Goal: Communication & Community: Answer question/provide support

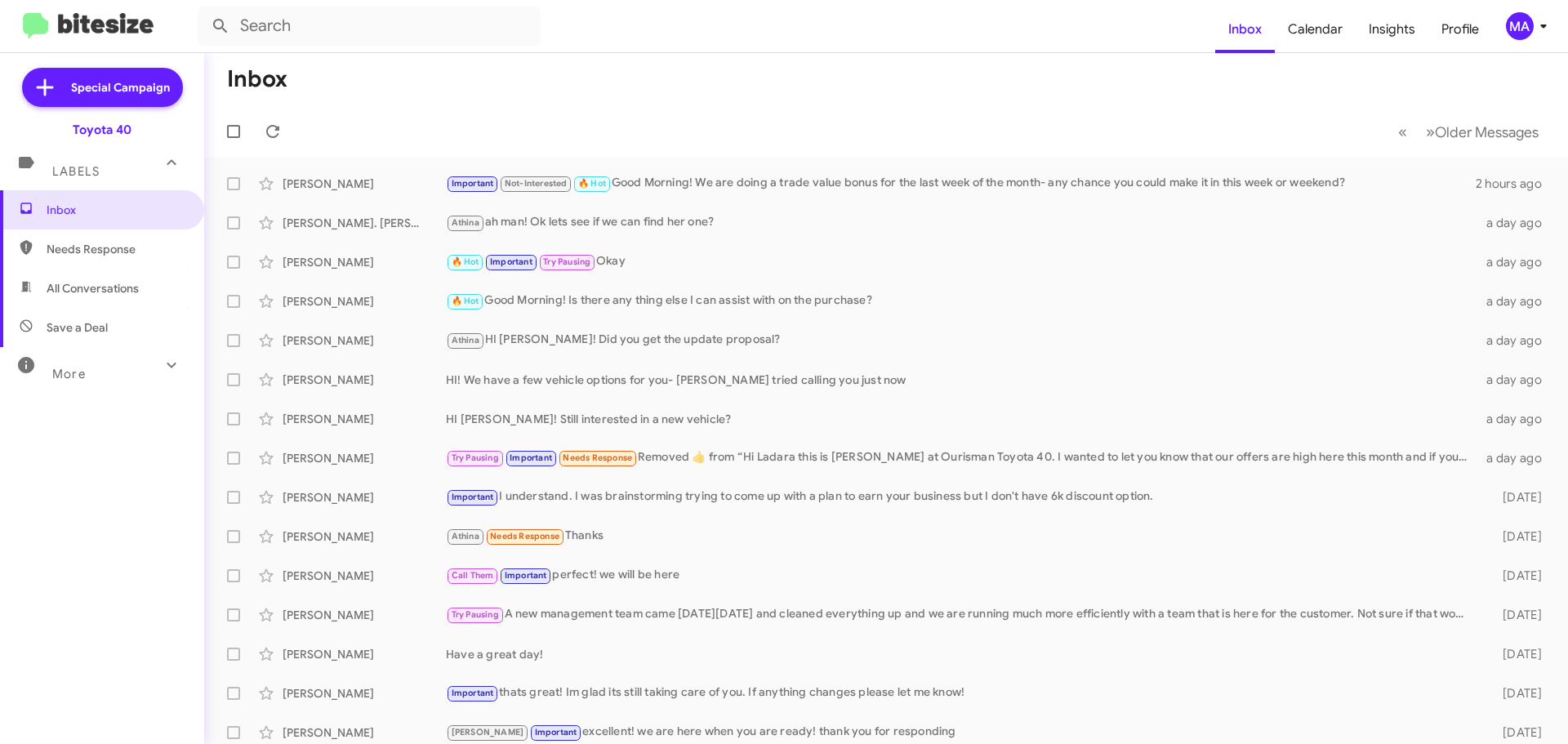
click at [95, 302] on span "All Conversations" at bounding box center [102, 288] width 204 height 39
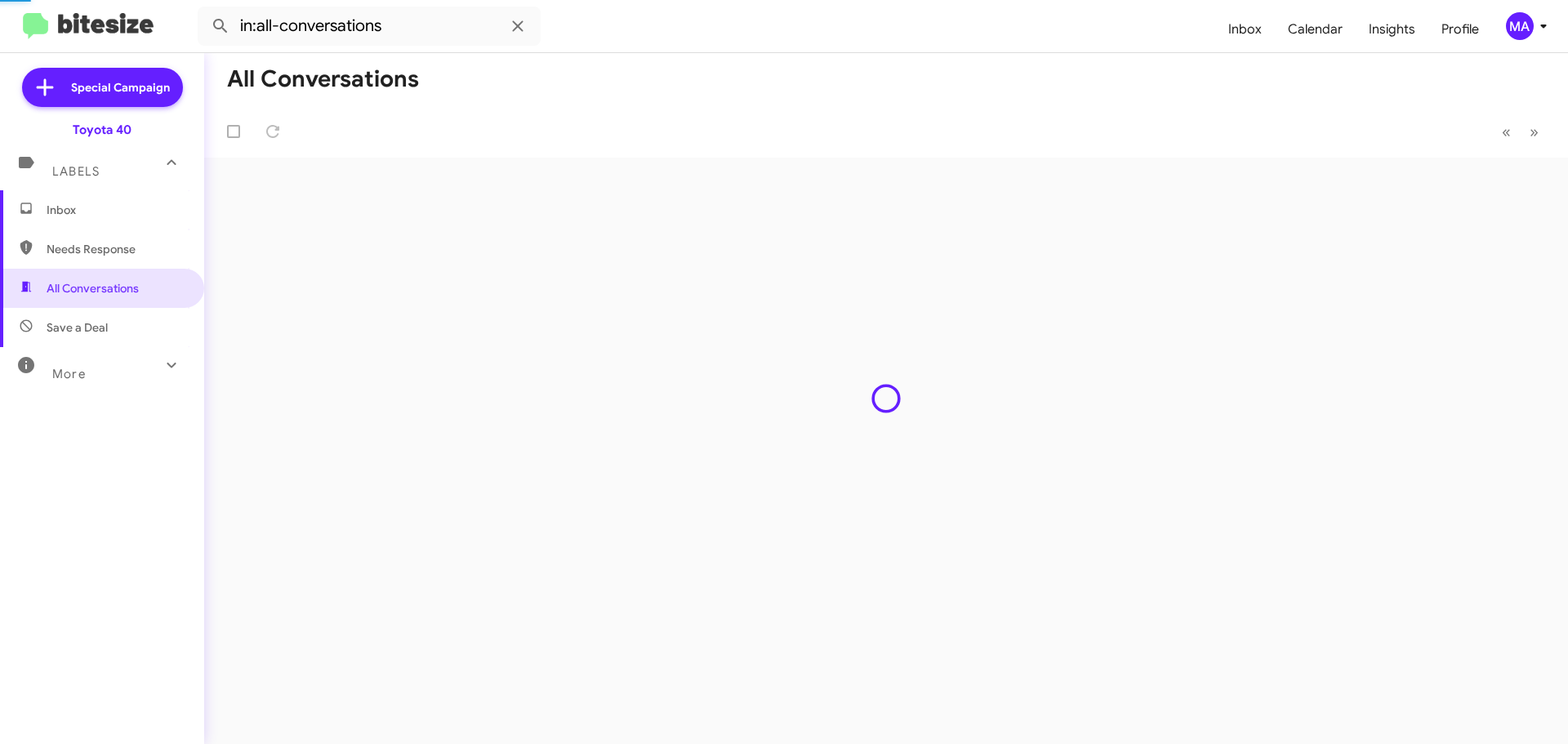
click at [90, 257] on span "Needs Response" at bounding box center [102, 249] width 204 height 39
type input "in:needs-response"
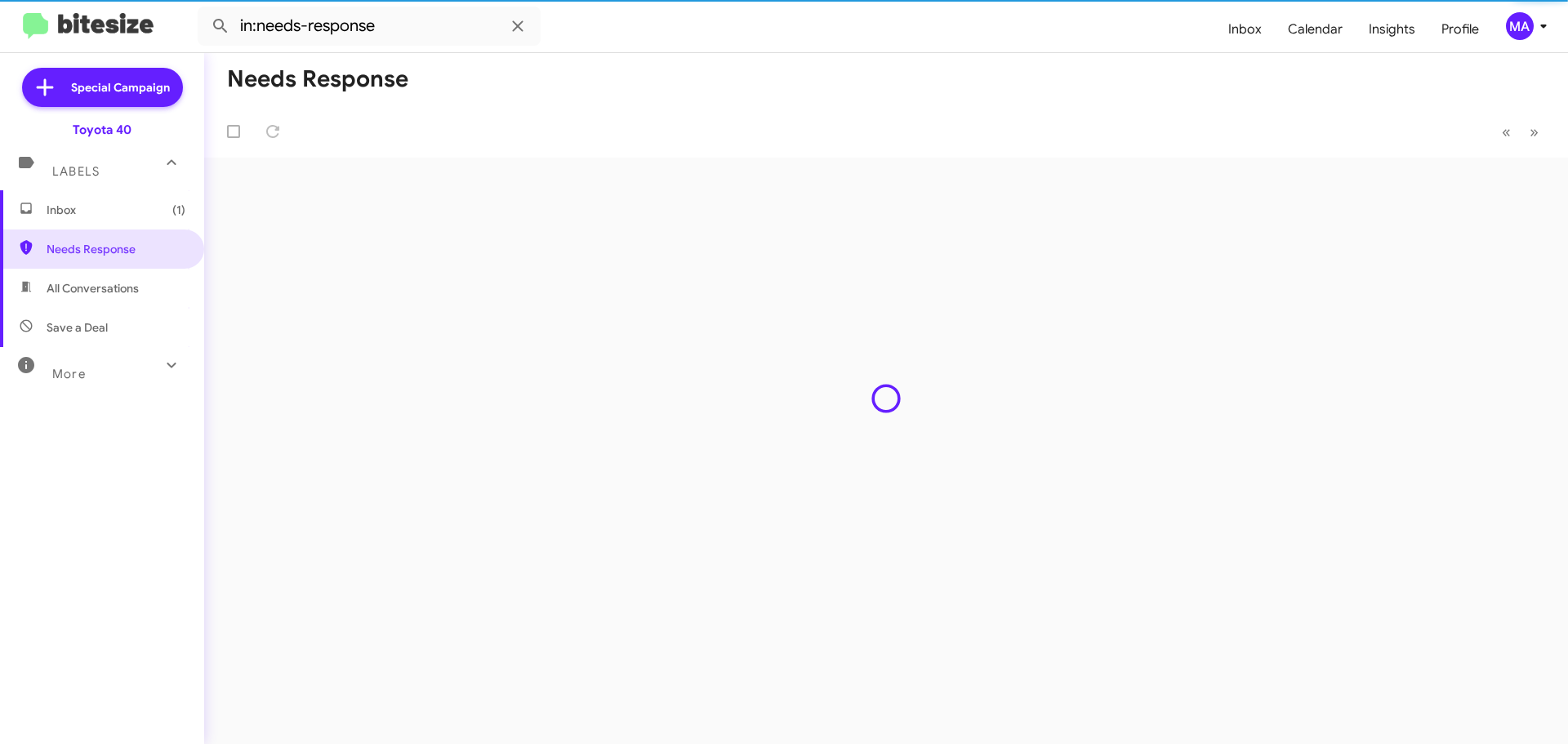
click at [83, 207] on span "Inbox (1)" at bounding box center [116, 209] width 139 height 16
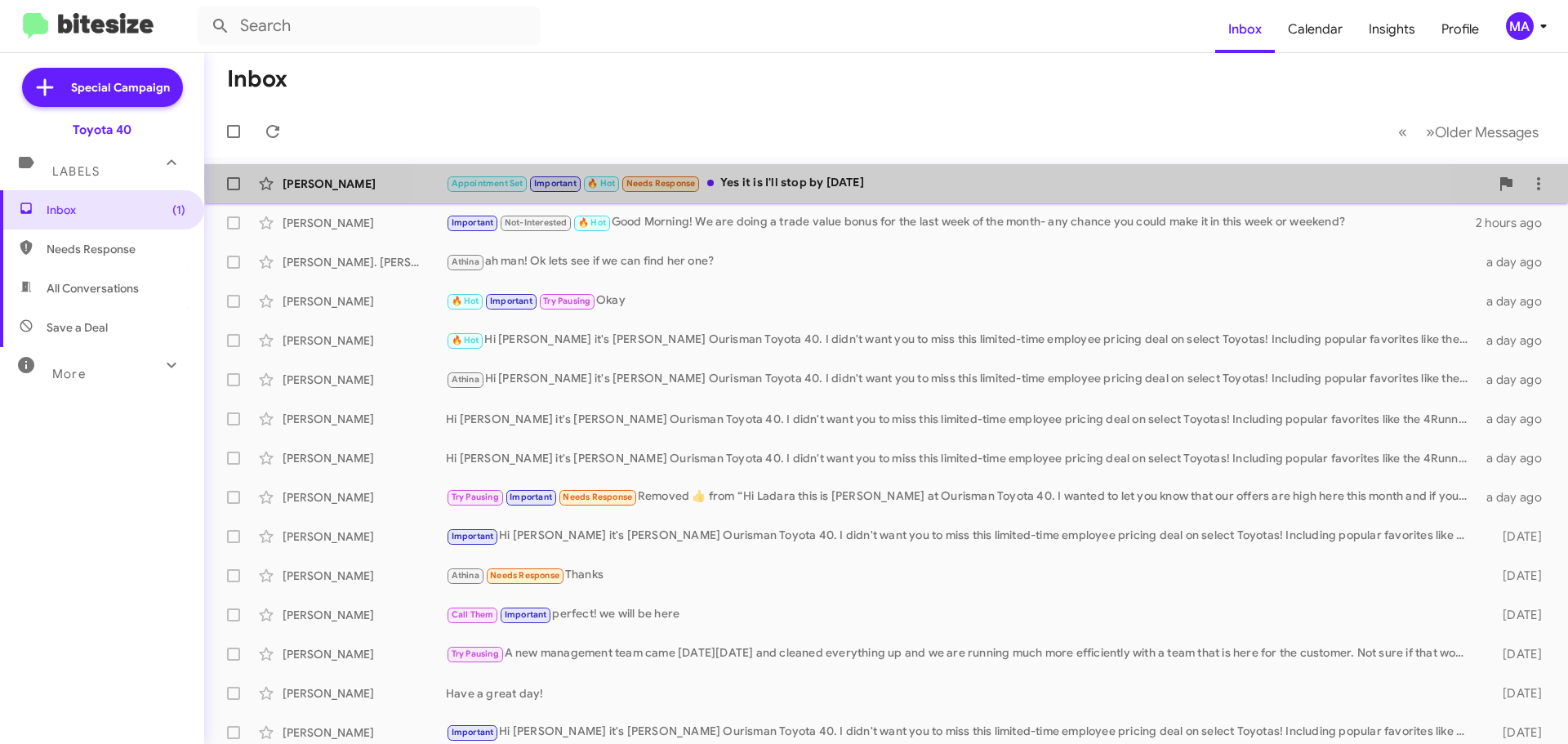
click at [902, 180] on div "Appointment Set Important 🔥 Hot Needs Response Yes it is I'll stop by [DATE]" at bounding box center [967, 183] width 1044 height 19
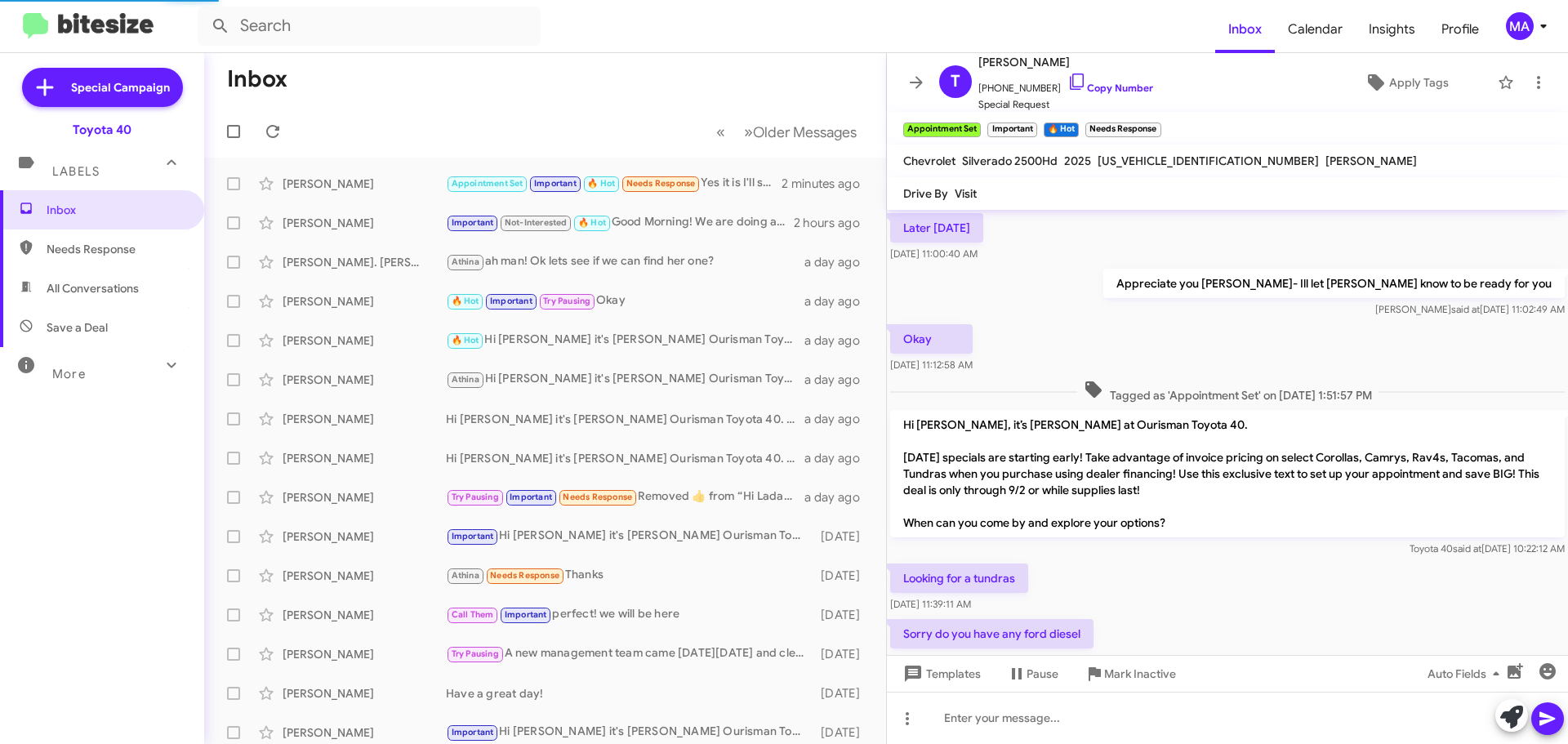
scroll to position [1244, 0]
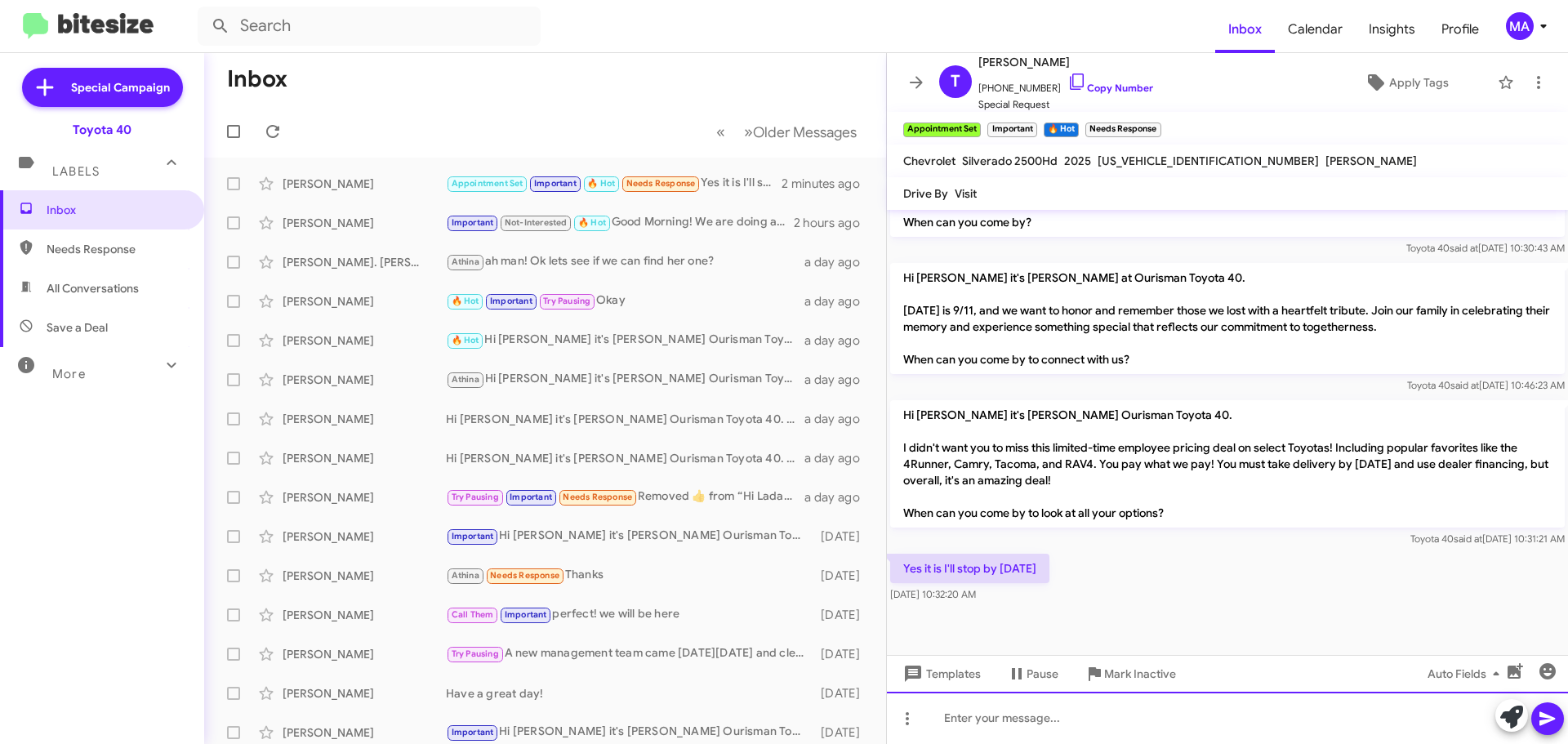
click at [981, 718] on div at bounding box center [1227, 718] width 681 height 52
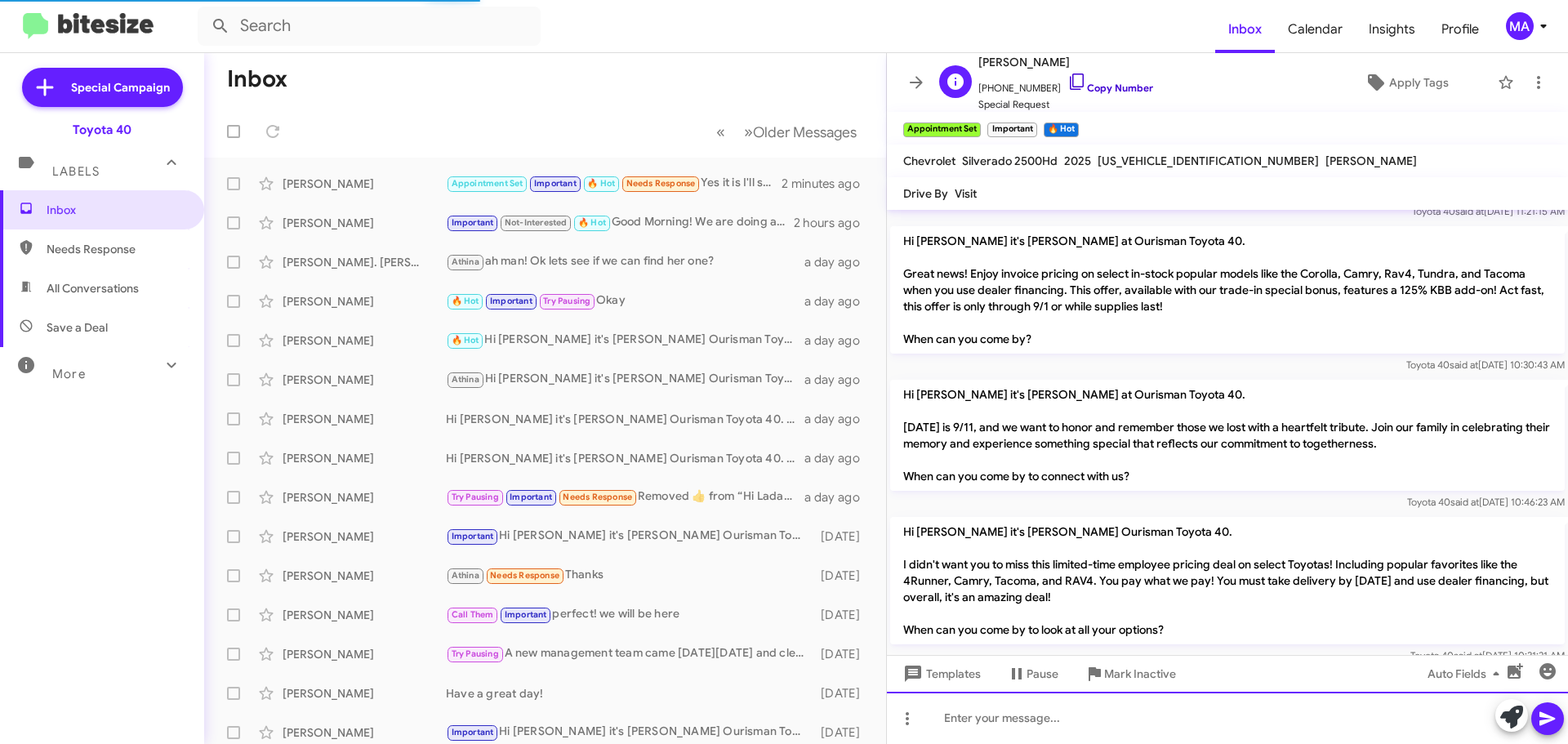
scroll to position [0, 0]
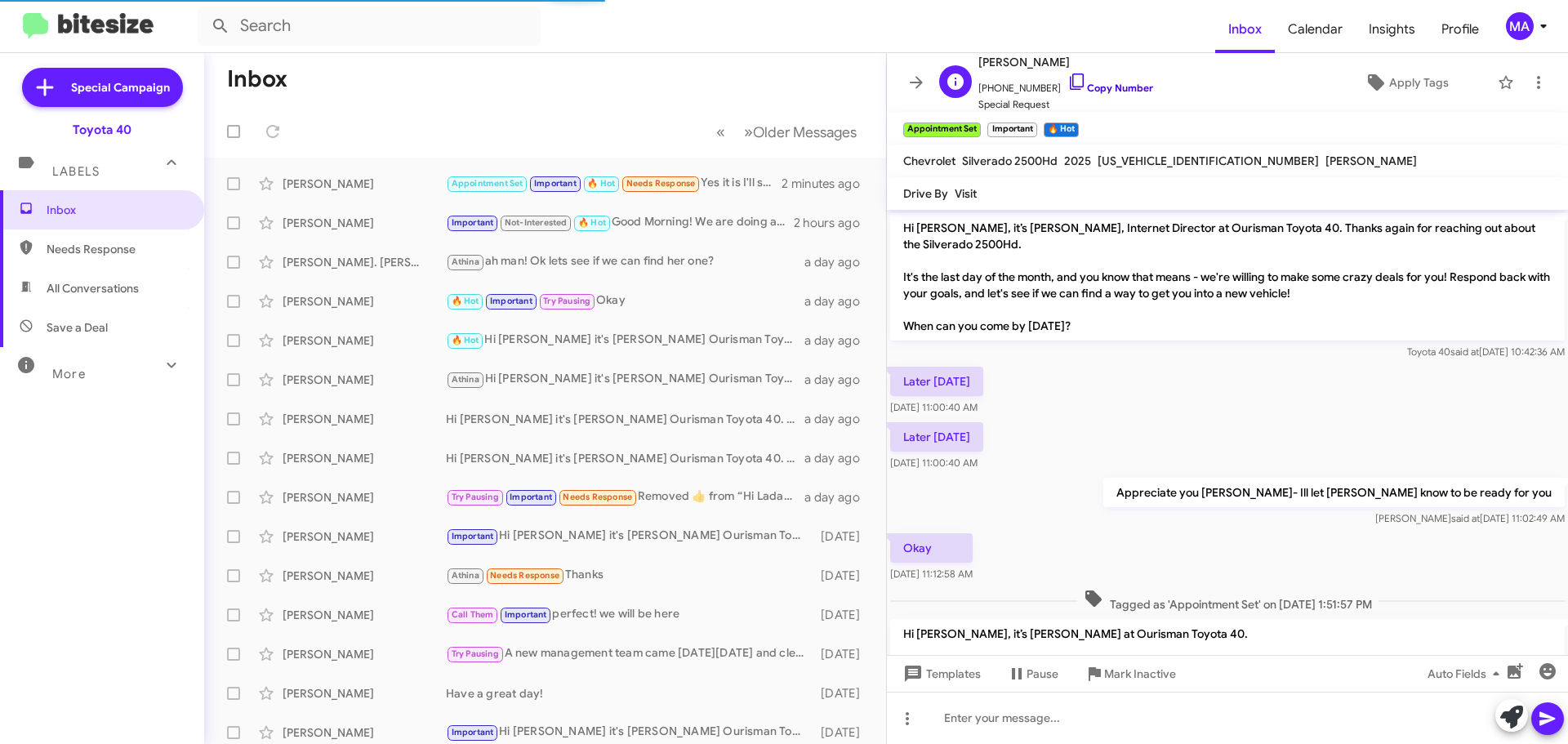
click at [1068, 82] on icon at bounding box center [1077, 81] width 19 height 19
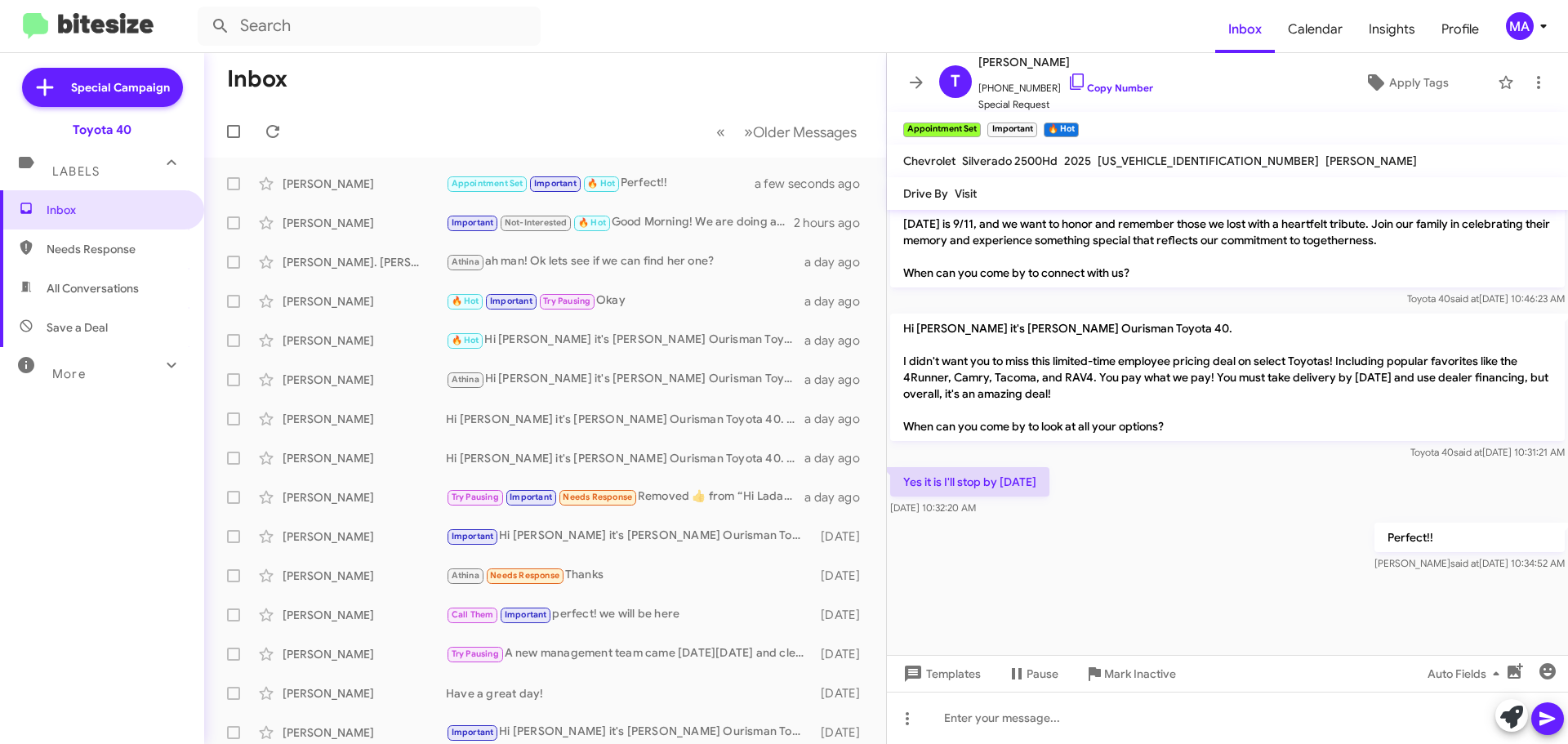
scroll to position [1554, 0]
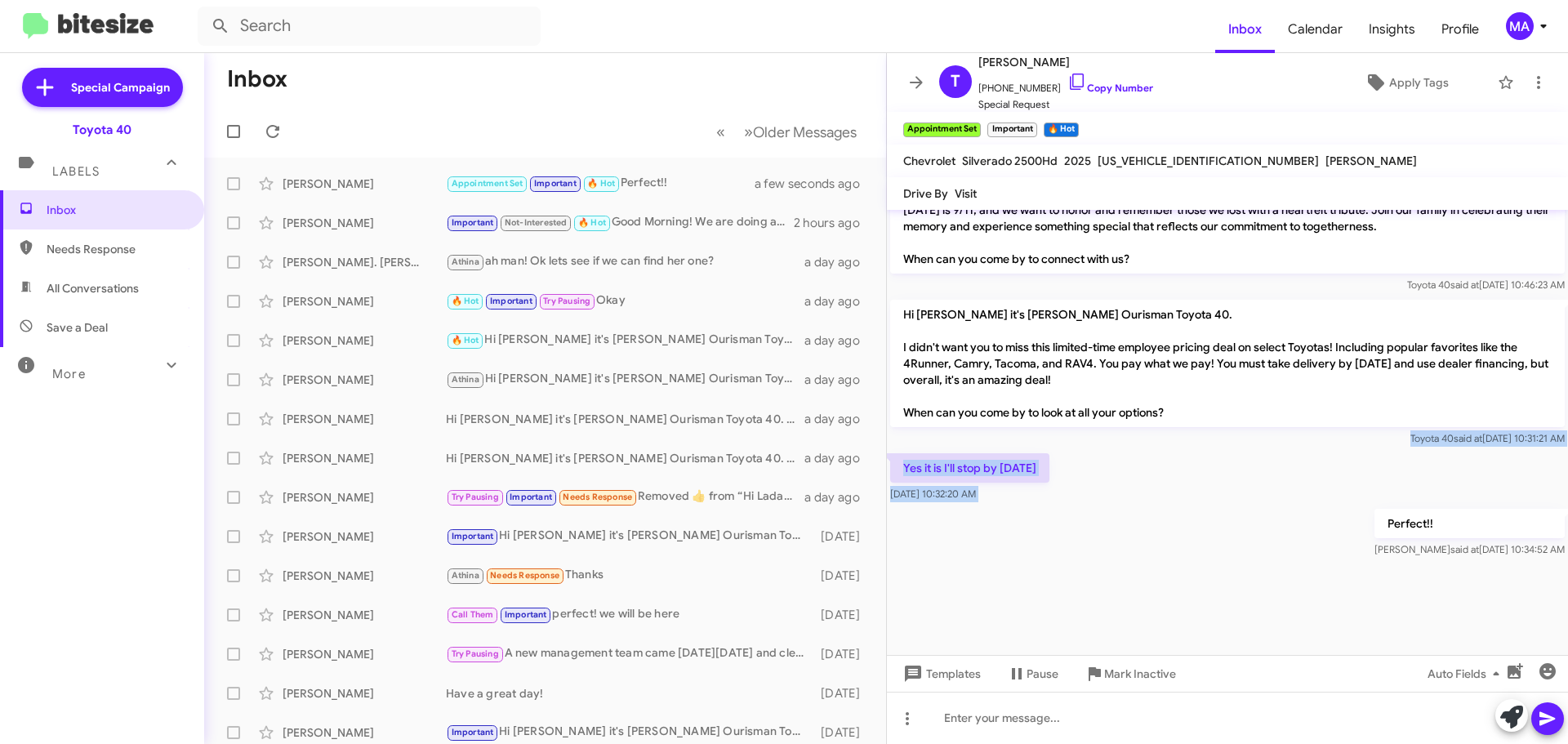
drag, startPoint x: 1035, startPoint y: 506, endPoint x: 912, endPoint y: 449, distance: 135.6
copy div "Toyota 40 said at [DATE] 10:31:21 AM Yes it is I'll stop by [DATE] [DATE] 10:32…"
click at [1192, 557] on div "Perfect!! [PERSON_NAME] said at [DATE] 10:34:52 AM" at bounding box center [1227, 533] width 681 height 56
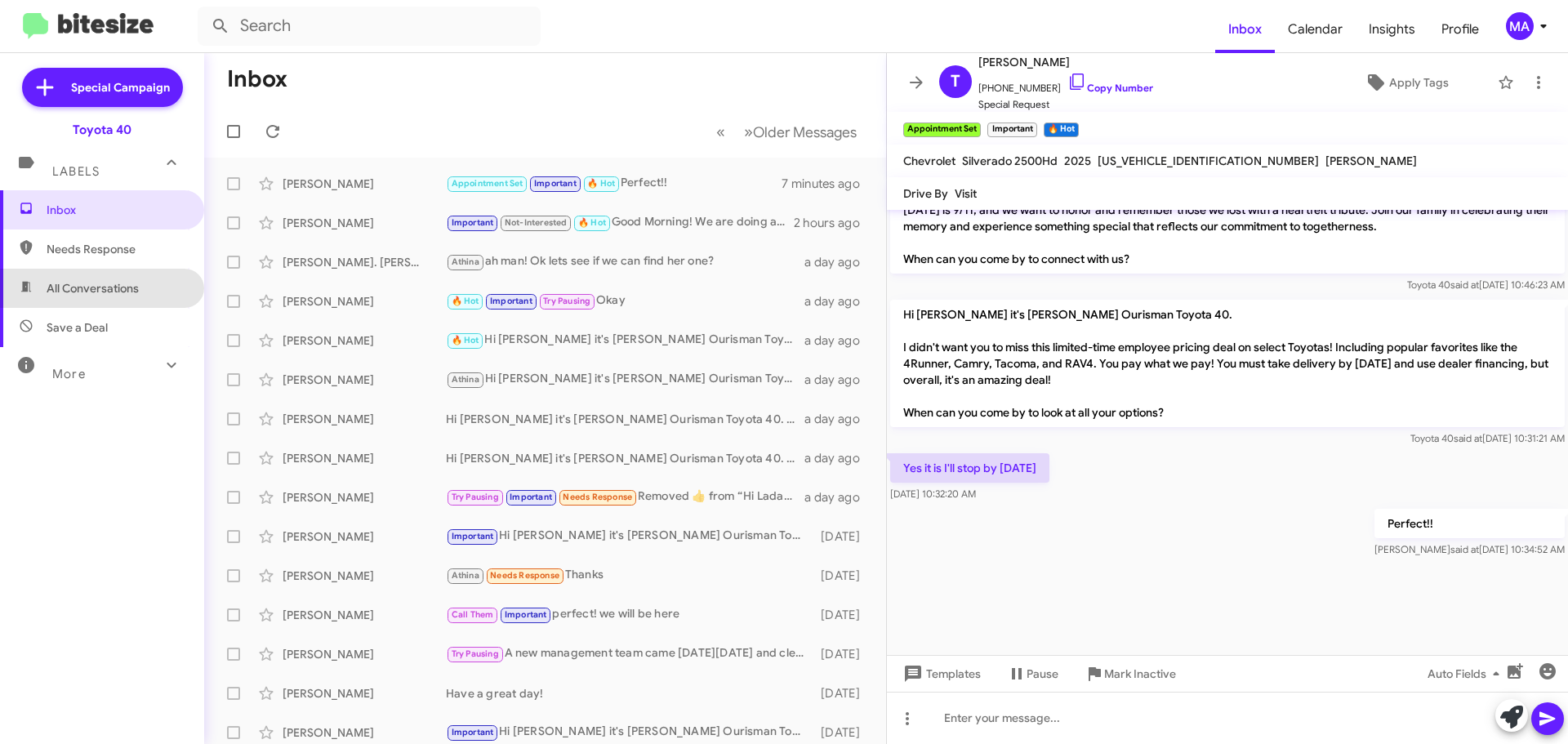
click at [107, 307] on span "All Conversations" at bounding box center [102, 288] width 204 height 39
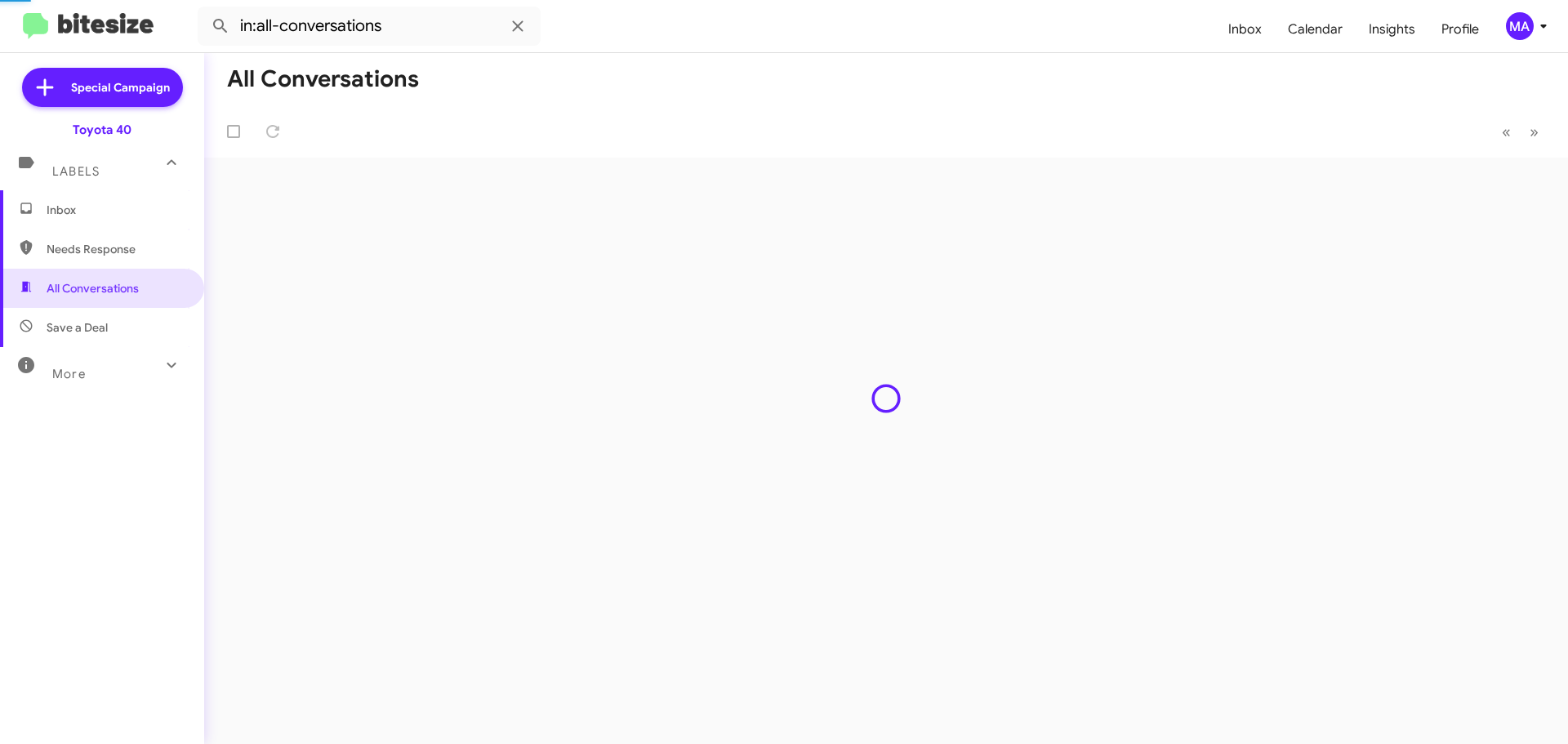
click at [97, 239] on span "Needs Response" at bounding box center [102, 249] width 204 height 39
type input "in:needs-response"
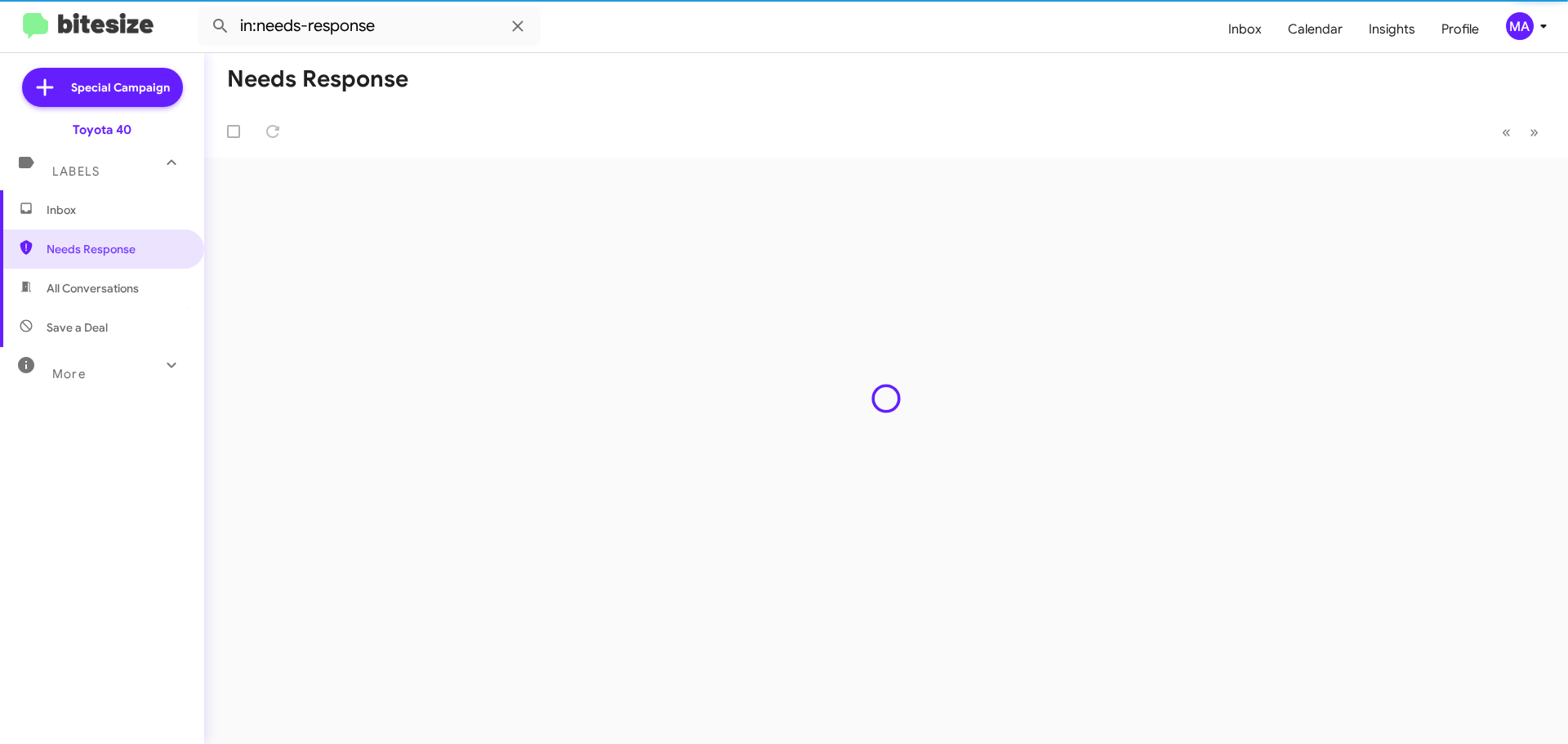
click at [92, 208] on span "Inbox" at bounding box center [116, 209] width 139 height 16
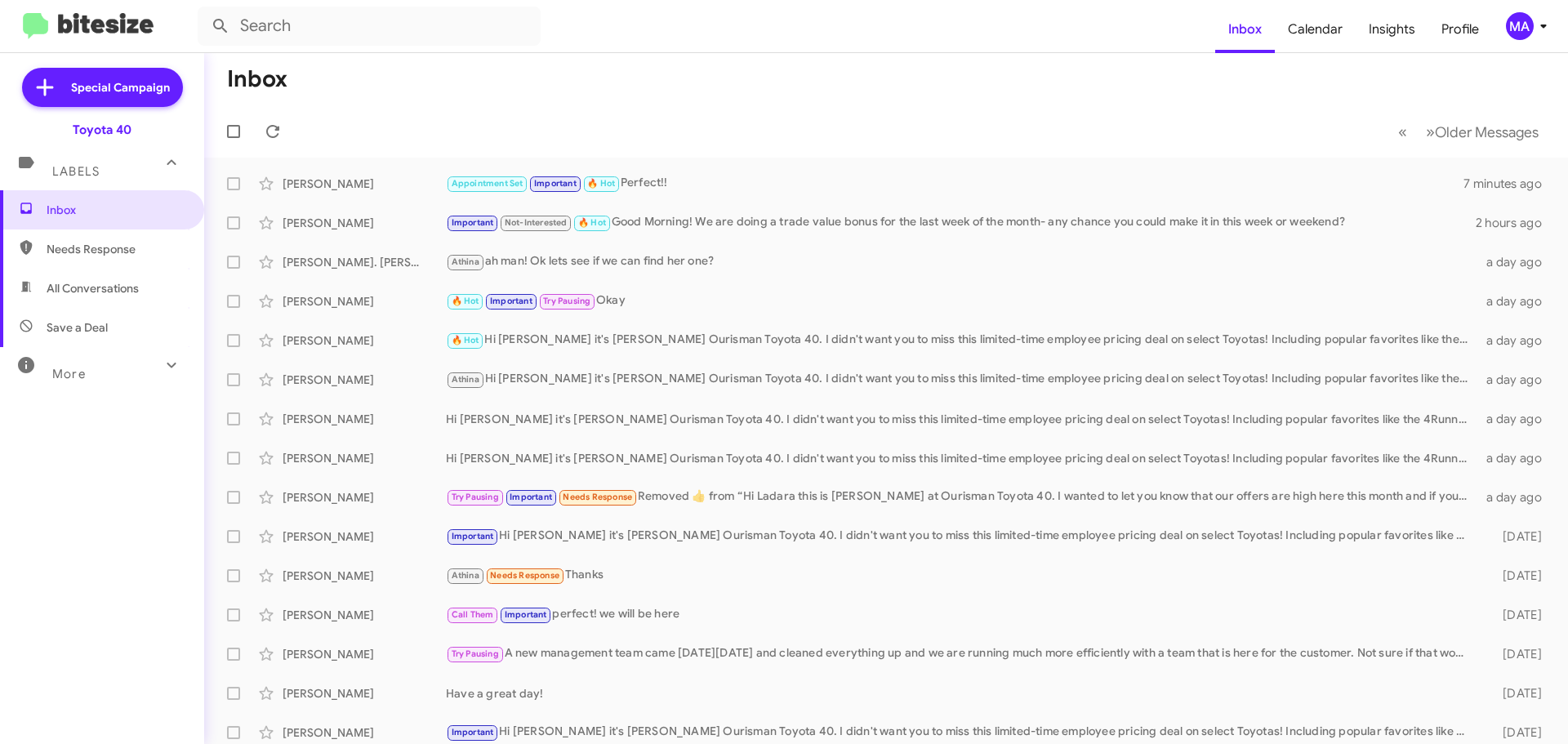
click at [118, 322] on span "Save a Deal" at bounding box center [102, 327] width 204 height 39
type input "in:not-interested"
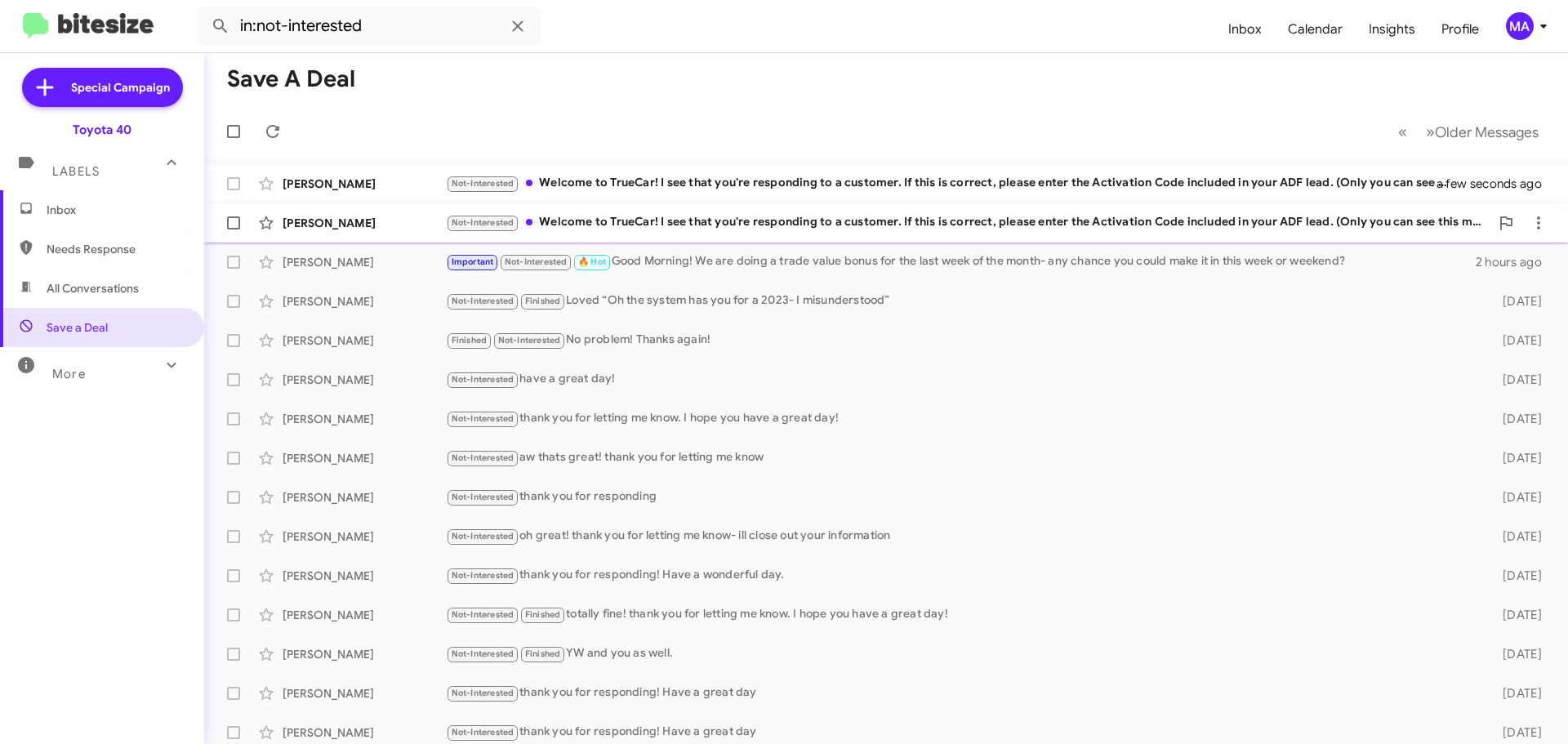
click at [626, 224] on div "Not-Interested Welcome to TrueCar! I see that you're responding to a customer. …" at bounding box center [967, 223] width 1044 height 19
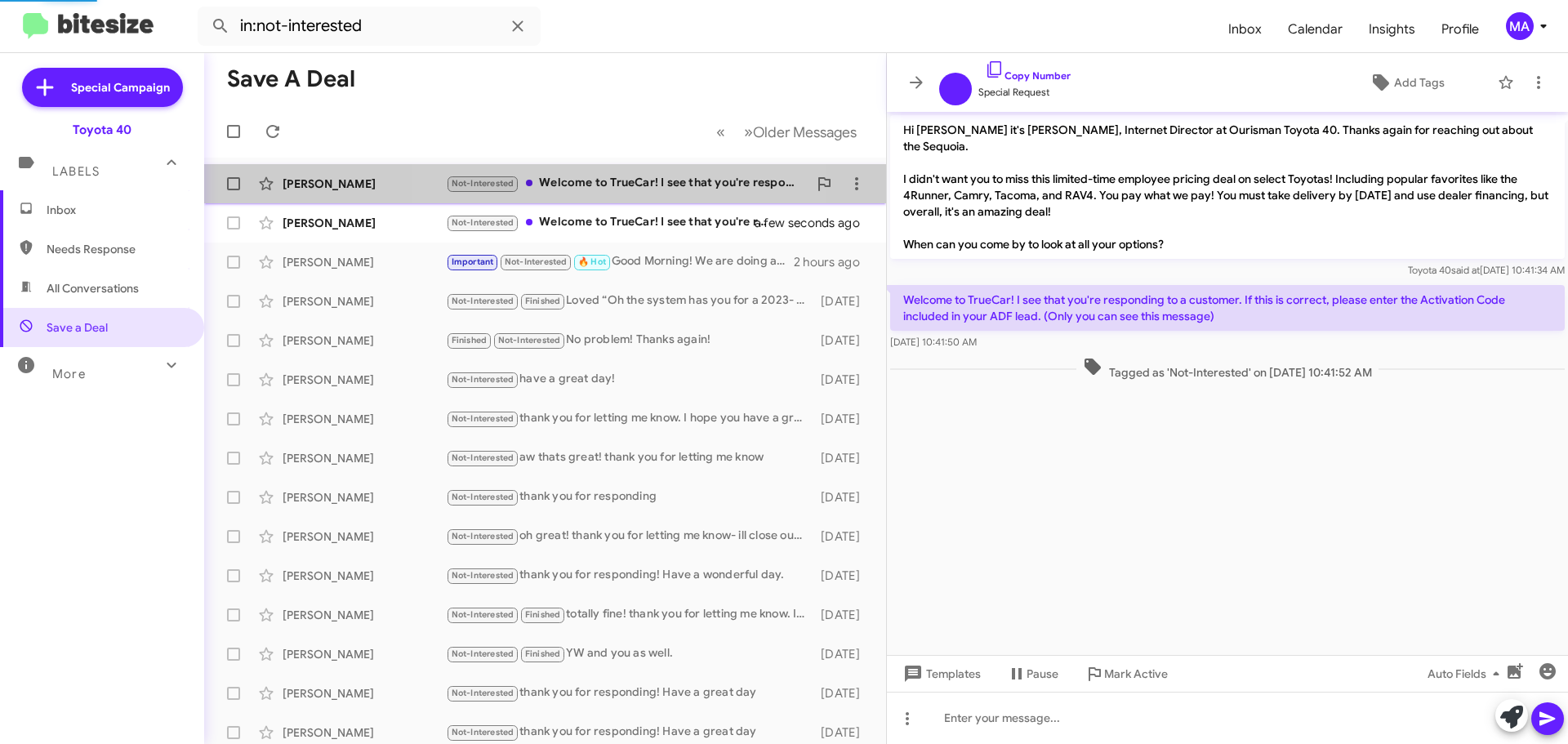
click at [618, 183] on div "Not-Interested Welcome to TrueCar! I see that you're responding to a customer. …" at bounding box center [626, 183] width 362 height 19
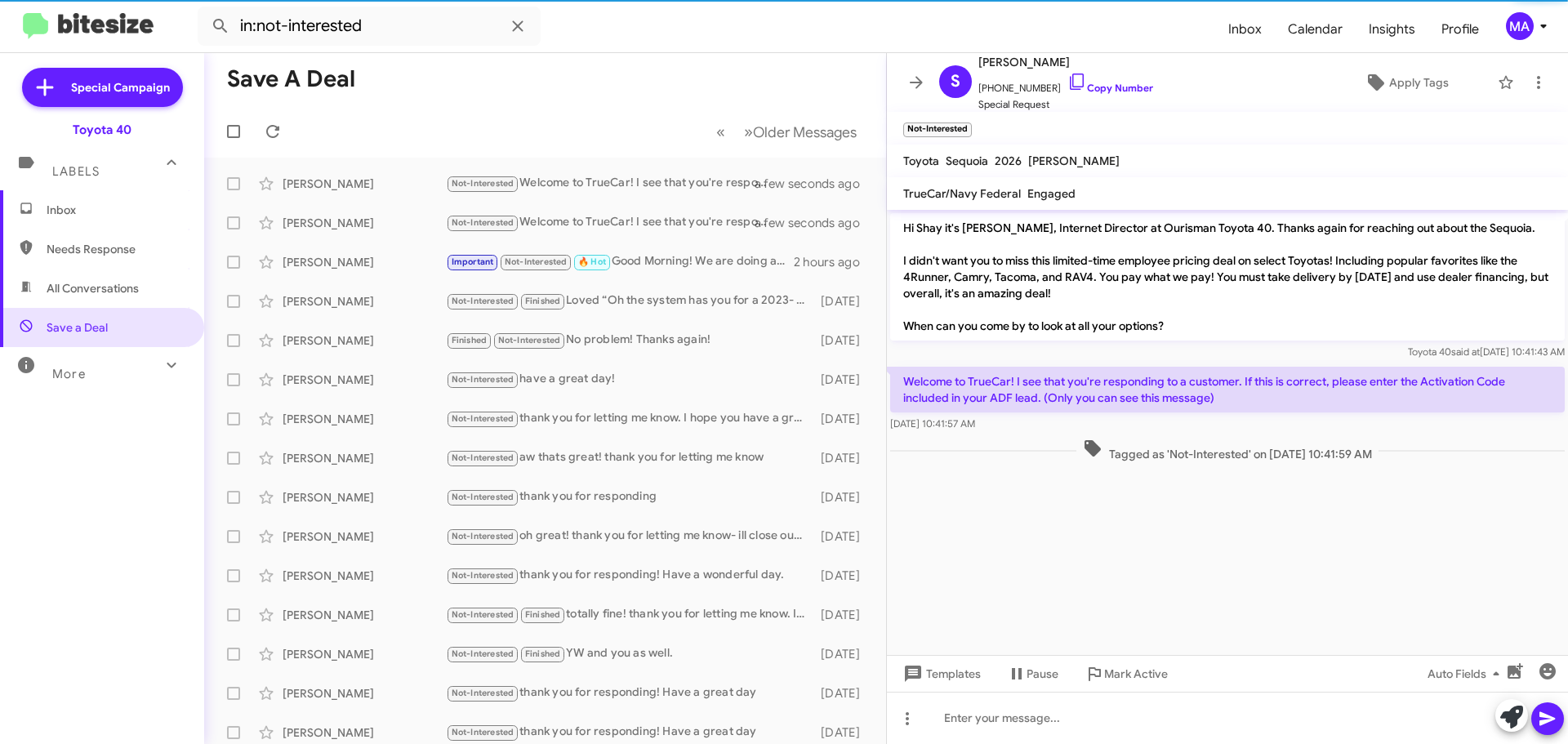
click at [100, 212] on span "Inbox" at bounding box center [116, 209] width 139 height 16
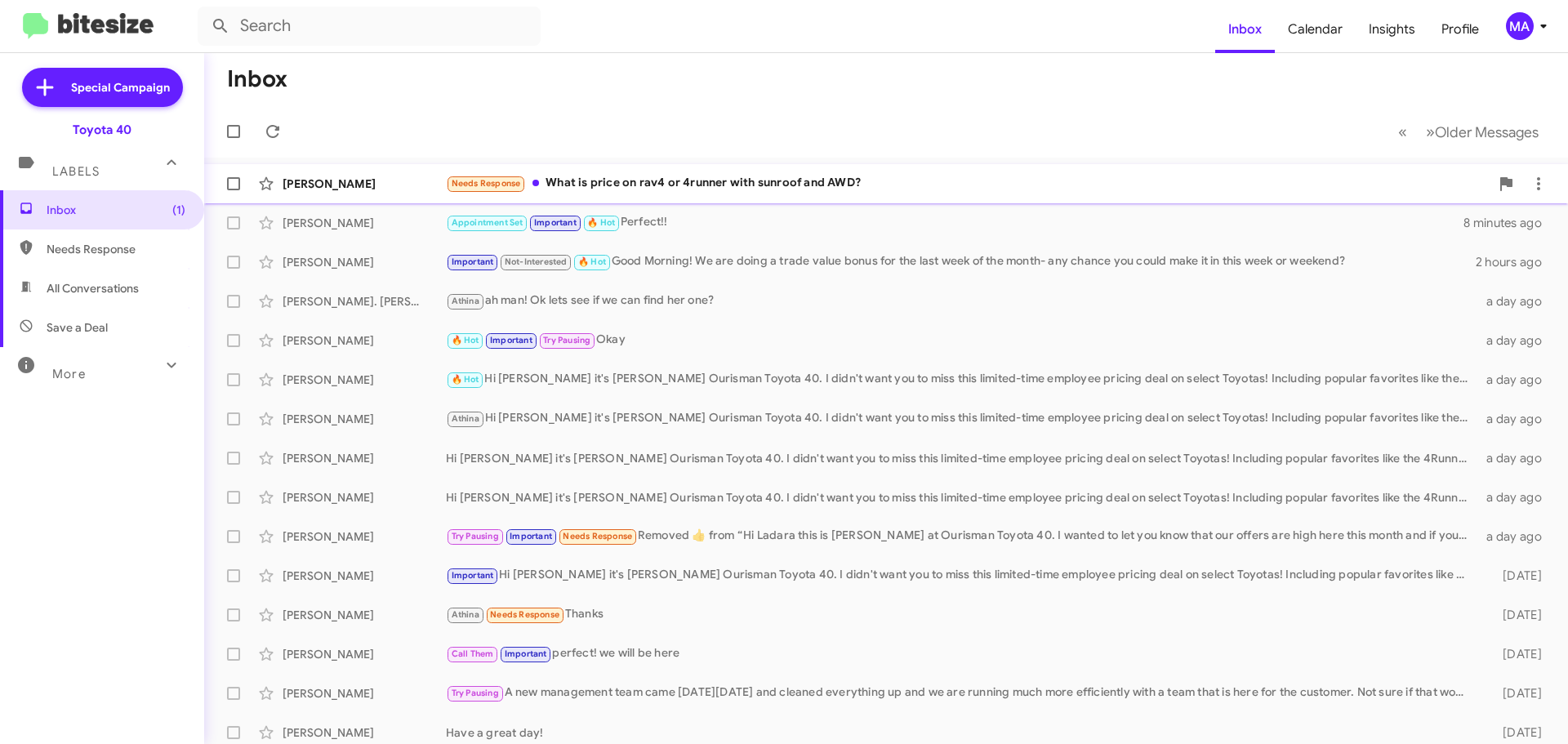
click at [746, 182] on div "Needs Response What is price on rav4 or 4runner with sunroof and AWD?" at bounding box center [967, 183] width 1044 height 19
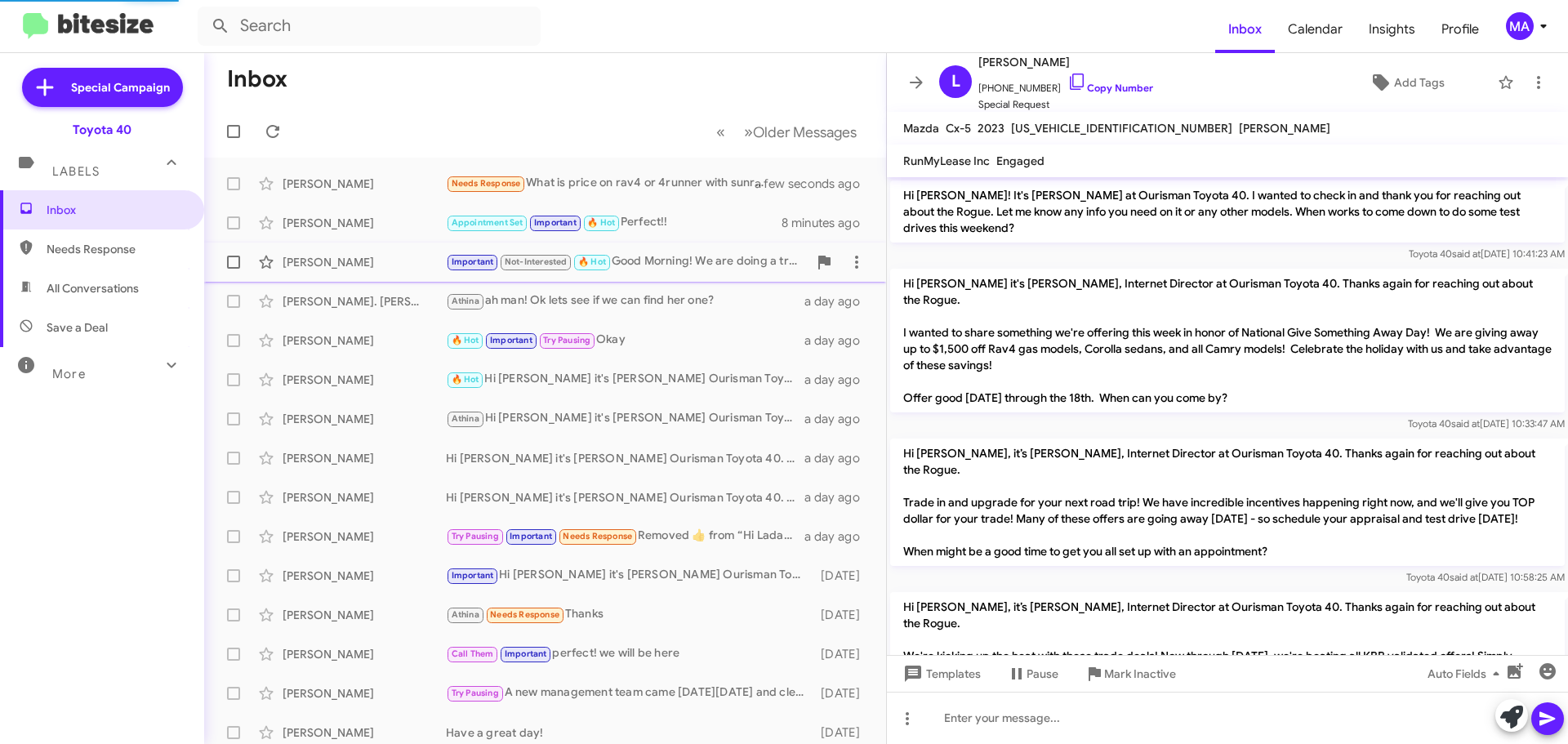
scroll to position [1596, 0]
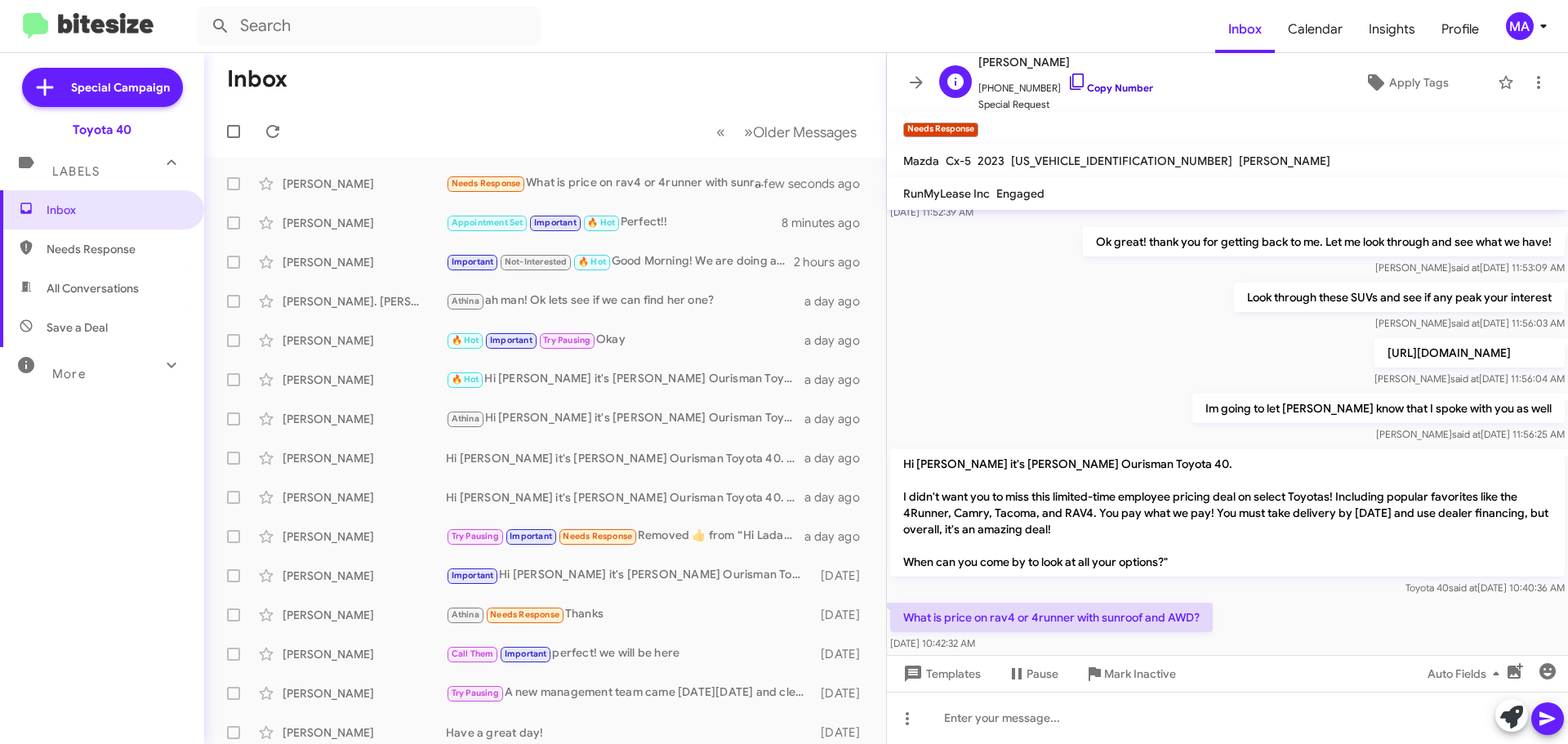
click at [1068, 81] on icon at bounding box center [1077, 81] width 19 height 19
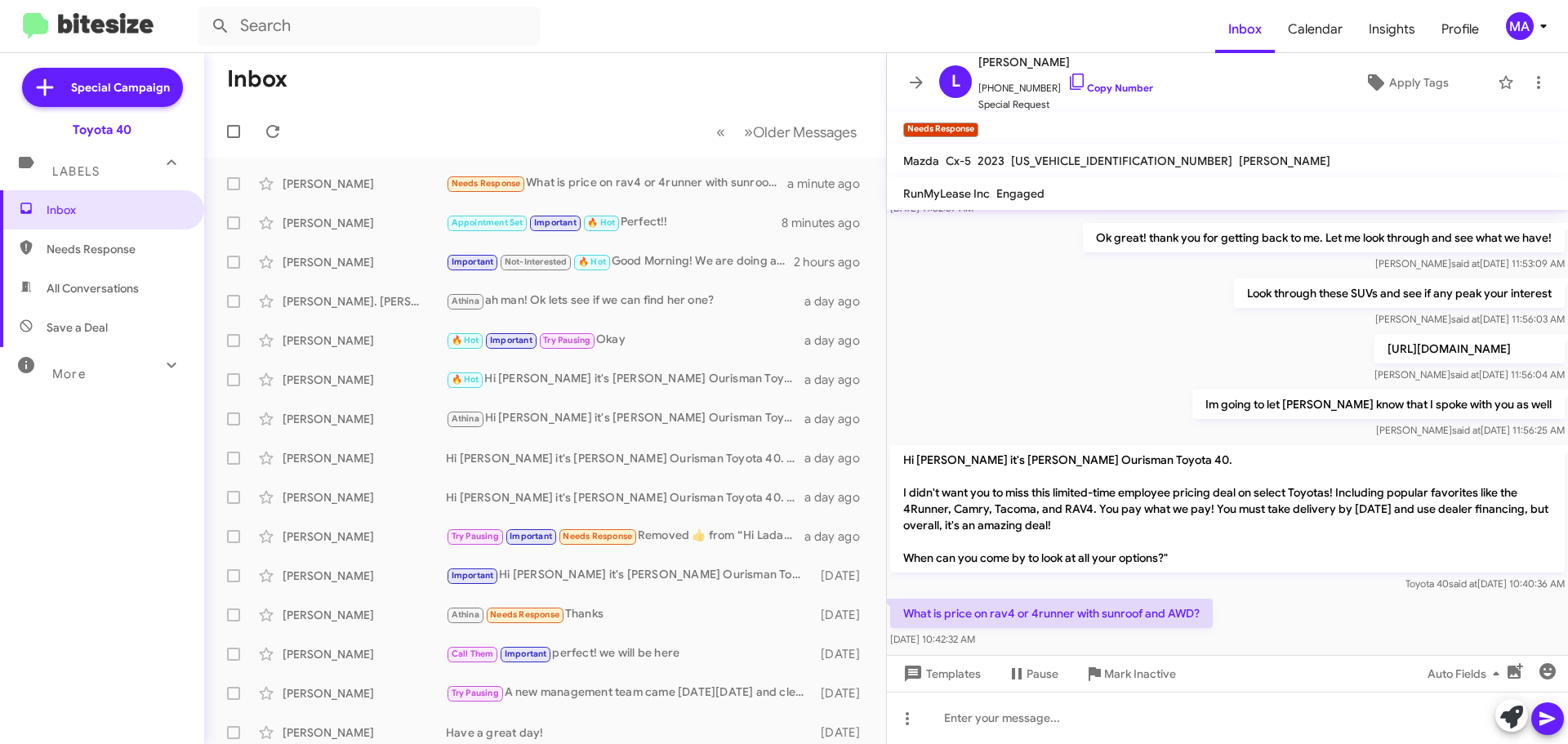
scroll to position [1629, 0]
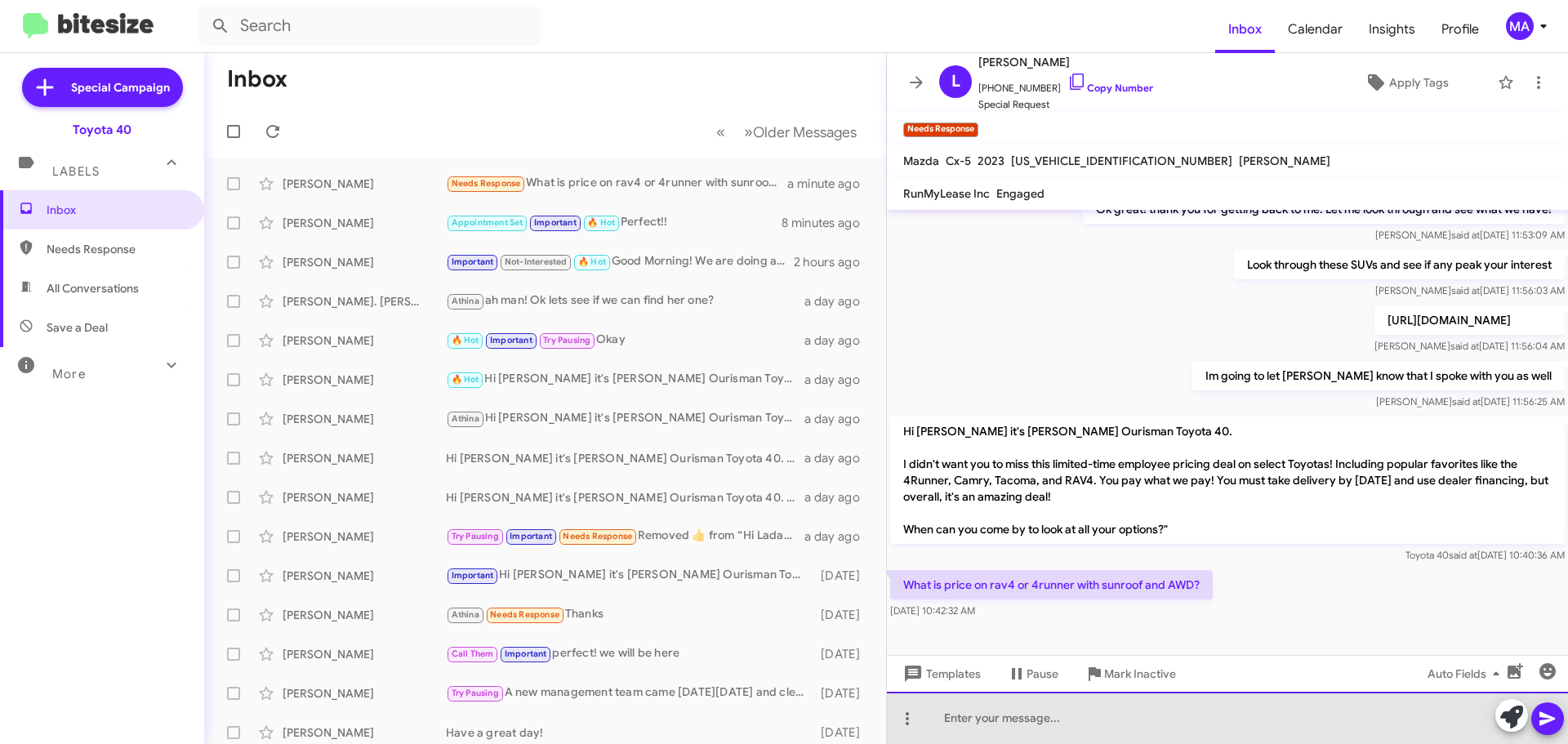
click at [1050, 714] on div at bounding box center [1227, 718] width 681 height 52
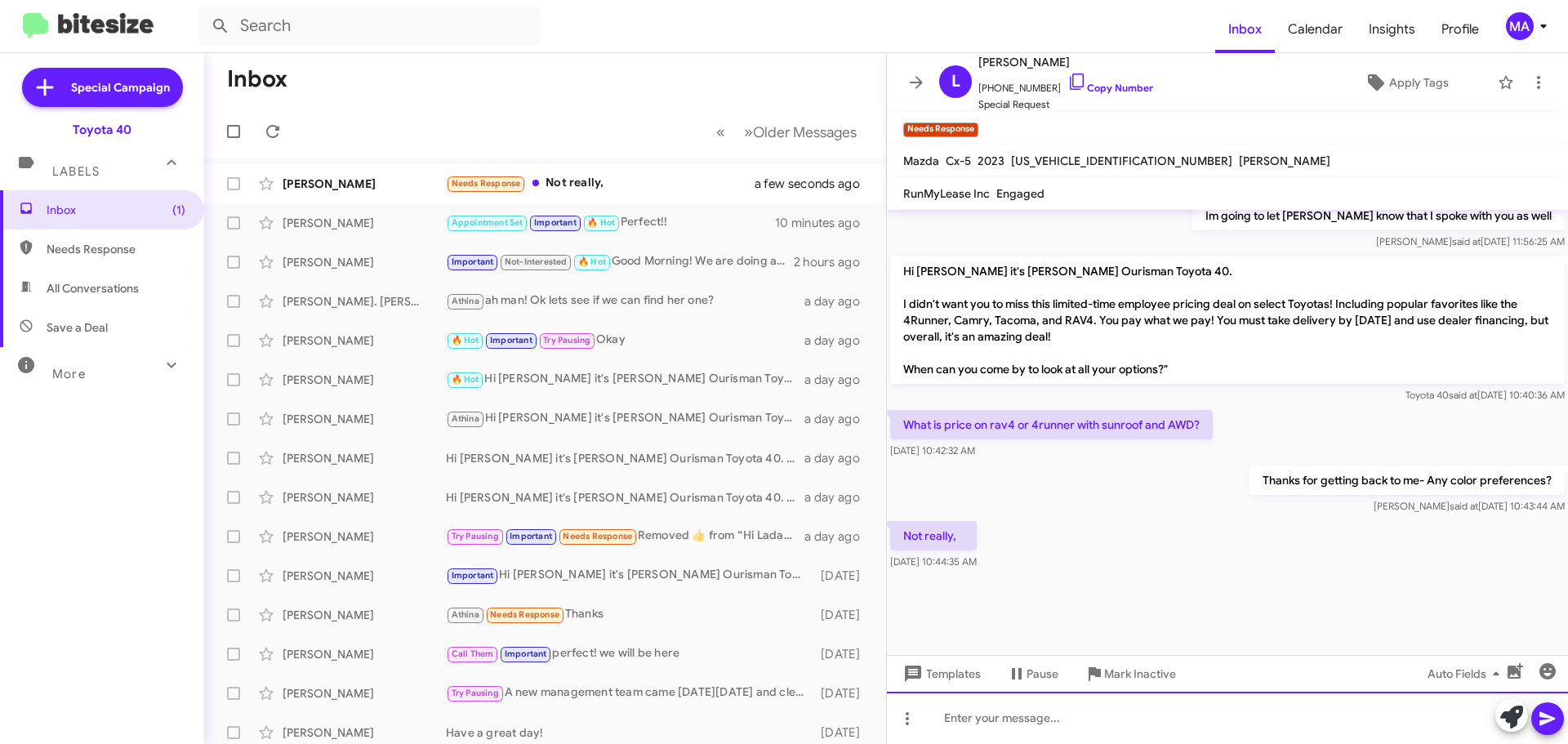
scroll to position [1498, 0]
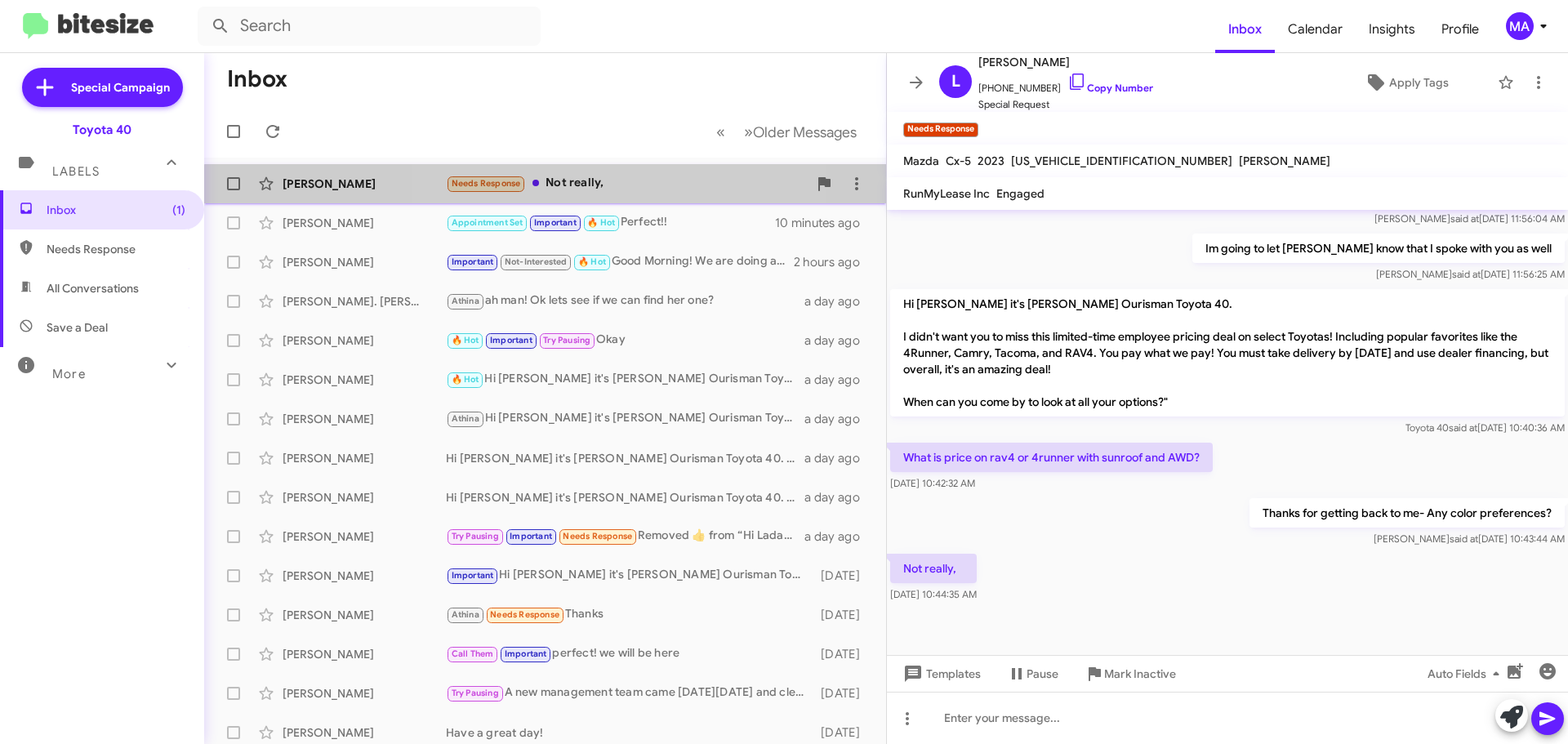
click at [624, 191] on div "Needs Response Not really," at bounding box center [626, 183] width 362 height 19
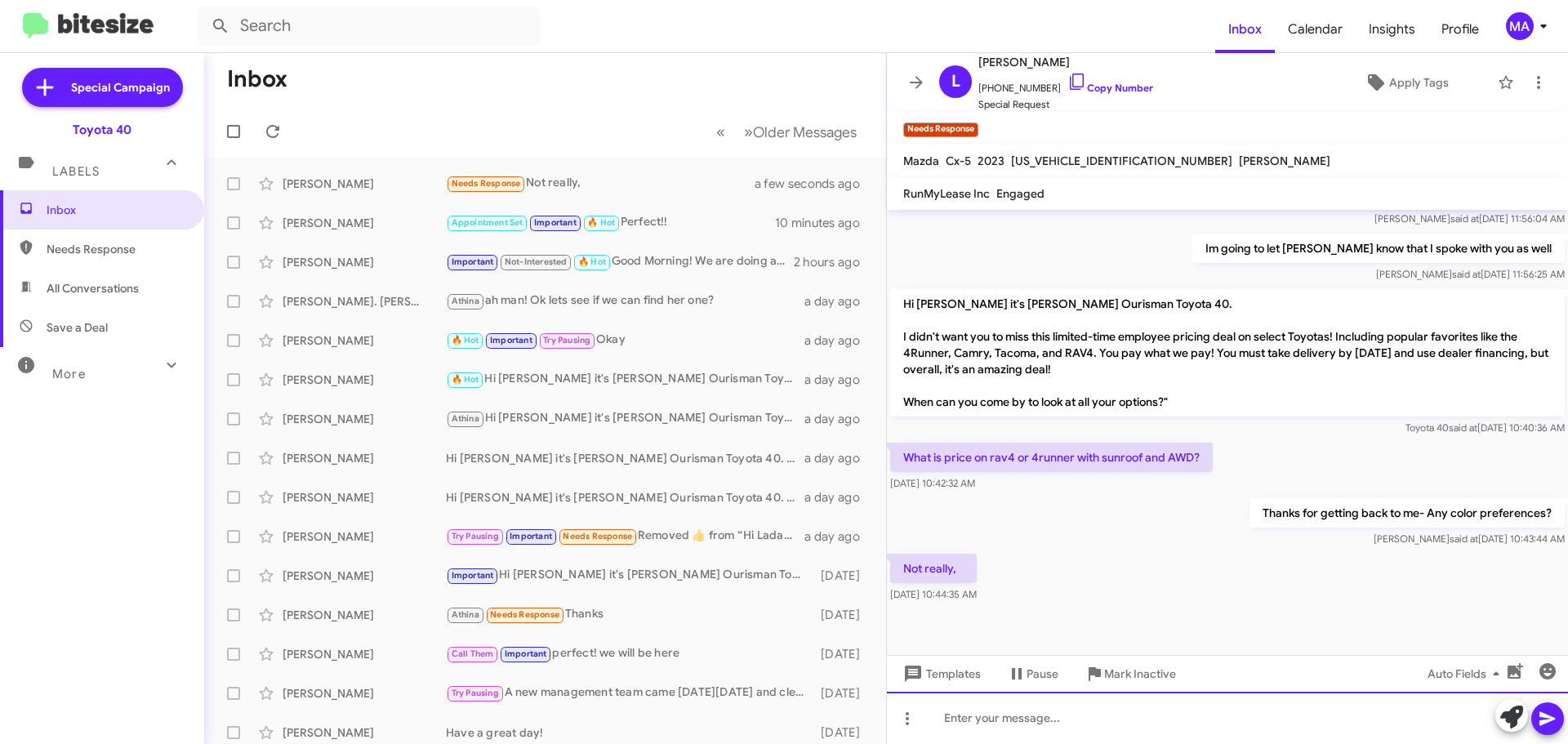
click at [1088, 723] on div at bounding box center [1227, 718] width 681 height 52
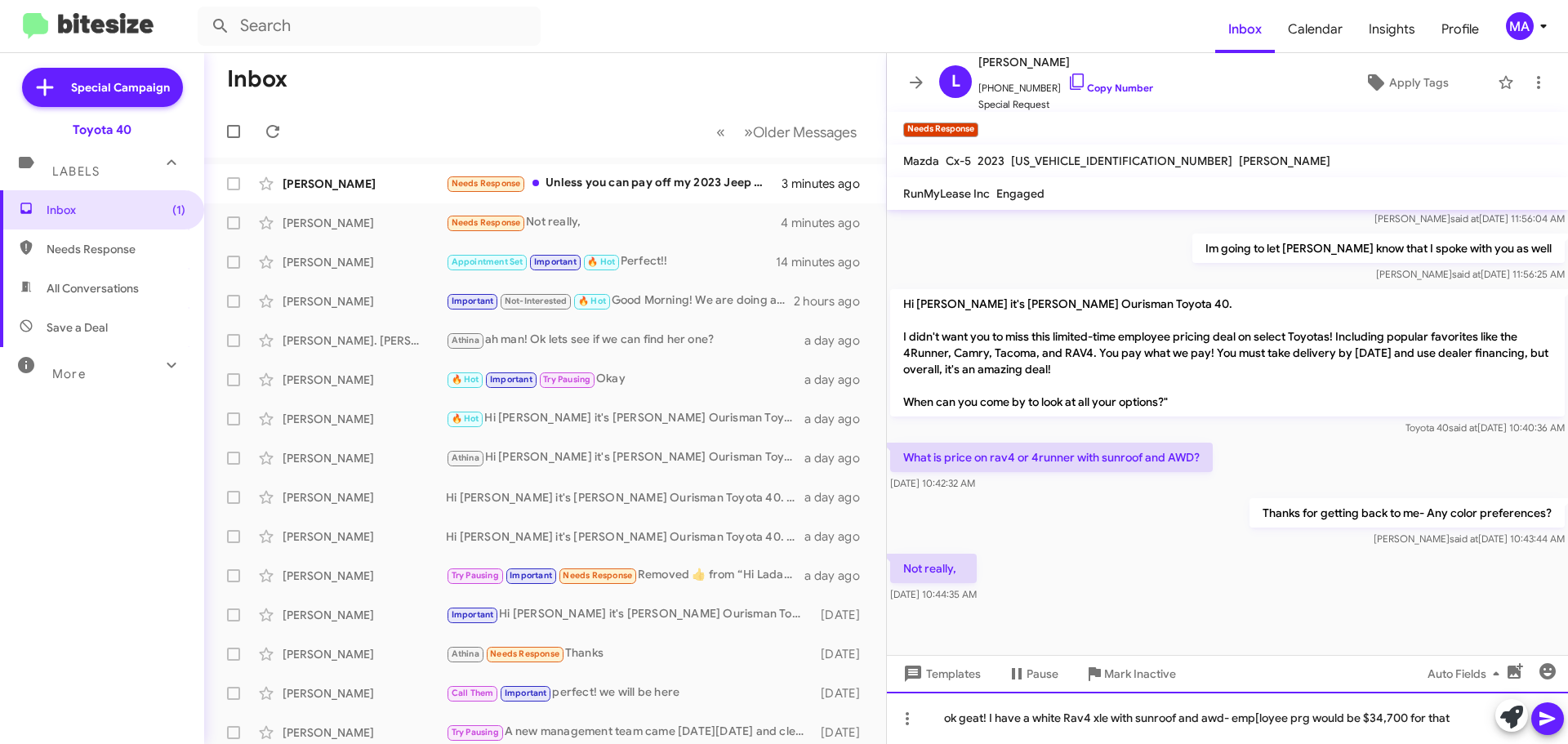
click at [968, 721] on div "ok geat! I have a white Rav4 xle with sunroof and awd- emp[loyee prg would be $…" at bounding box center [1227, 718] width 681 height 52
click at [1316, 720] on div "ok great! I have a white Rav4 xle with sunroof and awd- emp[loyee prg would be …" at bounding box center [1227, 718] width 681 height 52
click at [1480, 718] on div "ok great! I have a white Rav4 xle with sunroof and awd- employee pricing would …" at bounding box center [1227, 718] width 681 height 52
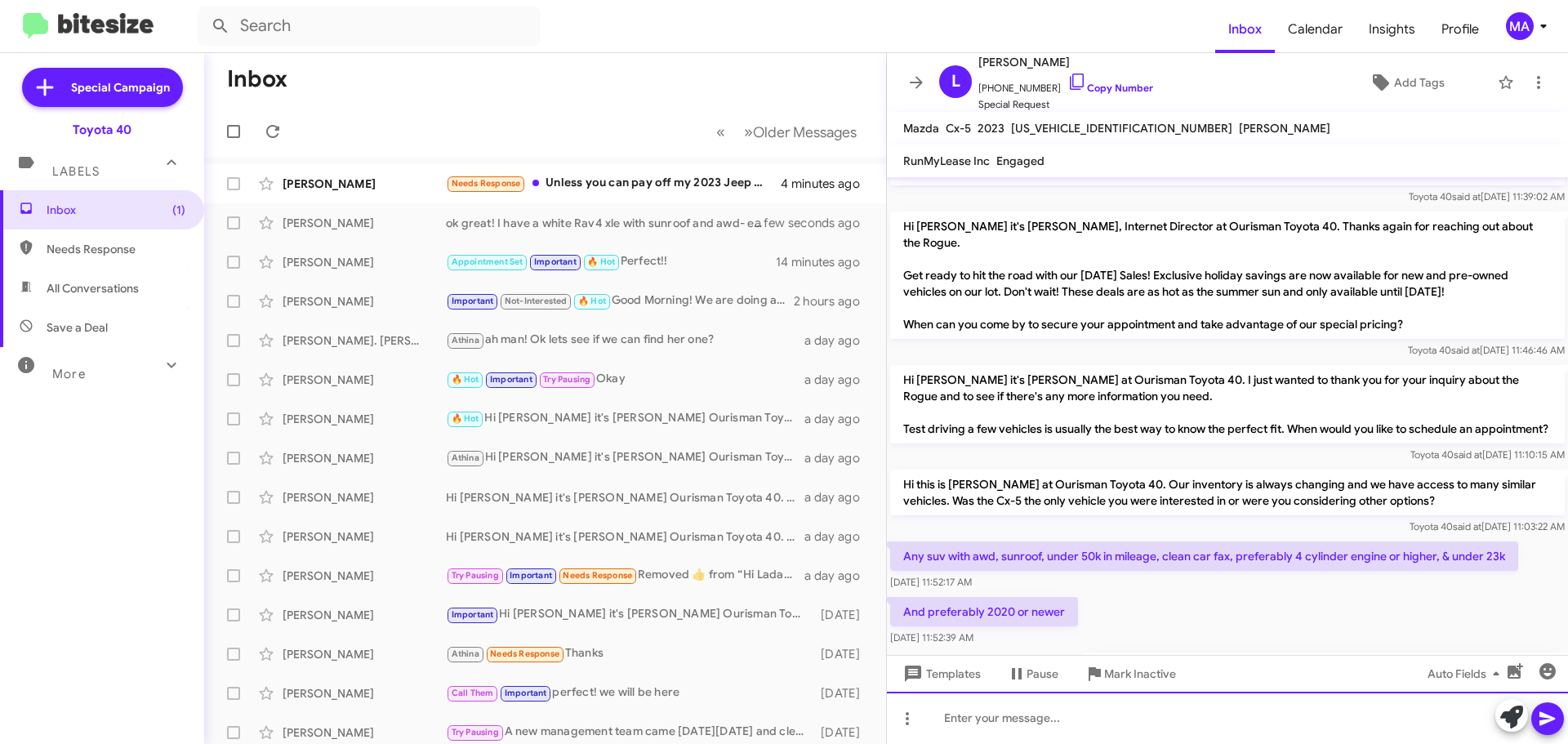
scroll to position [2823, 0]
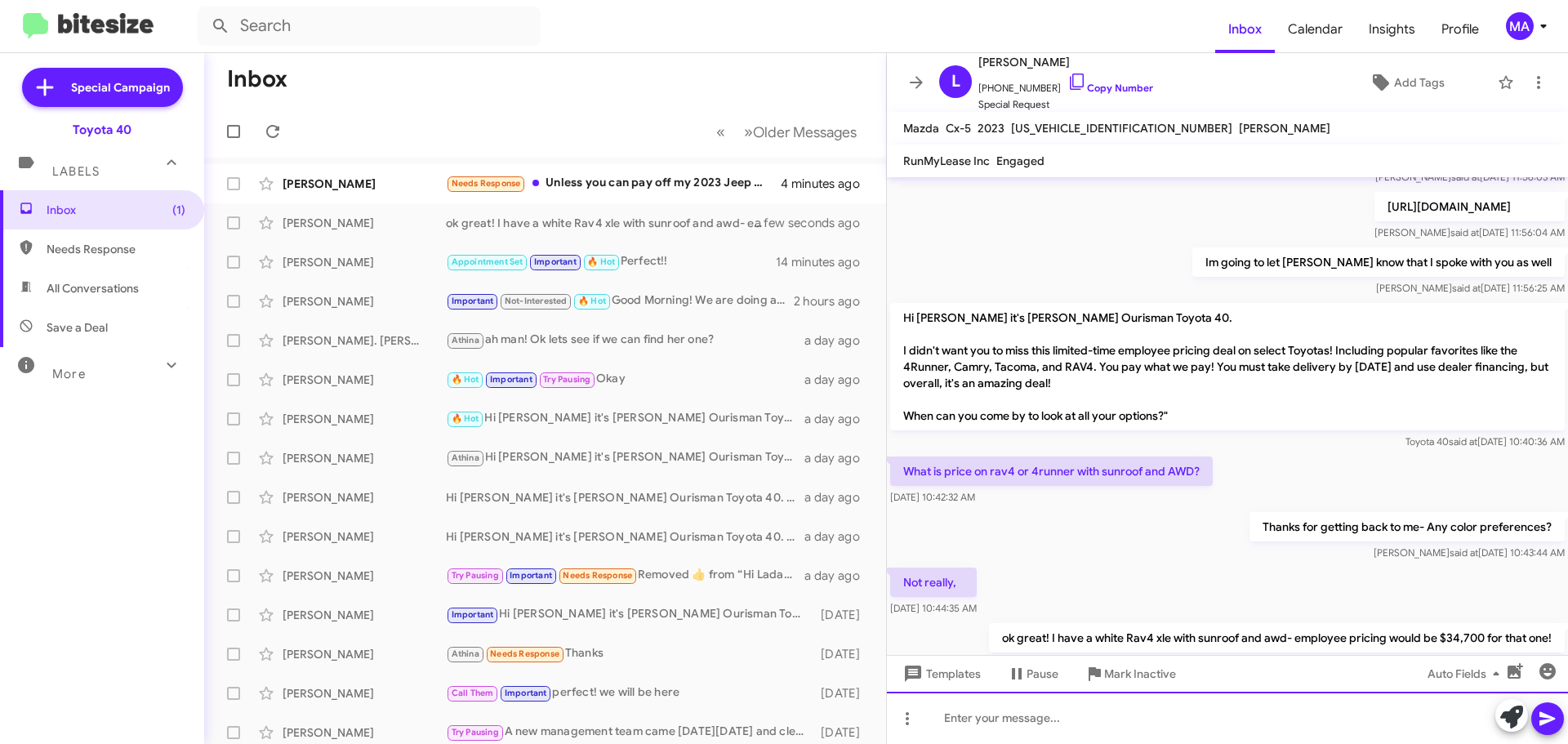
click at [1006, 720] on div at bounding box center [1227, 718] width 681 height 52
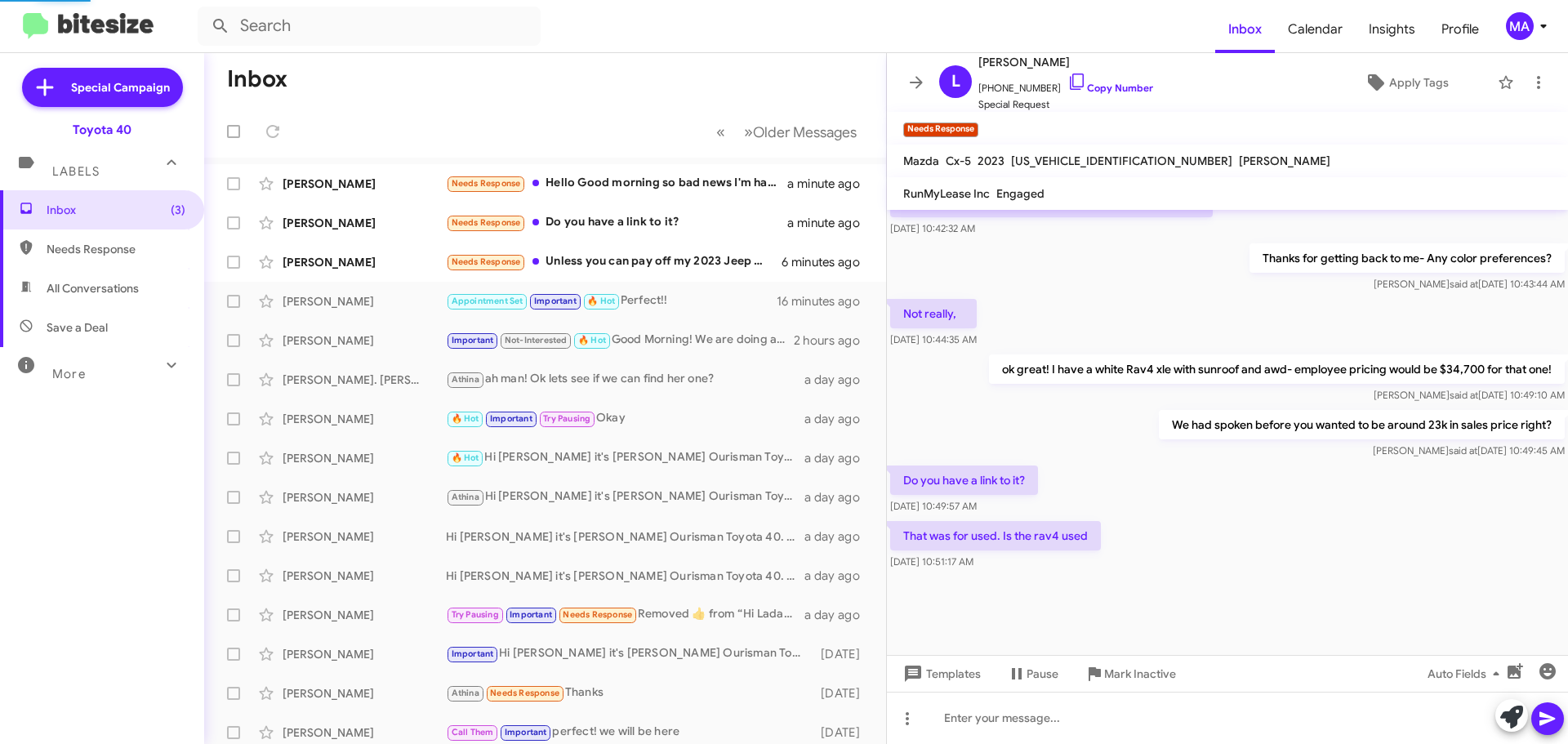
scroll to position [1221, 0]
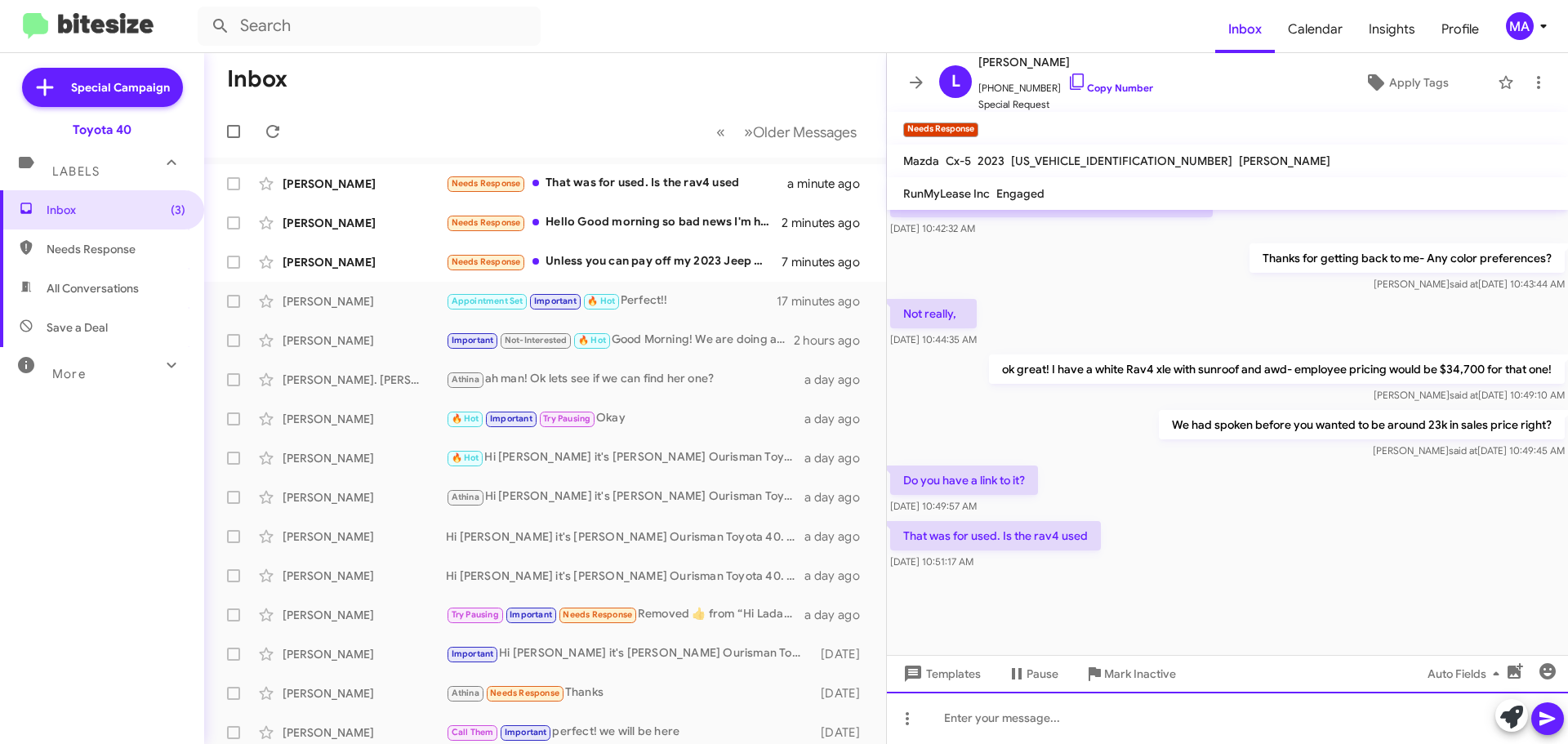
click at [1050, 720] on div at bounding box center [1227, 718] width 681 height 52
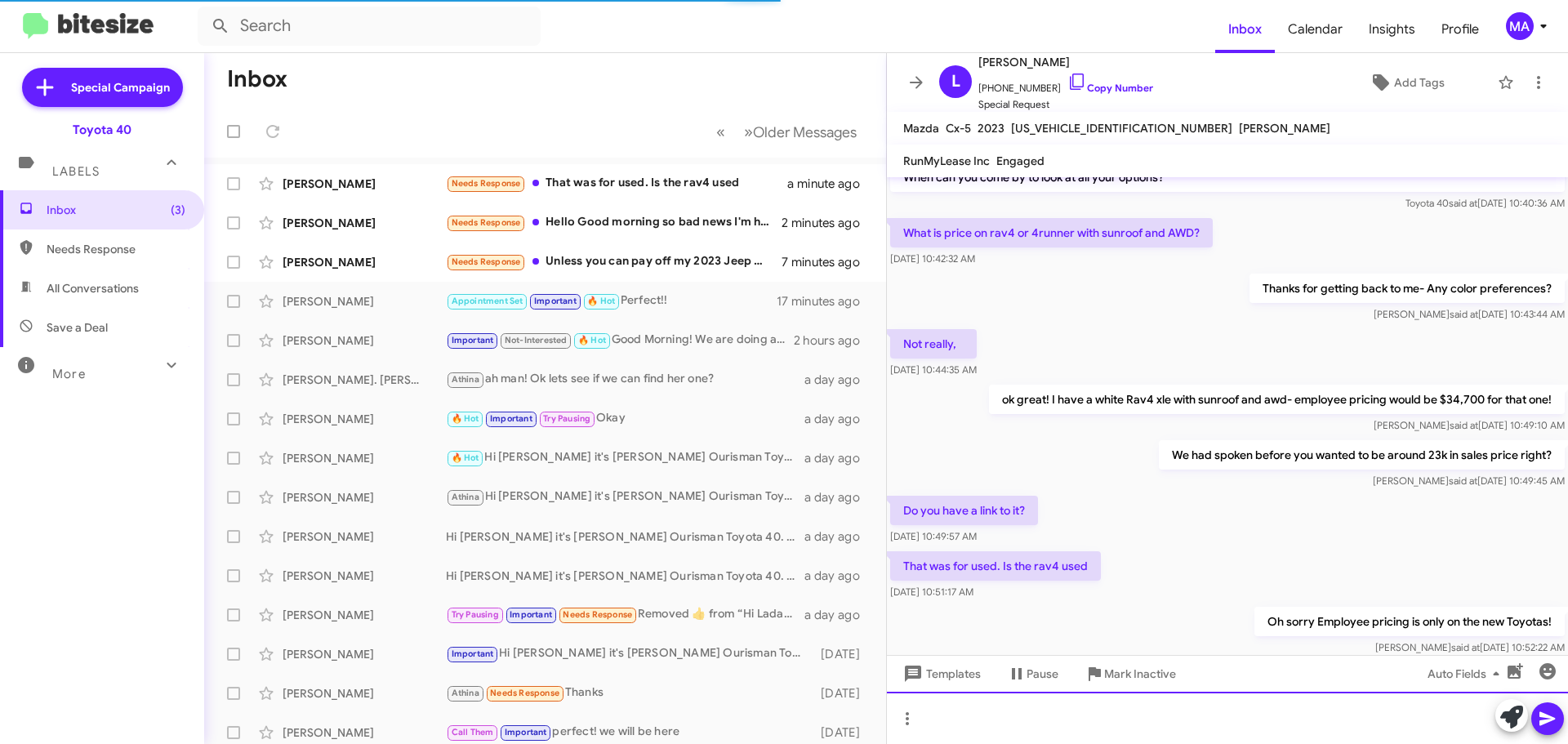
scroll to position [3170, 0]
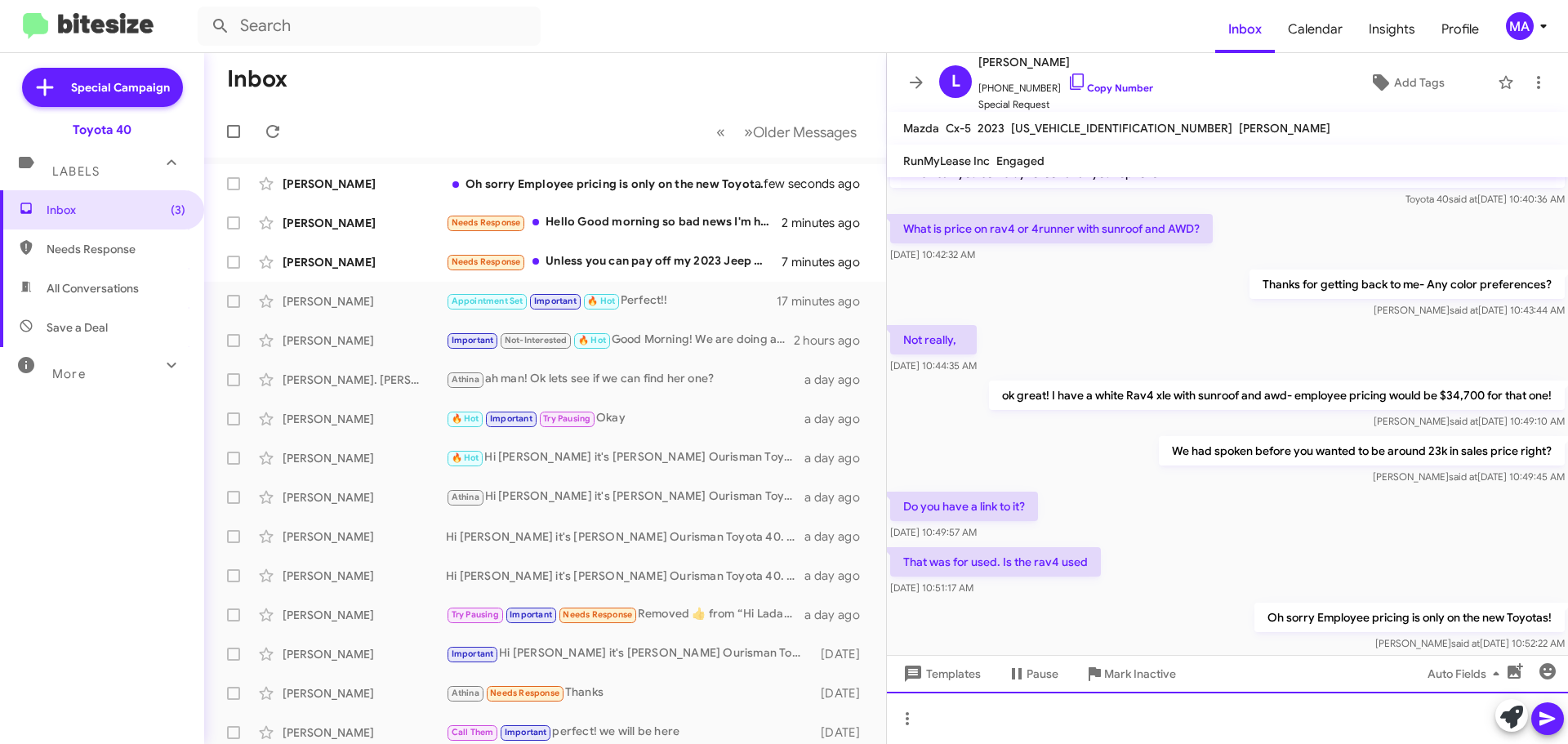
click at [998, 722] on div at bounding box center [1227, 718] width 681 height 52
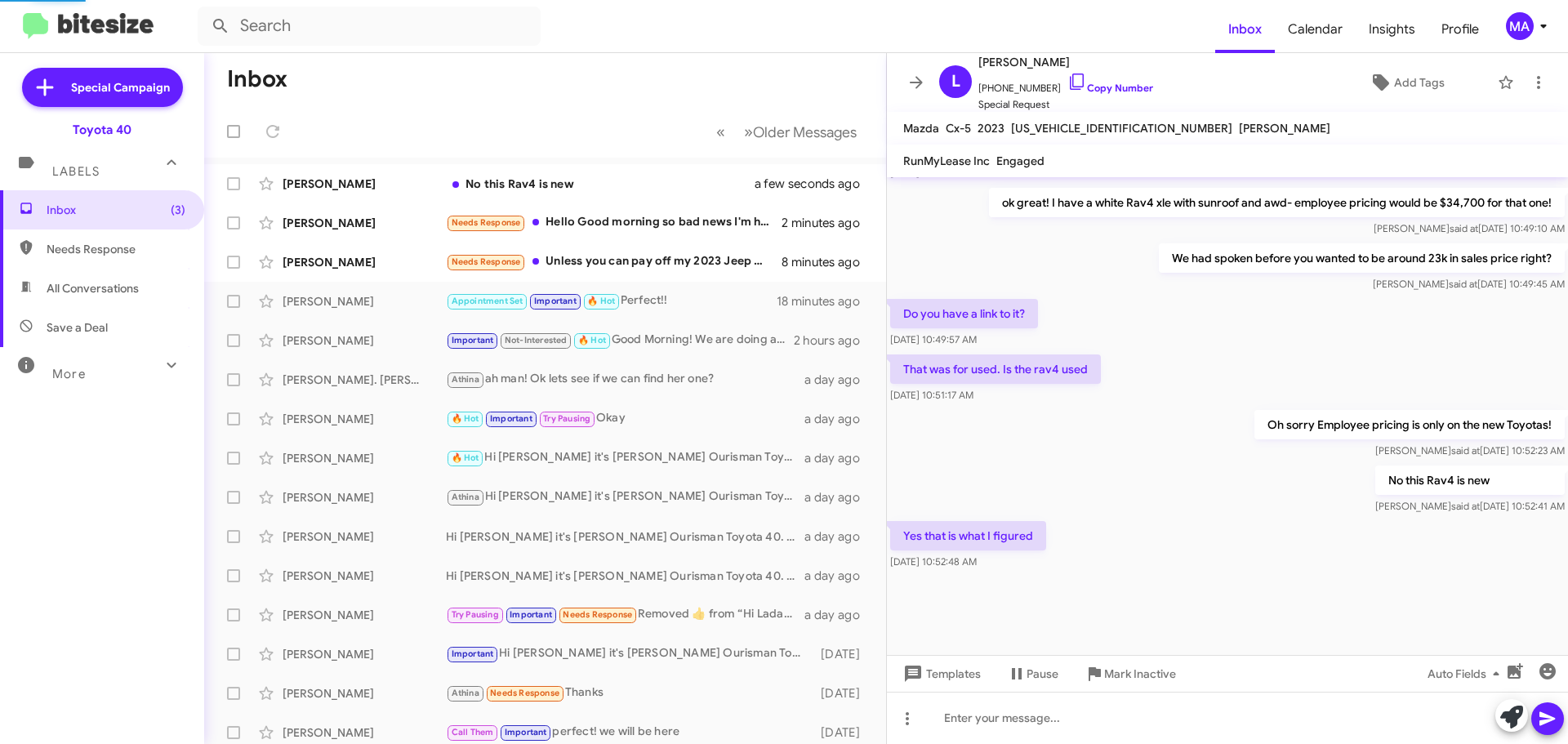
scroll to position [1041, 0]
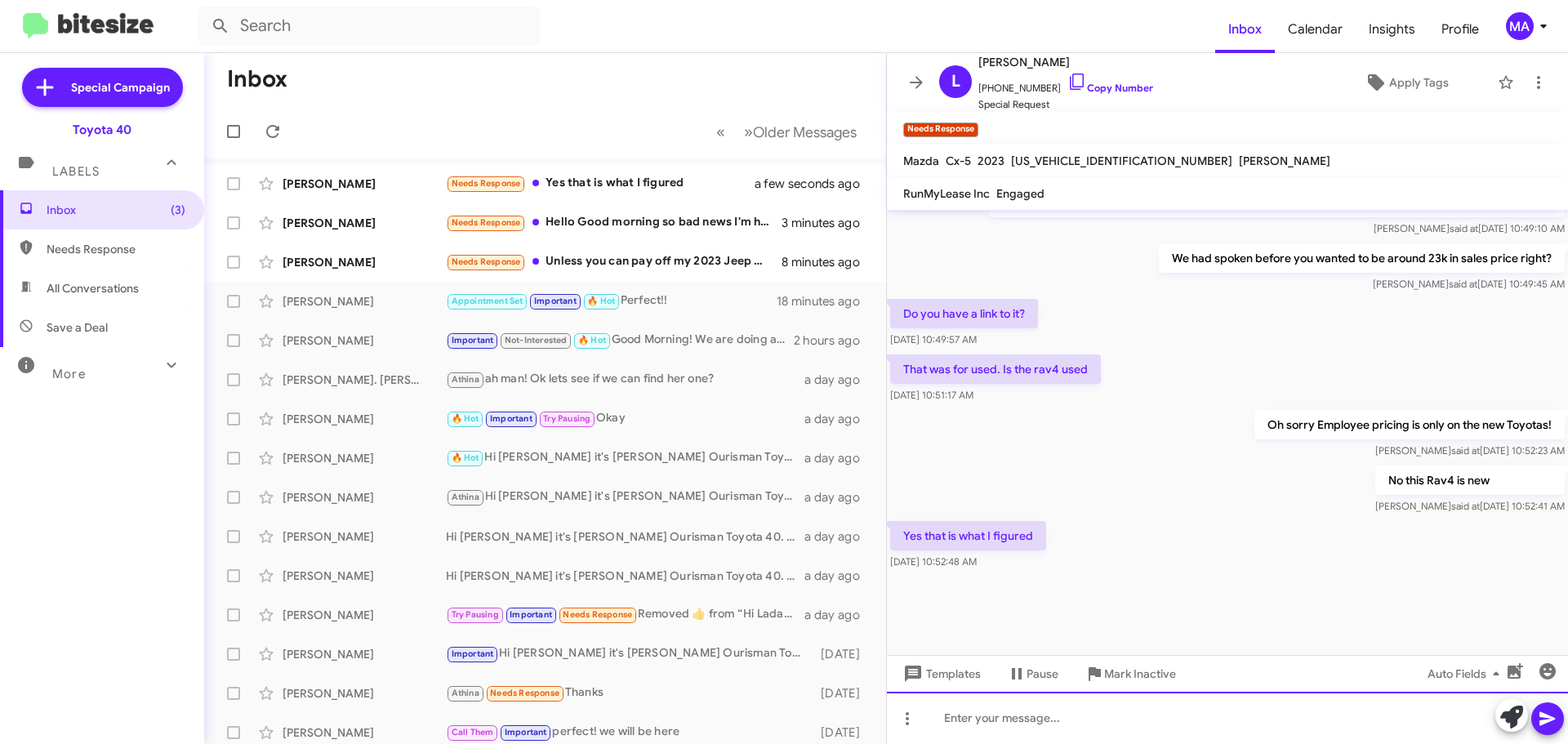
click at [1019, 717] on div at bounding box center [1227, 718] width 681 height 52
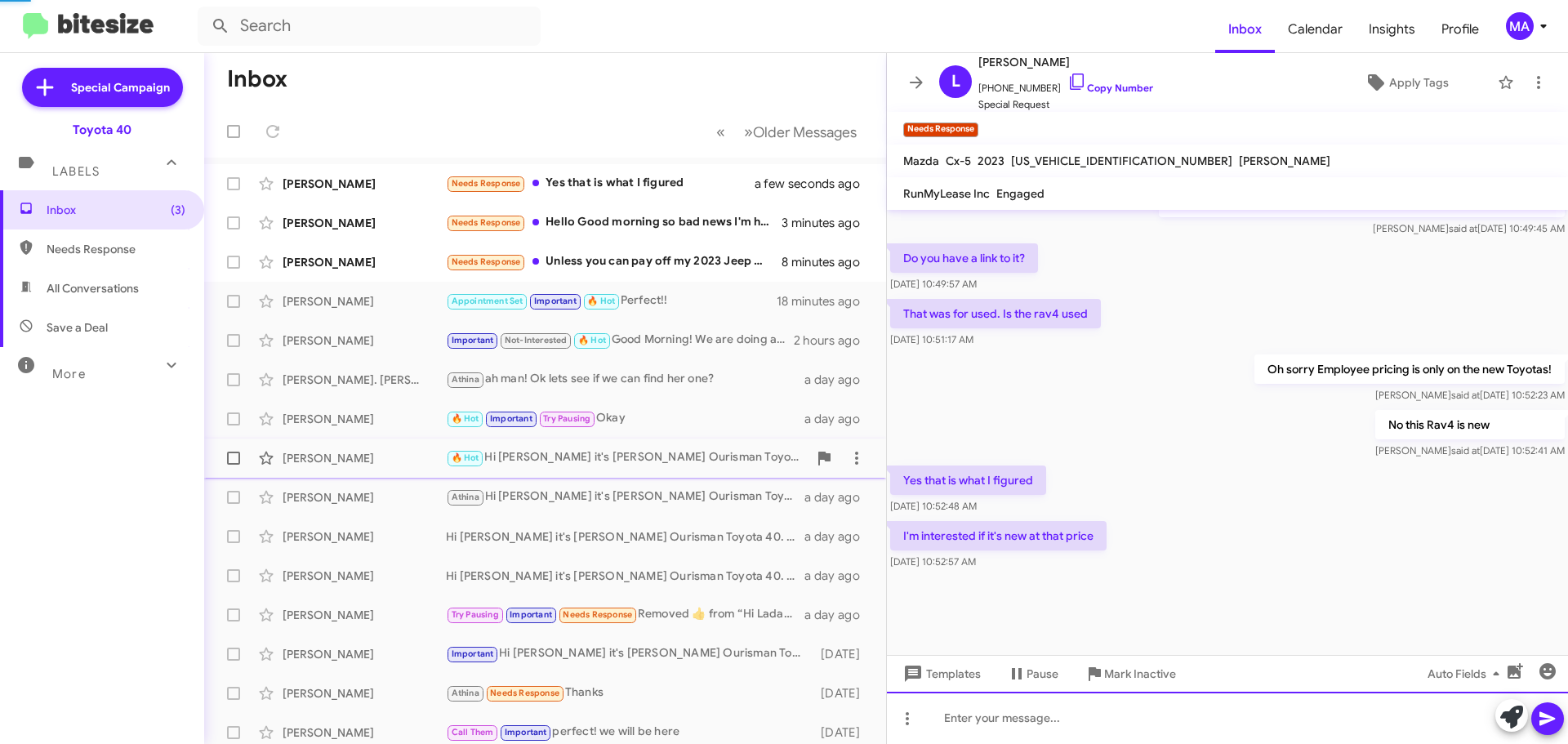
scroll to position [959, 0]
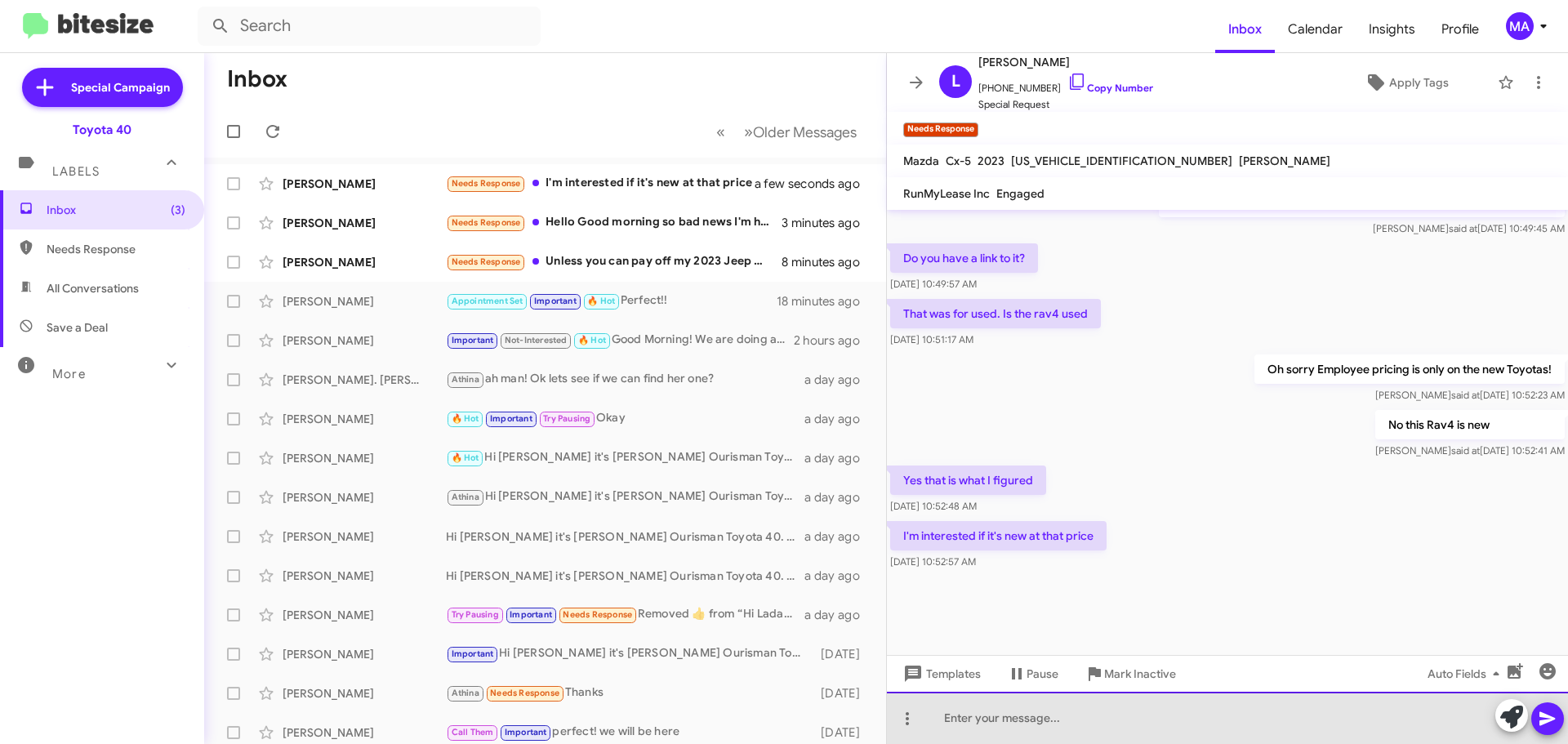
click at [991, 713] on div at bounding box center [1227, 718] width 681 height 52
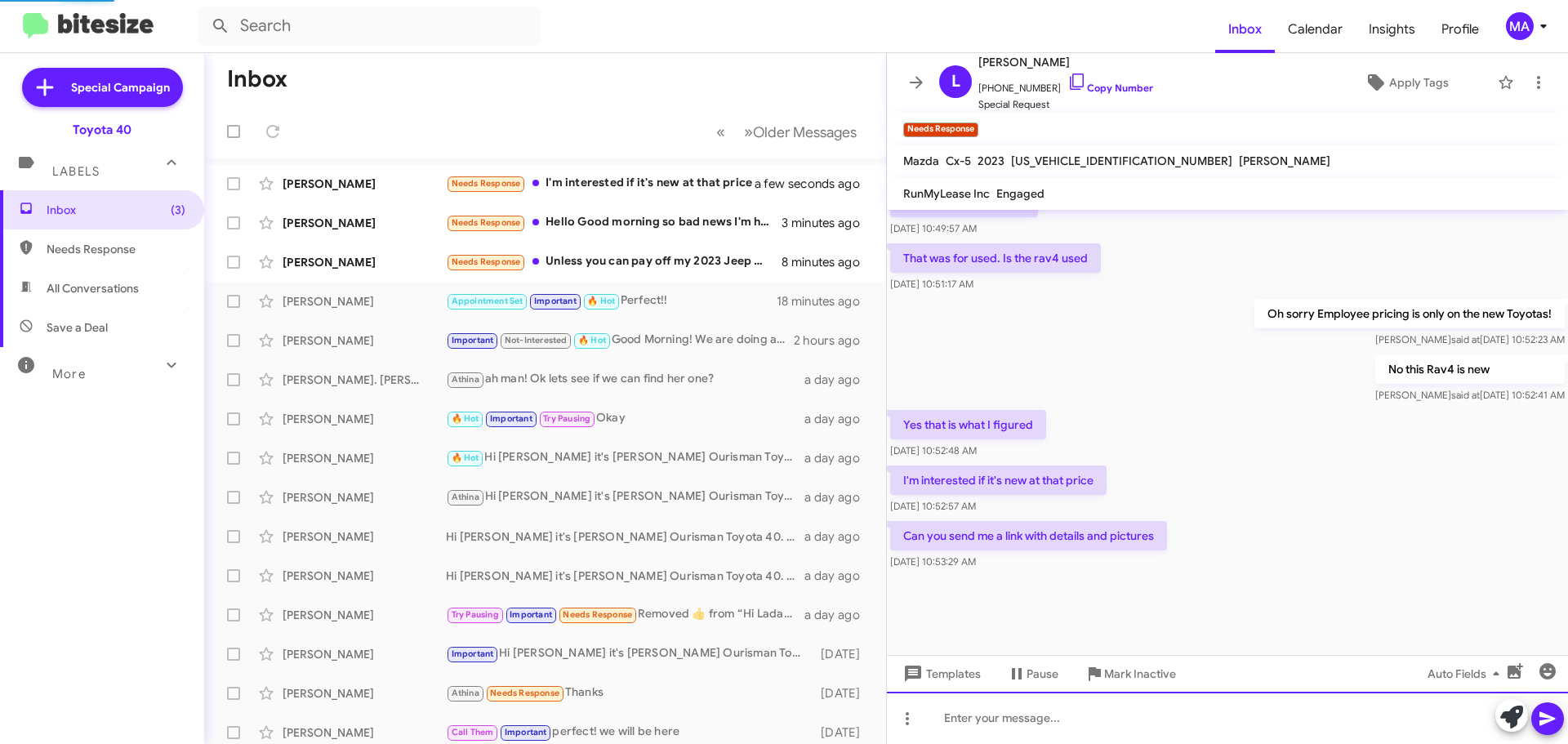
scroll to position [894, 0]
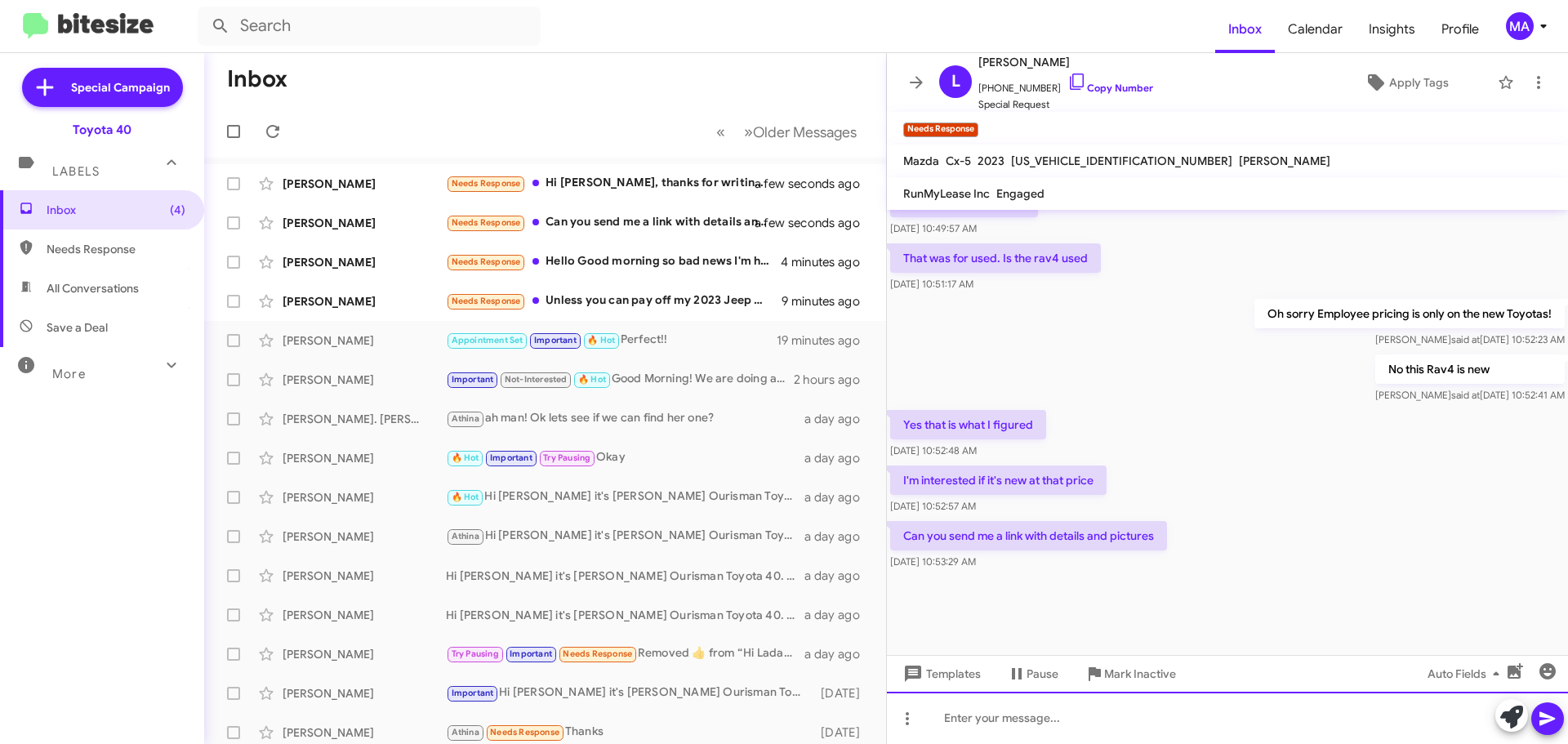
click at [1014, 719] on div at bounding box center [1227, 718] width 681 height 52
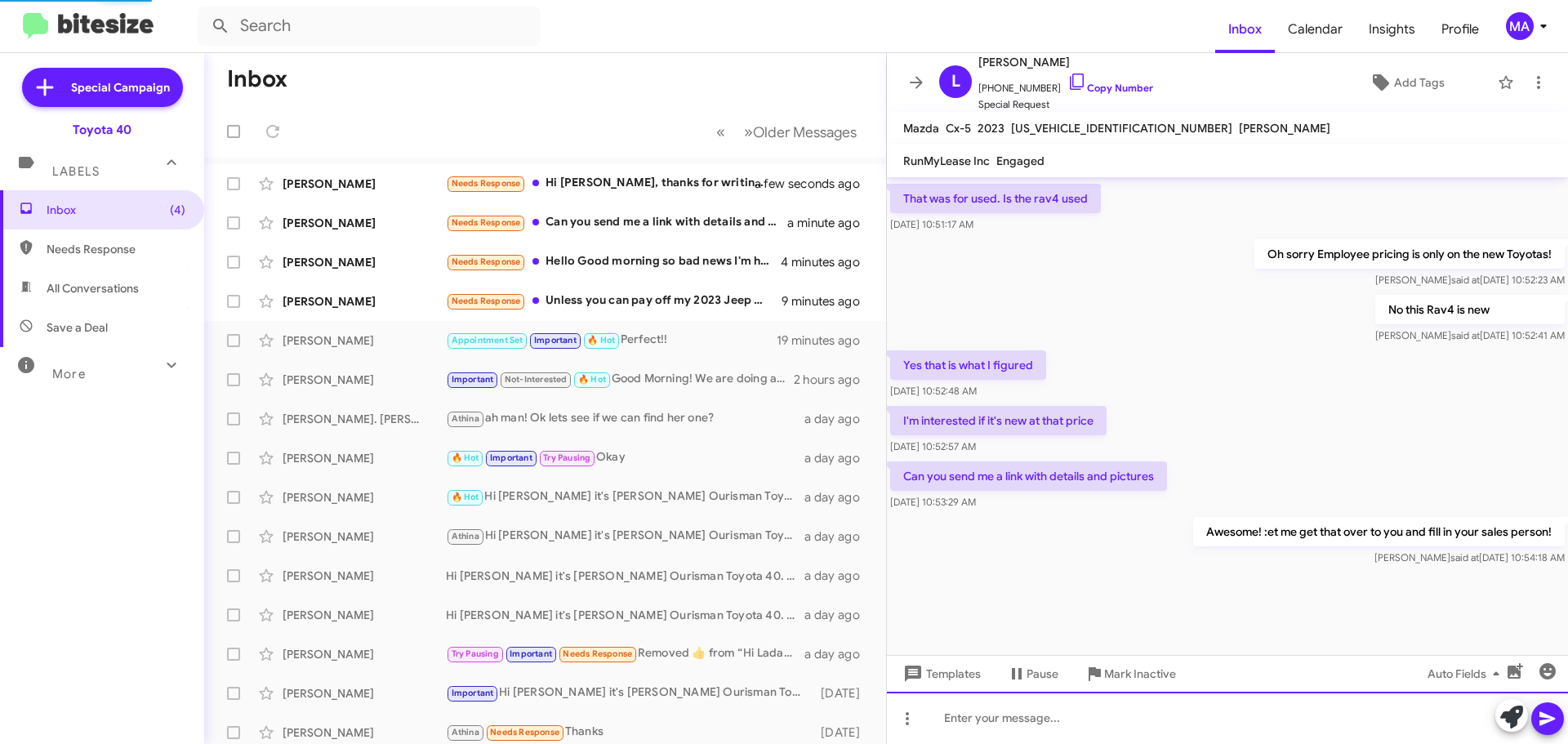
scroll to position [0, 0]
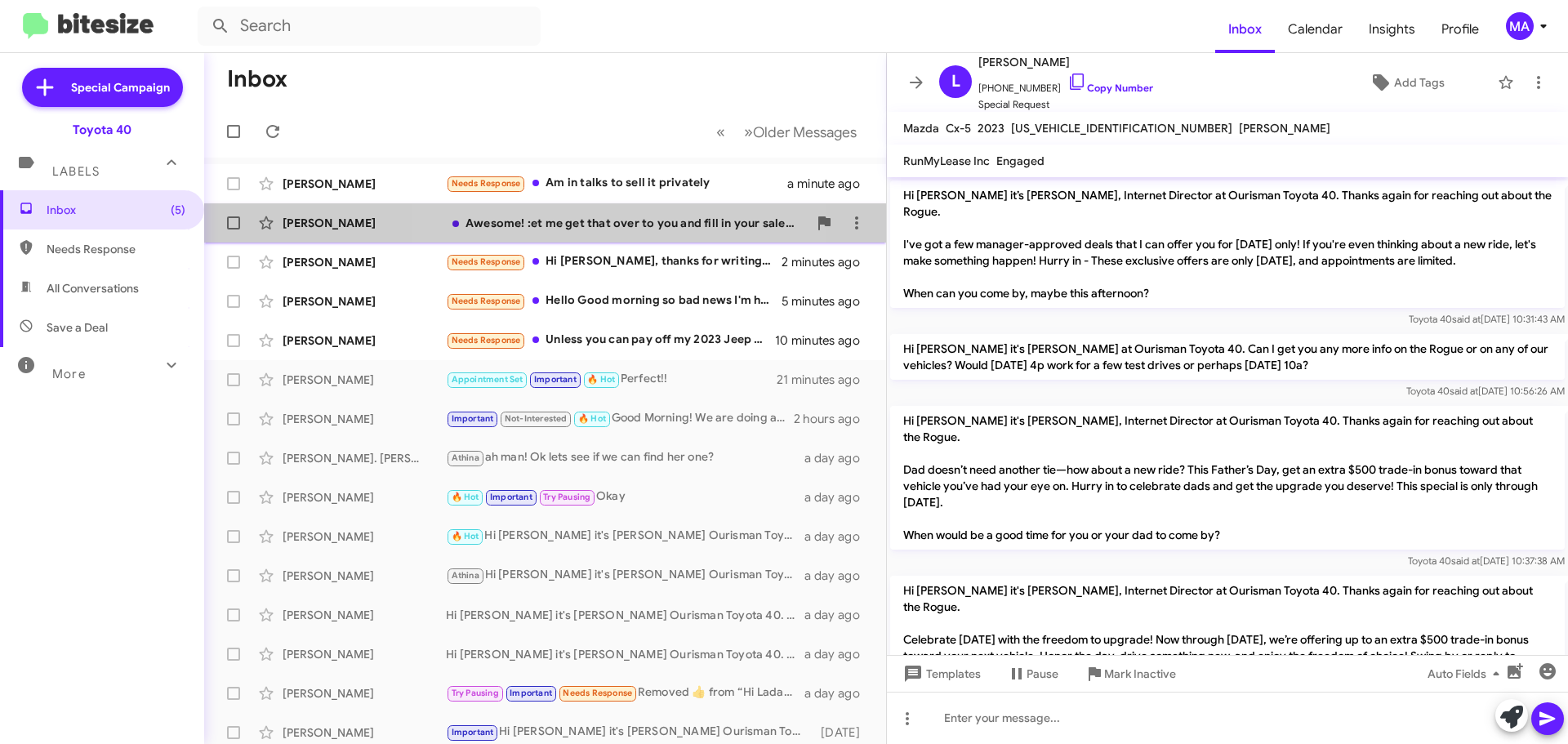
click at [604, 227] on div "Awesome! :et me get that over to you and fill in your sales person!" at bounding box center [626, 223] width 362 height 16
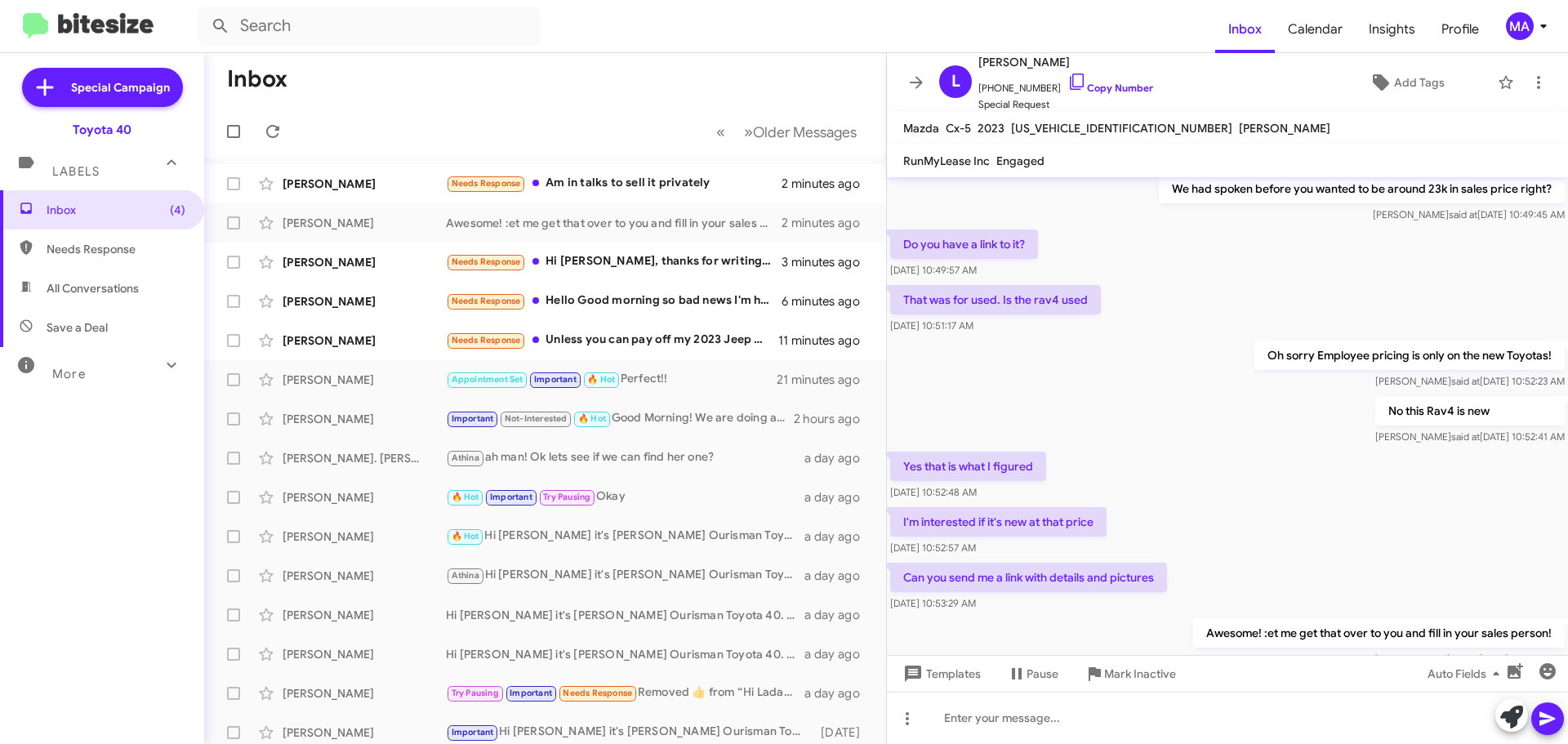
scroll to position [3435, 0]
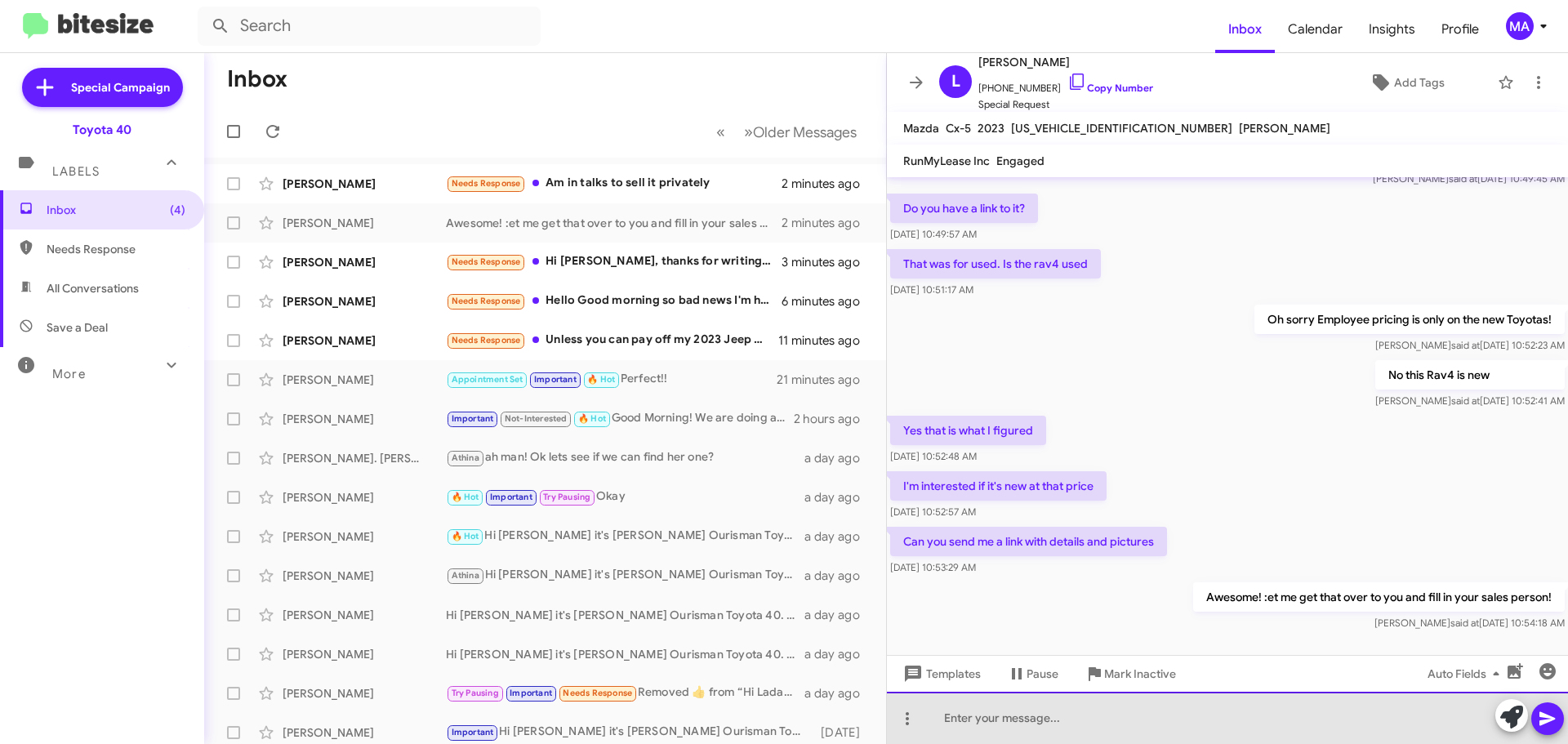
click at [1016, 719] on div at bounding box center [1227, 718] width 681 height 52
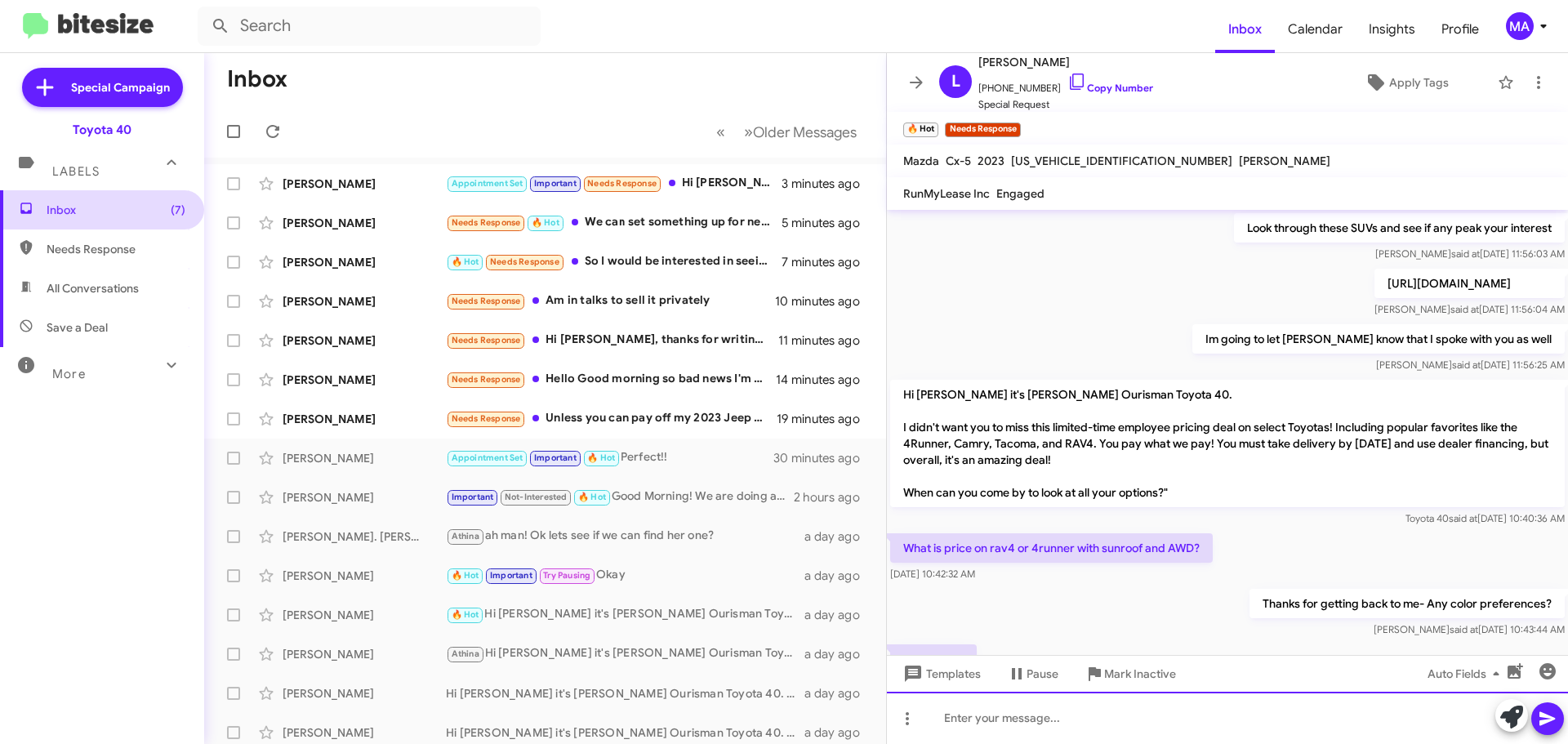
scroll to position [877, 0]
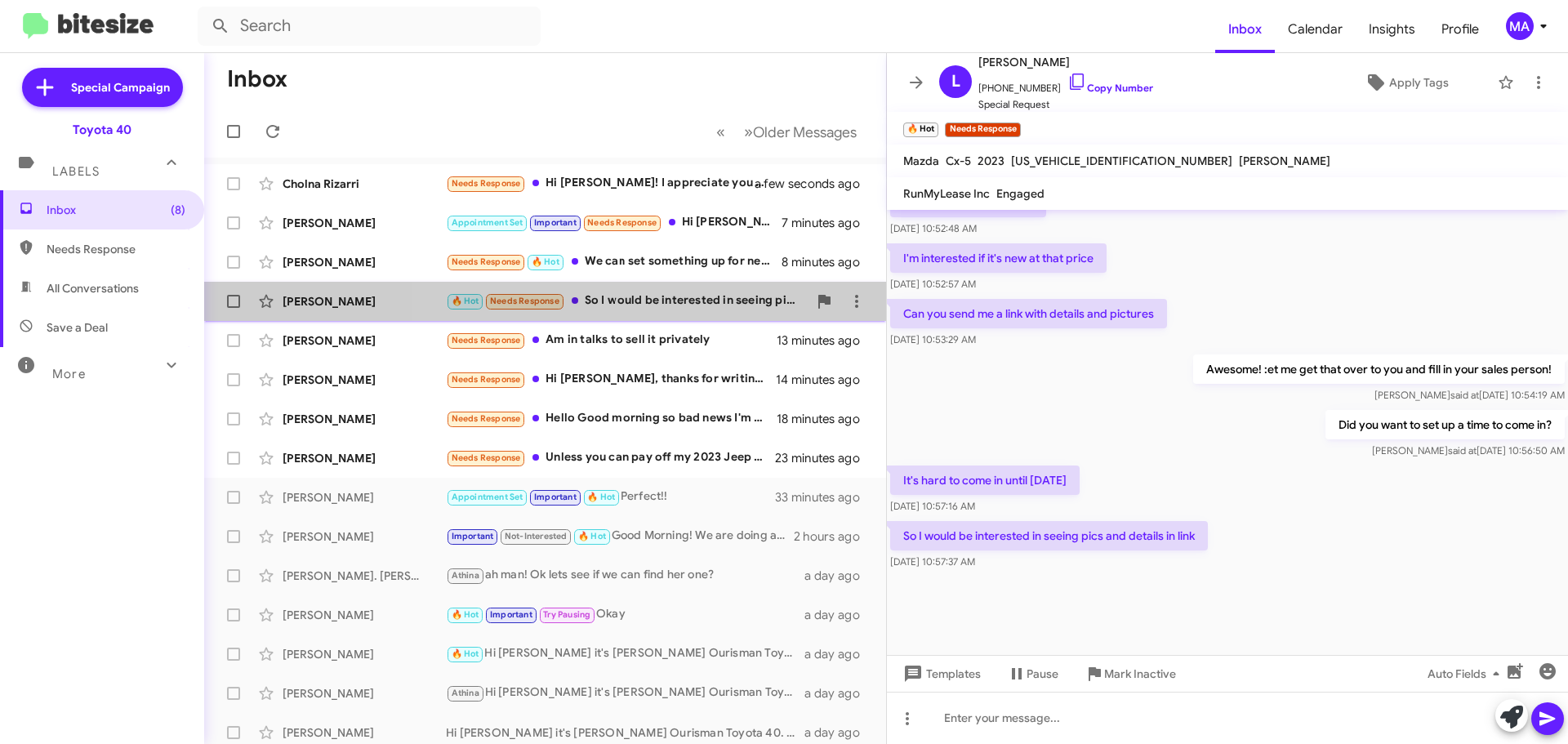
click at [656, 295] on div "🔥 Hot Needs Response So I would be interested in seeing pics and details in link" at bounding box center [626, 301] width 362 height 19
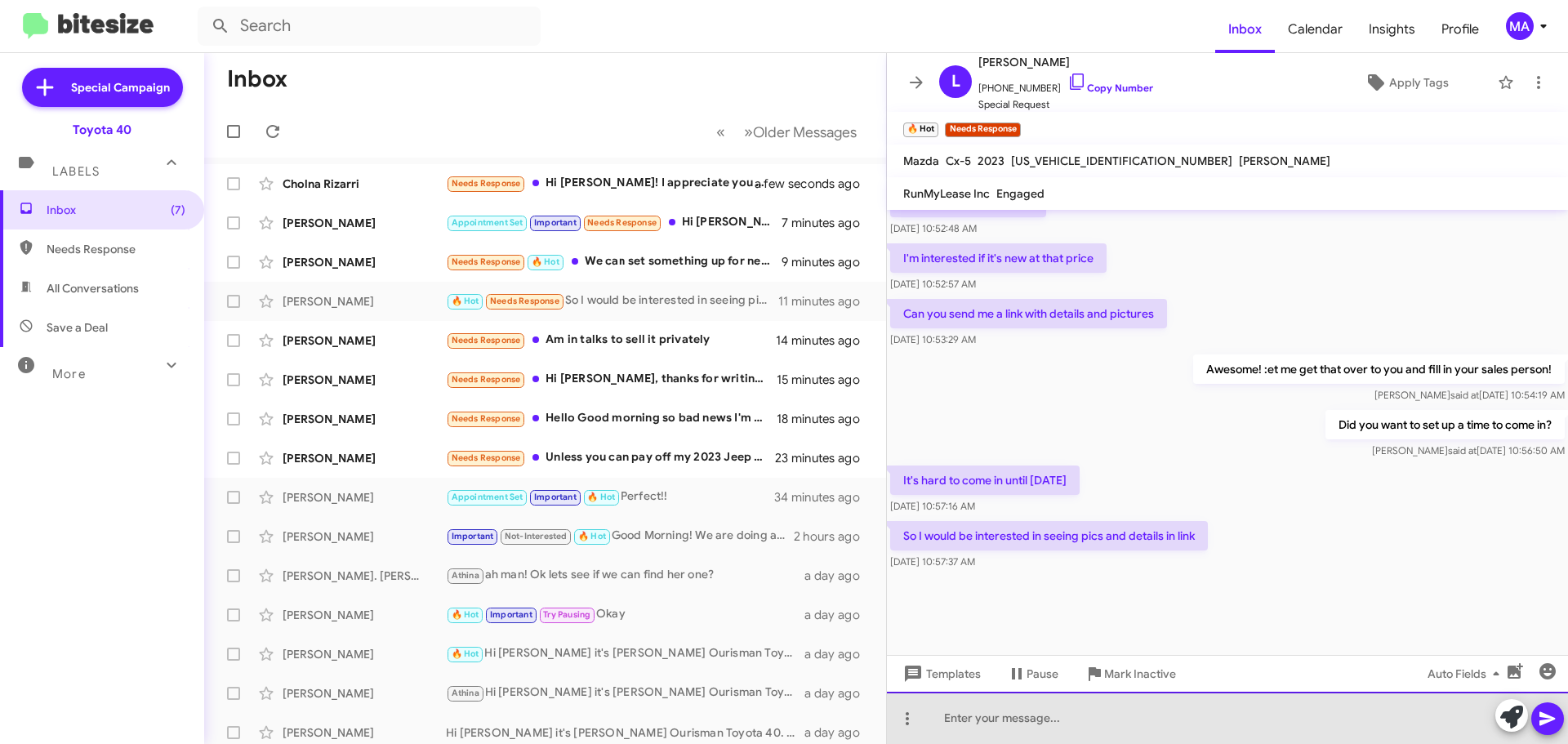
click at [1027, 723] on div at bounding box center [1227, 718] width 681 height 52
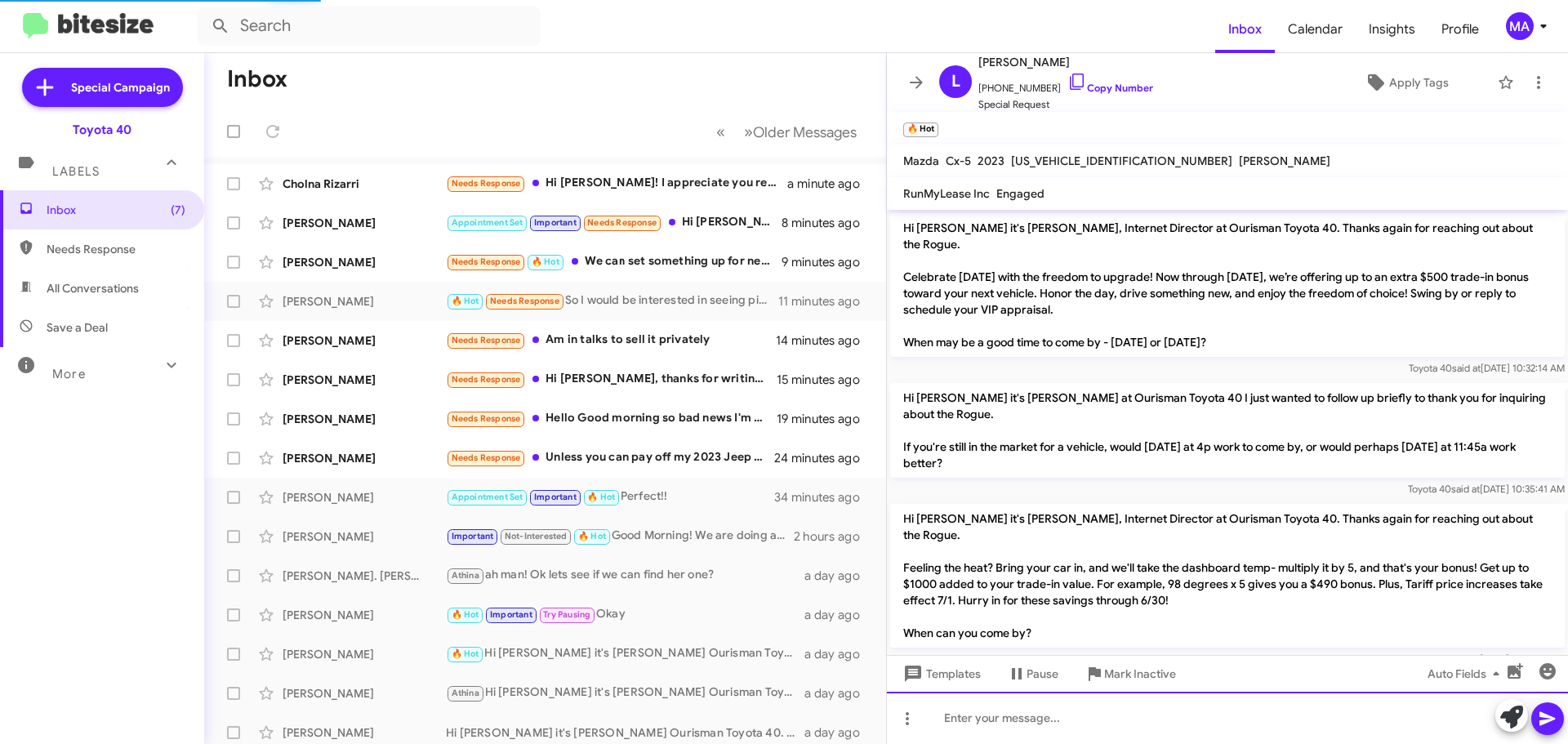
scroll to position [82, 0]
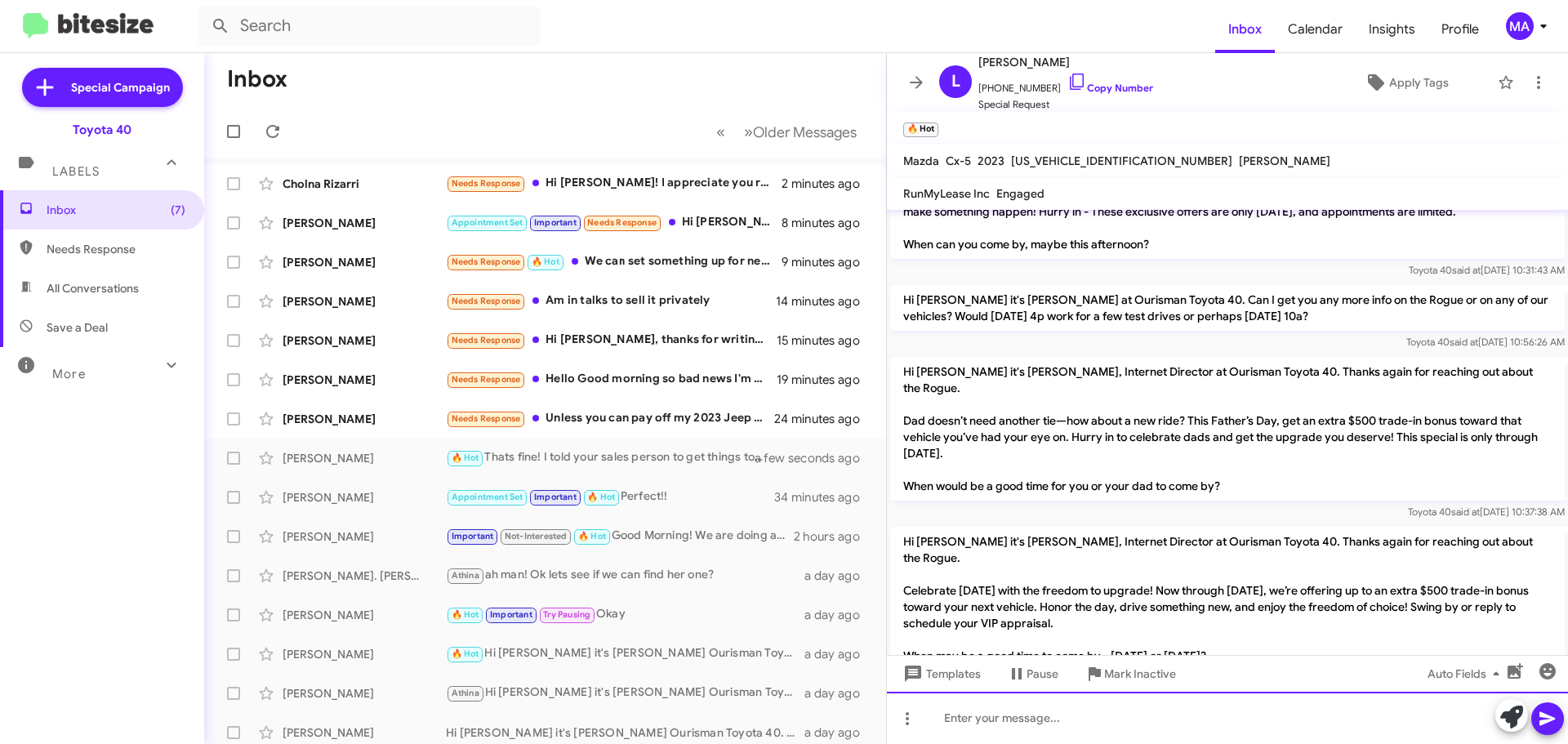
click at [1052, 720] on div at bounding box center [1227, 718] width 681 height 52
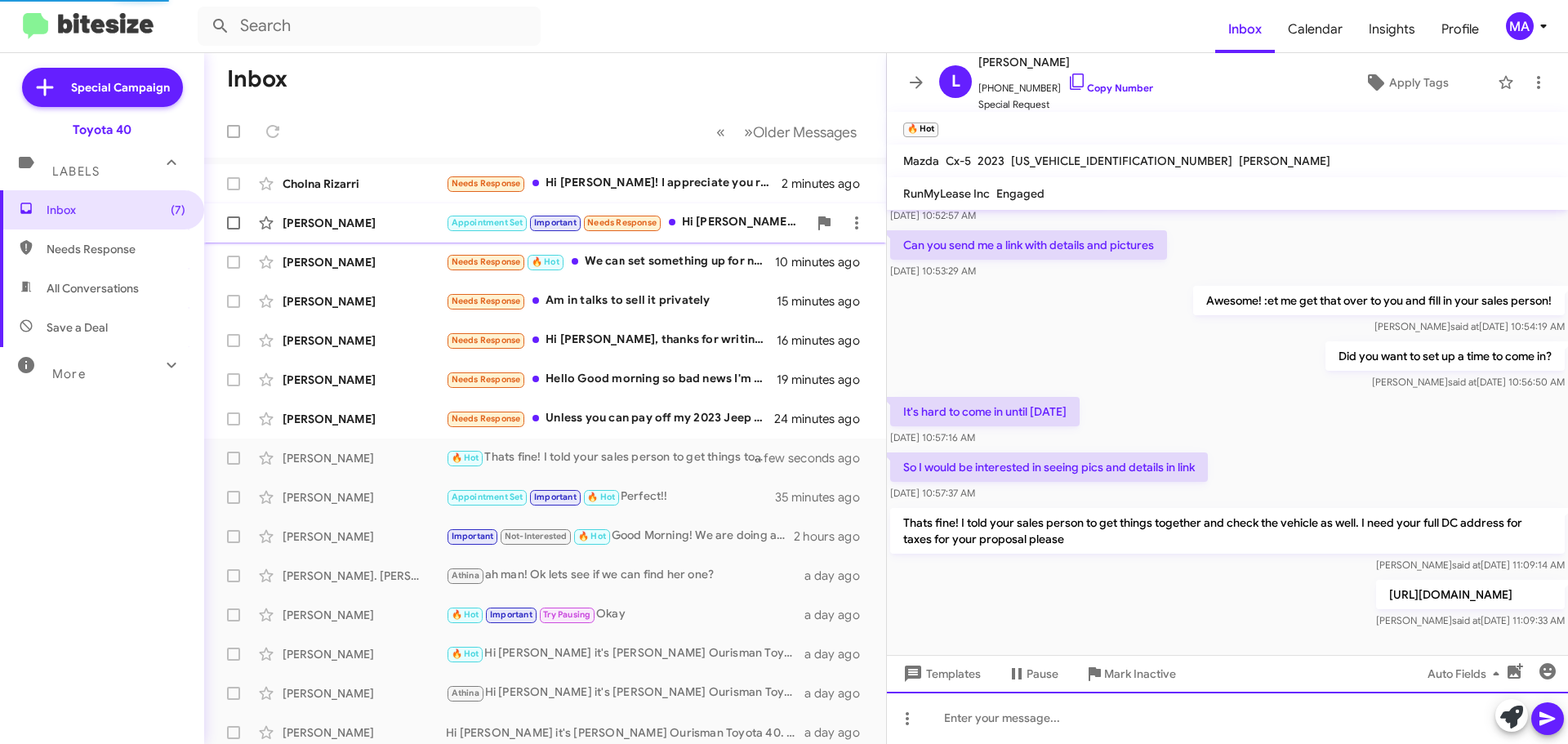
scroll to position [3864, 0]
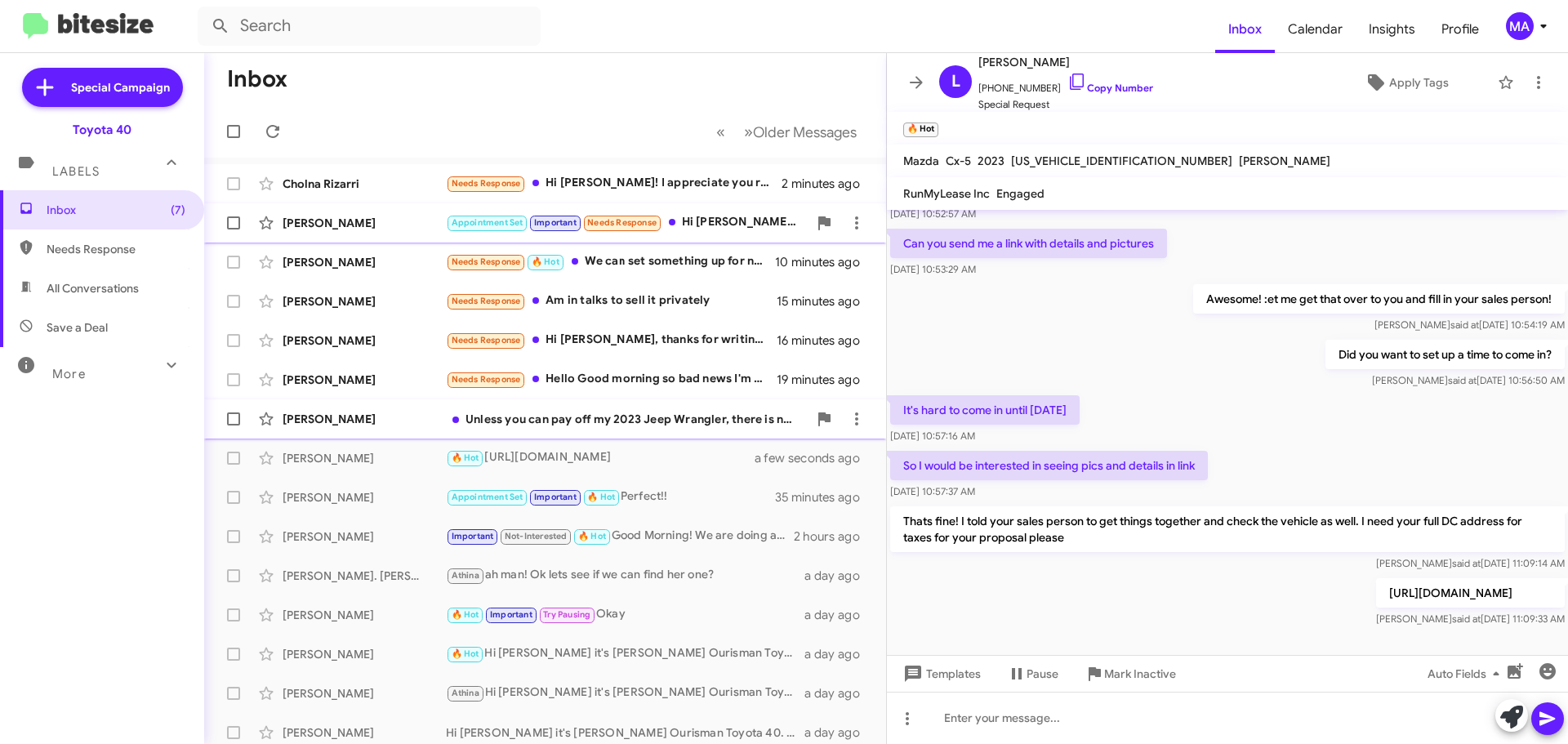
click at [612, 418] on div "Unless you can pay off my 2023 Jeep Wrangler, there is nothing we have to discu…" at bounding box center [626, 418] width 362 height 16
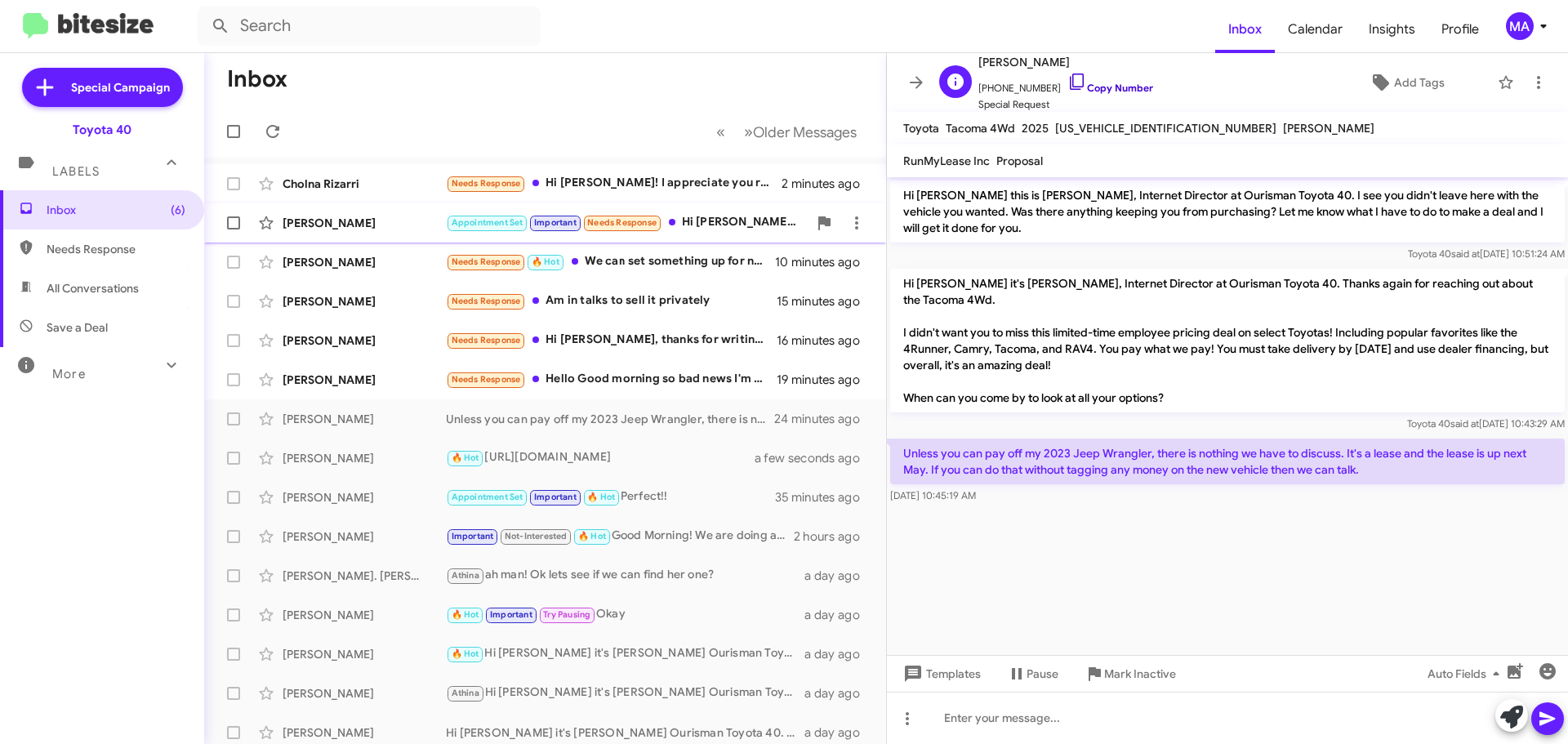
click at [1068, 84] on icon at bounding box center [1077, 81] width 19 height 19
click at [1068, 77] on icon at bounding box center [1077, 81] width 19 height 19
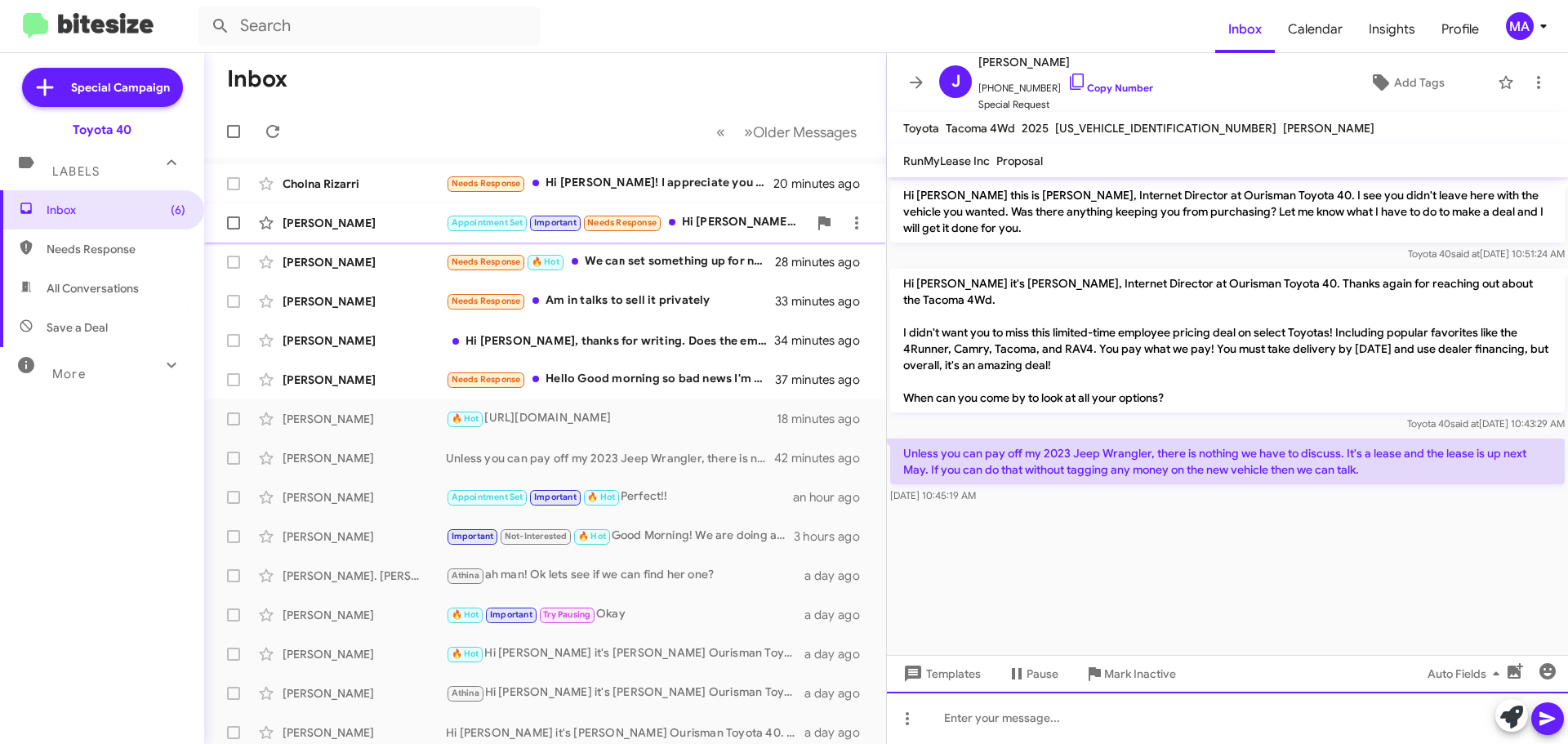
click at [984, 724] on div at bounding box center [1227, 718] width 681 height 52
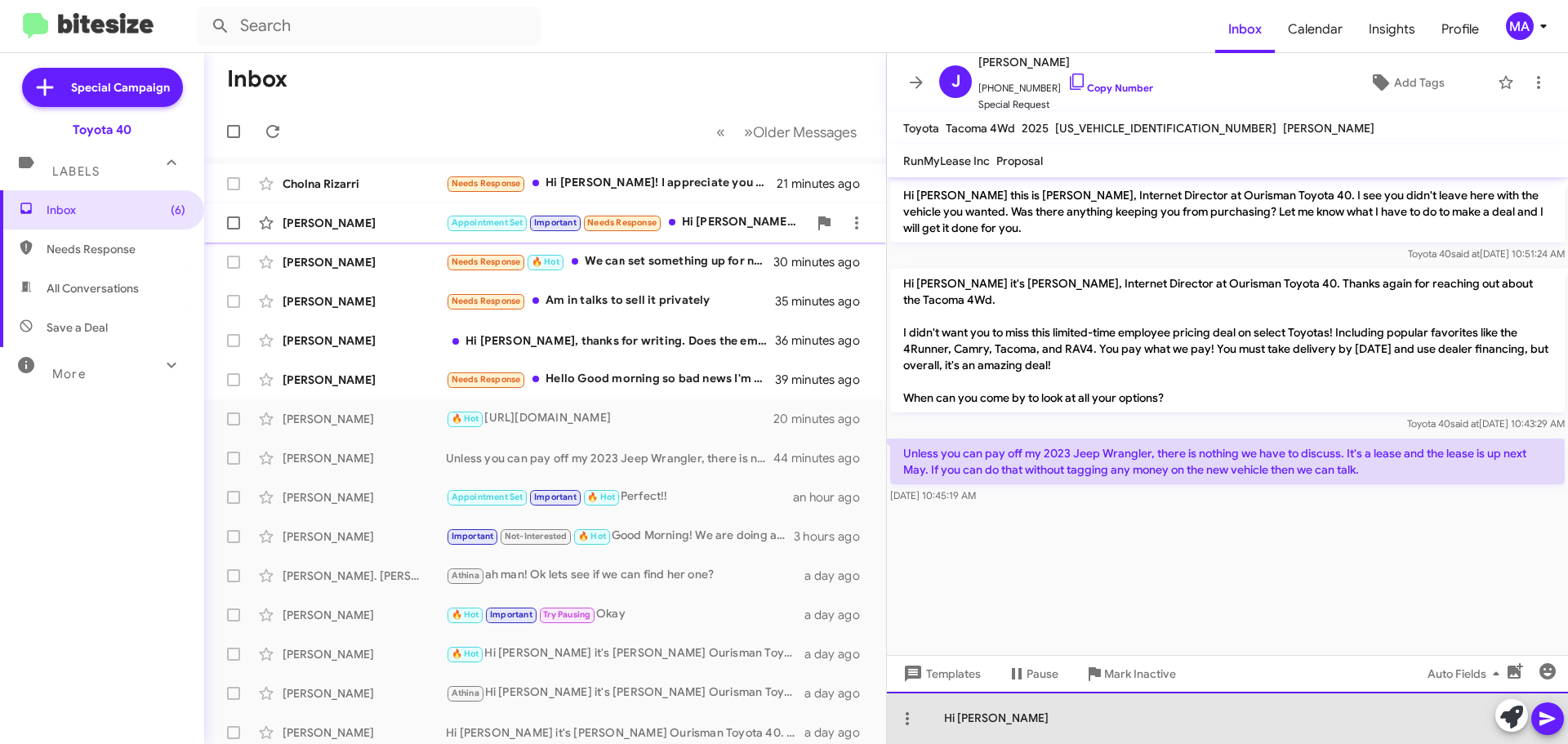
click at [1032, 731] on div "Hi [PERSON_NAME]" at bounding box center [1227, 718] width 681 height 52
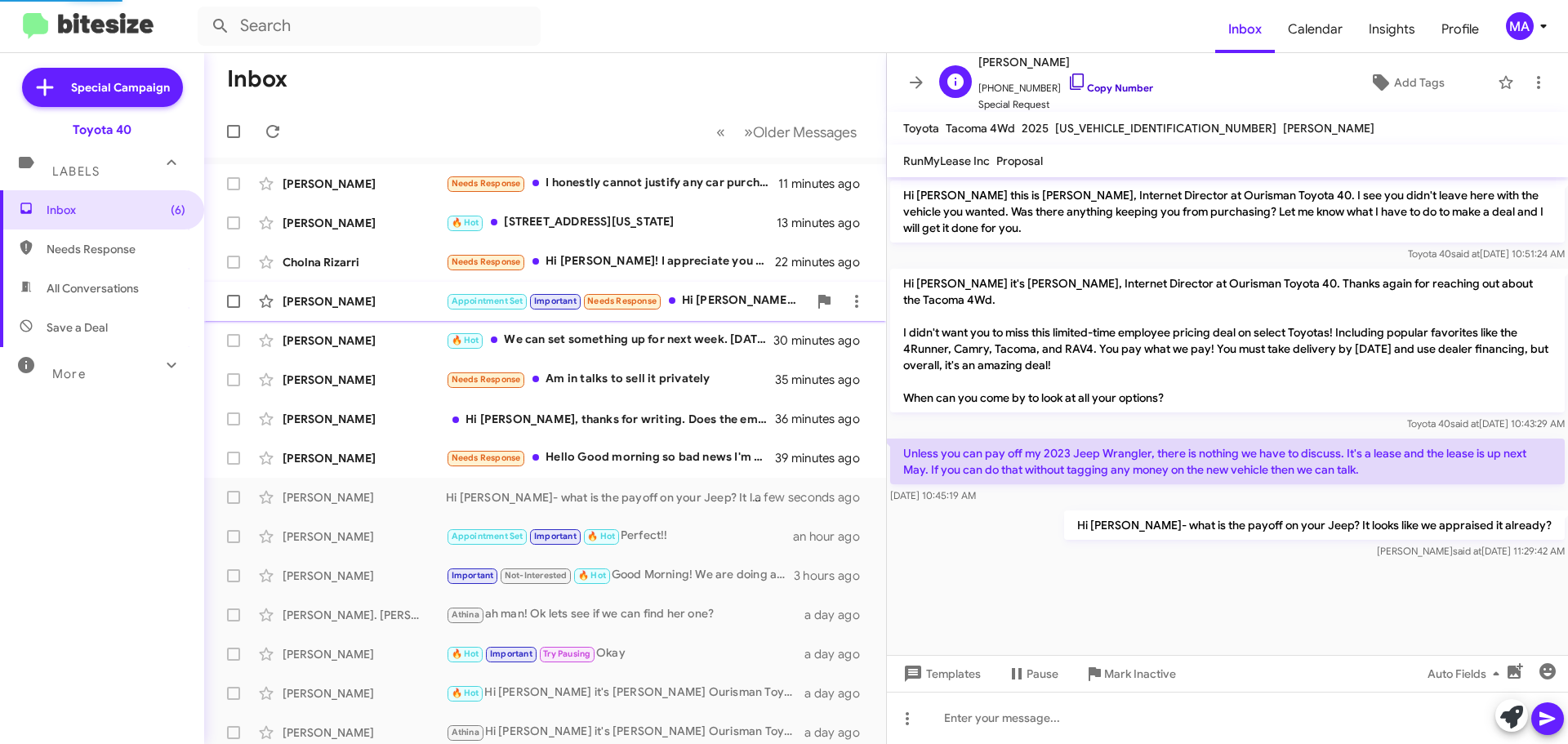
click at [1068, 80] on icon at bounding box center [1077, 81] width 19 height 19
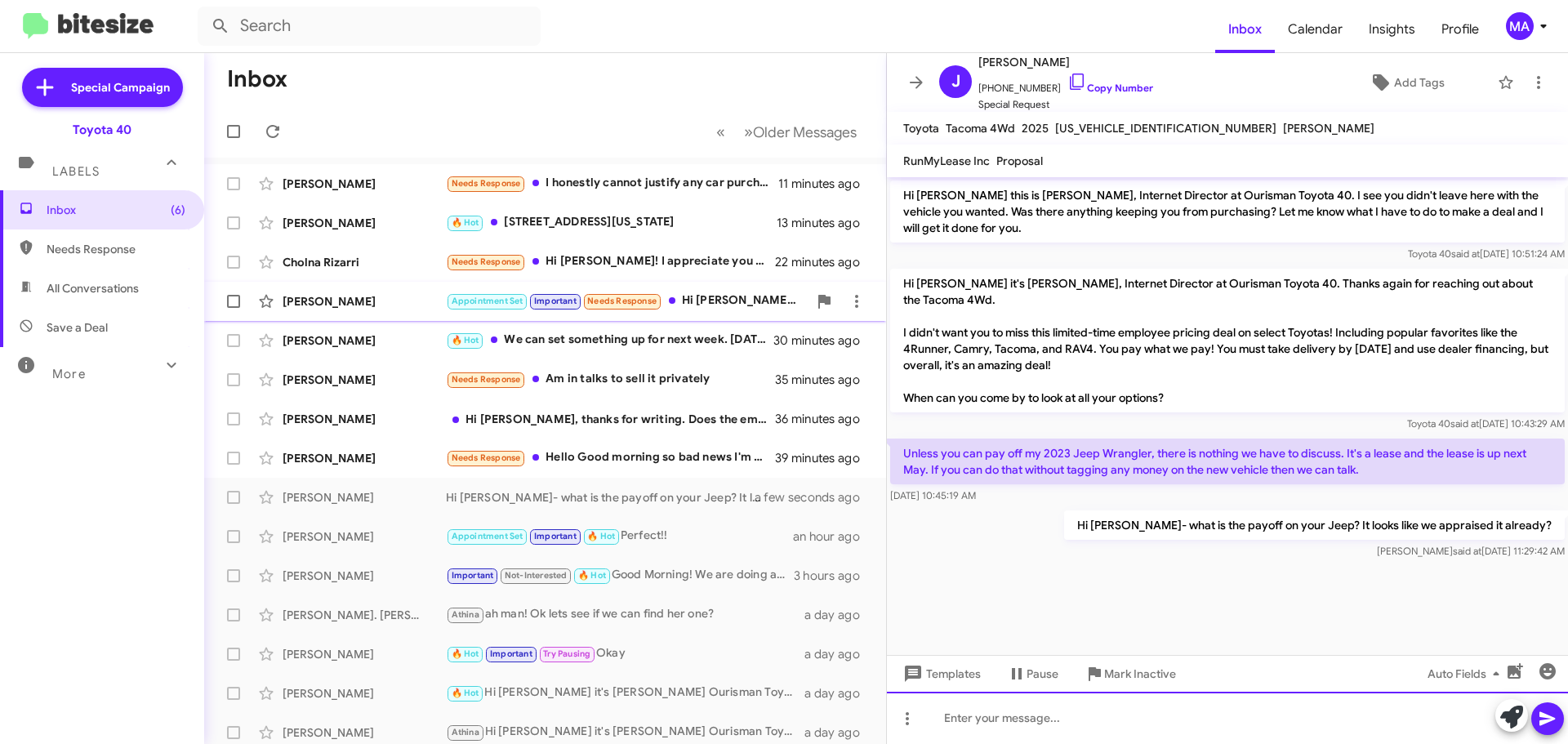
click at [994, 722] on div at bounding box center [1227, 718] width 681 height 52
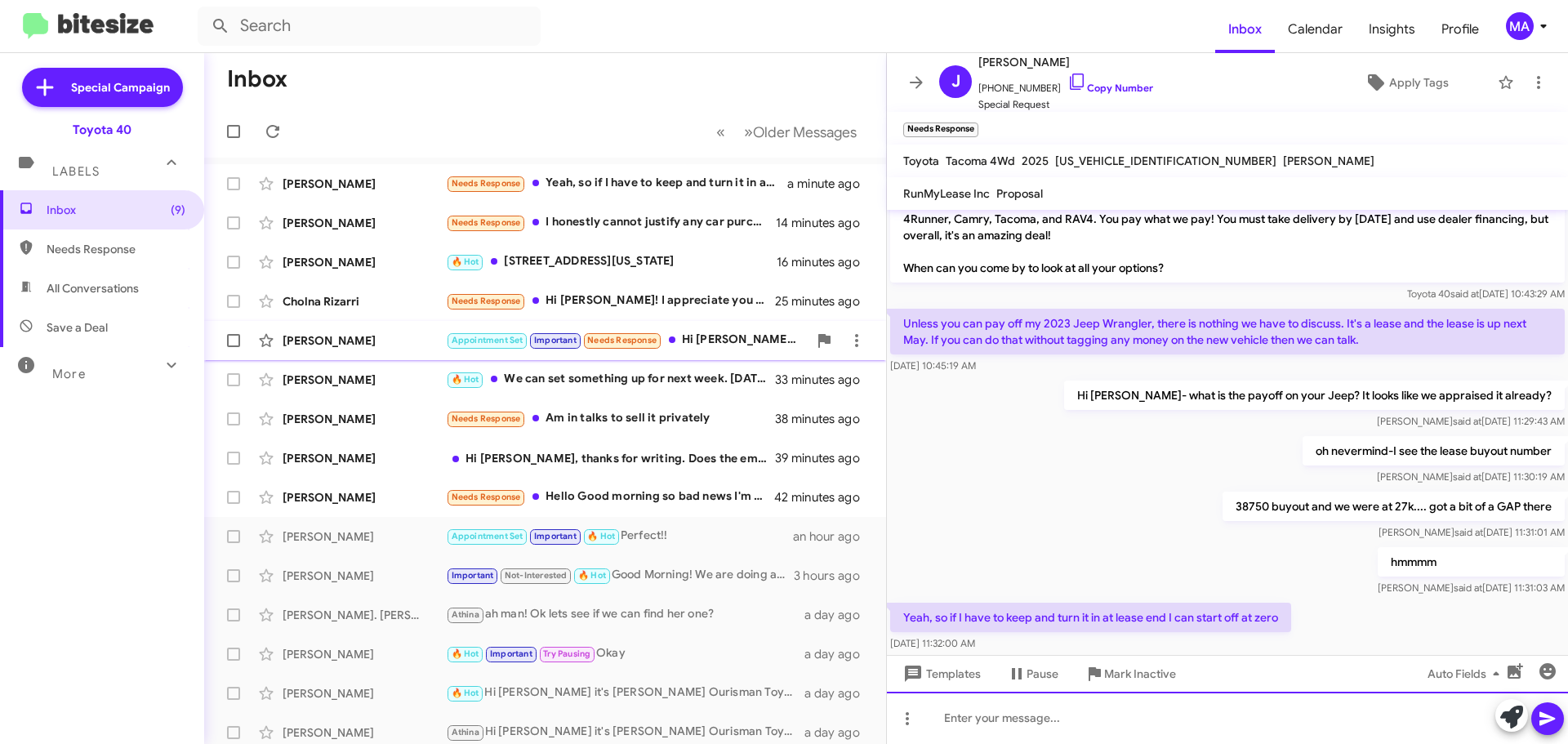
scroll to position [195, 0]
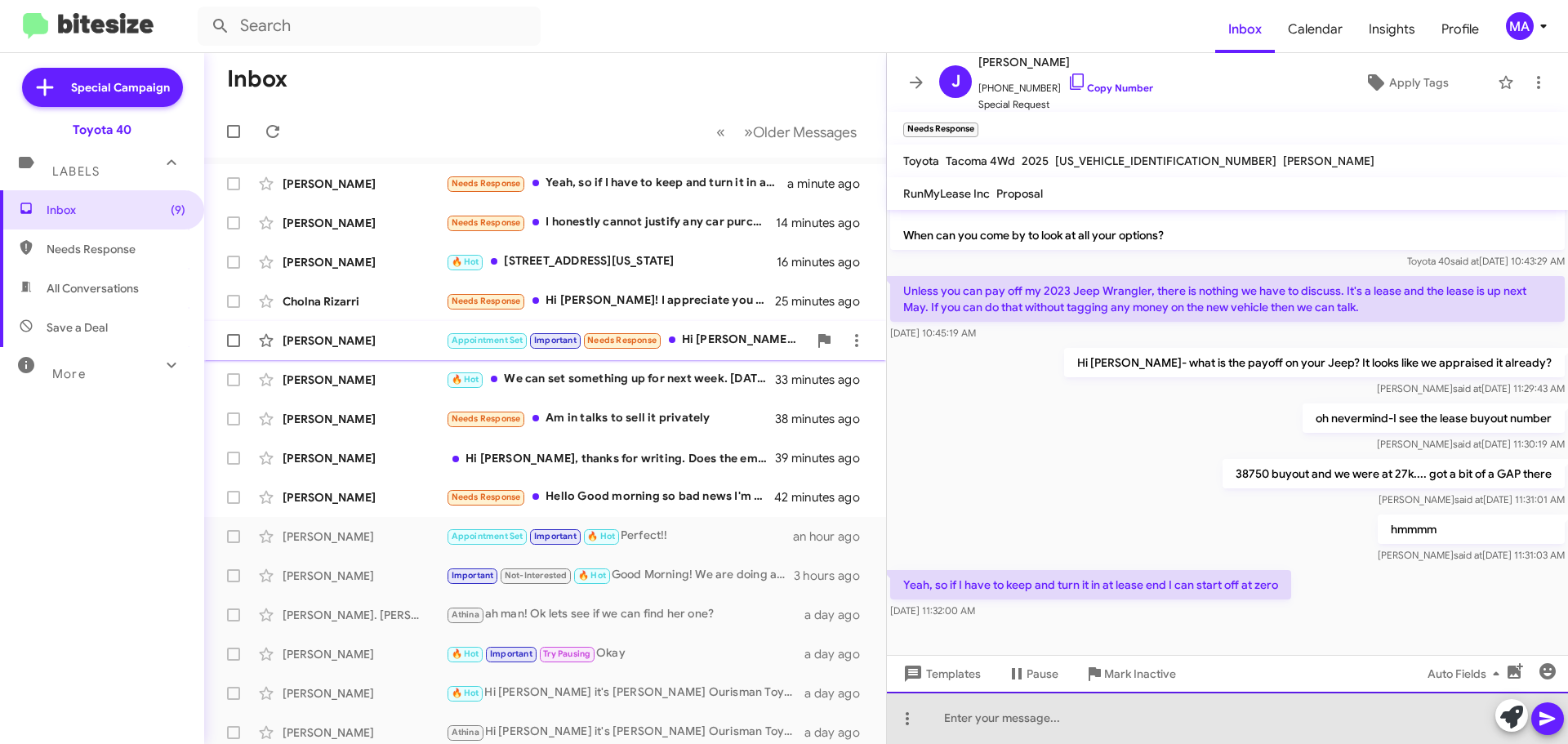
click at [1024, 720] on div at bounding box center [1227, 718] width 681 height 52
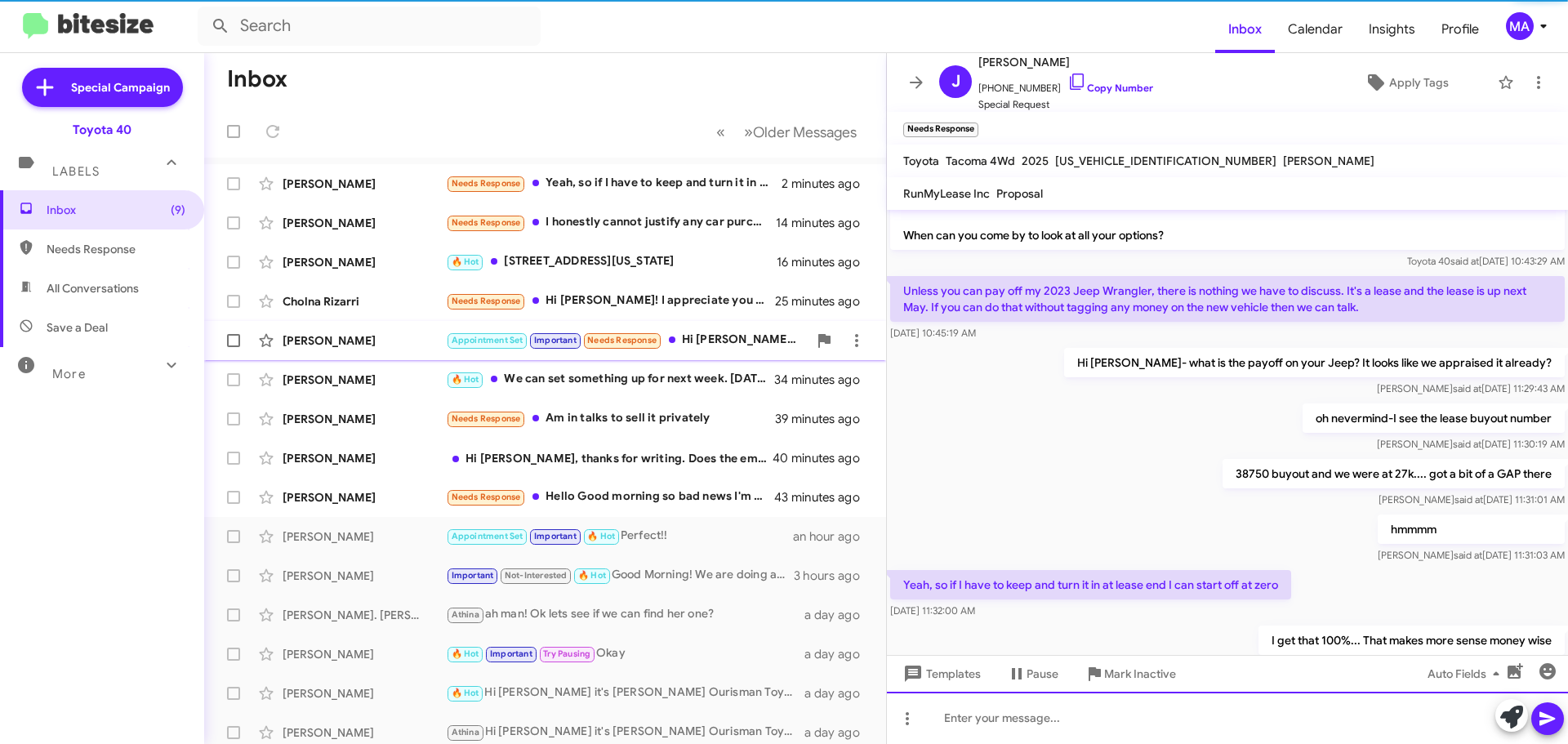
scroll to position [0, 0]
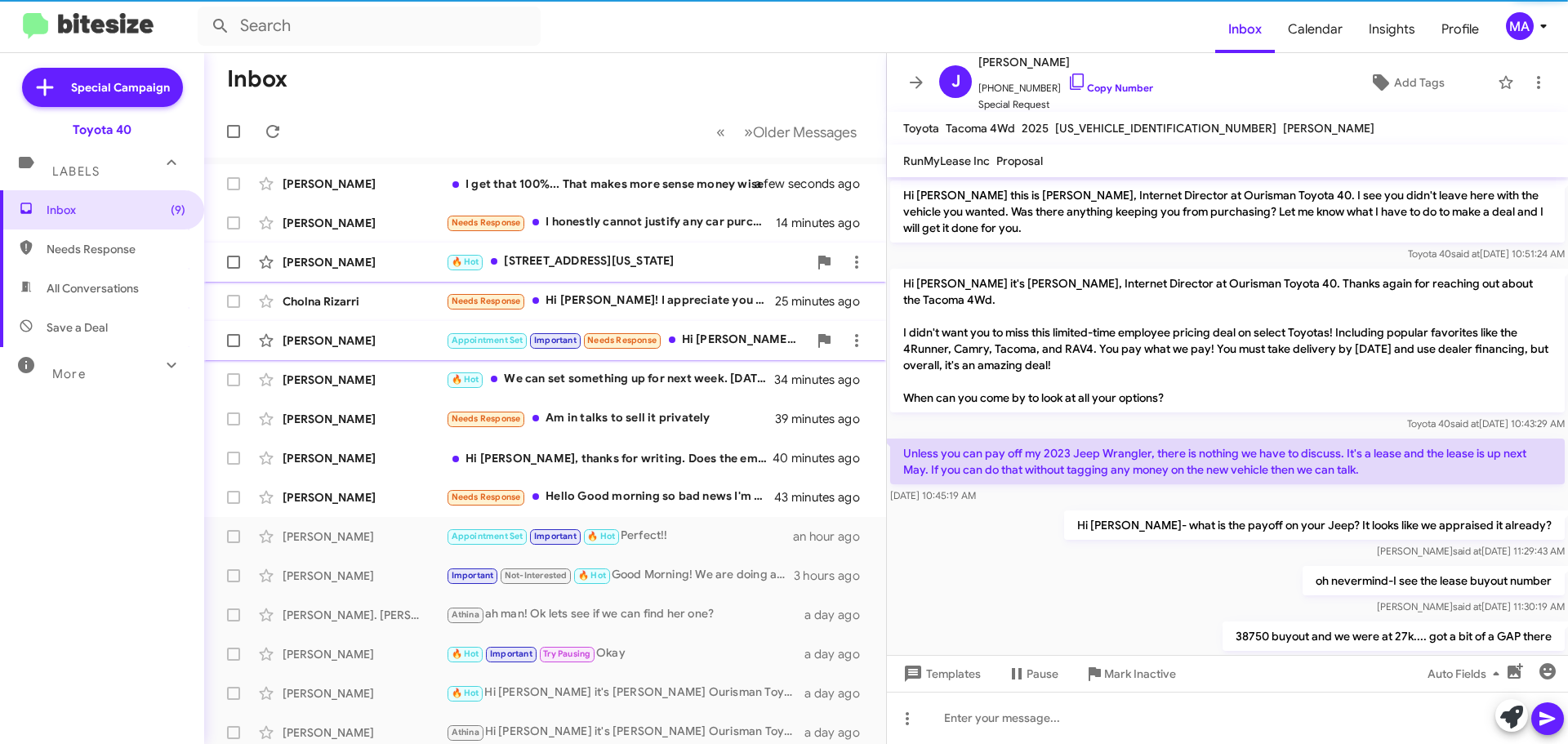
click at [682, 261] on div "🔥 Hot [STREET_ADDRESS][US_STATE]" at bounding box center [626, 261] width 362 height 19
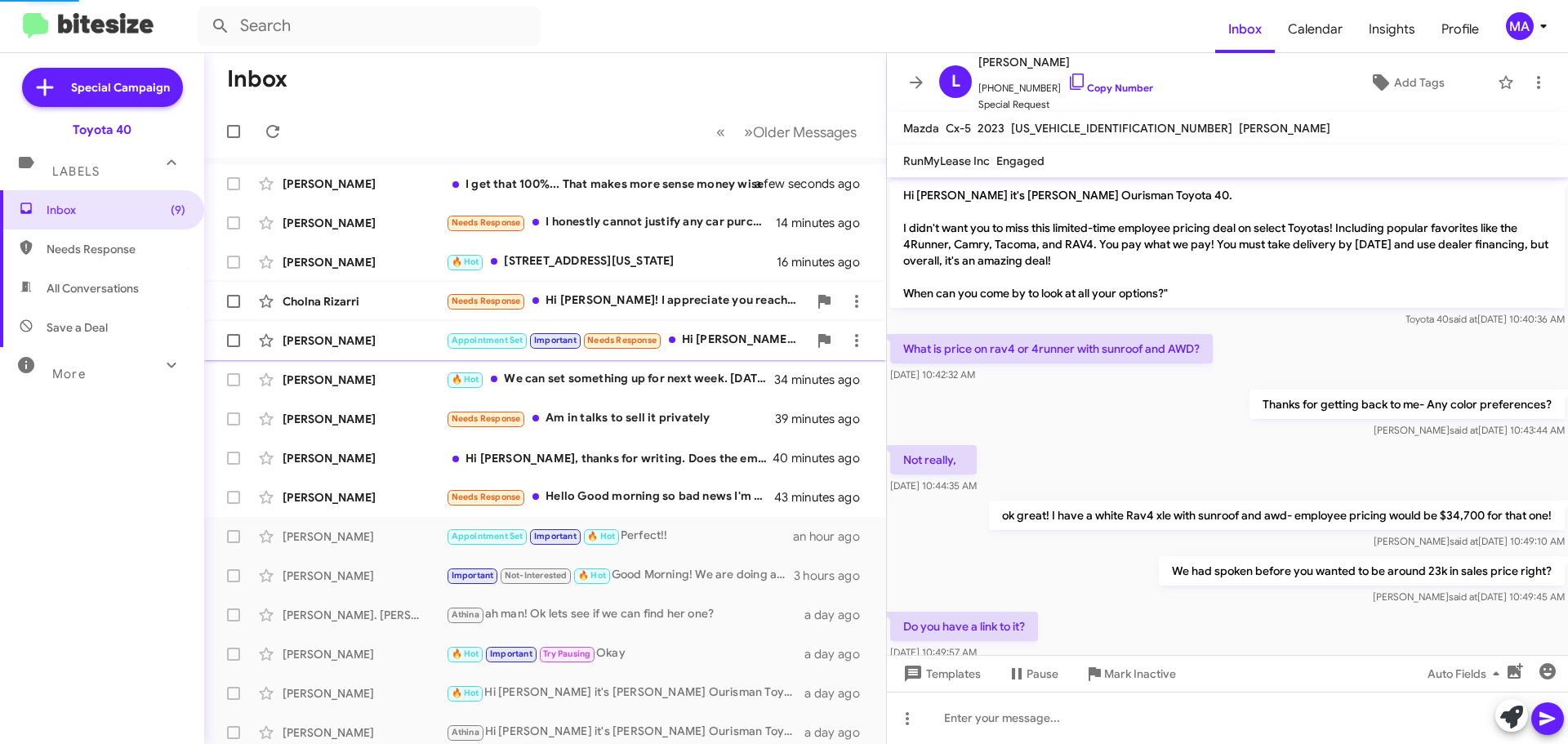
scroll to position [845, 0]
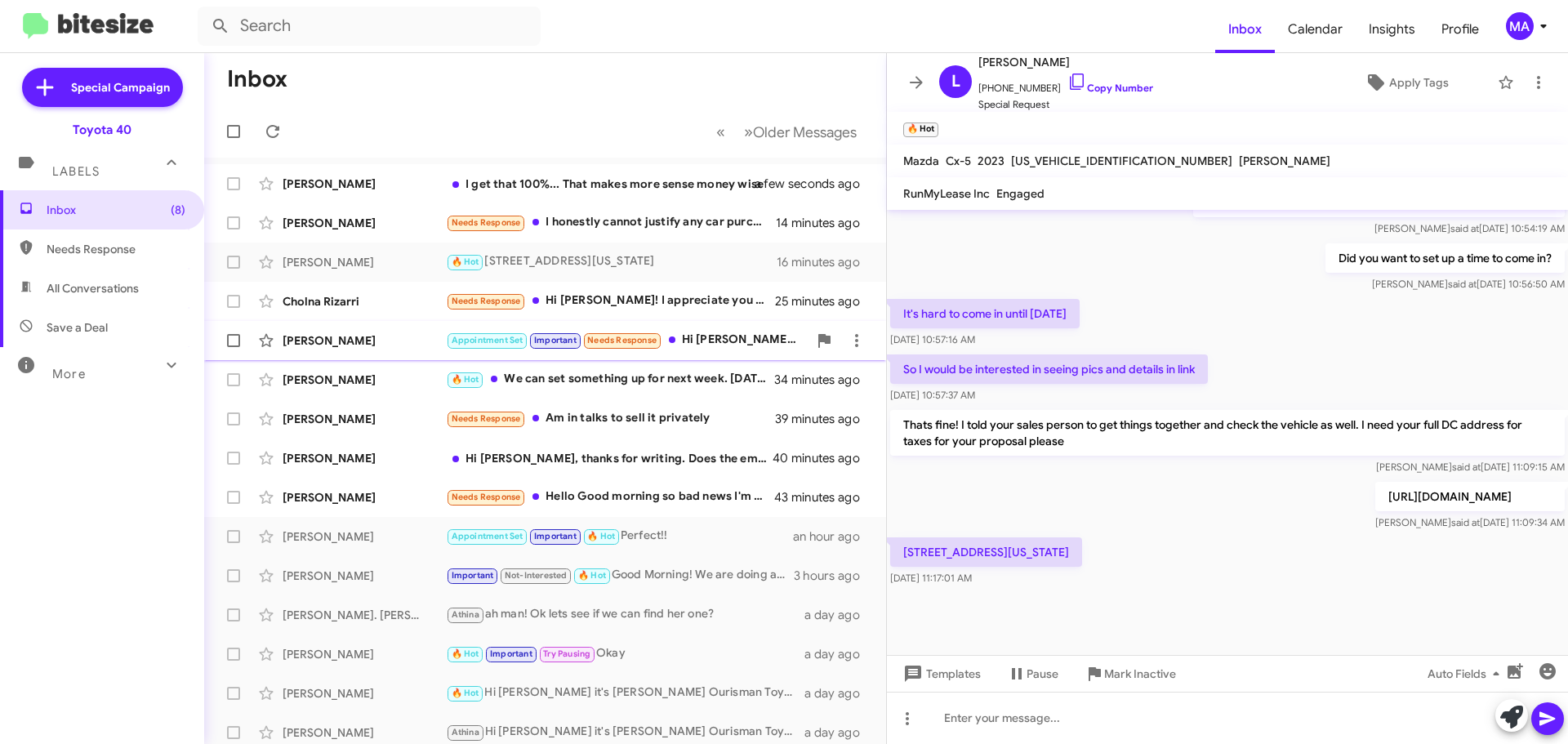
drag, startPoint x: 1029, startPoint y: 563, endPoint x: 907, endPoint y: 554, distance: 122.3
click at [896, 548] on p "[STREET_ADDRESS][US_STATE]" at bounding box center [986, 552] width 192 height 30
copy p "[STREET_ADDRESS][US_STATE]"
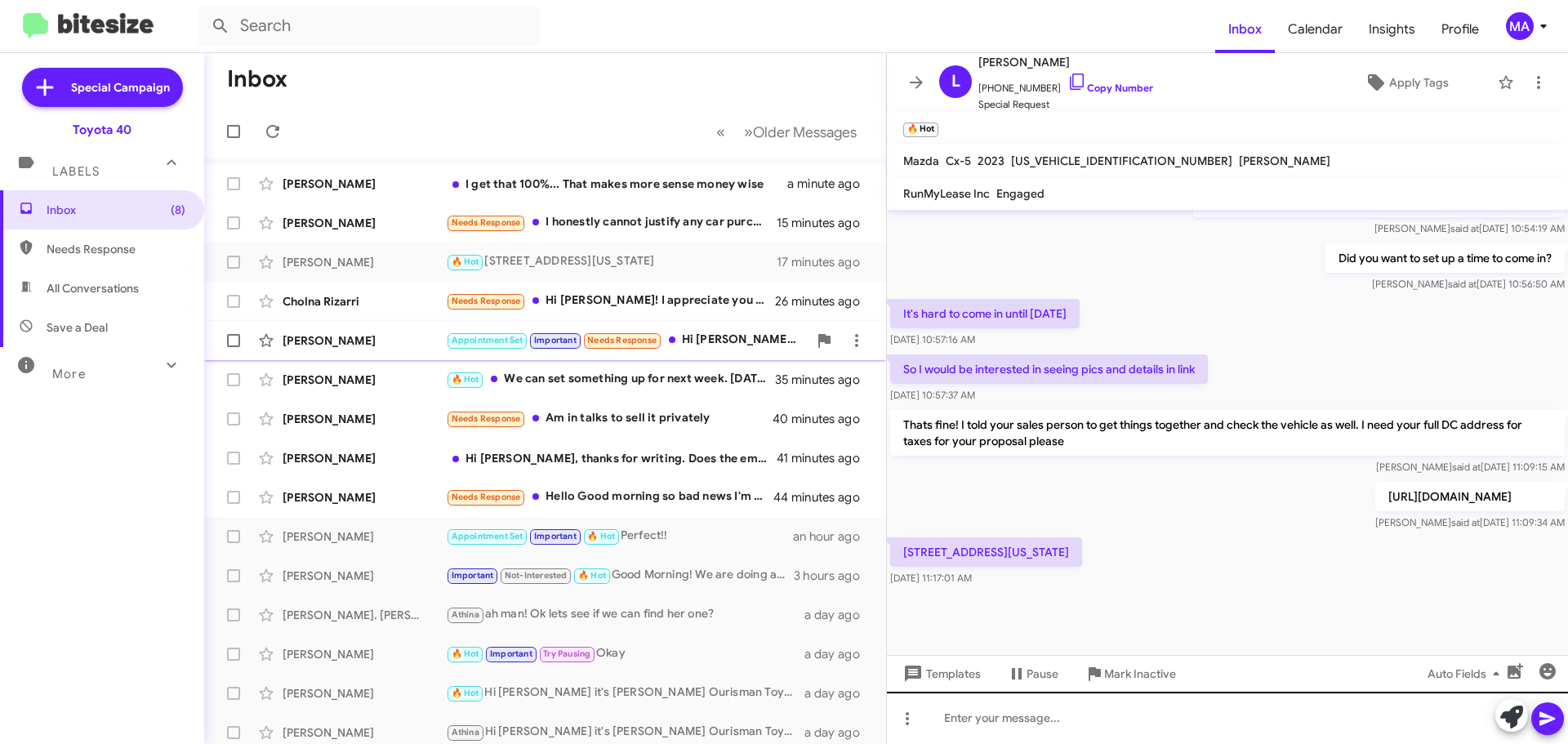
click at [1052, 689] on div "Templates Pause Mark Inactive Auto Fields" at bounding box center [1227, 673] width 681 height 37
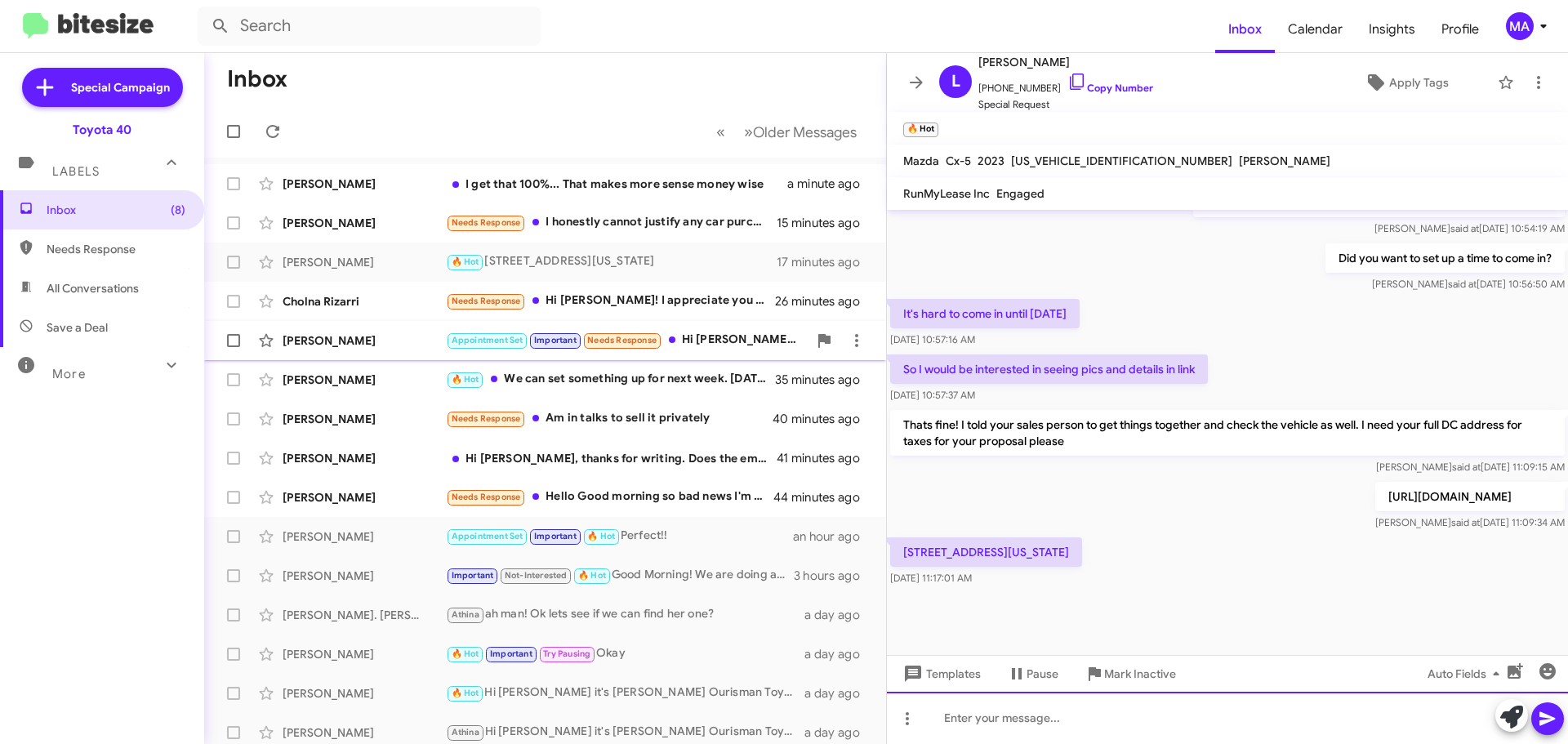
click at [1035, 730] on div at bounding box center [1227, 718] width 681 height 52
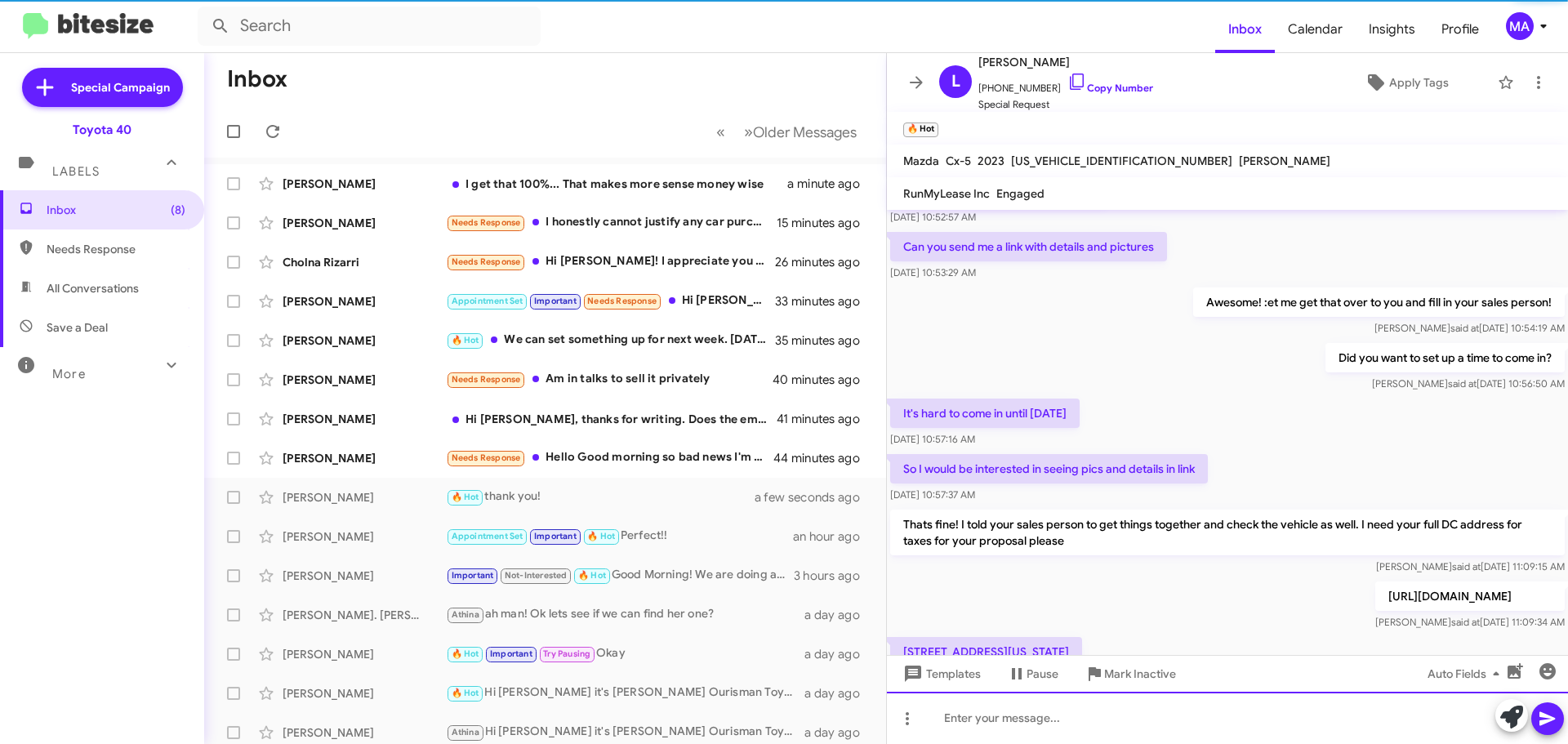
scroll to position [3918, 0]
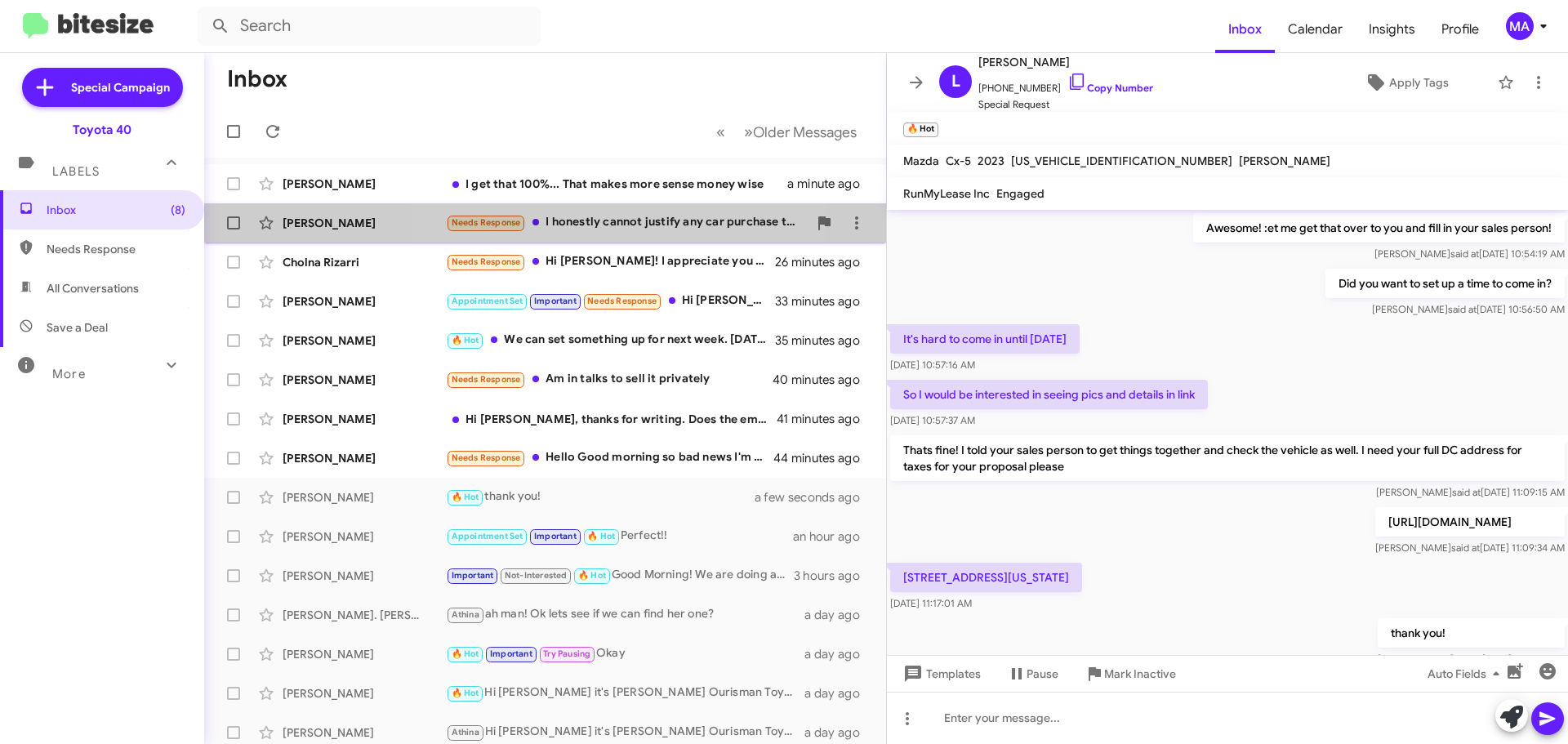
click at [611, 206] on span "[PERSON_NAME] Needs Response I honestly cannot justify any car purchase that's …" at bounding box center [545, 223] width 682 height 39
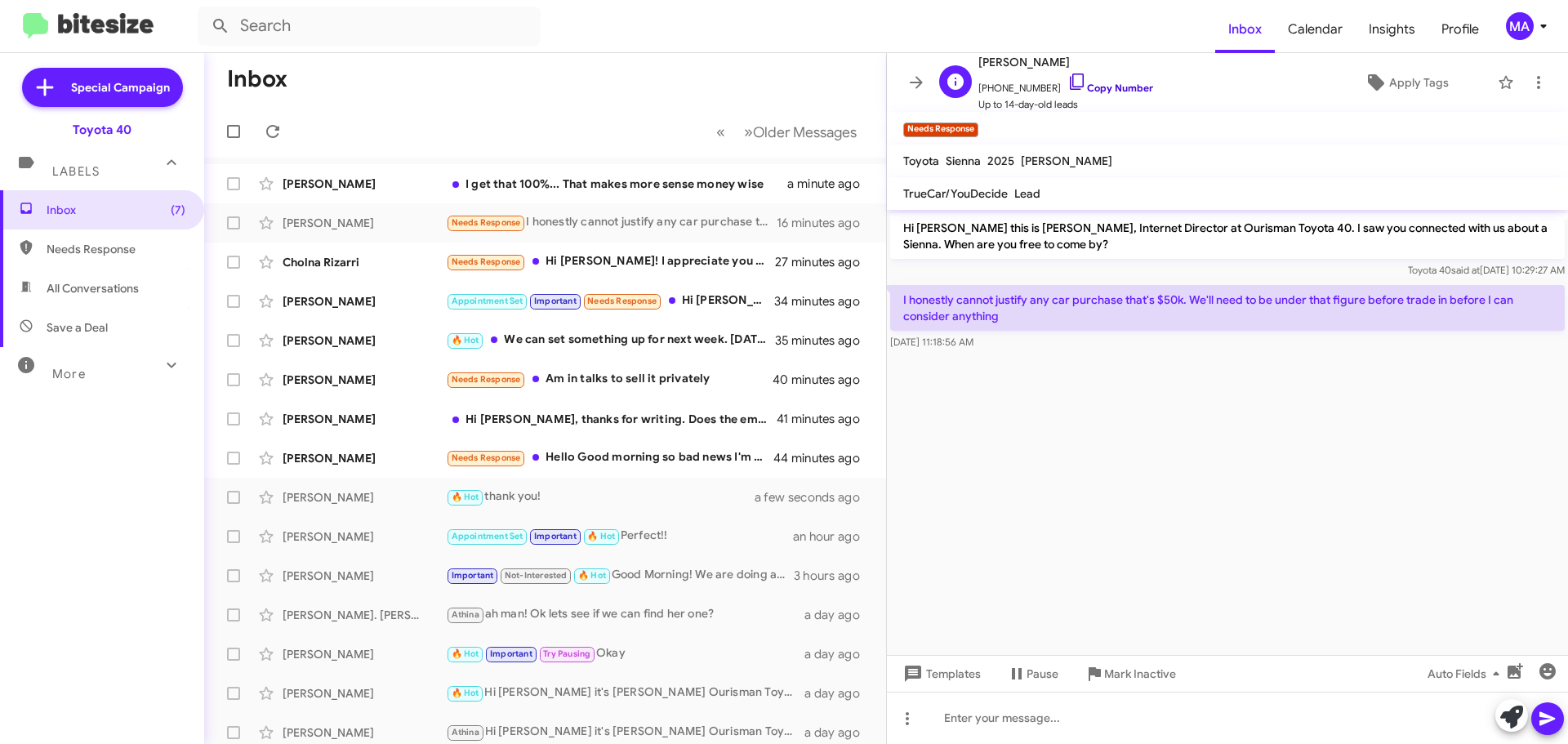
click at [1068, 80] on icon at bounding box center [1077, 81] width 19 height 19
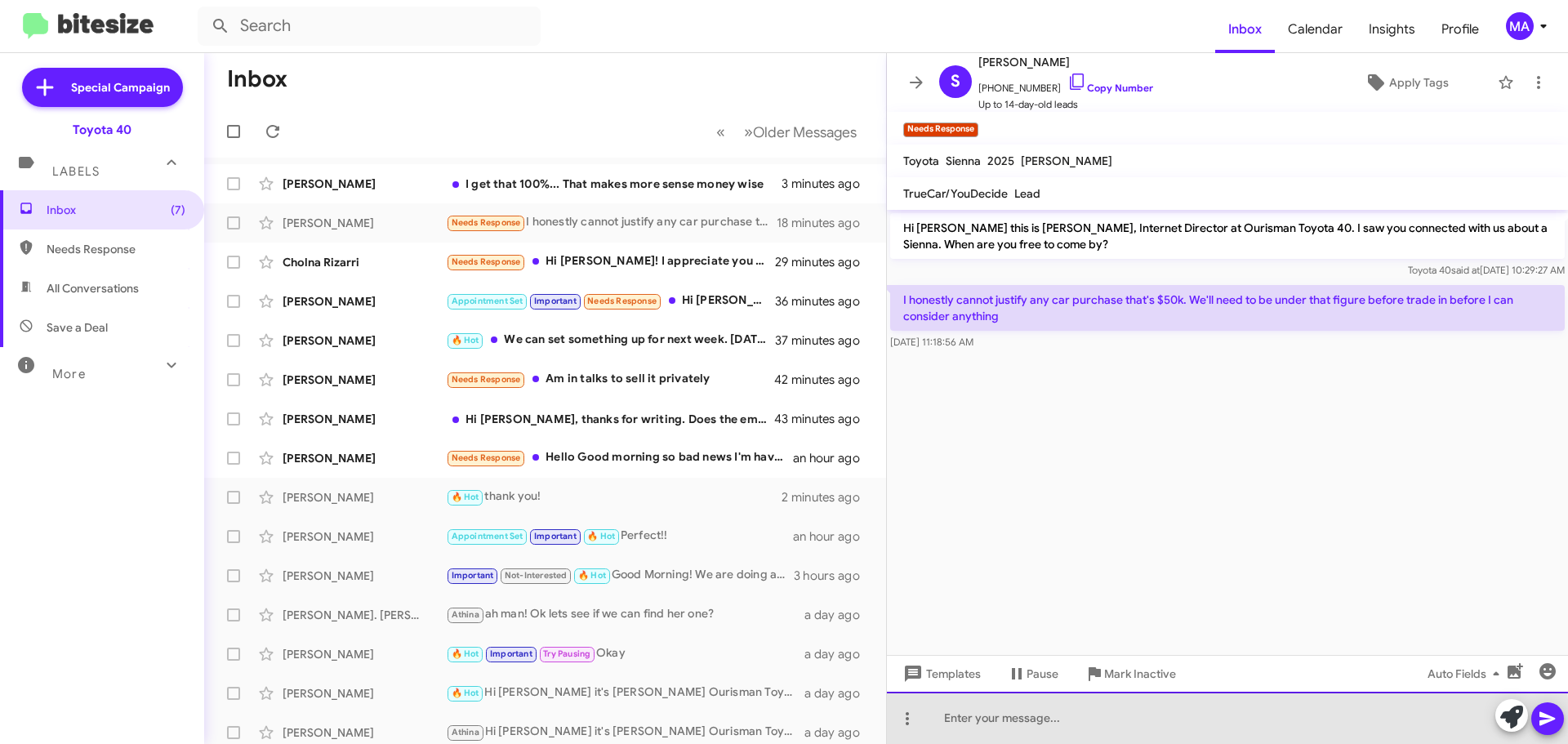
click at [972, 728] on div at bounding box center [1227, 718] width 681 height 52
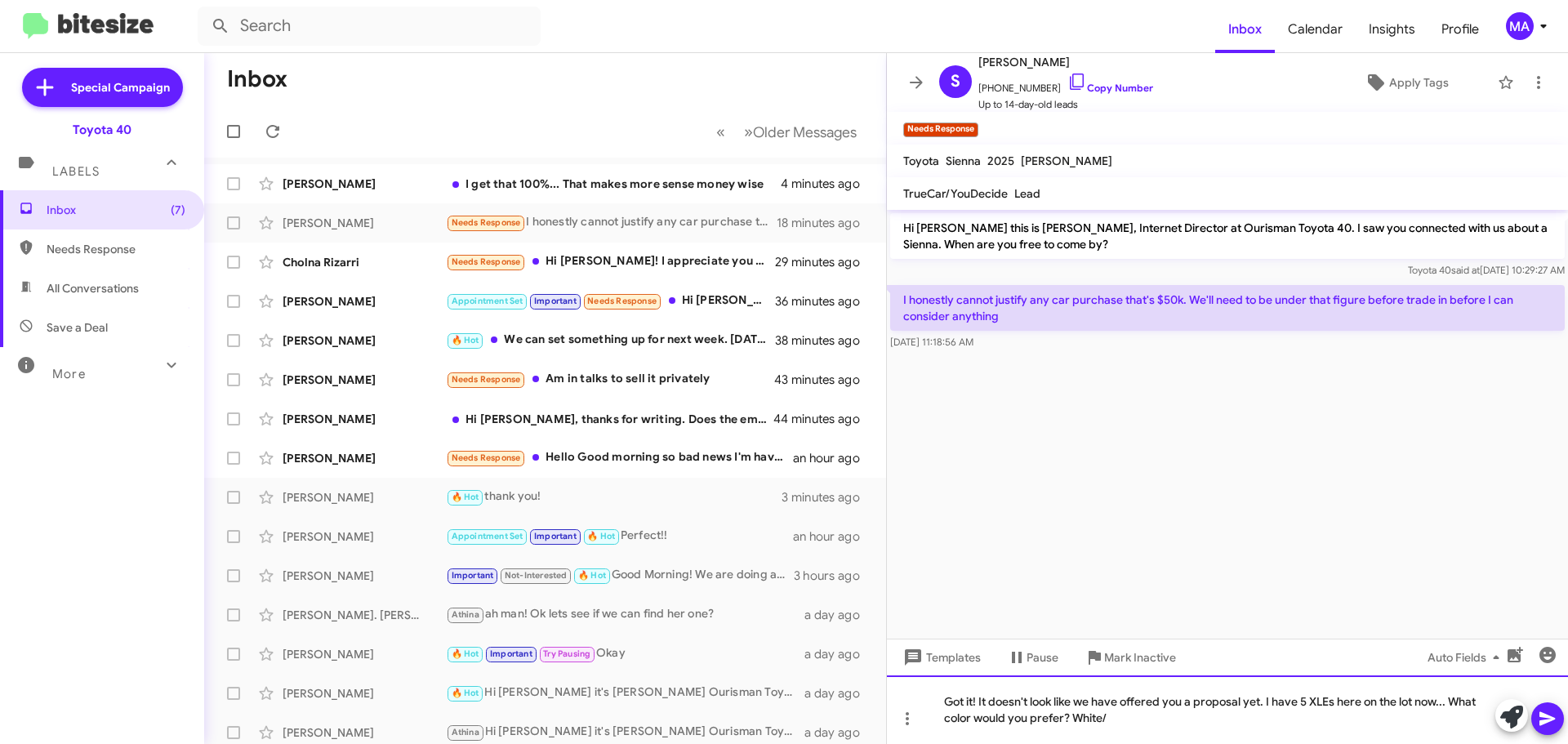
click at [1123, 723] on div "Got it! It doesn't look like we have offered you a proposal yet. I have 5 XLEs …" at bounding box center [1227, 709] width 681 height 68
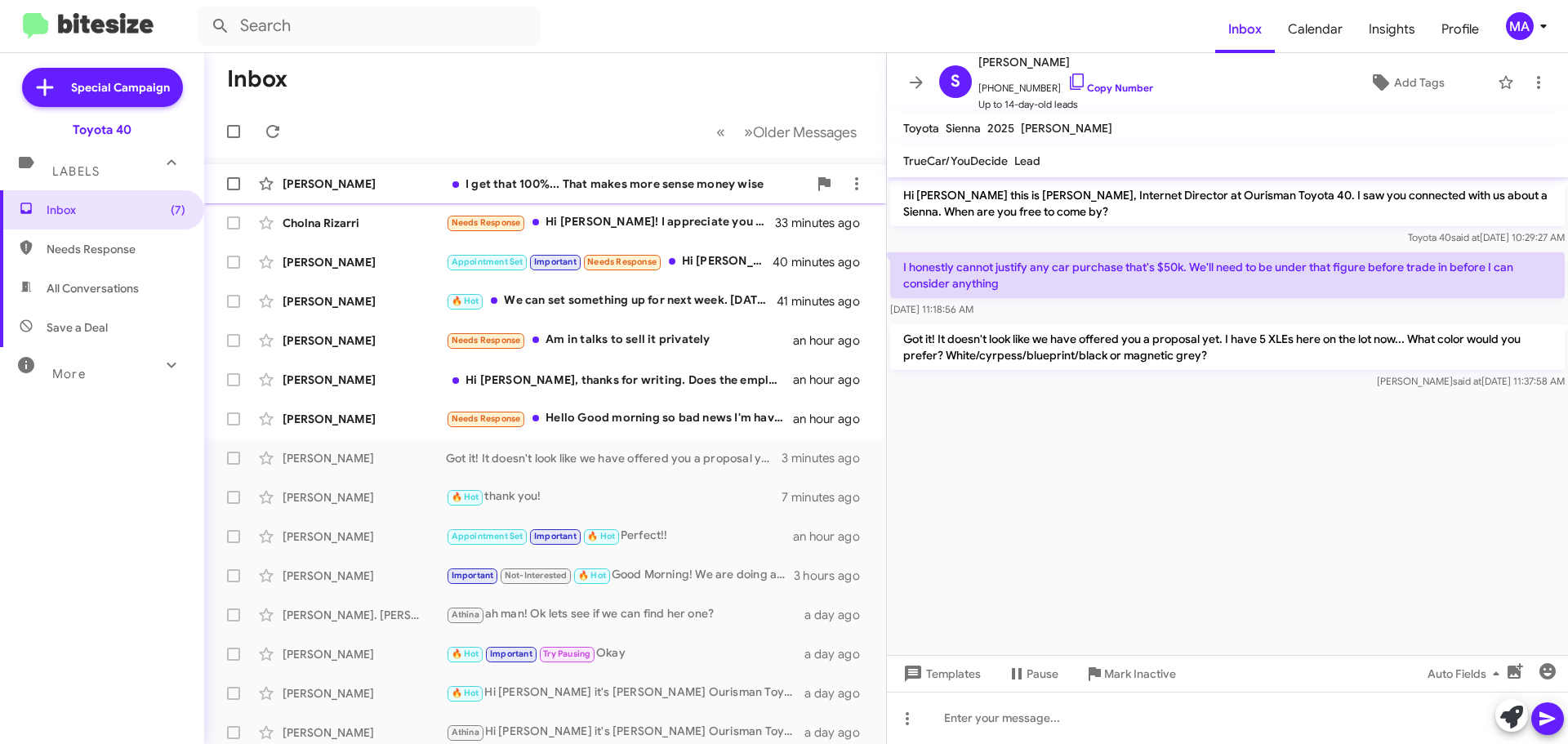
click at [606, 190] on div "I get that 100%... That makes more sense money wise" at bounding box center [626, 183] width 362 height 16
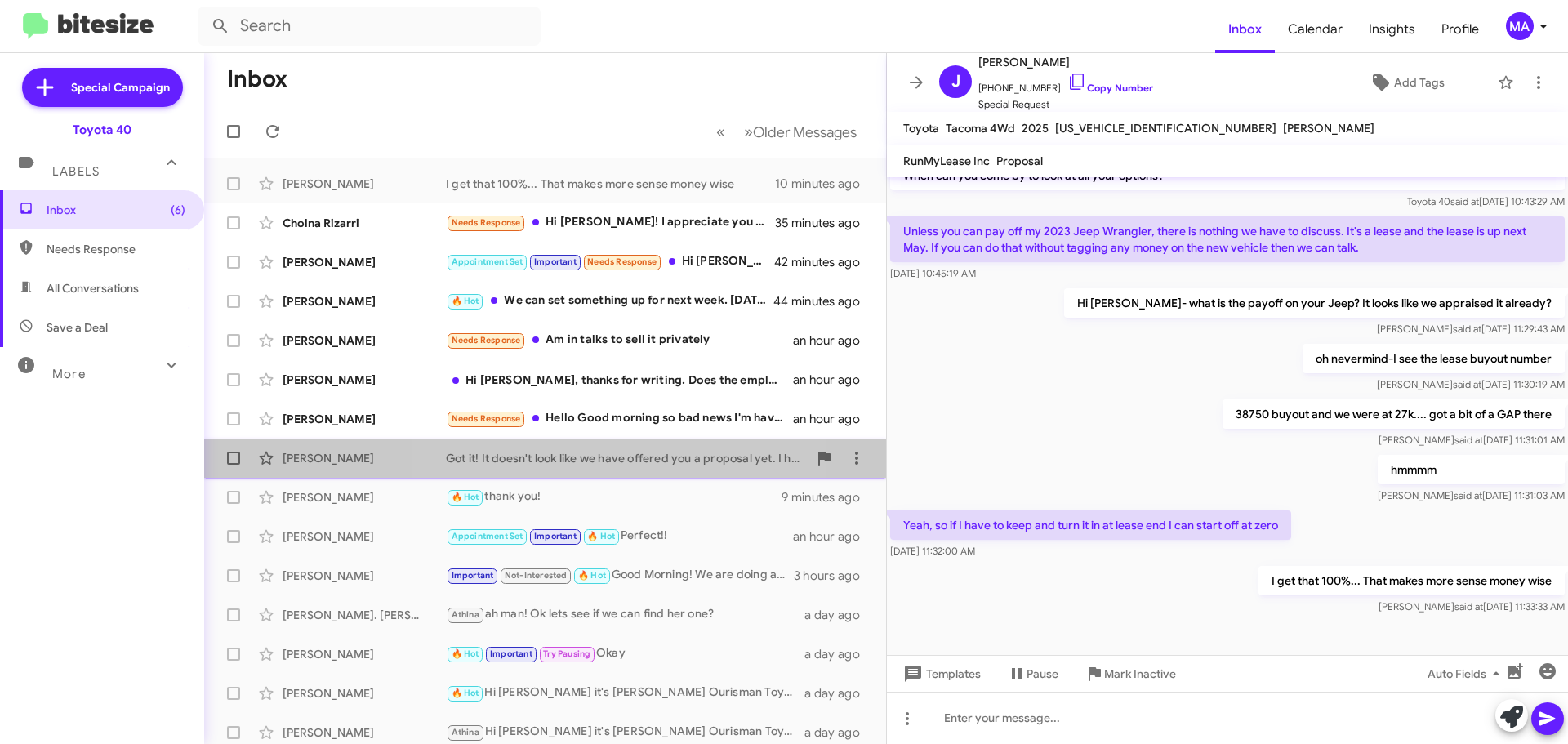
click at [577, 461] on div "Got it! It doesn't look like we have offered you a proposal yet. I have 5 XLEs …" at bounding box center [626, 457] width 362 height 16
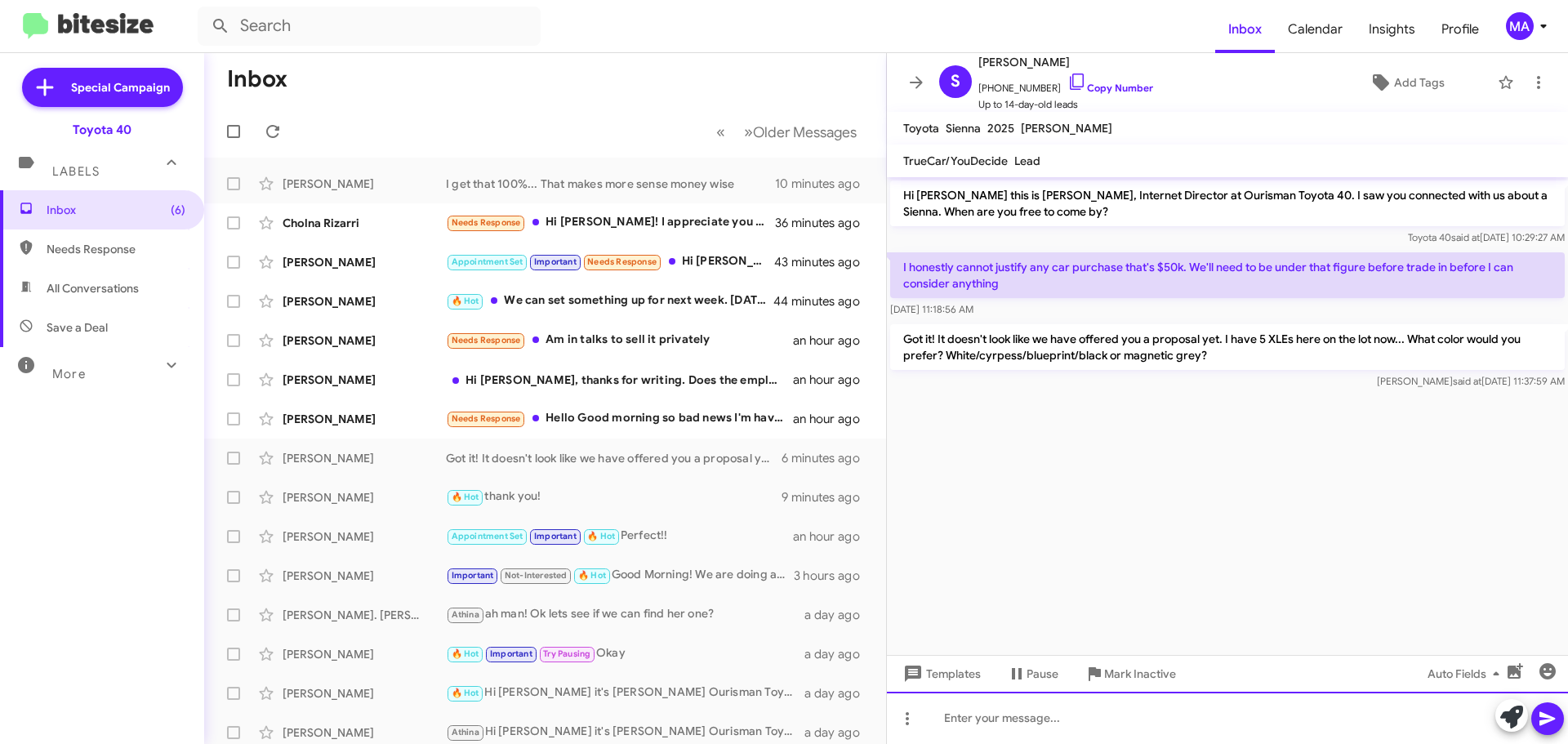
click at [1075, 722] on div at bounding box center [1227, 718] width 681 height 52
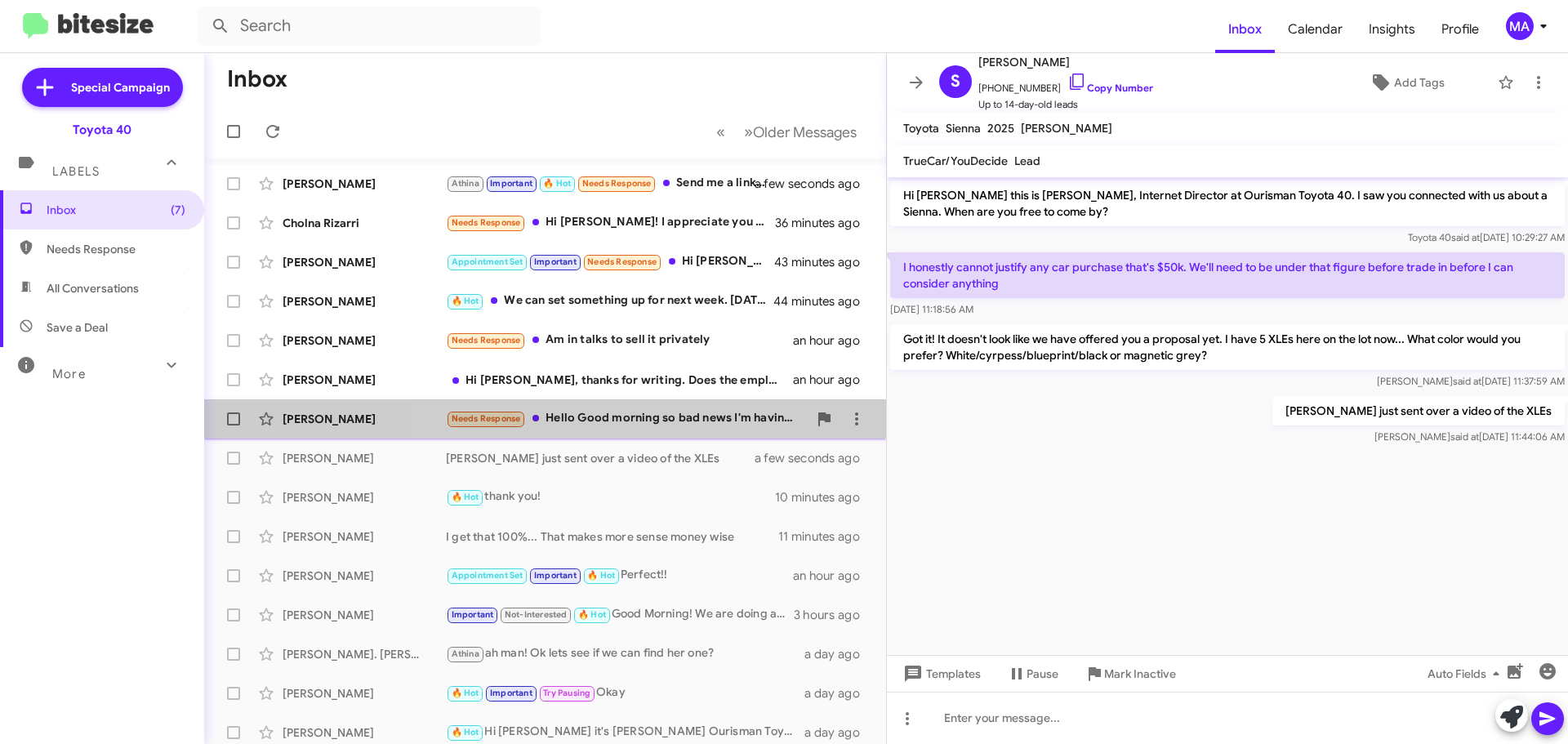
click at [697, 423] on div "Needs Response Hello Good morning so bad news I'm having some issues with it so…" at bounding box center [626, 418] width 362 height 19
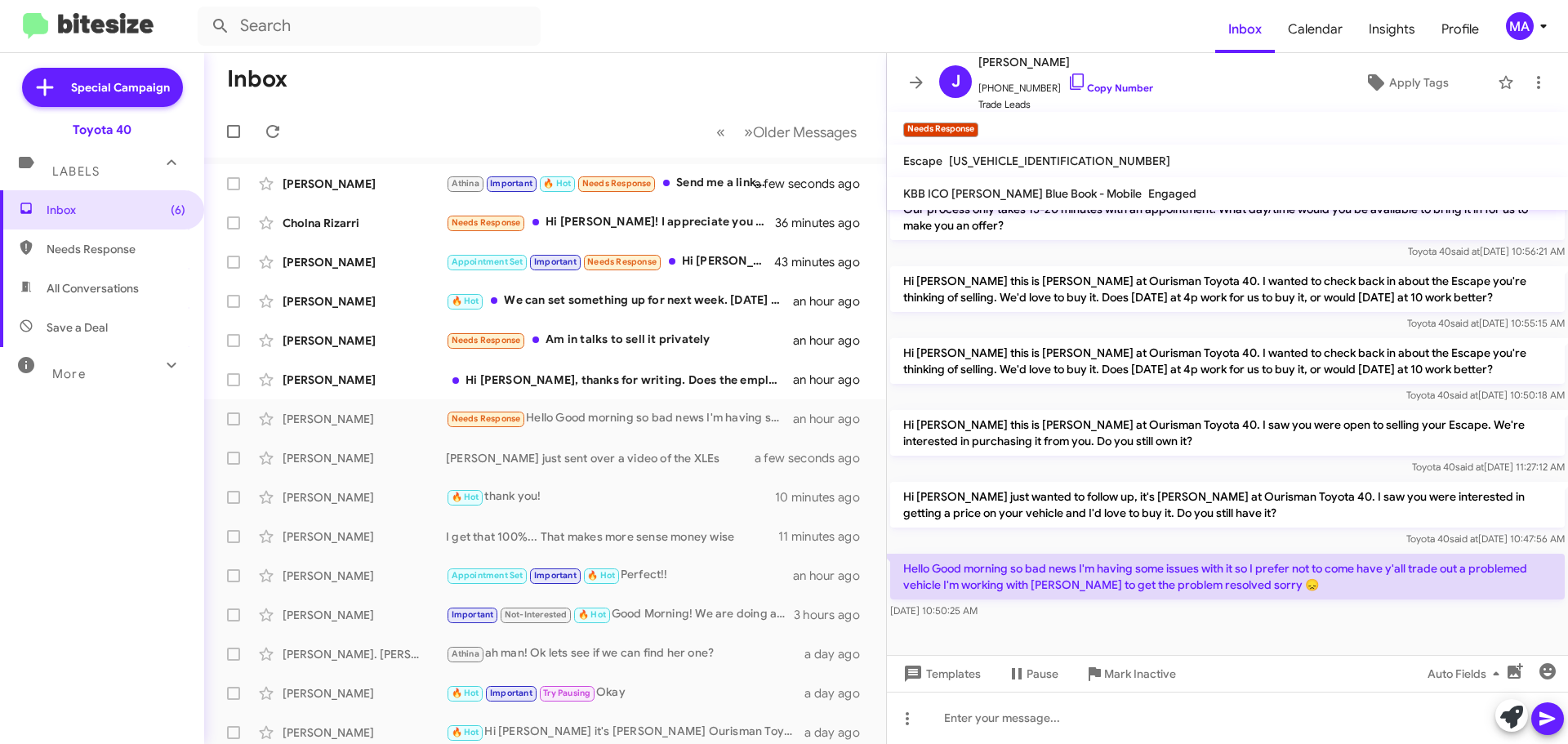
scroll to position [711, 0]
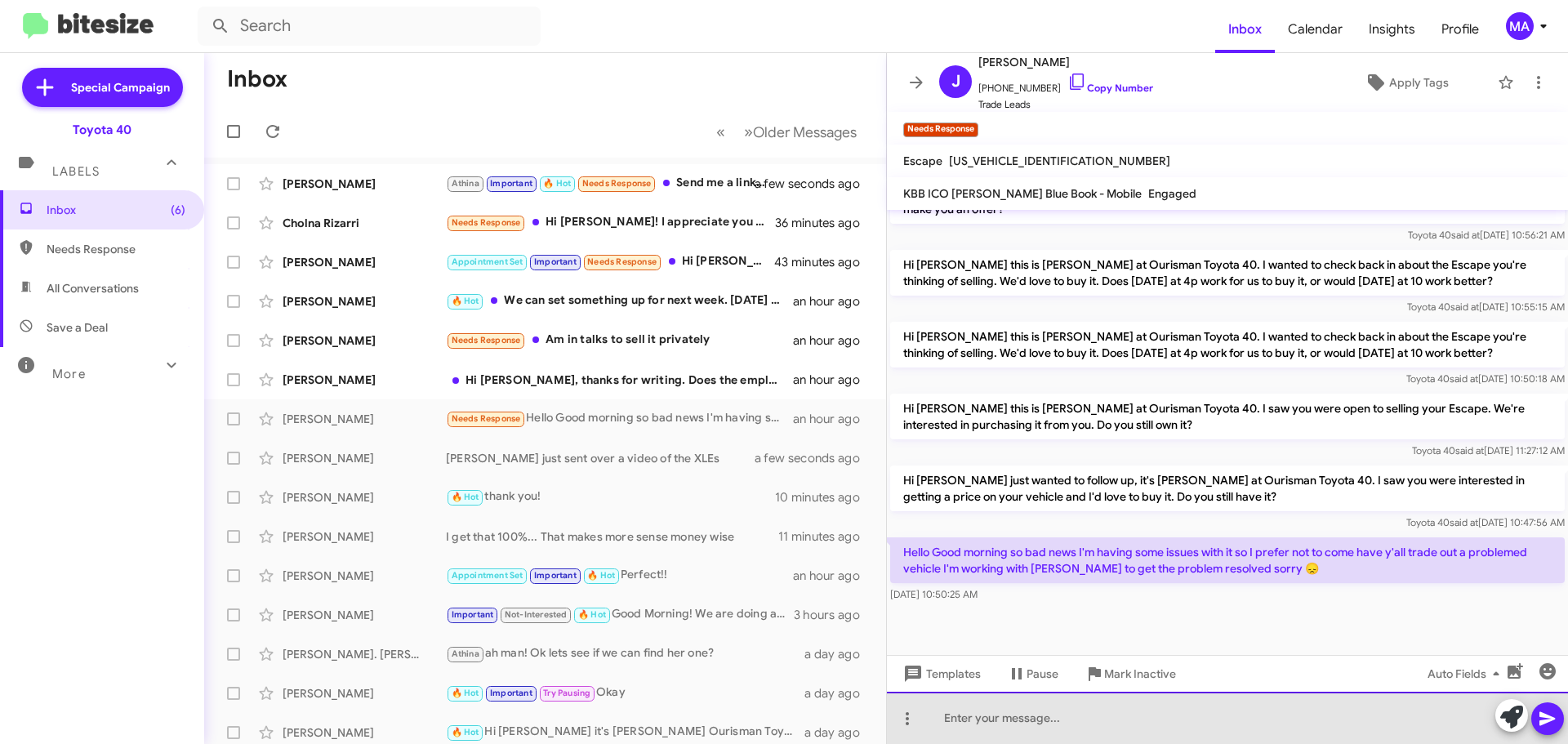
click at [1061, 719] on div at bounding box center [1227, 718] width 681 height 52
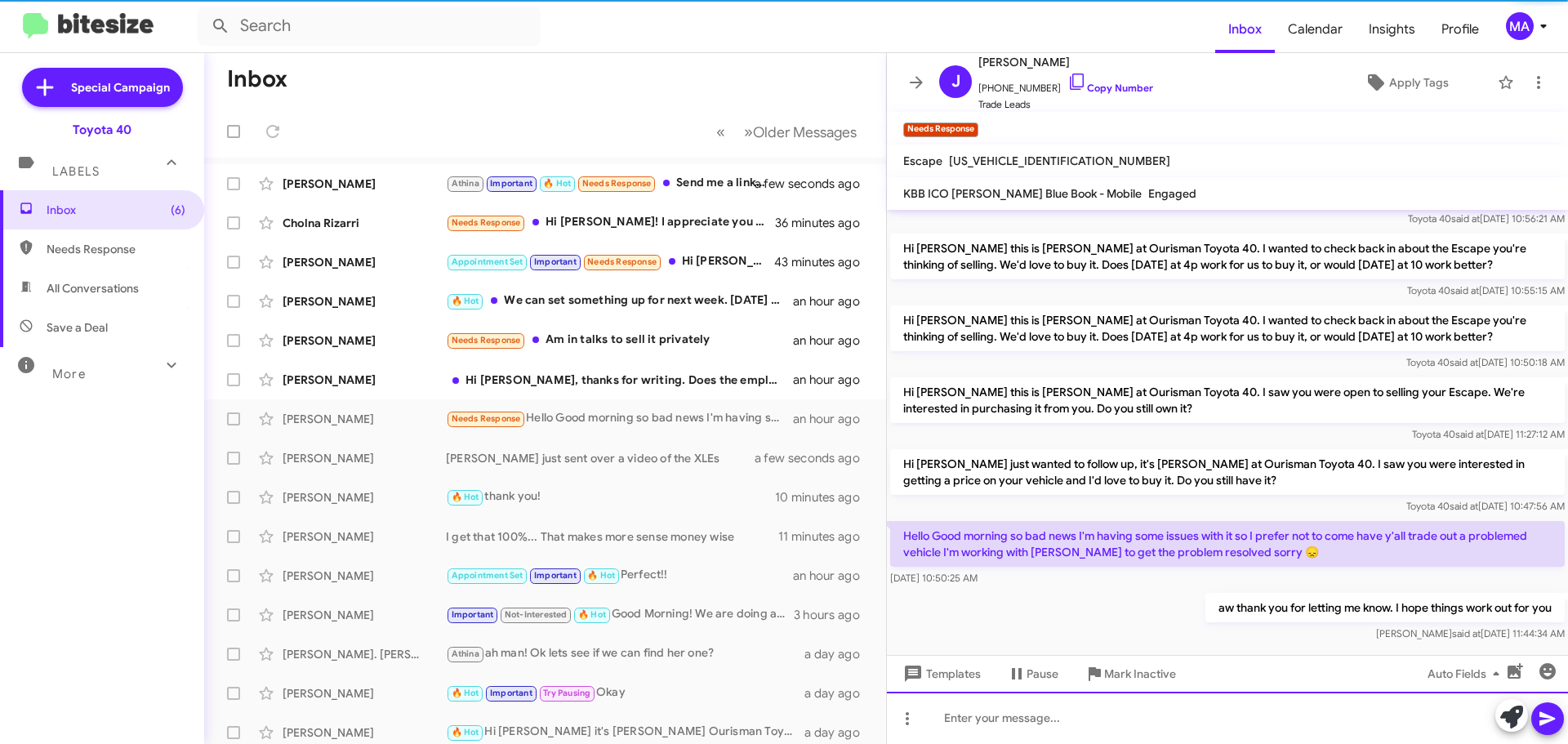
scroll to position [0, 0]
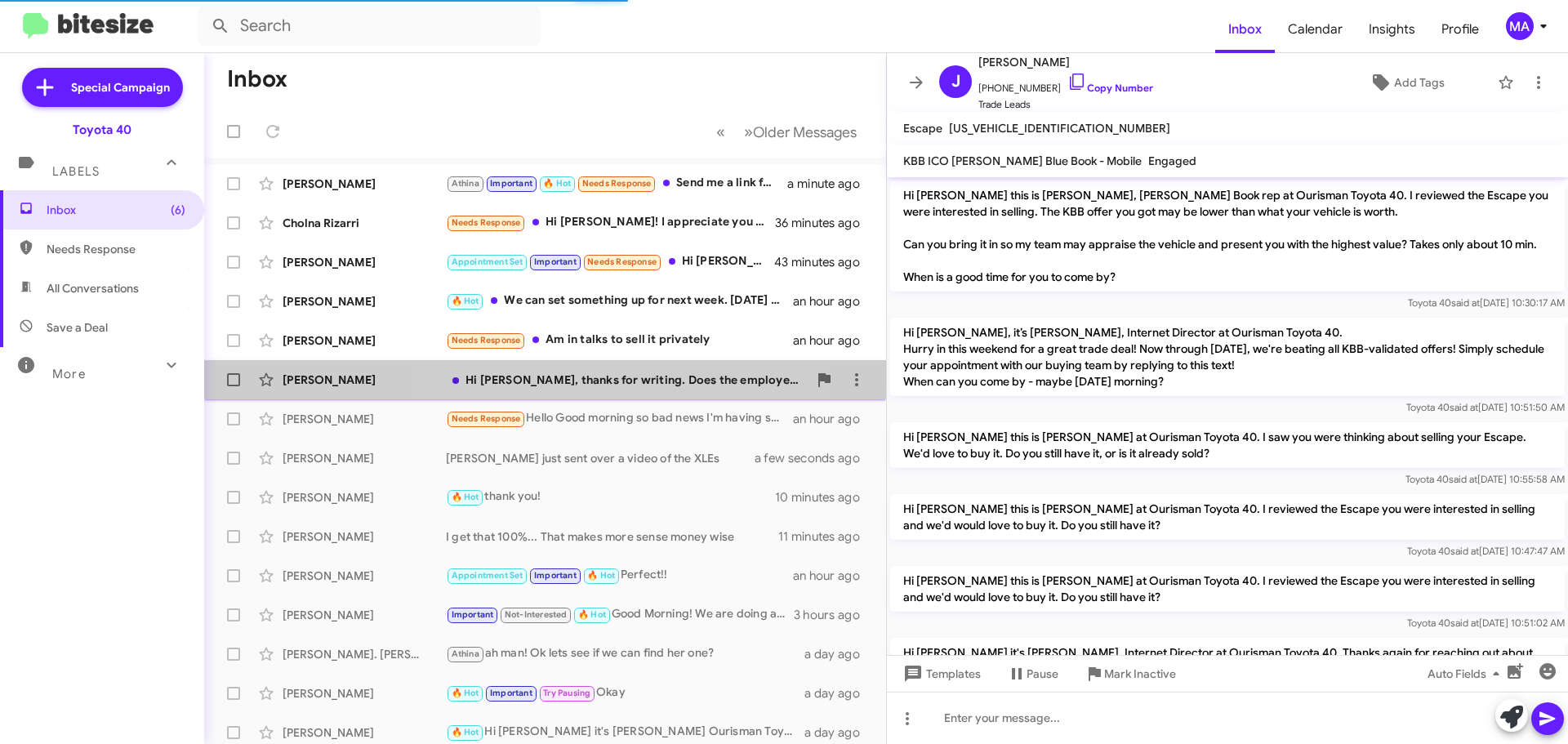
click at [582, 383] on div "Hi [PERSON_NAME], thanks for writing. Does the employee pricing apply to the Tu…" at bounding box center [626, 379] width 362 height 16
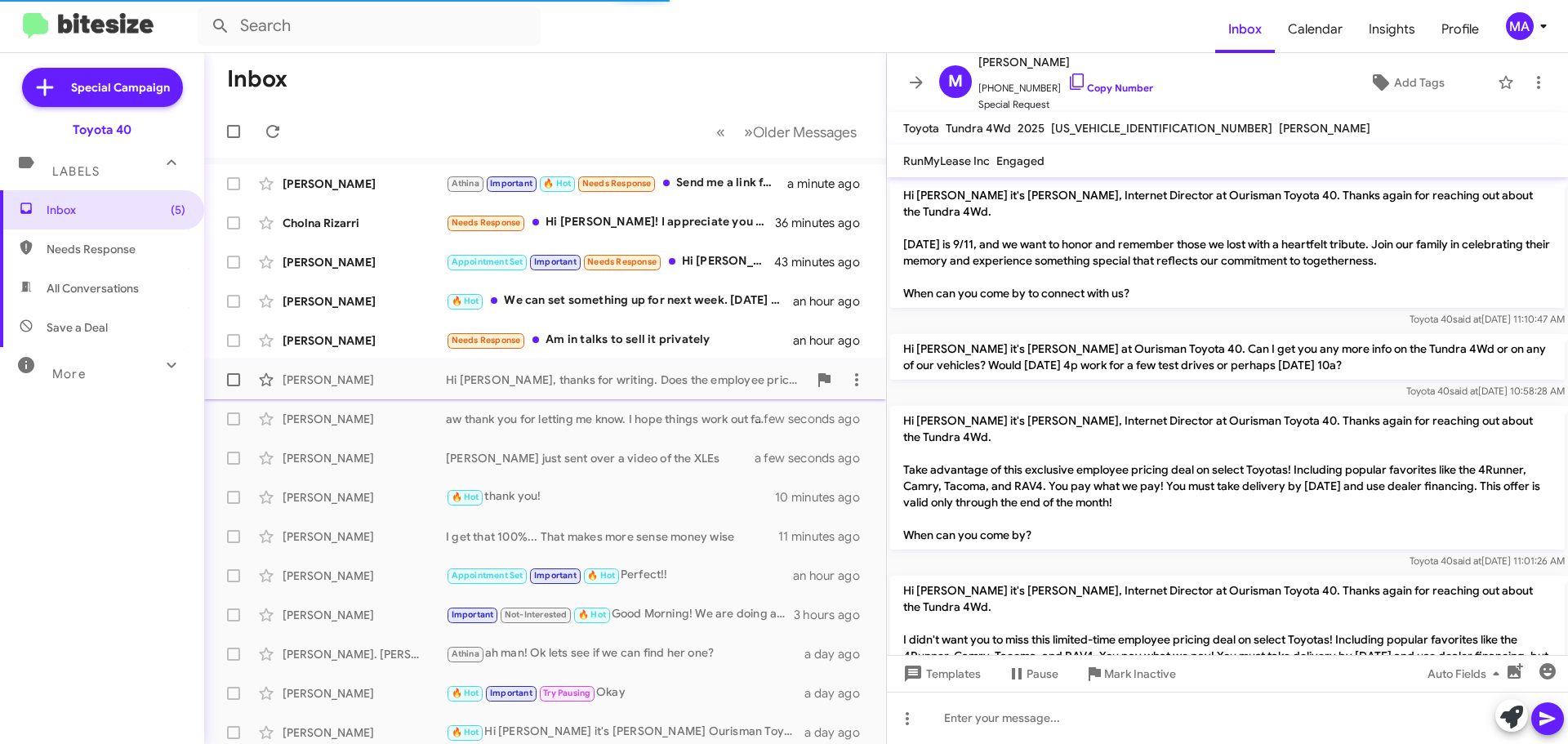
scroll to position [164, 0]
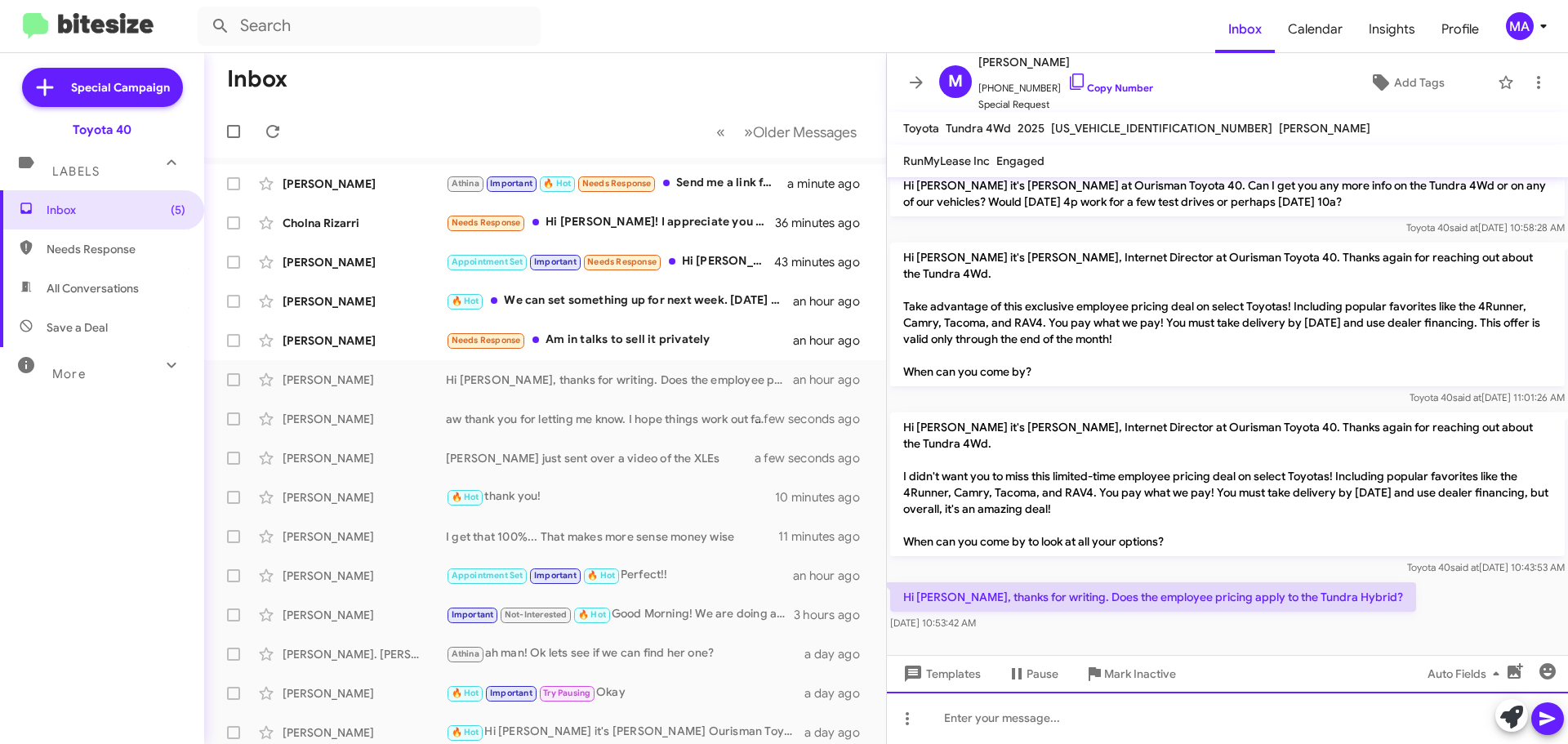
click at [1032, 719] on div at bounding box center [1227, 718] width 681 height 52
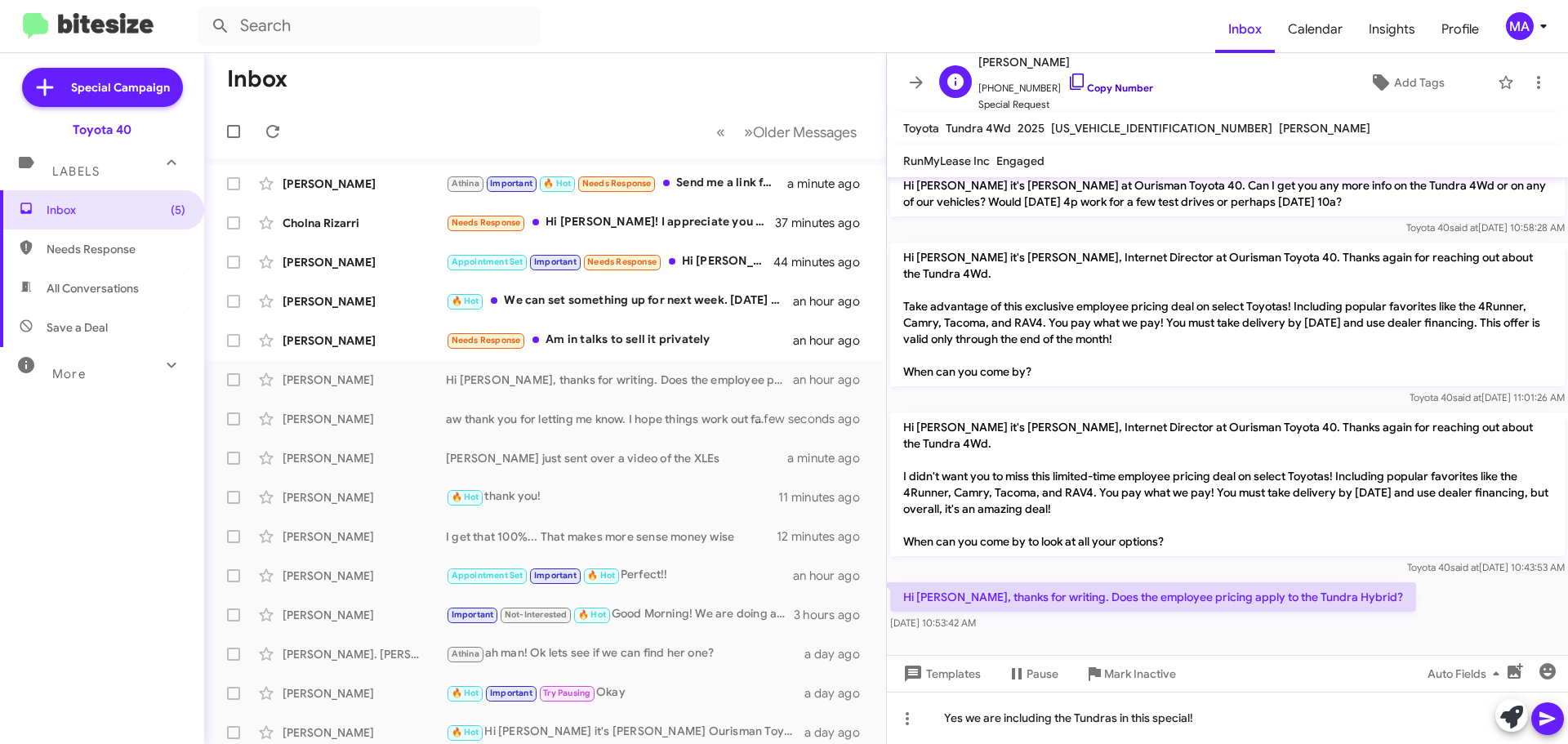
click at [1068, 79] on icon at bounding box center [1077, 81] width 19 height 19
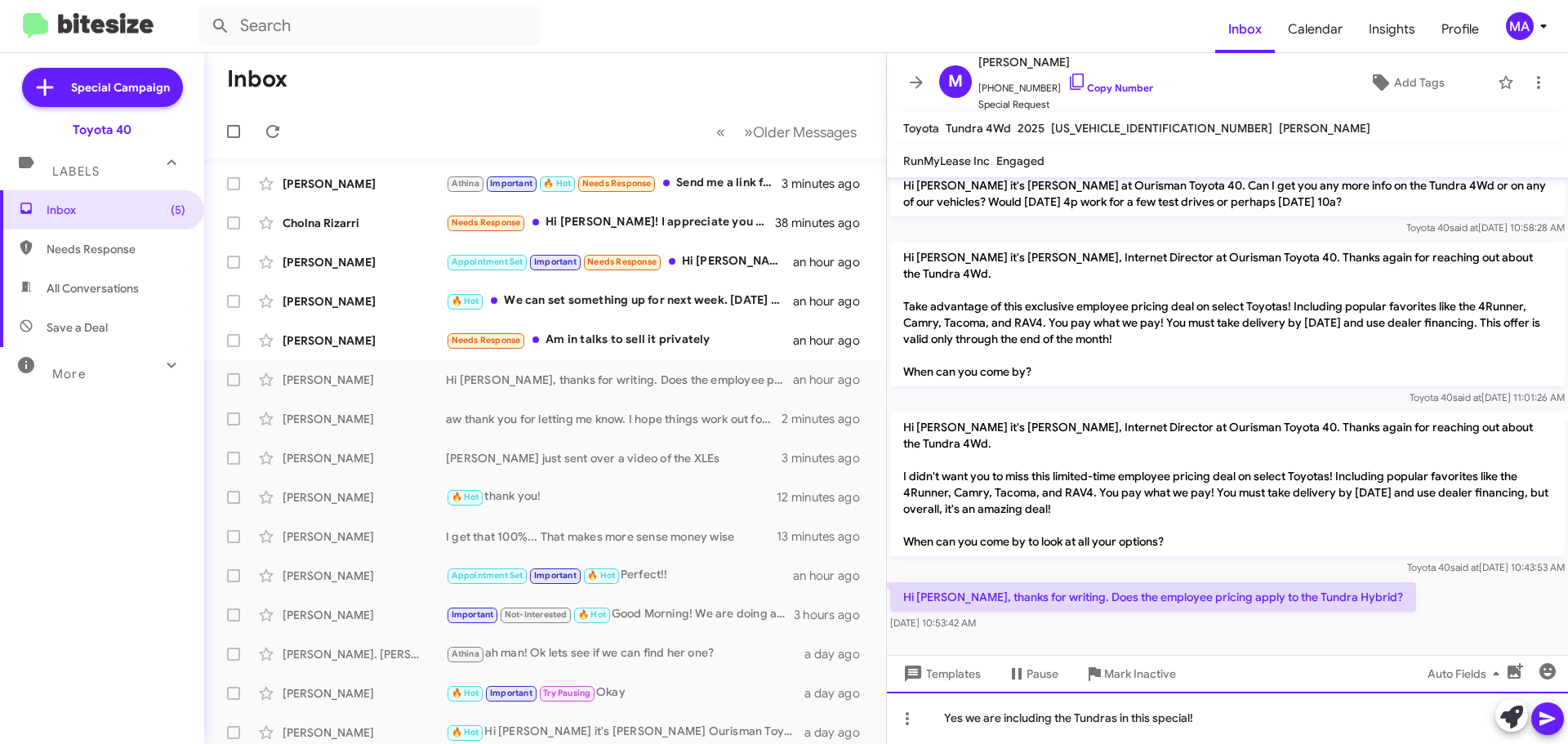
click at [1230, 724] on div "Yes we are including the Tundras in this special!" at bounding box center [1227, 718] width 681 height 52
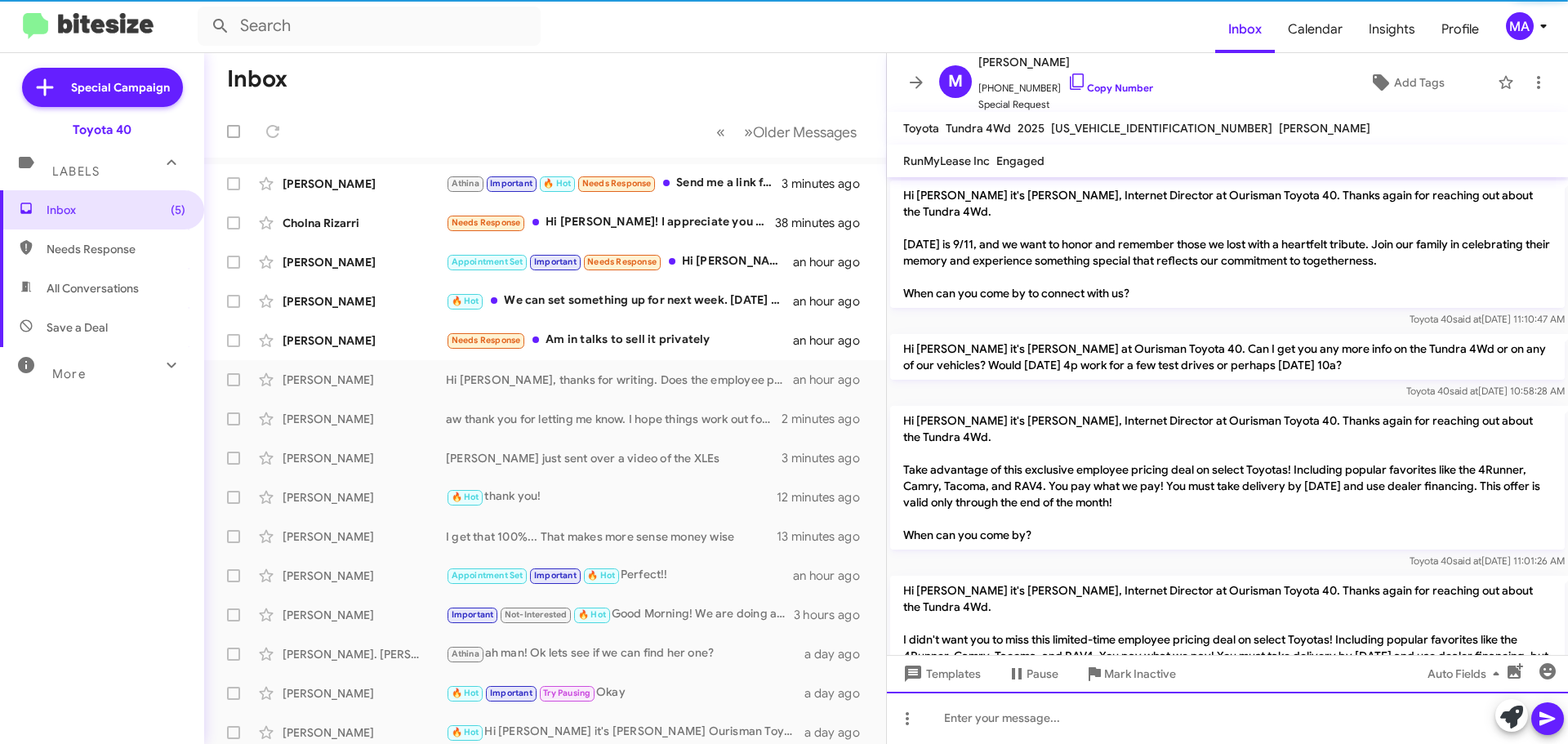
click at [1230, 722] on div at bounding box center [1227, 718] width 681 height 52
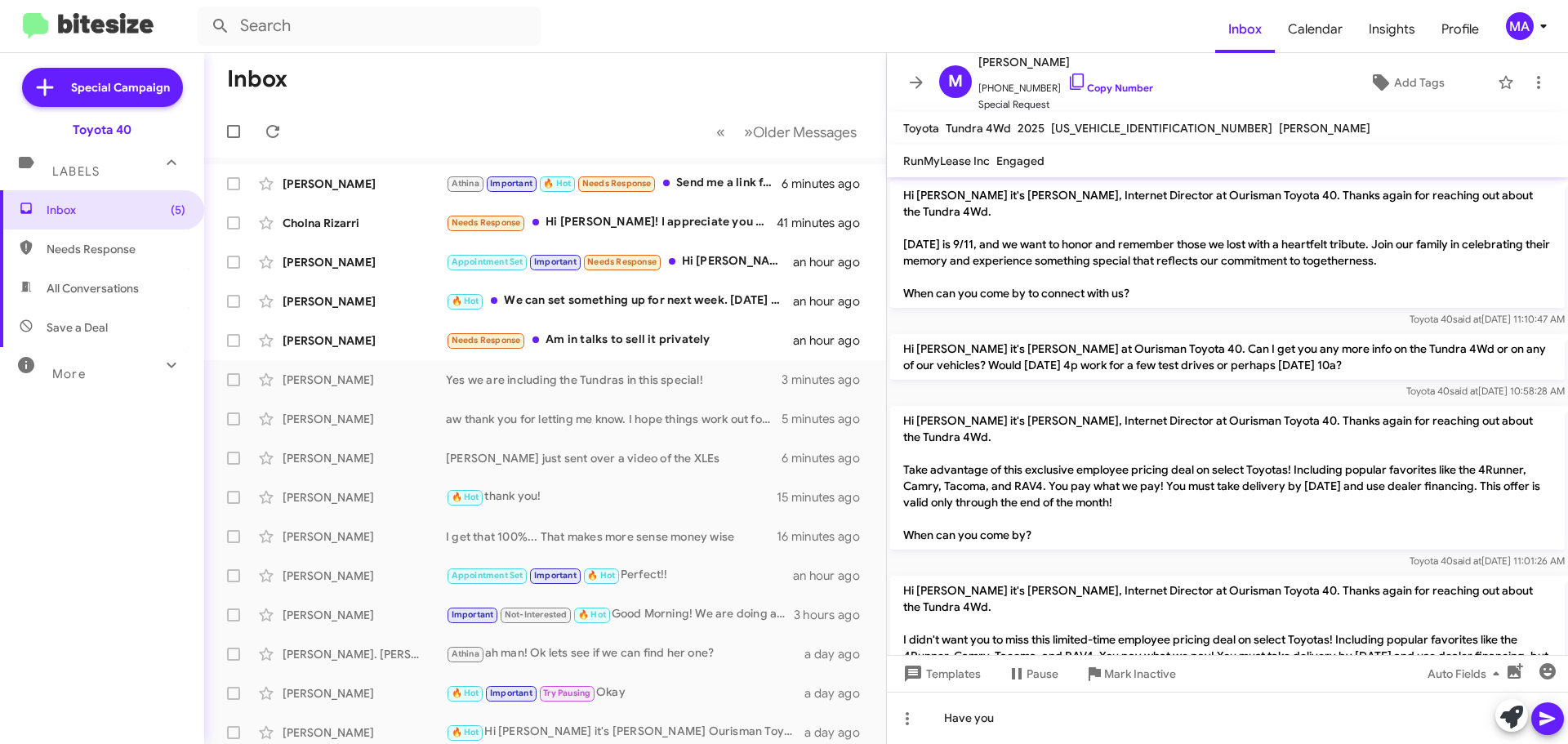
scroll to position [223, 0]
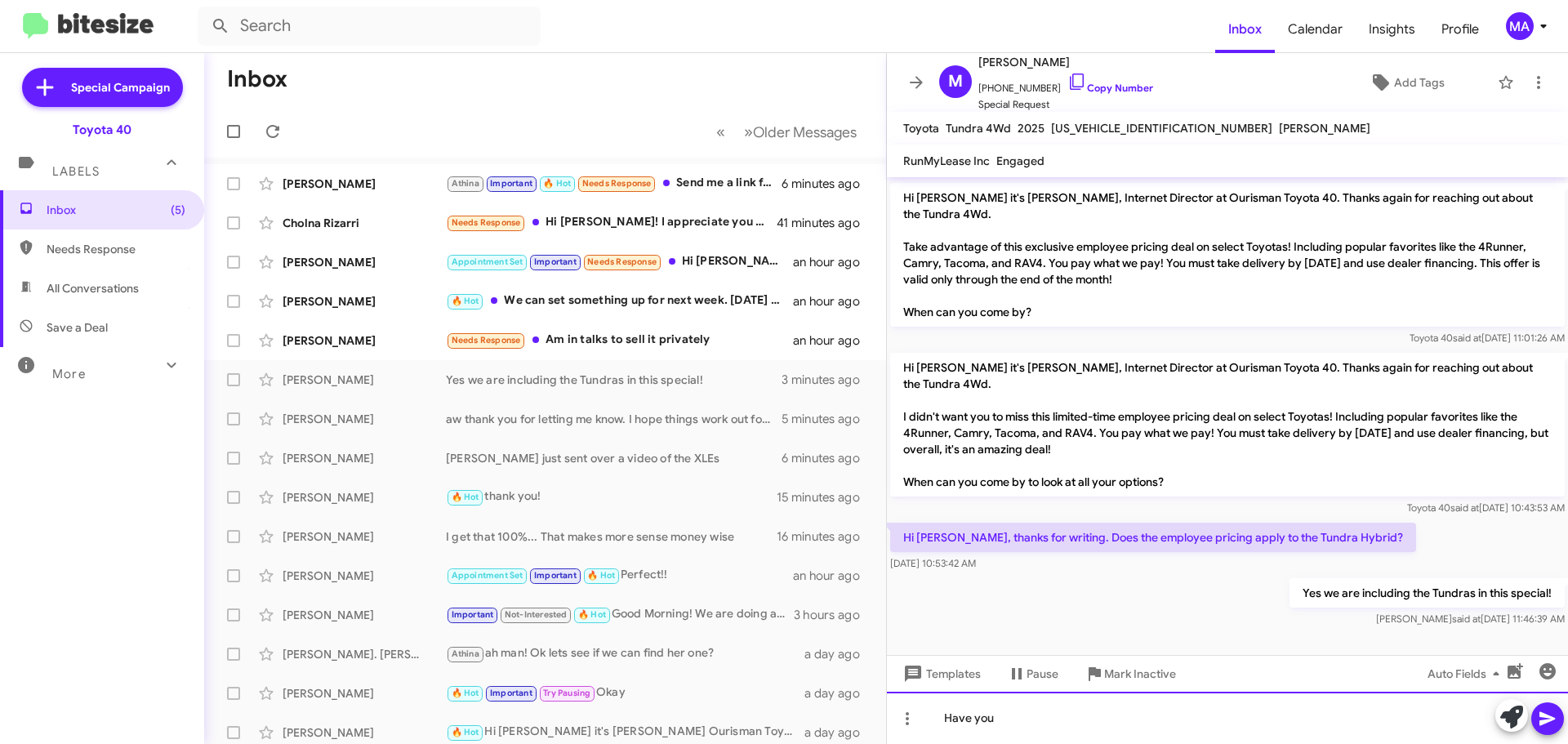
click at [1030, 724] on div "Have you" at bounding box center [1227, 718] width 681 height 52
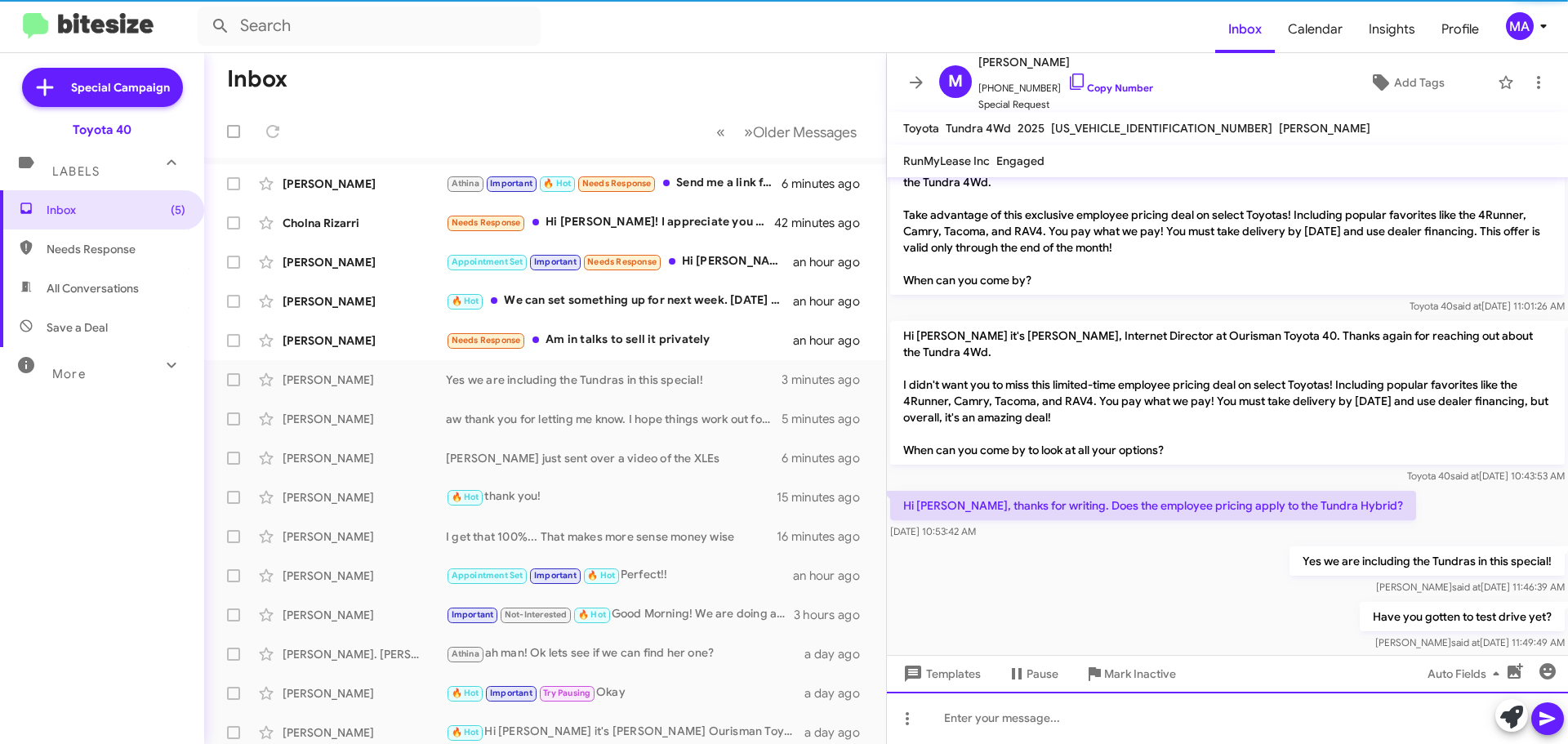
scroll to position [283, 0]
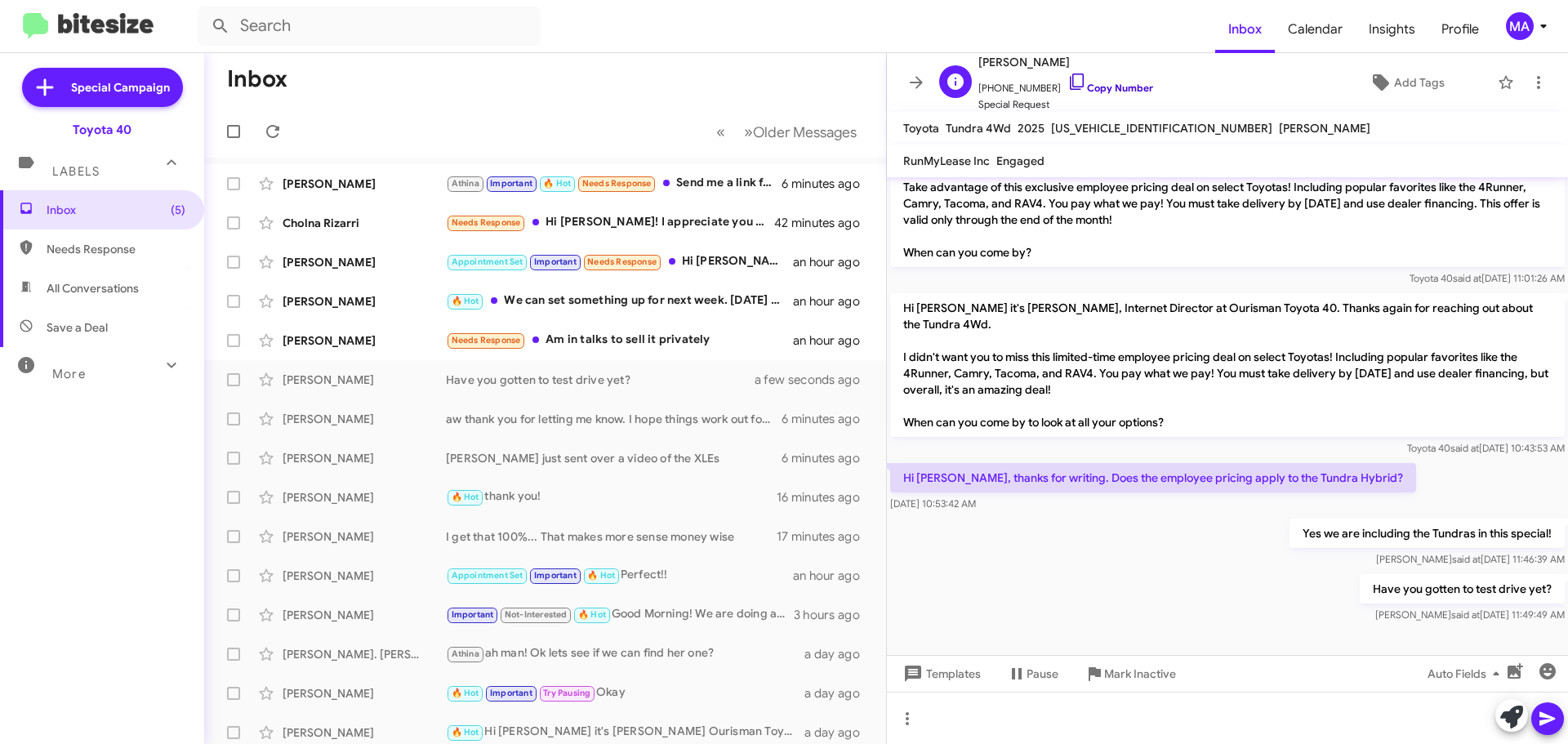
click at [1068, 81] on icon at bounding box center [1077, 81] width 19 height 19
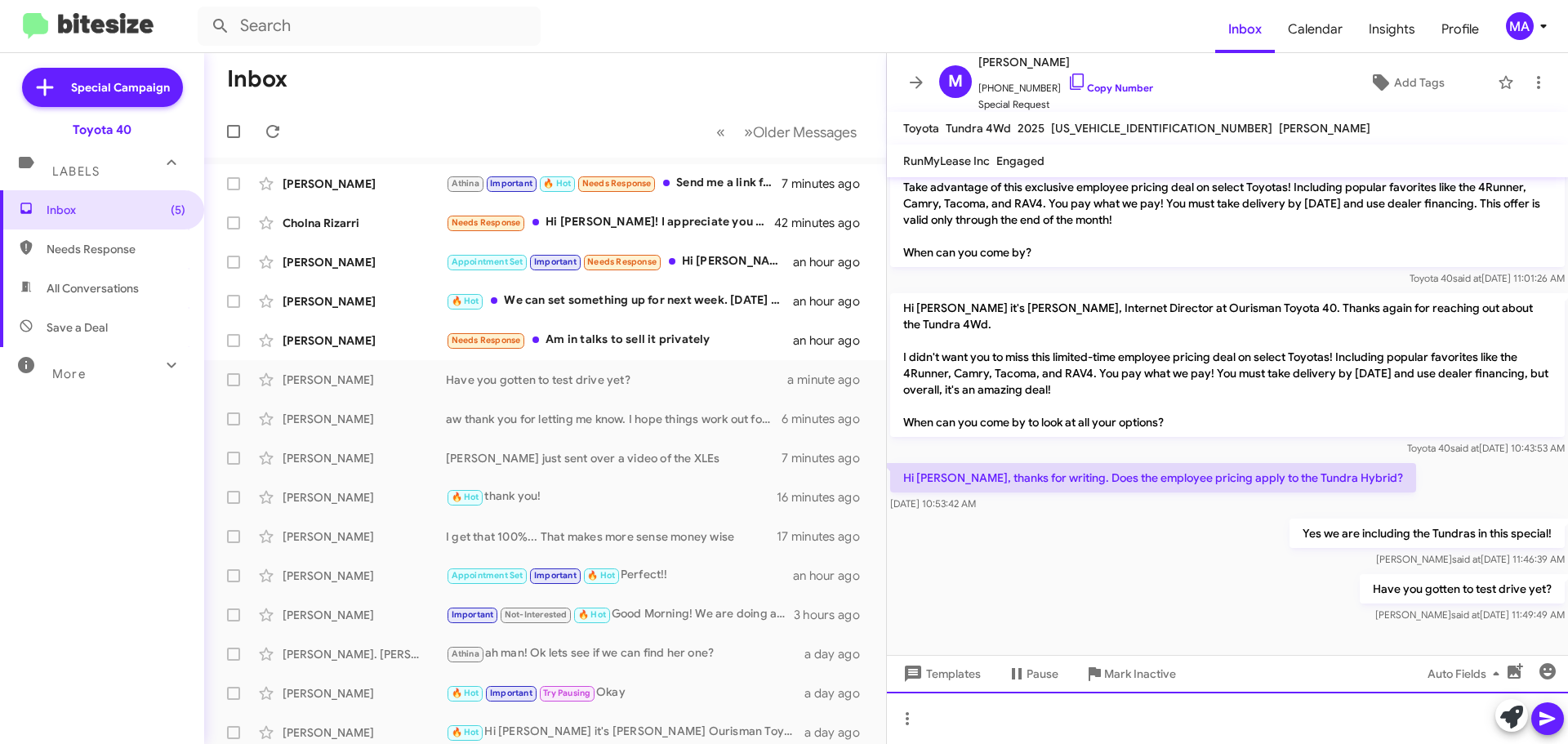
click at [955, 717] on div at bounding box center [1227, 718] width 681 height 52
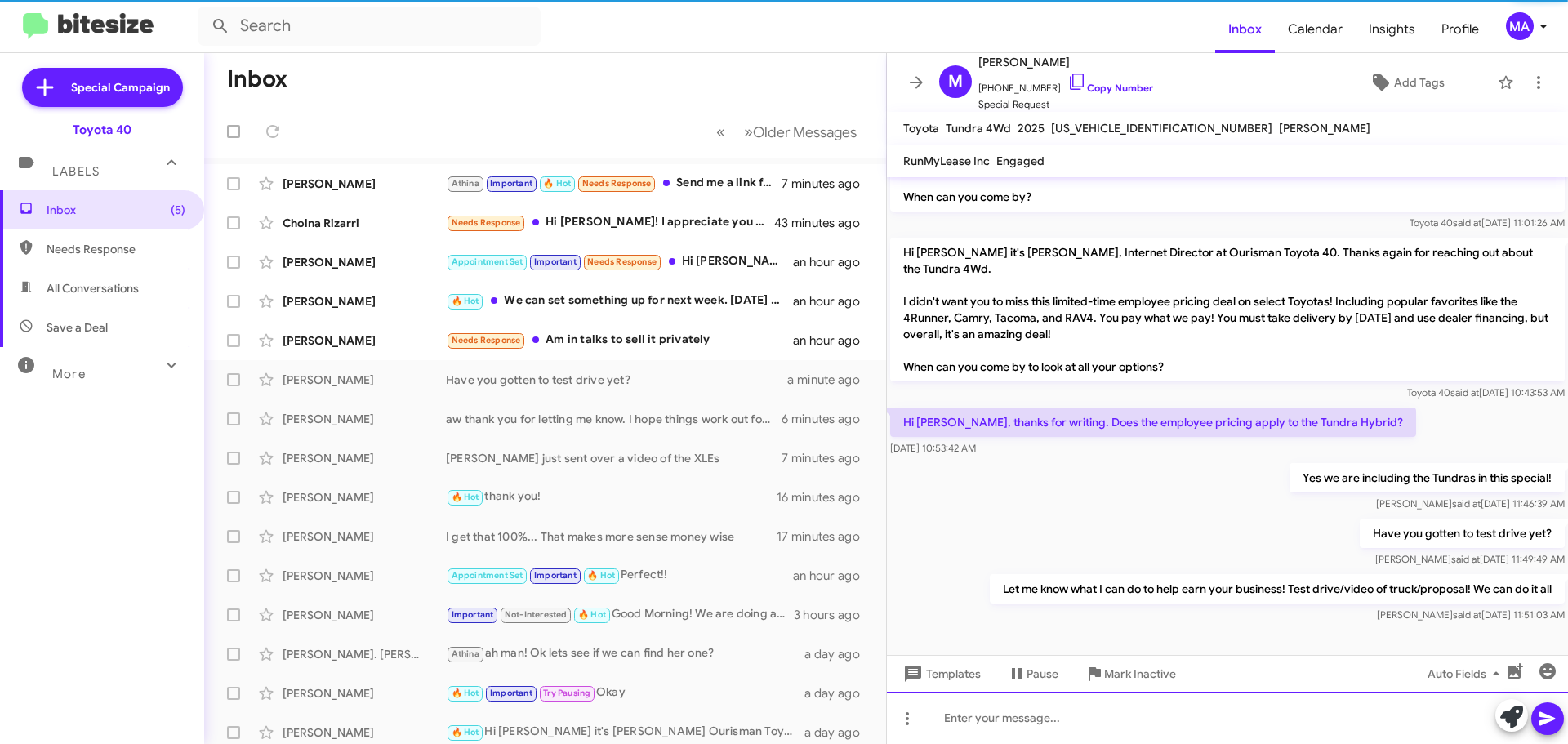
scroll to position [342, 0]
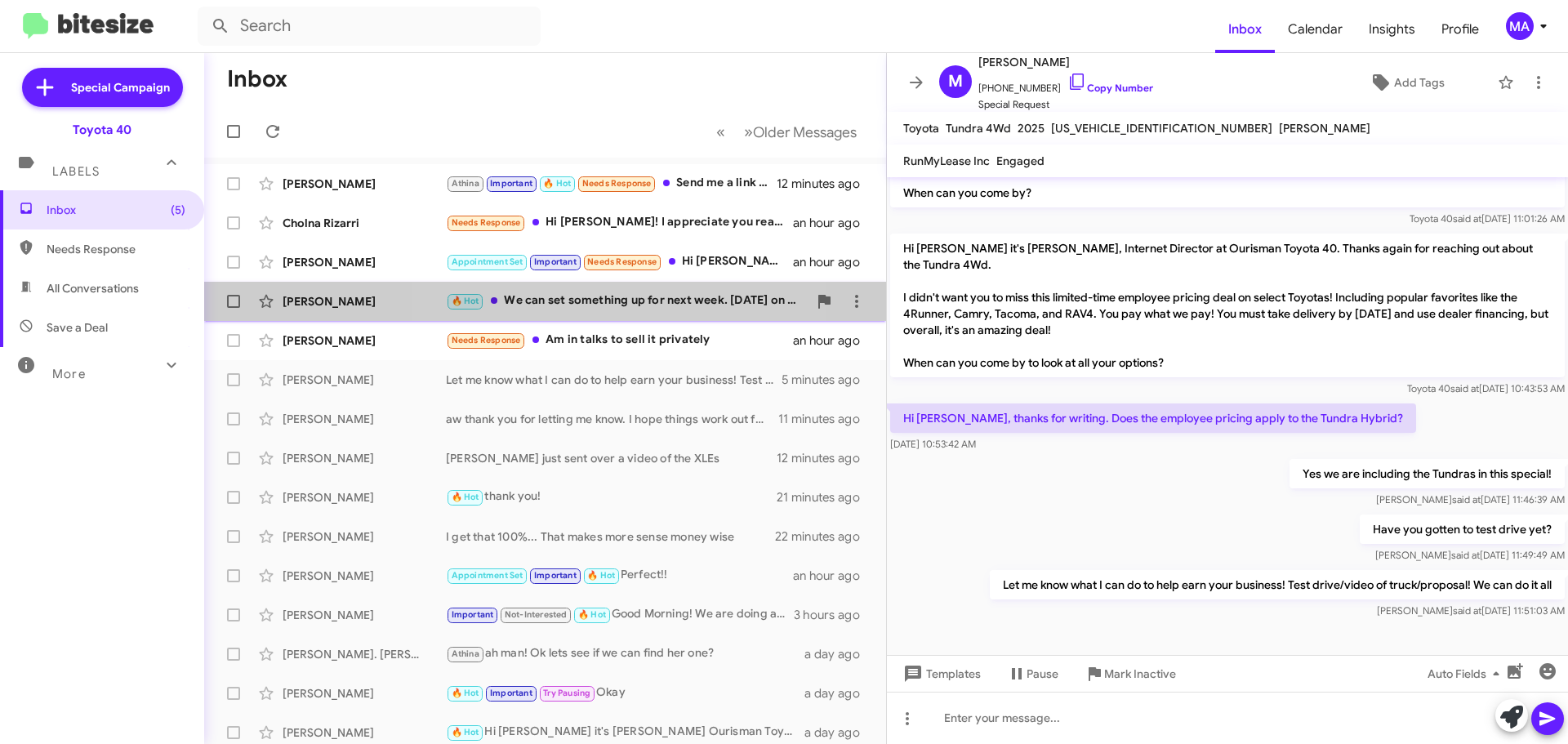
click at [634, 304] on div "🔥 Hot We can set something up for next week. [DATE] on my way home from work, 4…" at bounding box center [626, 301] width 362 height 19
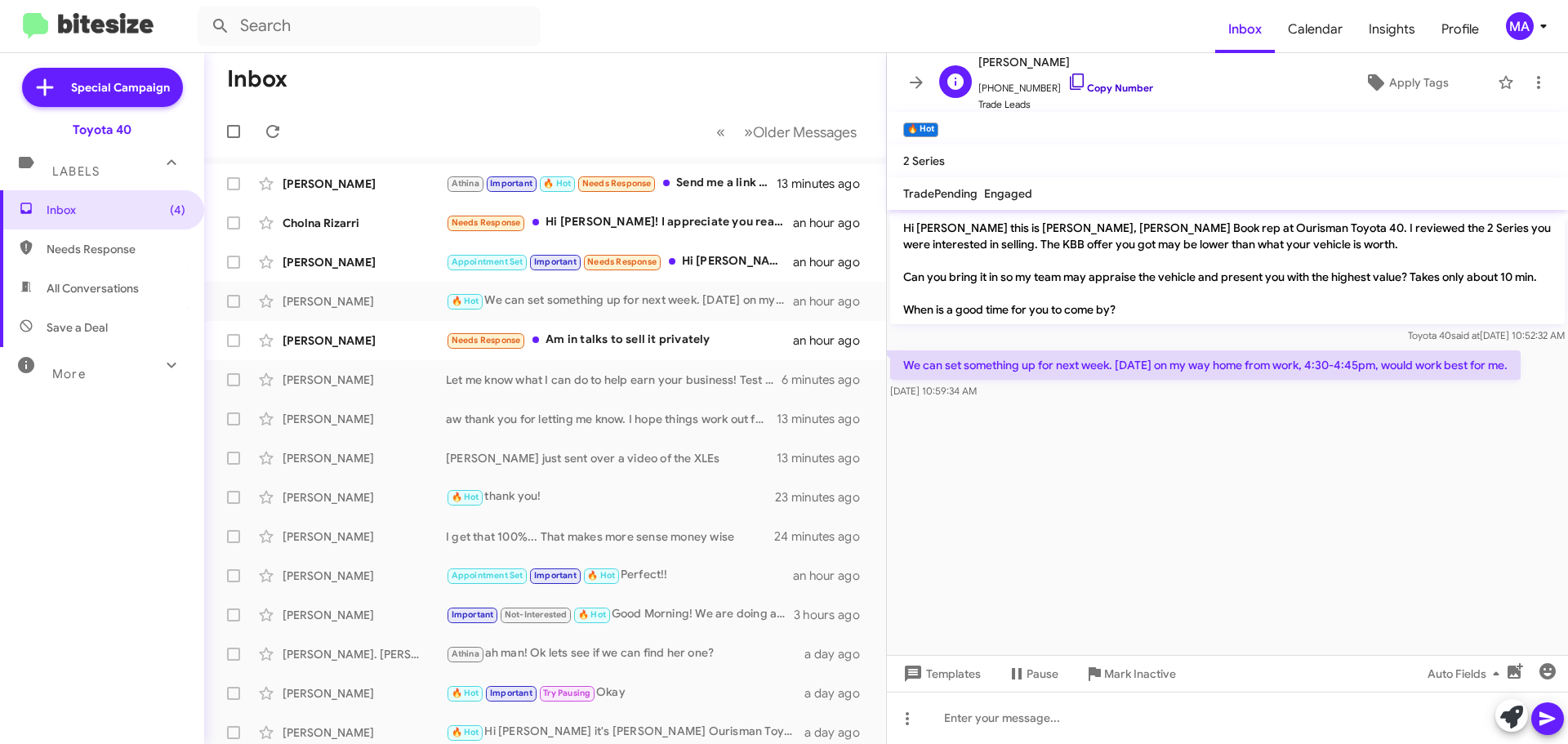
click at [1070, 81] on icon at bounding box center [1077, 81] width 14 height 16
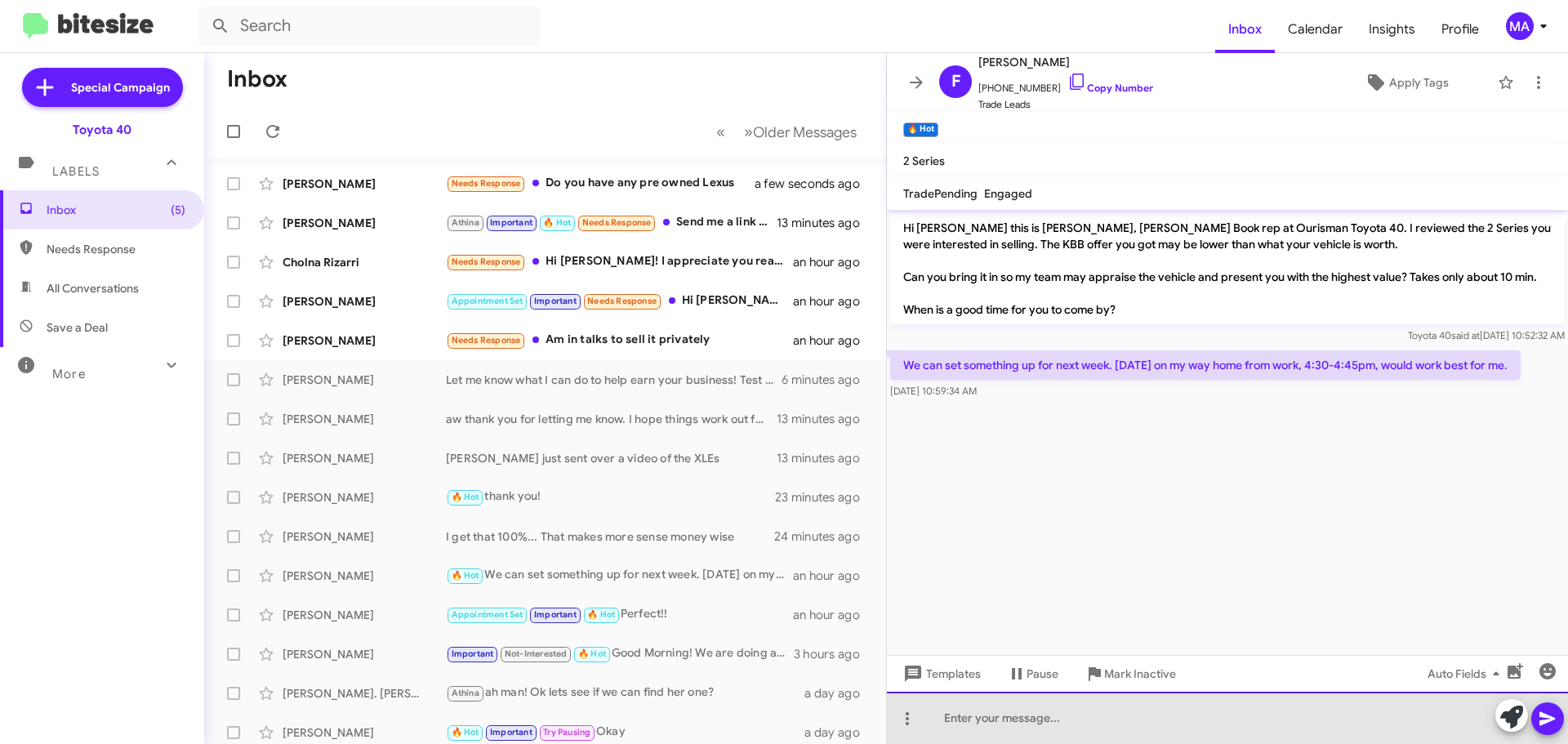
click at [1048, 716] on div at bounding box center [1227, 718] width 681 height 52
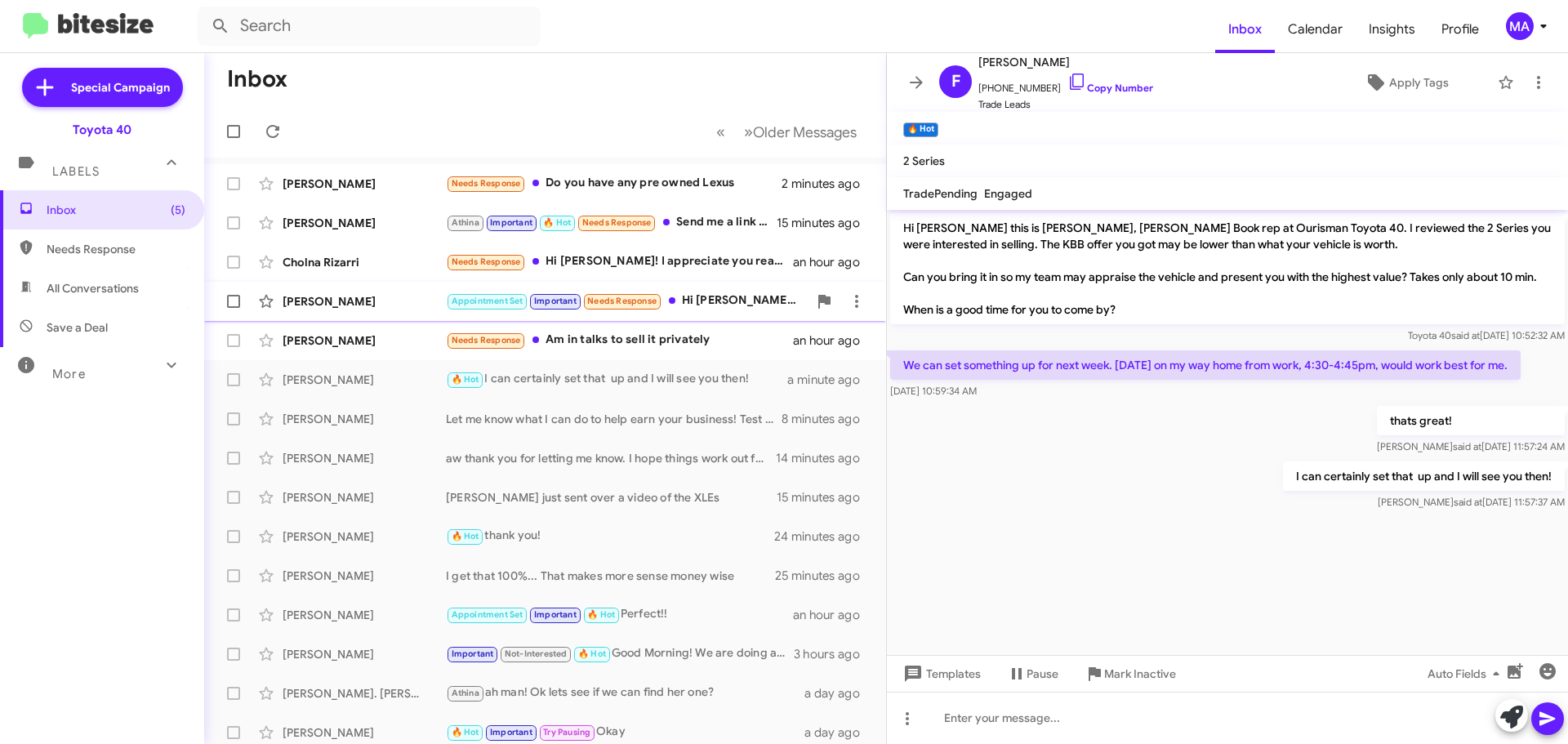
click at [712, 298] on div "Appointment Set Important Needs Response Hi [PERSON_NAME]. I'm not interested u…" at bounding box center [626, 301] width 362 height 19
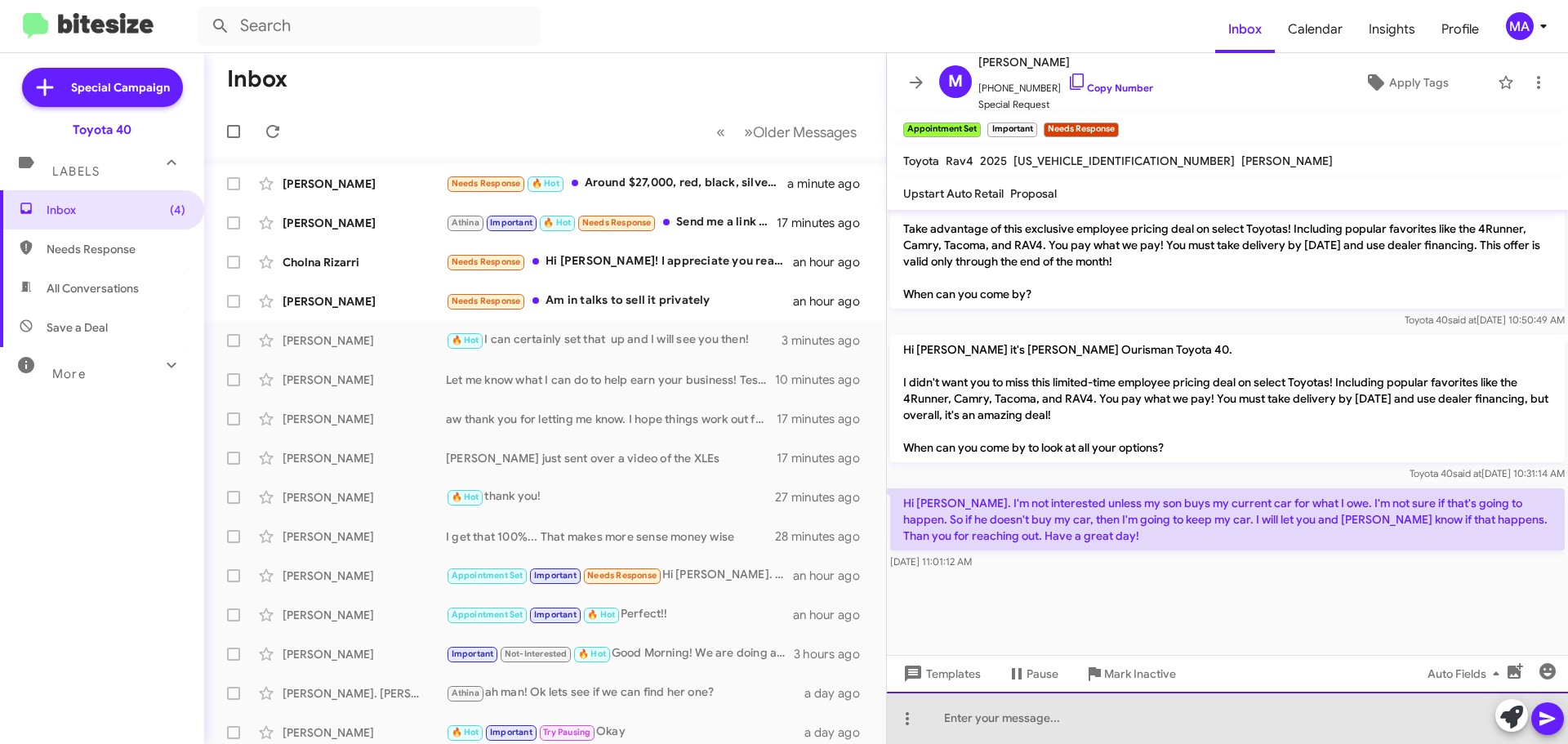
click at [1014, 714] on div at bounding box center [1227, 718] width 681 height 52
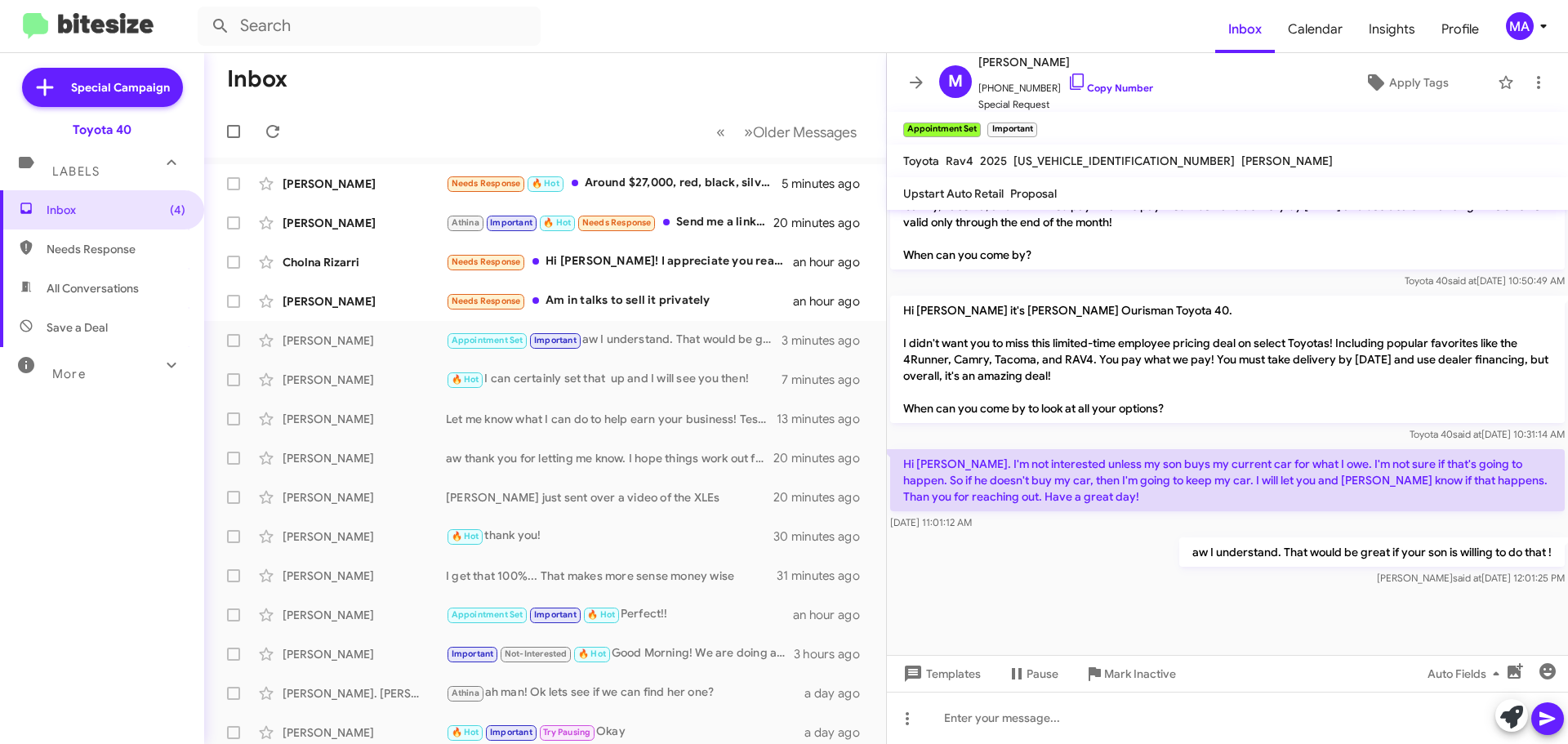
scroll to position [1575, 0]
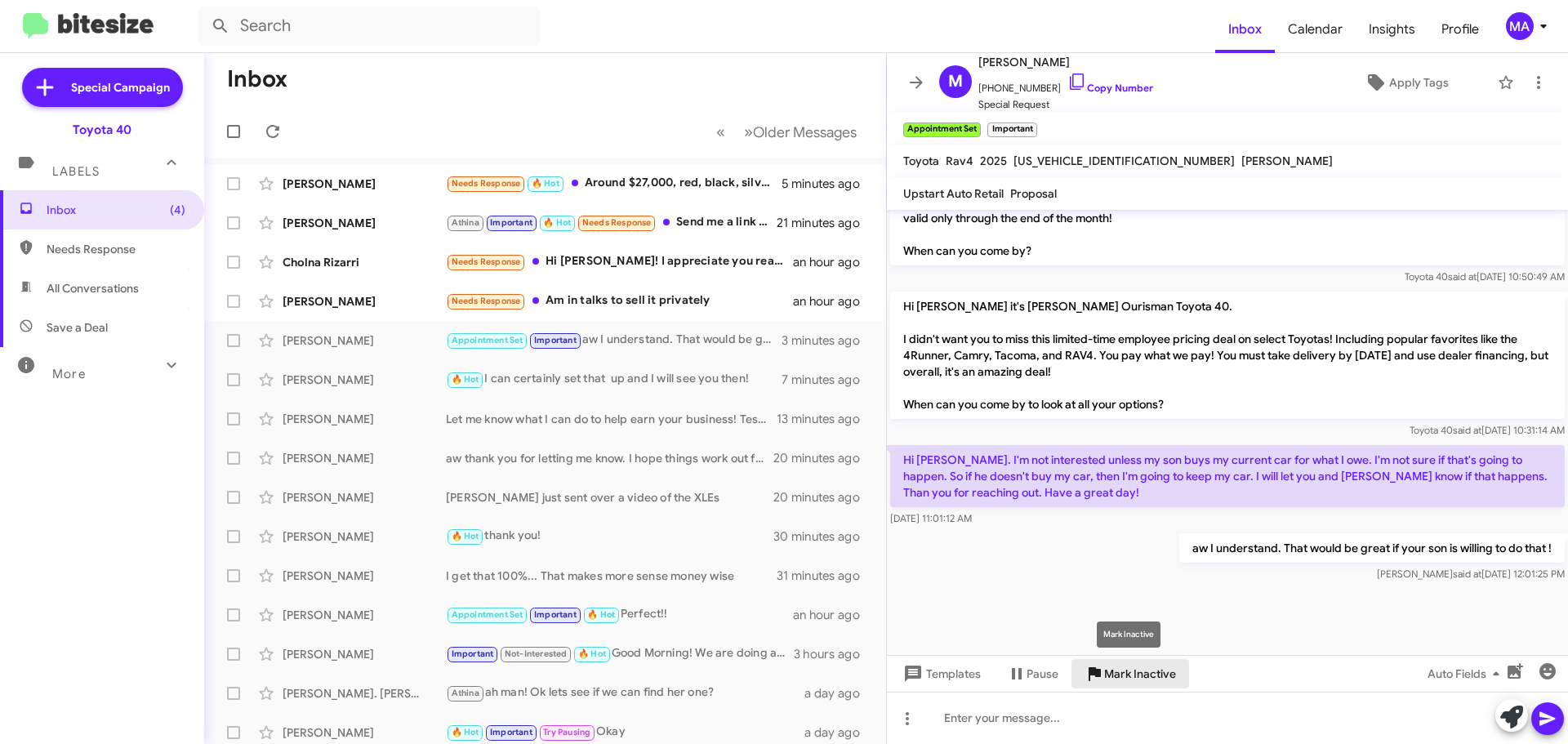
click at [1127, 673] on span "Mark Inactive" at bounding box center [1139, 673] width 72 height 30
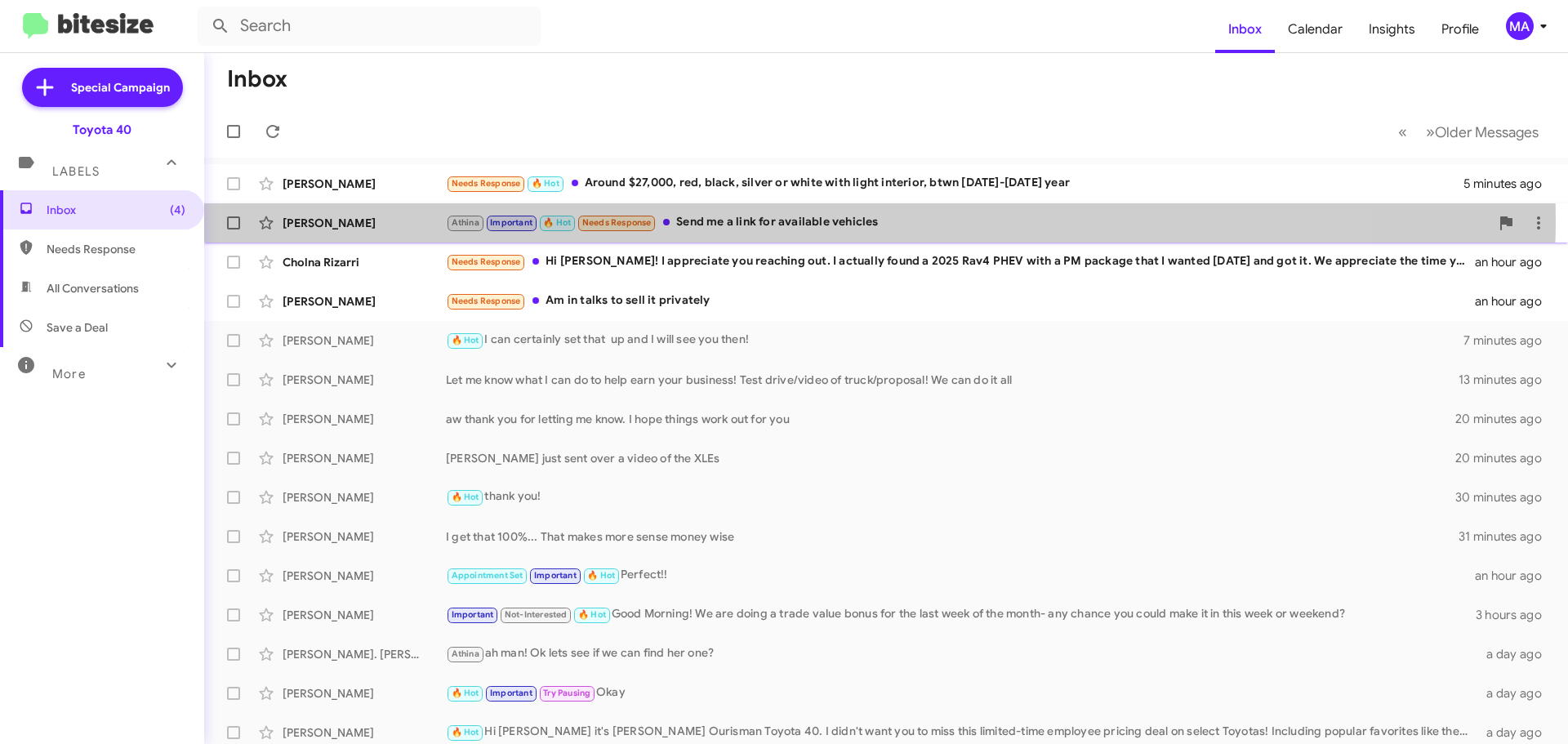
click at [738, 220] on div "Athina Important 🔥 Hot Needs Response Send me a link for available vehicles" at bounding box center [967, 223] width 1044 height 19
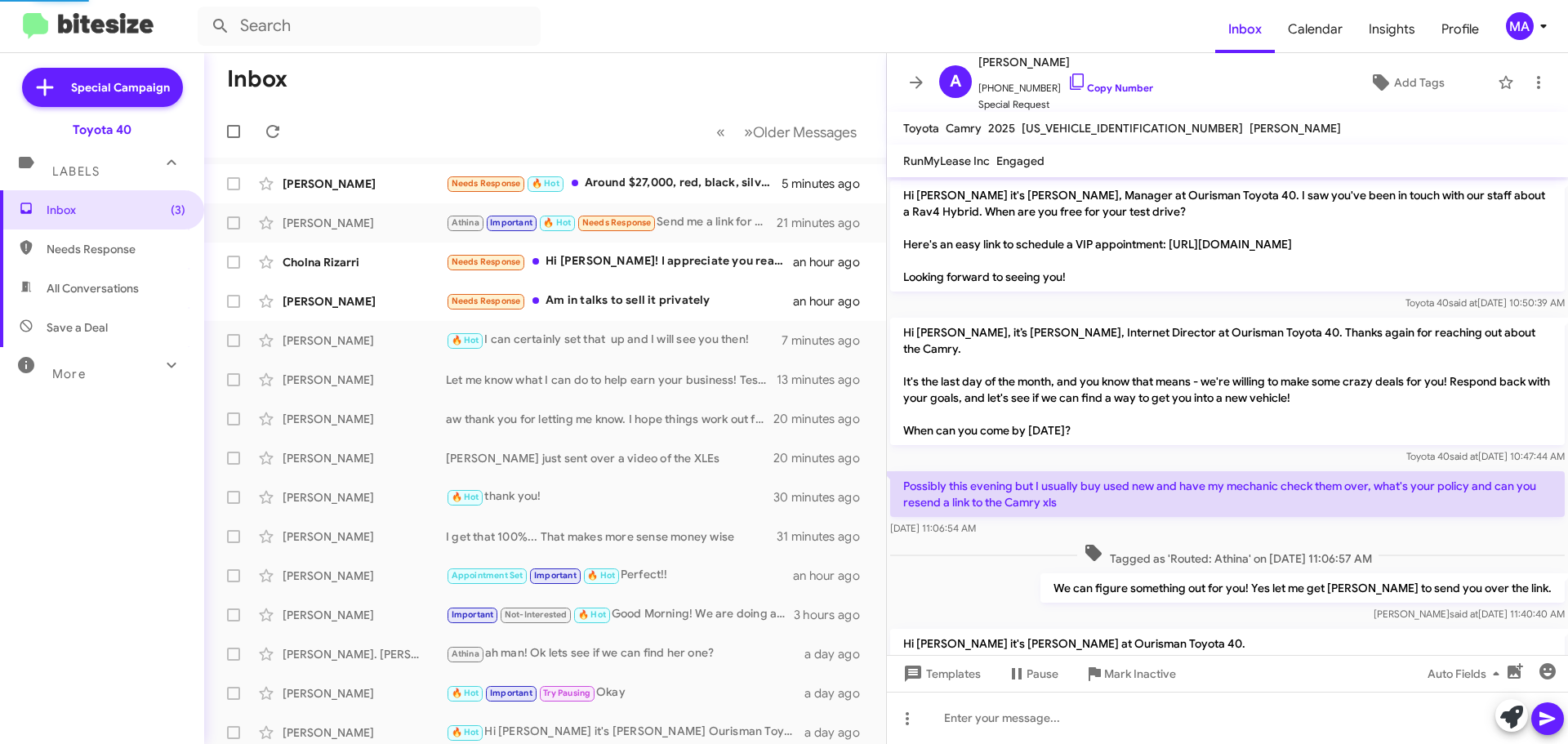
scroll to position [1309, 0]
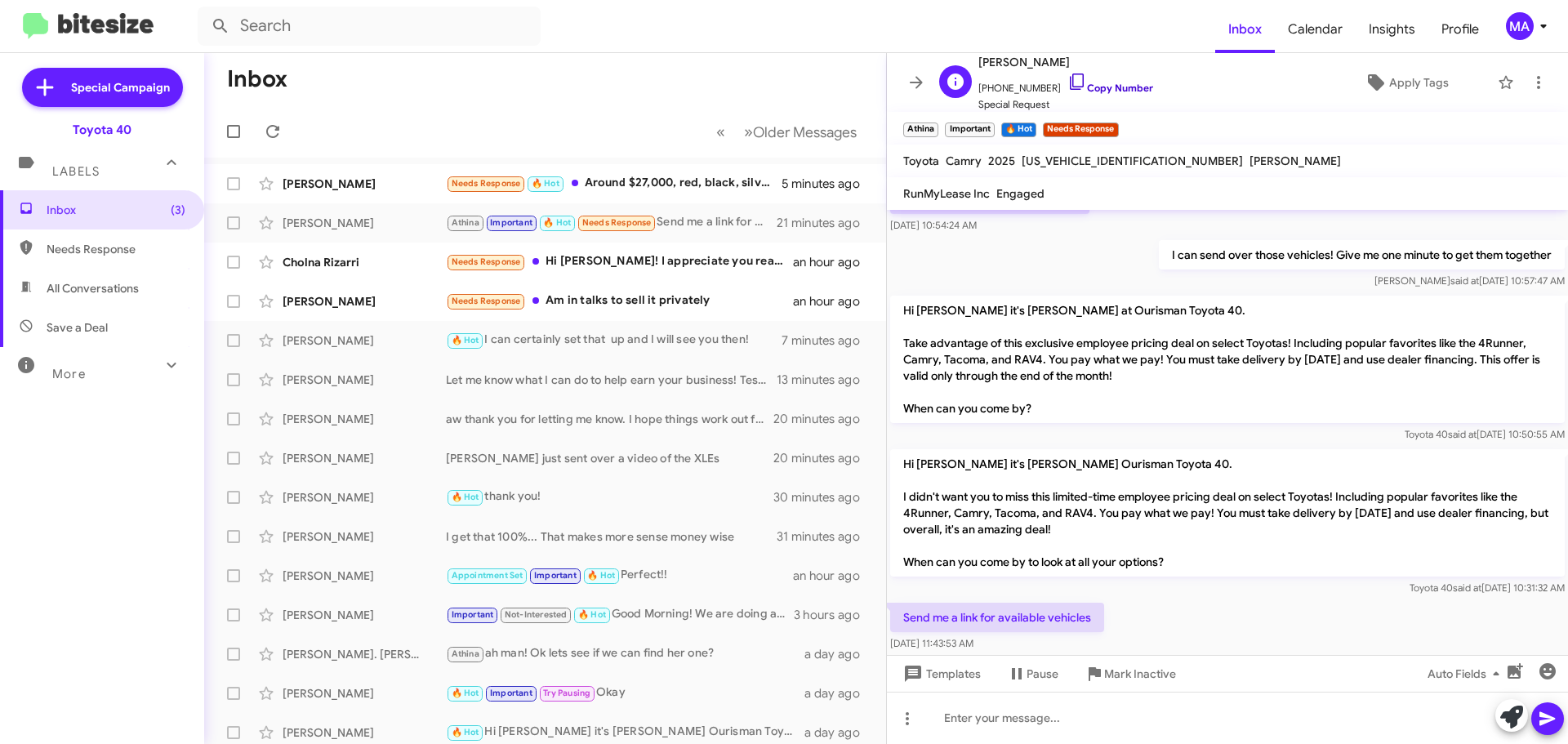
click at [1068, 85] on icon at bounding box center [1077, 81] width 19 height 19
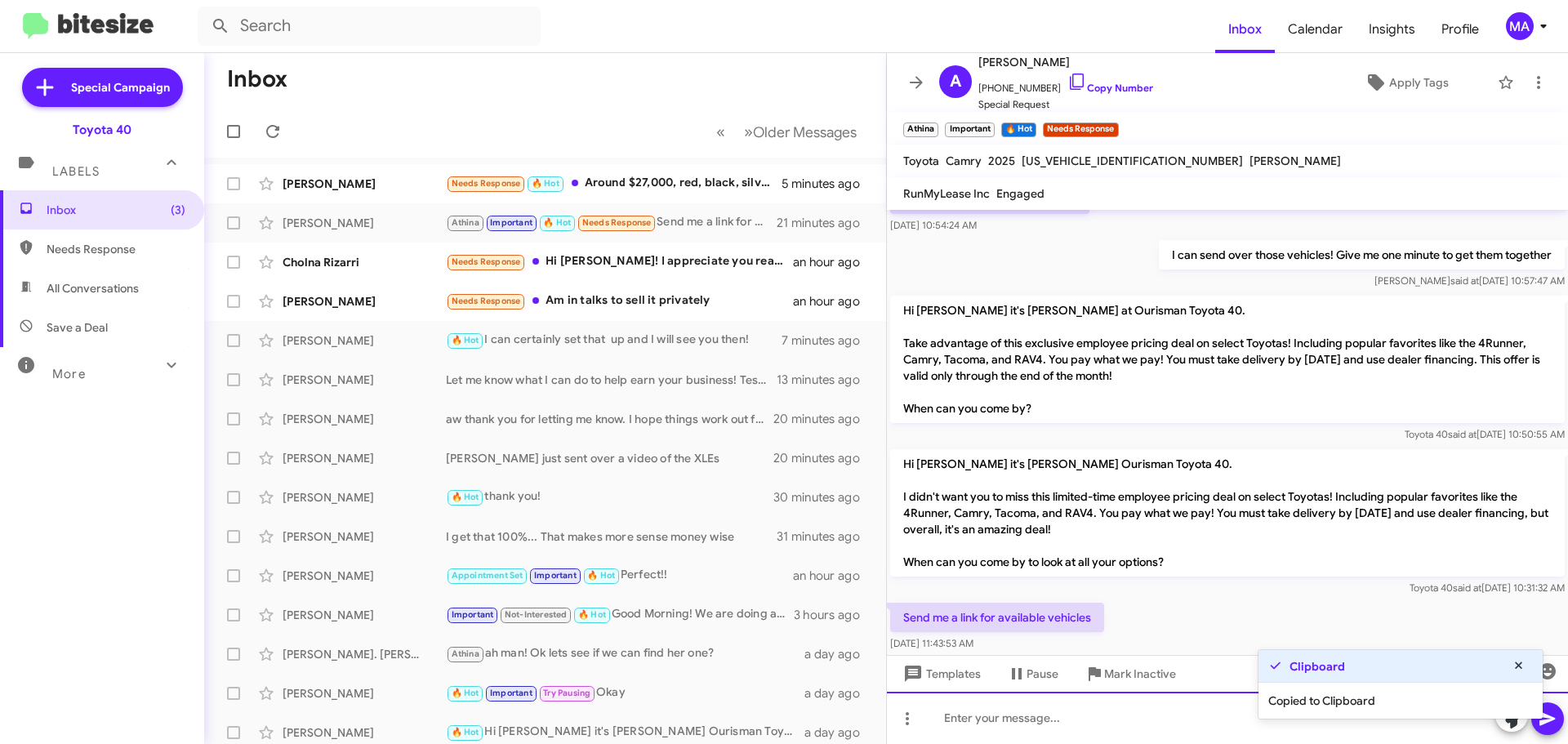
click at [1015, 735] on div at bounding box center [1227, 718] width 681 height 52
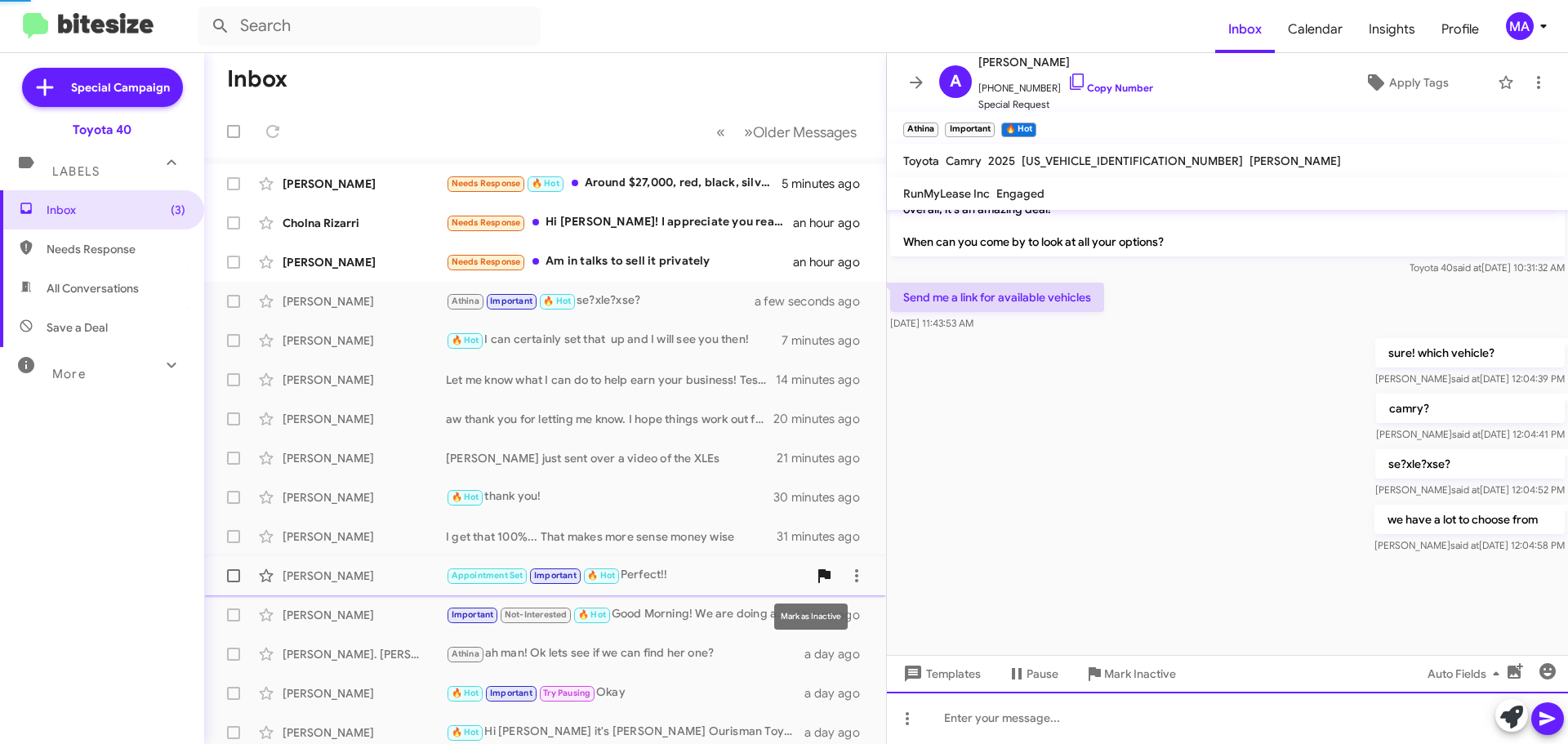
scroll to position [1646, 0]
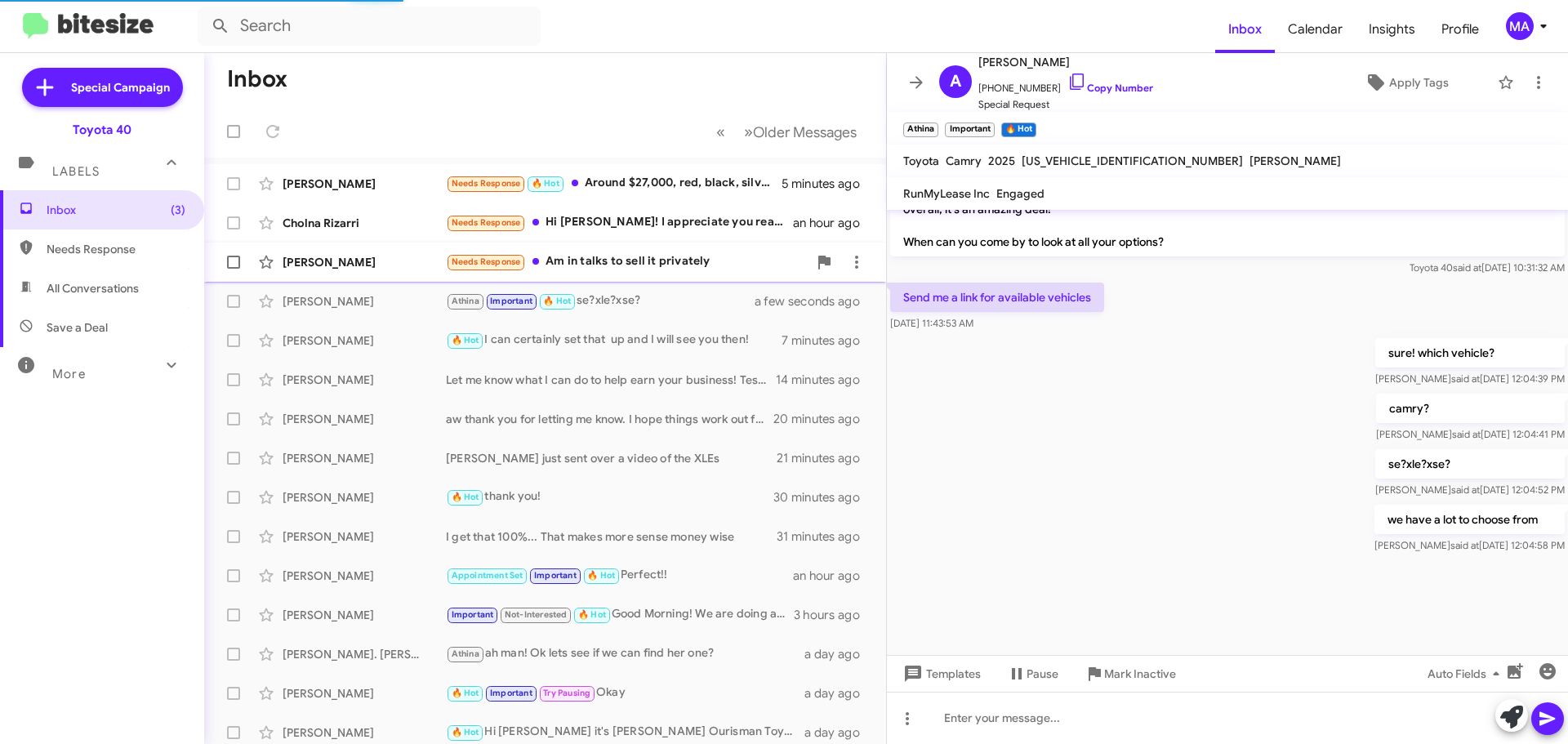
click at [632, 251] on div "[PERSON_NAME] Needs Response Am in talks to sell it privately an hour ago" at bounding box center [544, 261] width 656 height 33
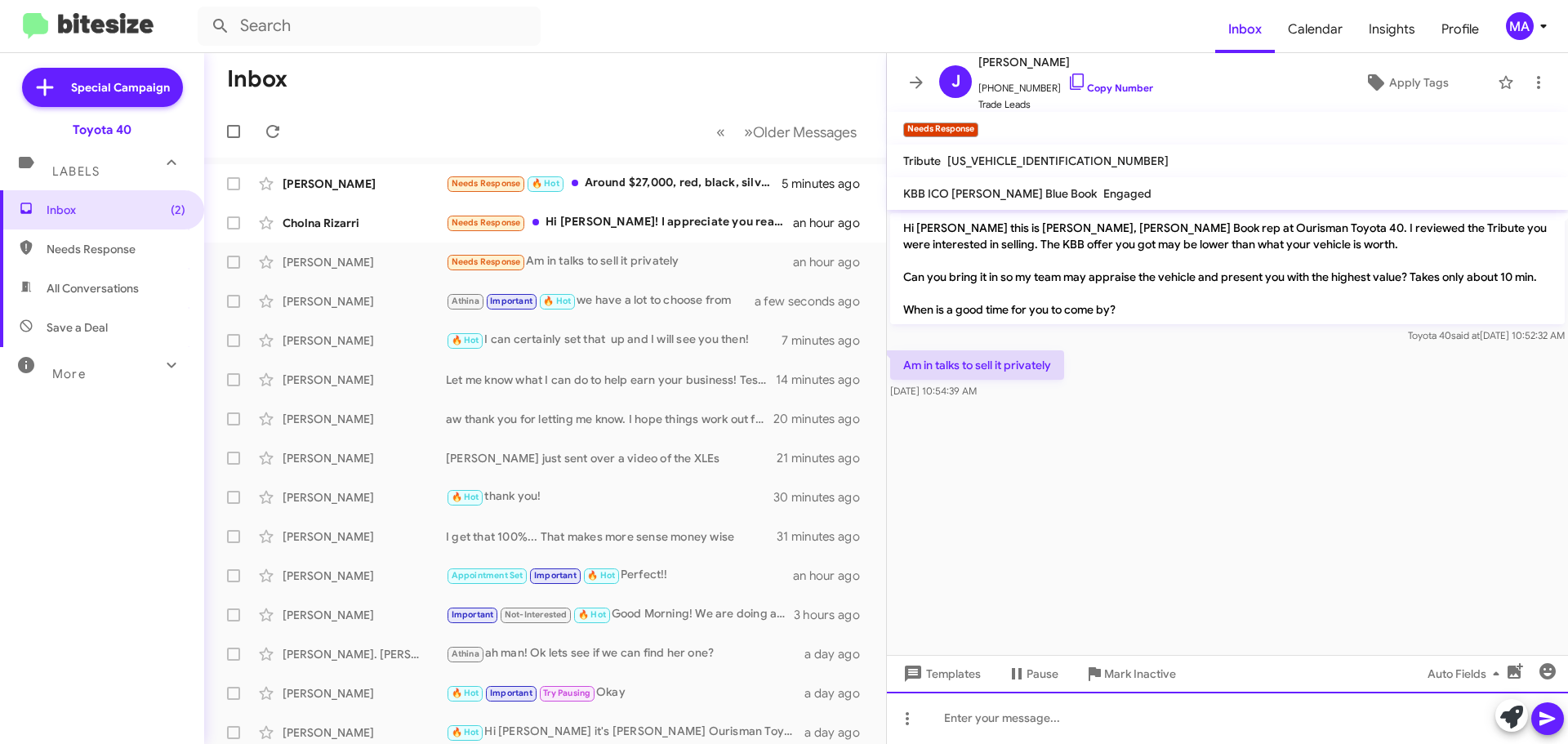
click at [1015, 719] on div at bounding box center [1227, 718] width 681 height 52
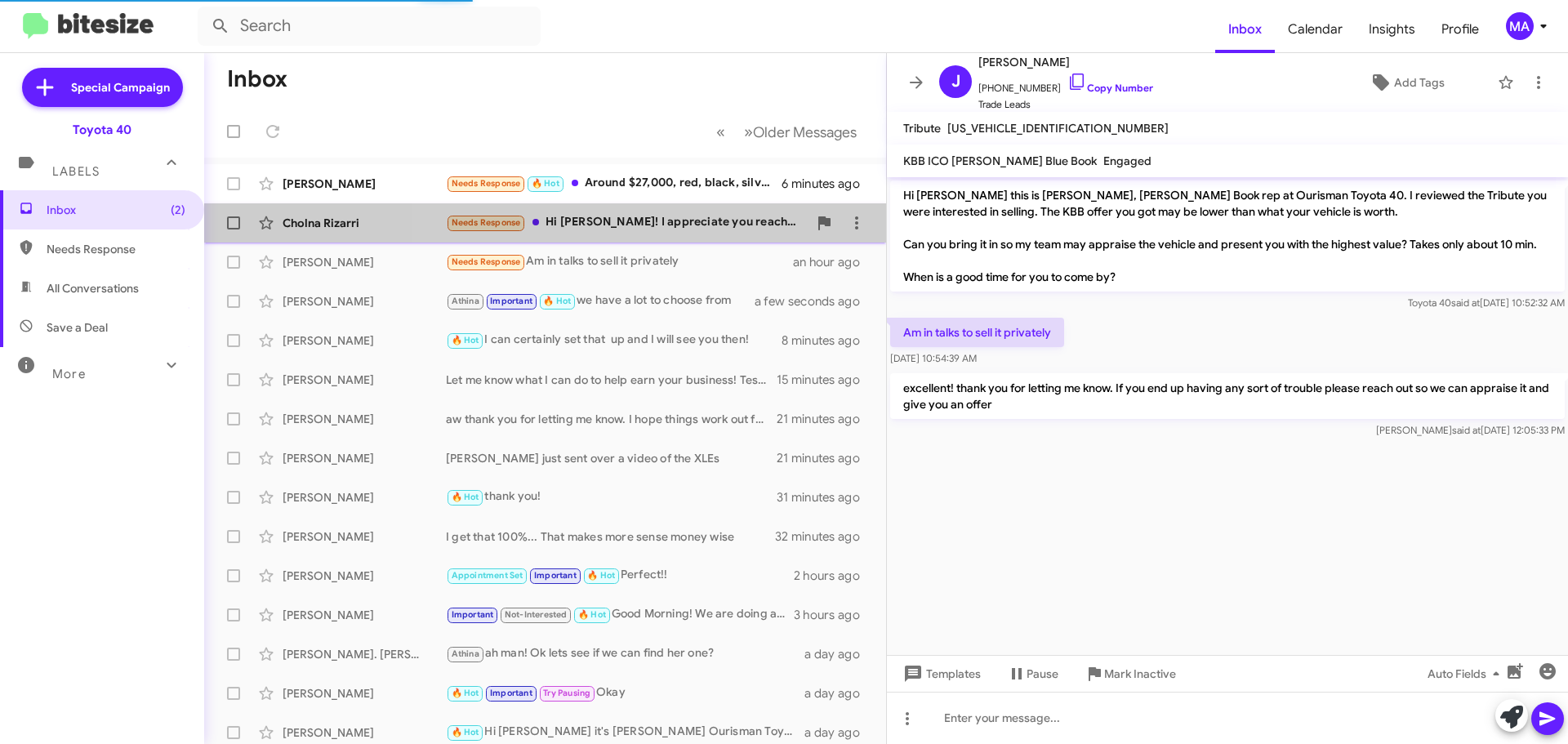
click at [687, 219] on div "Needs Response Hi [PERSON_NAME]! I appreciate you reaching out. I actually foun…" at bounding box center [626, 223] width 362 height 19
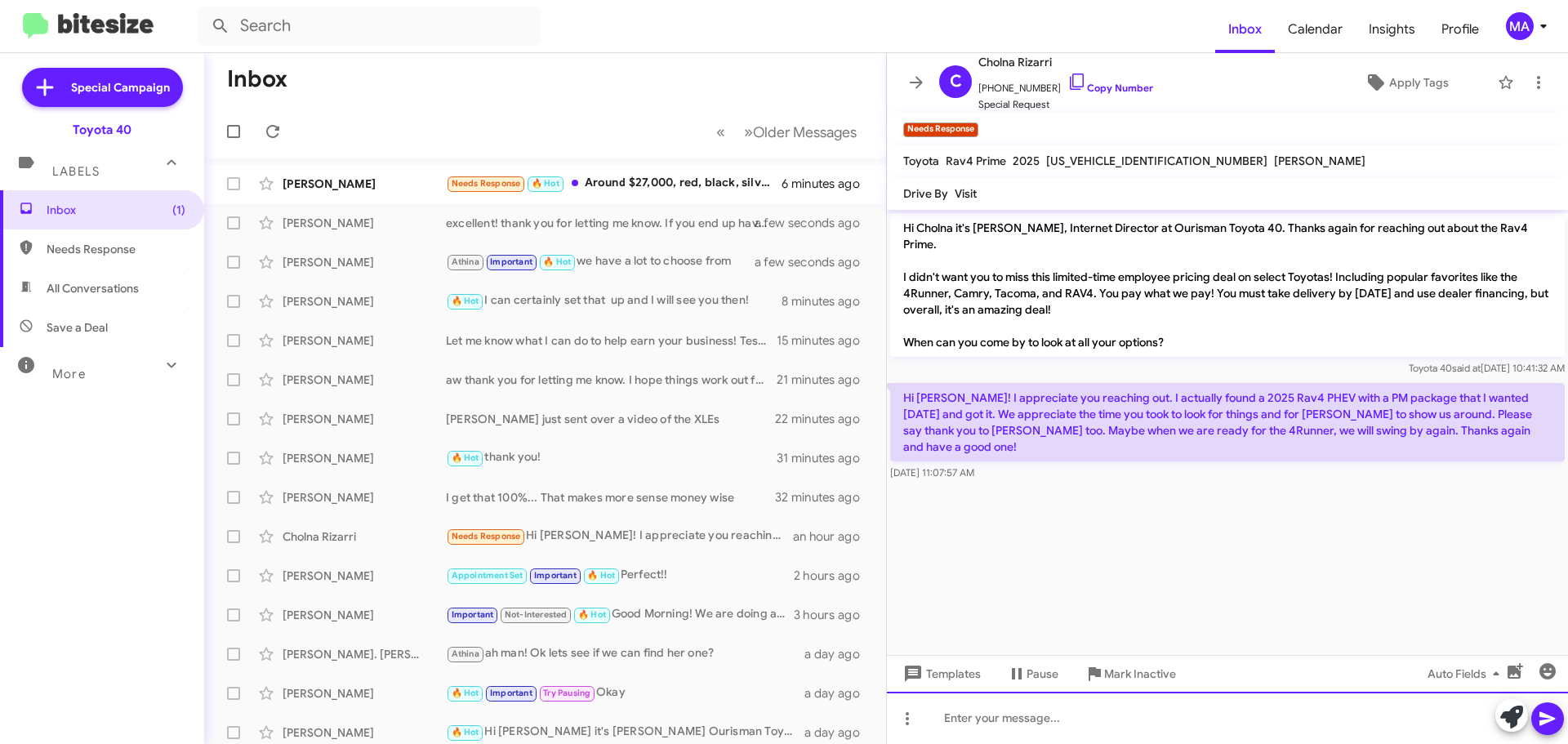
click at [1051, 726] on div at bounding box center [1227, 718] width 681 height 52
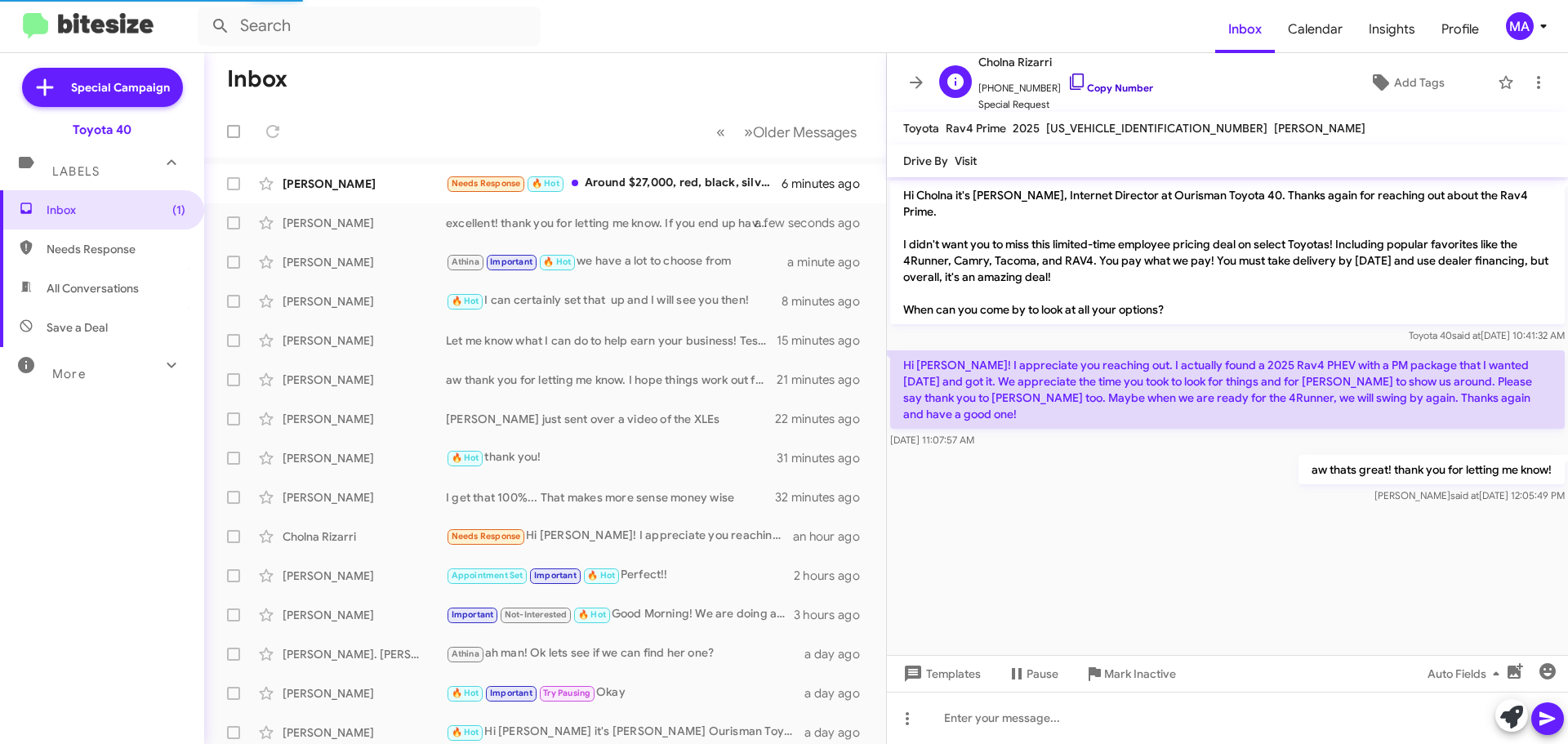
click at [1068, 82] on icon at bounding box center [1077, 81] width 19 height 19
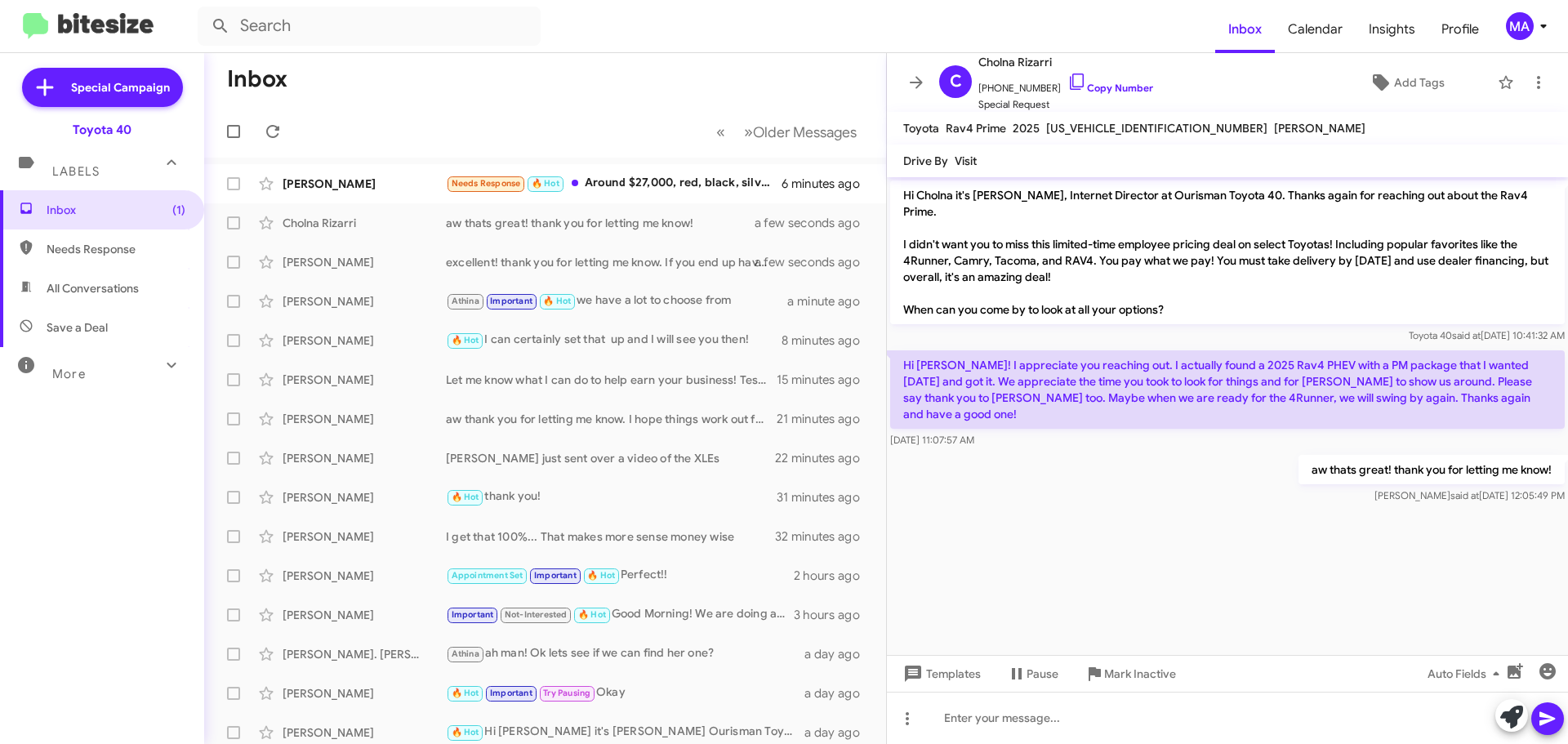
drag, startPoint x: 1029, startPoint y: 431, endPoint x: 903, endPoint y: 358, distance: 145.6
click at [903, 358] on div "Hi [PERSON_NAME]! I appreciate you reaching out. I actually found a 2025 Rav4 P…" at bounding box center [1227, 399] width 674 height 98
copy div "Hi [PERSON_NAME]! I appreciate you reaching out. I actually found a 2025 Rav4 P…"
click at [645, 178] on div "Needs Response 🔥 Hot Around $27,000, red, black, silver or white with light int…" at bounding box center [626, 183] width 362 height 19
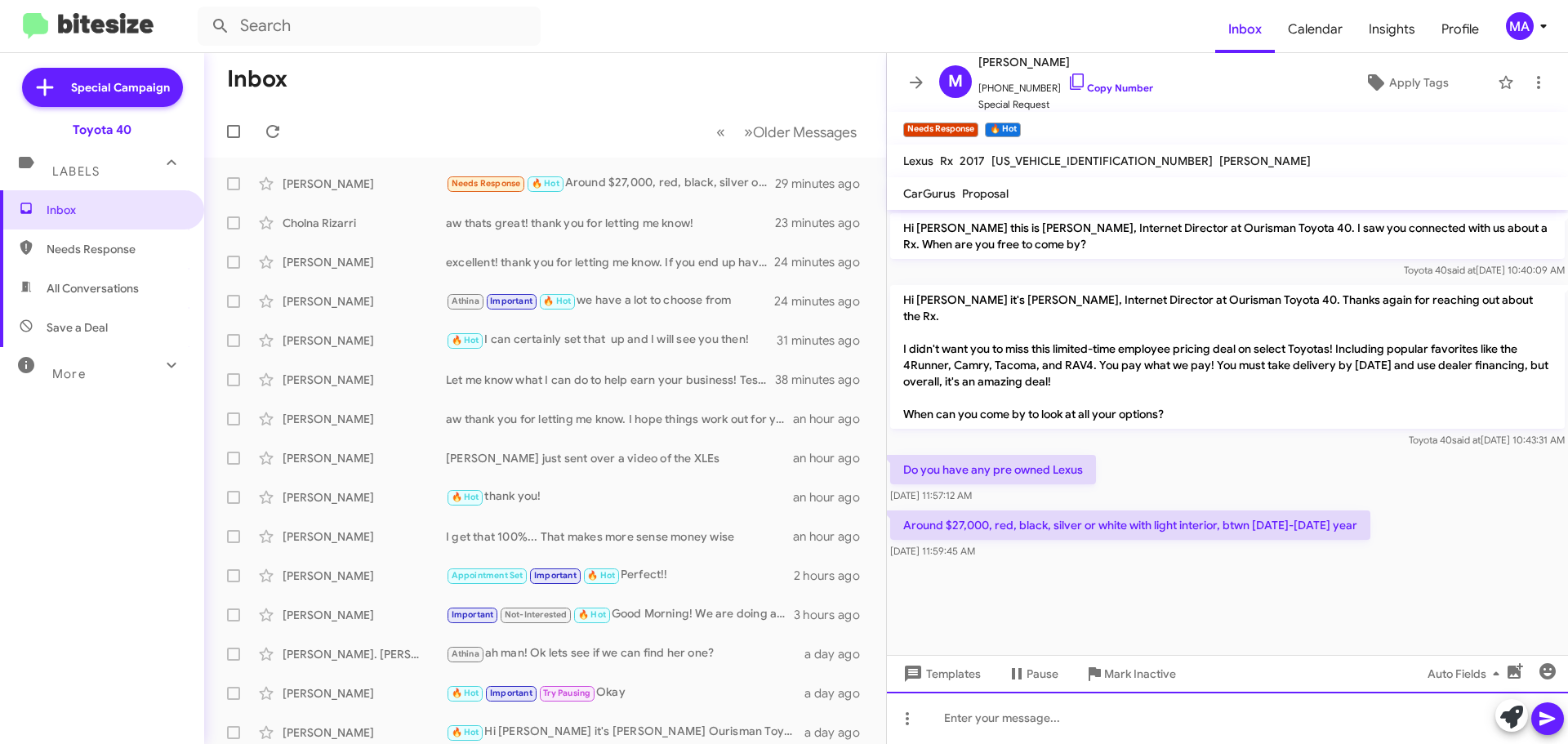
click at [1039, 734] on div at bounding box center [1227, 718] width 681 height 52
click at [1054, 722] on div at bounding box center [1227, 718] width 681 height 52
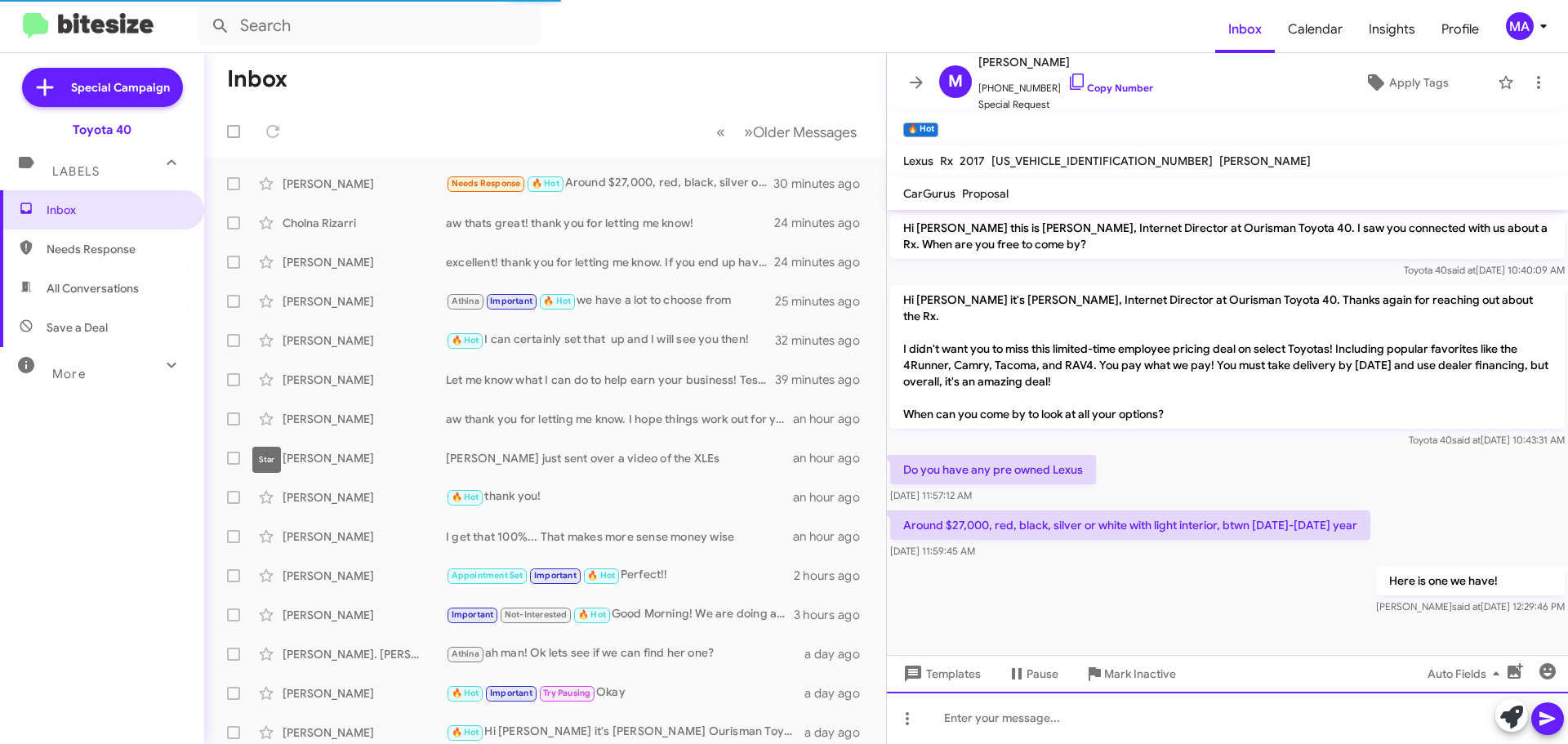
scroll to position [27, 0]
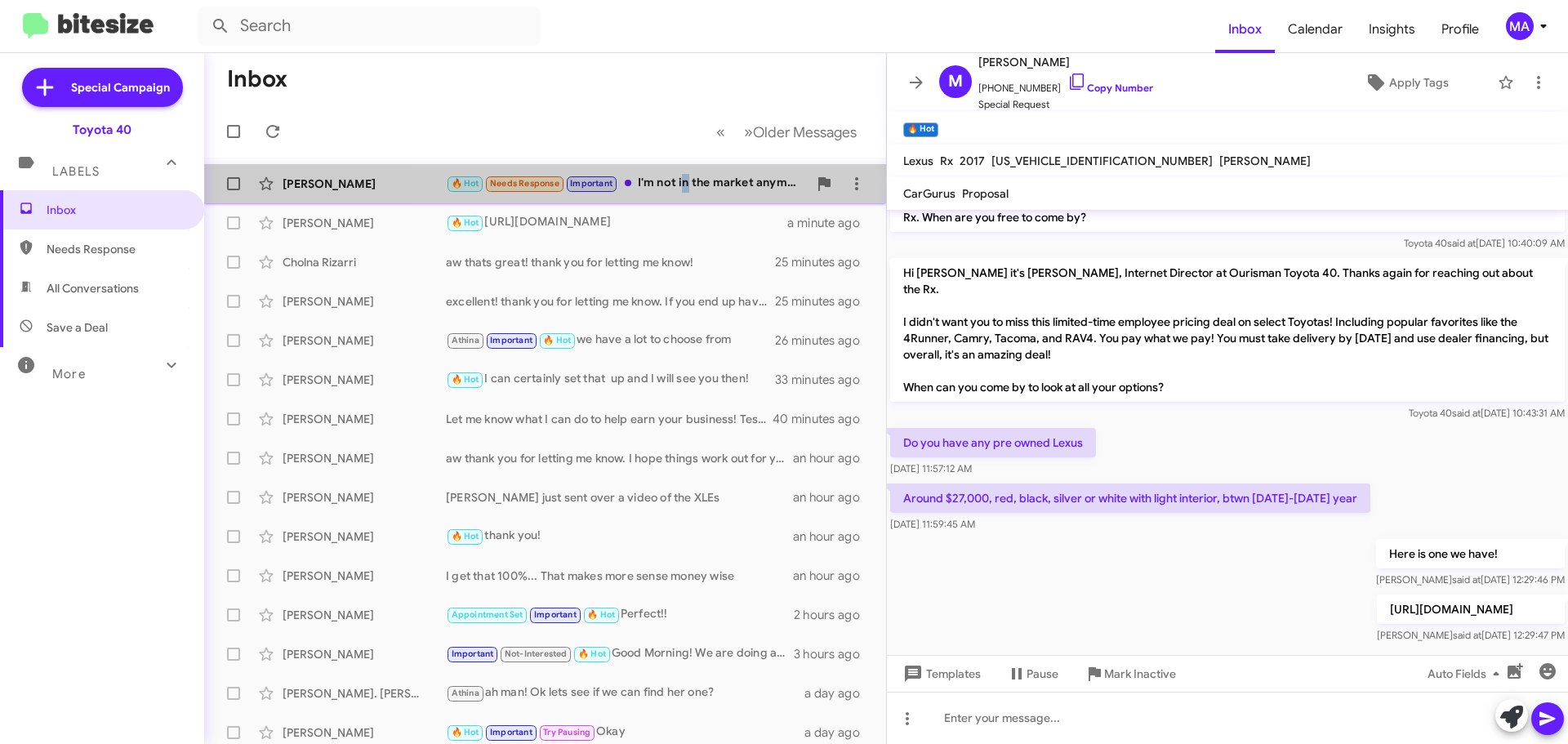
click at [686, 190] on div "🔥 Hot Needs Response Important I'm not in the market anymore" at bounding box center [626, 183] width 362 height 19
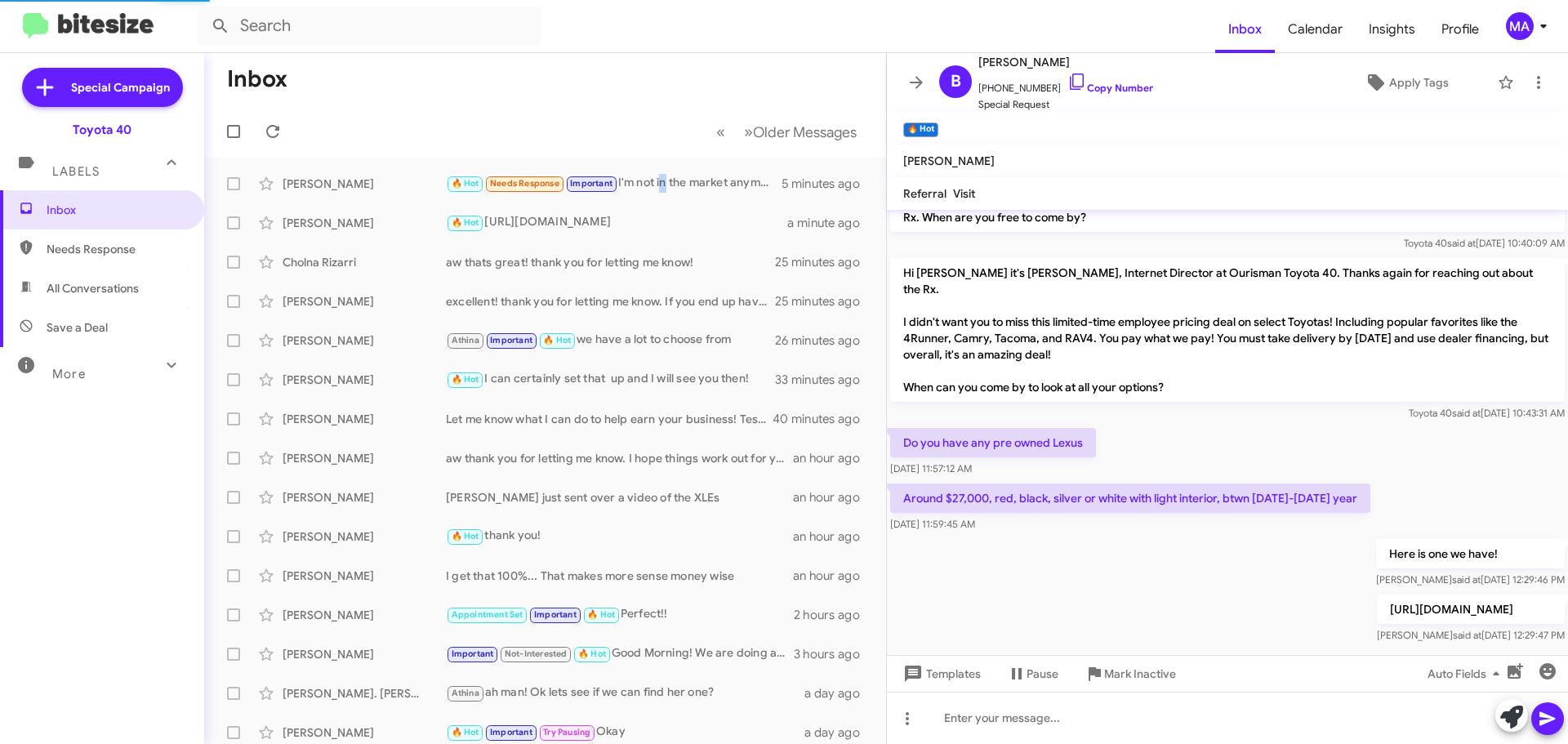
scroll to position [1482, 0]
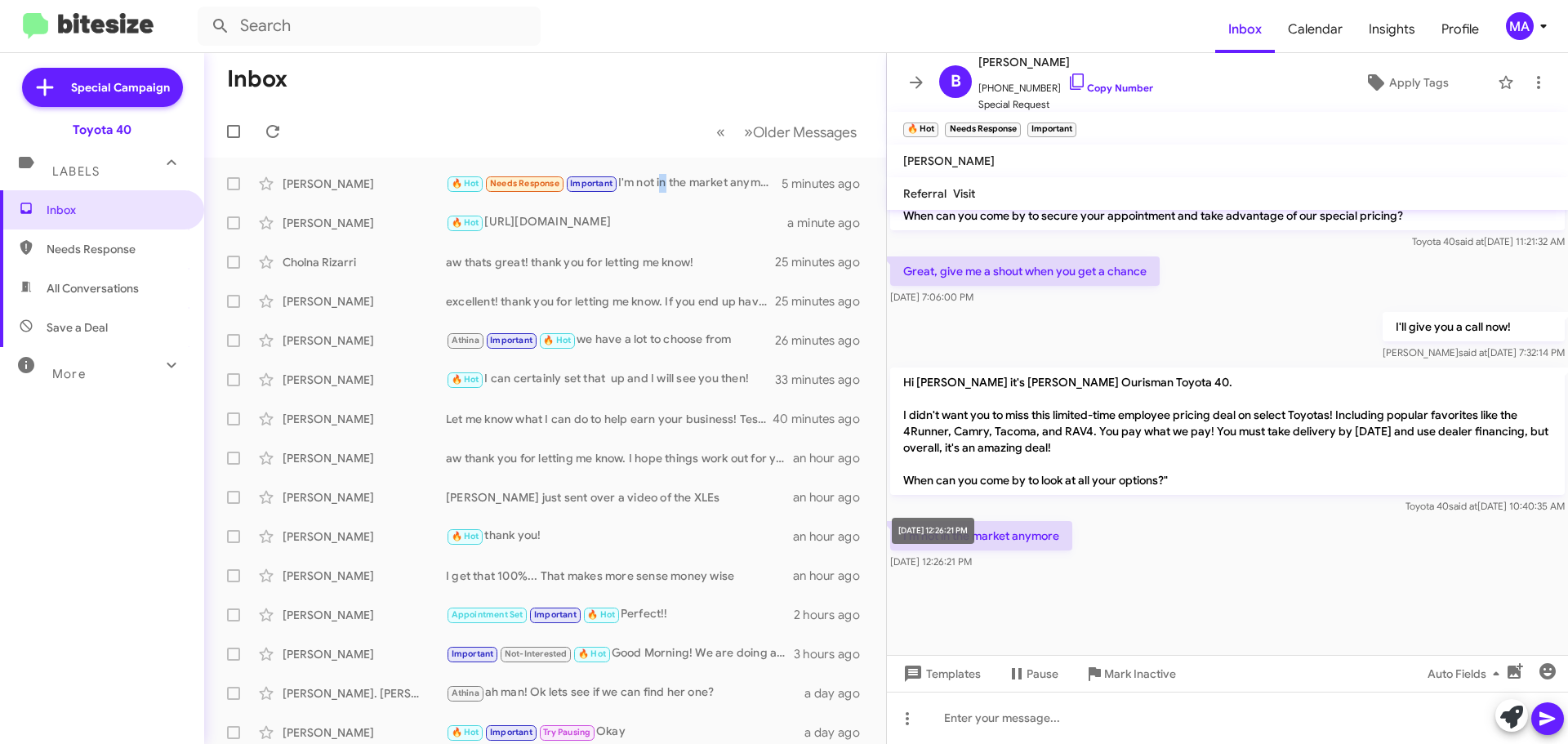
drag, startPoint x: 1049, startPoint y: 568, endPoint x: 900, endPoint y: 540, distance: 151.6
click at [900, 540] on body "Inbox Calendar Insights Profile MA Special Campaign Toyota 40 Labels Inbox Need…" at bounding box center [784, 372] width 1568 height 744
click at [1068, 78] on icon at bounding box center [1077, 81] width 19 height 19
copy body "Templates Pause Mark Inactive Auto Fields Drop image here to insert S"
drag, startPoint x: 954, startPoint y: 561, endPoint x: 899, endPoint y: 485, distance: 93.8
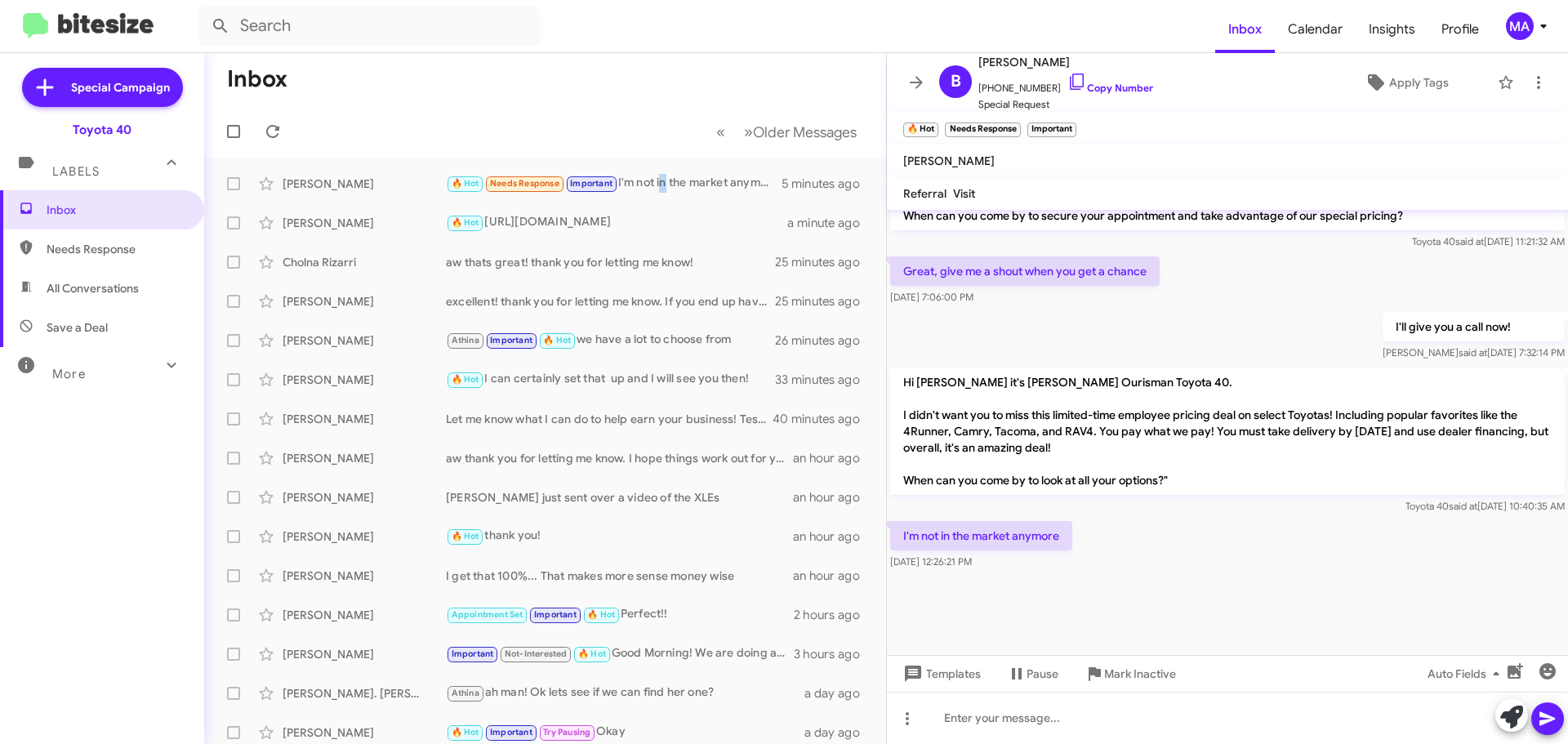
copy div "When can you come by to look at all your options?" Toyota 40 said at [DATE] 10:…"
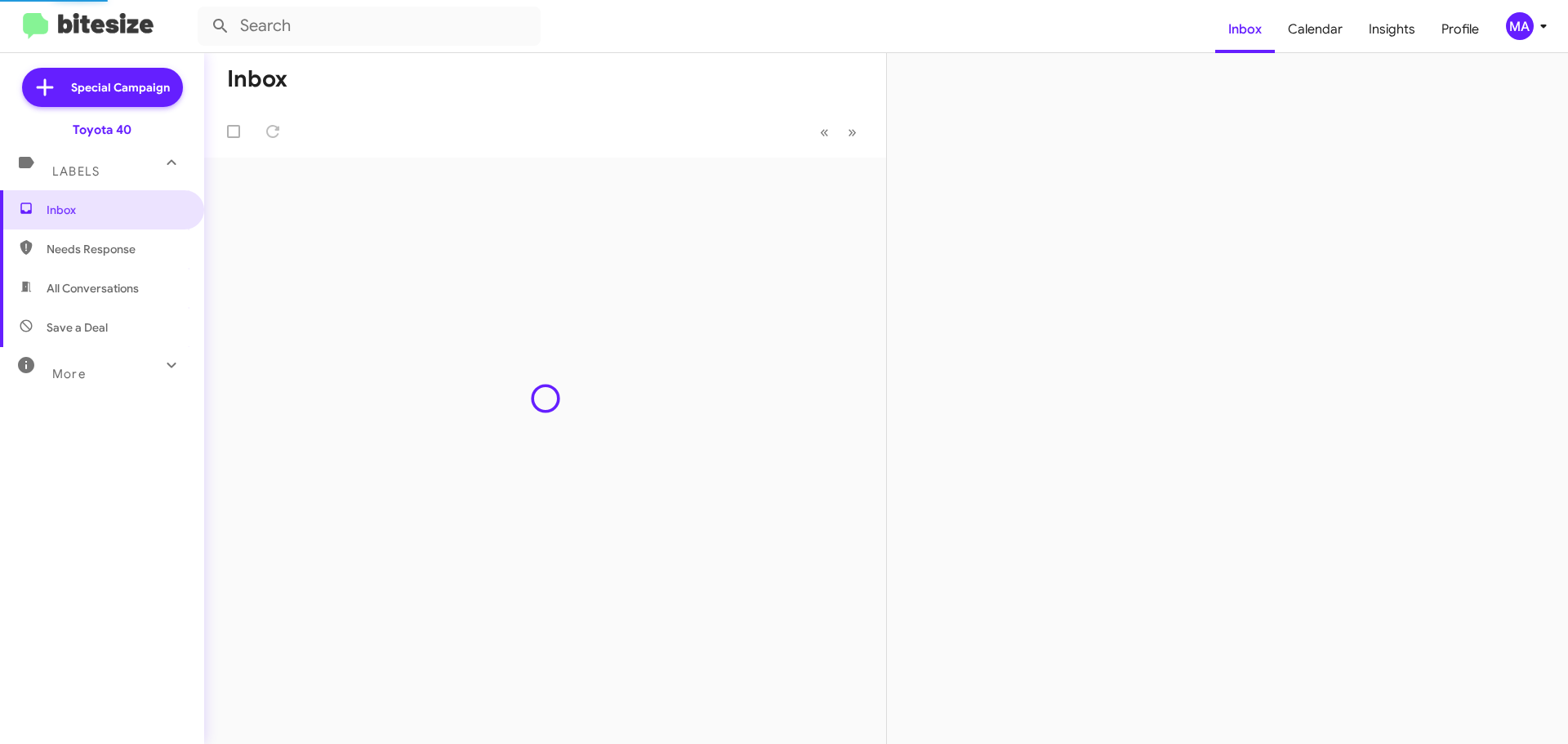
click at [116, 332] on span "Save a Deal" at bounding box center [102, 327] width 204 height 39
type input "in:not-interested"
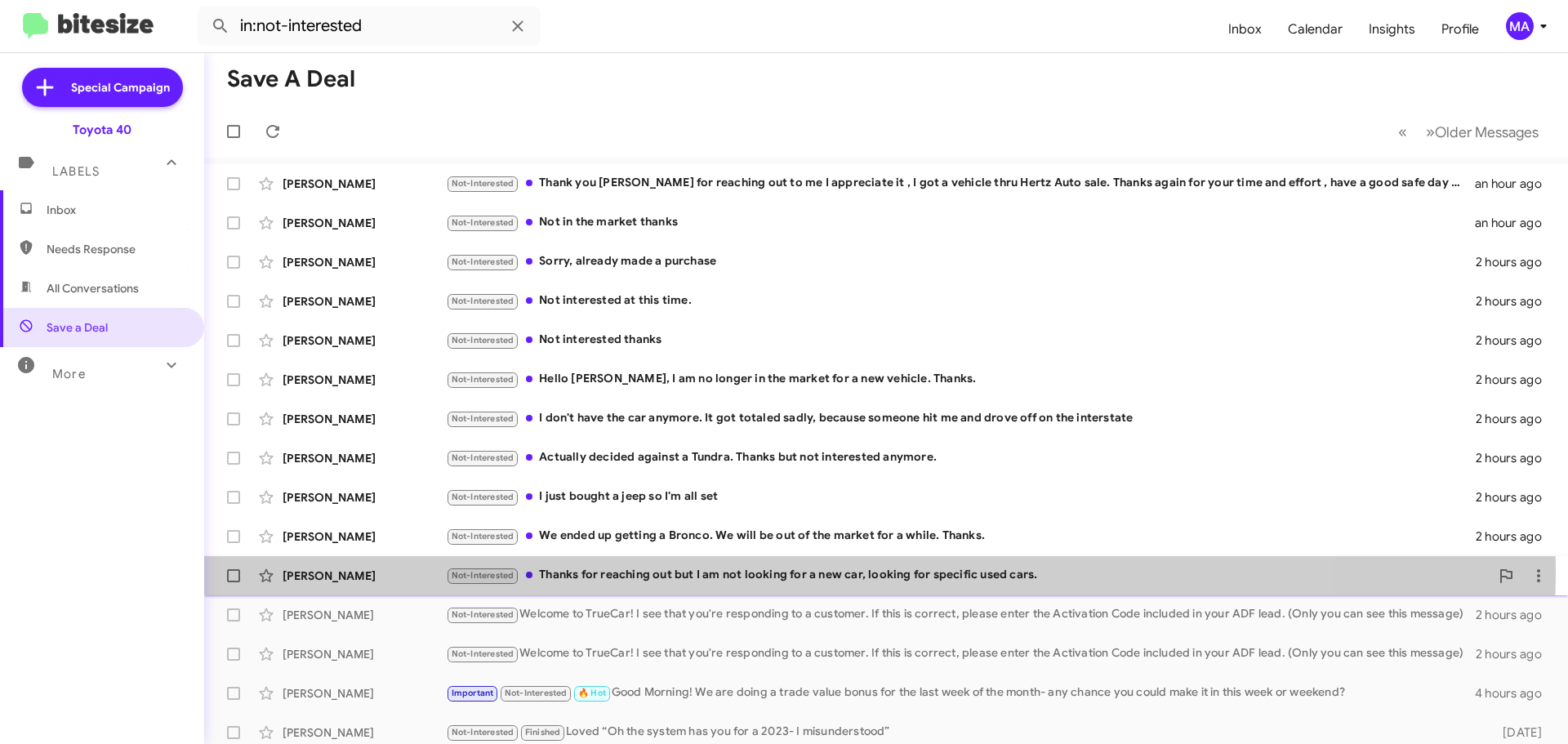
click at [719, 570] on div "Not-Interested Thanks for reaching out but I am not looking for a new car, look…" at bounding box center [967, 575] width 1044 height 19
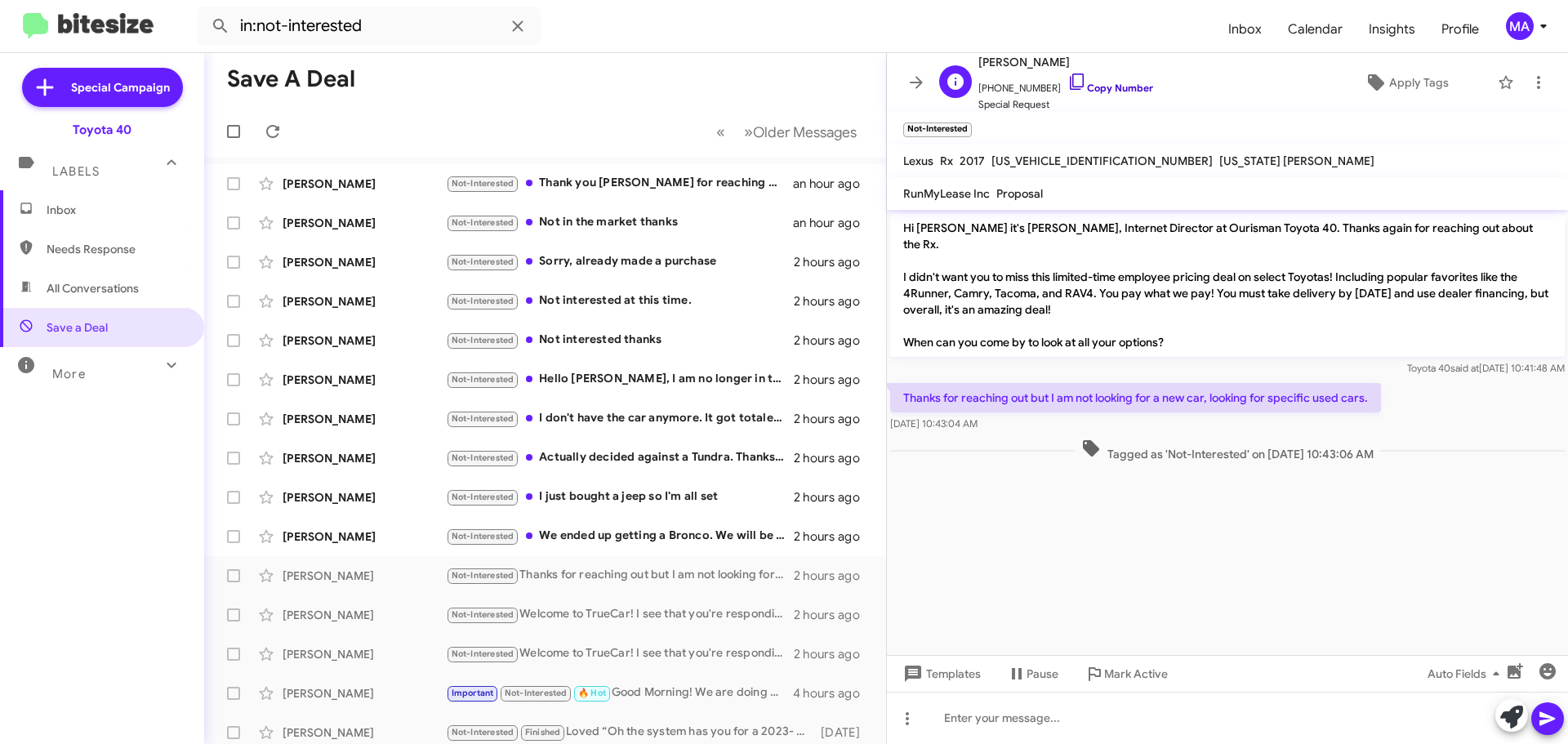
click at [1068, 83] on icon at bounding box center [1077, 81] width 19 height 19
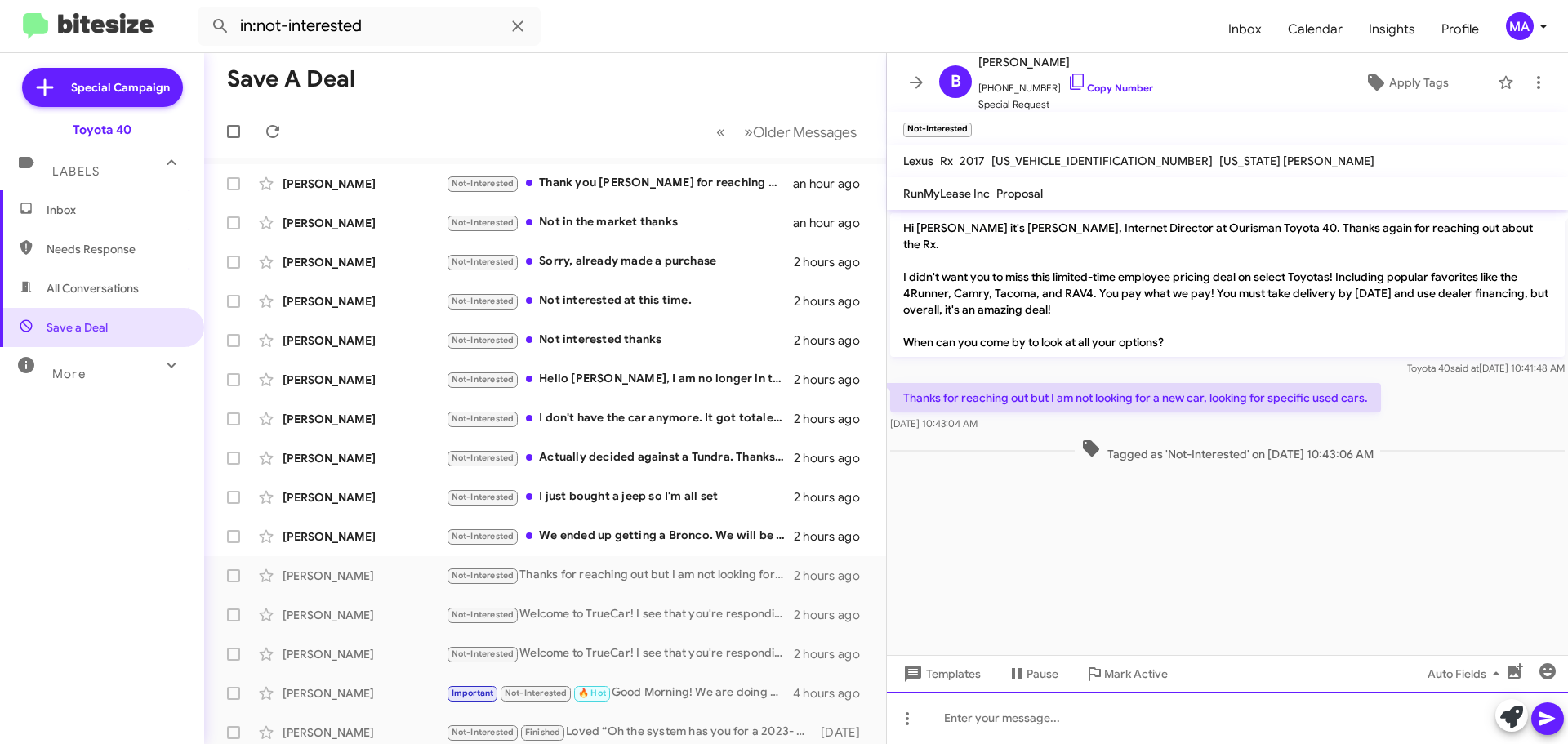
click at [1007, 722] on div at bounding box center [1227, 718] width 681 height 52
click at [1267, 717] on div "No problem! Only lexus or are you open to other brands?" at bounding box center [1227, 718] width 681 height 52
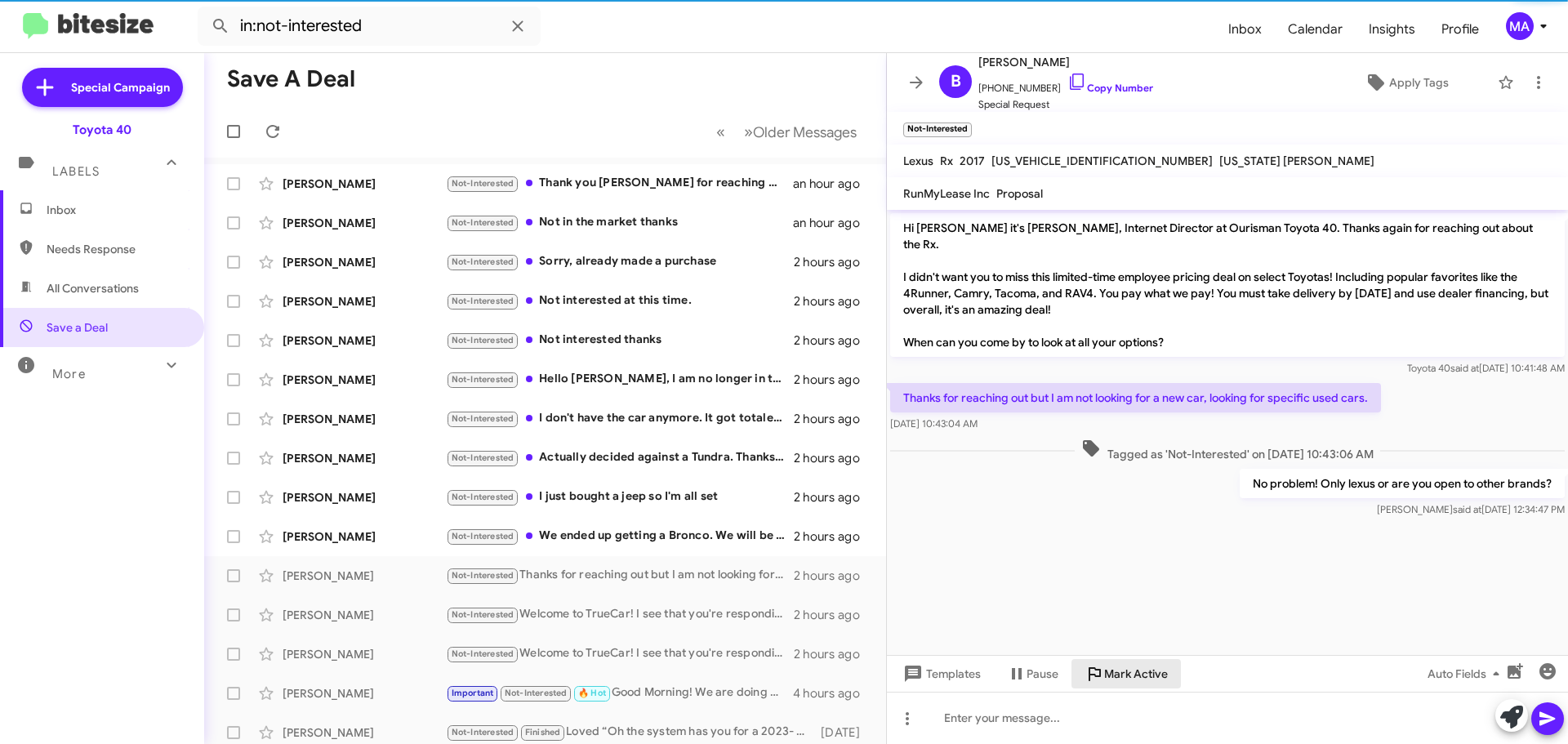
click at [1124, 678] on span "Mark Active" at bounding box center [1135, 673] width 63 height 30
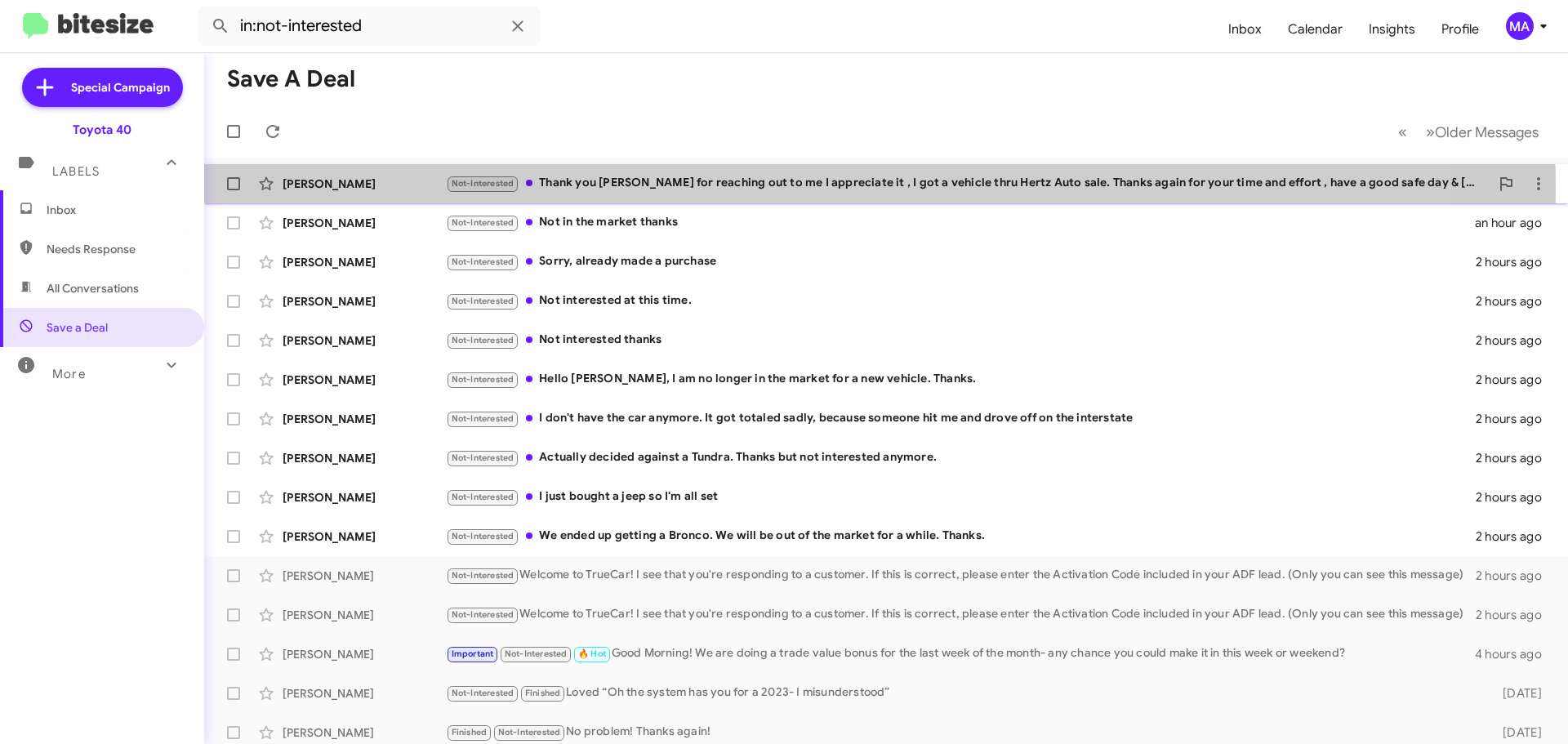
click at [673, 189] on div "Not-Interested Thank you Morgan for reaching out to me I appreciate it , I got …" at bounding box center [967, 183] width 1044 height 19
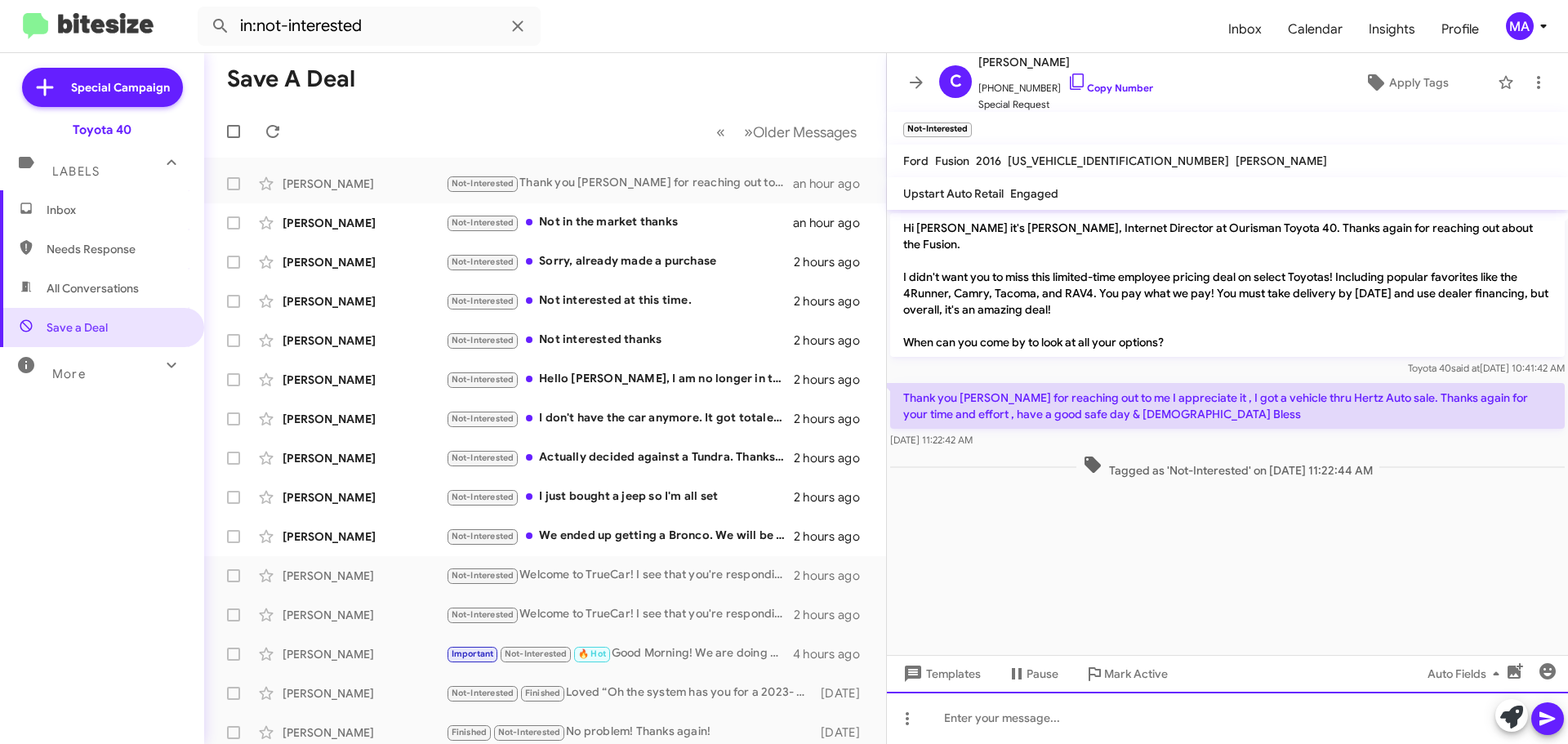
click at [987, 721] on div at bounding box center [1227, 718] width 681 height 52
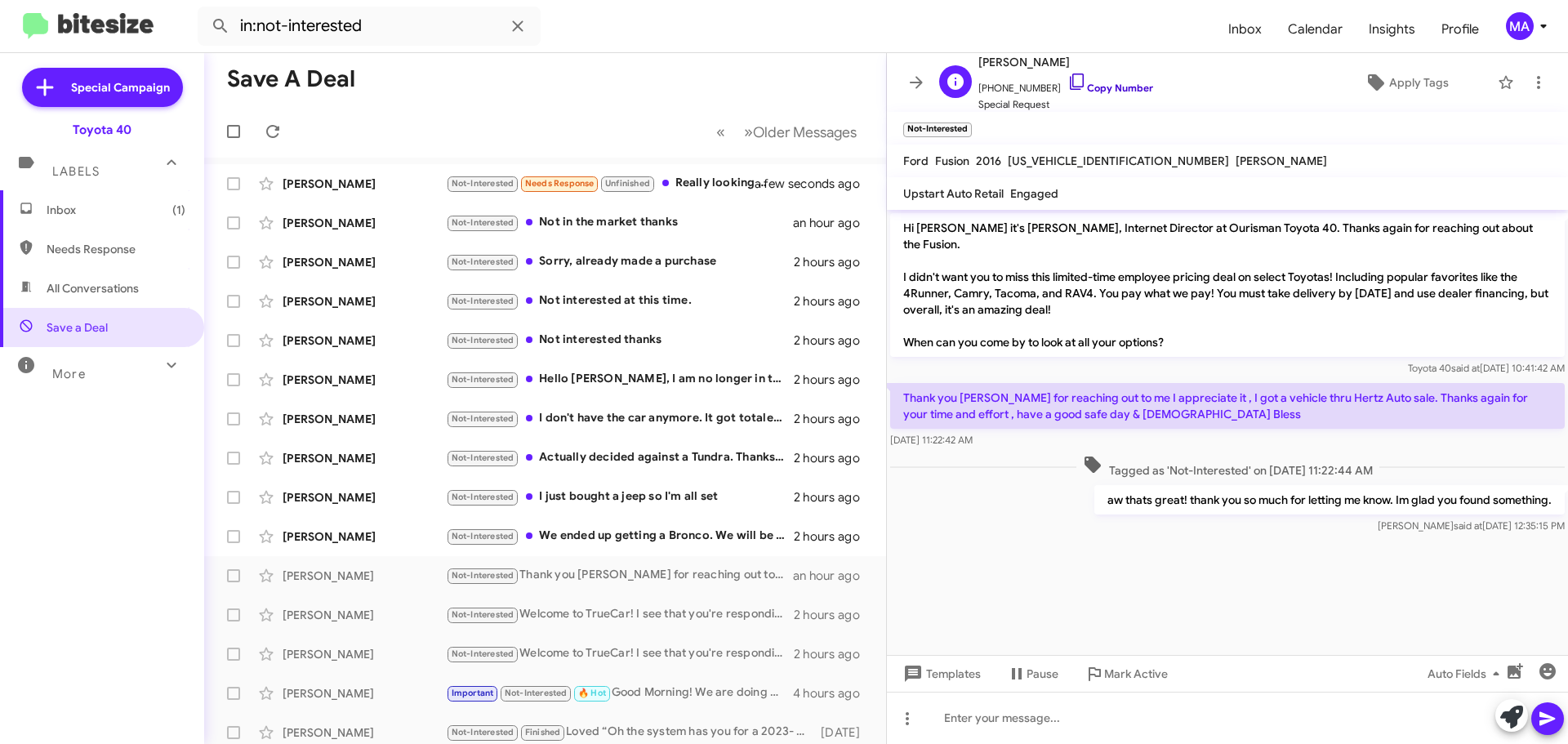
click at [1068, 78] on icon at bounding box center [1077, 81] width 19 height 19
drag, startPoint x: 1556, startPoint y: 485, endPoint x: 1065, endPoint y: 486, distance: 491.0
click at [1065, 486] on div "aw thats great! thank you so much for letting me know. Im glad you found someth…" at bounding box center [1227, 509] width 681 height 56
copy p "aw thats great! thank you so much for letting me know. Im glad you found someth…"
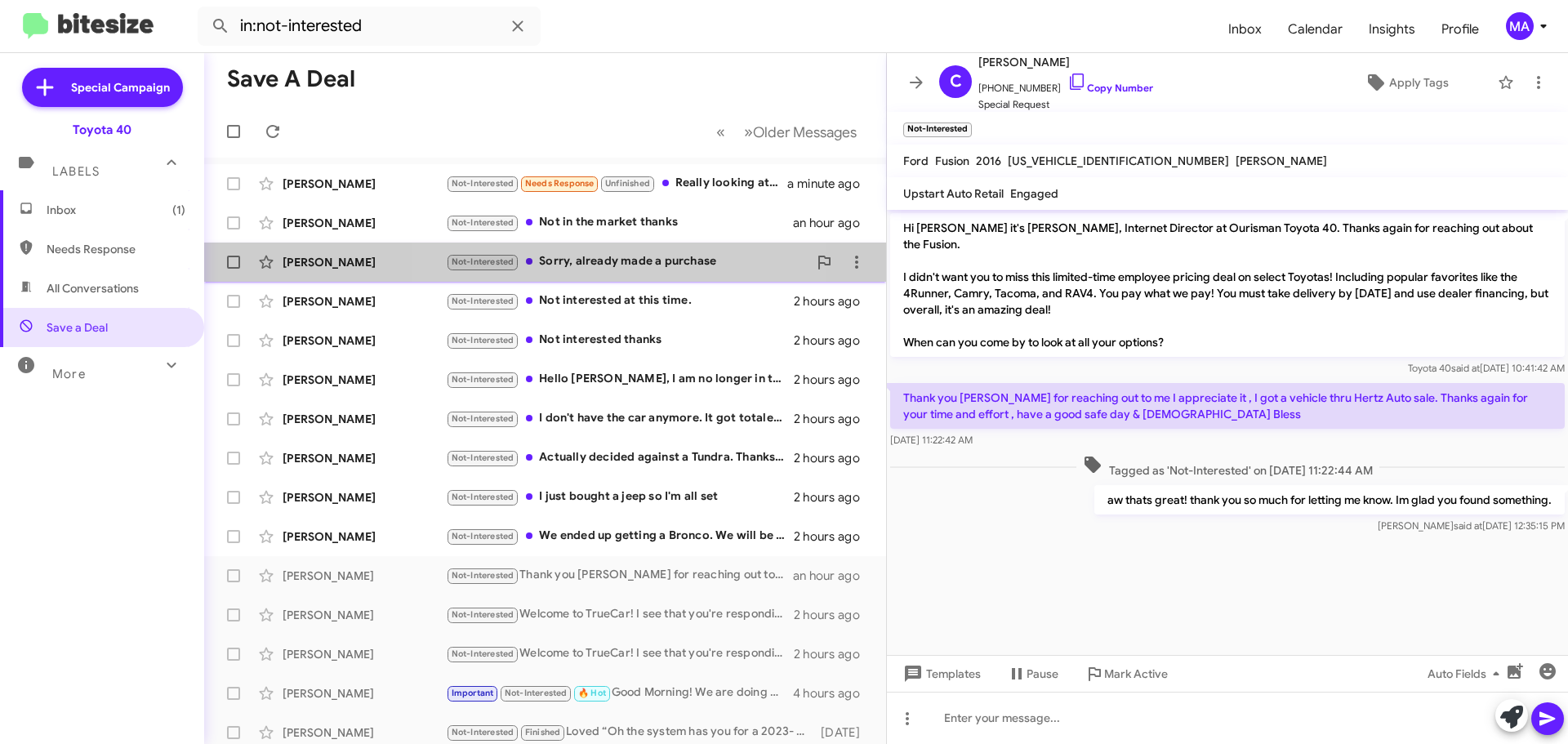
click at [608, 263] on div "Not-Interested Sorry, already made a purchase" at bounding box center [626, 261] width 362 height 19
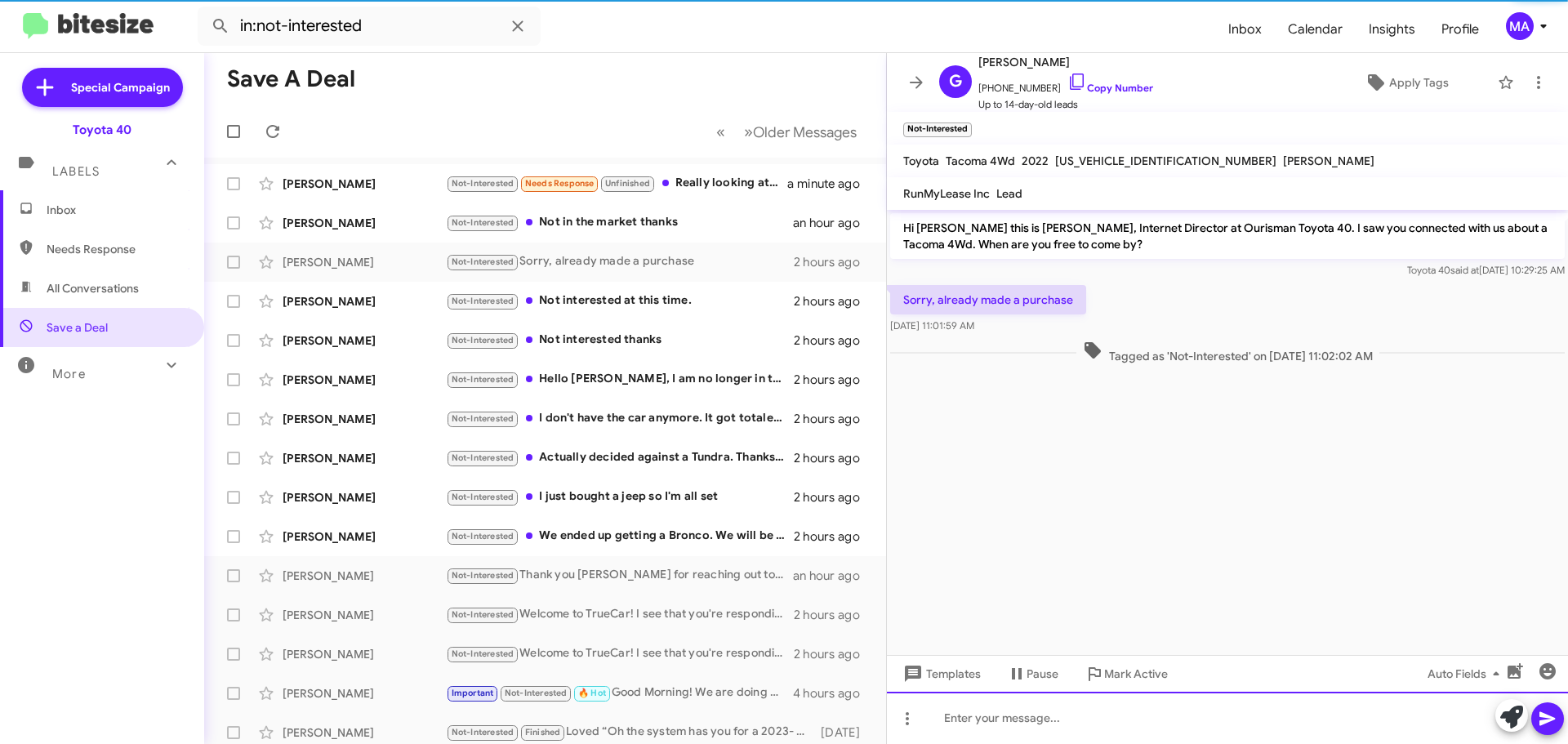
click at [1022, 719] on div at bounding box center [1227, 718] width 681 height 52
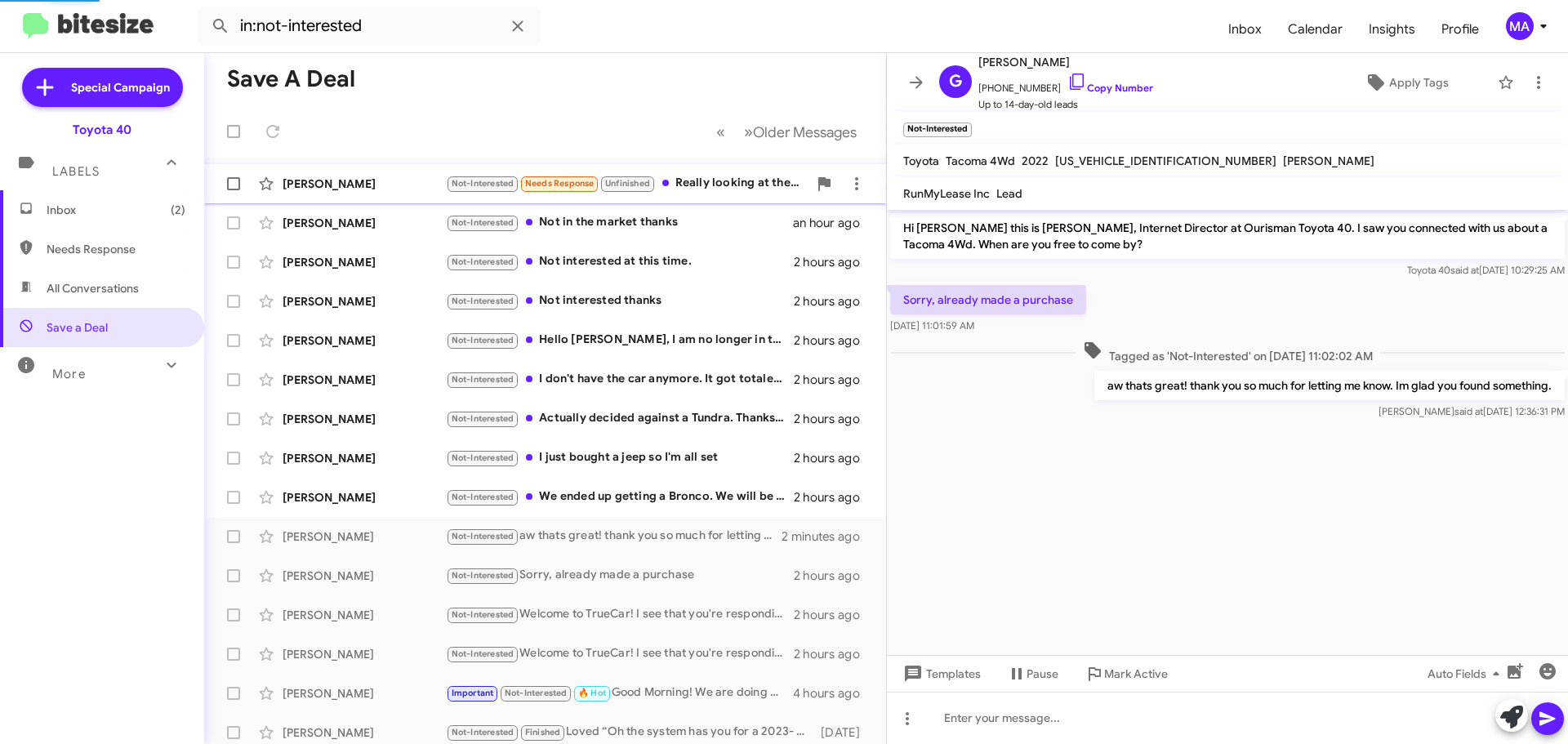
click at [701, 187] on div "Not-Interested Needs Response Unfinished Really looking at the GX" at bounding box center [626, 183] width 362 height 19
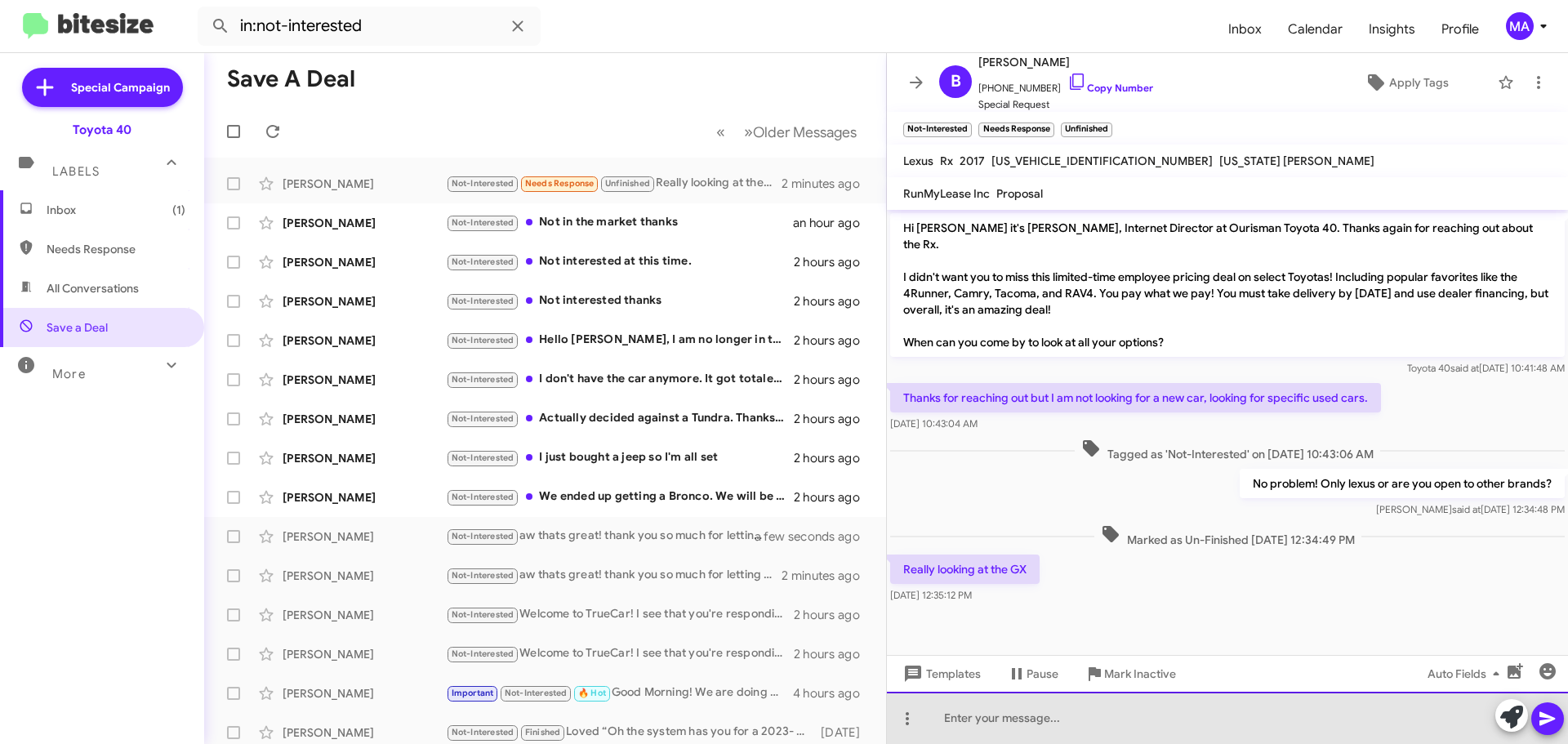
click at [1030, 725] on div at bounding box center [1227, 718] width 681 height 52
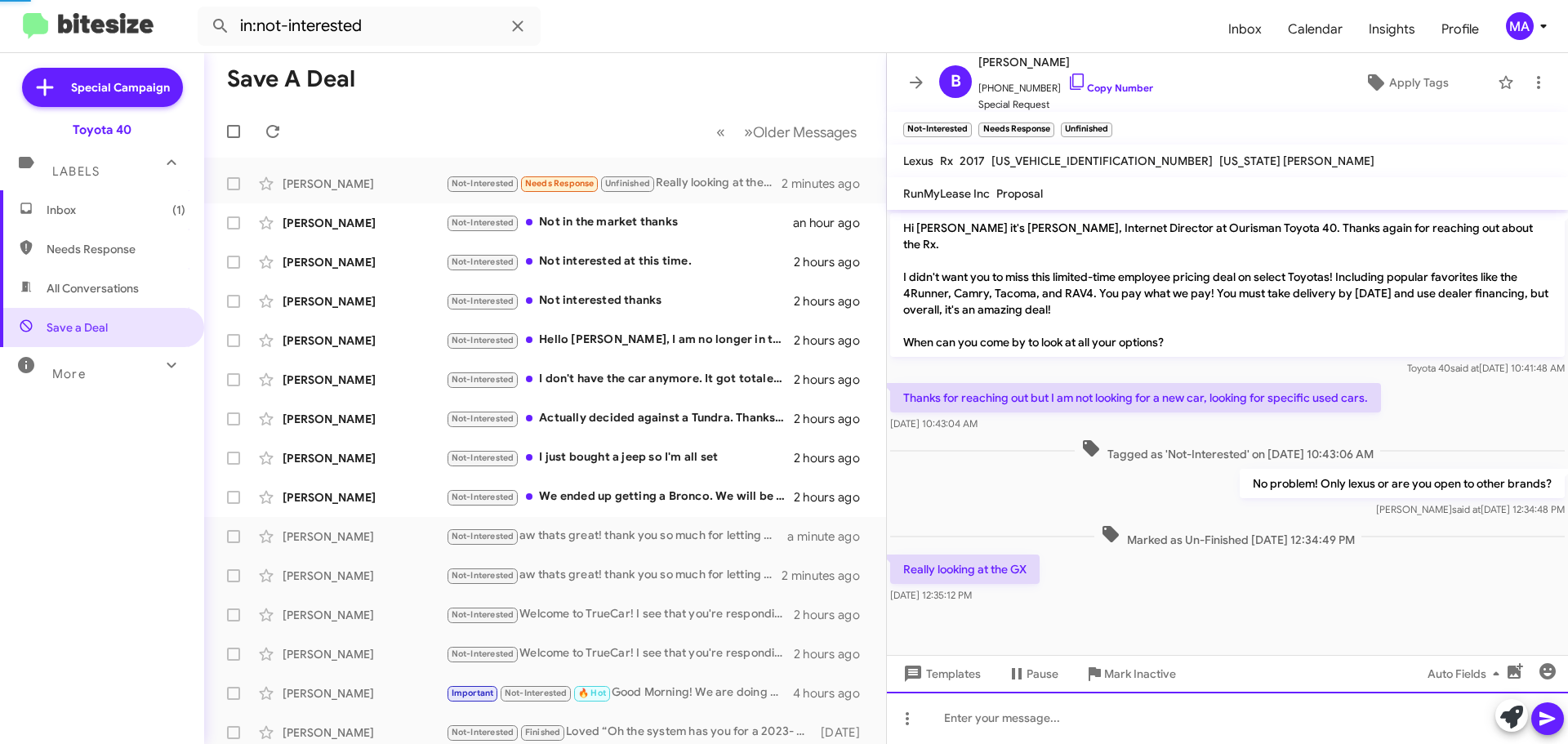
scroll to position [19, 0]
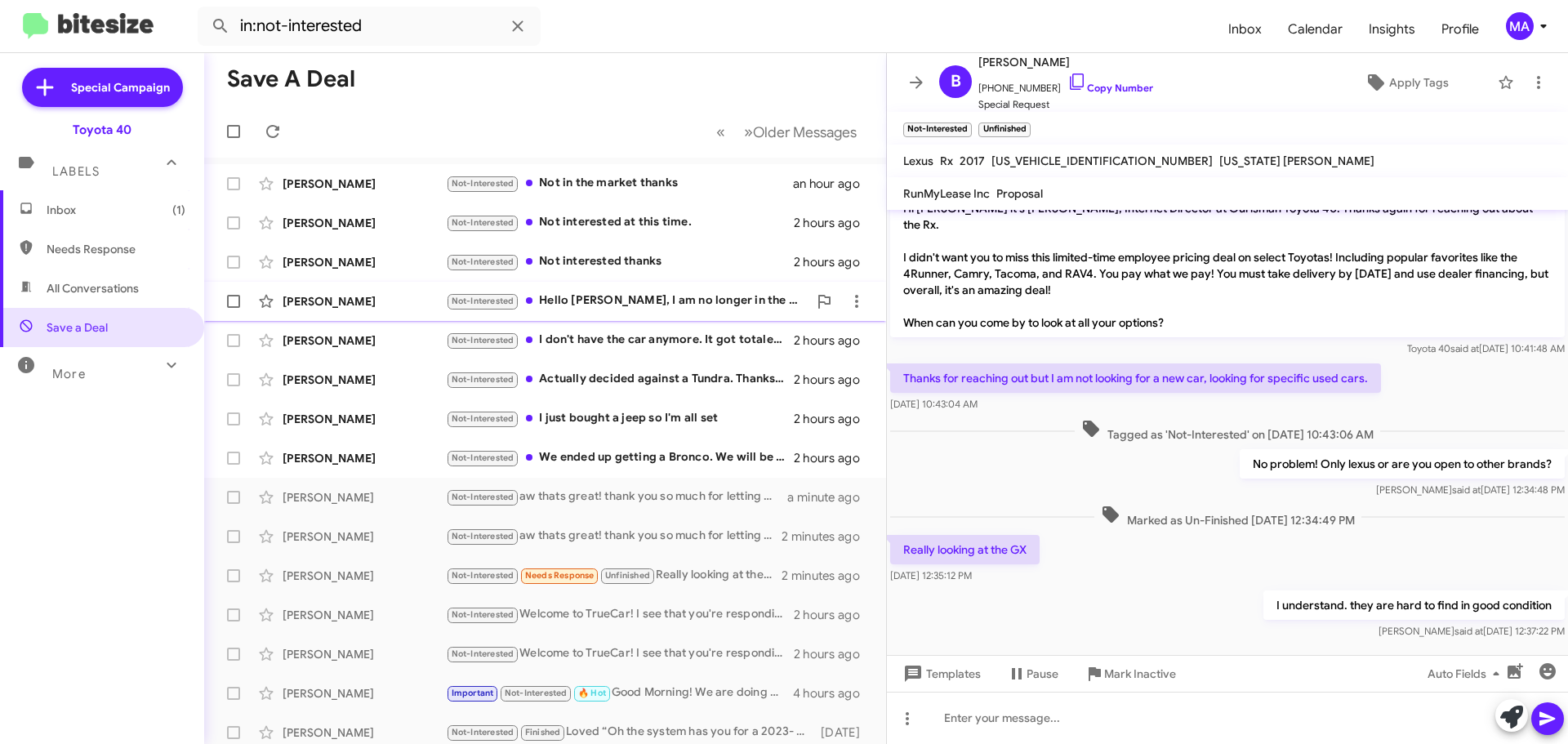
click at [638, 297] on div "Not-Interested Hello Morgan, I am no longer in the market for a new vehicle. Th…" at bounding box center [626, 301] width 362 height 19
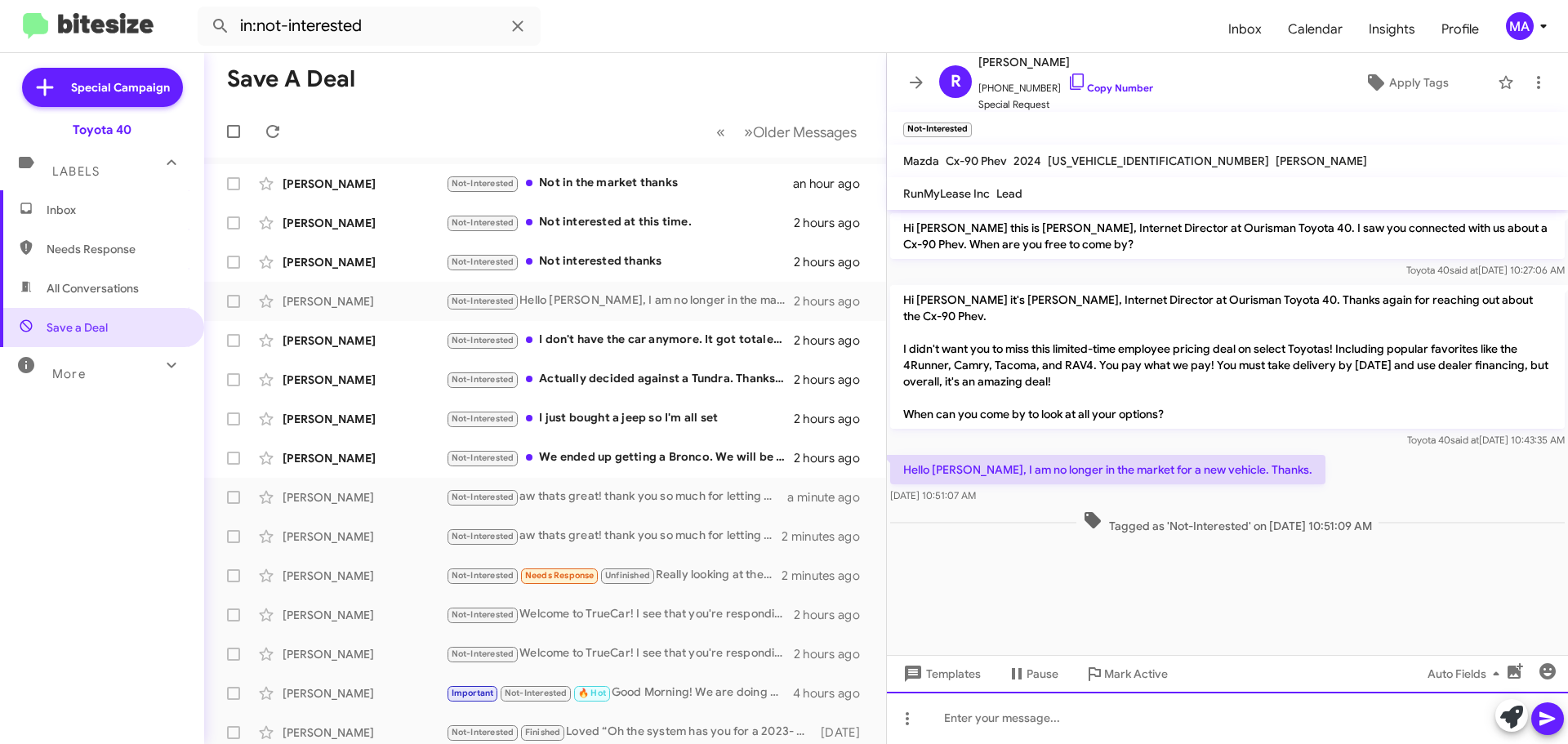
click at [1015, 722] on div at bounding box center [1227, 718] width 681 height 52
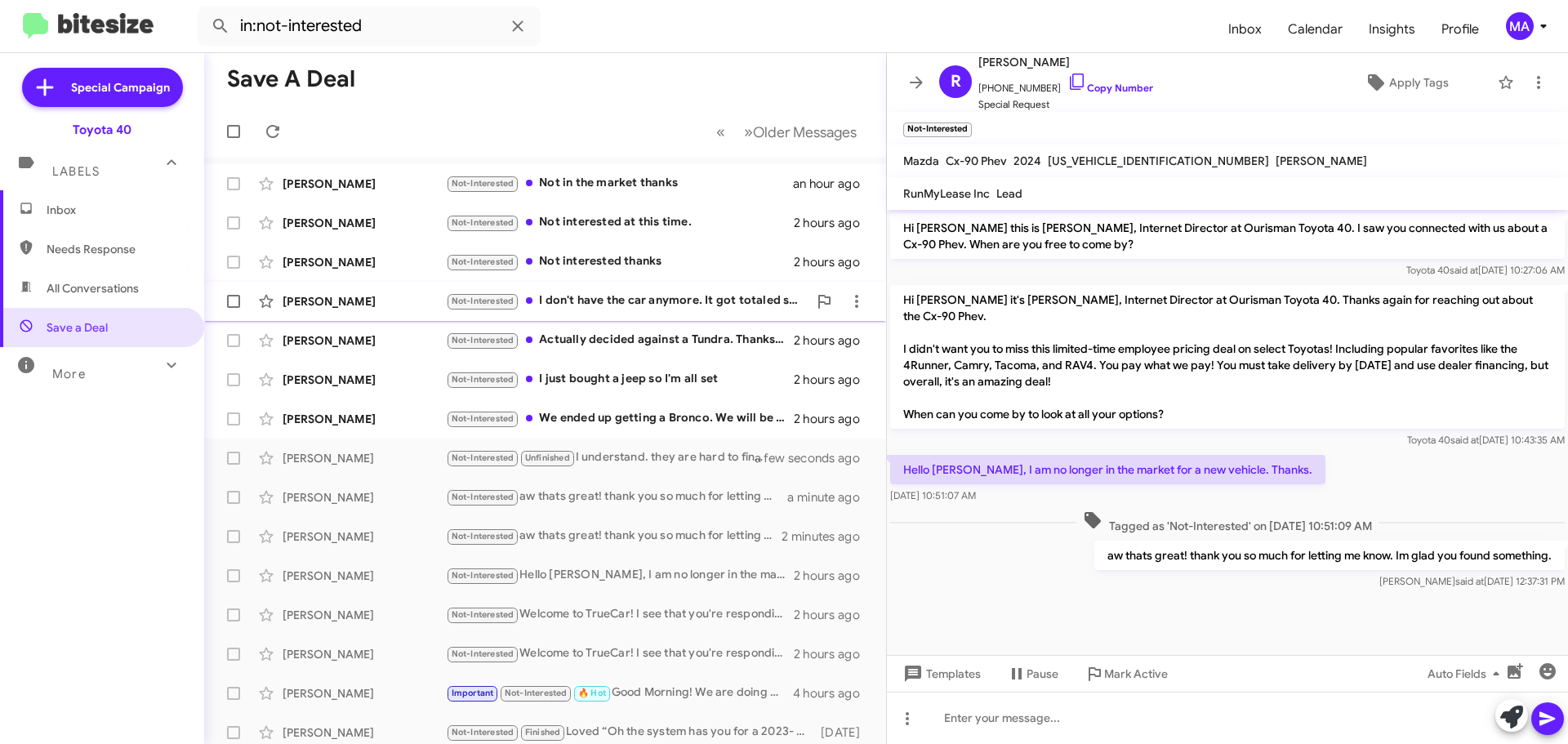
click at [695, 297] on div "Not-Interested I don't have the car anymore. It got totaled sadly, because some…" at bounding box center [626, 301] width 362 height 19
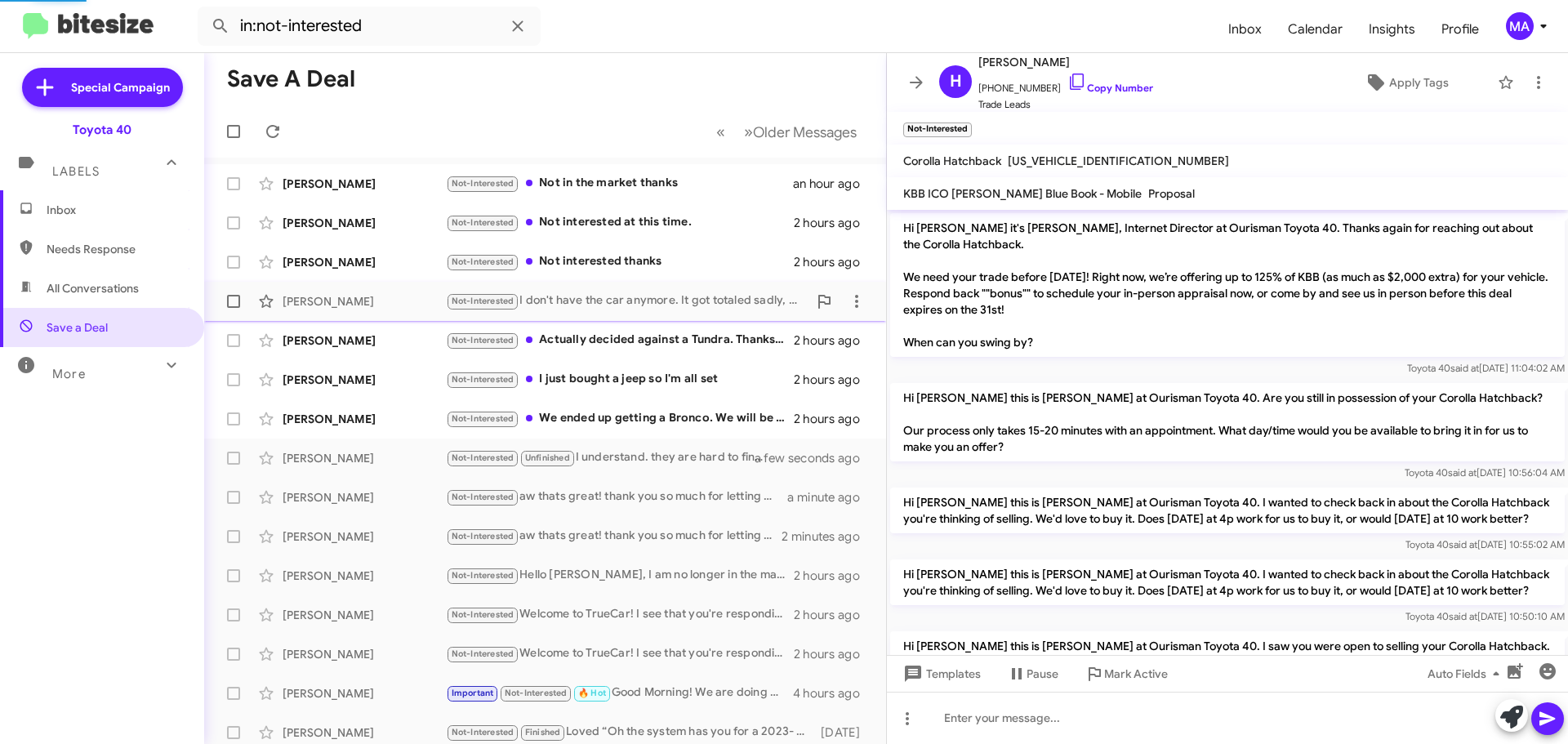
scroll to position [311, 0]
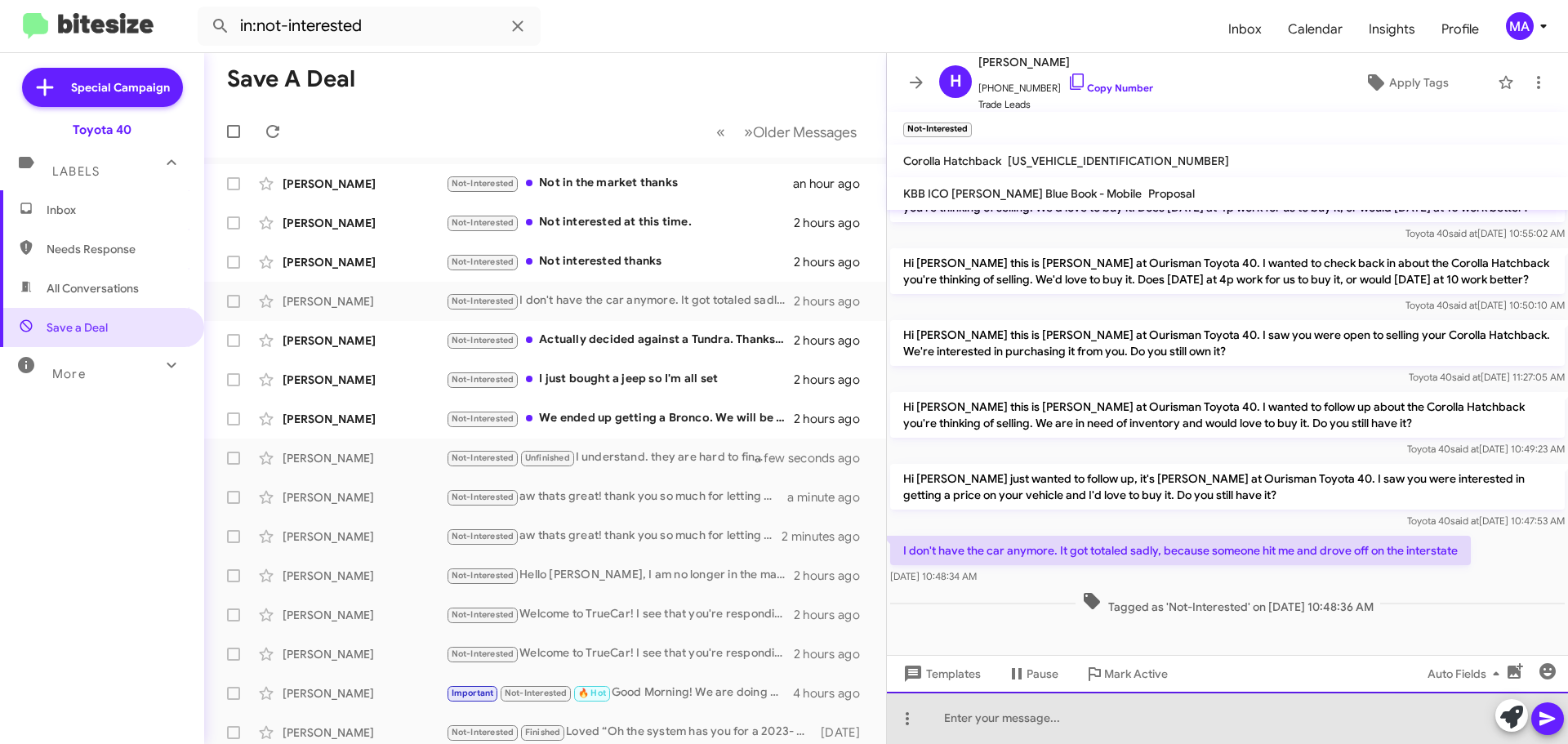
click at [1067, 723] on div at bounding box center [1227, 718] width 681 height 52
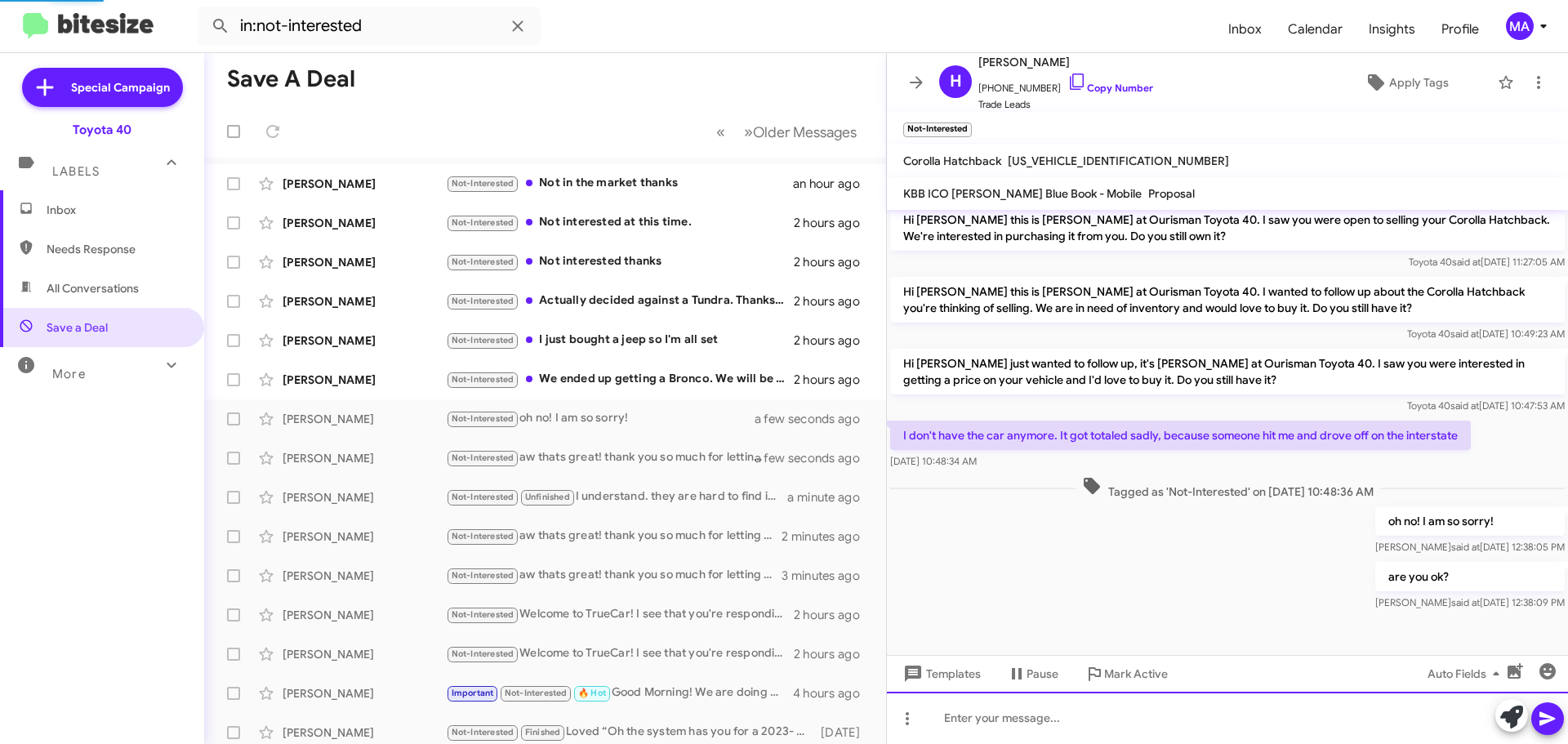
scroll to position [430, 0]
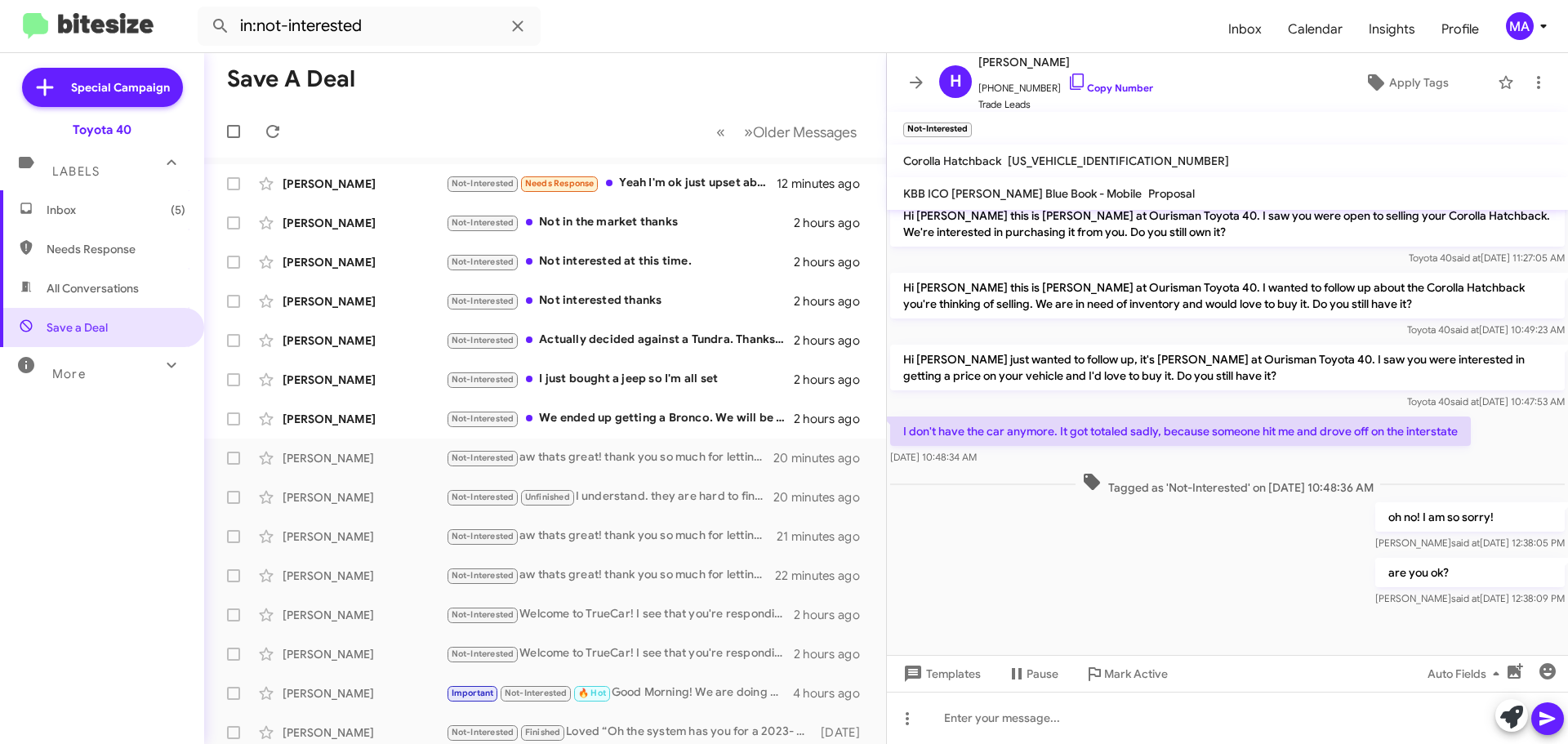
click at [100, 208] on span "Inbox (5)" at bounding box center [116, 209] width 139 height 16
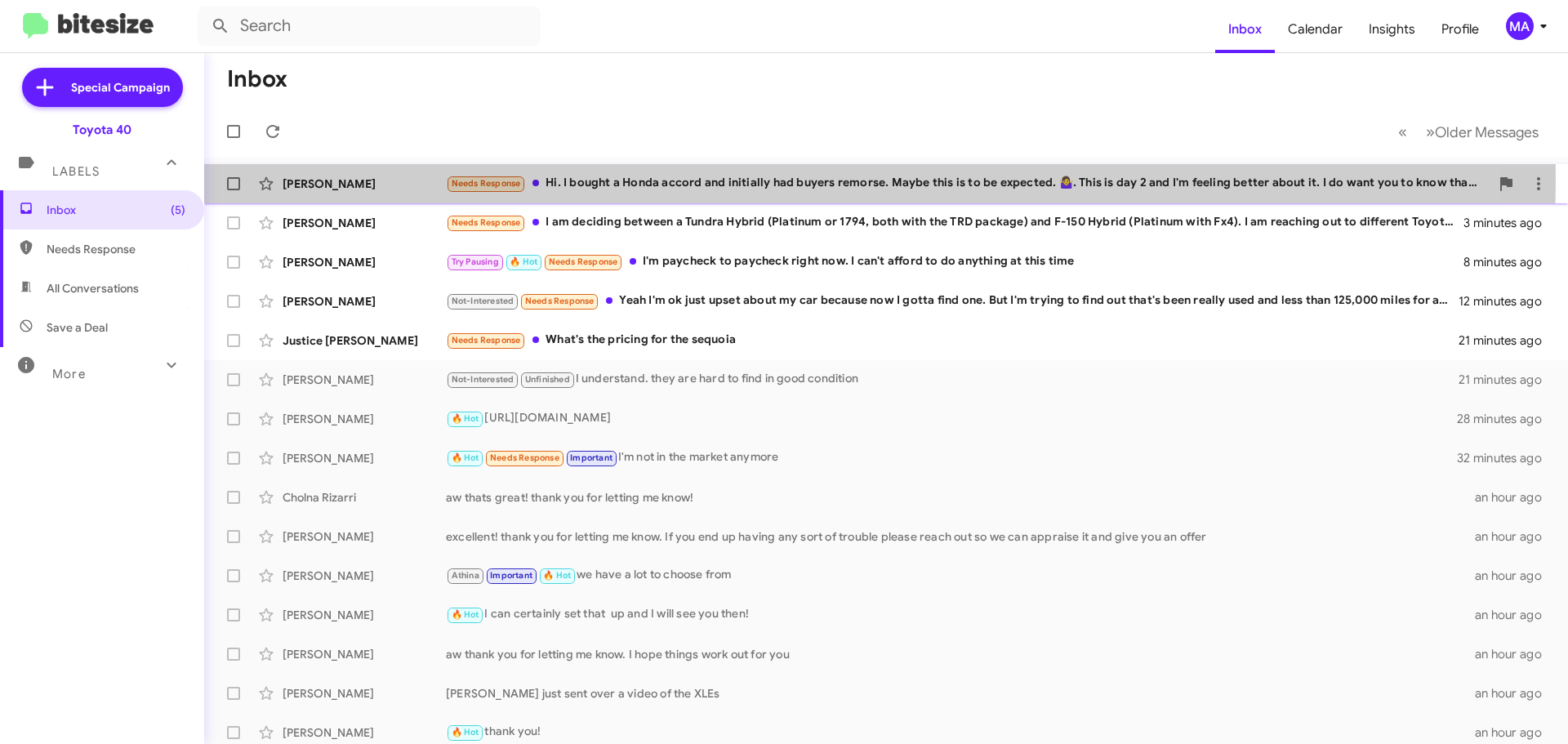
click at [698, 180] on div "Needs Response Hi. I bought a Honda accord and initially had buyers remorse. Ma…" at bounding box center [967, 183] width 1044 height 19
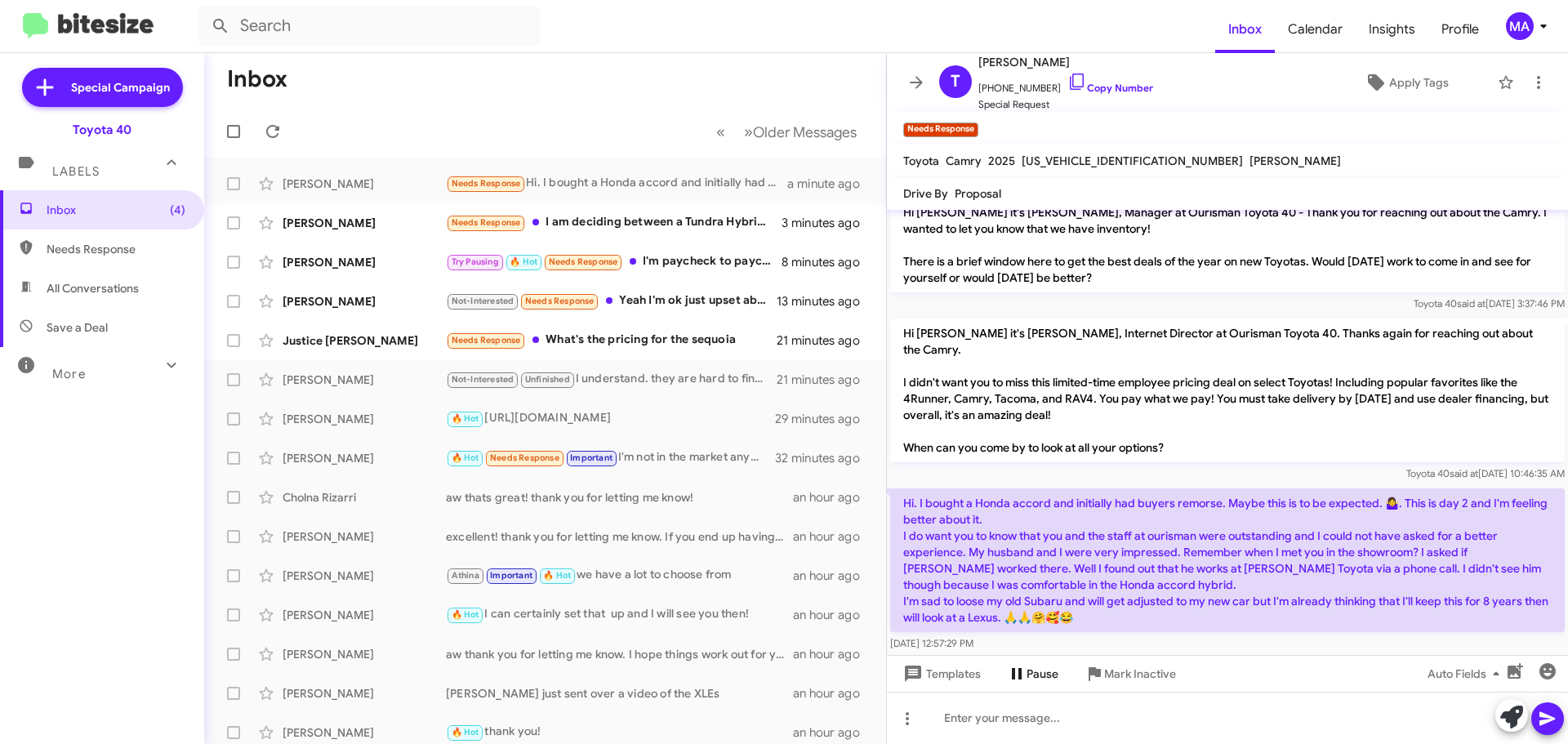
scroll to position [28, 0]
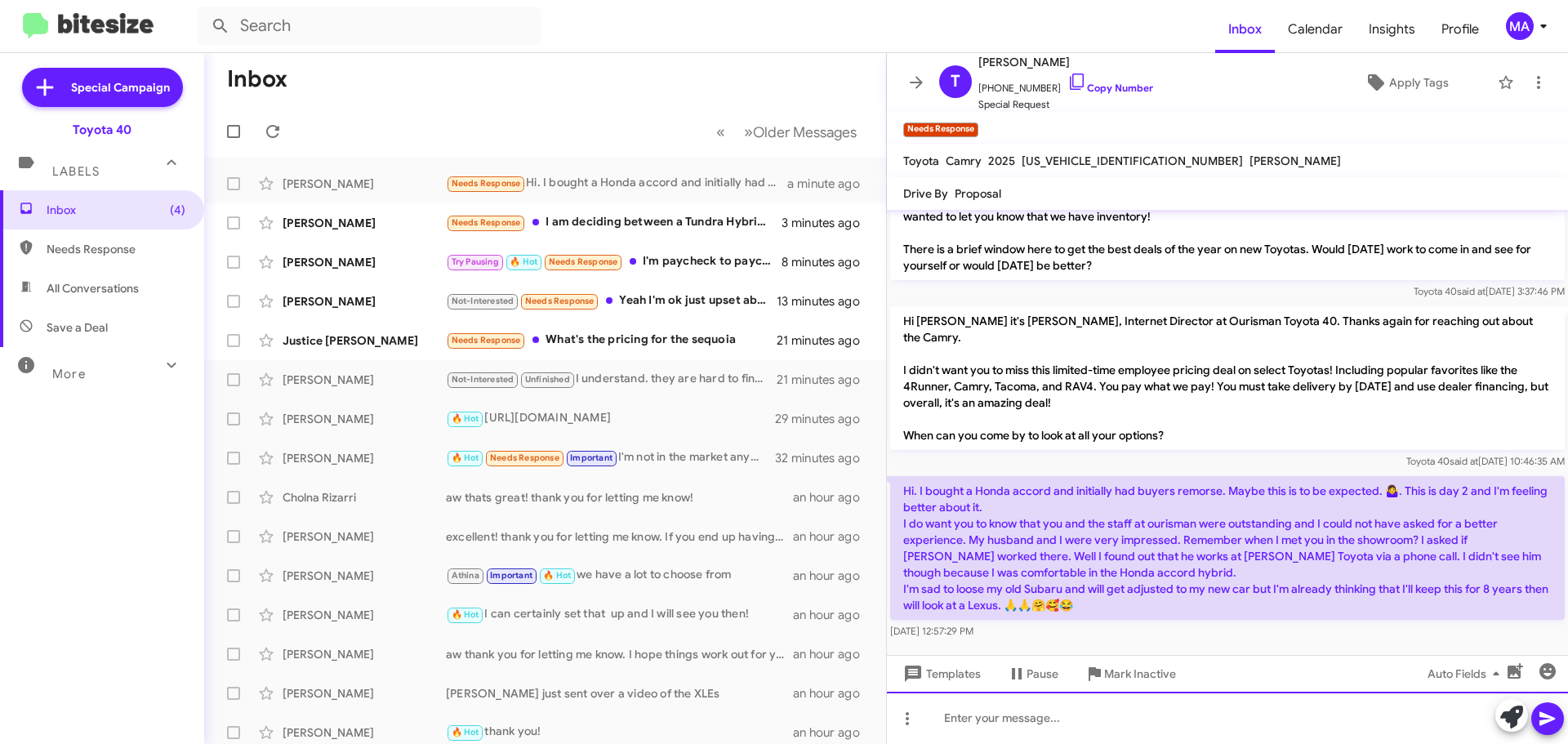
click at [1048, 719] on div at bounding box center [1227, 718] width 681 height 52
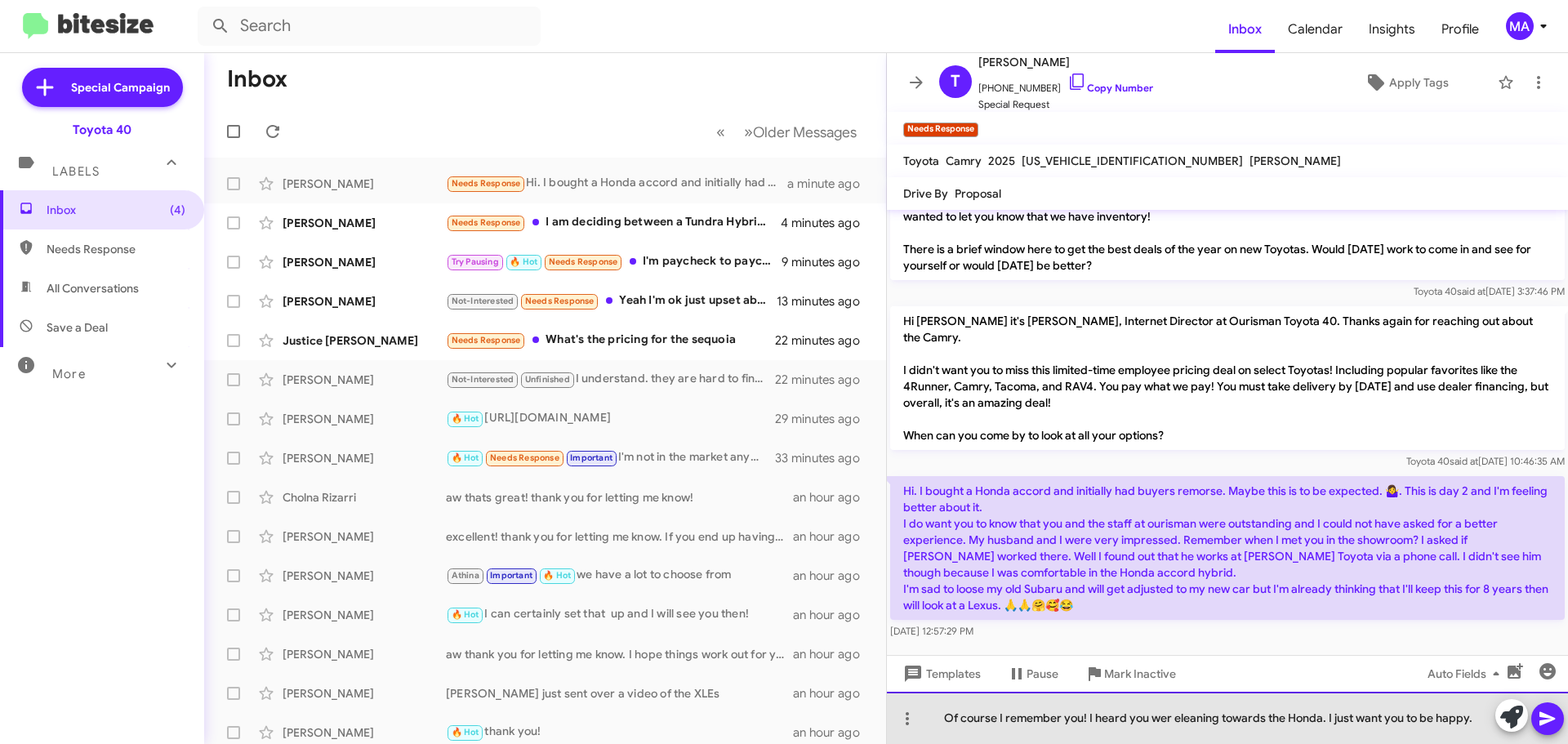
drag, startPoint x: 1178, startPoint y: 725, endPoint x: 1193, endPoint y: 725, distance: 15.0
click at [1177, 725] on div "Of course I remember you! I heard you wer eleaning towards the Honda. I just wa…" at bounding box center [1227, 718] width 681 height 52
click at [1482, 722] on div "Of course I remember you! I heard you were leaning towards the Honda. I just wa…" at bounding box center [1227, 718] width 681 height 52
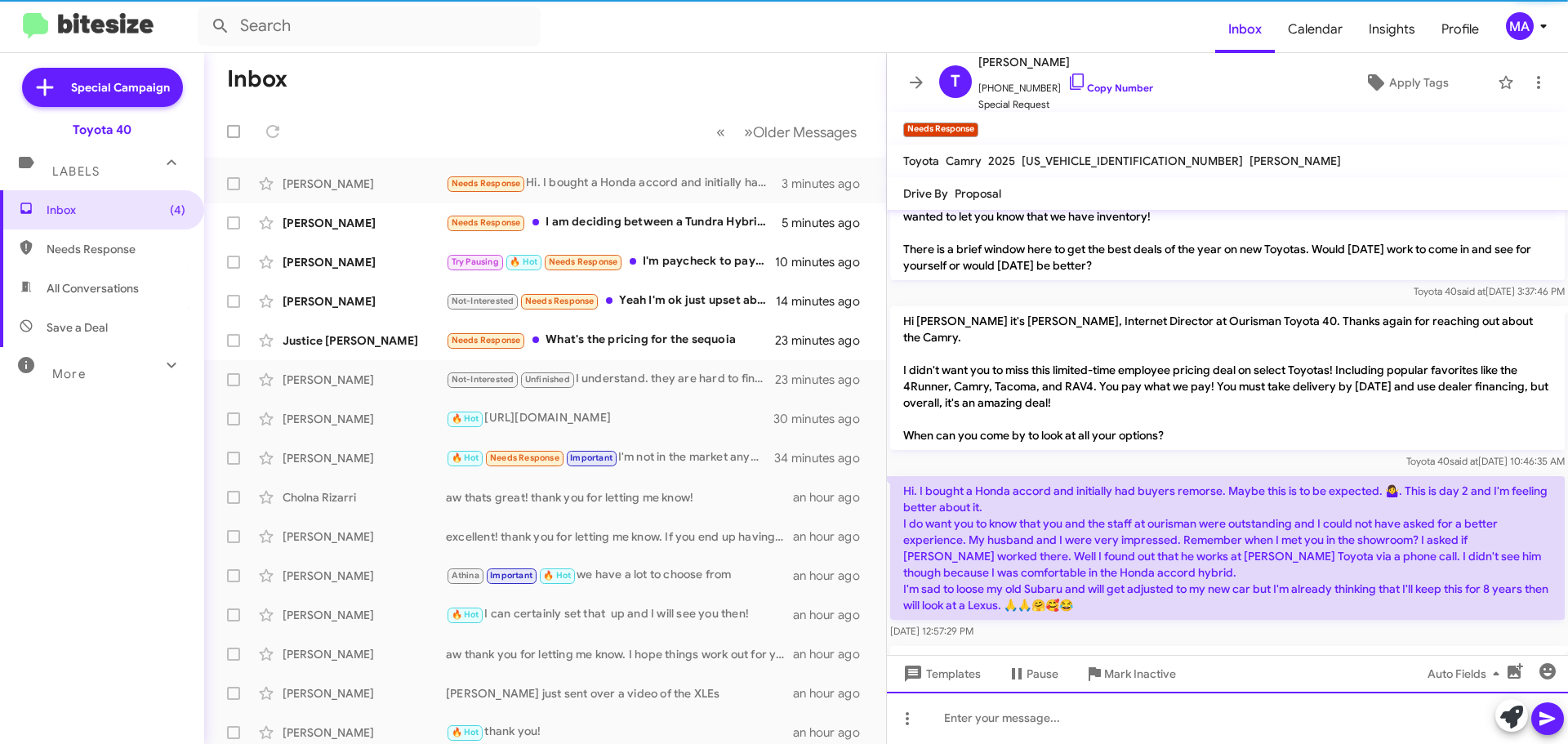
scroll to position [104, 0]
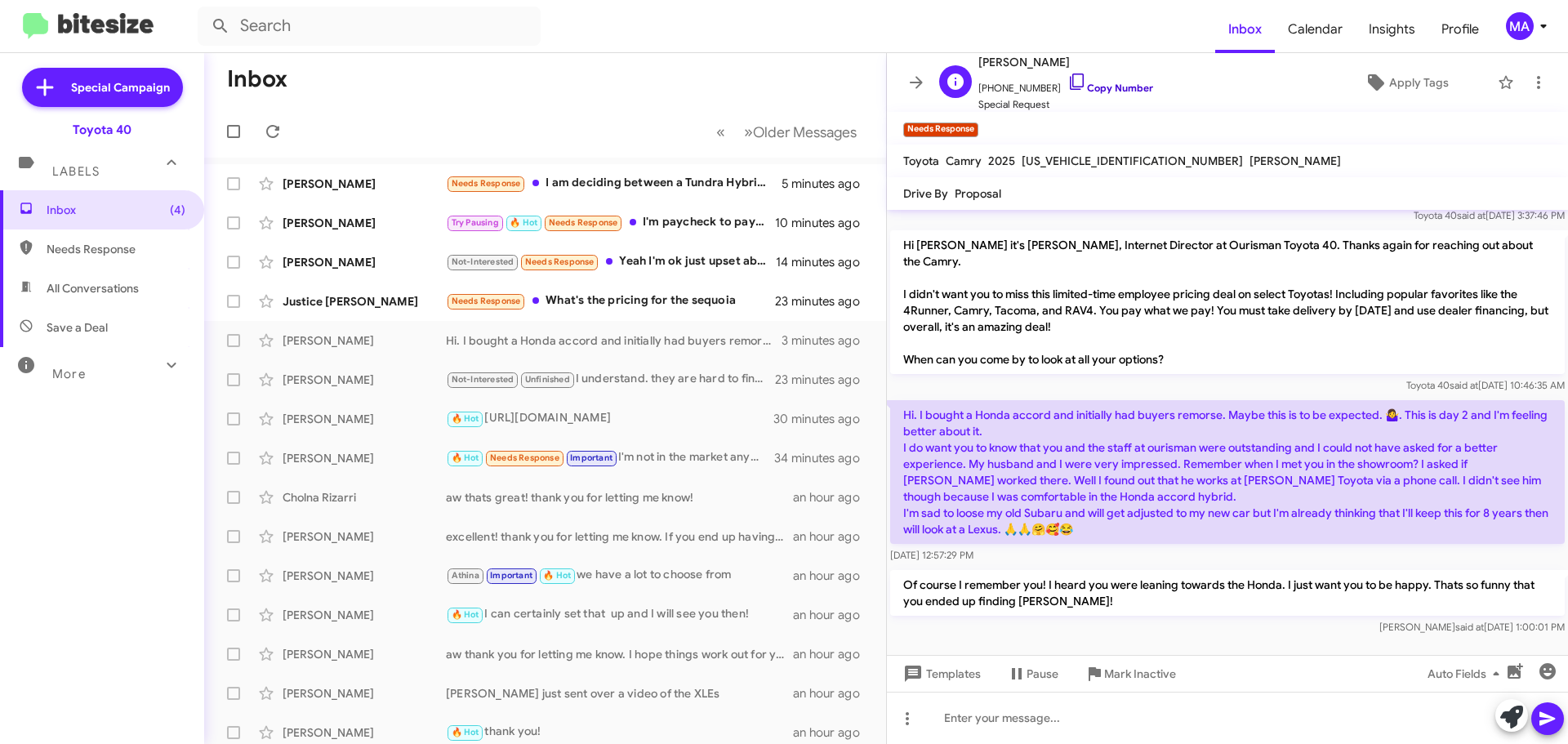
click at [1068, 72] on icon at bounding box center [1077, 81] width 19 height 19
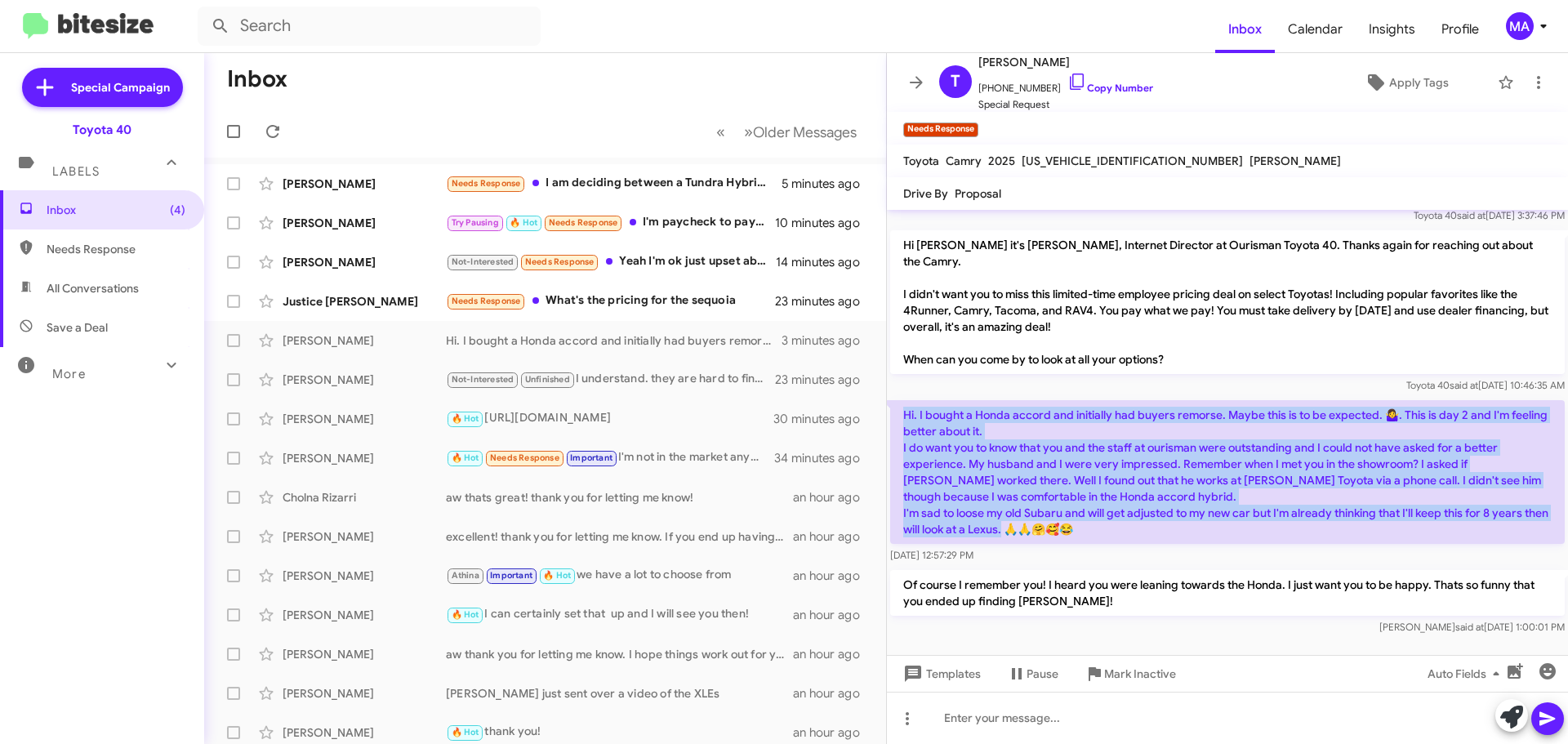
drag, startPoint x: 1117, startPoint y: 526, endPoint x: 904, endPoint y: 412, distance: 241.6
click at [904, 412] on p "Hi. I bought a Honda accord and initially had buyers remorse. Maybe this is to …" at bounding box center [1227, 472] width 674 height 143
copy p "Hi. I bought a Honda accord and initially had buyers remorse. Maybe this is to …"
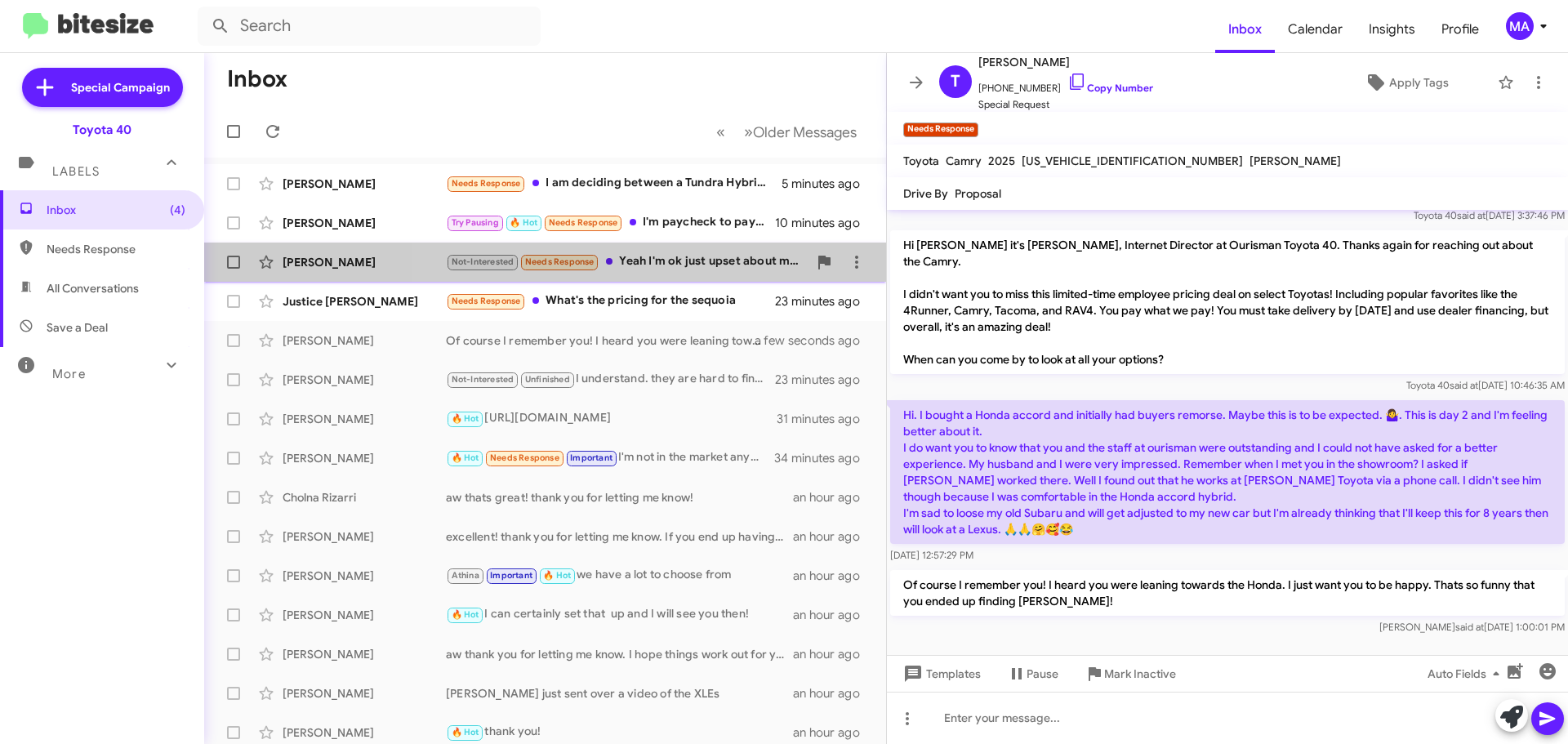
click at [673, 261] on div "Not-Interested Needs Response Yeah I'm ok just upset about my car because now I…" at bounding box center [626, 261] width 362 height 19
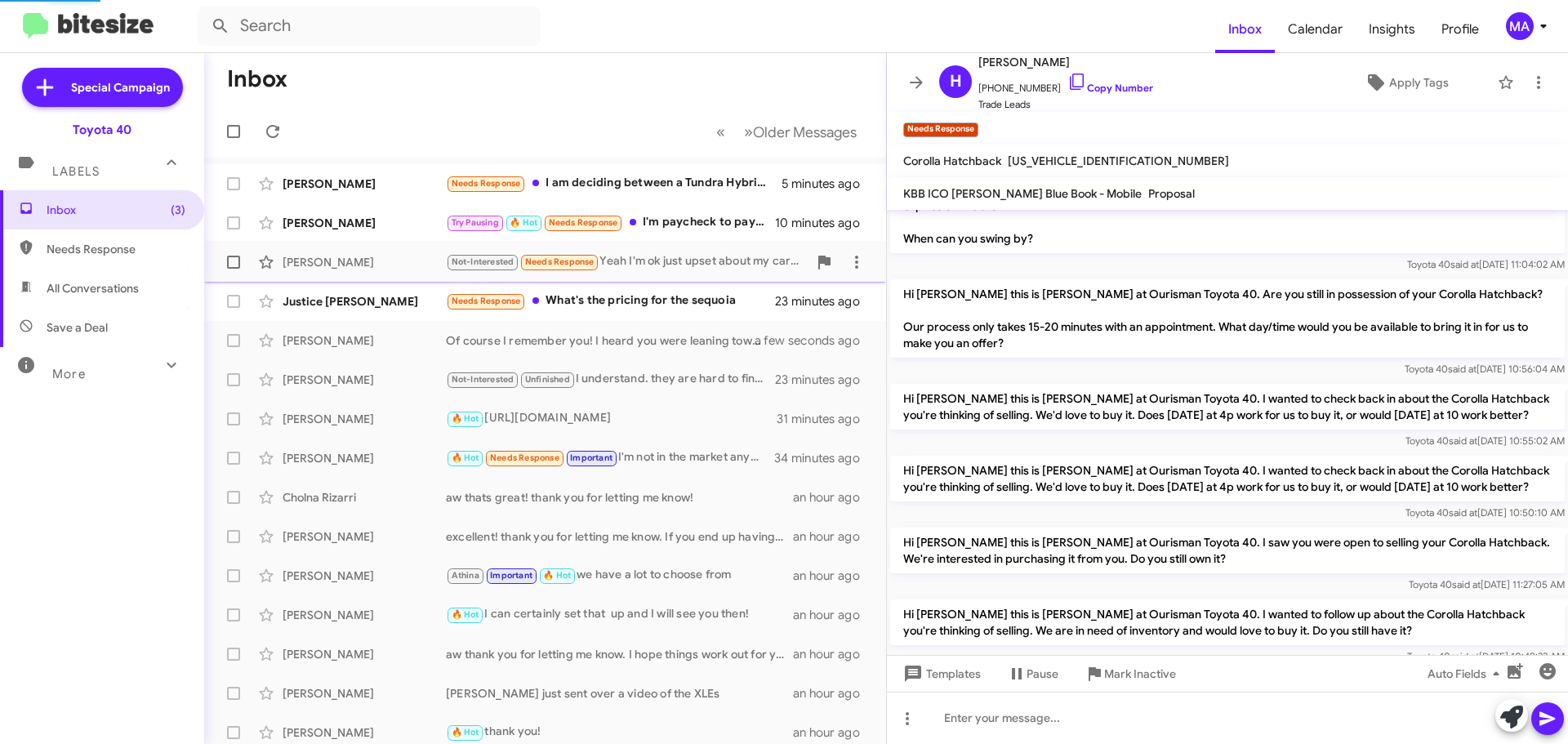
scroll to position [522, 0]
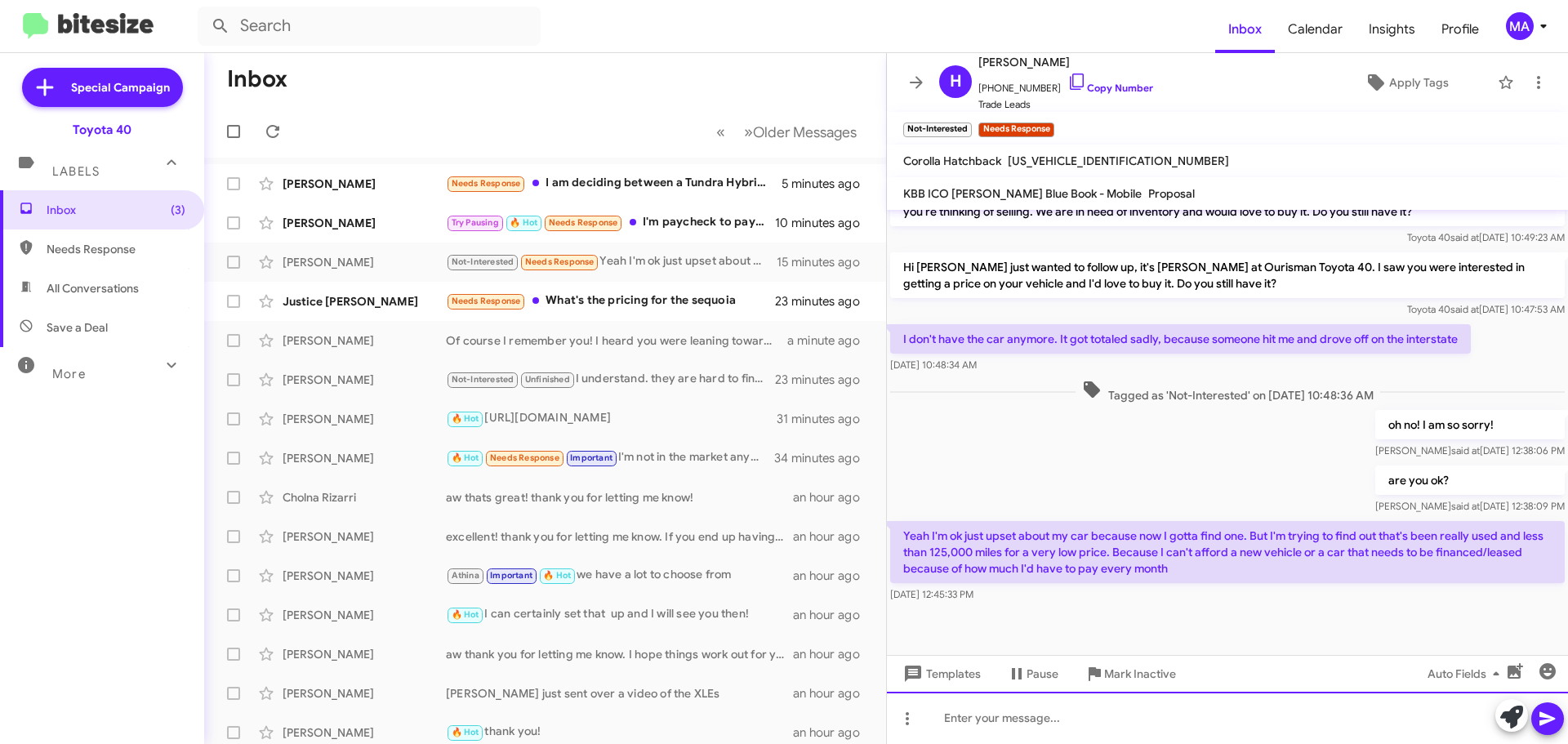
click at [1020, 722] on div at bounding box center [1227, 718] width 681 height 52
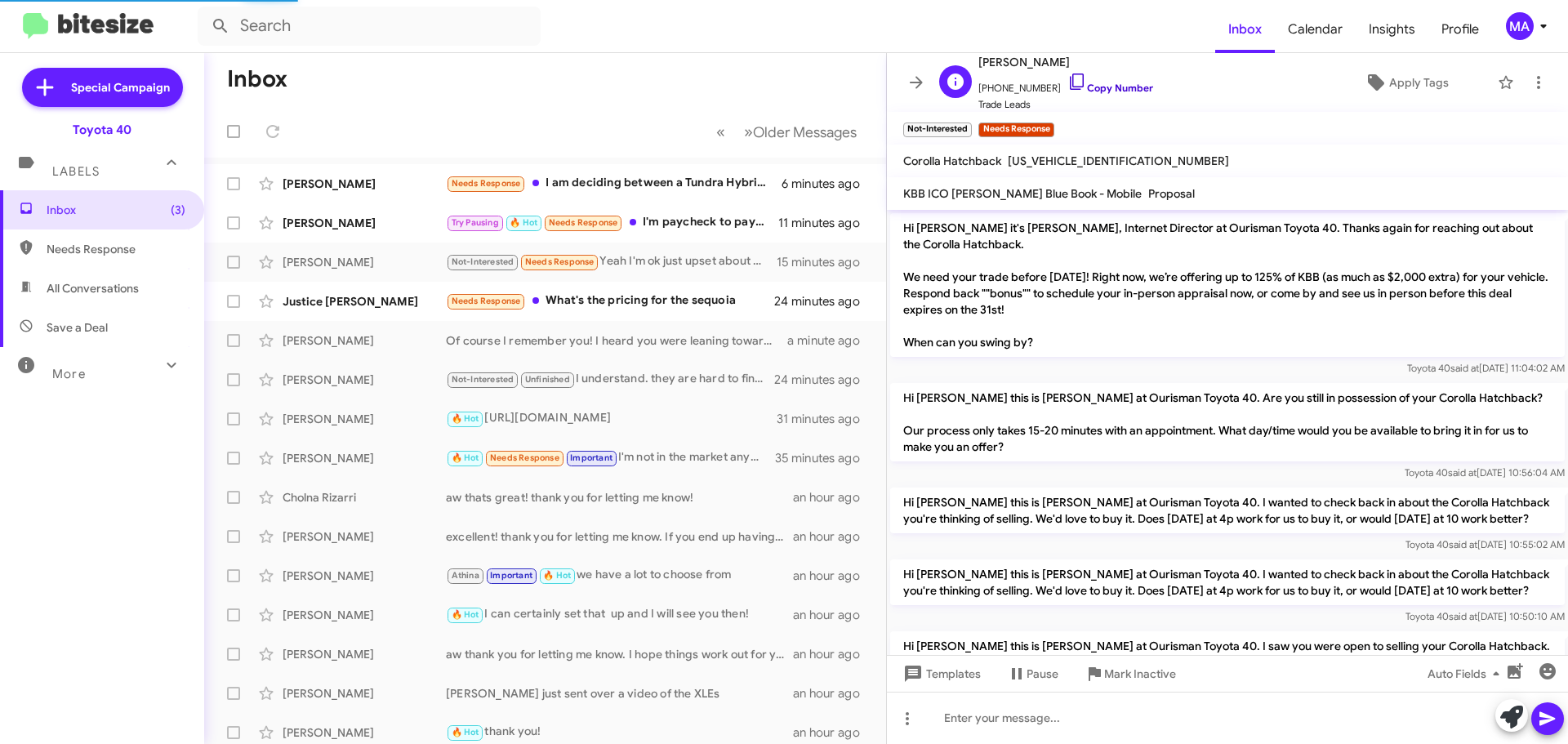
click at [1068, 84] on icon at bounding box center [1077, 81] width 19 height 19
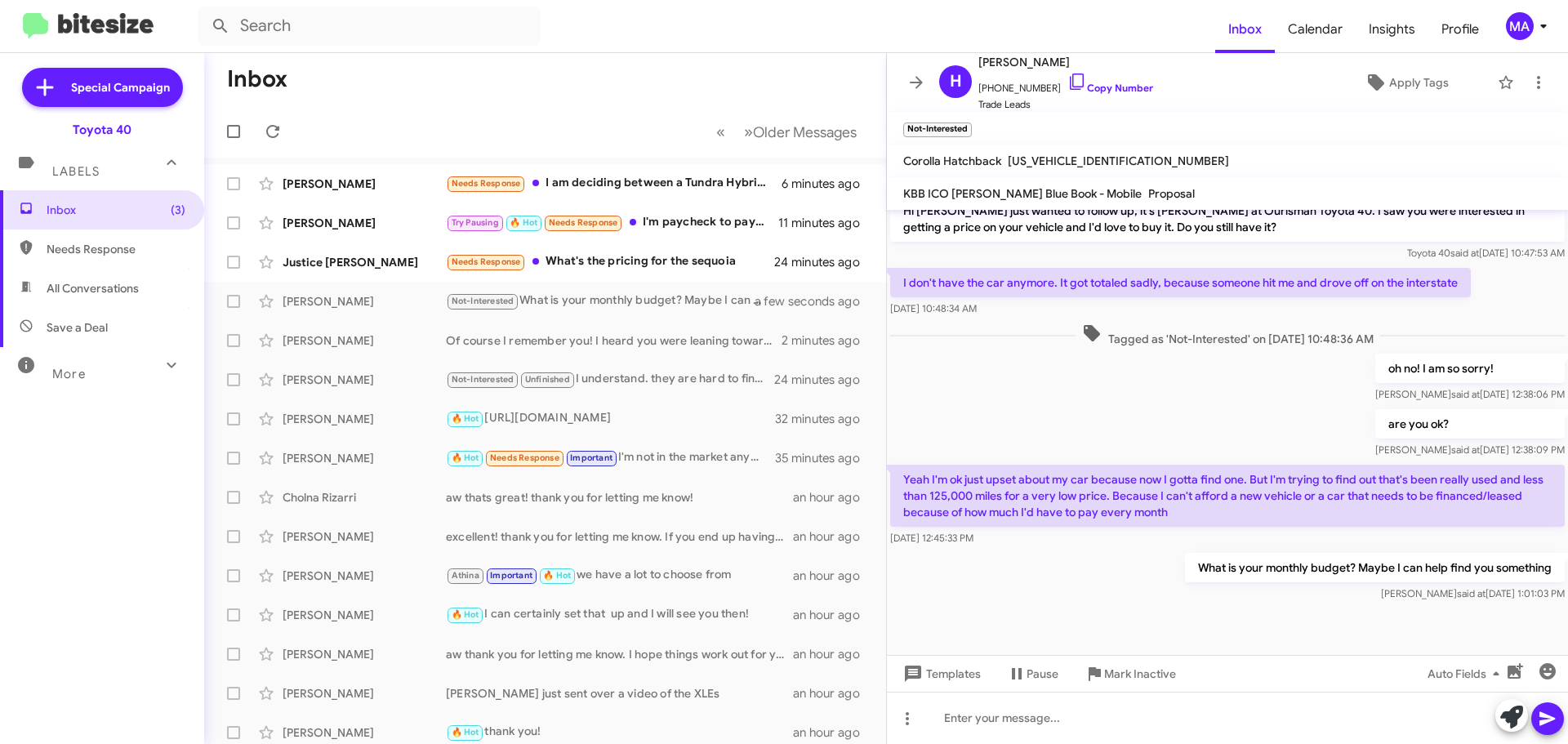
scroll to position [582, 0]
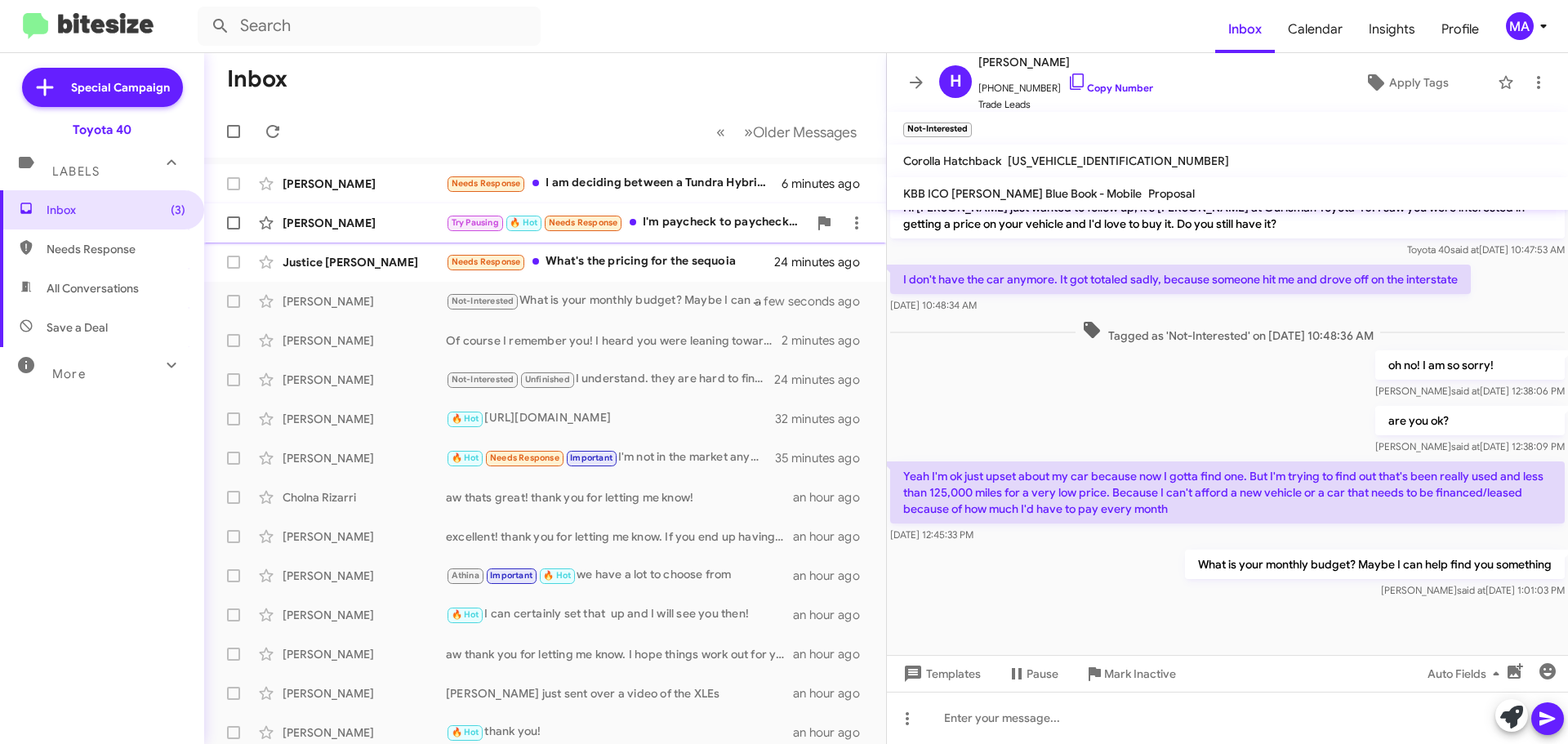
click at [698, 228] on div "Try Pausing 🔥 Hot Needs Response I'm paycheck to paycheck right now. I can't af…" at bounding box center [626, 223] width 362 height 19
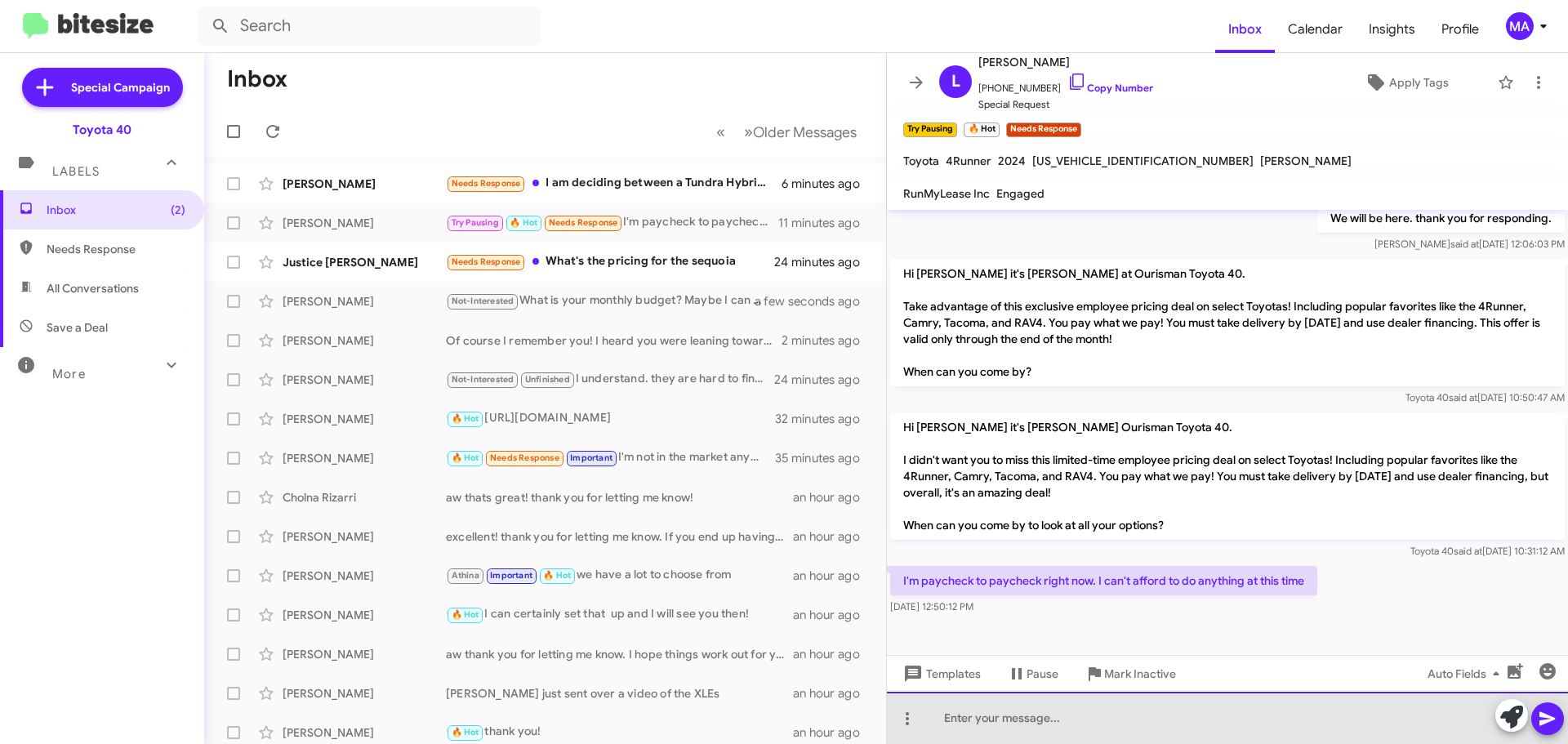
click at [1041, 714] on div at bounding box center [1227, 718] width 681 height 52
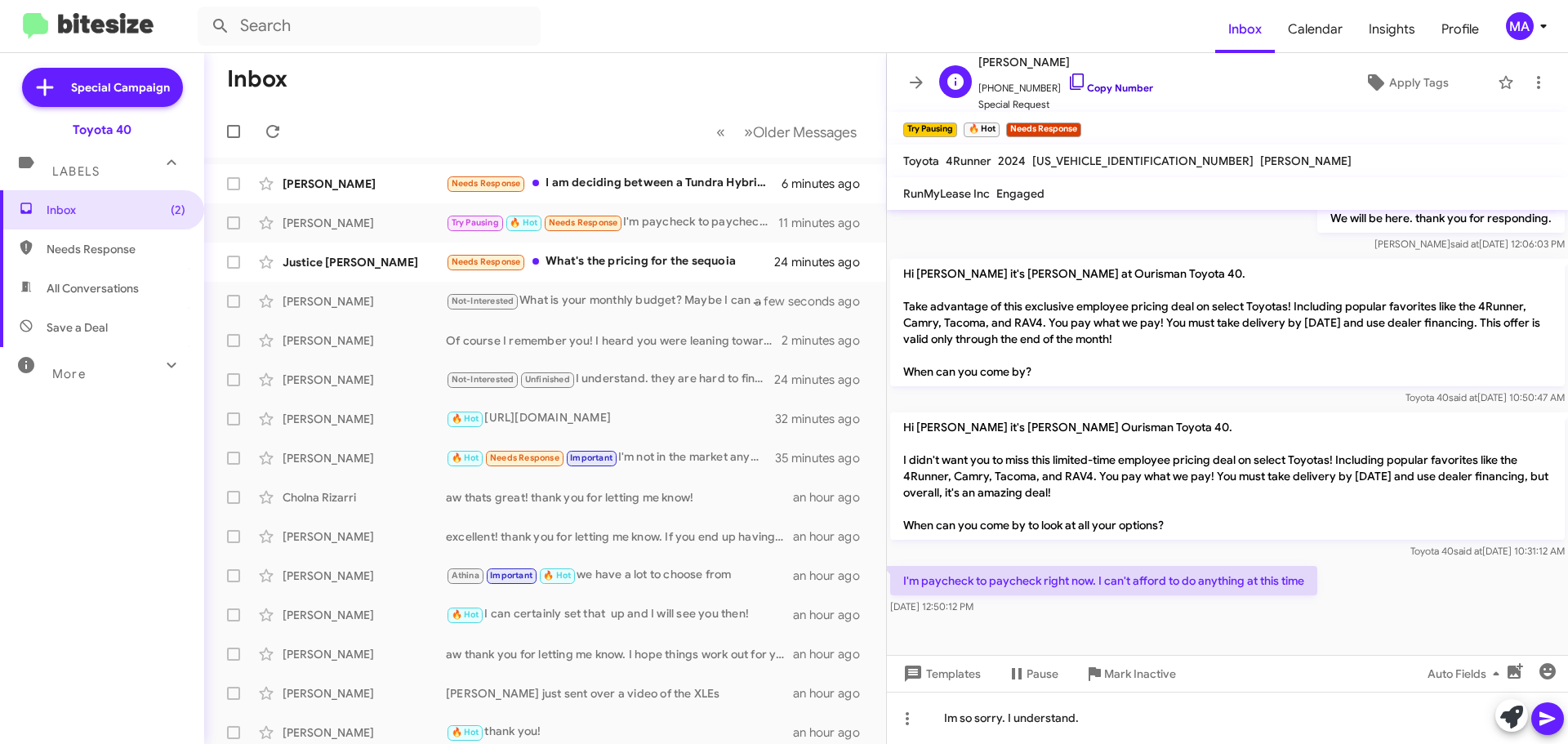
click at [1068, 81] on icon at bounding box center [1077, 81] width 19 height 19
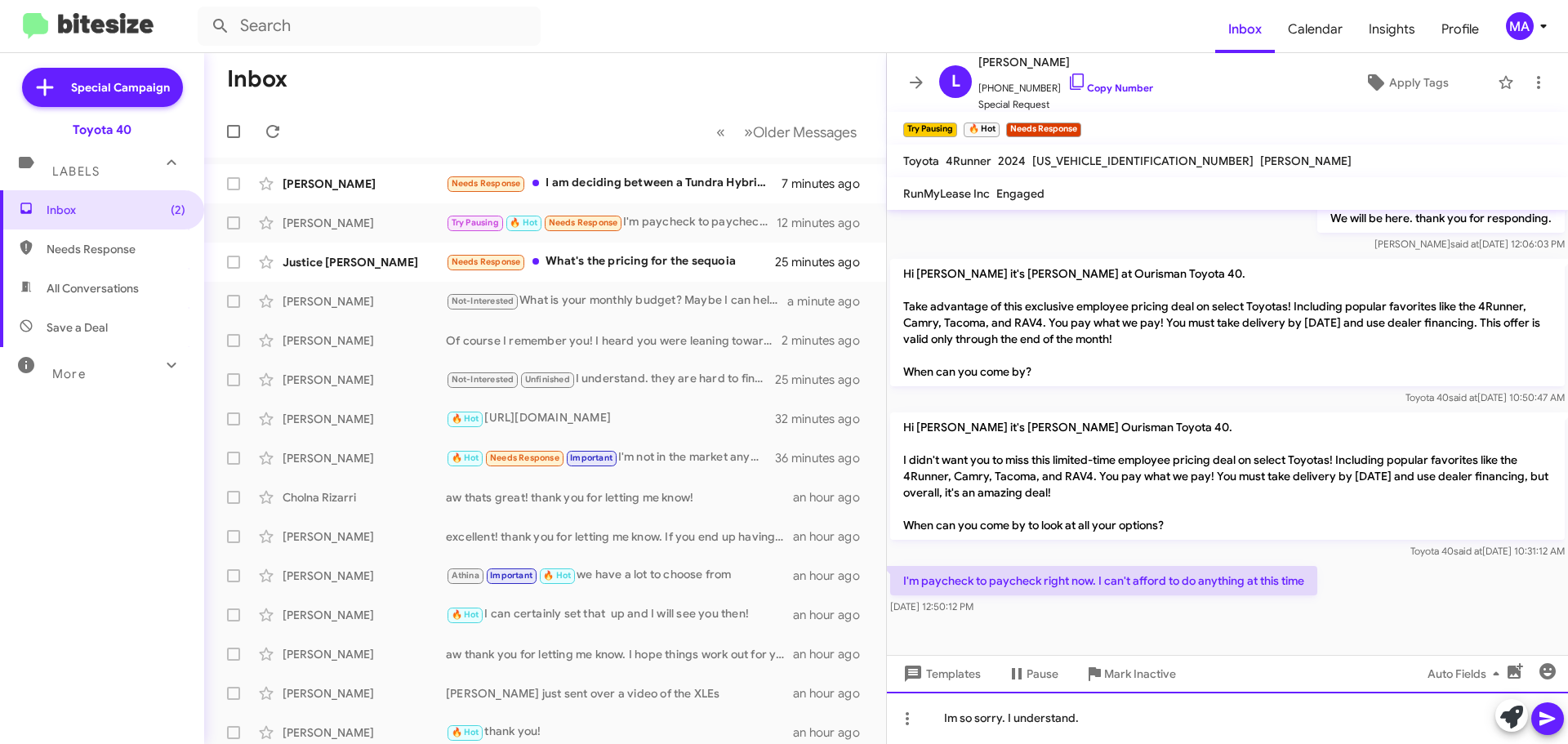
click at [1132, 726] on div "Im so sorry. I understand." at bounding box center [1227, 718] width 681 height 52
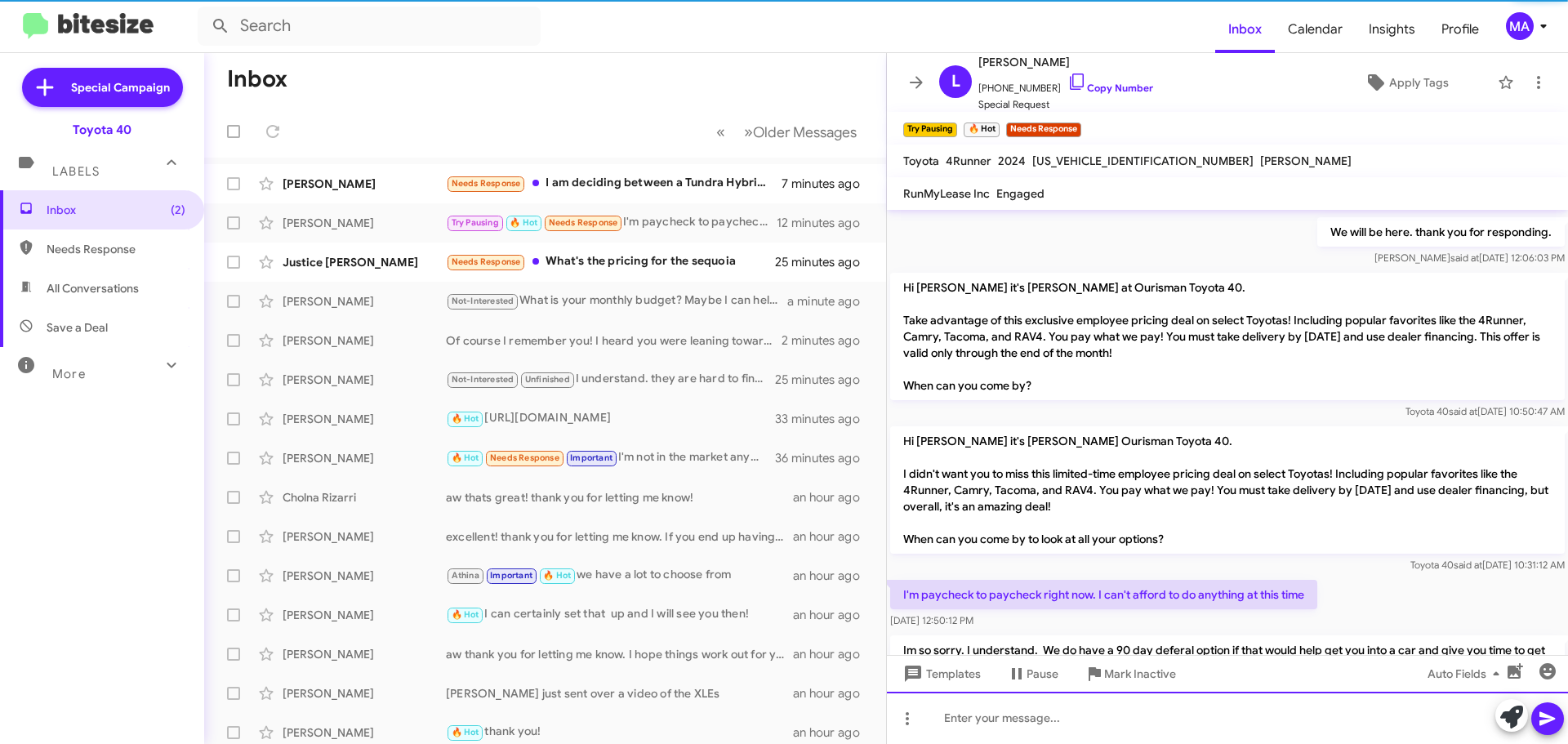
scroll to position [461, 0]
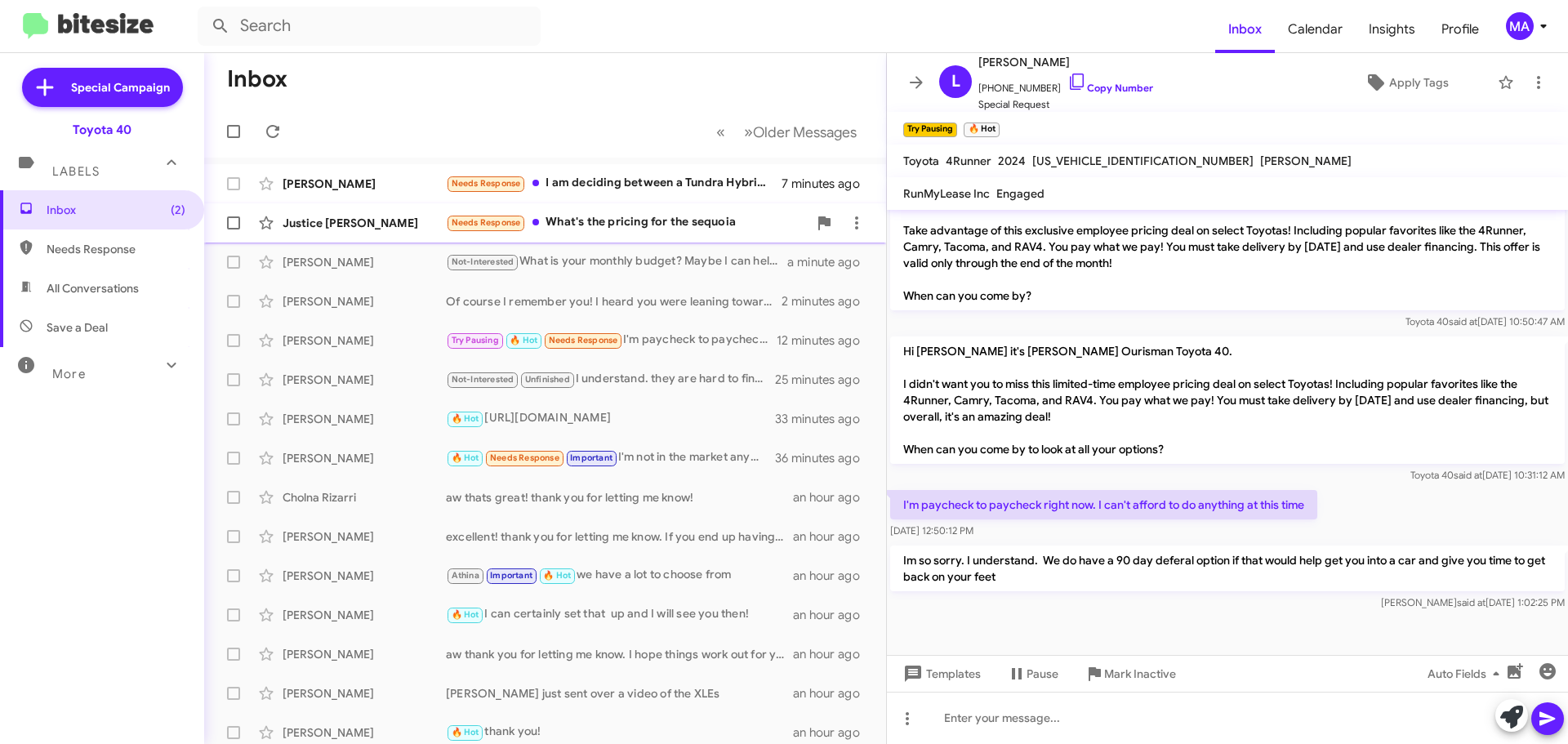
click at [629, 223] on div "Needs Response What's the pricing for the sequoia" at bounding box center [626, 223] width 362 height 19
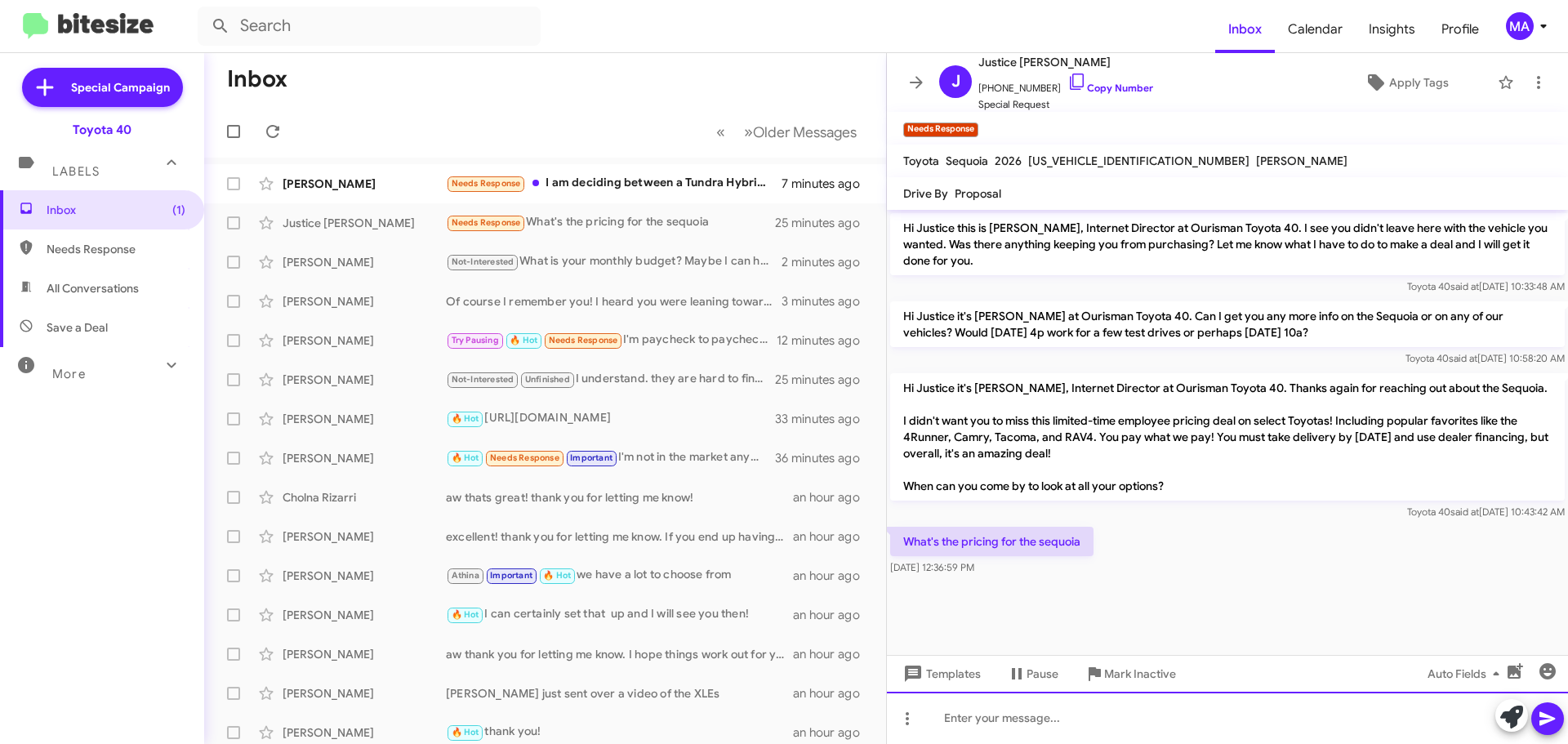
click at [976, 720] on div at bounding box center [1227, 718] width 681 height 52
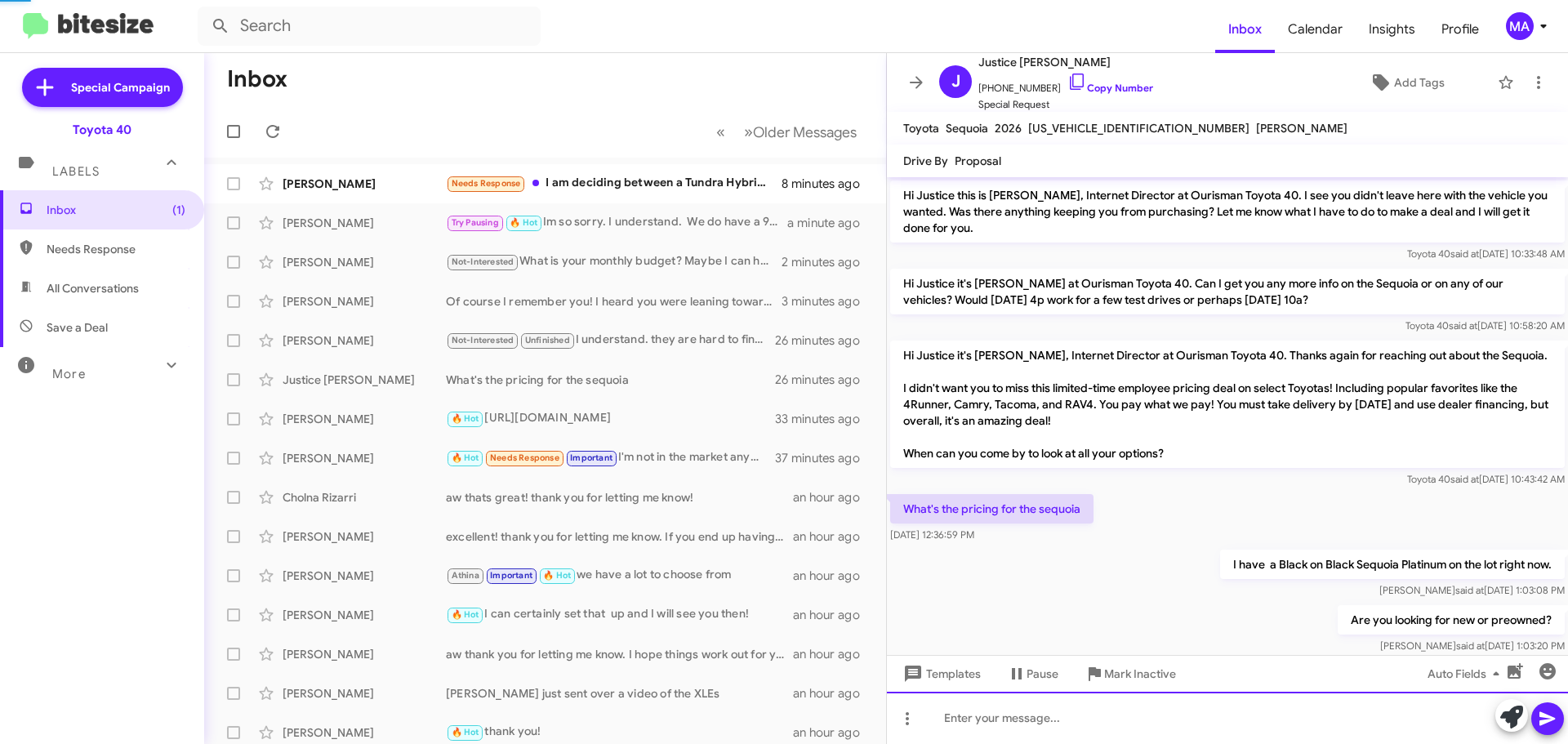
scroll to position [43, 0]
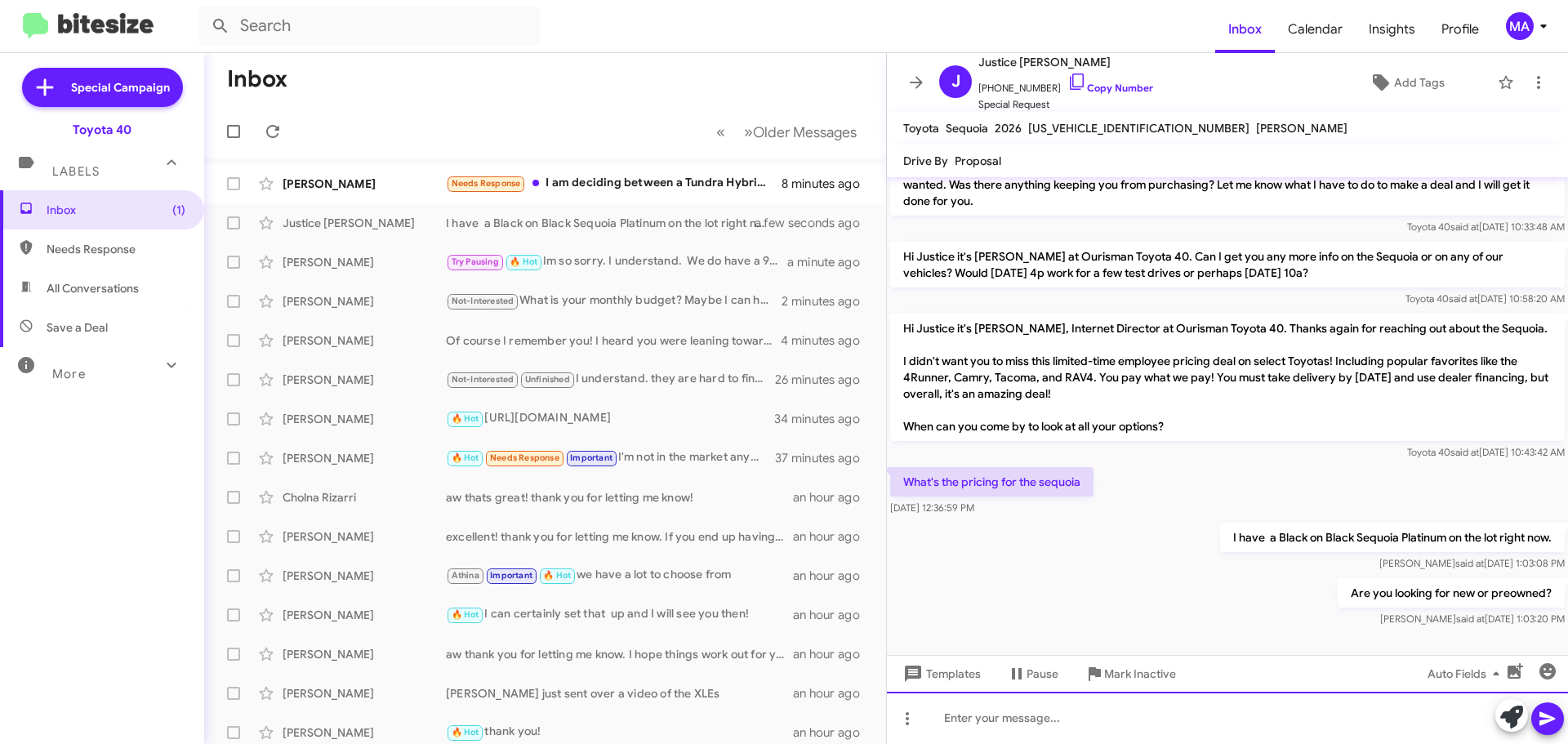
click at [1136, 718] on div at bounding box center [1227, 718] width 681 height 52
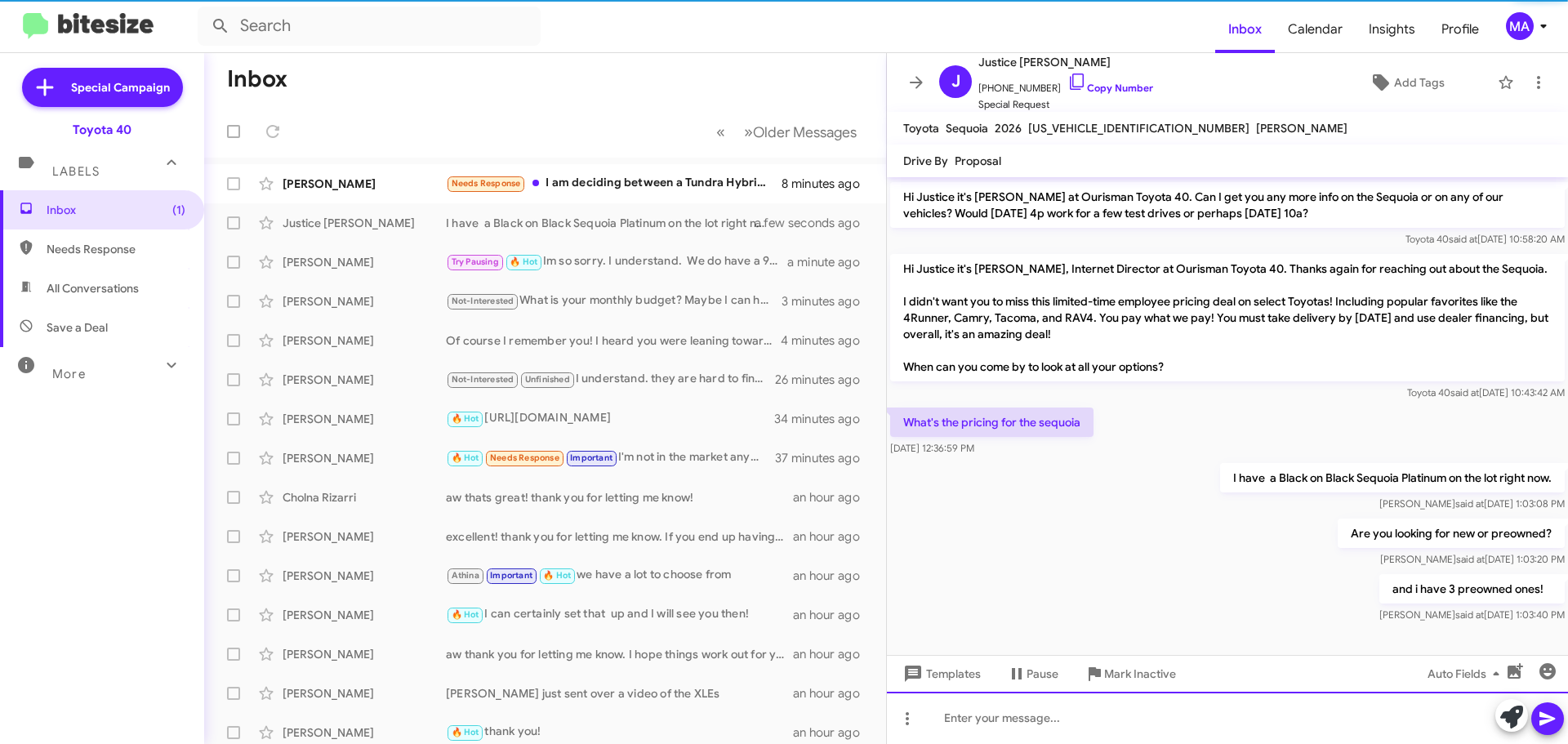
scroll to position [103, 0]
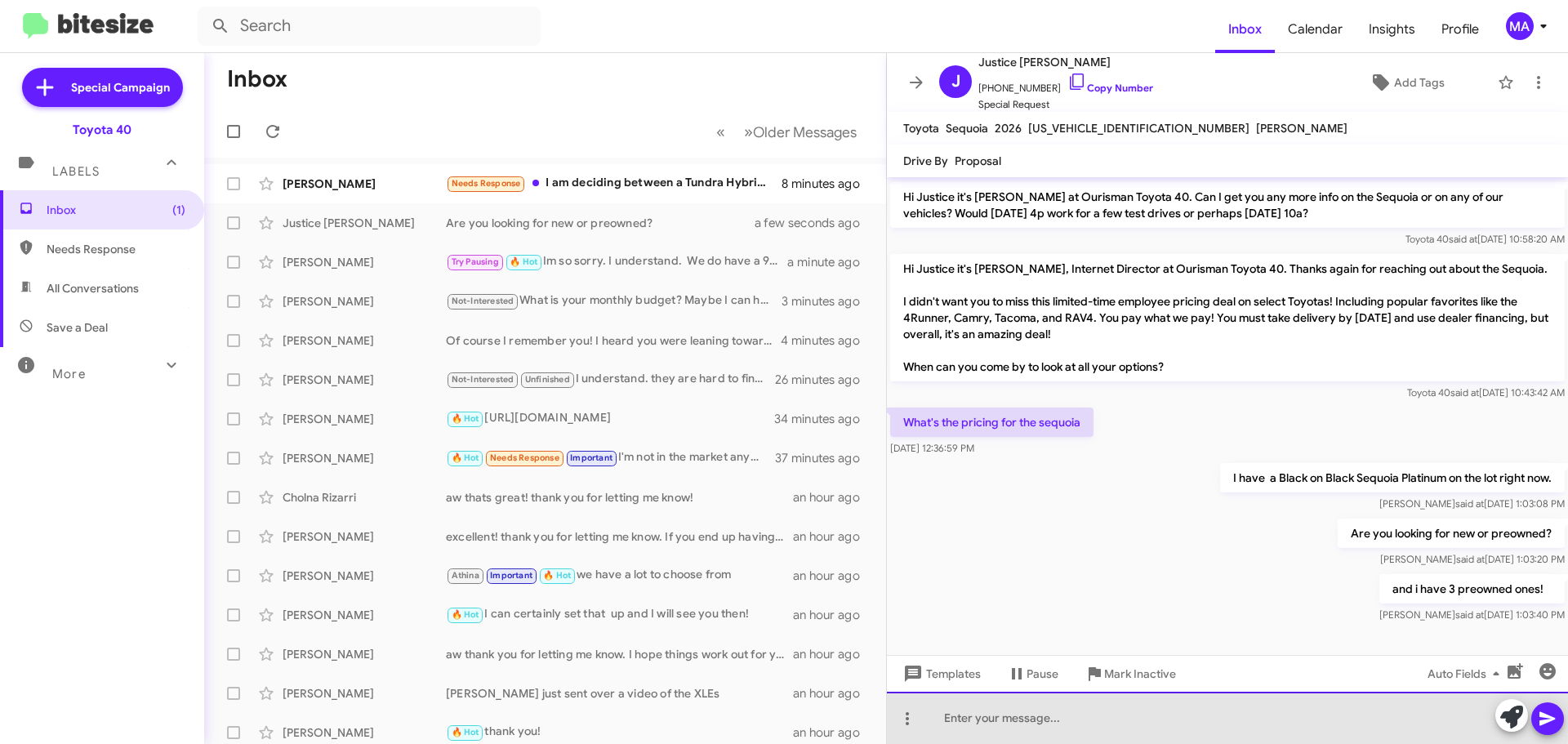
click at [1024, 711] on div at bounding box center [1227, 718] width 681 height 52
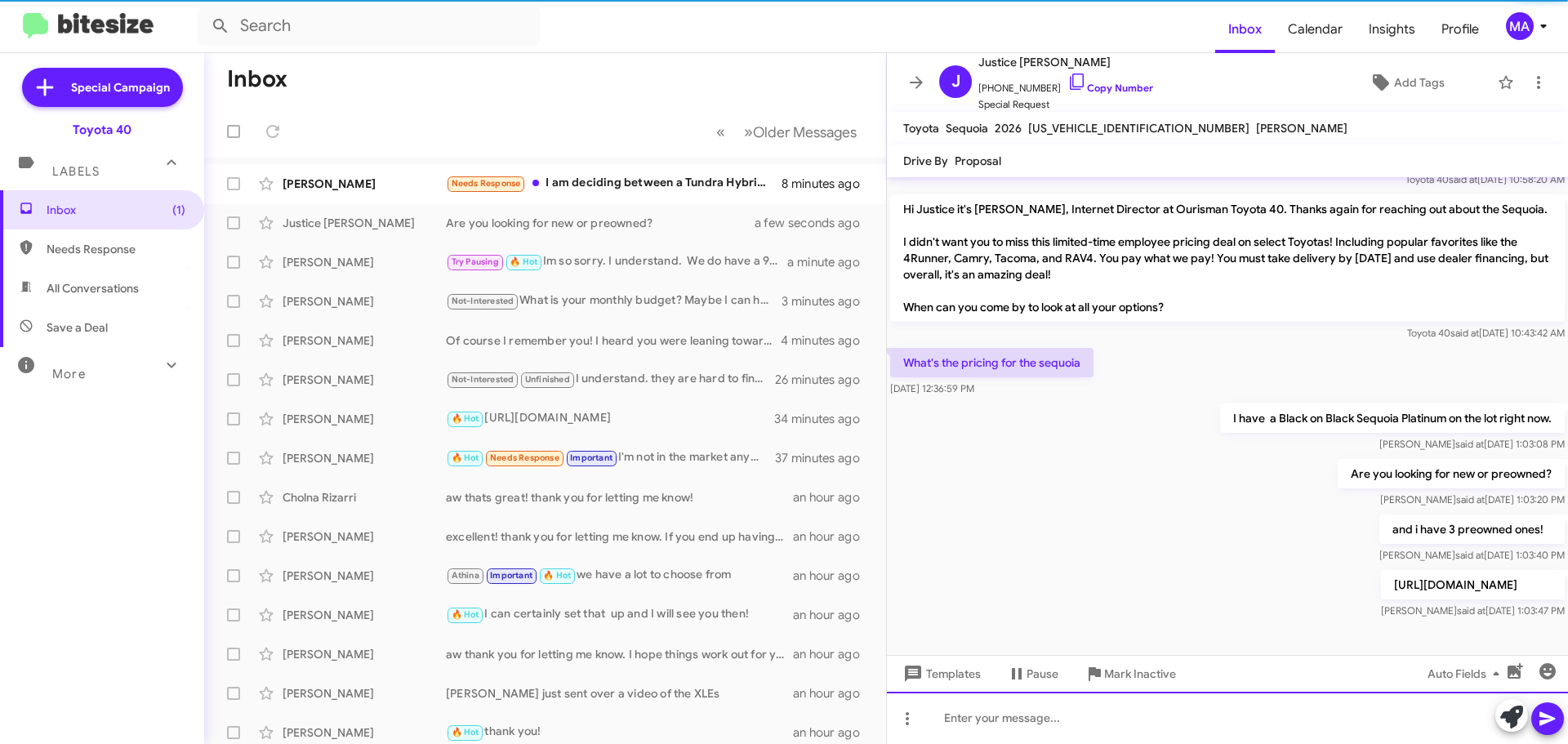
scroll to position [163, 0]
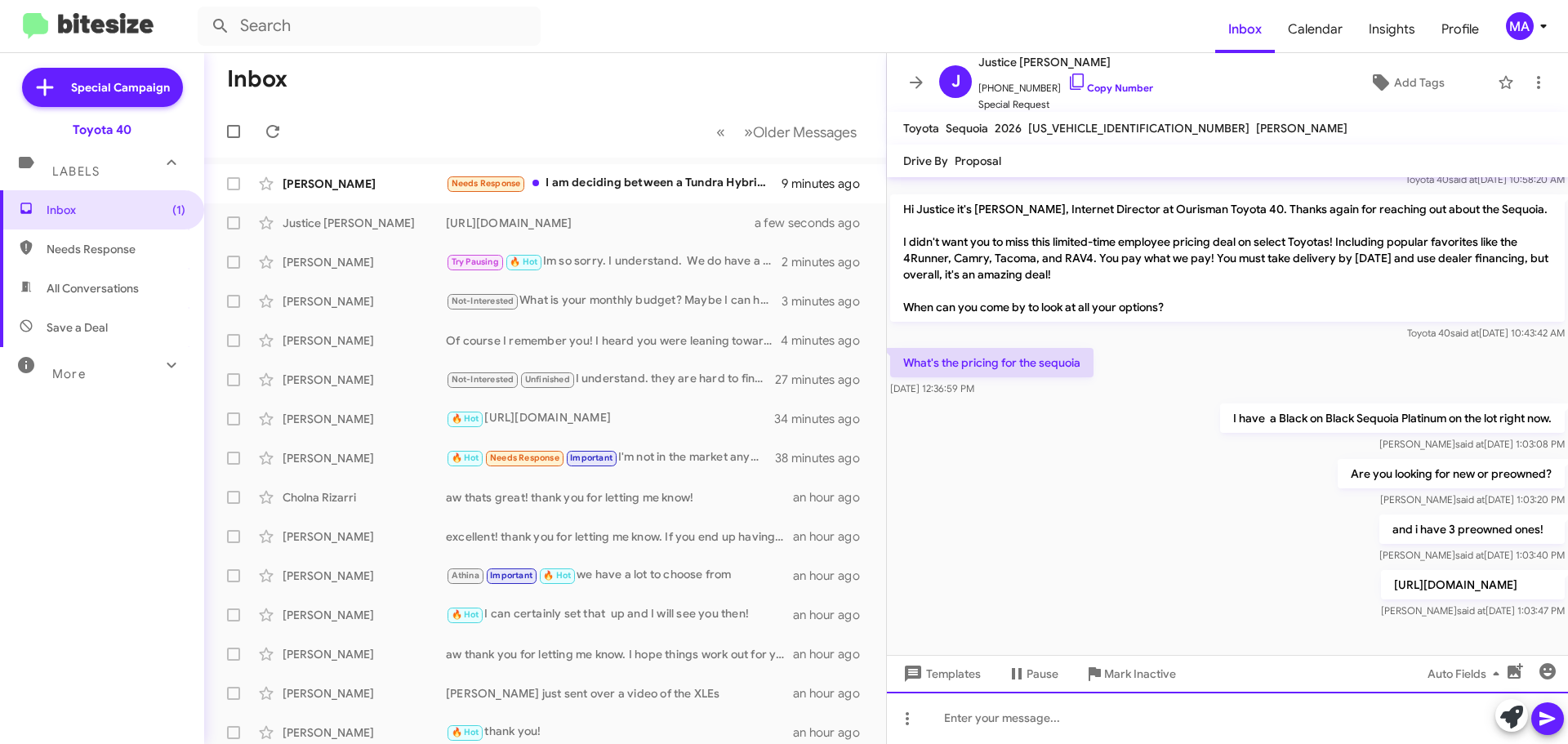
click at [1176, 726] on div at bounding box center [1227, 718] width 681 height 52
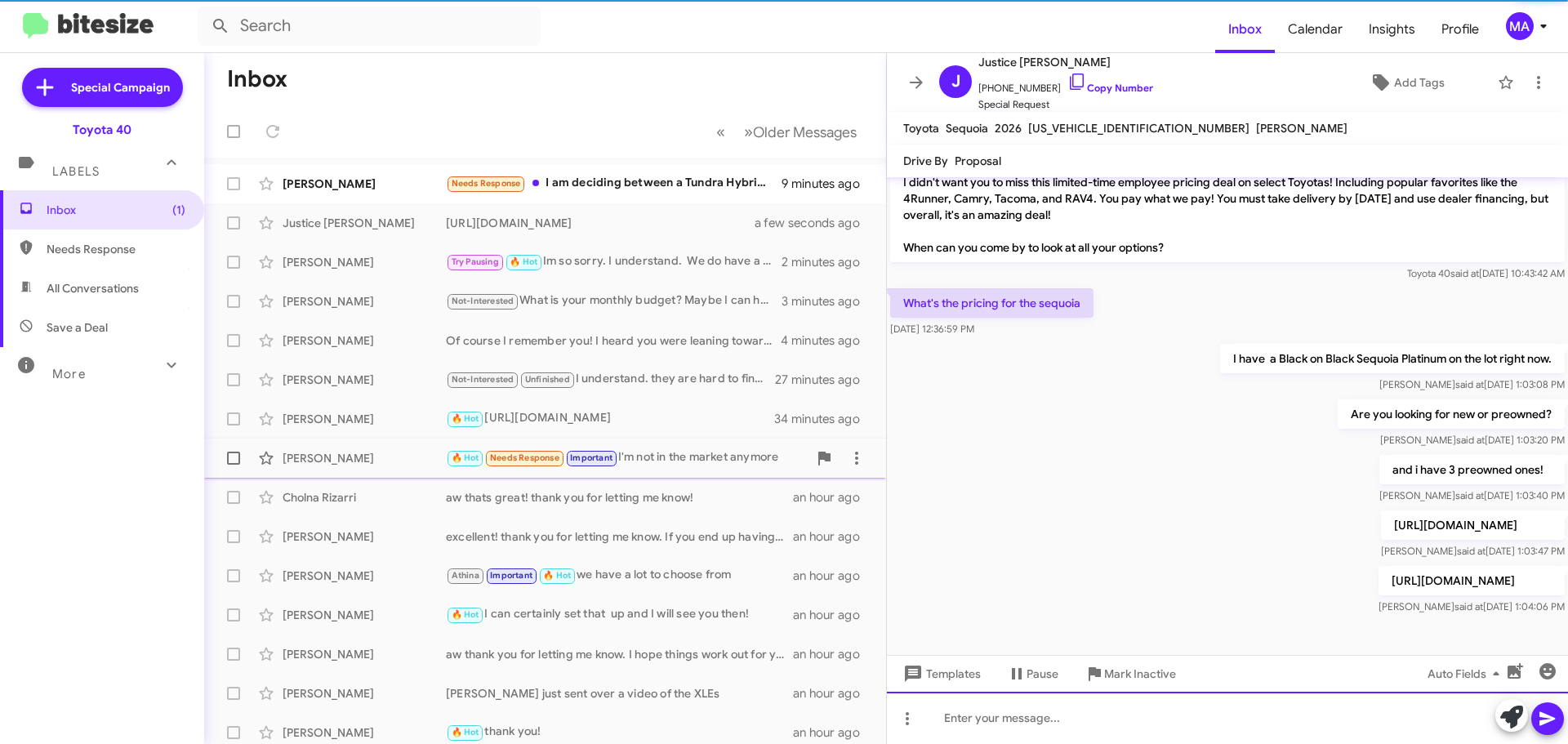
scroll to position [222, 0]
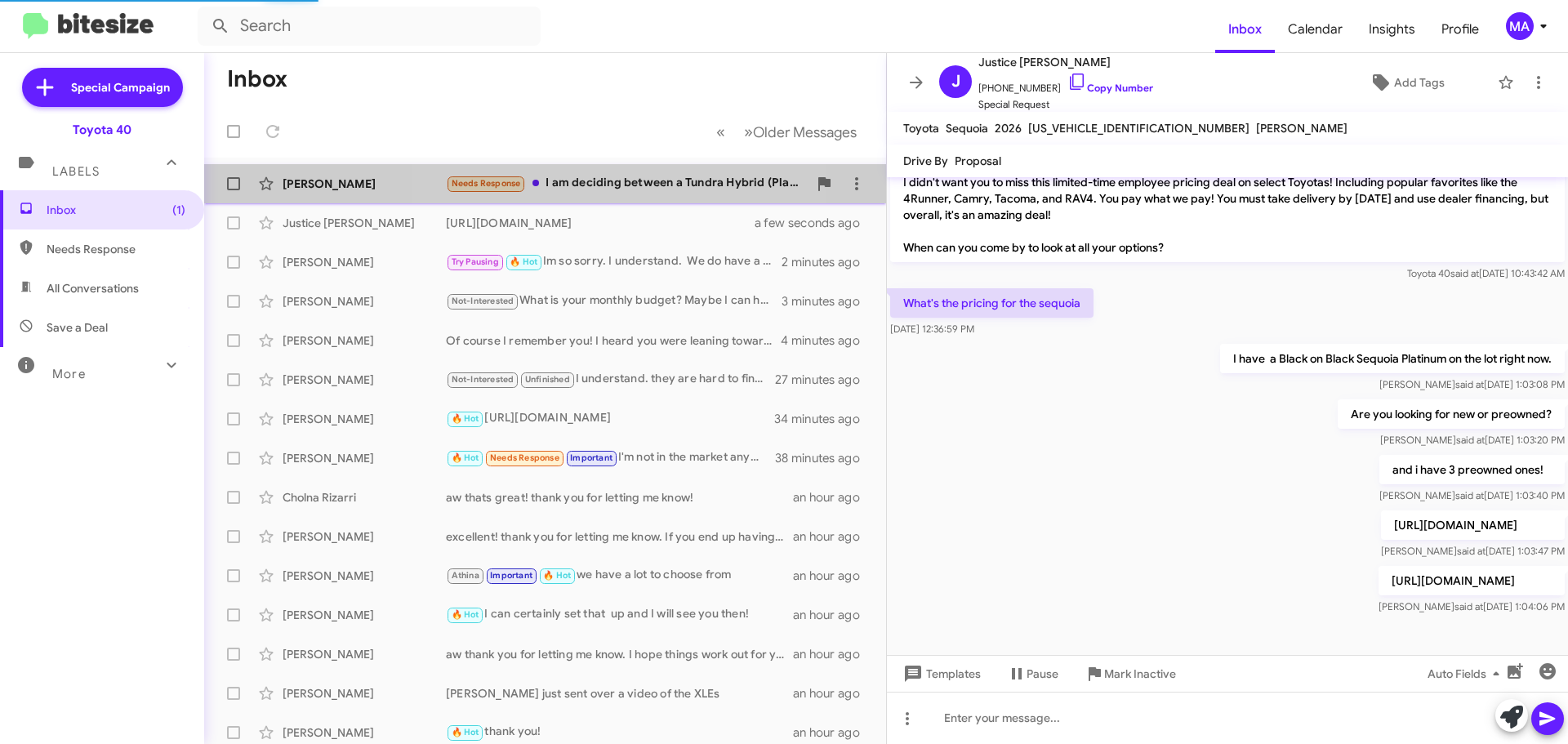
click at [619, 189] on div "Needs Response I am deciding between a Tundra Hybrid (Platinum or 1794, both wi…" at bounding box center [626, 183] width 362 height 19
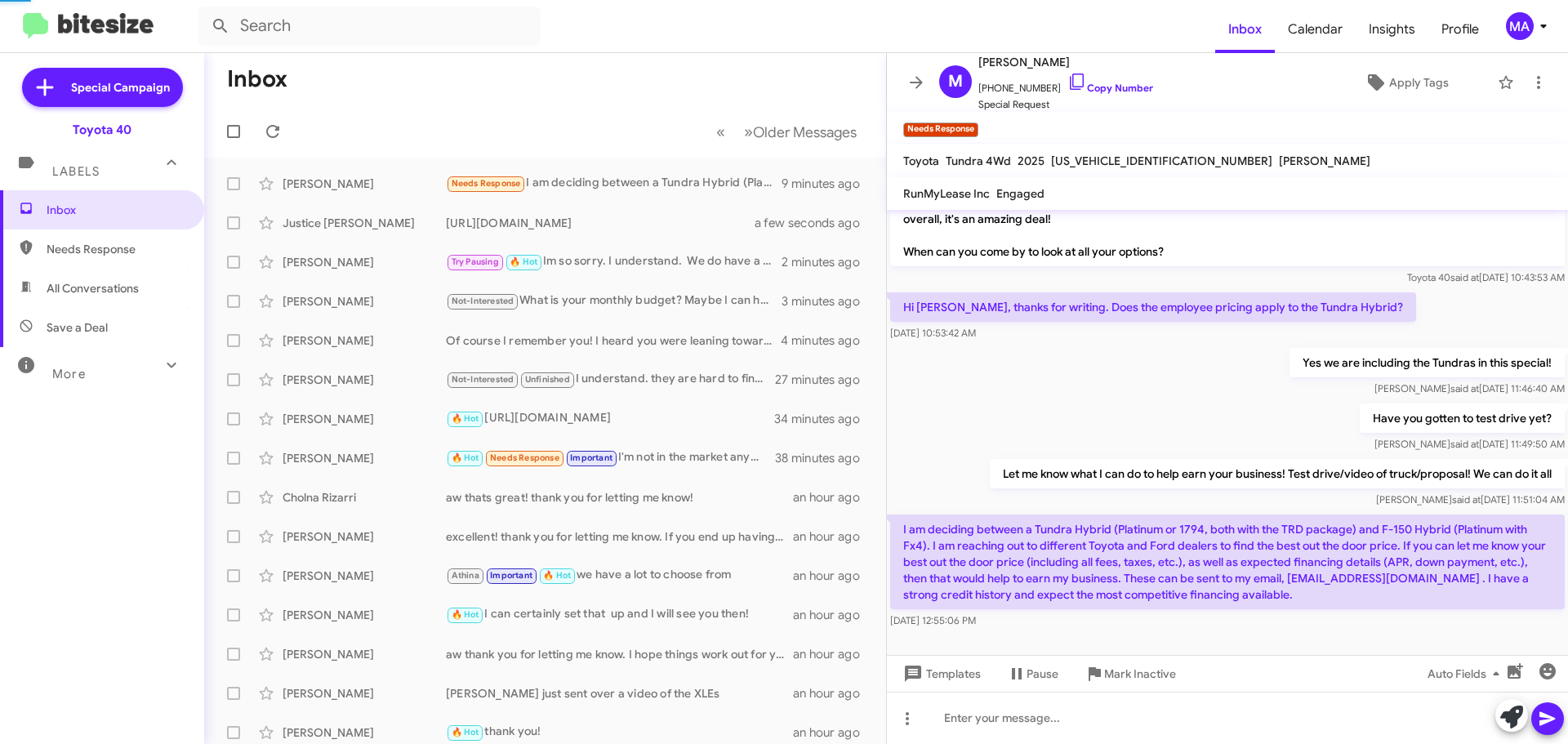
scroll to position [499, 0]
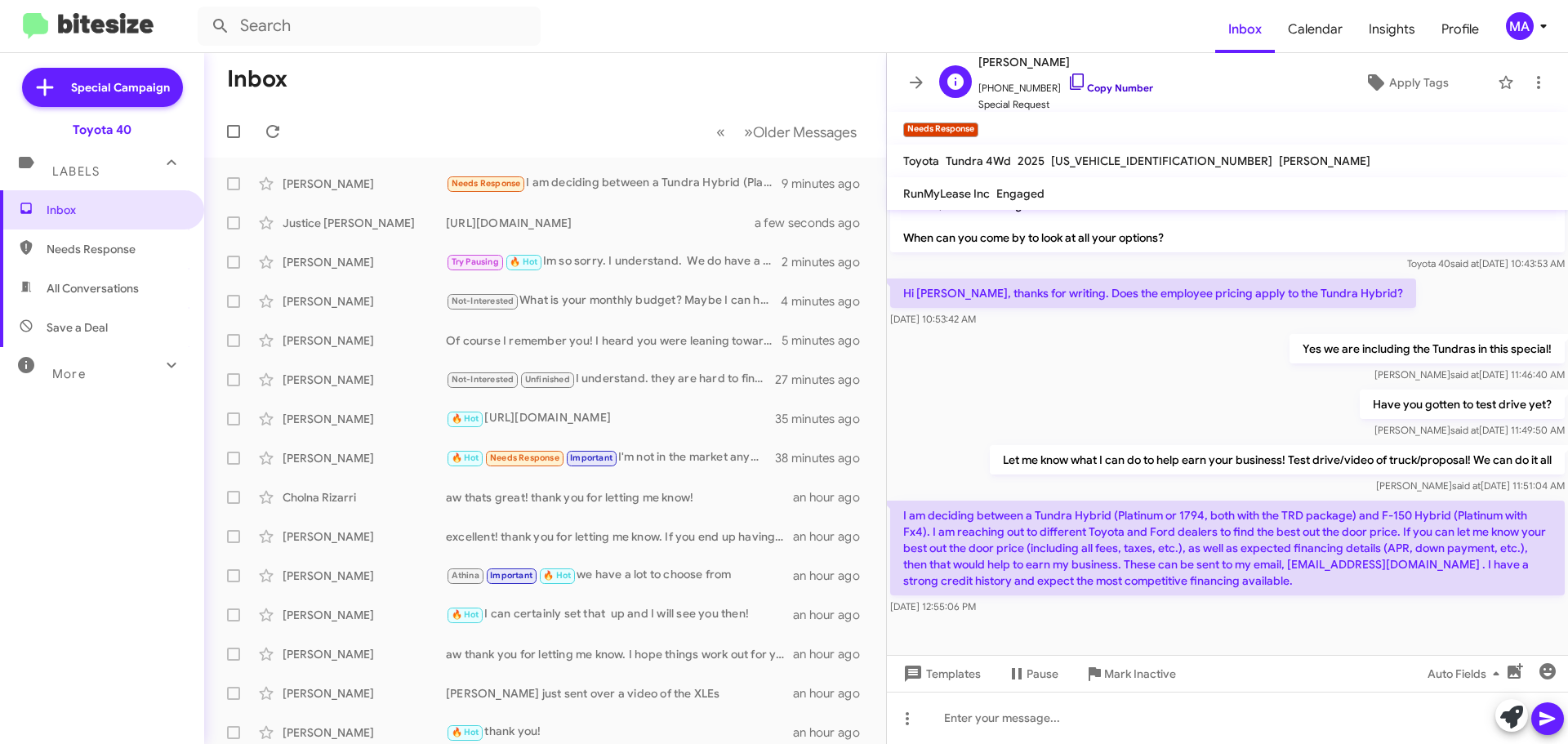
click at [1068, 81] on icon at bounding box center [1077, 81] width 19 height 19
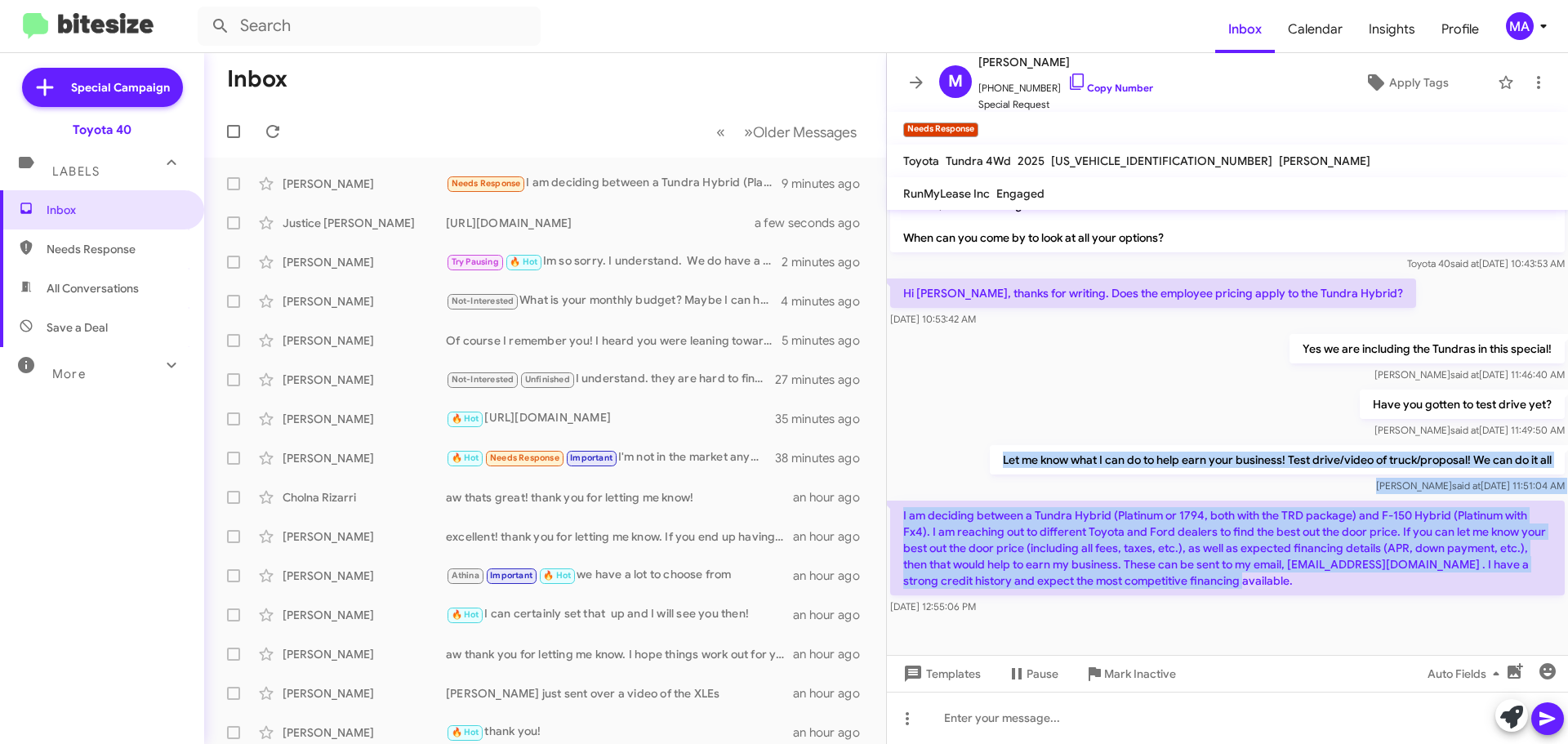
drag, startPoint x: 1272, startPoint y: 582, endPoint x: 978, endPoint y: 448, distance: 323.1
click at [973, 444] on div "Hi Michael it's Morgan Anderson, Internet Director at Ourisman Toyota 40. Thank…" at bounding box center [1227, 164] width 681 height 908
copy div "Let me know what I can do to help earn your business! Test drive/video of truck…"
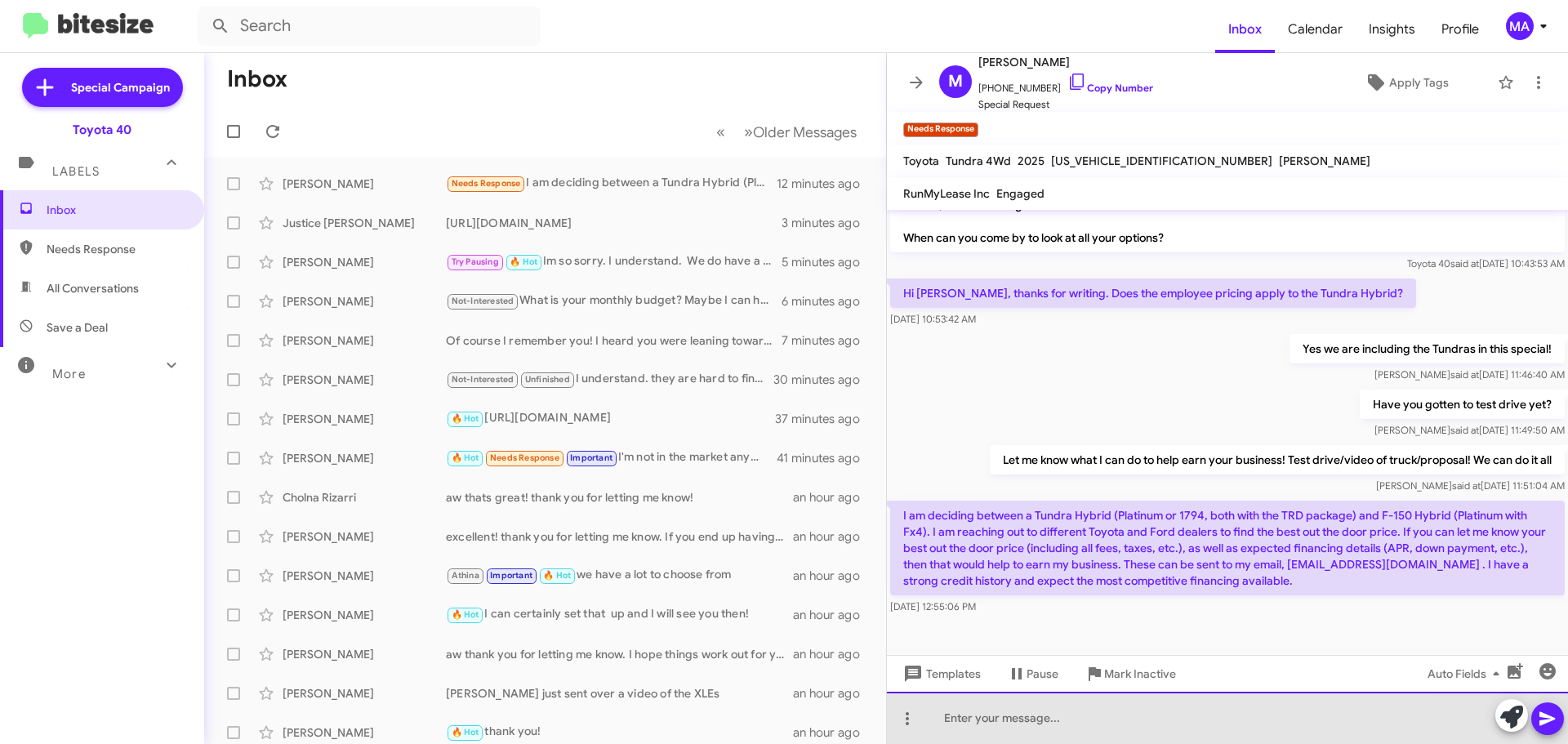
click at [979, 709] on div at bounding box center [1227, 718] width 681 height 52
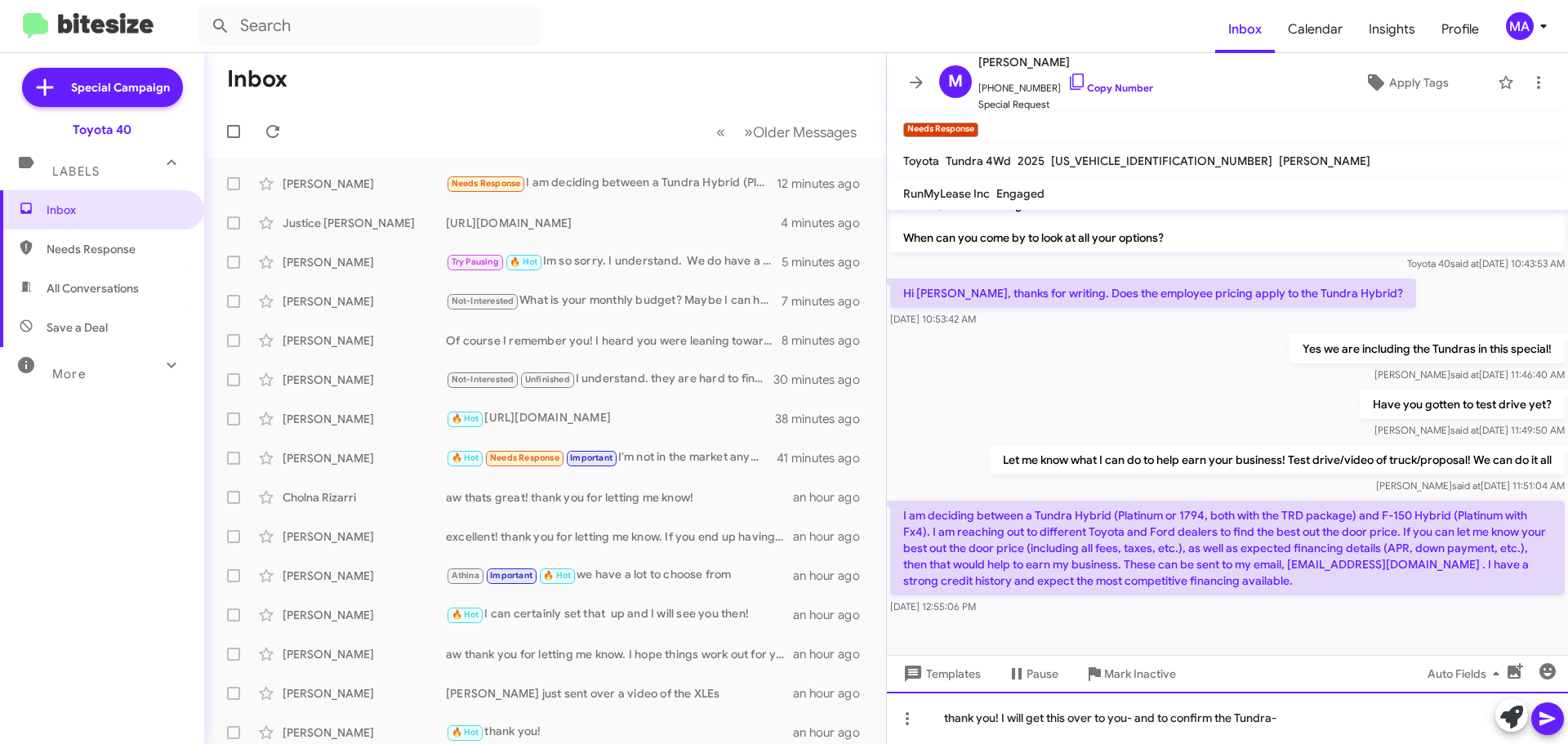
click at [1291, 712] on div "thank you! I will get this over to you- and to confirm the Tundra-" at bounding box center [1227, 718] width 681 height 52
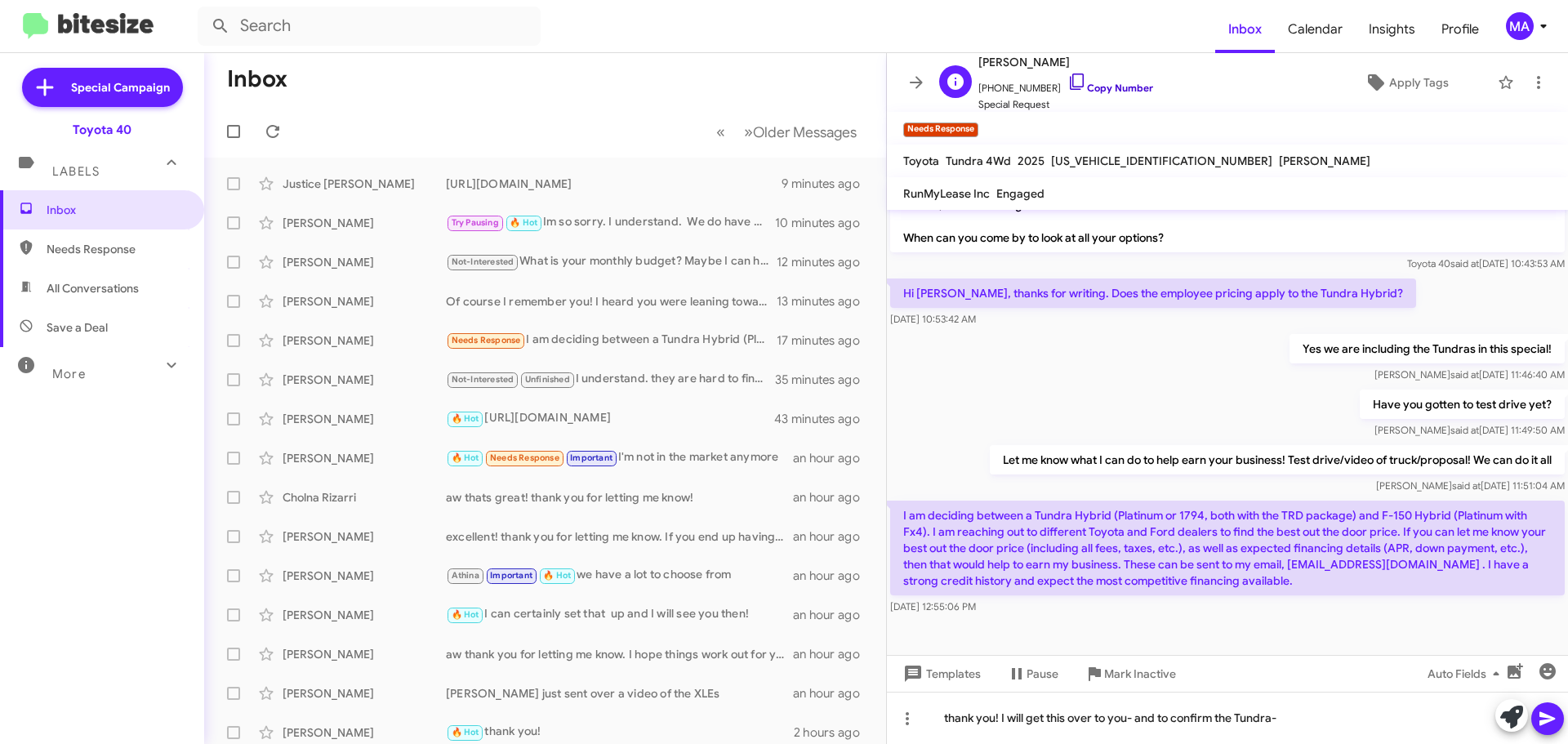
click at [1068, 81] on icon at bounding box center [1077, 81] width 19 height 19
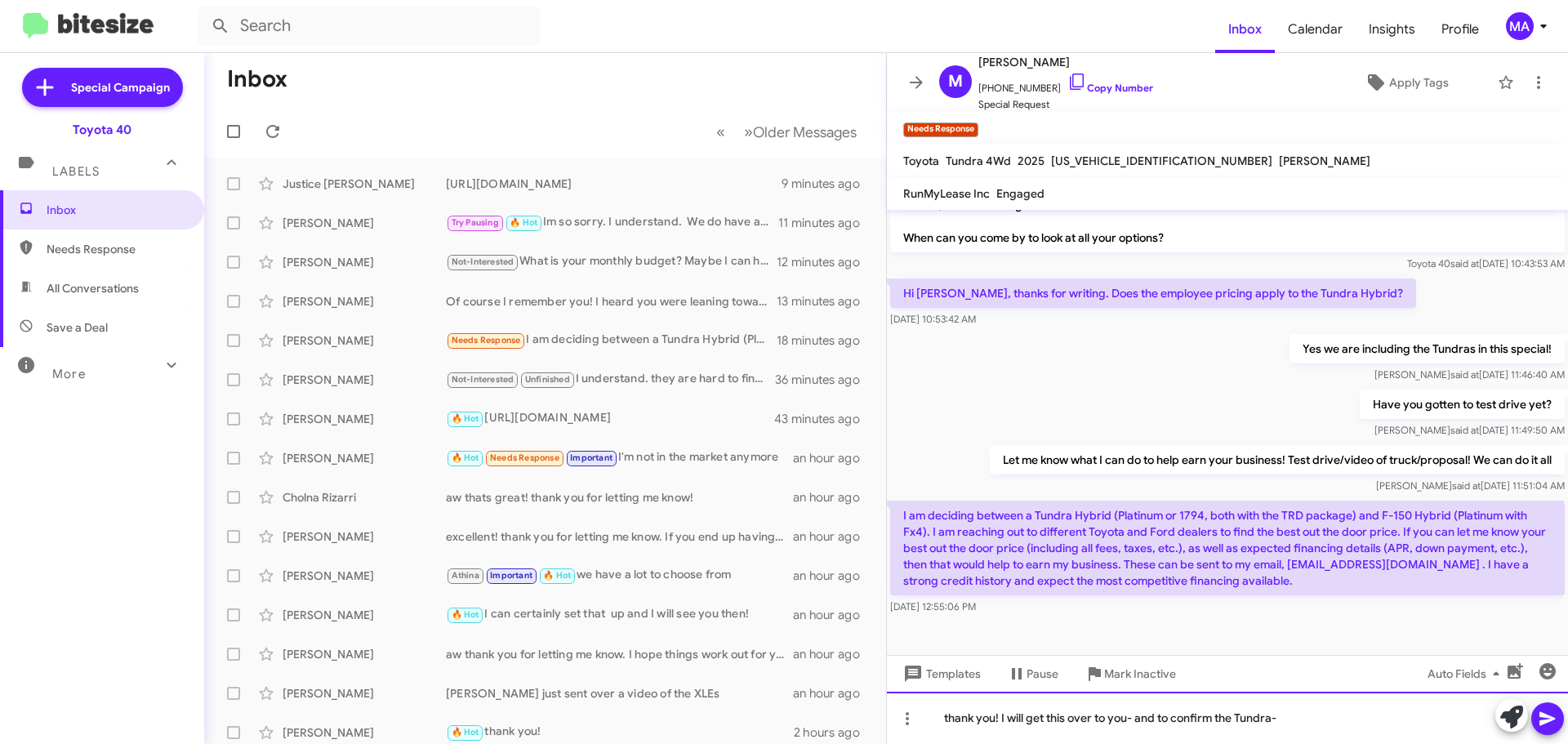
click at [1313, 722] on div "thank you! I will get this over to you- and to confirm the Tundra-" at bounding box center [1227, 718] width 681 height 52
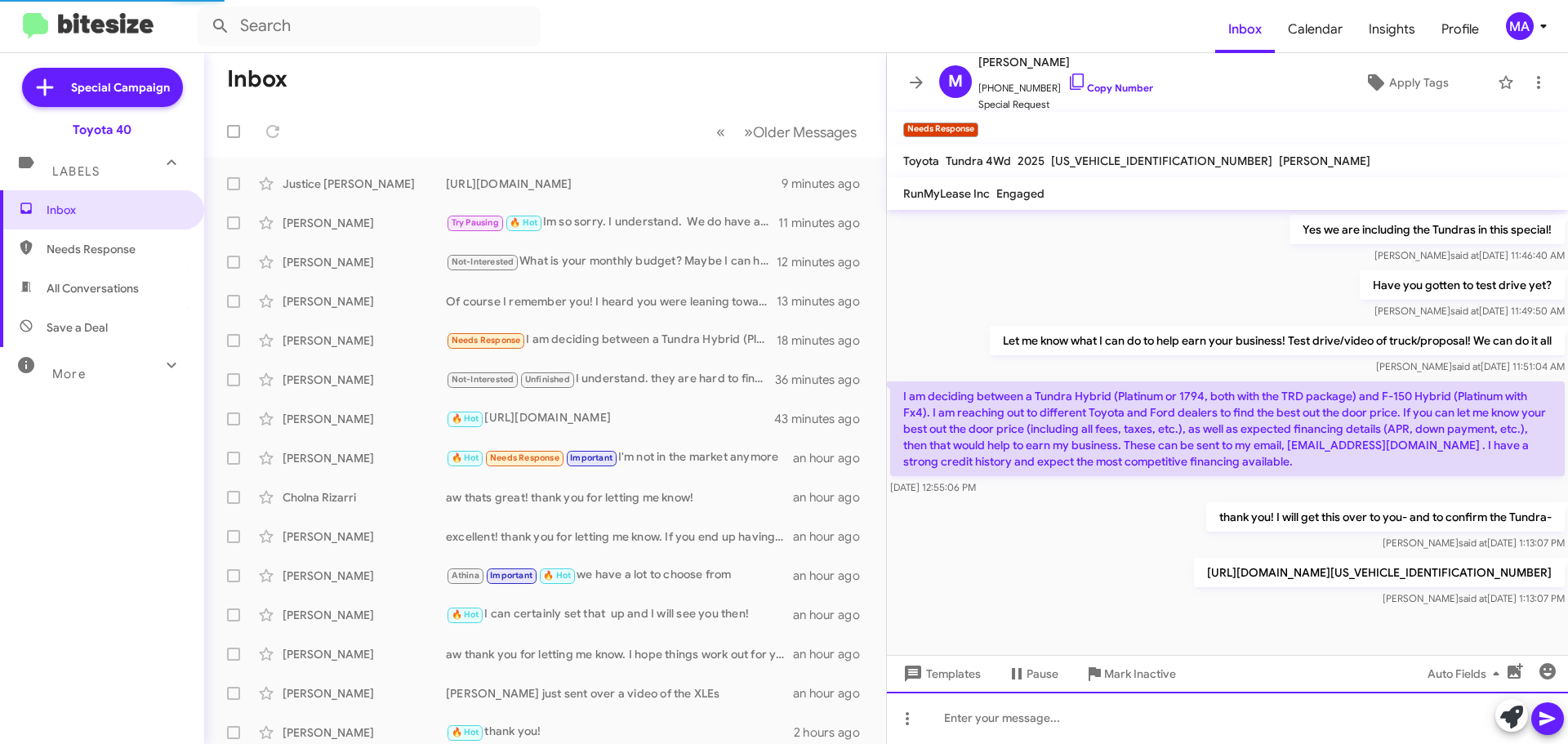
scroll to position [602, 0]
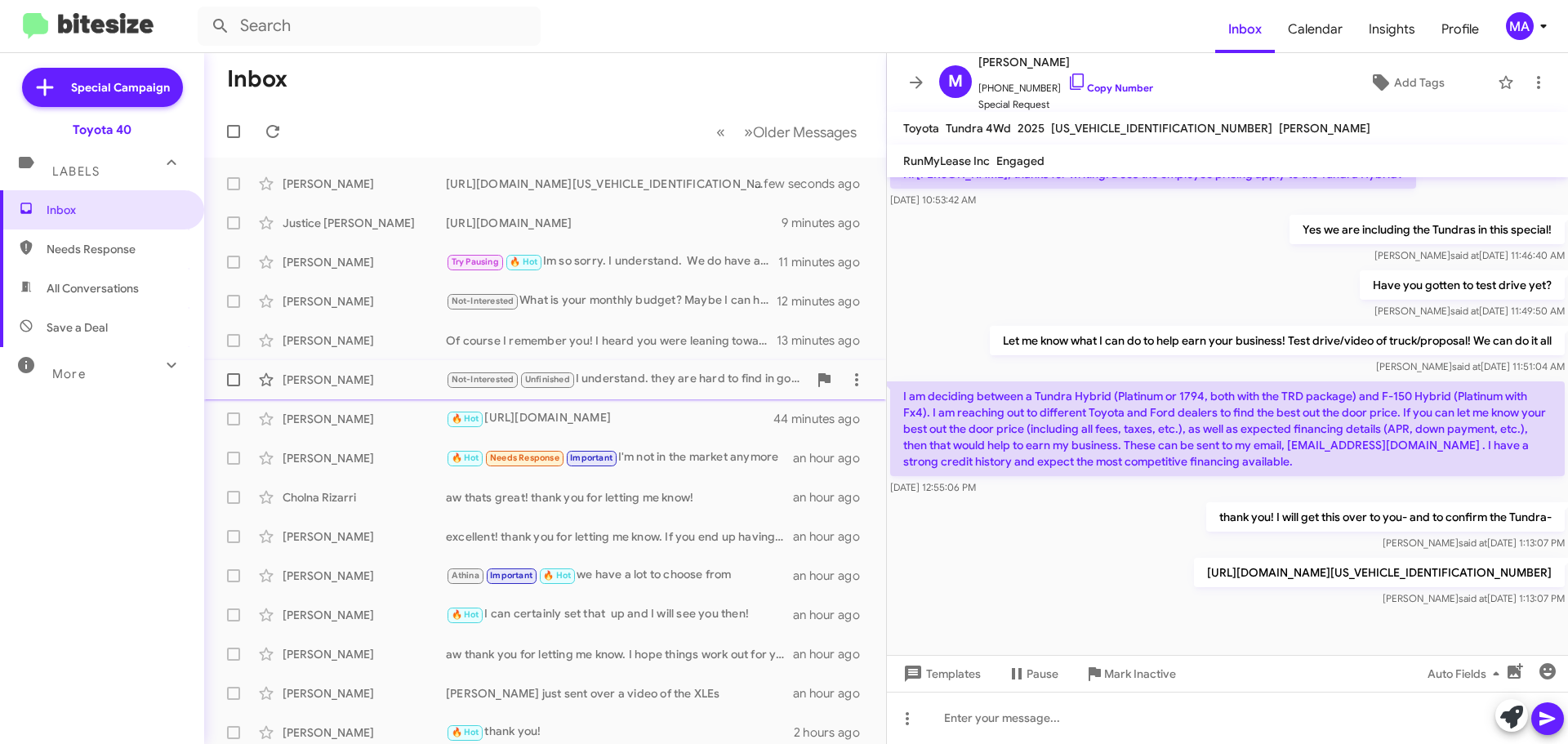
click at [698, 376] on div "Not-Interested Unfinished I understand. they are hard to find in good condition" at bounding box center [626, 379] width 362 height 19
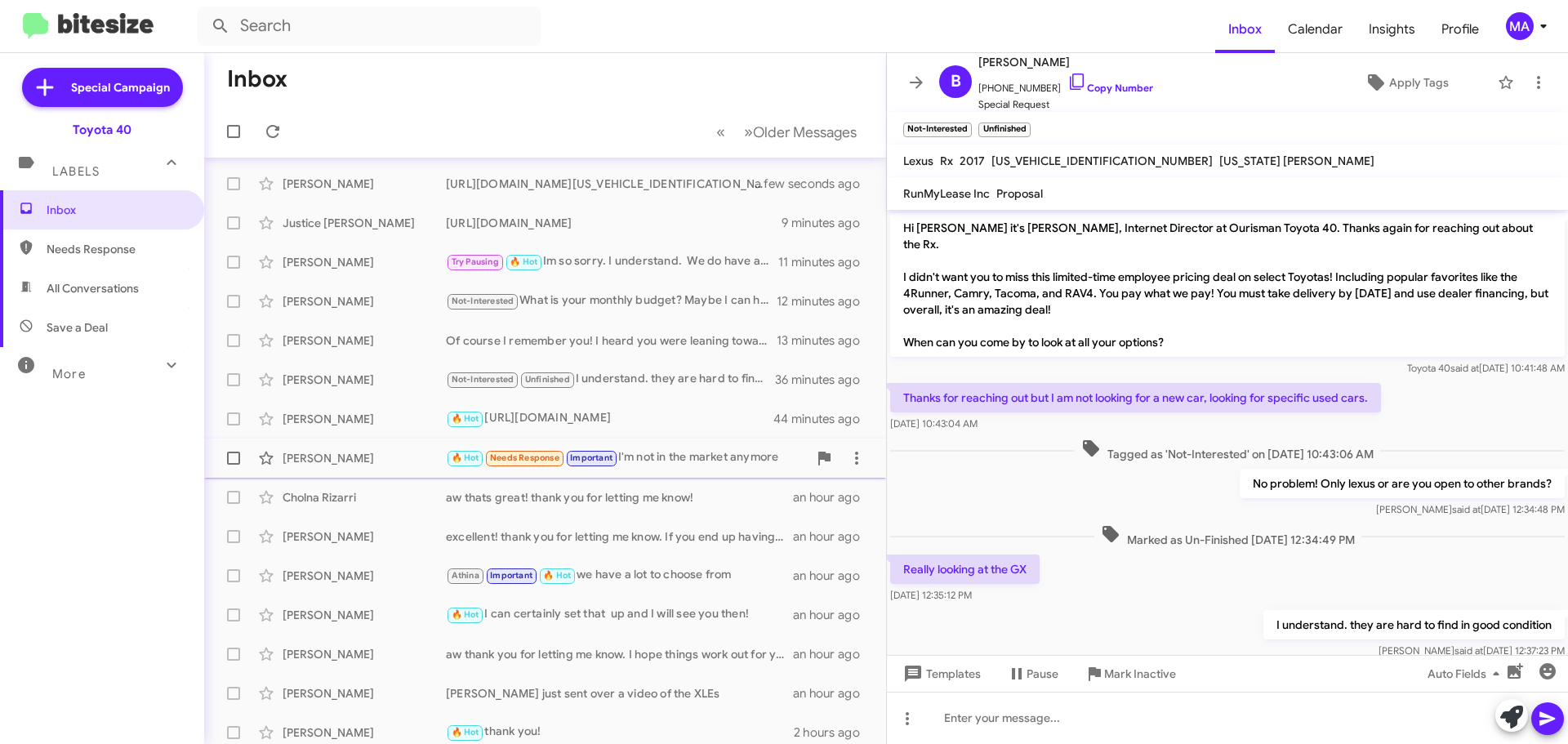
scroll to position [82, 0]
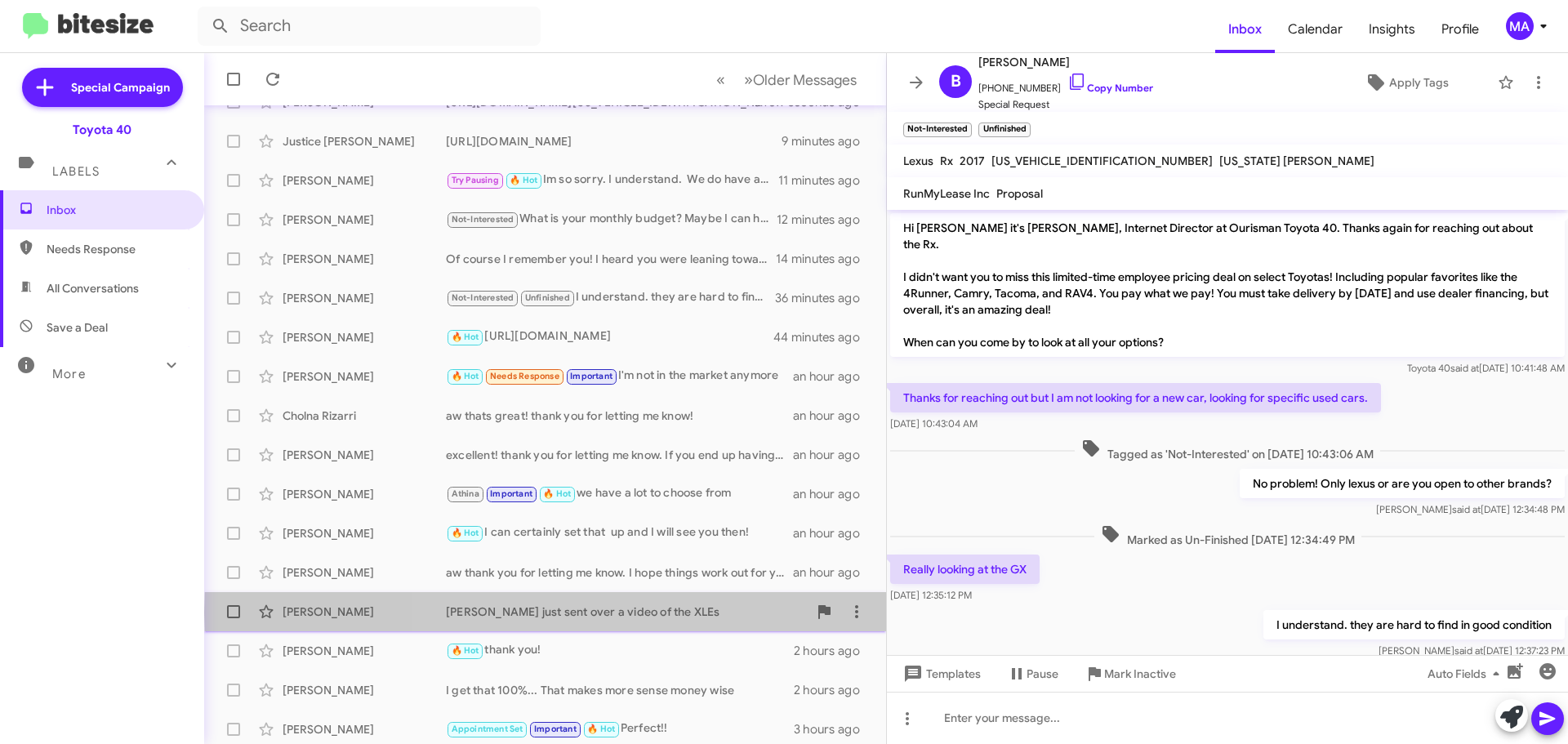
click at [706, 612] on div "[PERSON_NAME] just sent over a video of the XLEs" at bounding box center [626, 611] width 362 height 16
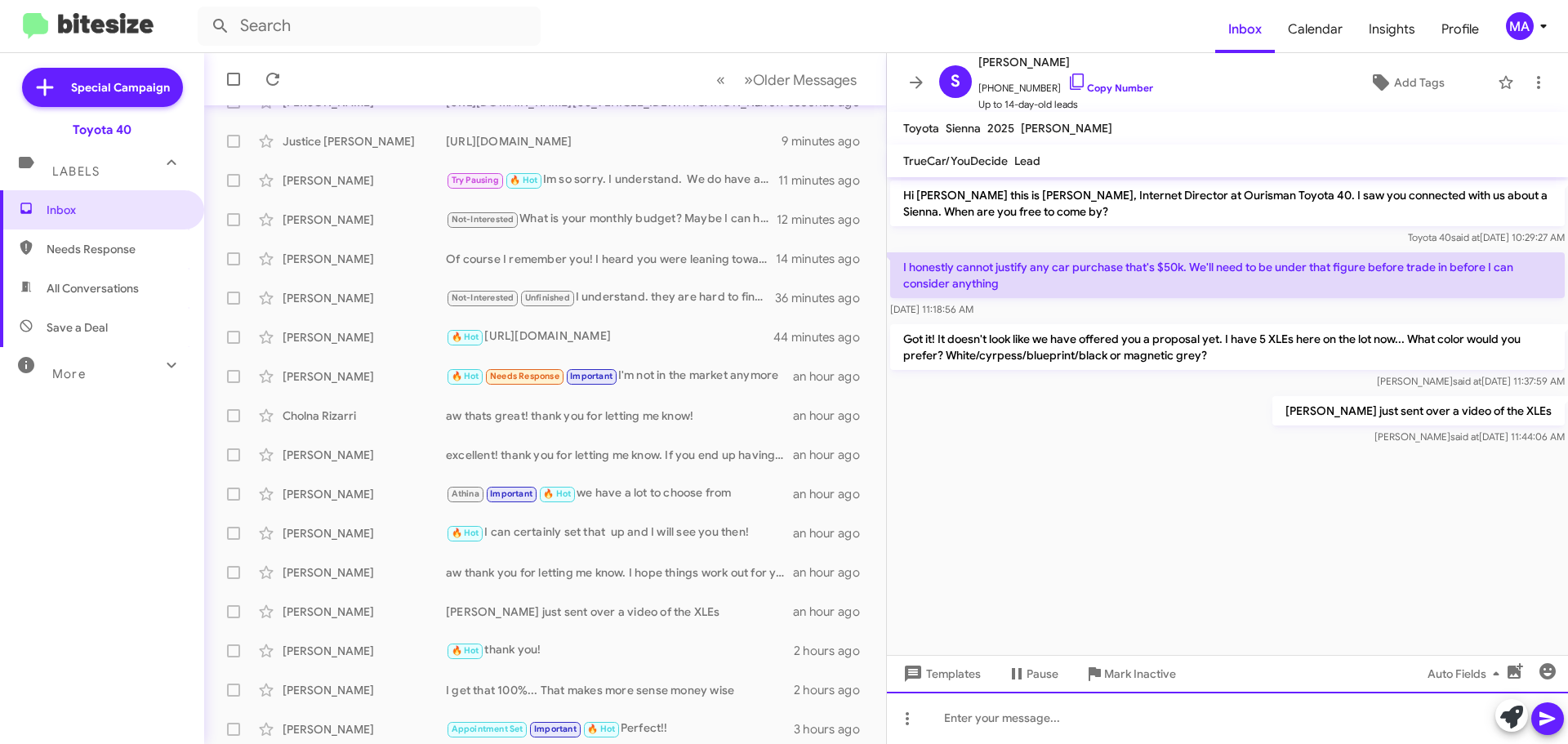
click at [1052, 717] on div at bounding box center [1227, 718] width 681 height 52
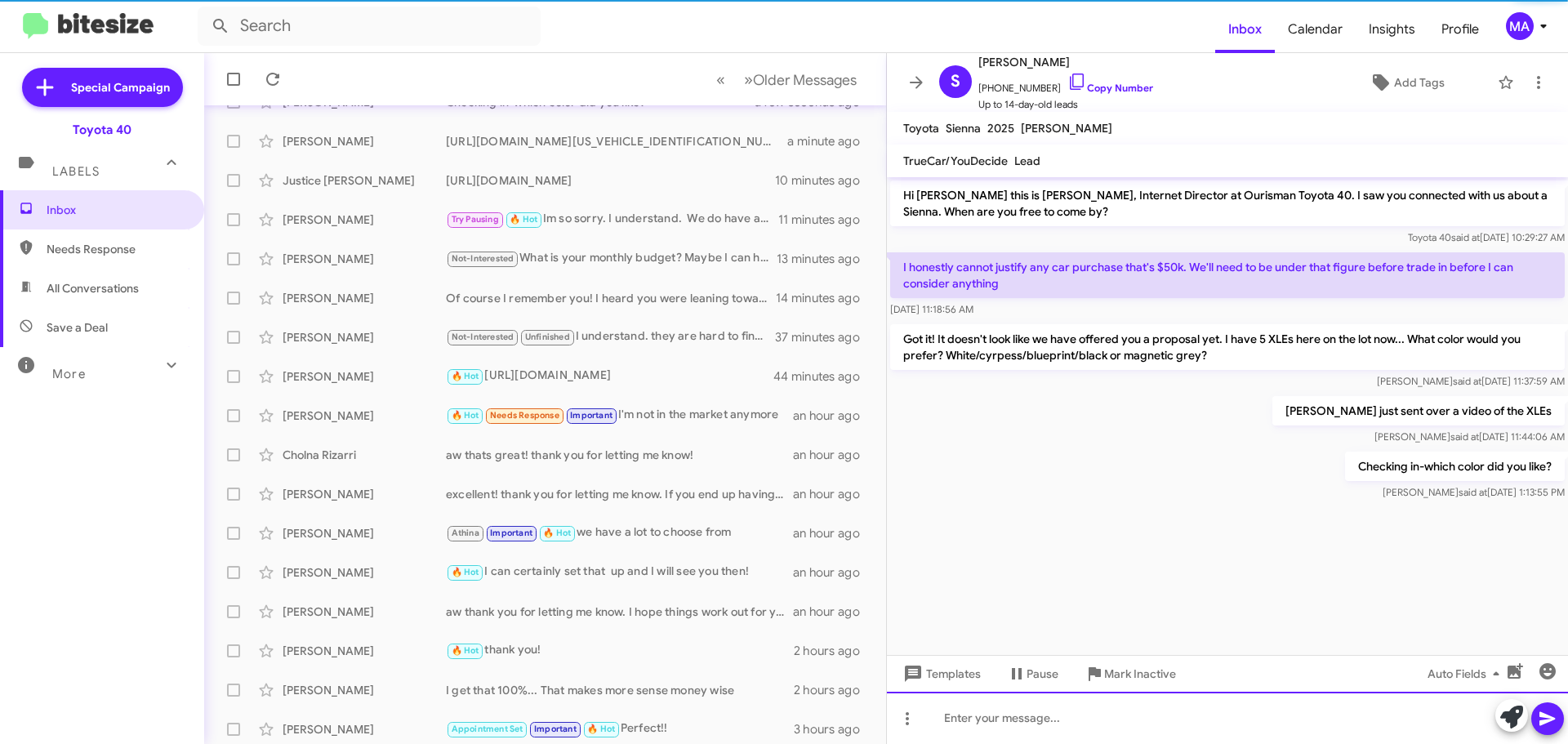
scroll to position [121, 0]
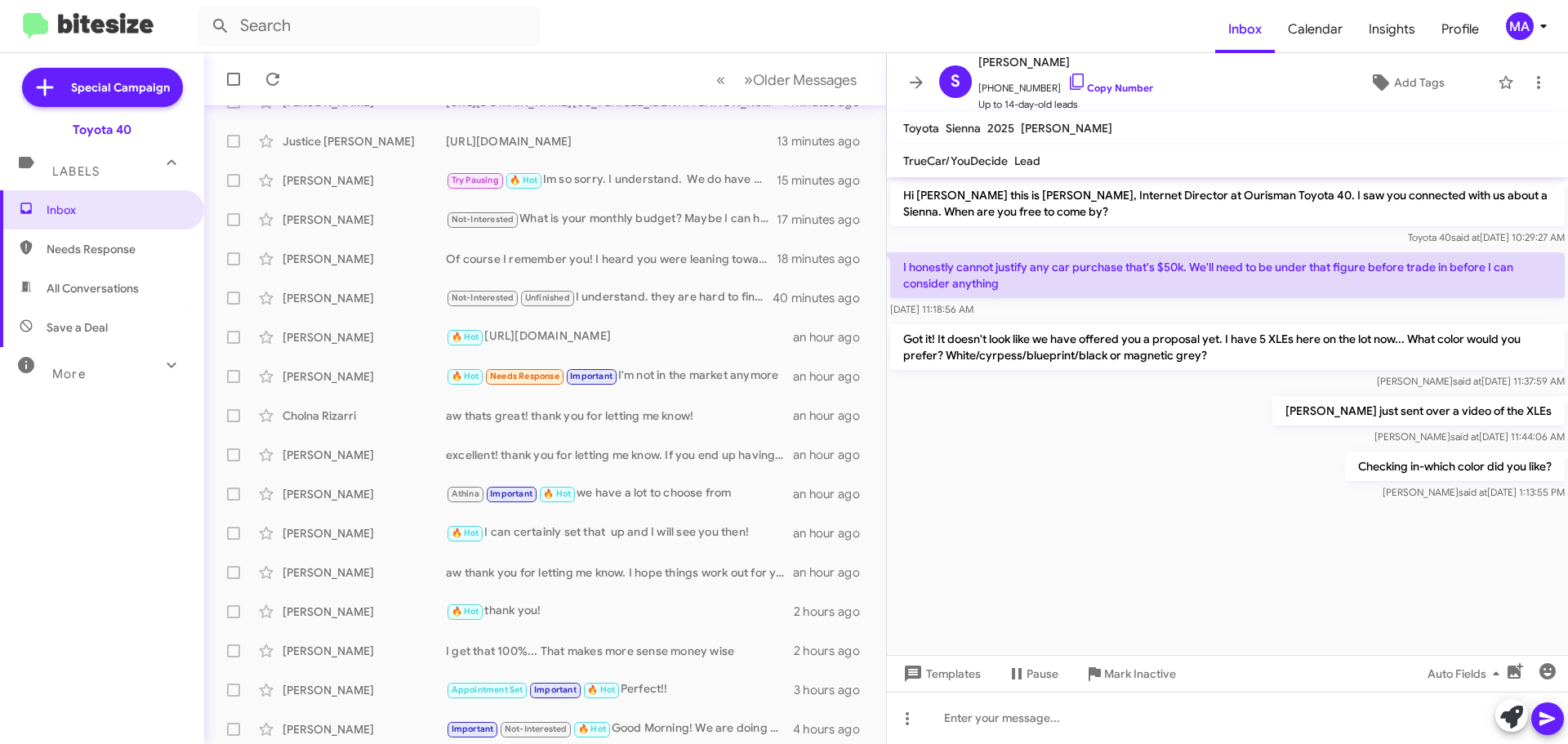
click at [116, 319] on span "Save a Deal" at bounding box center [102, 327] width 204 height 39
type input "in:not-interested"
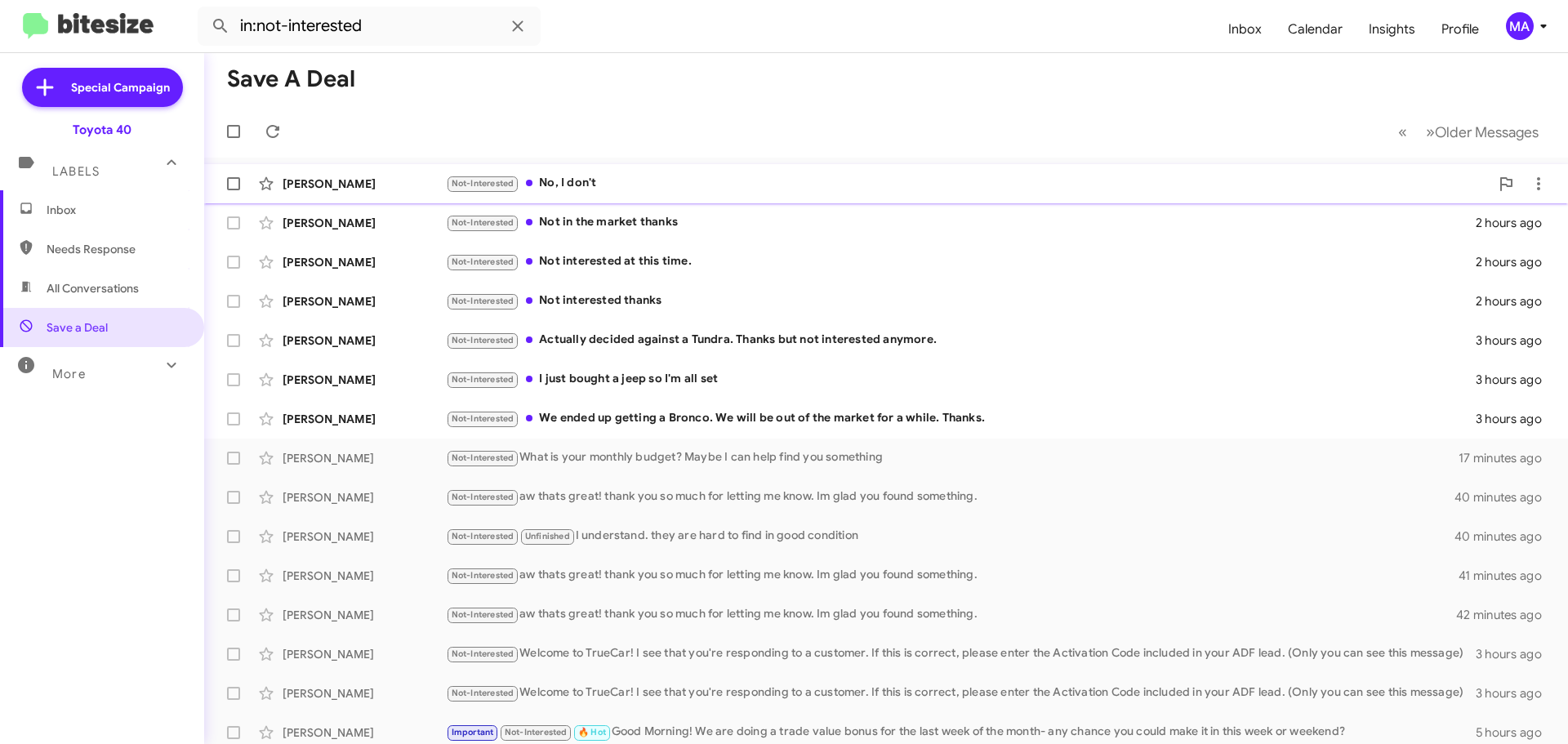
click at [570, 178] on div "Not-Interested No, I don't" at bounding box center [967, 183] width 1044 height 19
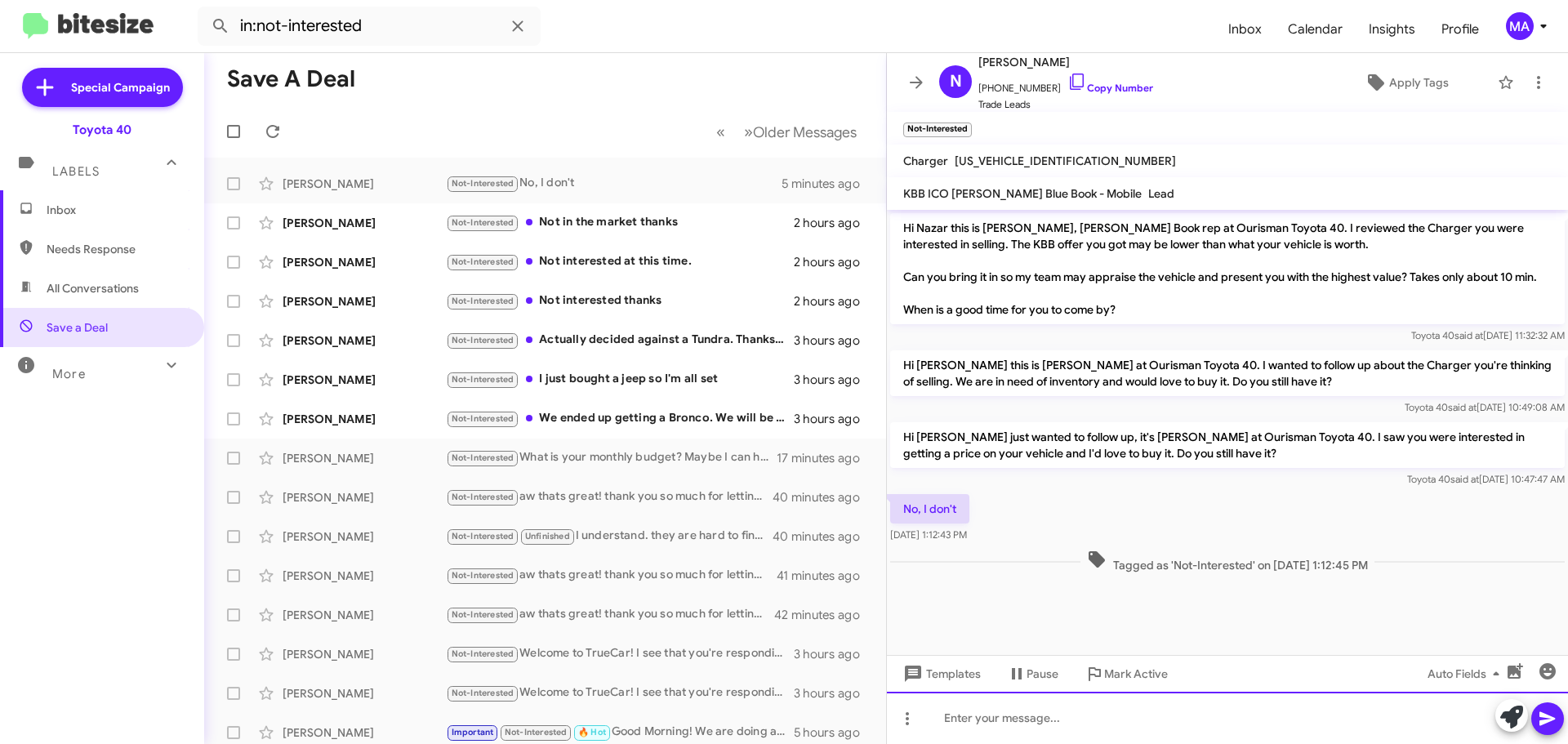
click at [1047, 721] on div at bounding box center [1227, 718] width 681 height 52
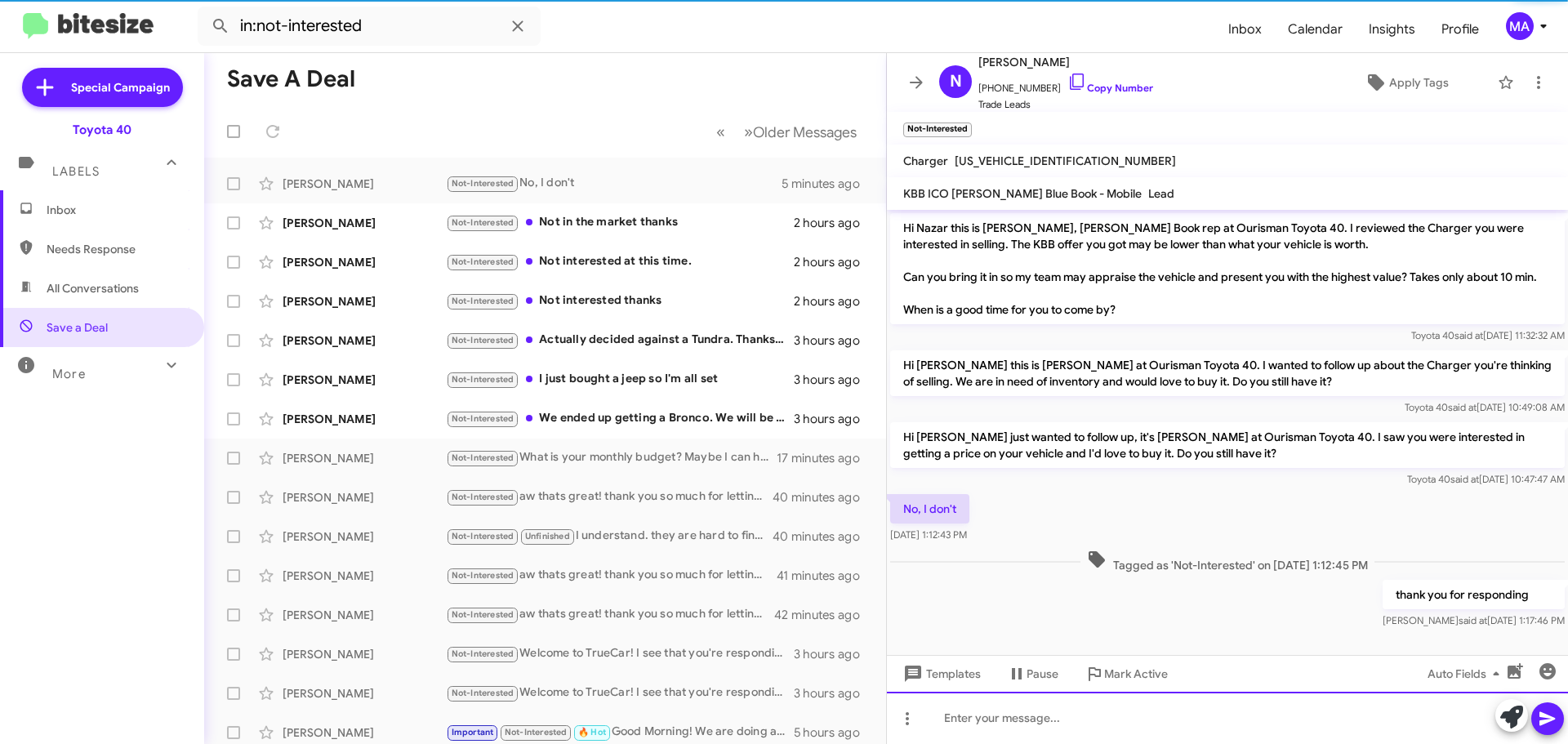
scroll to position [18, 0]
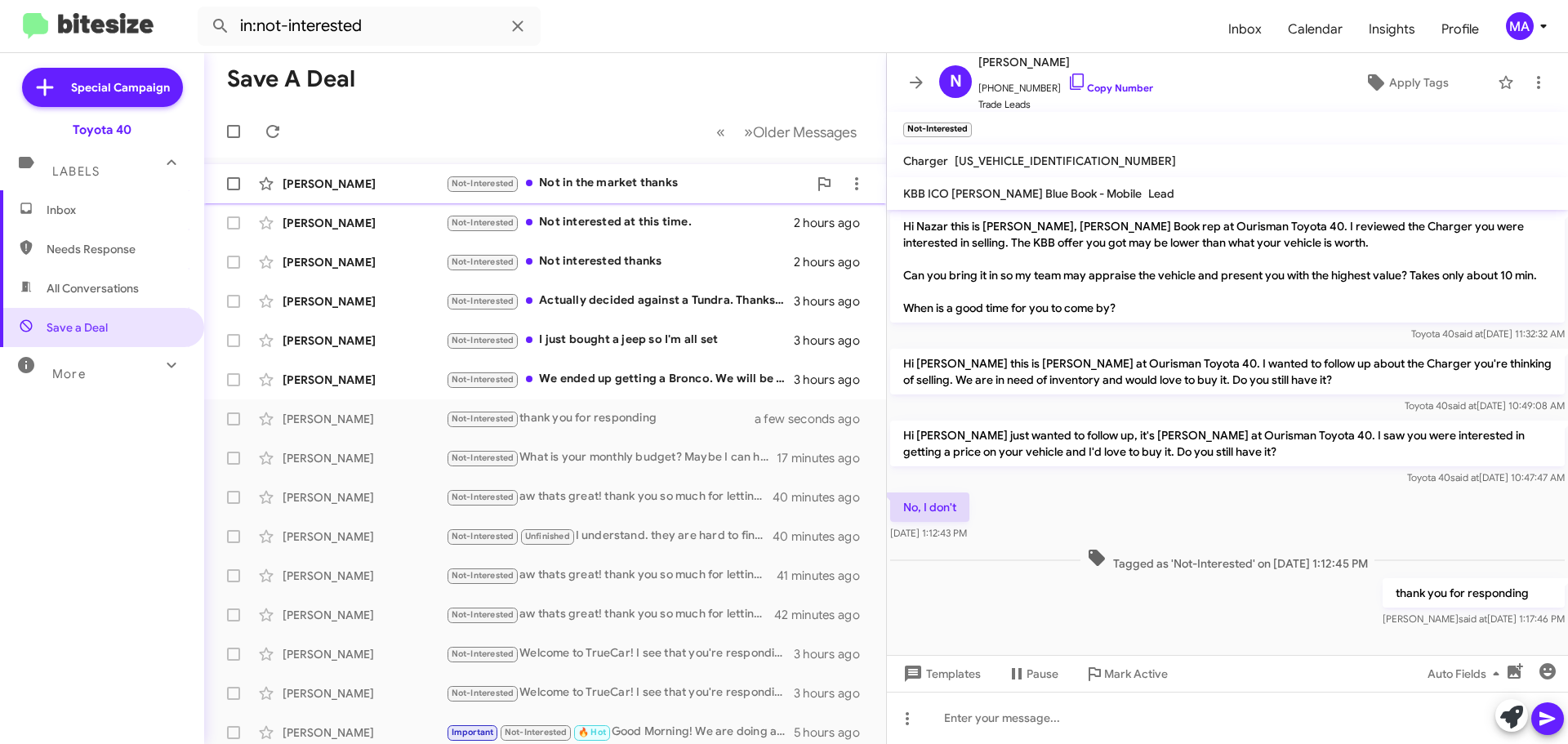
click at [581, 177] on div "Not-Interested Not in the market thanks" at bounding box center [626, 183] width 362 height 19
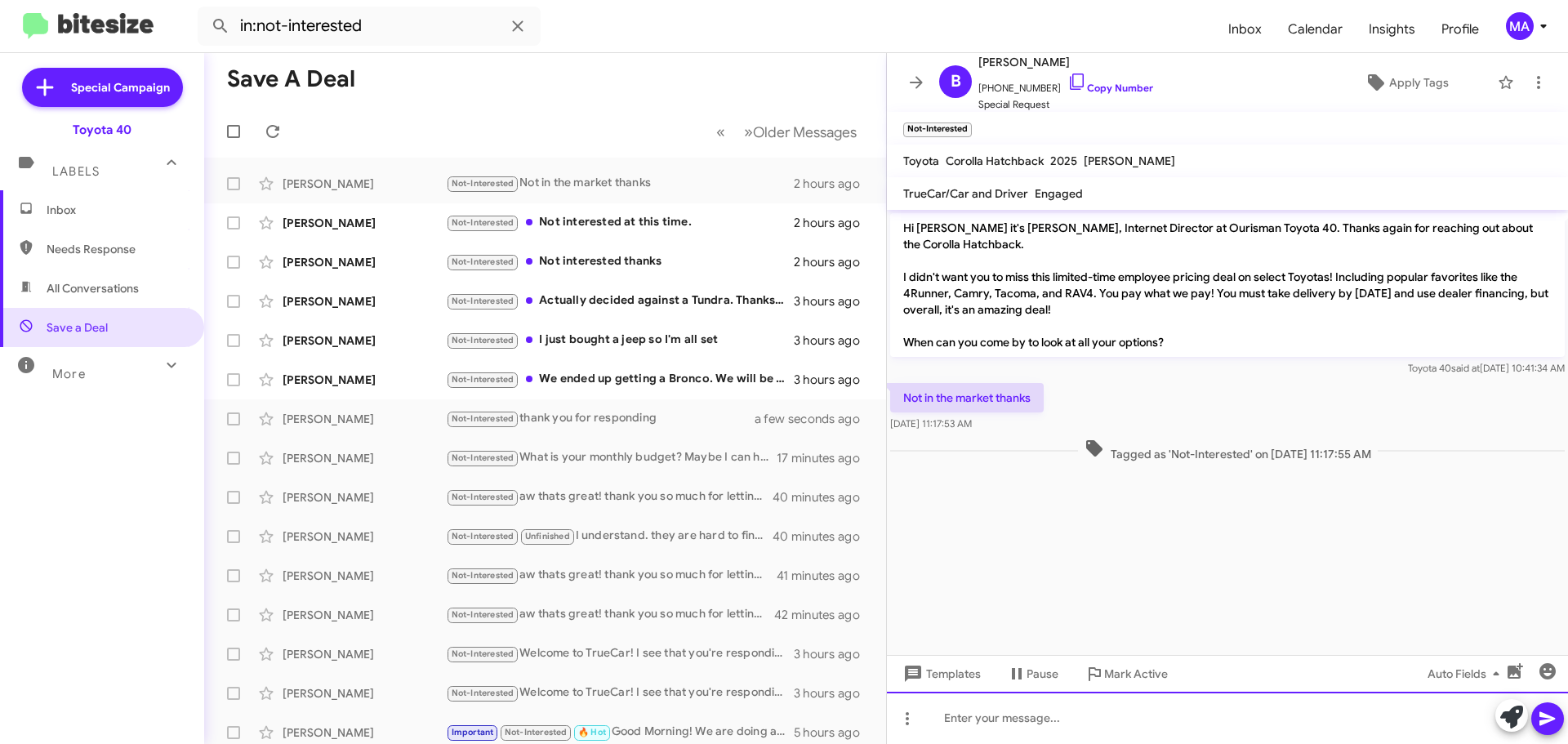
click at [1015, 726] on div at bounding box center [1227, 718] width 681 height 52
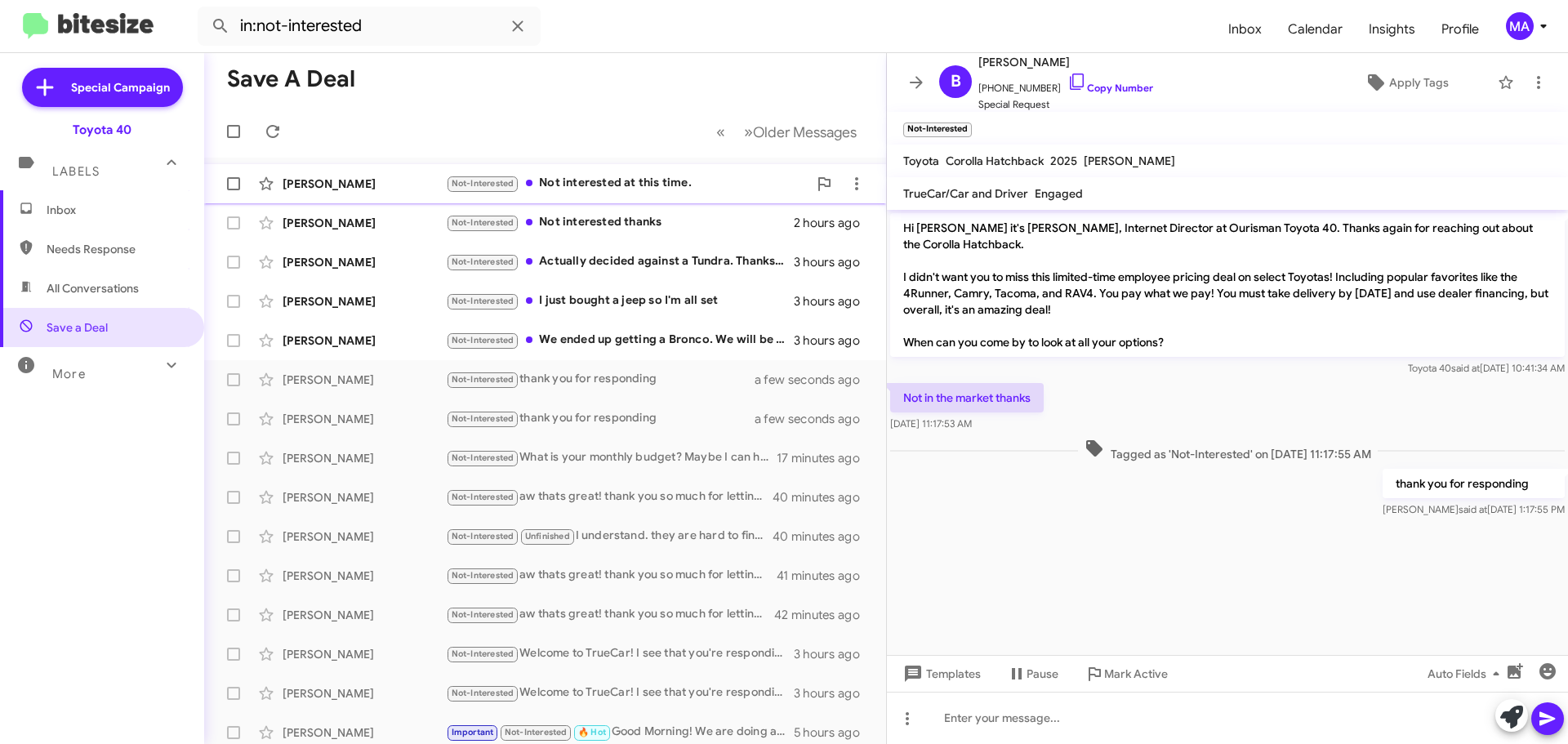
click at [665, 188] on div "Not-Interested Not interested at this time." at bounding box center [626, 183] width 362 height 19
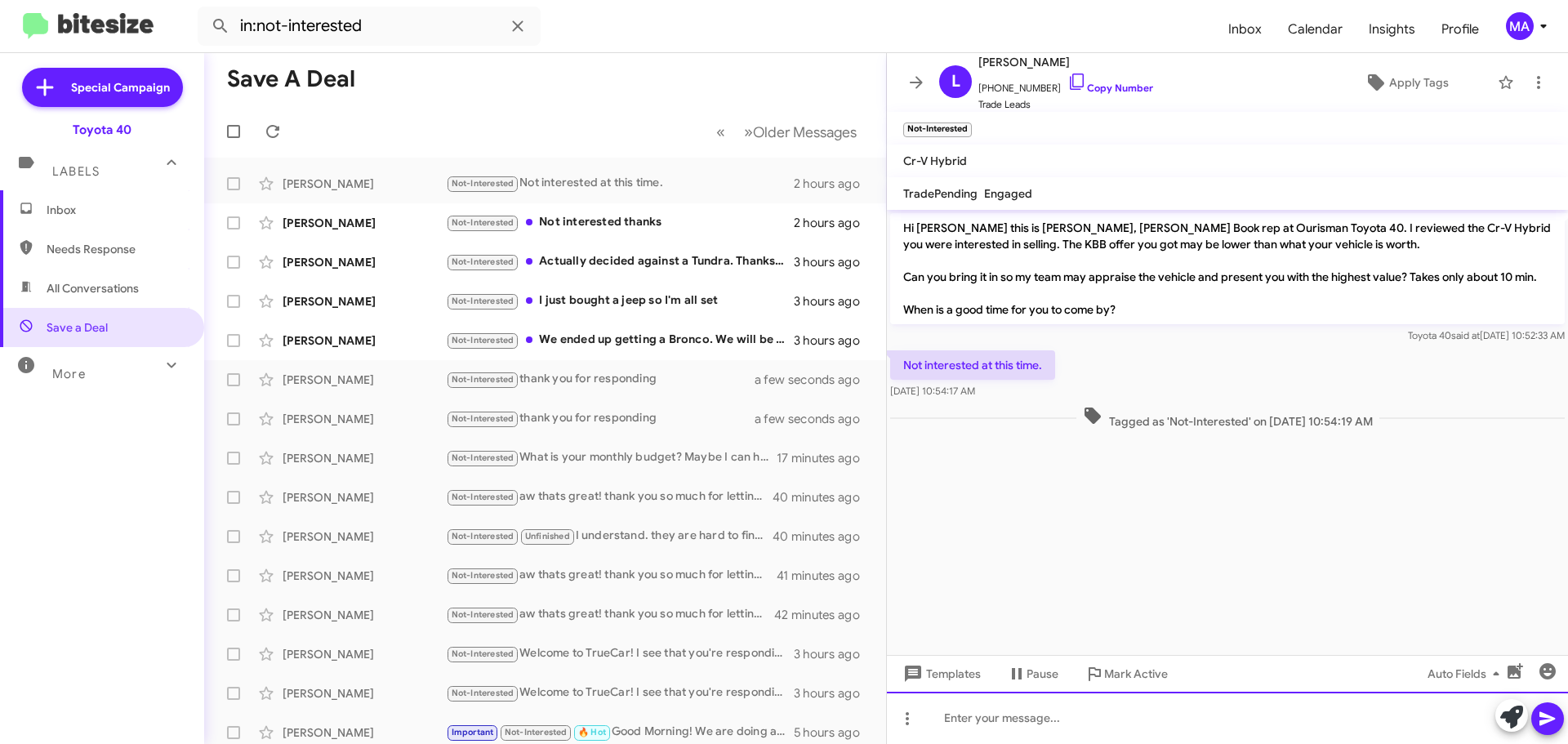
click at [1011, 714] on div at bounding box center [1227, 718] width 681 height 52
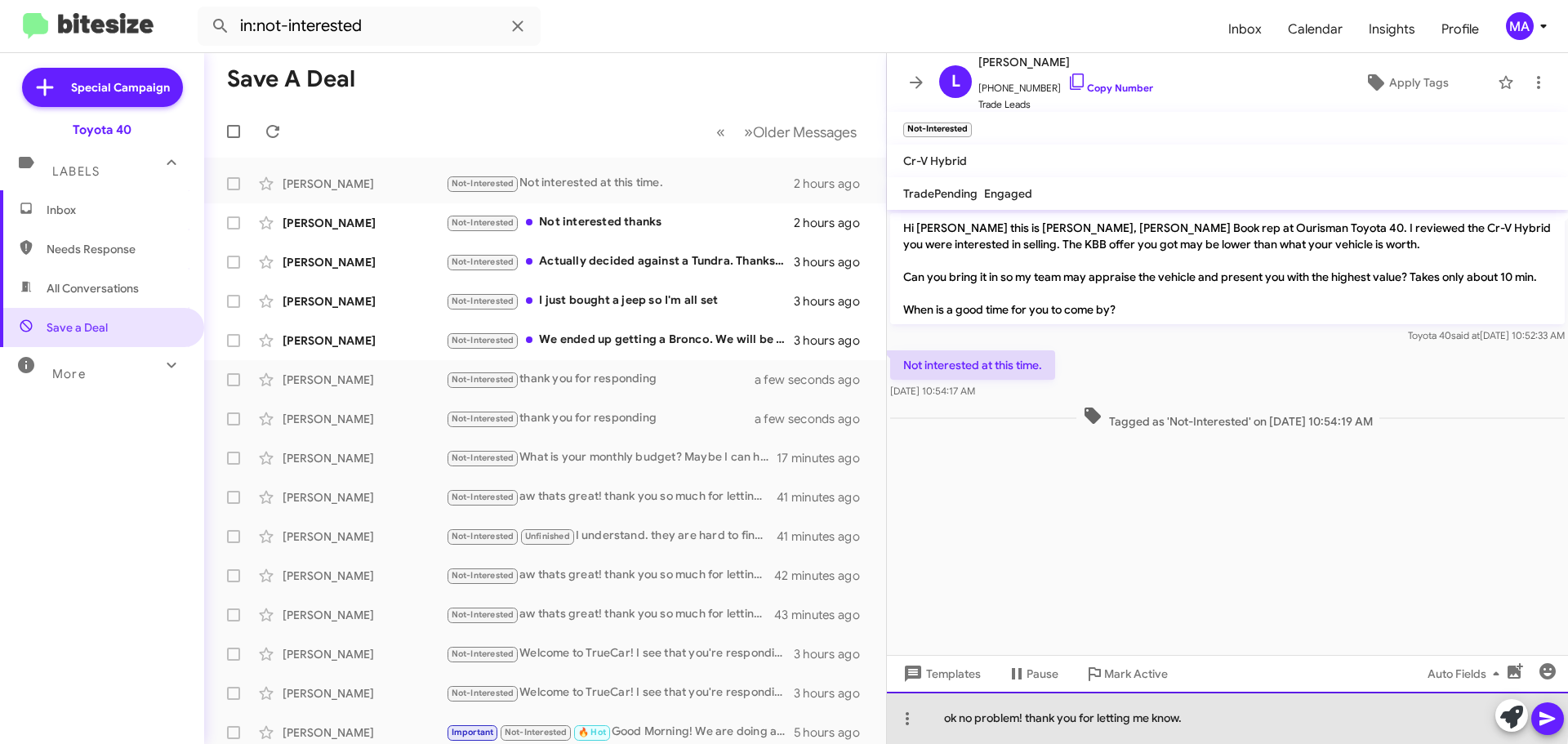
click at [1211, 714] on div "ok no problem! thank you for letting me know." at bounding box center [1227, 718] width 681 height 52
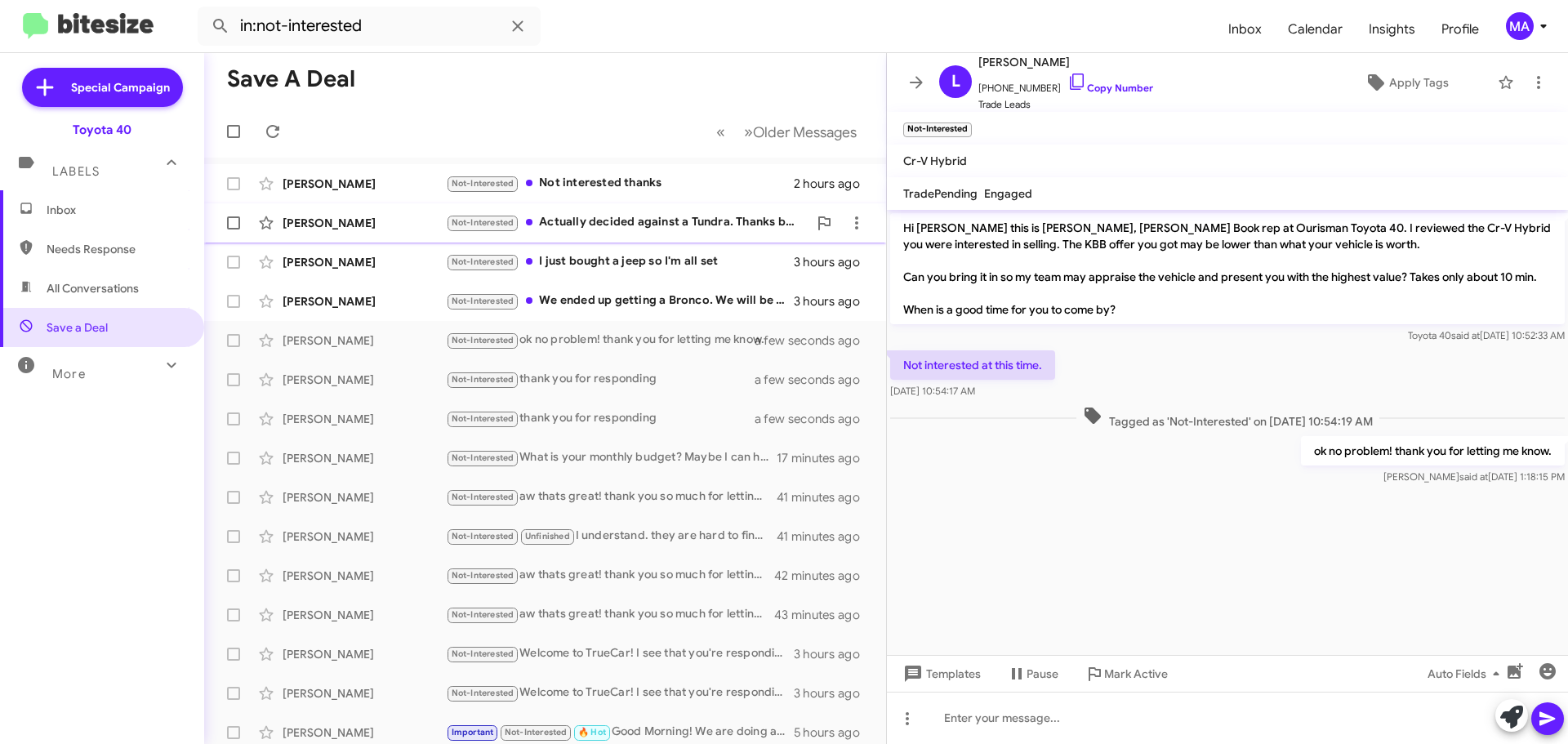
click at [616, 224] on div "Not-Interested Actually decided against a Tundra. Thanks but not interested any…" at bounding box center [626, 223] width 362 height 19
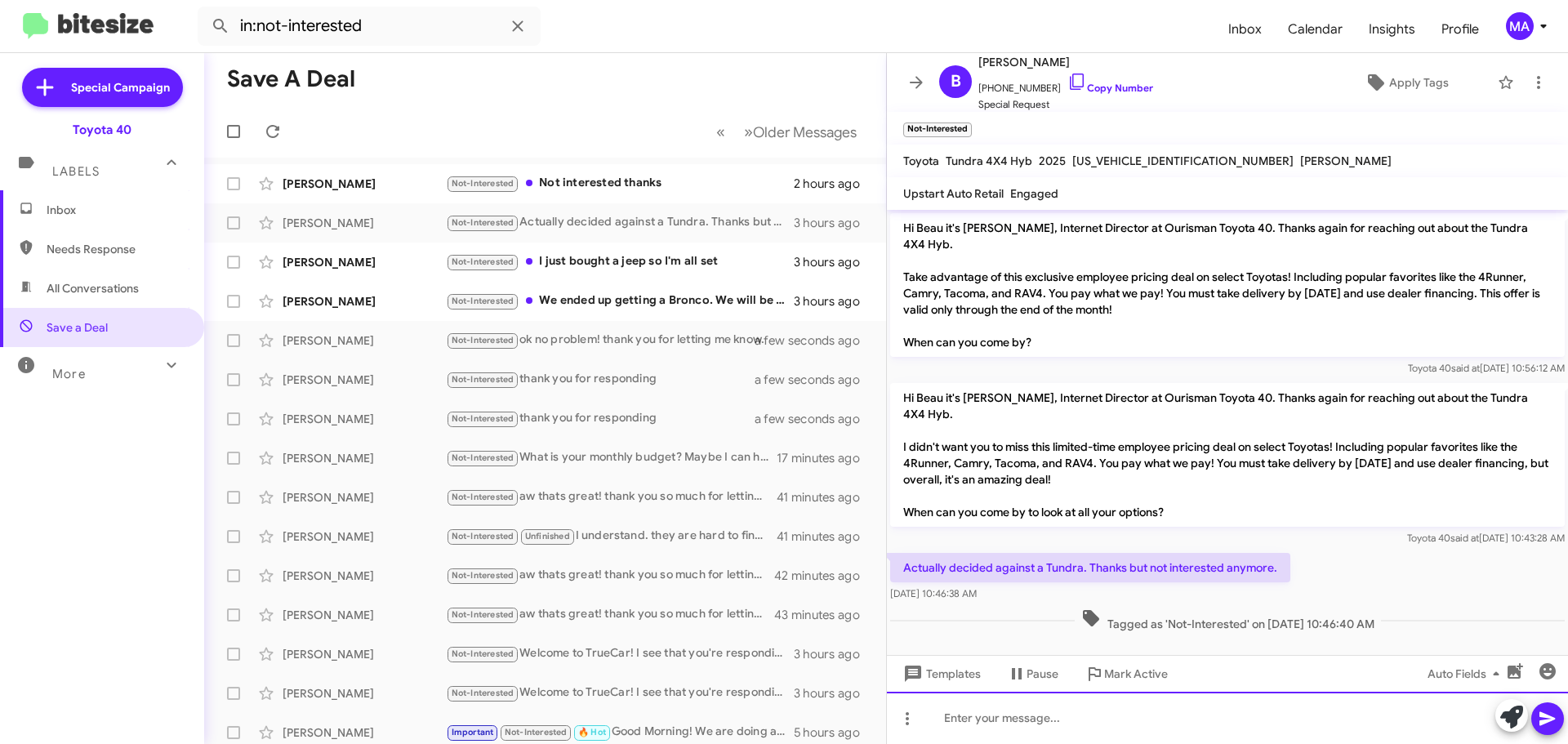
click at [1077, 733] on div at bounding box center [1227, 718] width 681 height 52
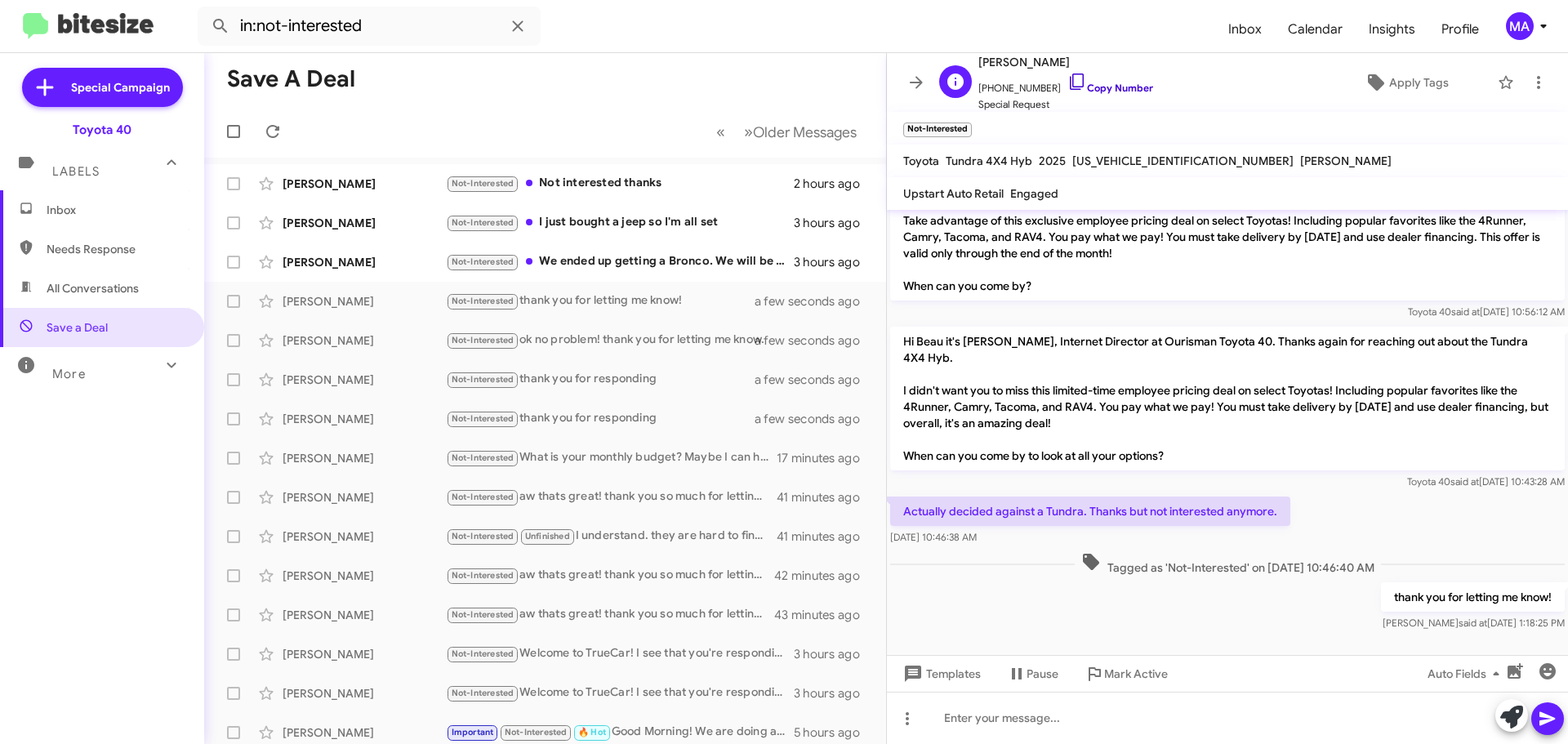
click at [1068, 82] on icon at bounding box center [1077, 81] width 19 height 19
drag, startPoint x: 1025, startPoint y: 550, endPoint x: 904, endPoint y: 497, distance: 132.1
click at [904, 497] on div "Hi Beau it's Morgan Anderson, Internet Director at Ourisman Toyota 40. Thanks a…" at bounding box center [1227, 394] width 681 height 481
copy div "Actually decided against a Tundra. Thanks but not interested anymore. Sep 25, 2…"
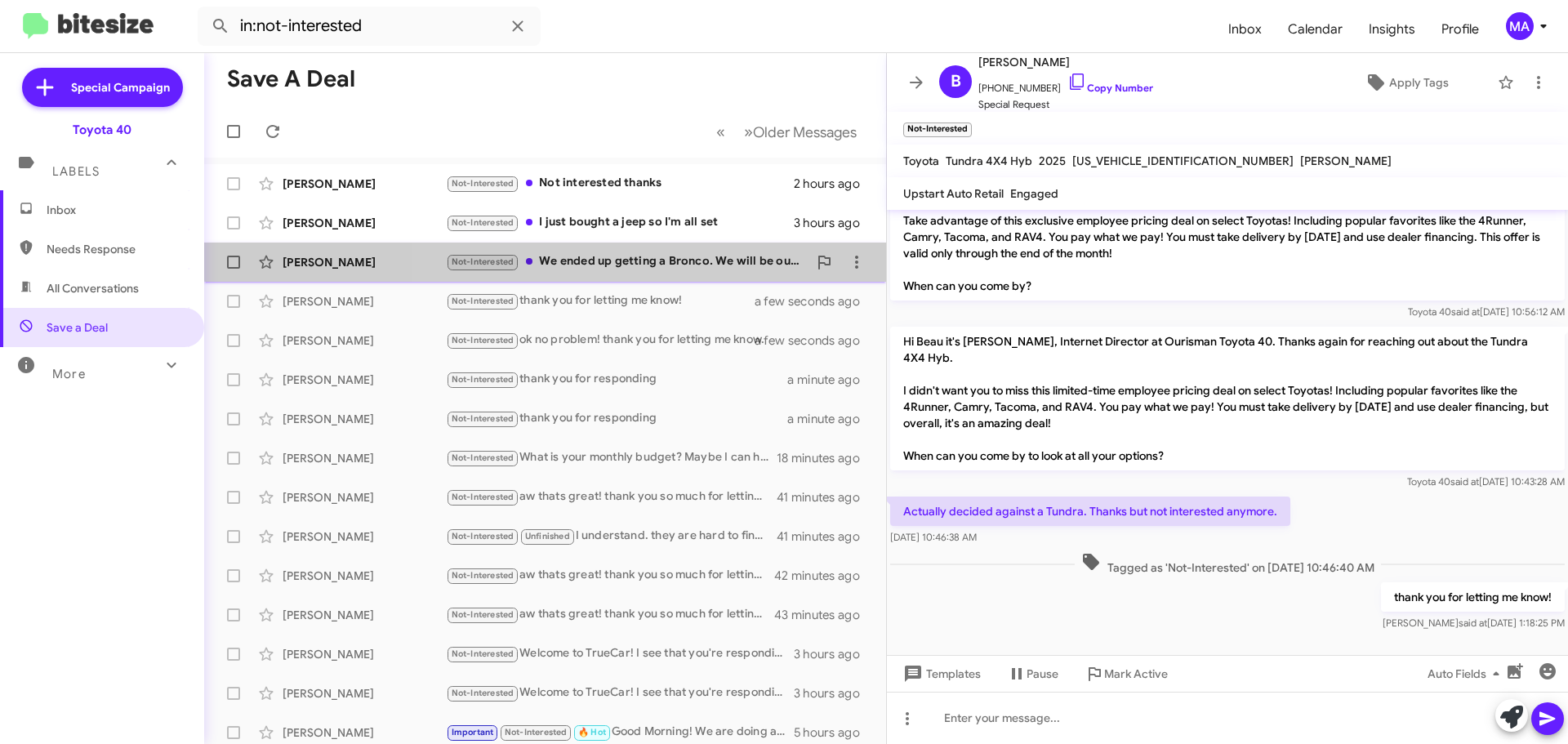
click at [689, 253] on div "Not-Interested We ended up getting a Bronco. We will be out of the market for a…" at bounding box center [626, 261] width 362 height 19
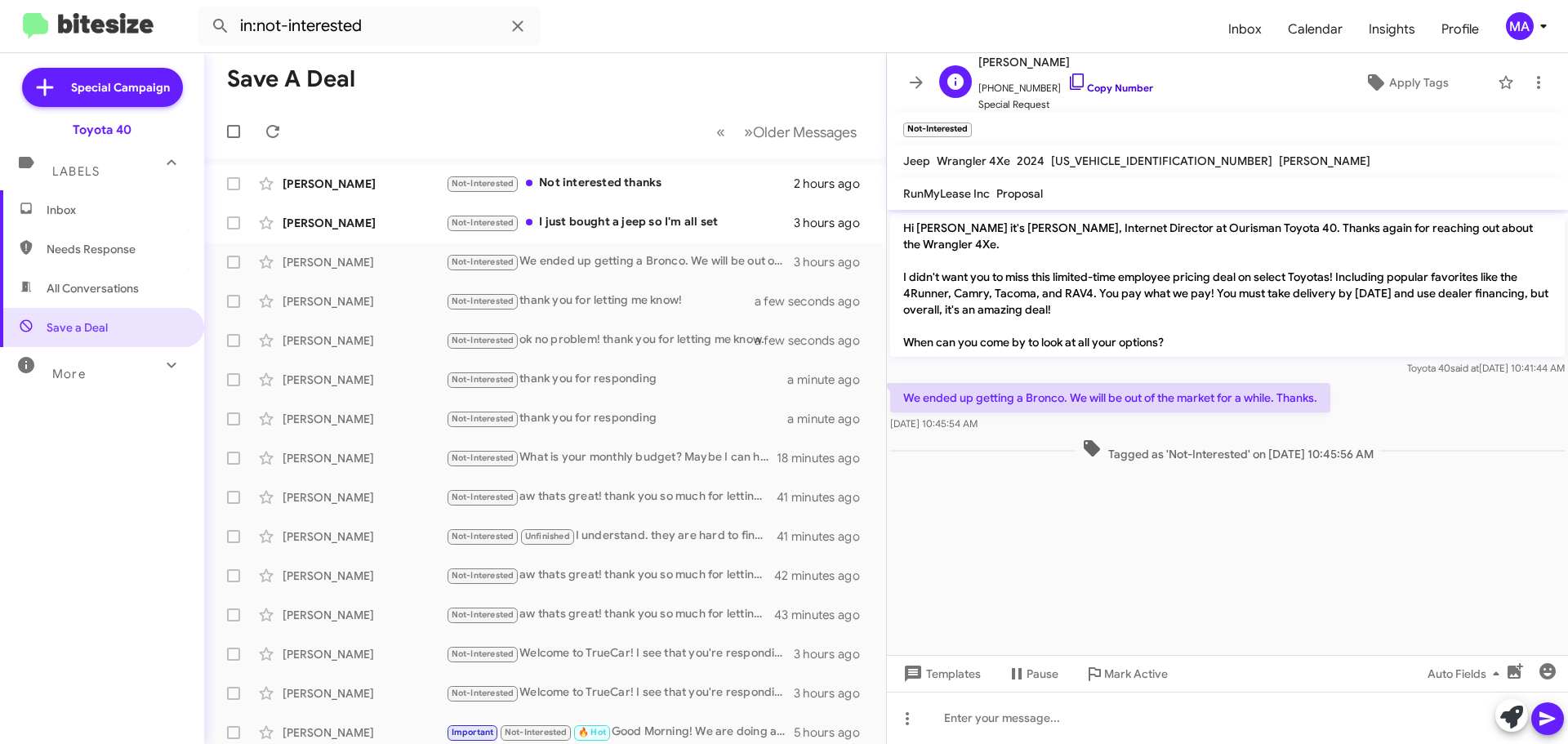
click at [1068, 83] on icon at bounding box center [1077, 81] width 19 height 19
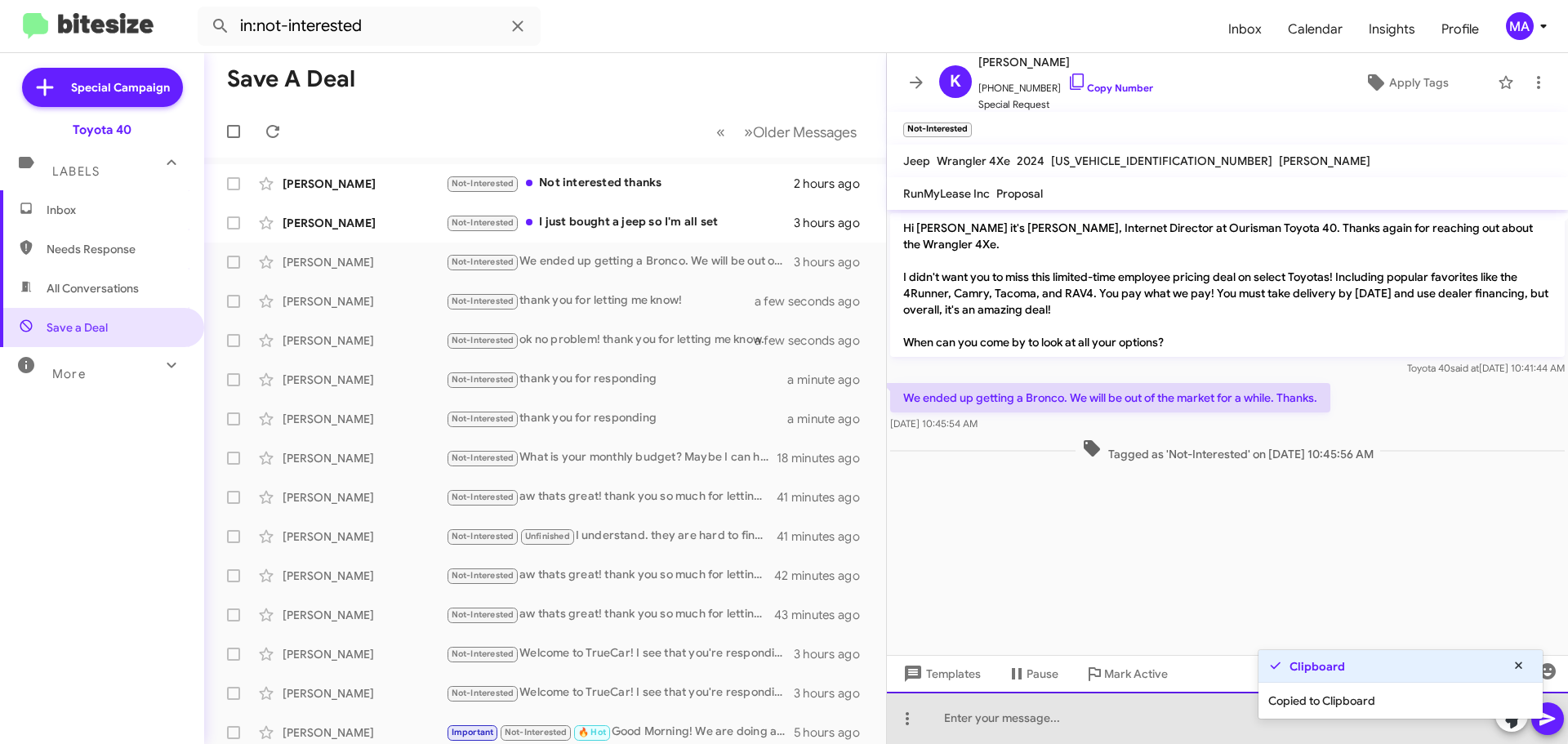
click at [977, 708] on div at bounding box center [1227, 718] width 681 height 52
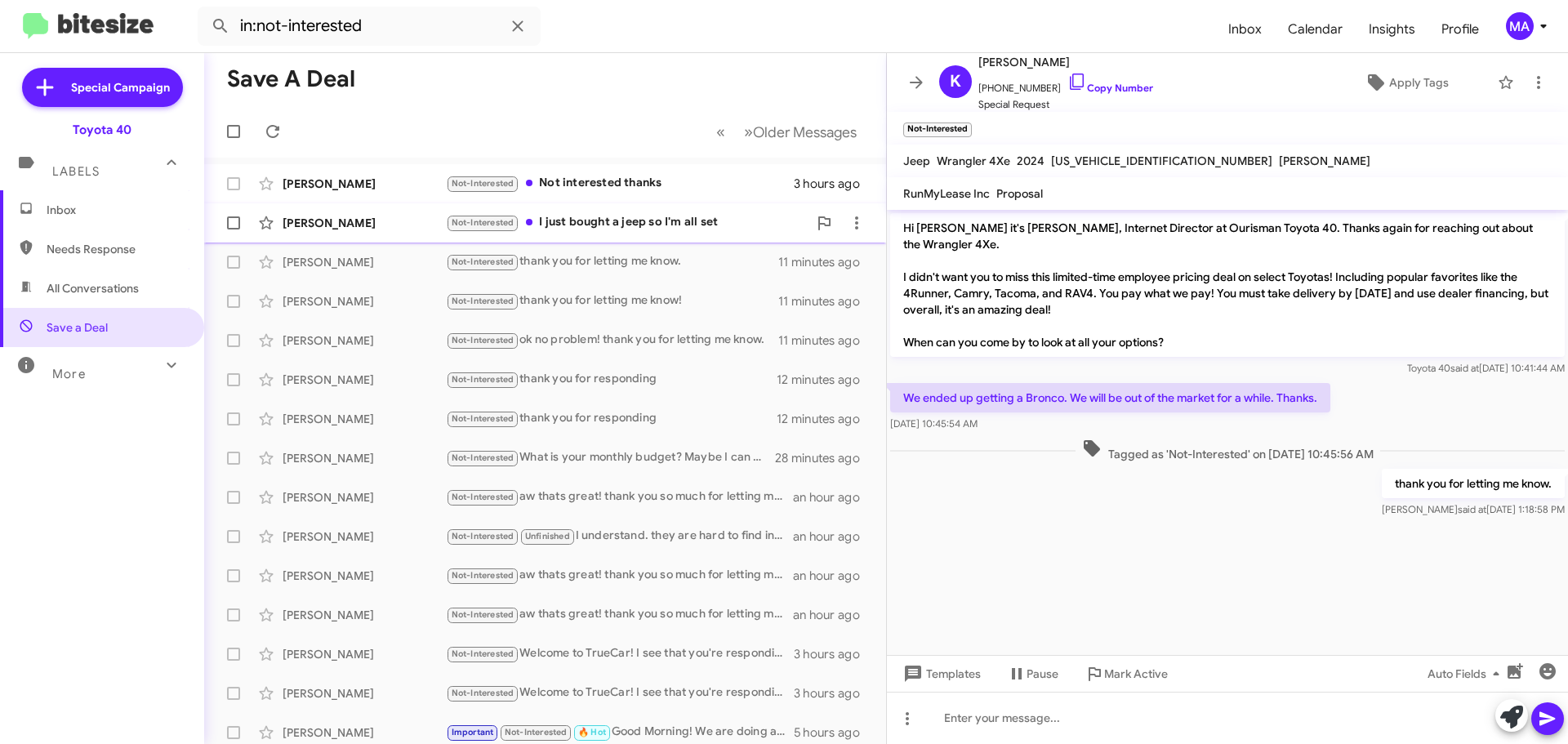
click at [612, 218] on div "Not-Interested I just bought a jeep so I'm all set" at bounding box center [626, 223] width 362 height 19
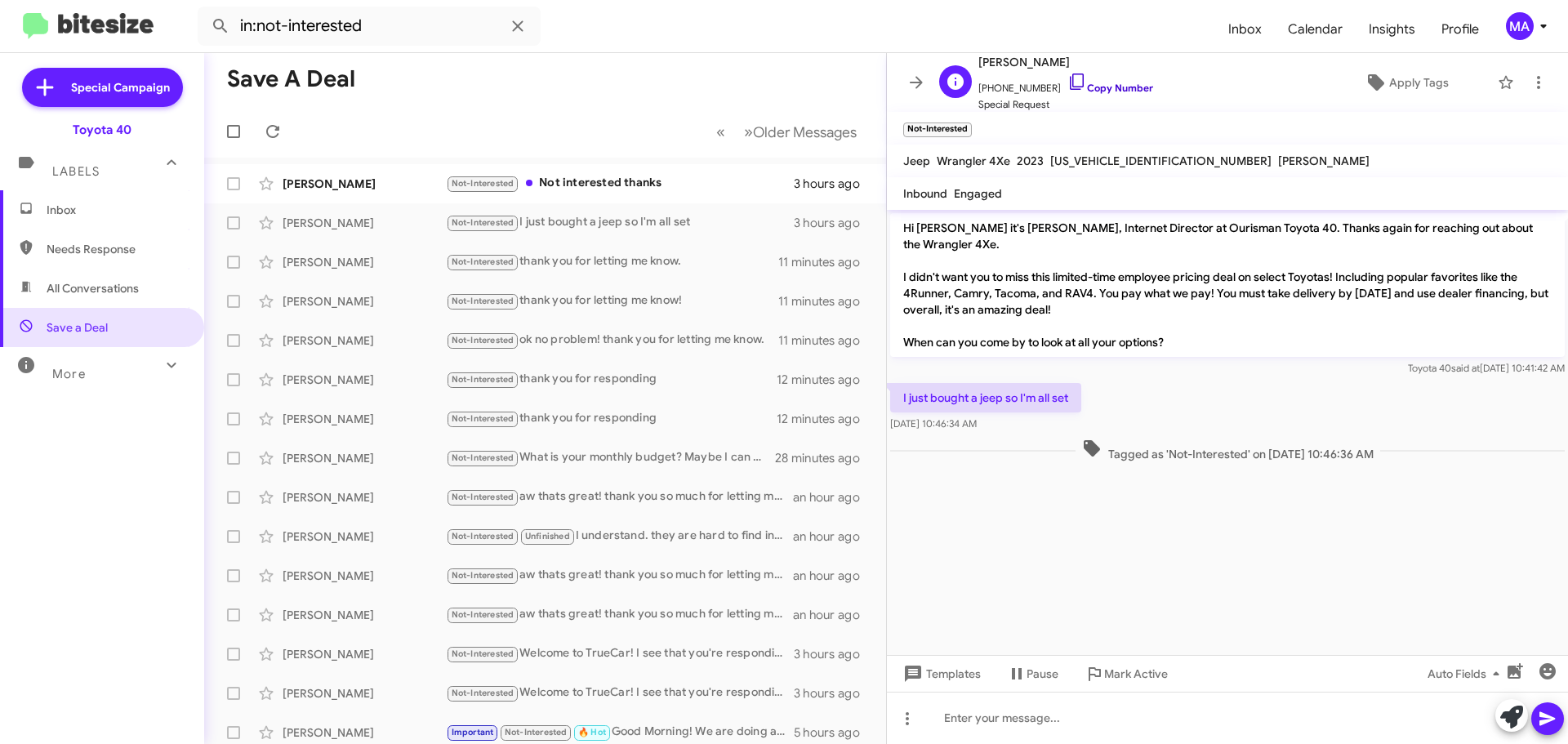
click at [1068, 80] on icon at bounding box center [1077, 81] width 19 height 19
click at [1022, 420] on div "Sep 25, 2025, 10:46:34 AM" at bounding box center [986, 423] width 191 height 16
drag, startPoint x: 1022, startPoint y: 420, endPoint x: 902, endPoint y: 398, distance: 122.0
click at [902, 398] on div "I just bought a jeep so I'm all set Sep 25, 2025, 10:46:34 AM" at bounding box center [986, 407] width 191 height 49
copy div "I just bought a jeep so I'm all set Sep 25, 2025, 10:46:34 AM"
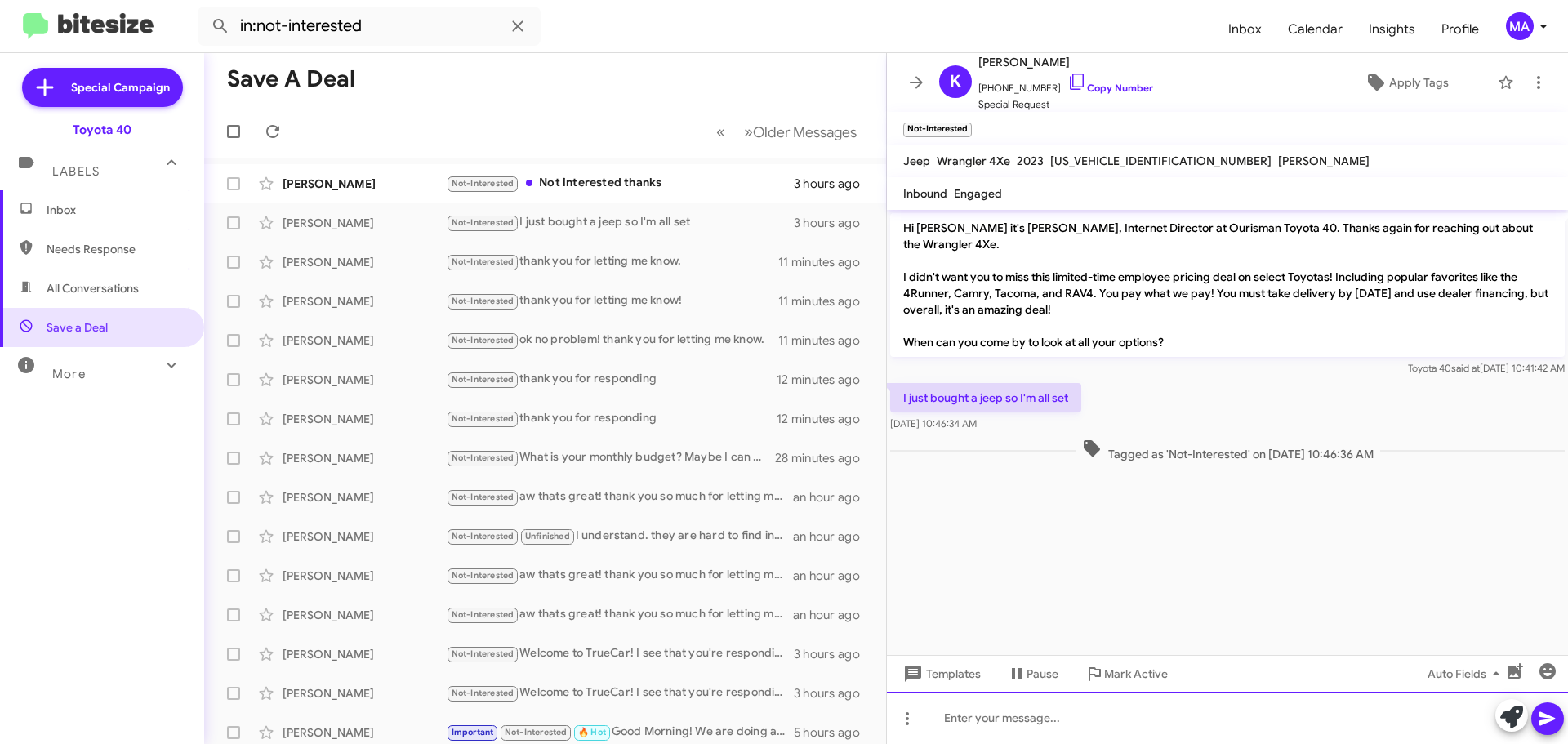
click at [1085, 730] on div at bounding box center [1227, 718] width 681 height 52
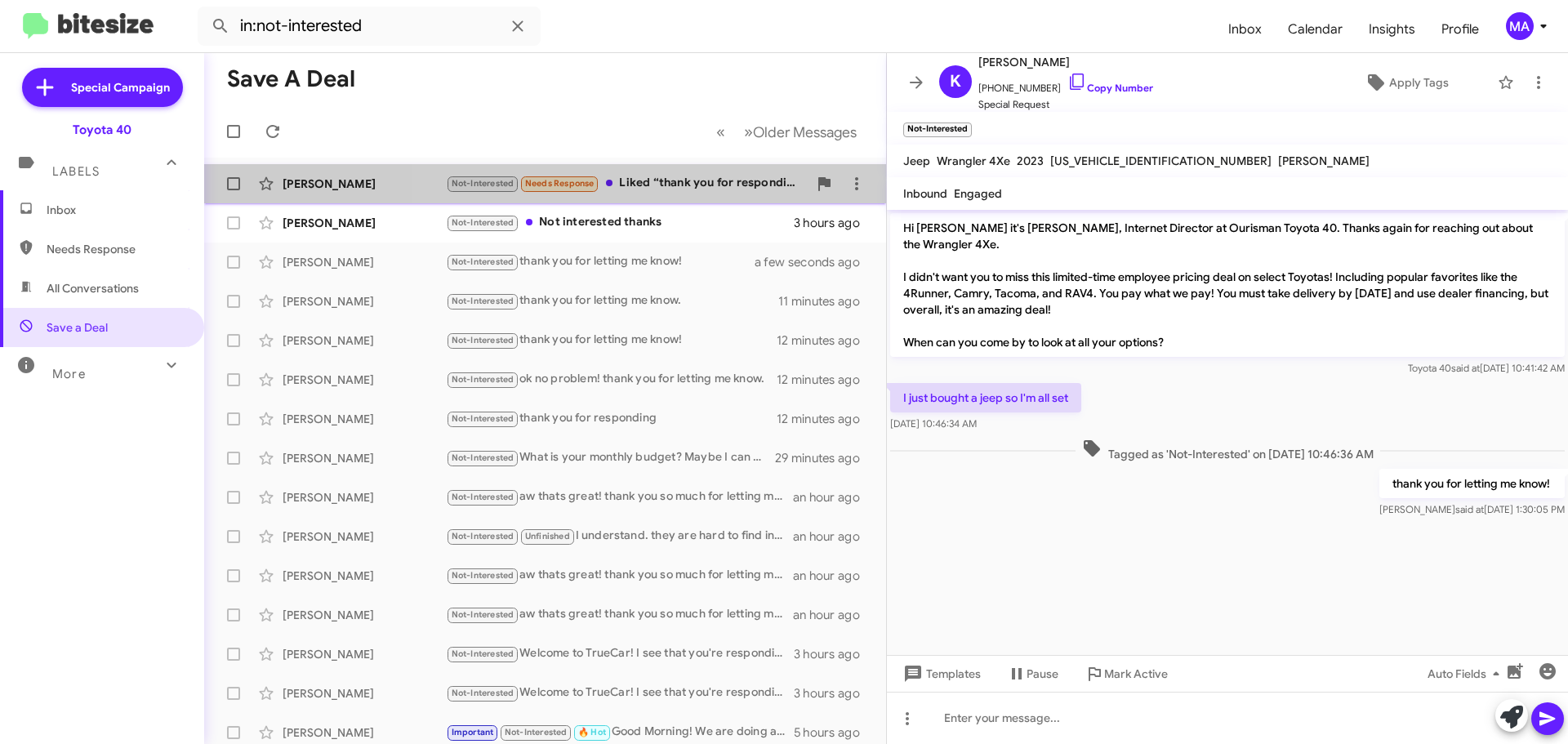
click at [689, 186] on div "Not-Interested Needs Response Liked “thank you for responding”" at bounding box center [626, 183] width 362 height 19
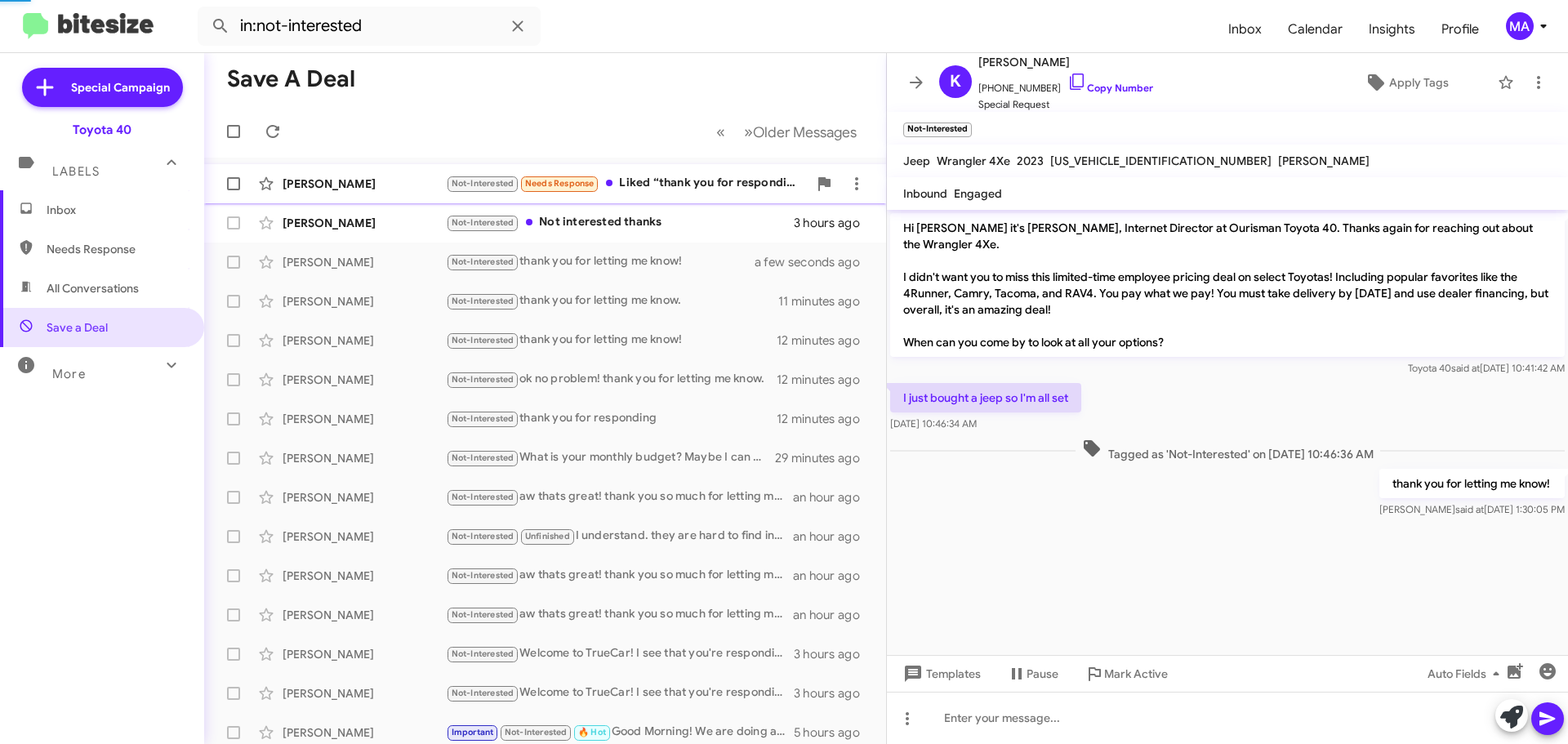
scroll to position [78, 0]
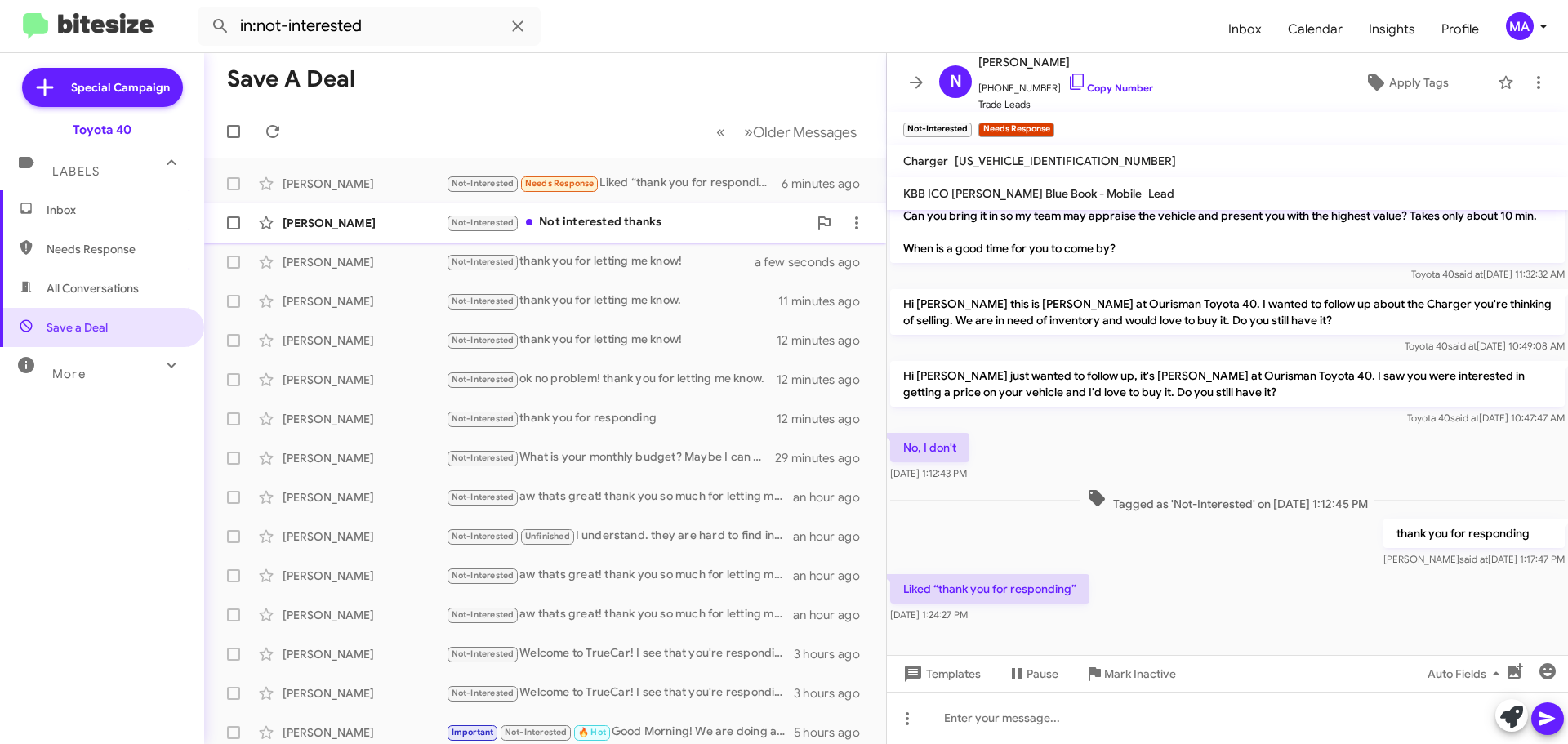
click at [634, 216] on div "Not-Interested Not interested thanks" at bounding box center [626, 223] width 362 height 19
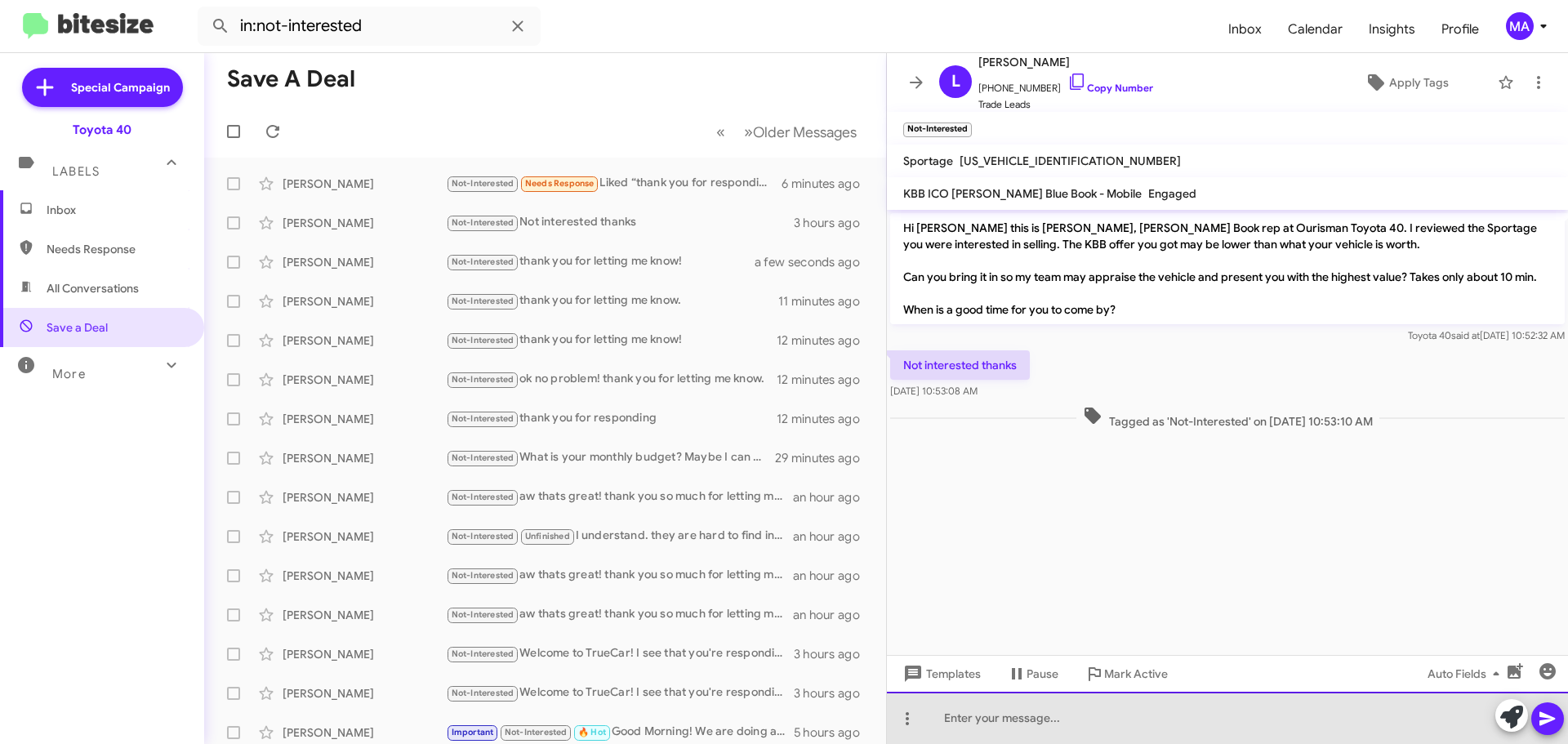
click at [1043, 720] on div at bounding box center [1227, 718] width 681 height 52
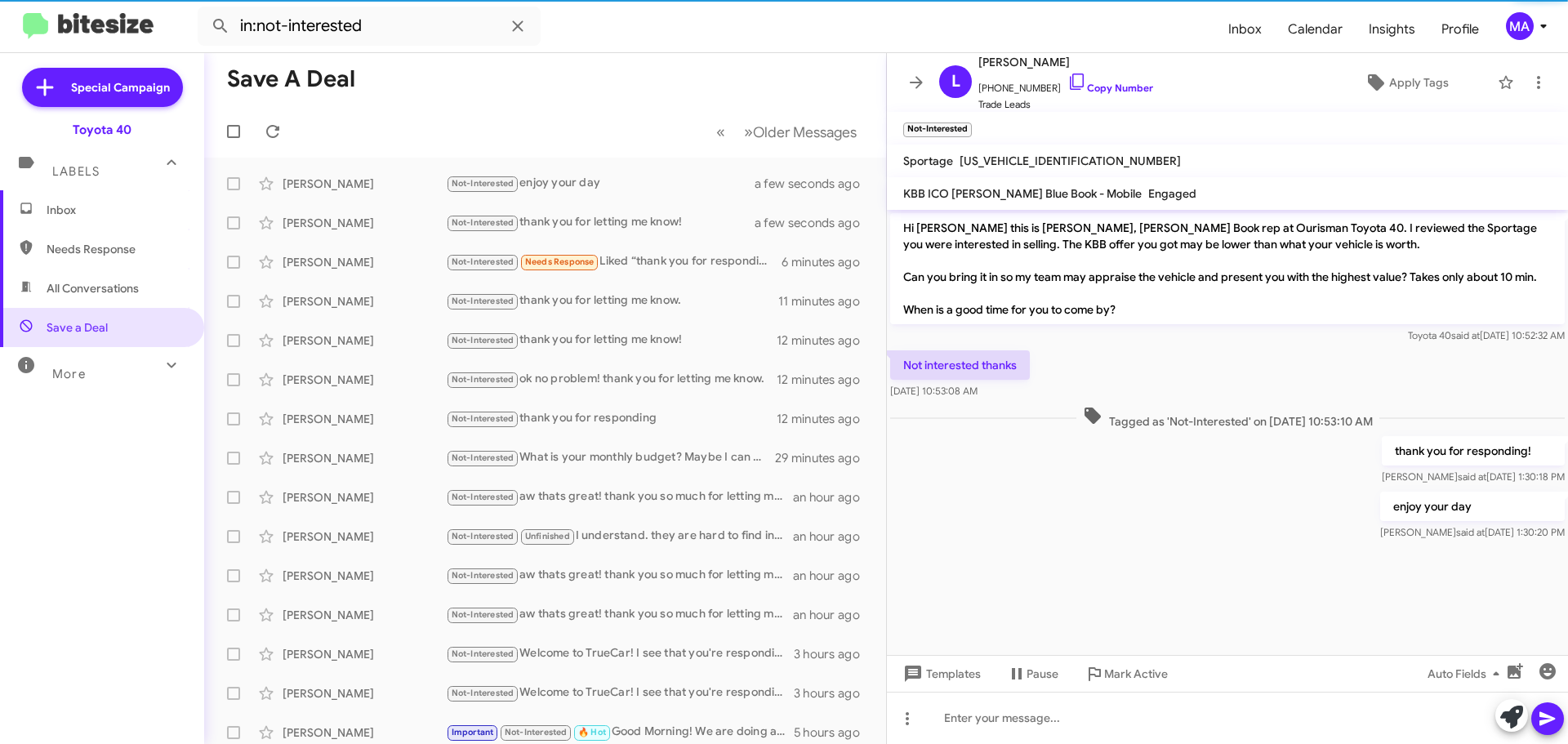
click at [105, 205] on span "Inbox" at bounding box center [116, 209] width 139 height 16
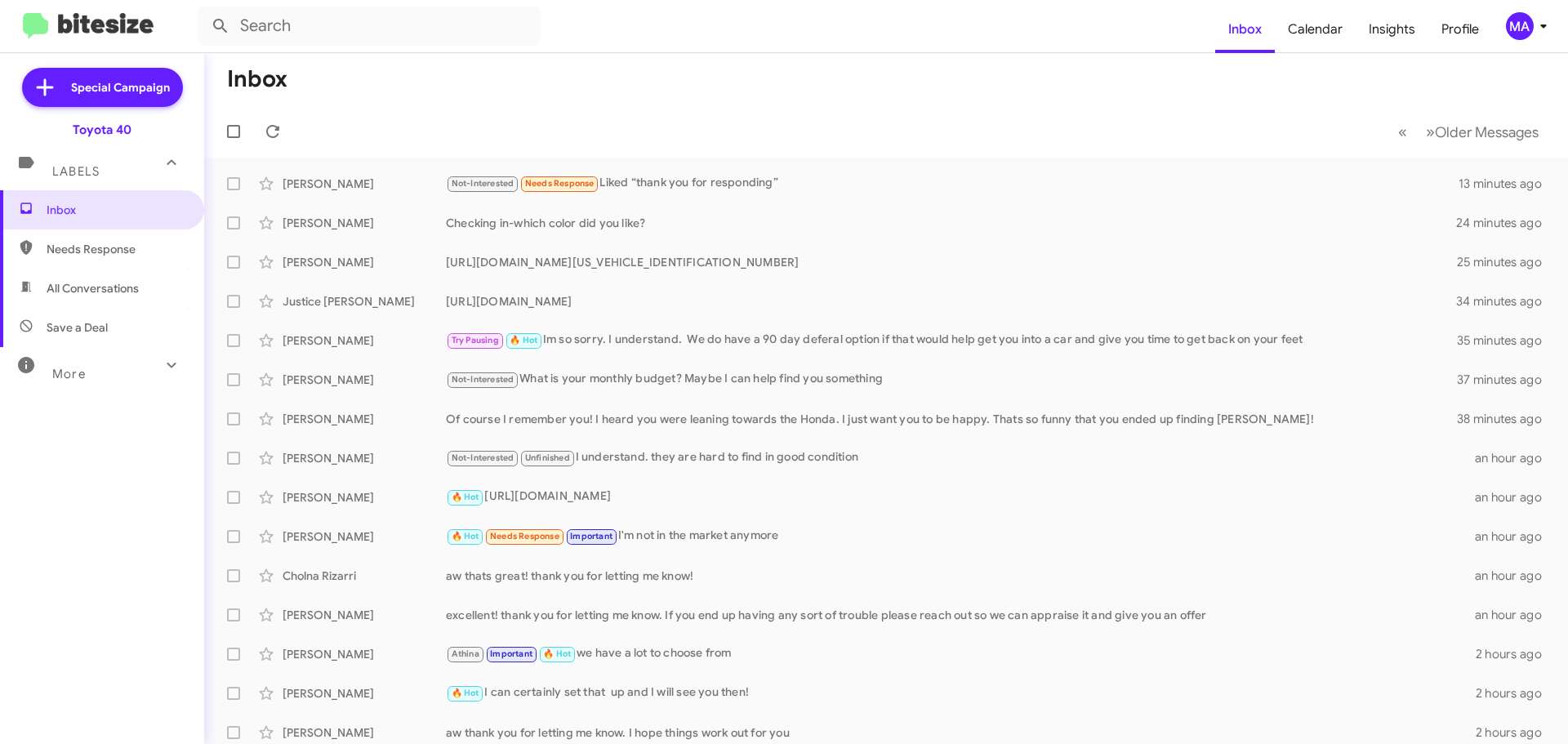
click at [87, 281] on span "All Conversations" at bounding box center [92, 288] width 92 height 16
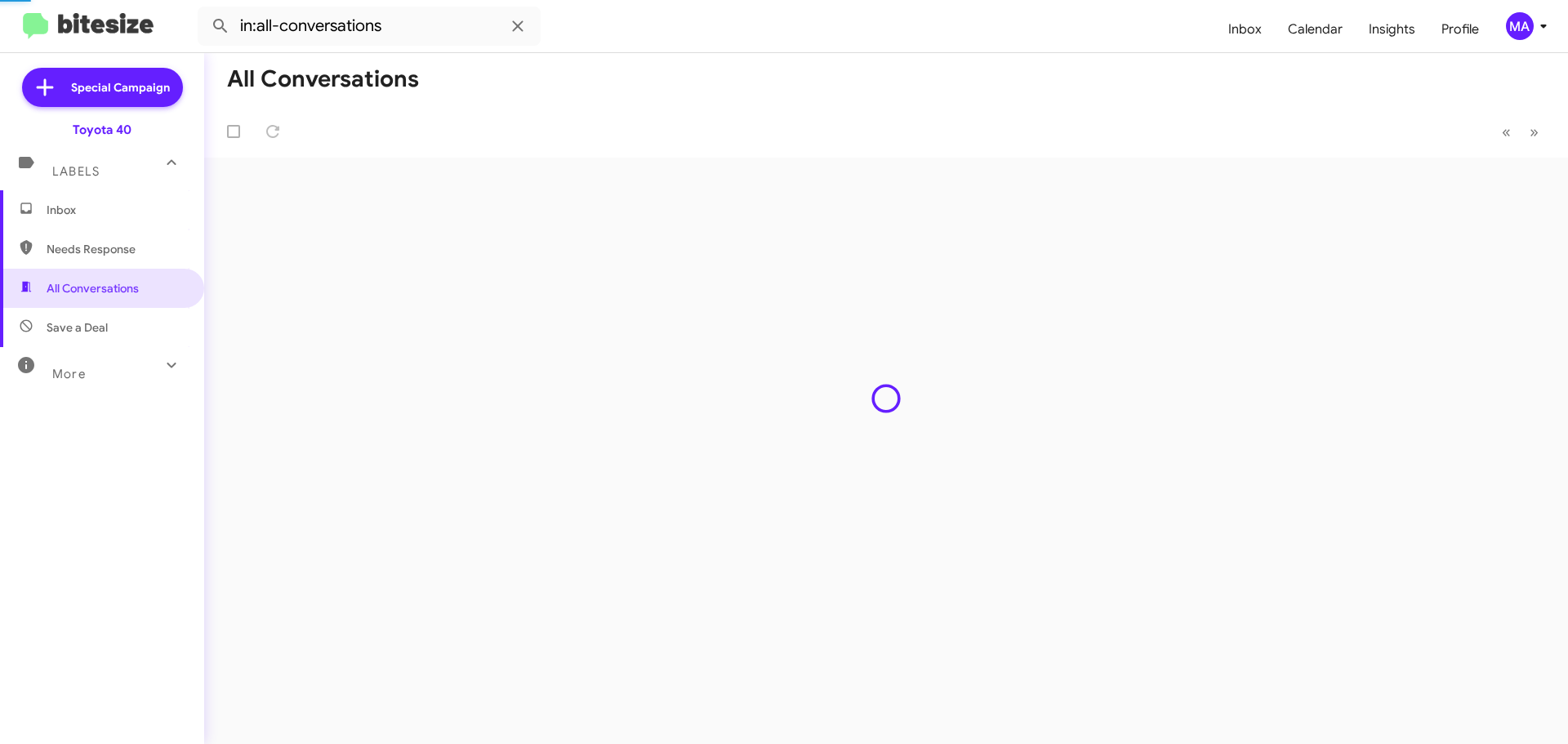
click at [81, 256] on span "Needs Response" at bounding box center [116, 248] width 139 height 16
type input "in:needs-response"
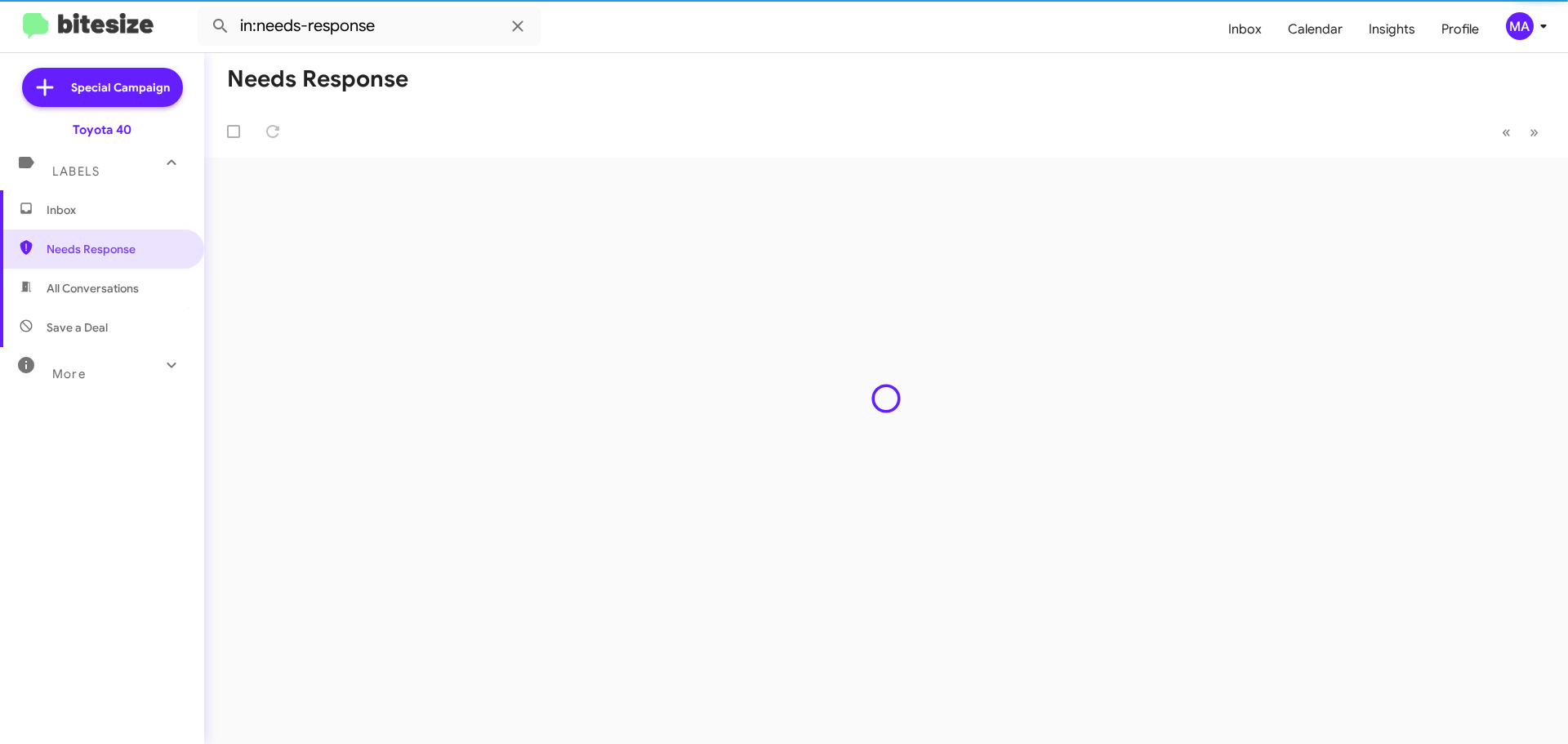
click at [73, 205] on span "Inbox" at bounding box center [116, 209] width 139 height 16
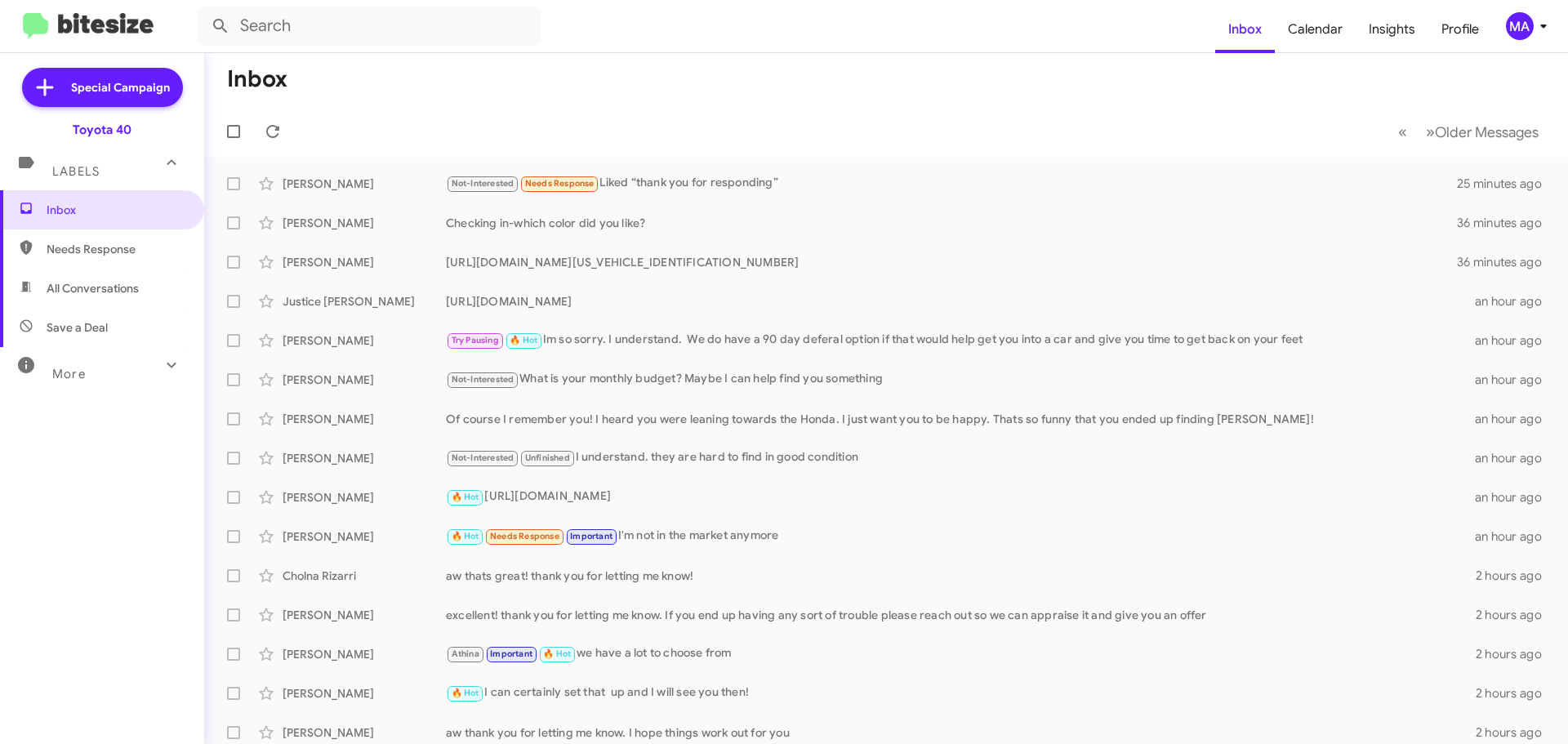
click at [89, 229] on span "Needs Response" at bounding box center [102, 249] width 204 height 39
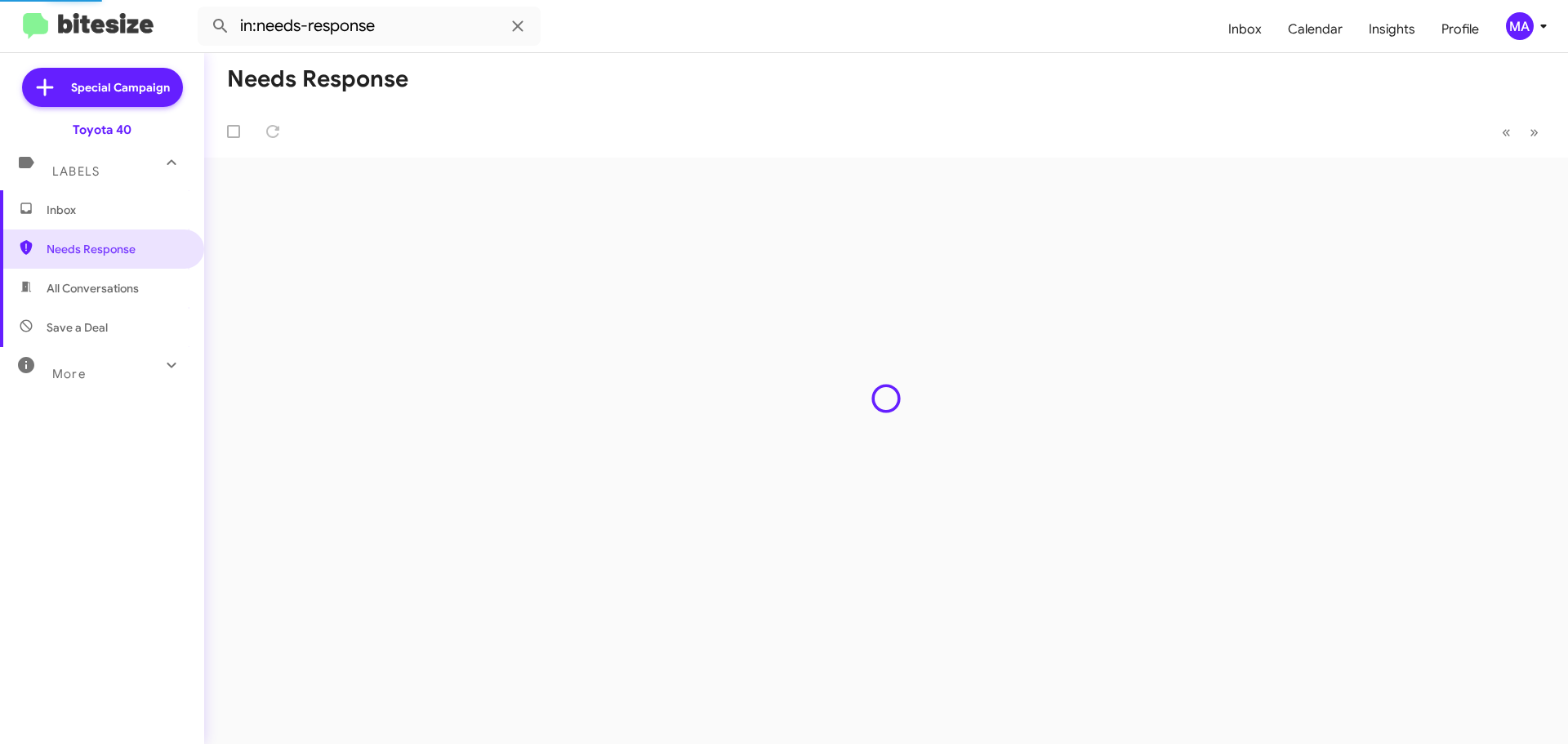
click at [110, 282] on span "All Conversations" at bounding box center [92, 288] width 92 height 16
type input "in:all-conversations"
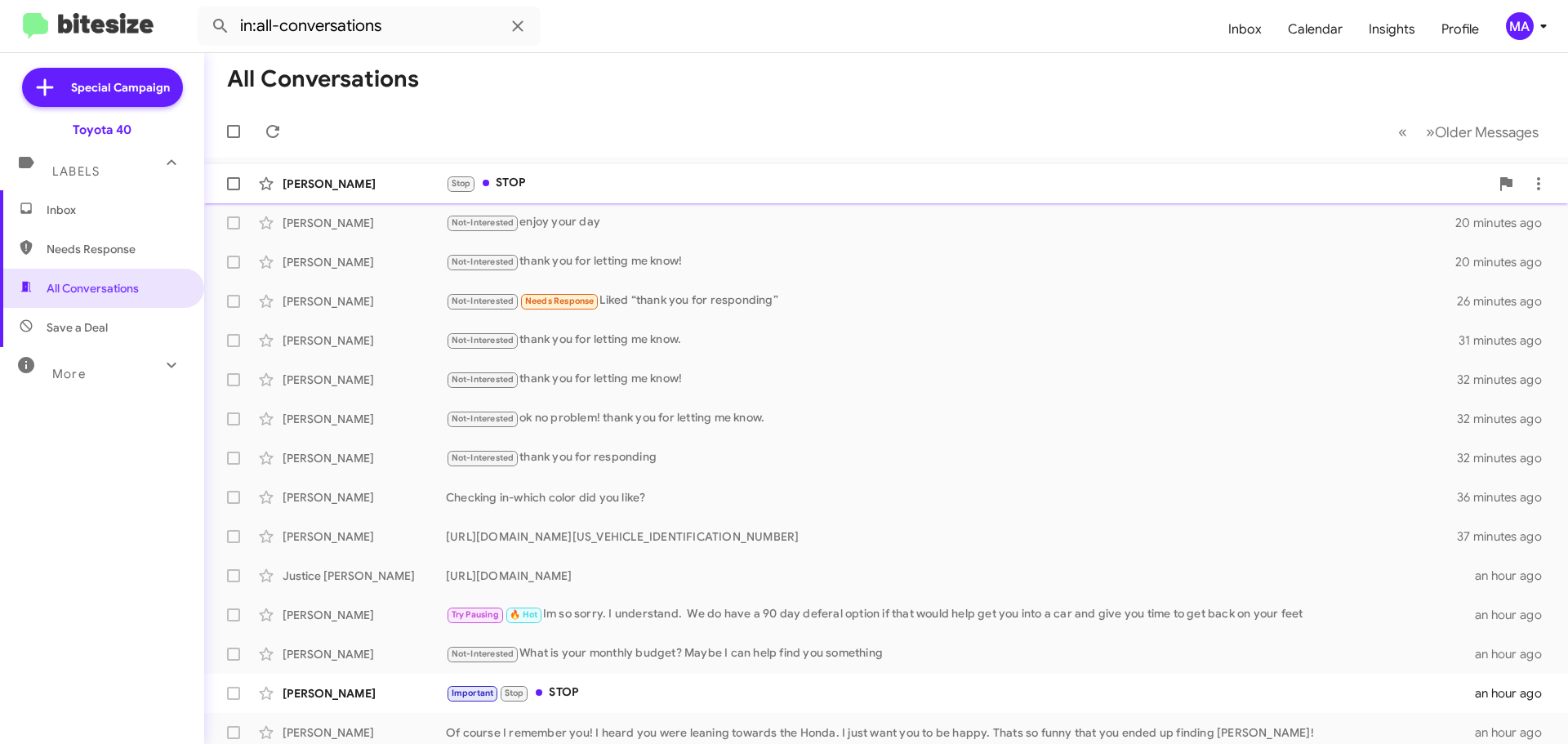
click at [554, 174] on div "Stop STOP" at bounding box center [967, 183] width 1044 height 19
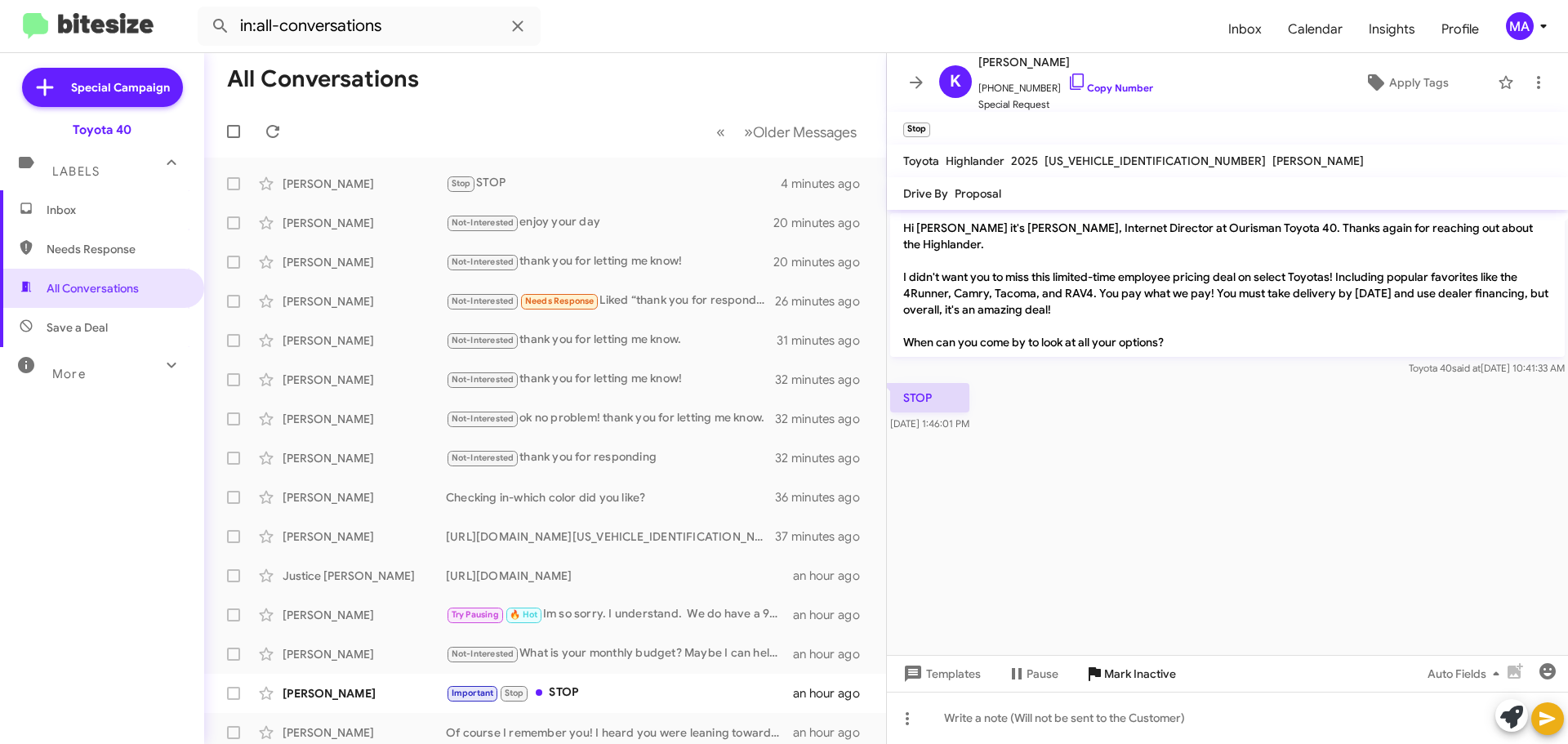
click at [1139, 671] on span "Mark Inactive" at bounding box center [1139, 673] width 72 height 30
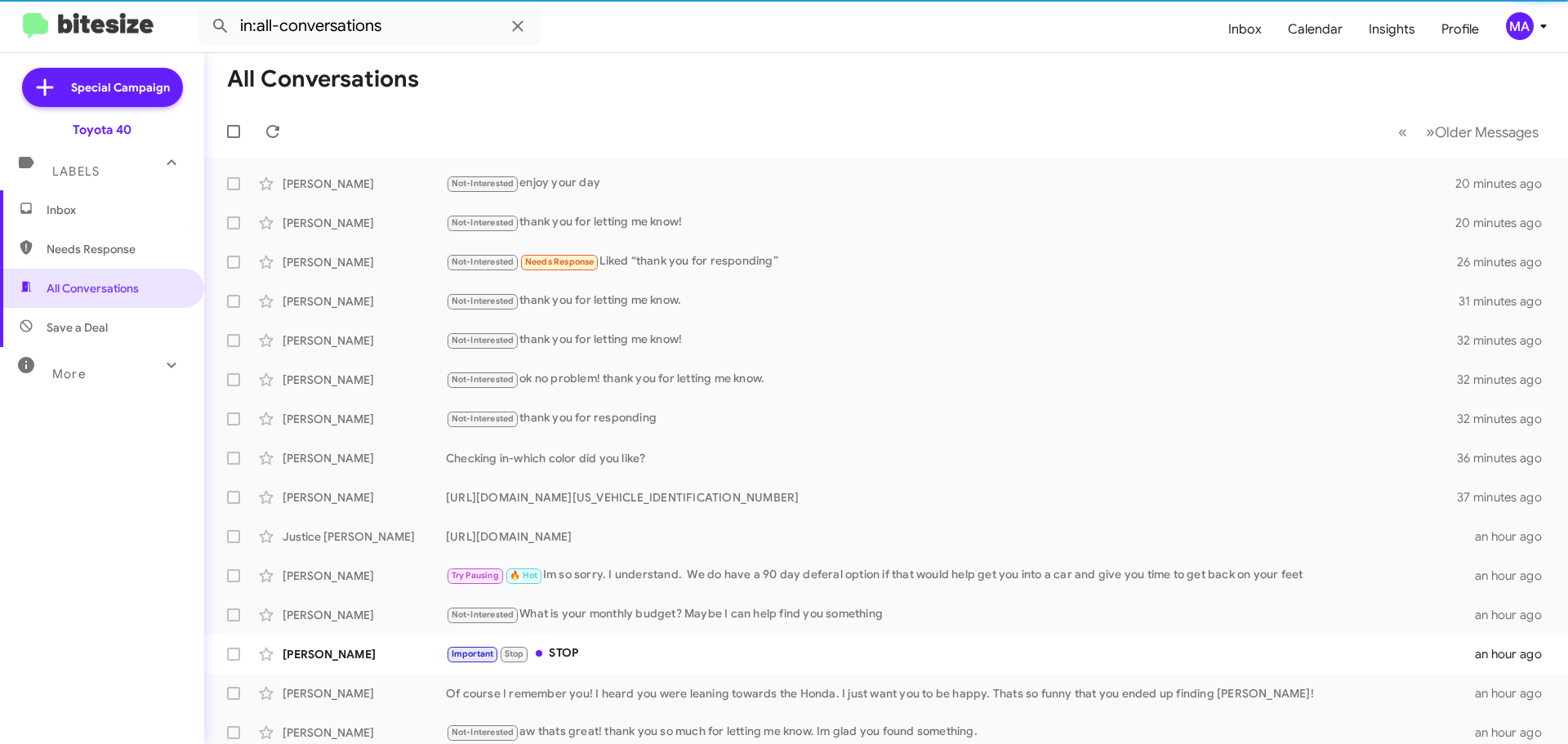
click at [115, 205] on span "Inbox" at bounding box center [116, 209] width 139 height 16
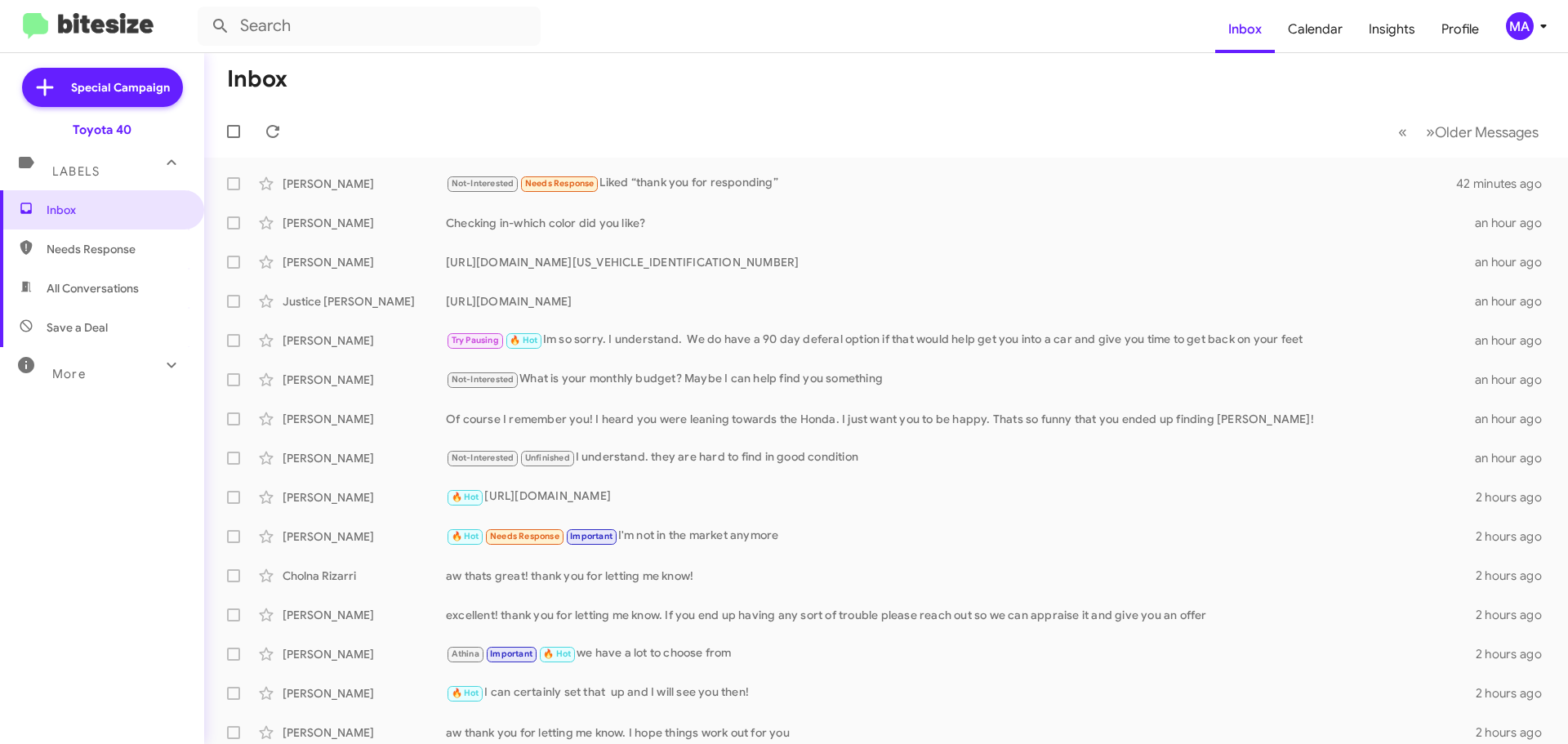
click at [111, 282] on span "All Conversations" at bounding box center [92, 288] width 92 height 16
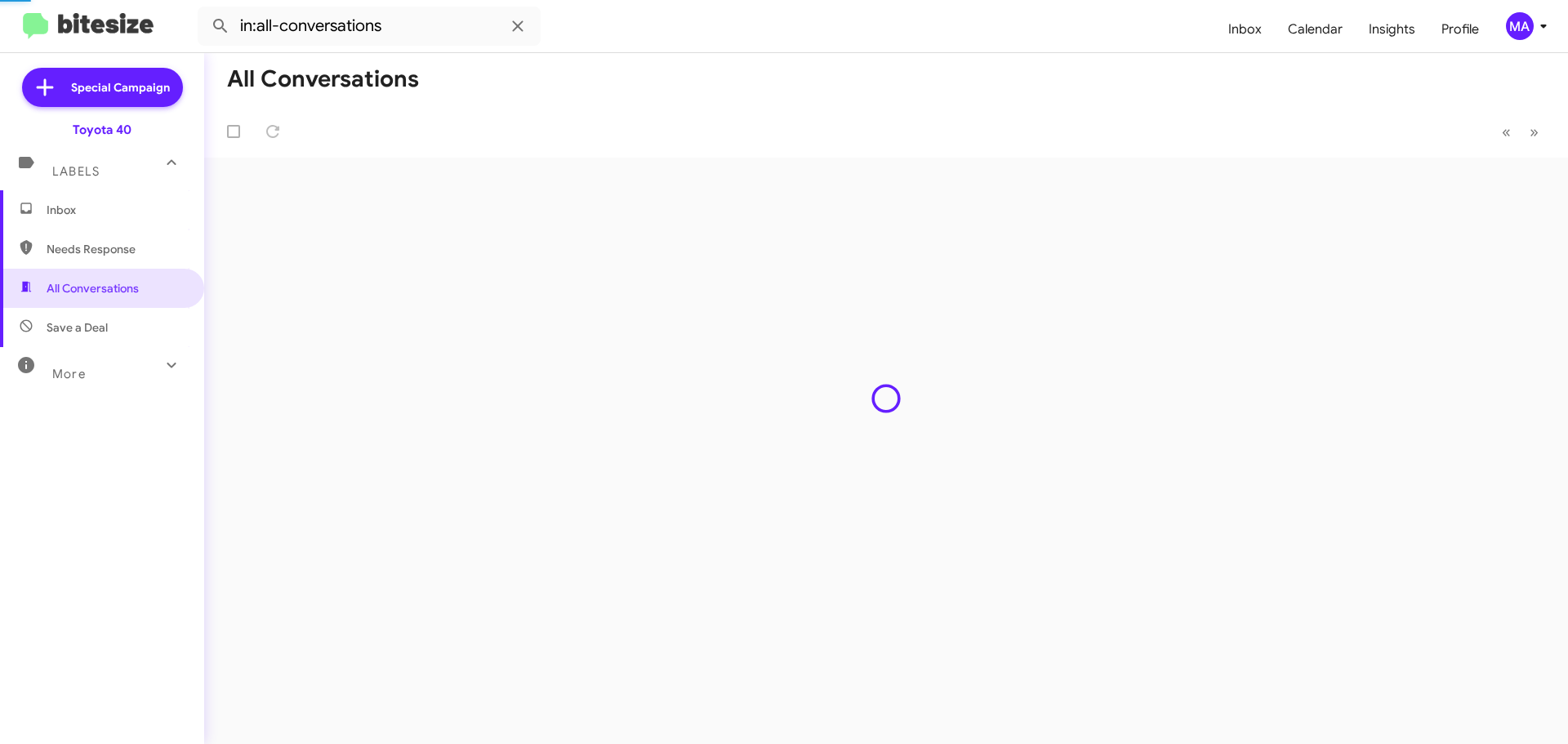
click at [111, 253] on span "Needs Response" at bounding box center [116, 248] width 139 height 16
type input "in:needs-response"
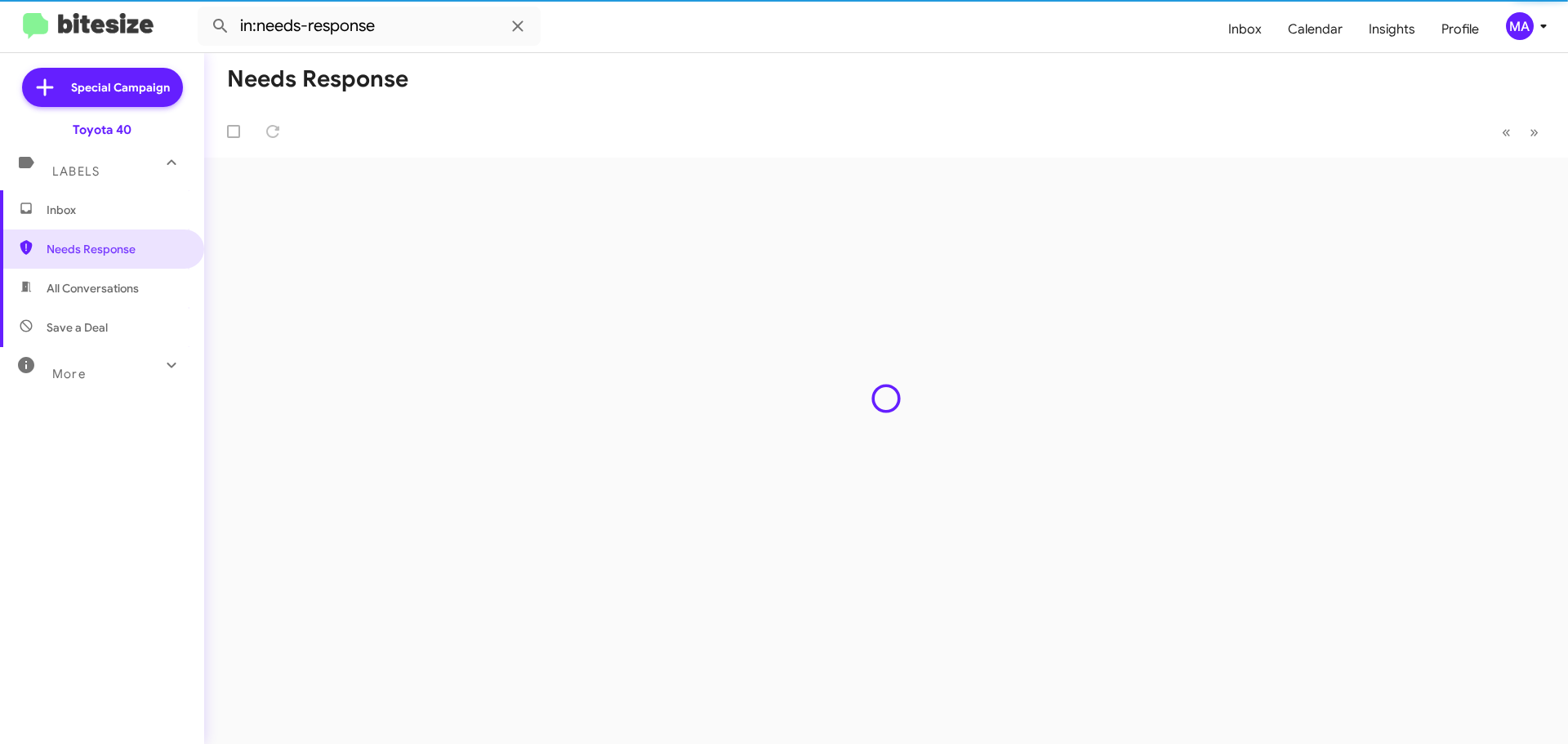
click at [100, 216] on span "Inbox" at bounding box center [116, 209] width 139 height 16
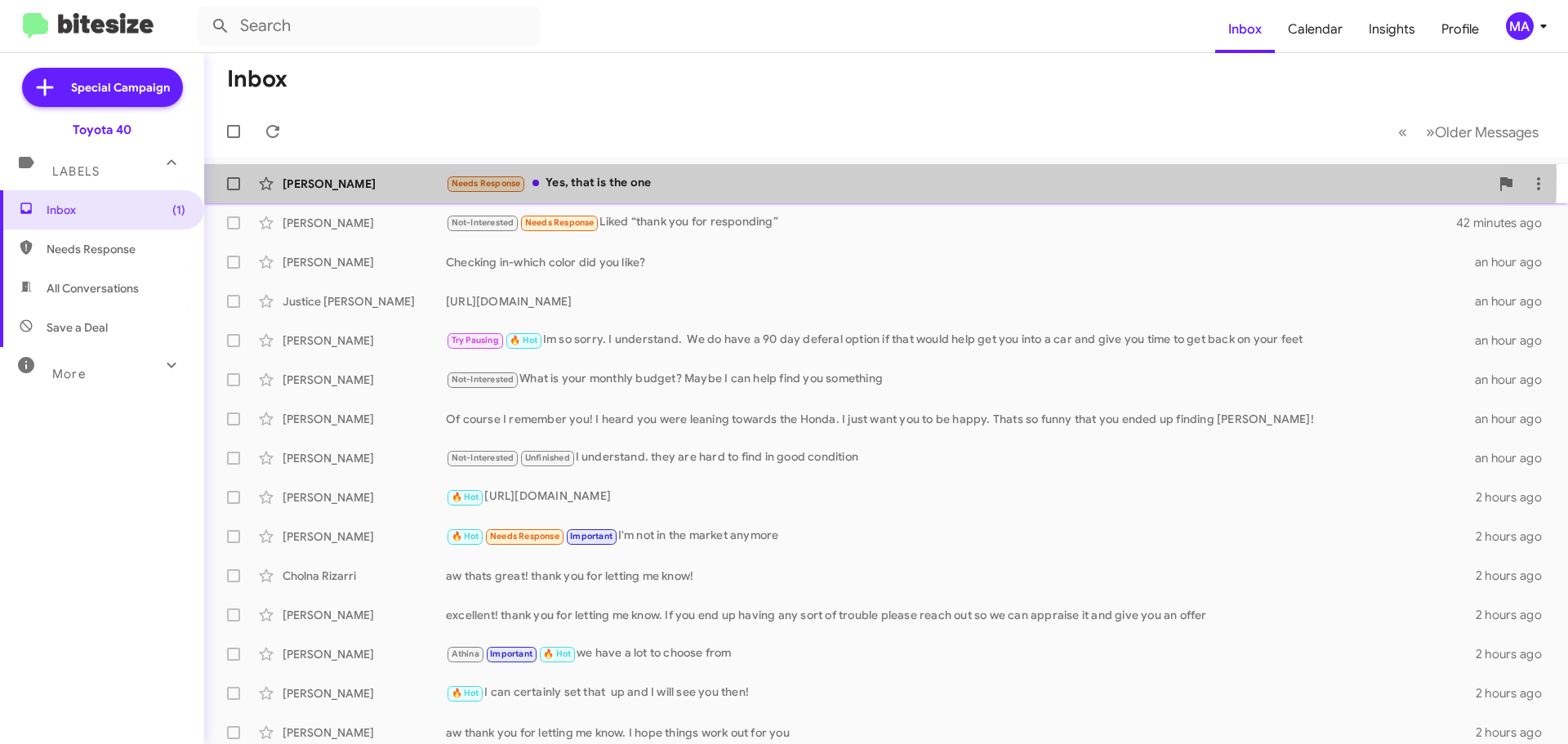
click at [698, 176] on div "Needs Response Yes, that is the one" at bounding box center [967, 183] width 1044 height 19
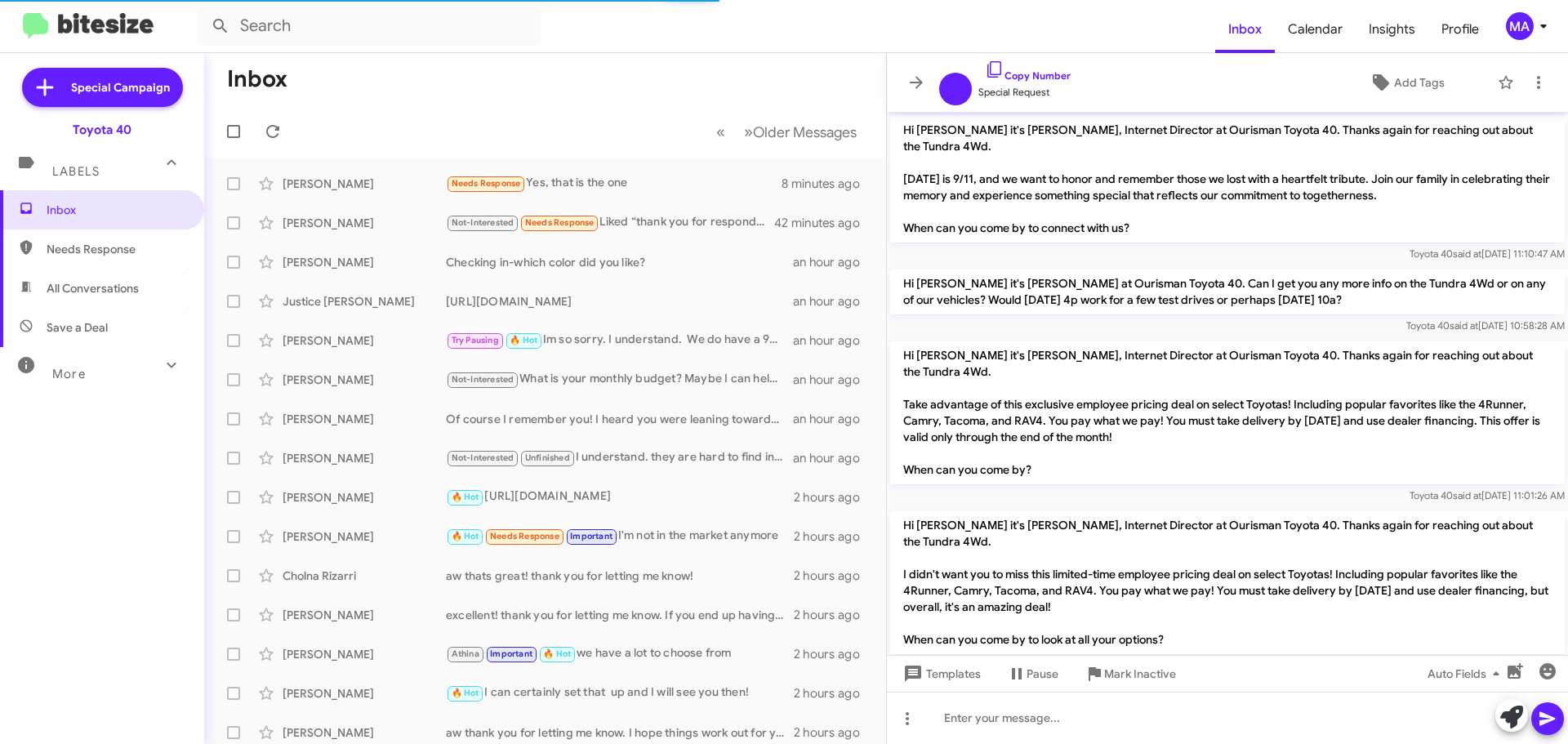
scroll to position [596, 0]
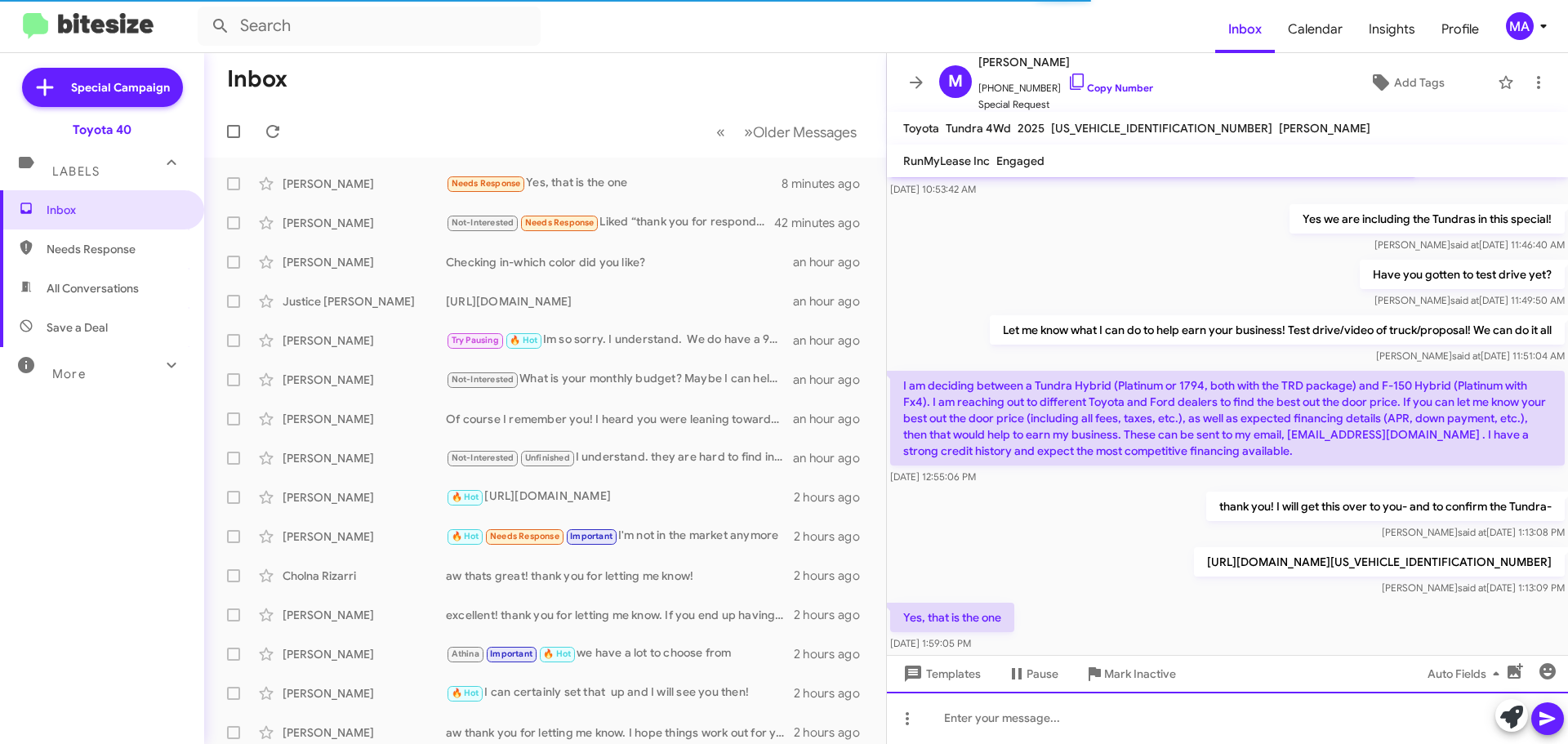
click at [1002, 716] on div at bounding box center [1227, 718] width 681 height 52
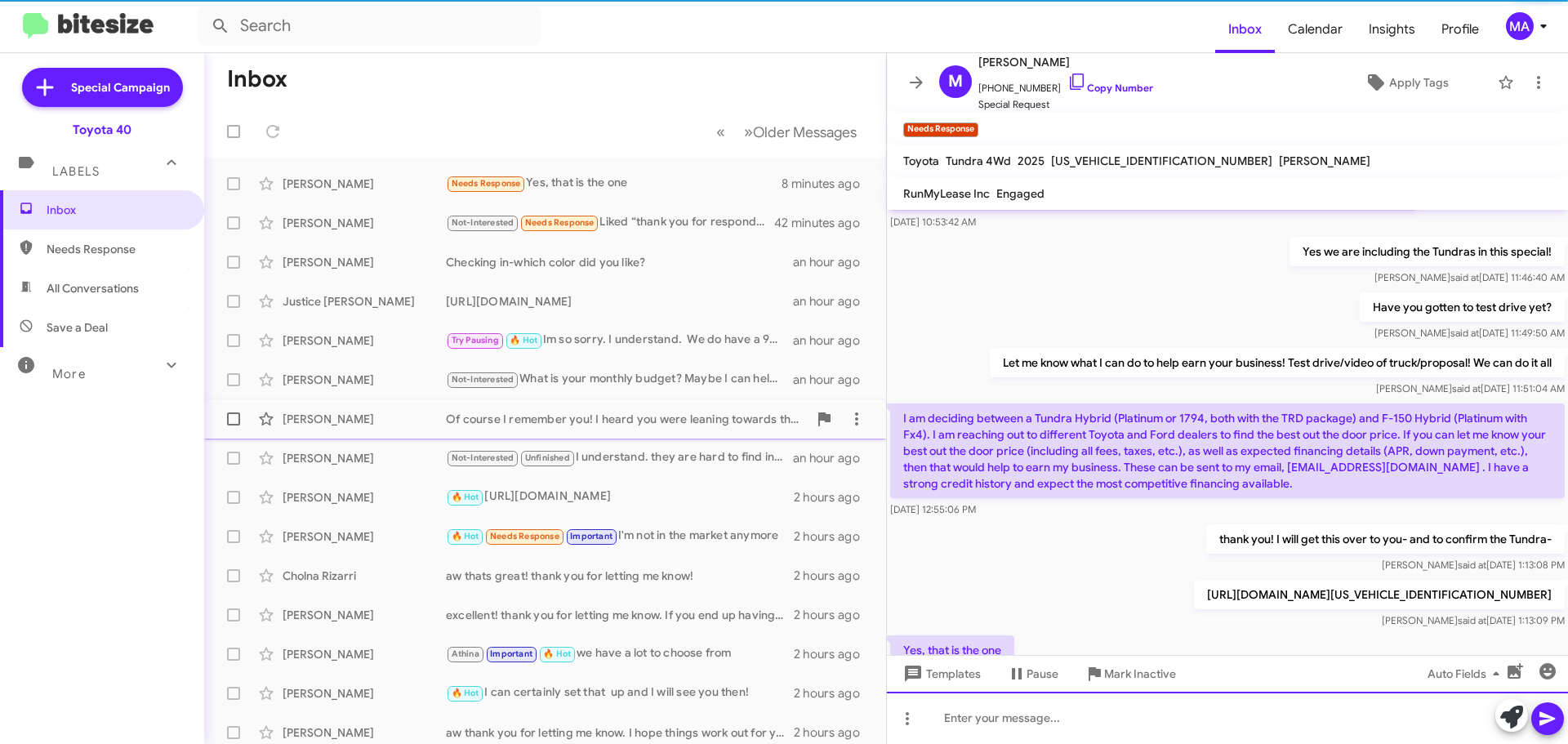
scroll to position [0, 0]
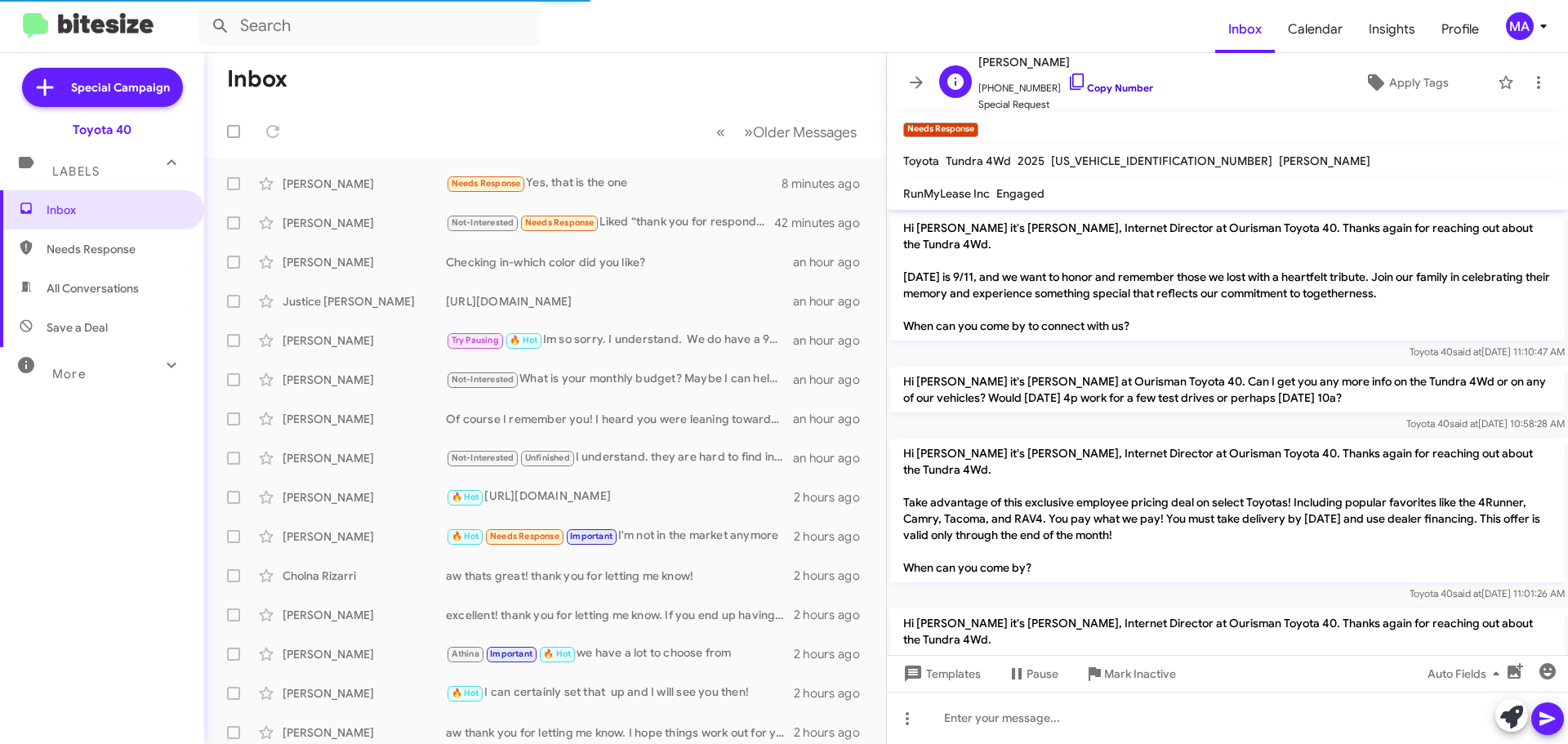
click at [1068, 84] on icon at bounding box center [1077, 81] width 19 height 19
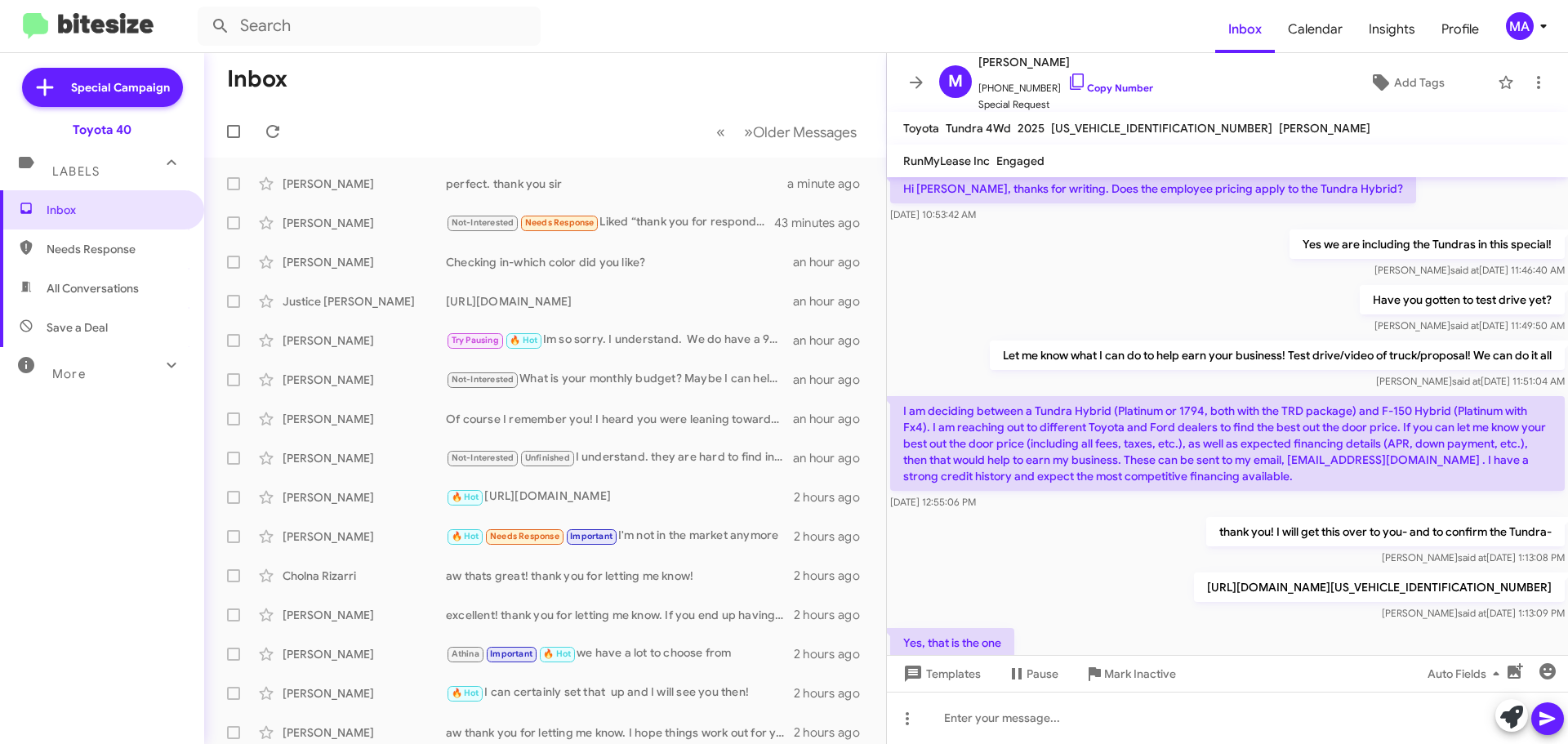
scroll to position [722, 0]
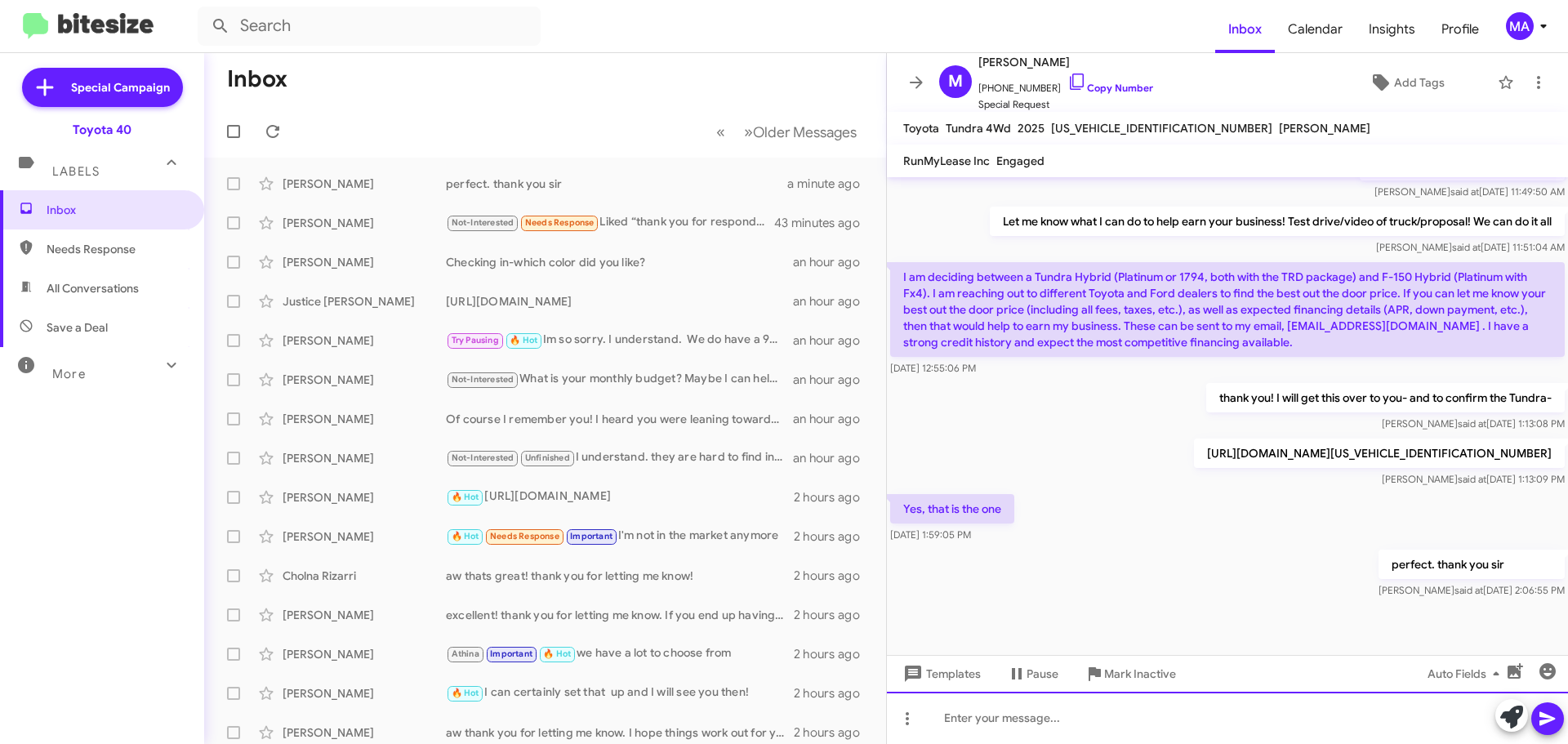
click at [1017, 721] on div at bounding box center [1227, 718] width 681 height 52
click at [1340, 728] on div "looks like we don't have an address for taxes... where will you be register." at bounding box center [1227, 718] width 681 height 52
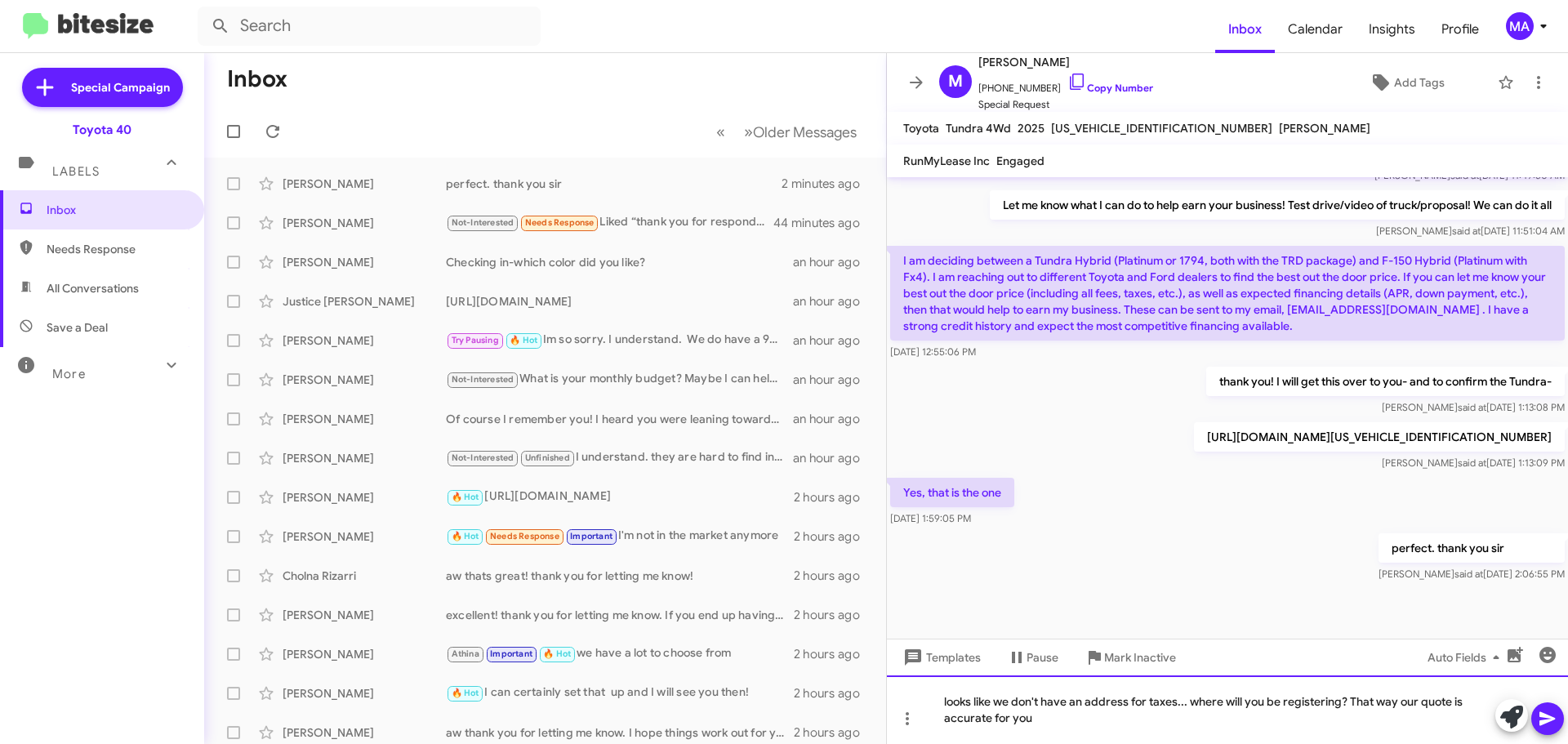
click at [1063, 722] on div "looks like we don't have an address for taxes... where will you be registering?…" at bounding box center [1227, 709] width 681 height 68
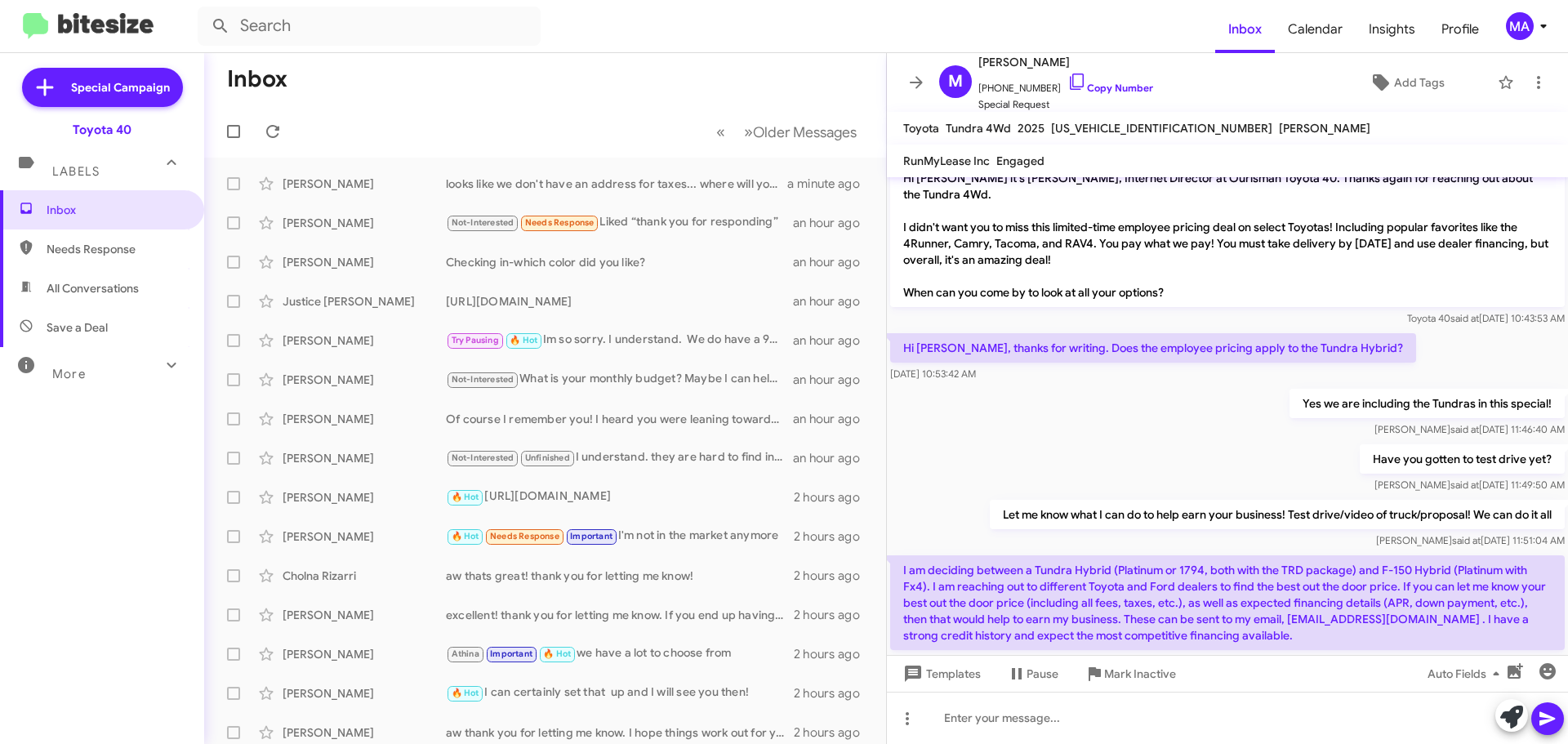
scroll to position [781, 0]
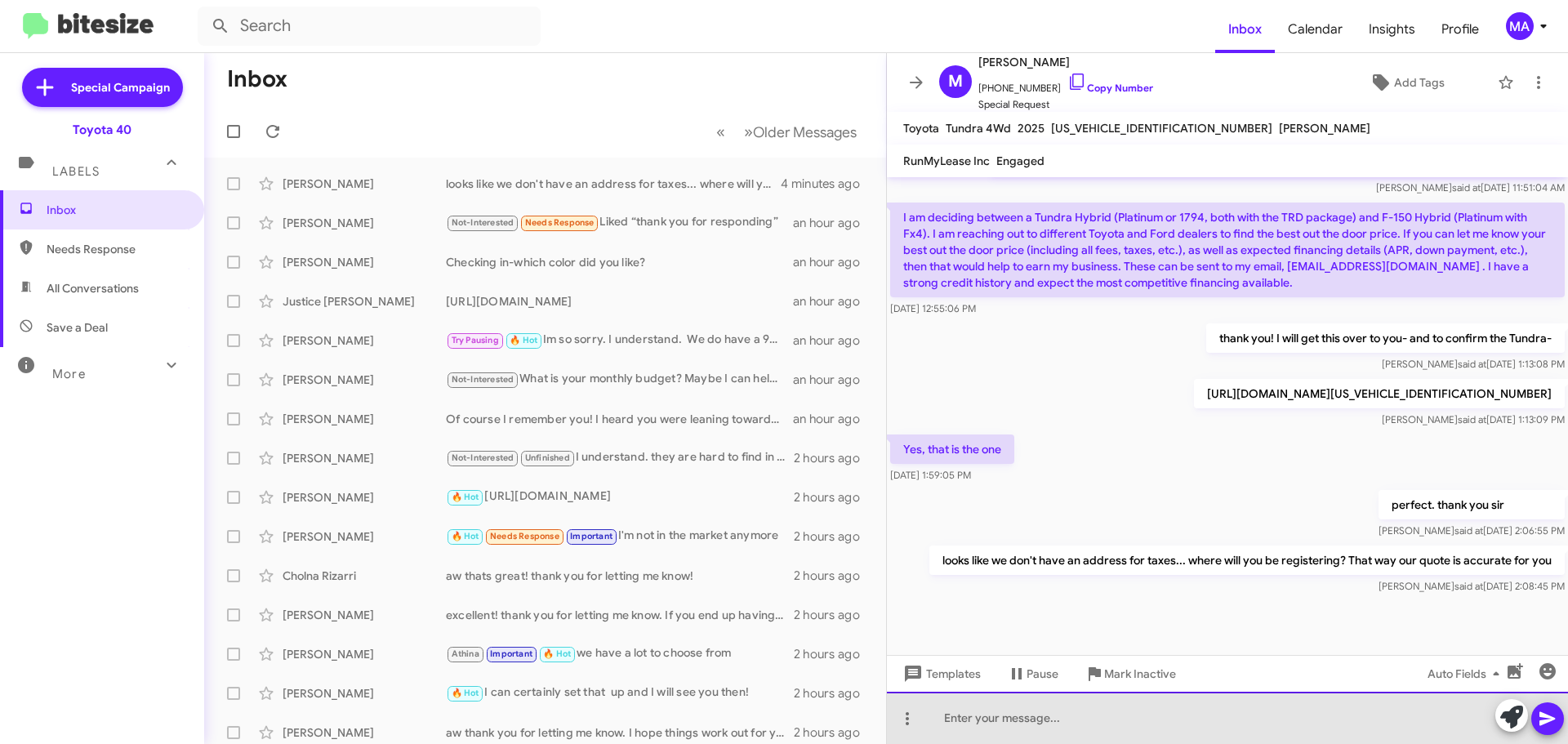
click at [1036, 722] on div at bounding box center [1227, 718] width 681 height 52
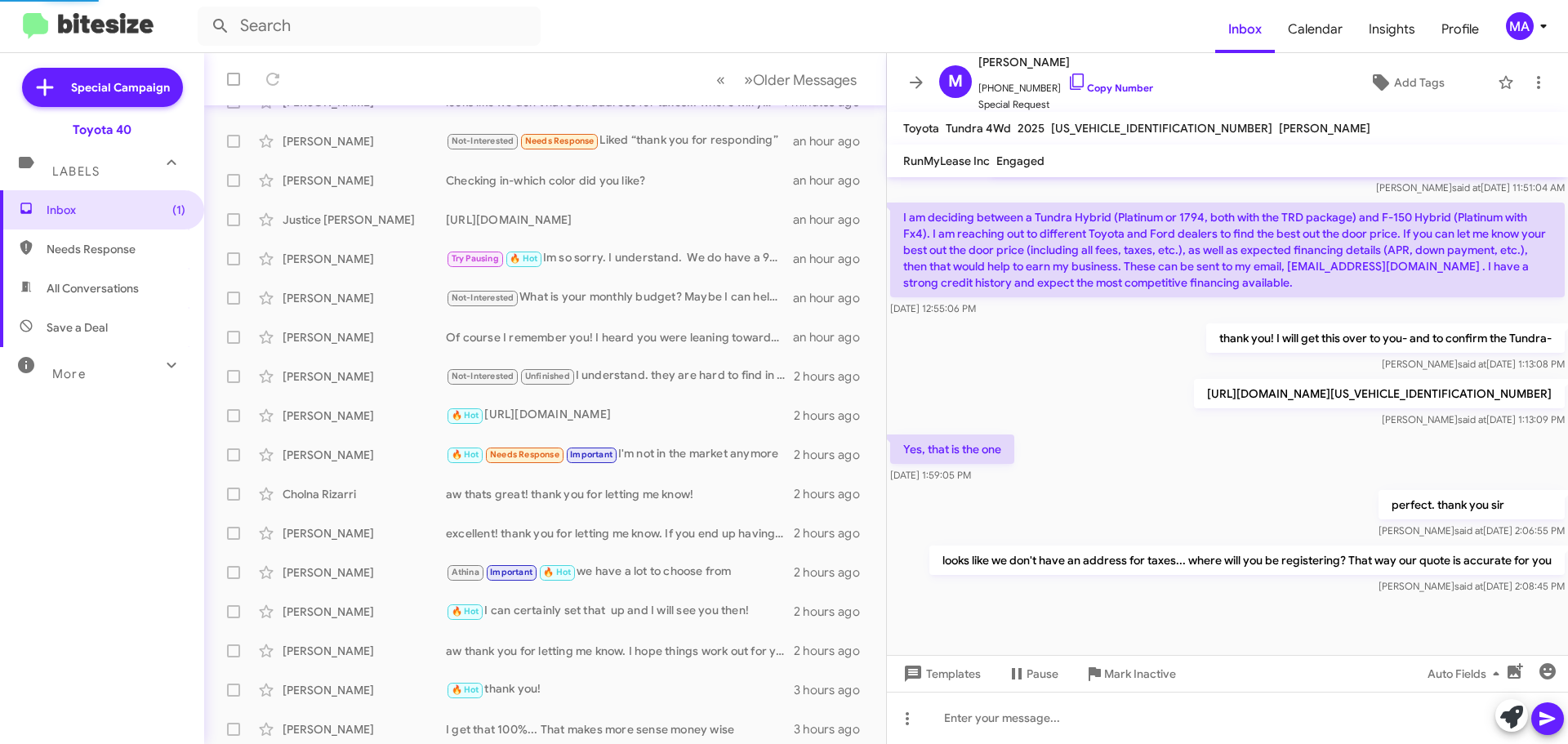
scroll to position [121, 0]
click at [78, 246] on span "Needs Response" at bounding box center [116, 248] width 139 height 16
type input "in:needs-response"
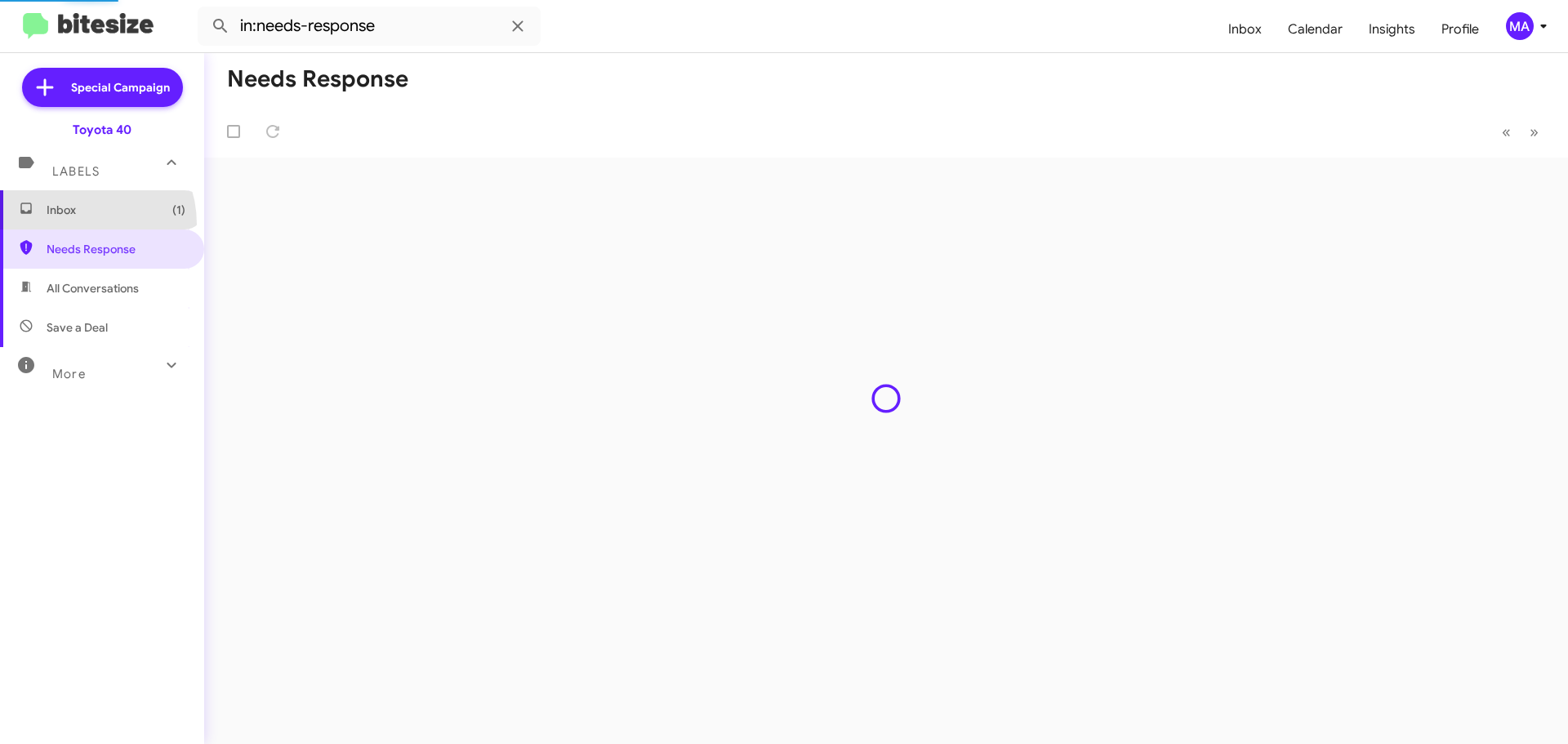
click at [78, 224] on span "Inbox (1)" at bounding box center [102, 209] width 204 height 39
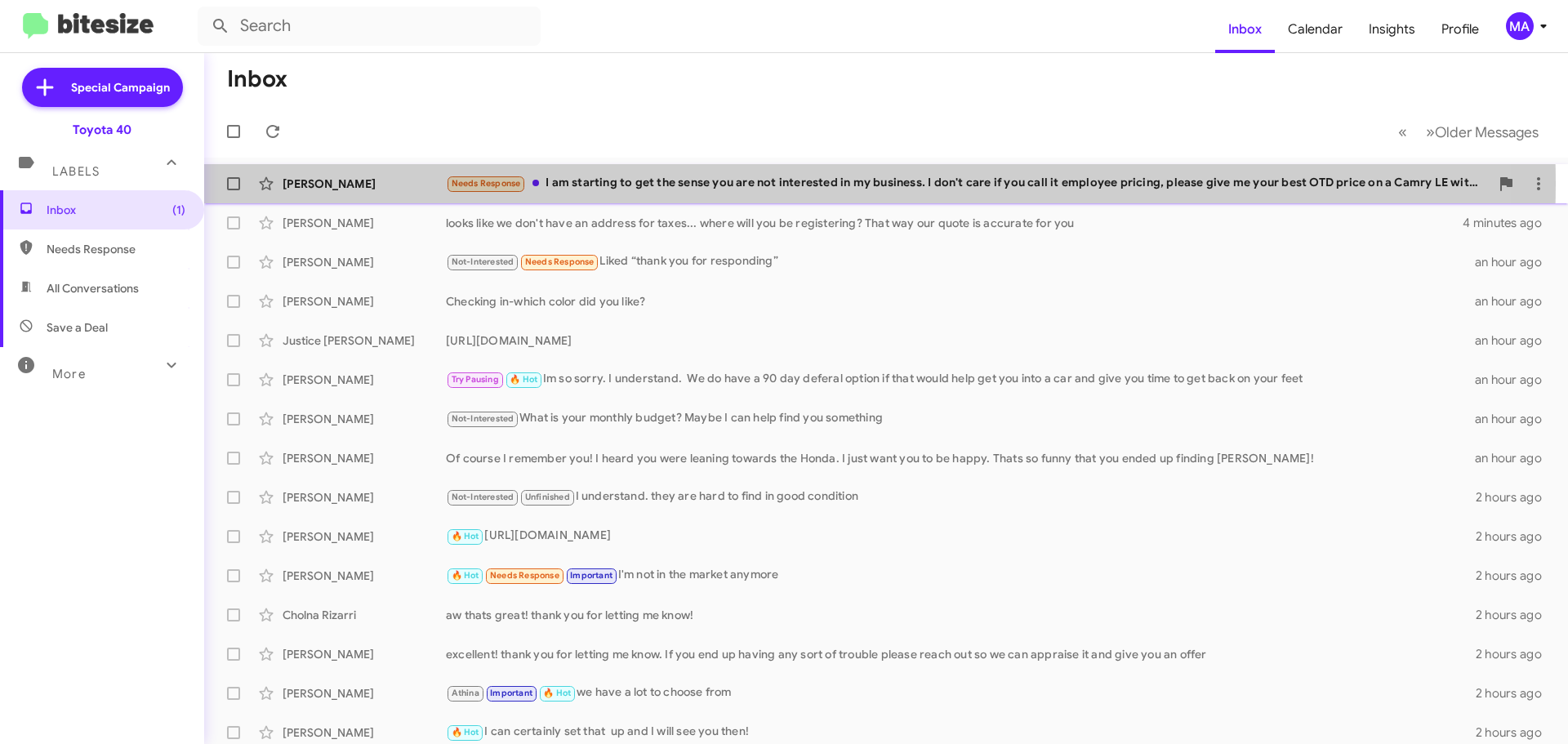
click at [703, 185] on div "Needs Response I am starting to get the sense you are not interested in my busi…" at bounding box center [967, 183] width 1044 height 19
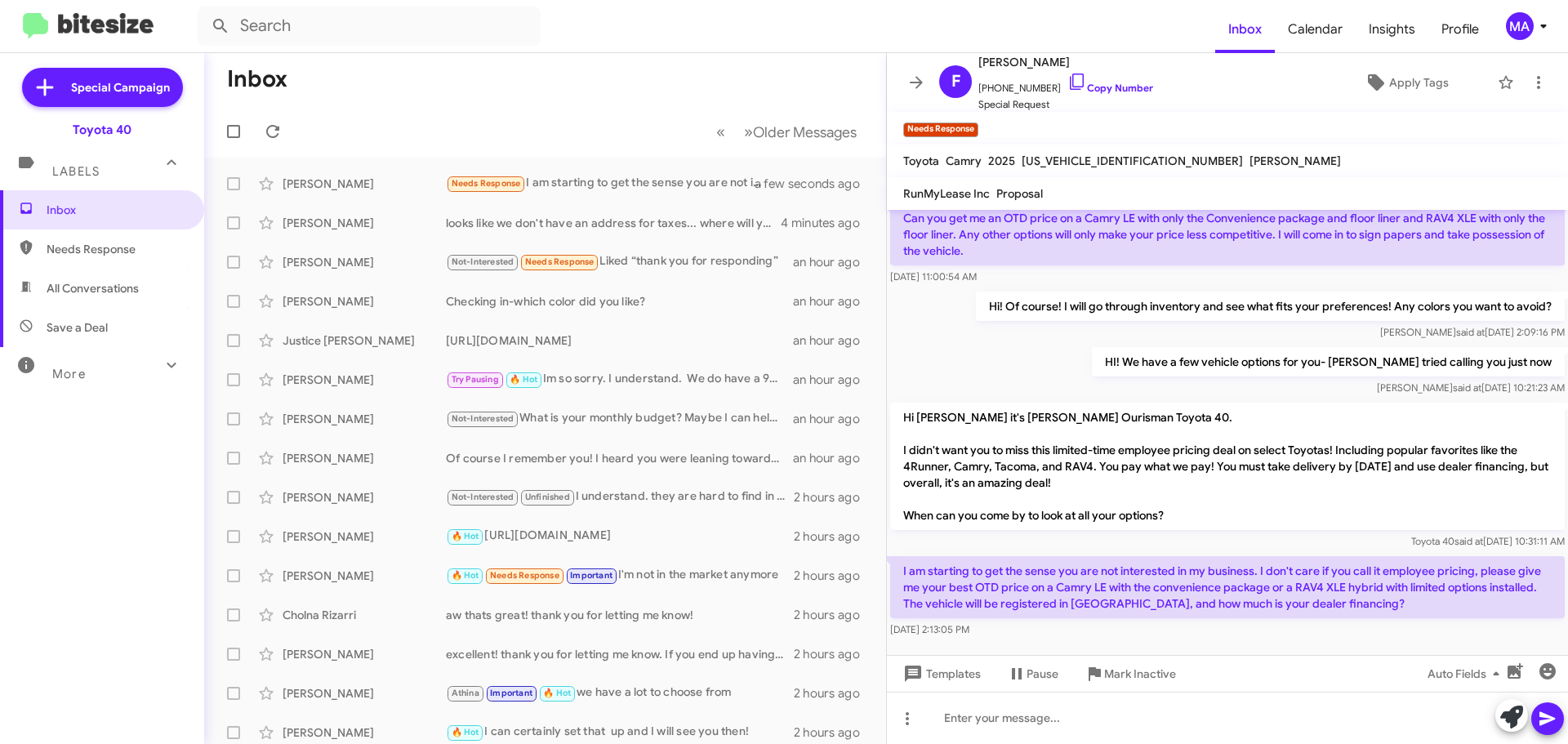
scroll to position [608, 0]
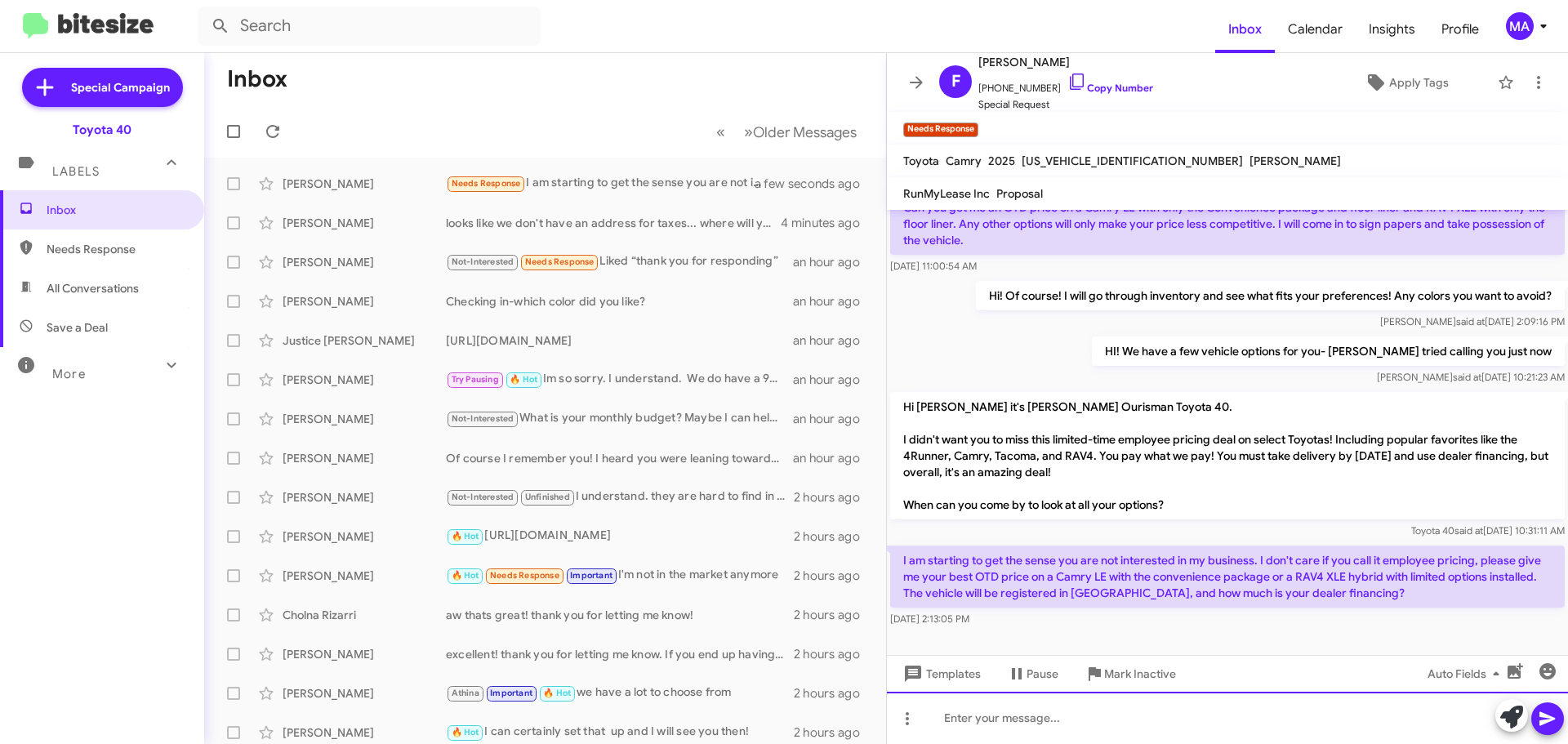
click at [1046, 719] on div at bounding box center [1227, 718] width 681 height 52
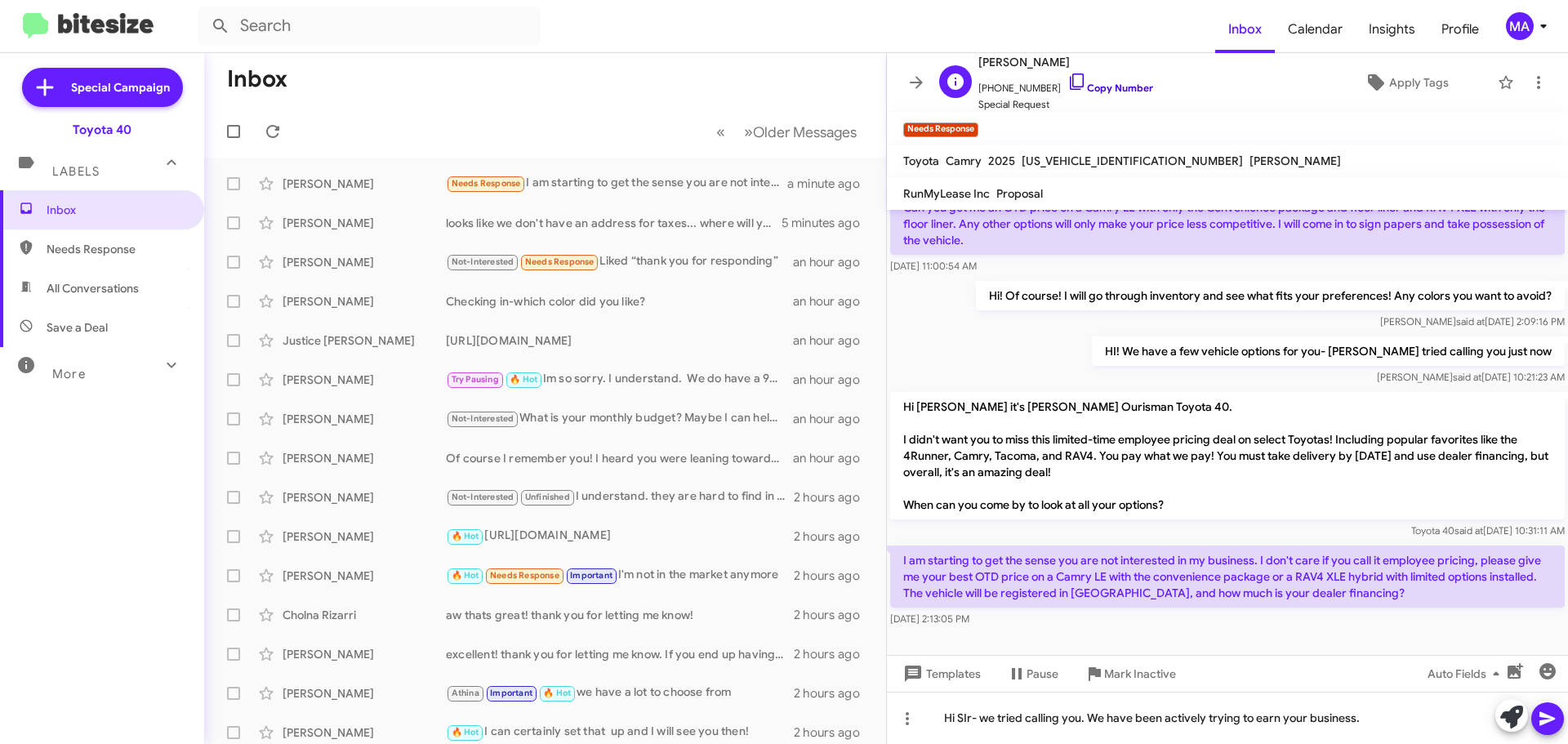
click at [1070, 79] on icon at bounding box center [1077, 81] width 14 height 16
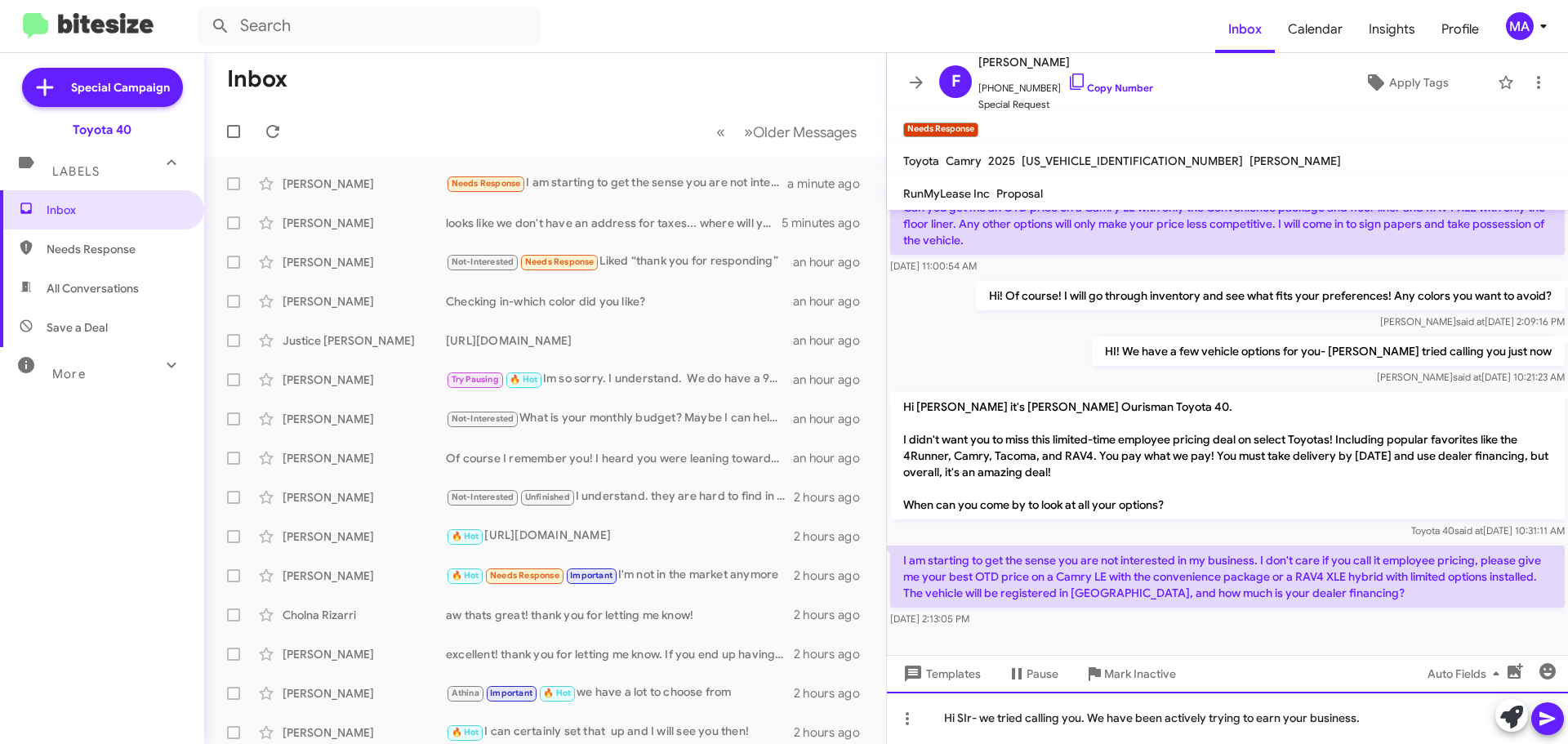
click at [1417, 721] on div "Hi SIr- we tried calling you. We have been actively trying to earn your busines…" at bounding box center [1227, 718] width 681 height 52
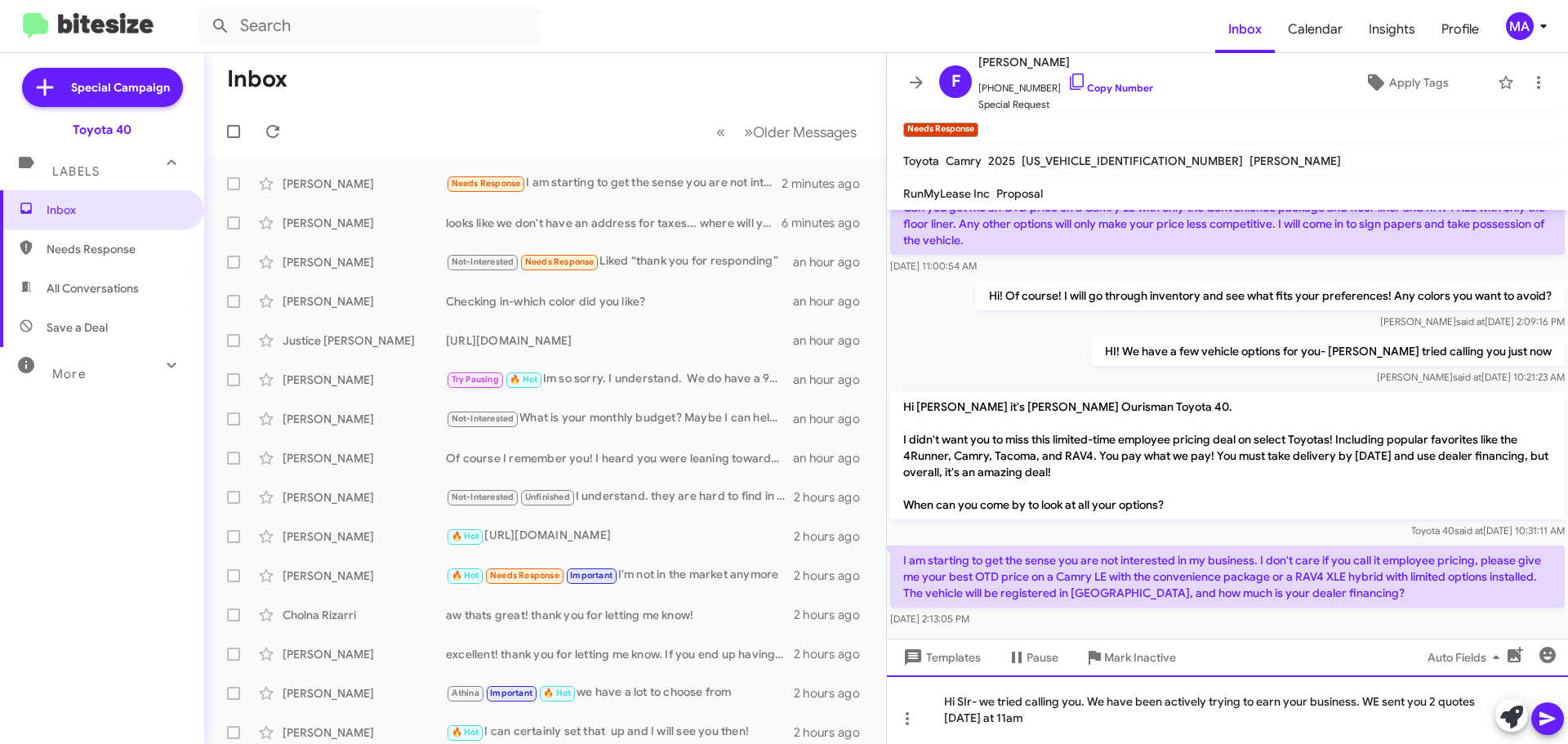
click at [1056, 725] on div "Hi SIr- we tried calling you. We have been actively trying to earn your busines…" at bounding box center [1227, 709] width 681 height 68
click at [1071, 719] on div "Hi SIr- we tried calling you. We have been actively trying to earn your busines…" at bounding box center [1227, 709] width 681 height 68
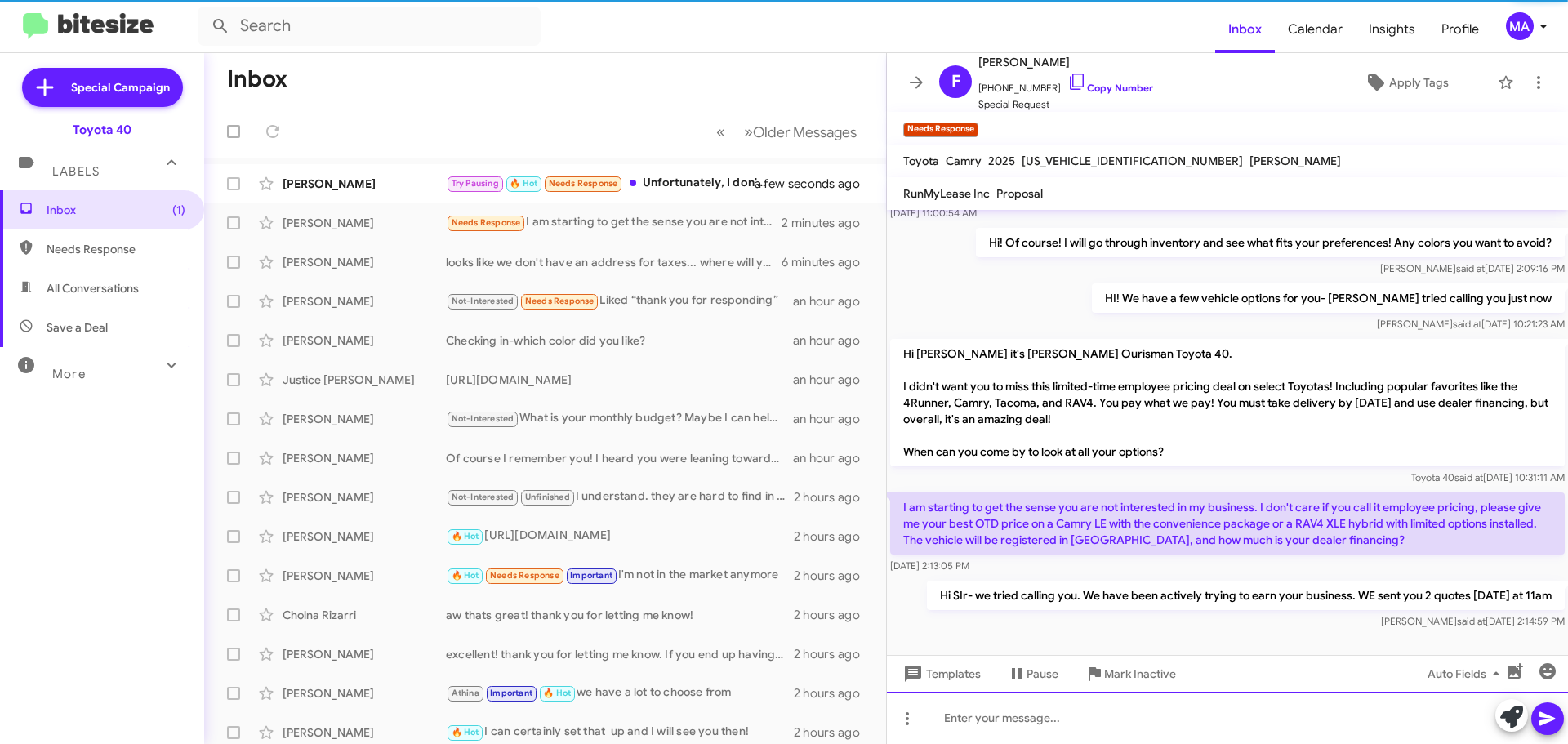
scroll to position [668, 0]
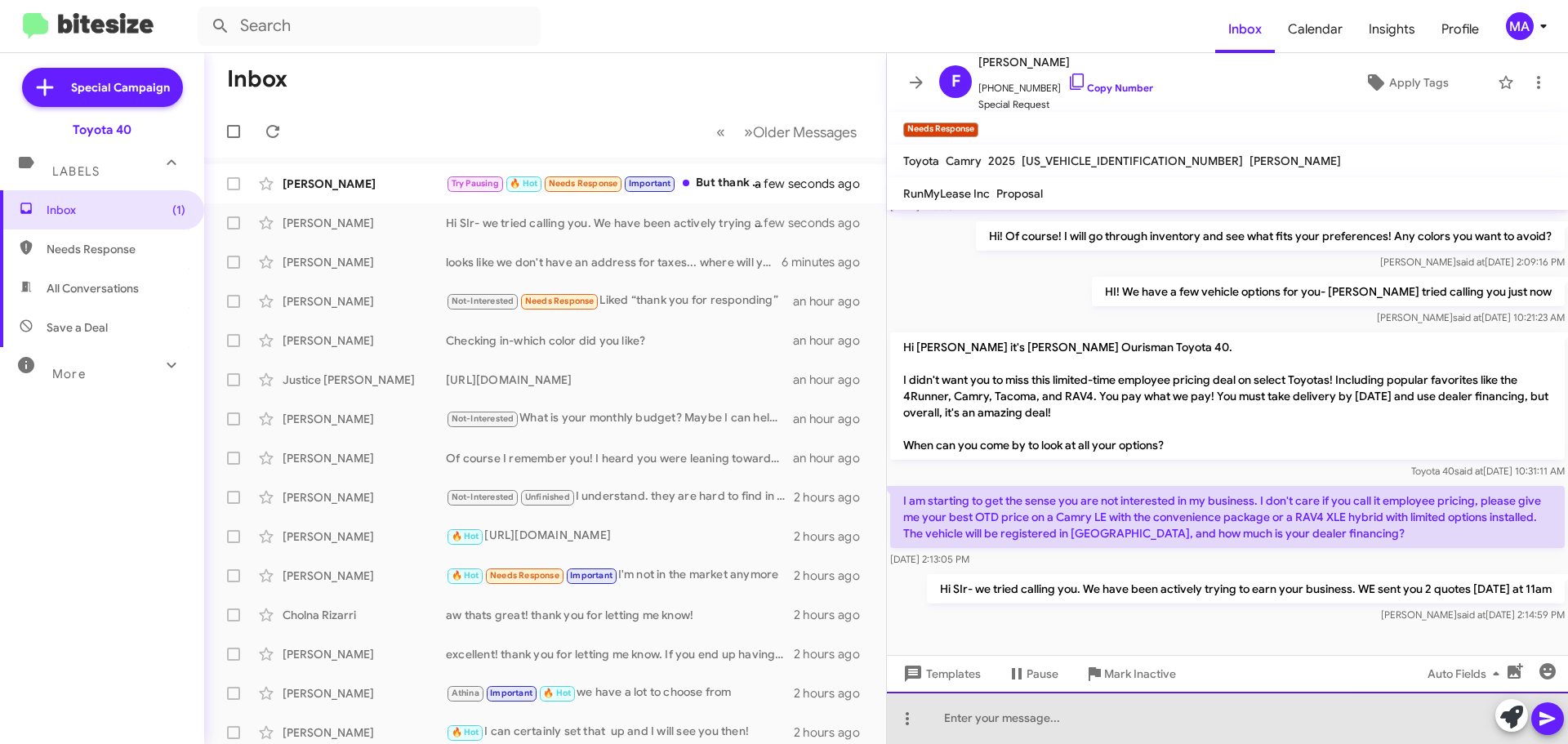
click at [1045, 716] on div at bounding box center [1227, 718] width 681 height 52
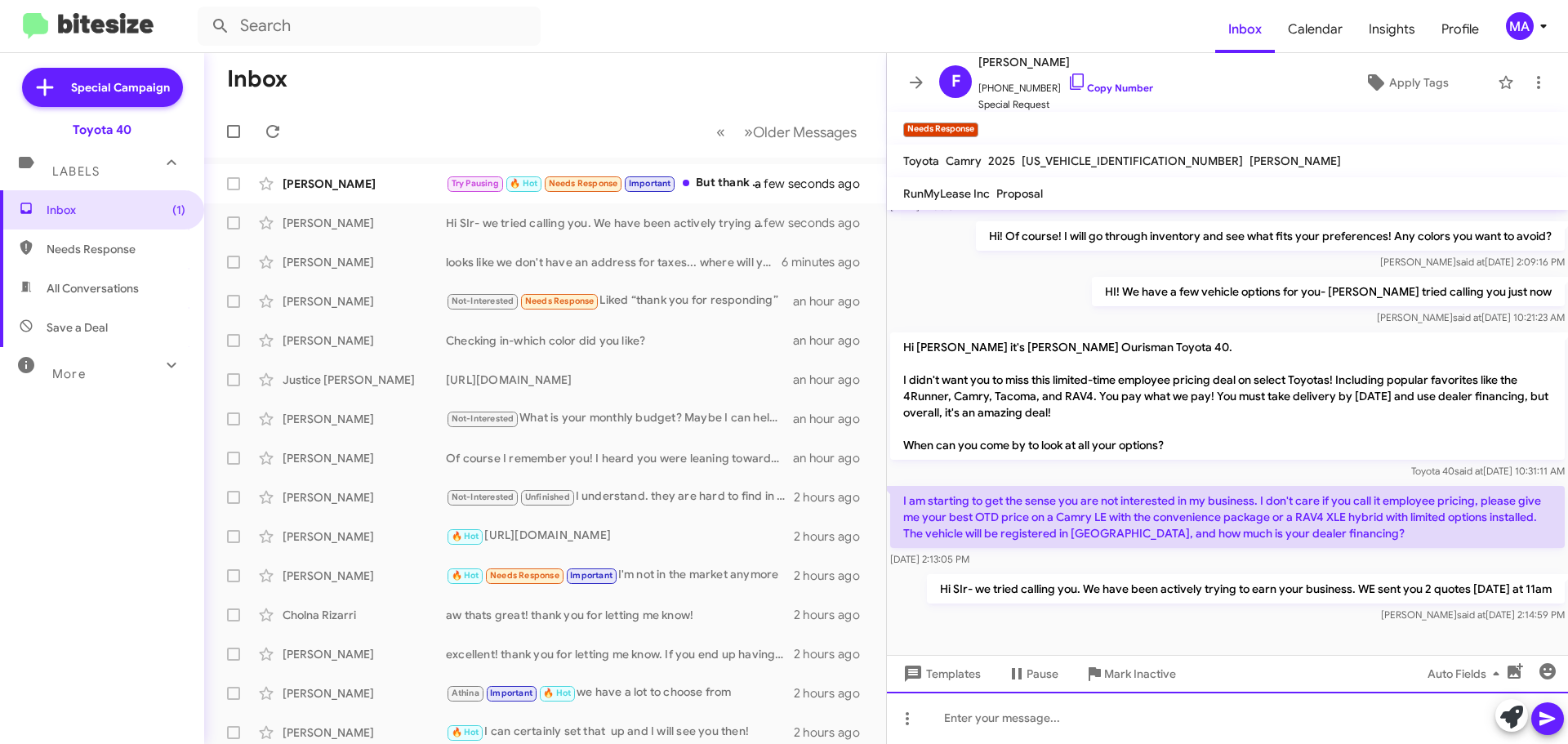
click at [1078, 715] on div at bounding box center [1227, 718] width 681 height 52
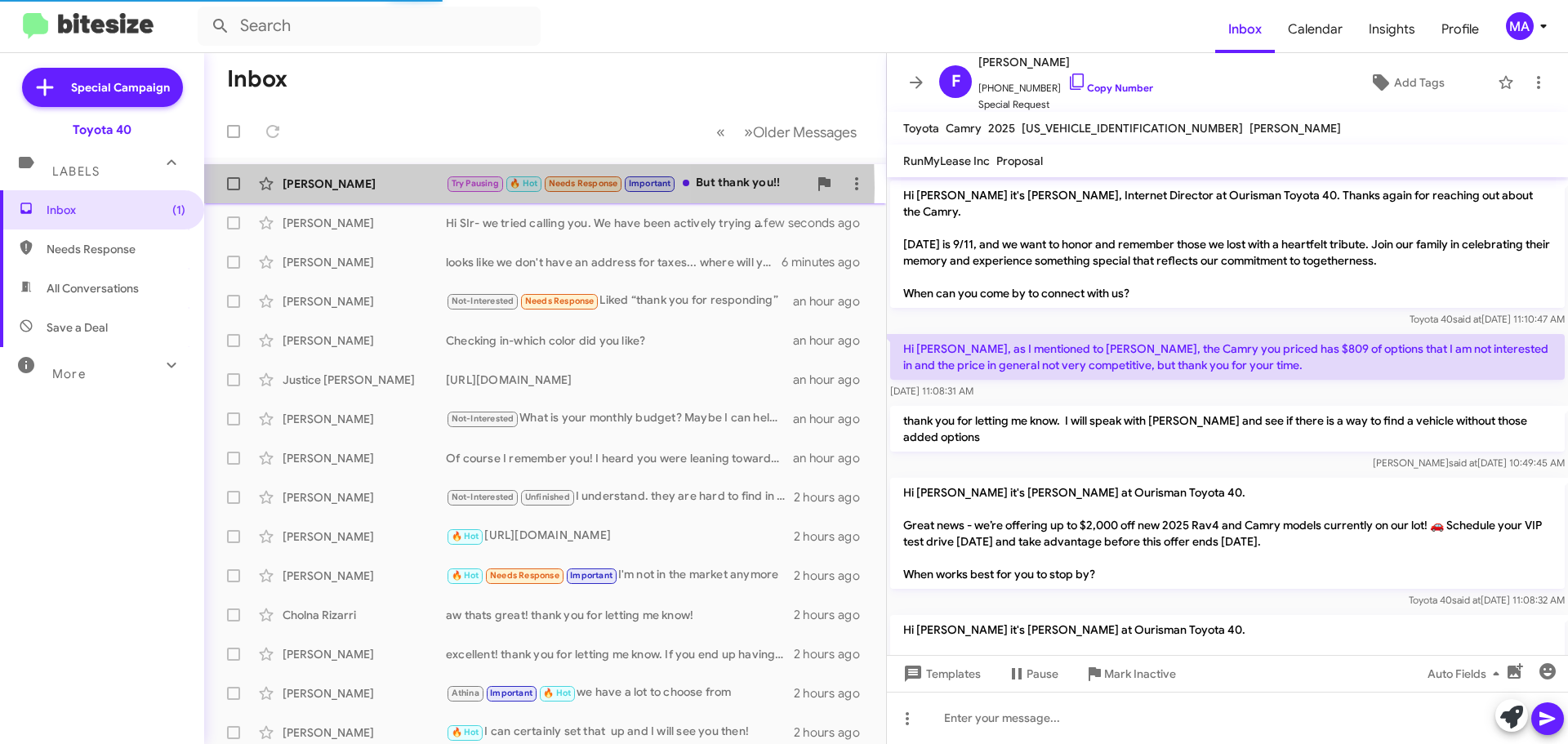
click at [367, 188] on div "Lee Deluca" at bounding box center [365, 183] width 164 height 16
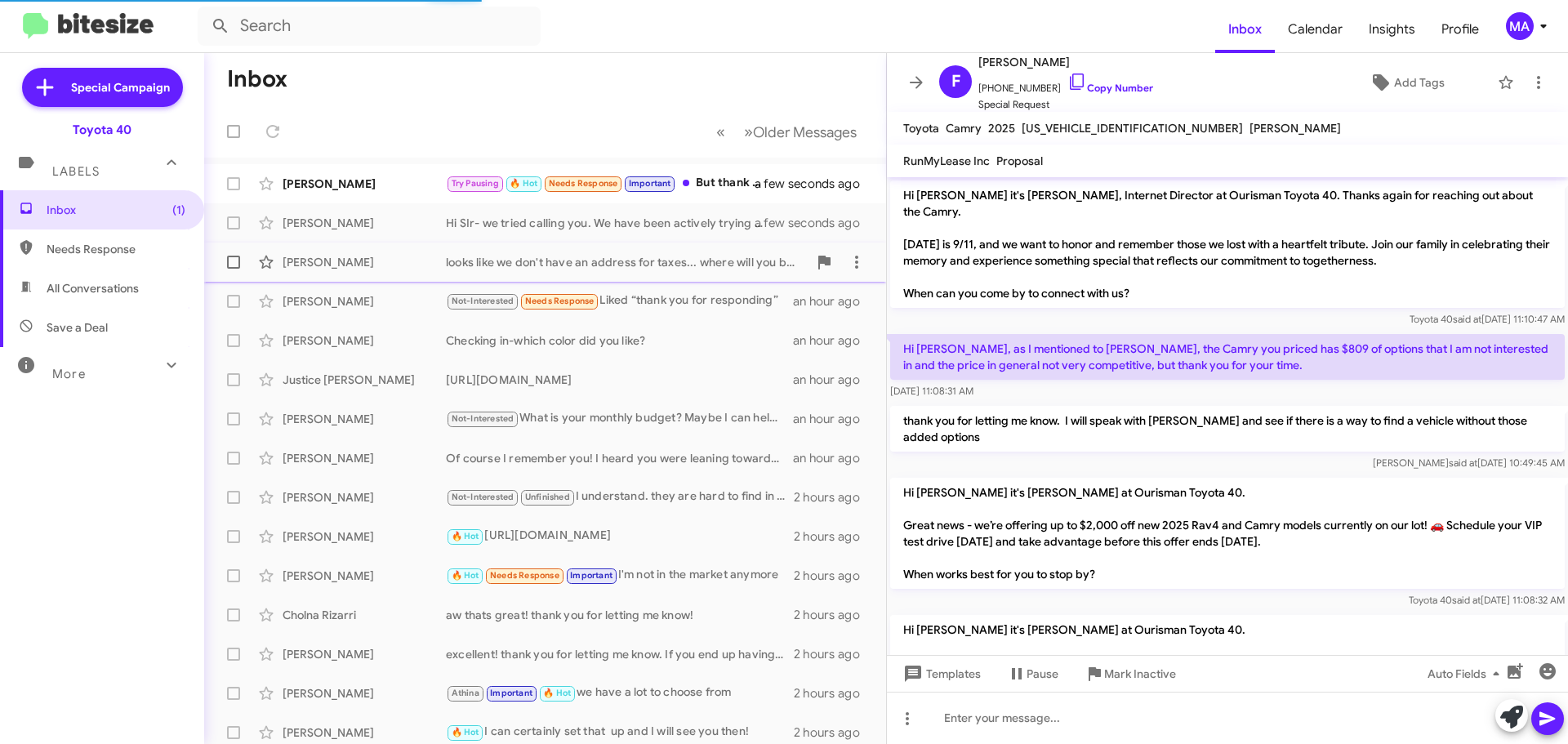
scroll to position [547, 0]
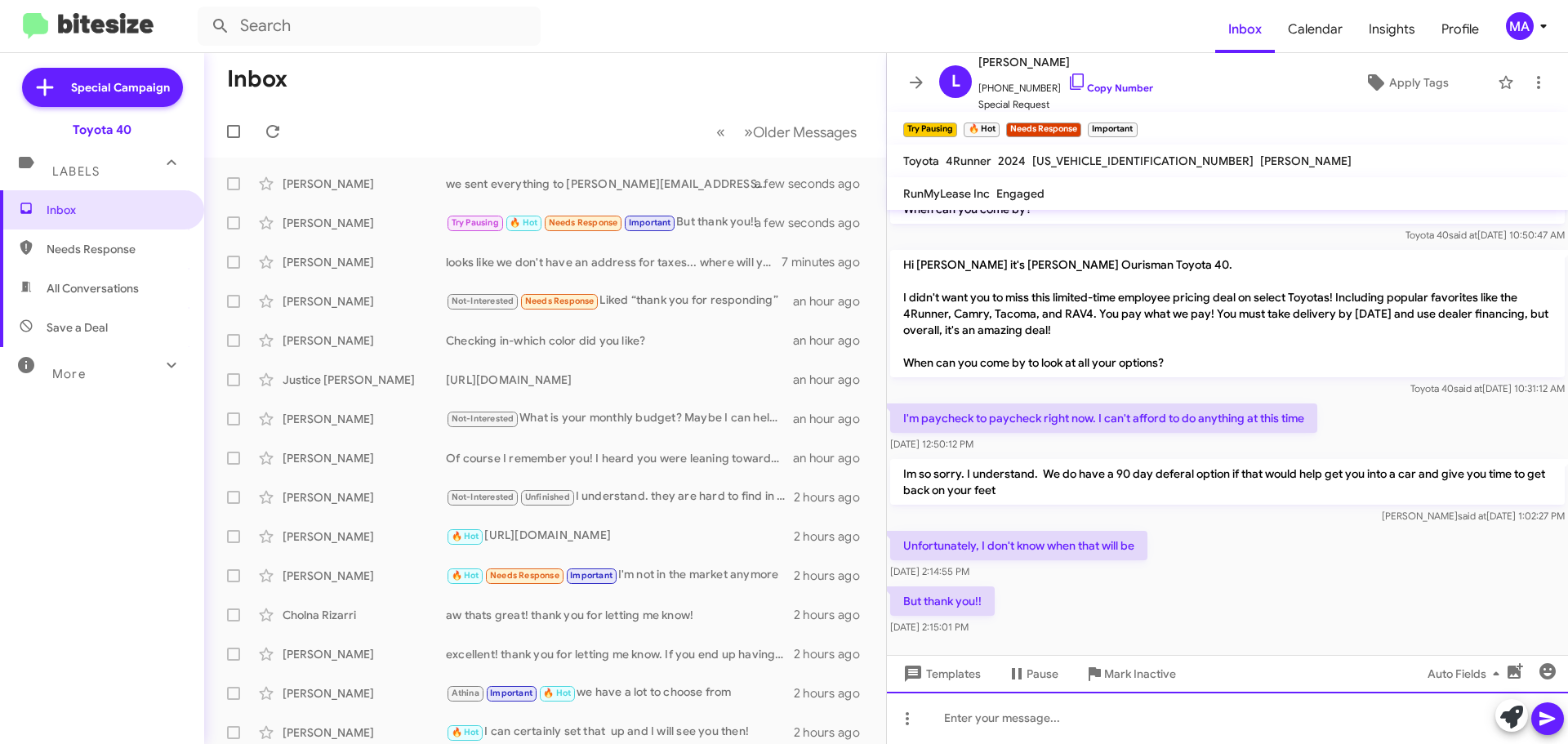
click at [1031, 721] on div at bounding box center [1227, 718] width 681 height 52
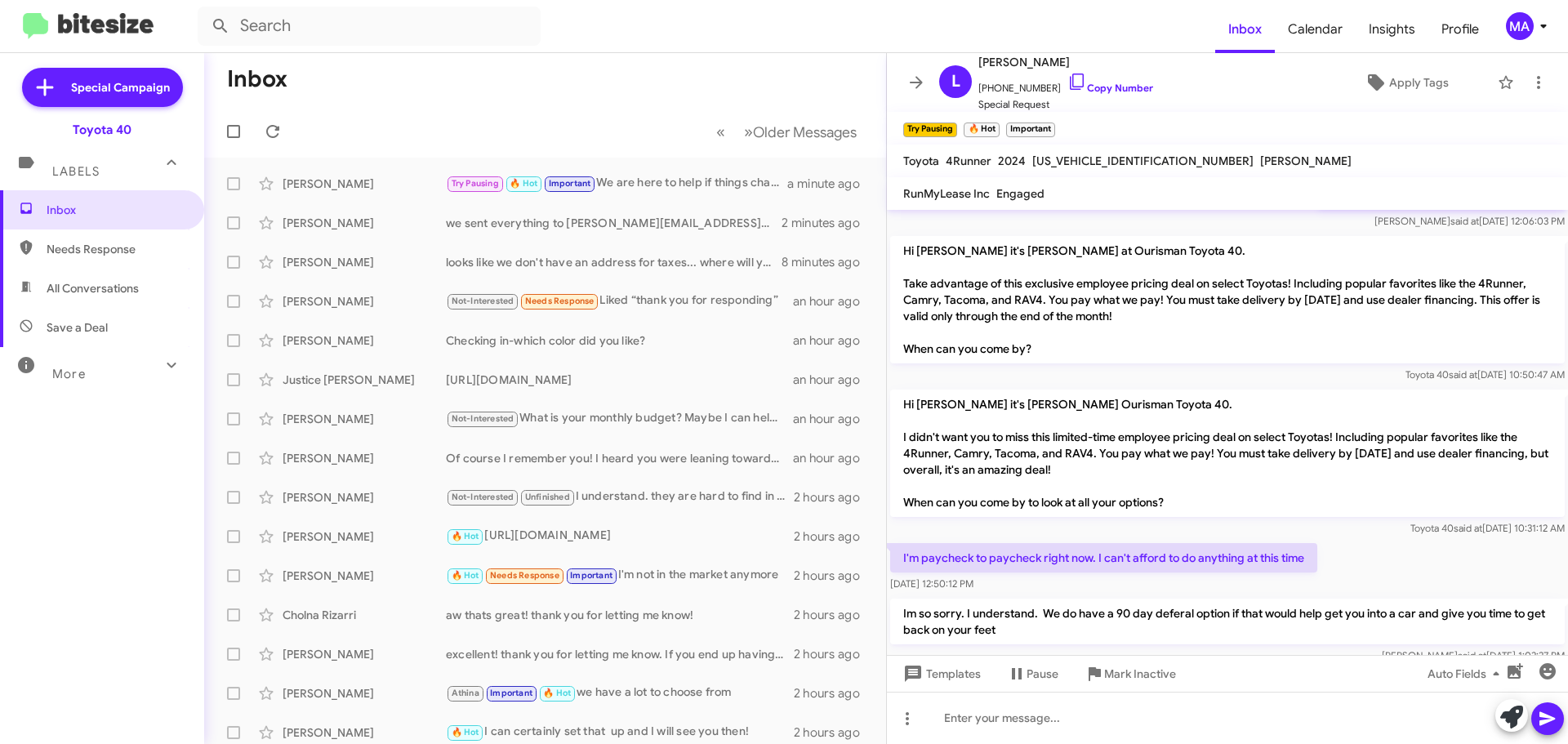
scroll to position [699, 0]
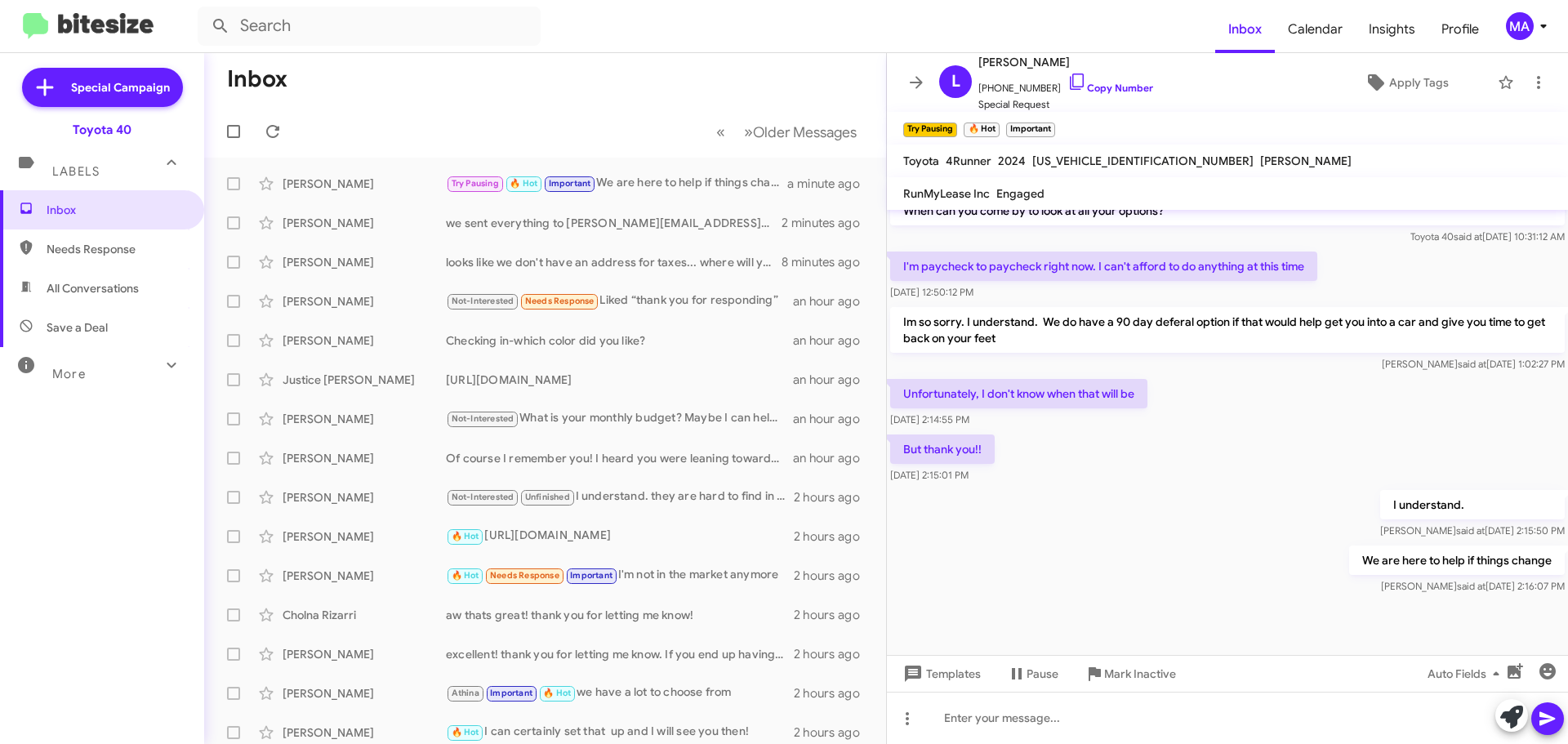
click at [106, 244] on span "Needs Response" at bounding box center [116, 248] width 139 height 16
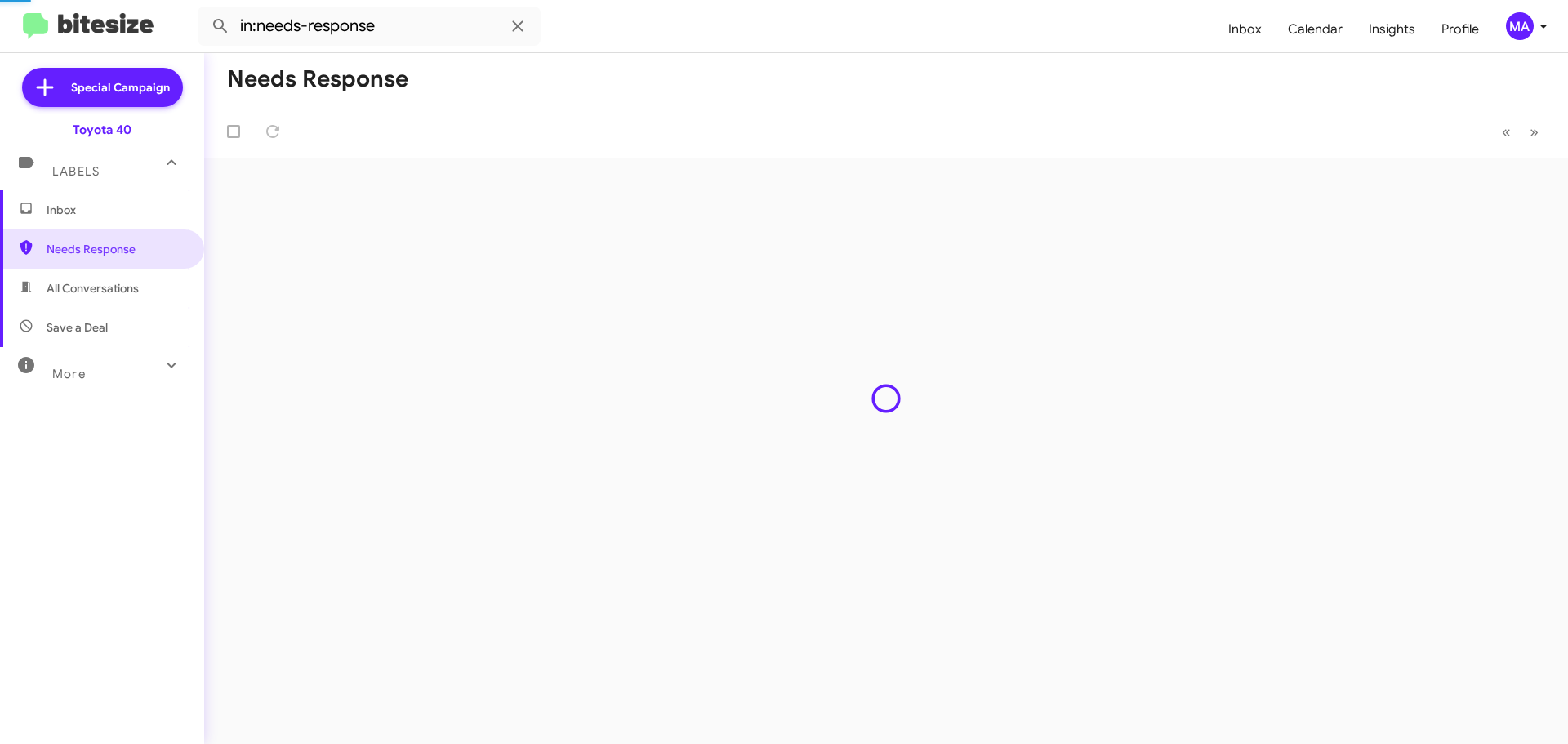
click at [116, 284] on span "All Conversations" at bounding box center [92, 288] width 92 height 16
type input "in:all-conversations"
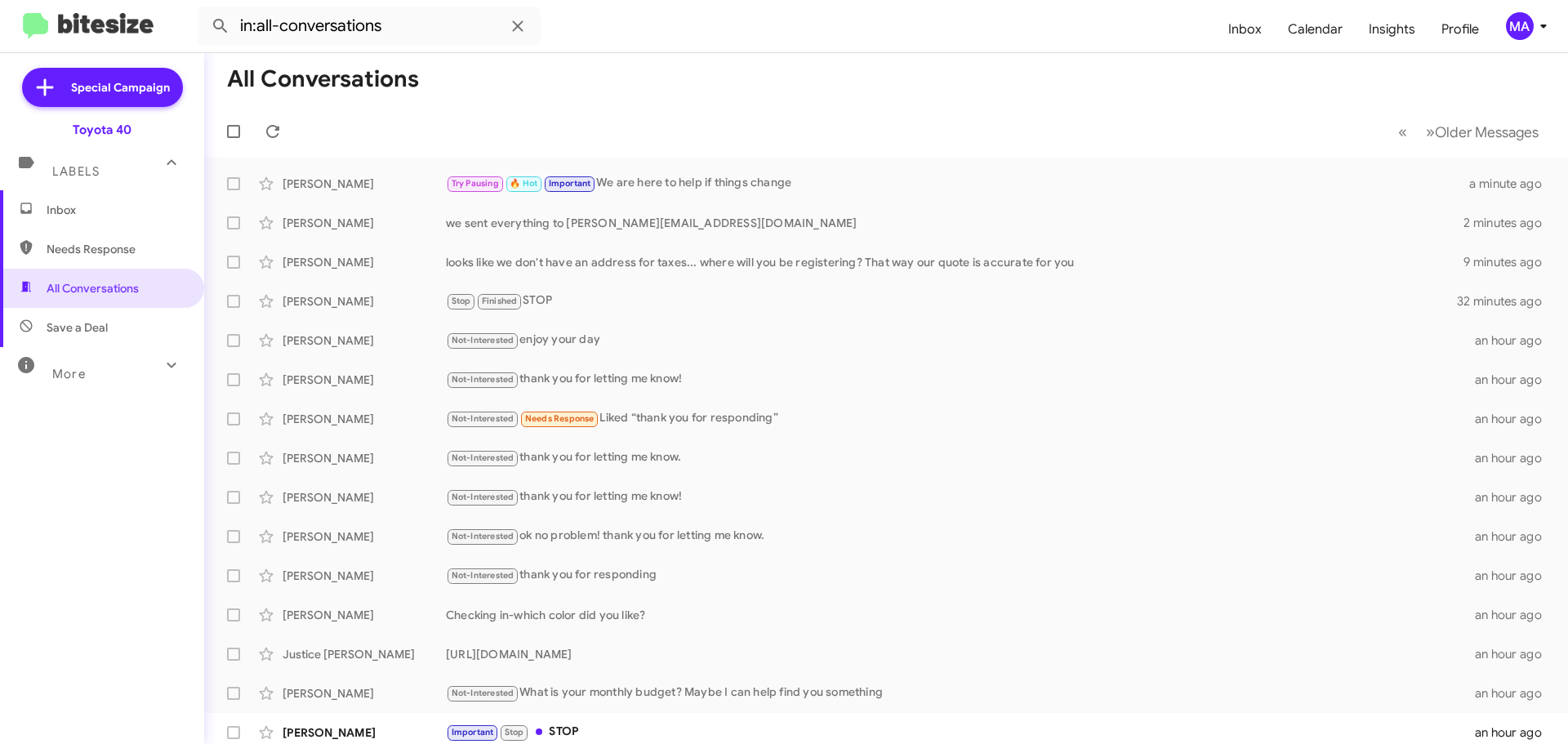
click at [92, 215] on span "Inbox" at bounding box center [116, 209] width 139 height 16
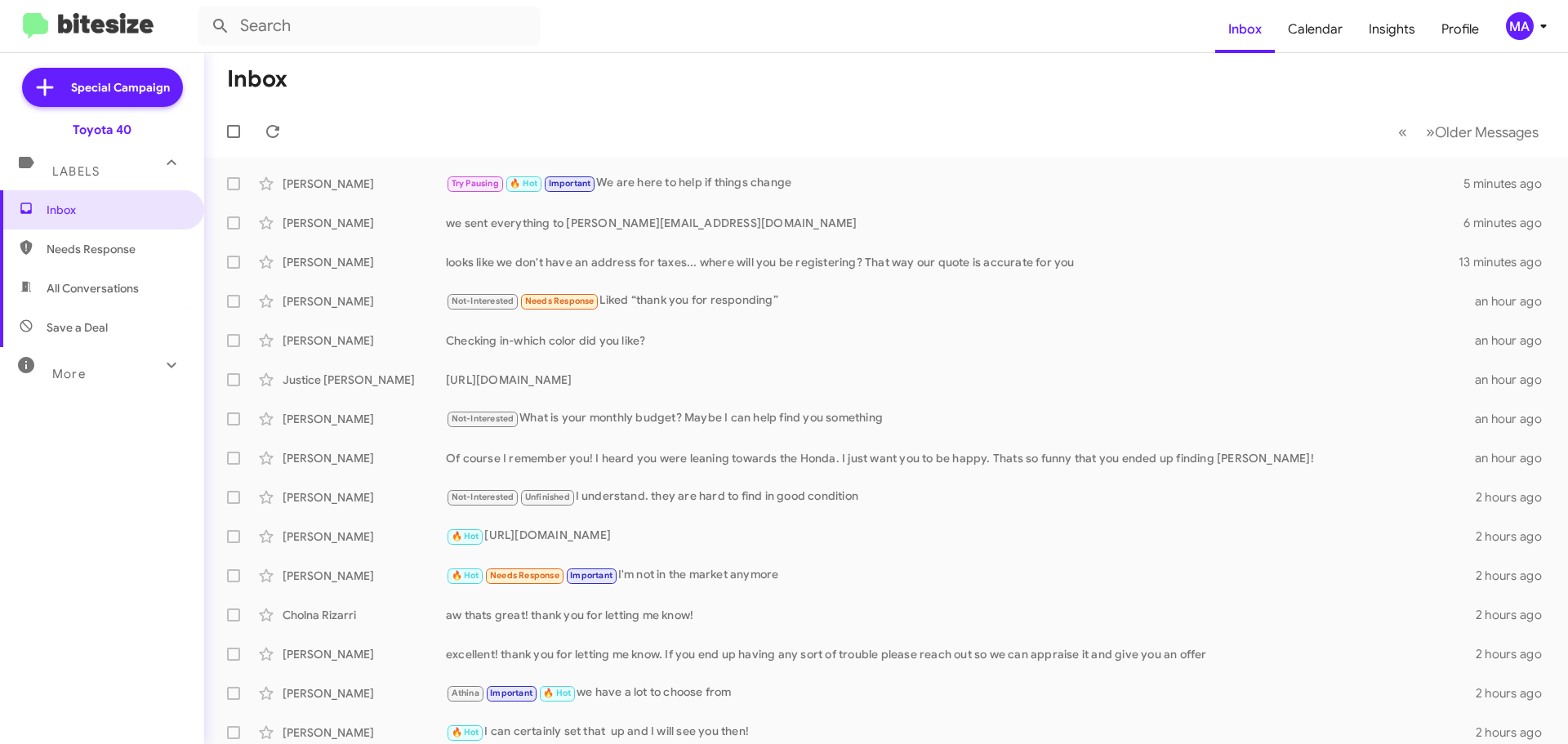
click at [122, 257] on span "Needs Response" at bounding box center [102, 249] width 204 height 39
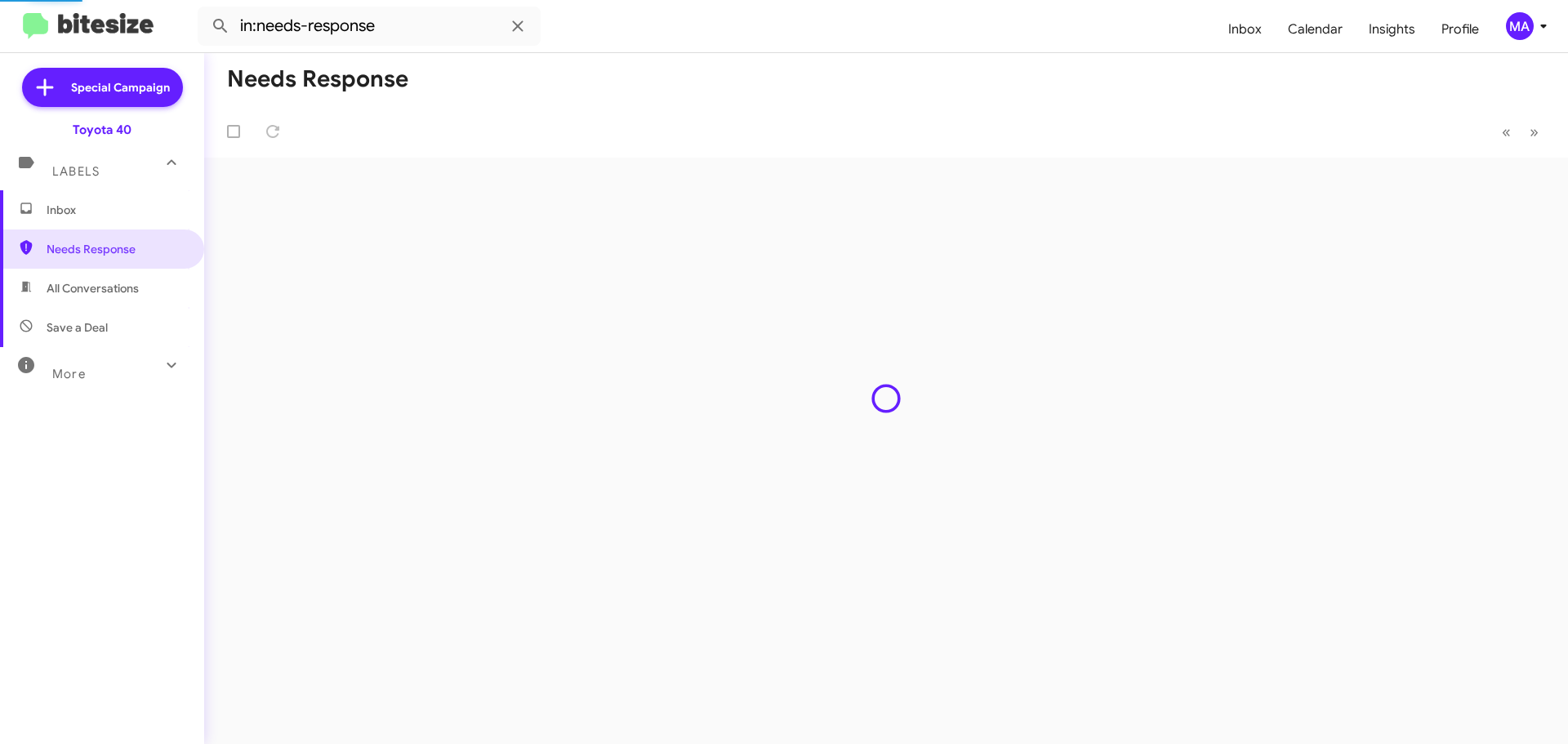
click at [125, 280] on span "All Conversations" at bounding box center [92, 288] width 92 height 16
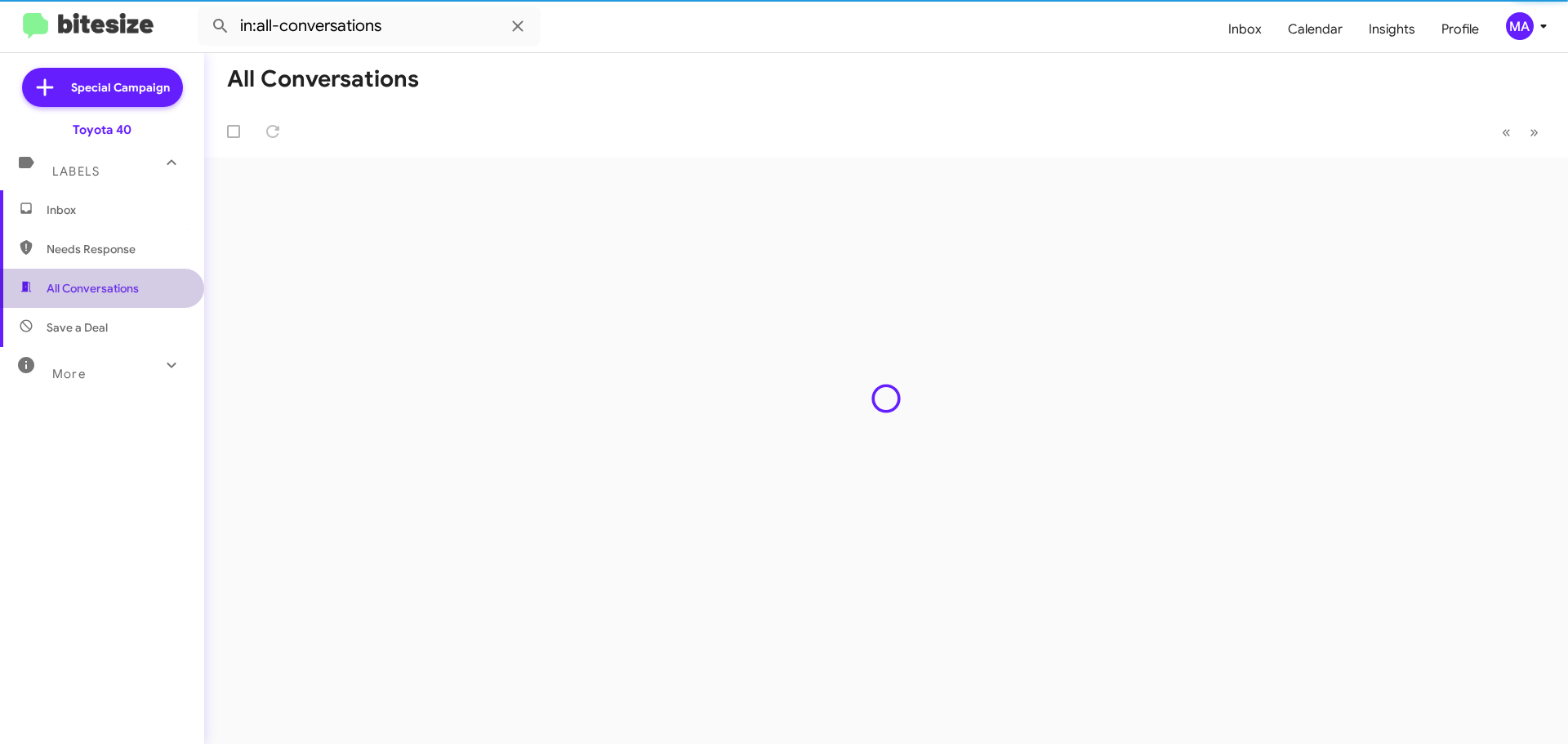
click at [124, 315] on span "Save a Deal" at bounding box center [102, 327] width 204 height 39
type input "in:not-interested"
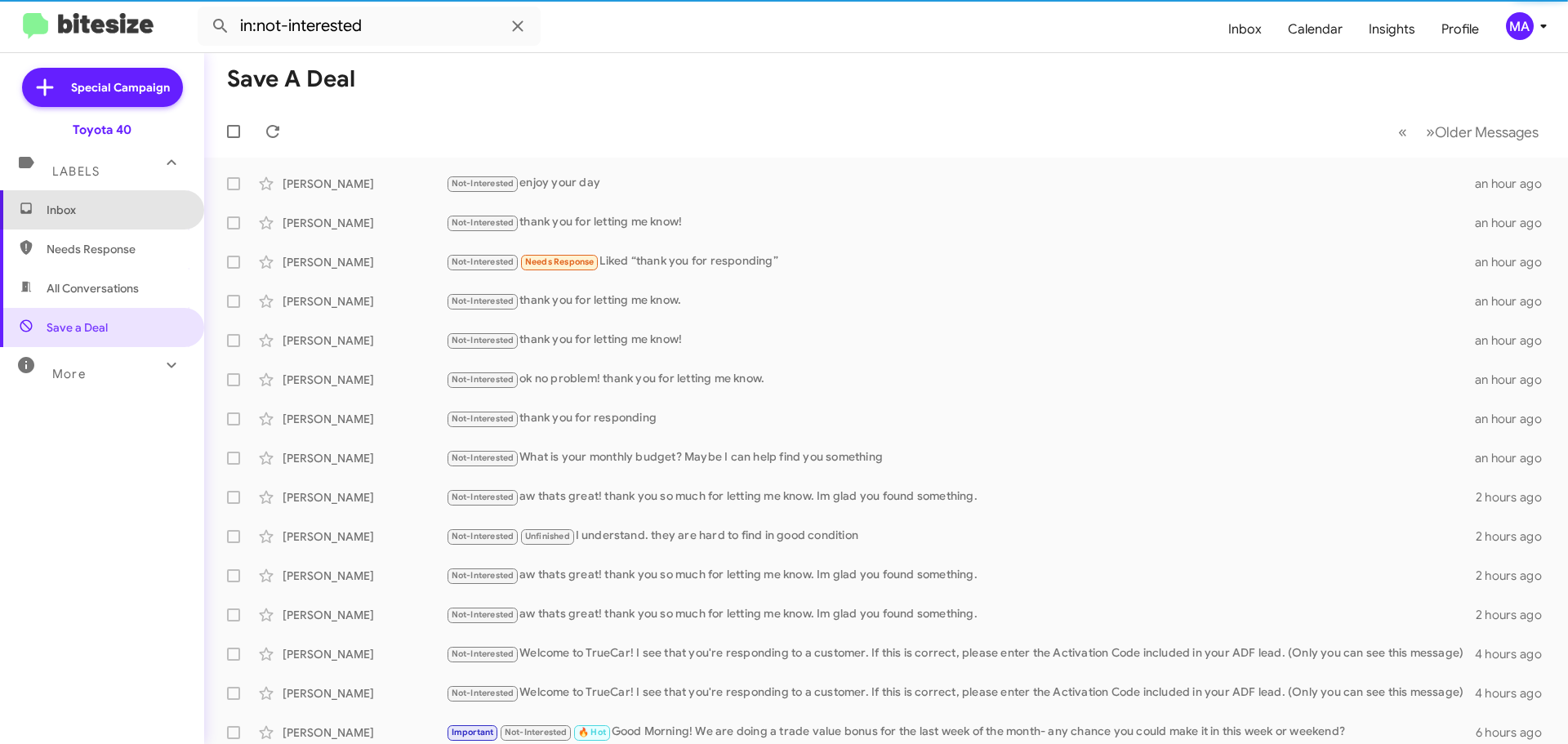
click at [101, 219] on span "Inbox" at bounding box center [102, 209] width 204 height 39
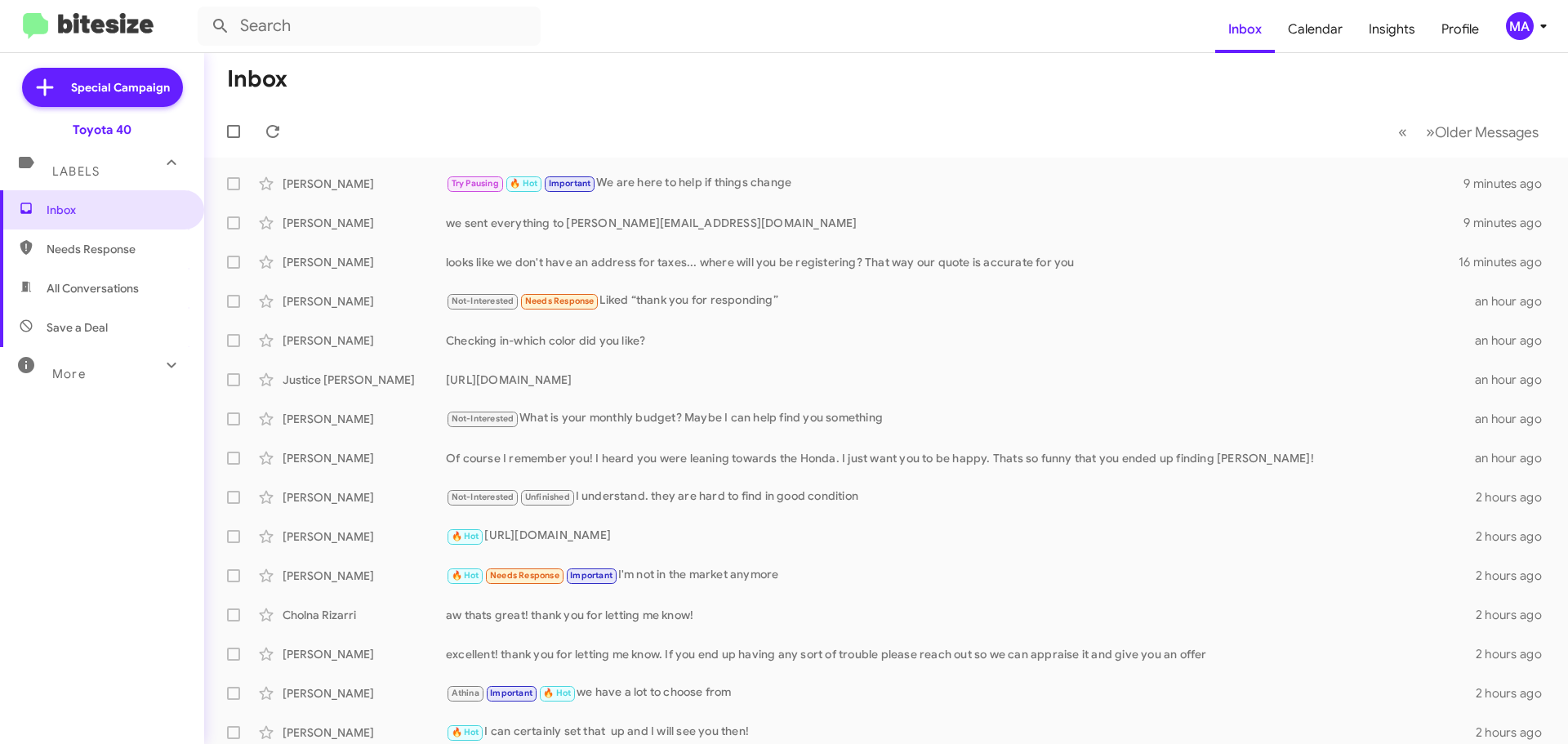
click at [105, 301] on span "All Conversations" at bounding box center [102, 288] width 204 height 39
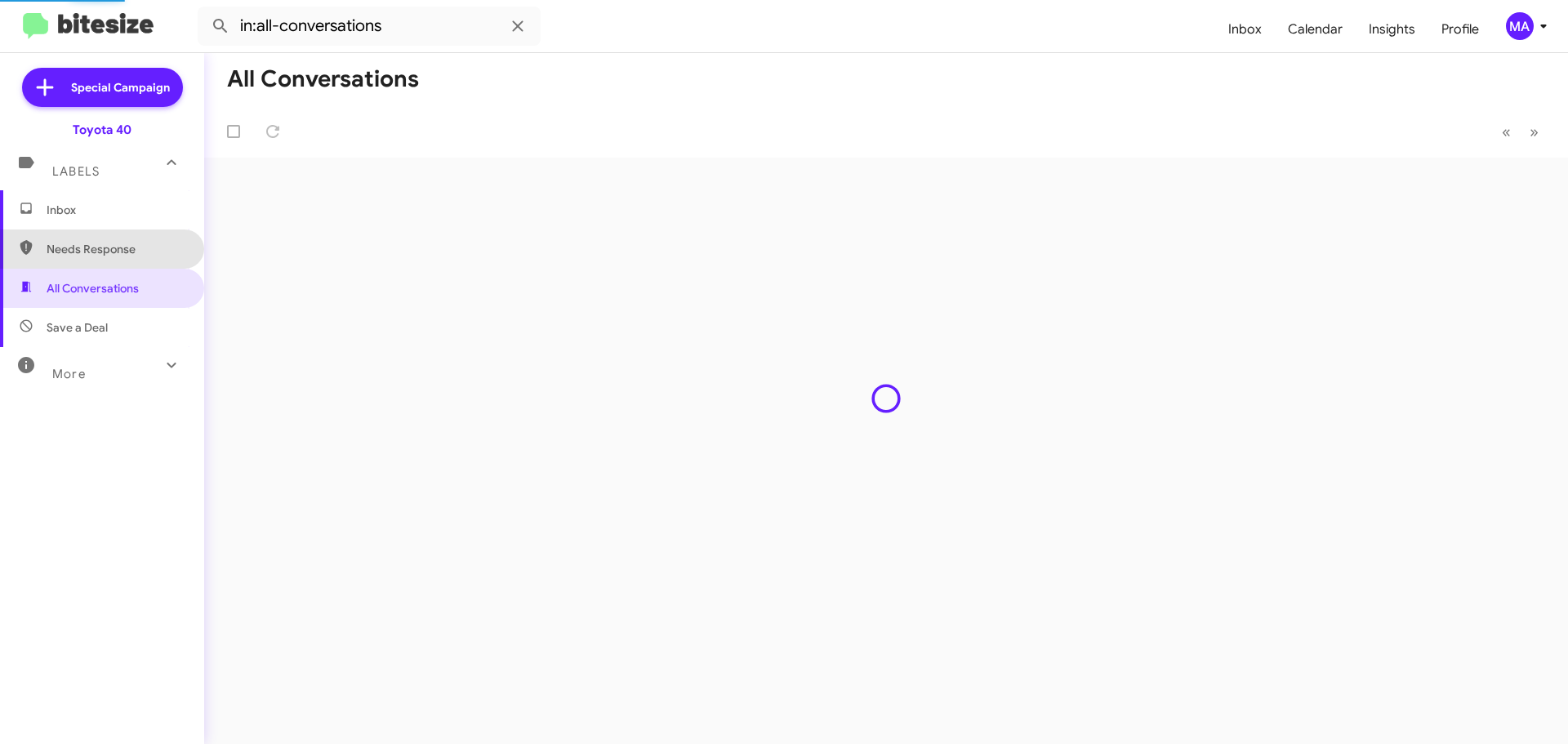
click at [105, 245] on span "Needs Response" at bounding box center [116, 248] width 139 height 16
type input "in:needs-response"
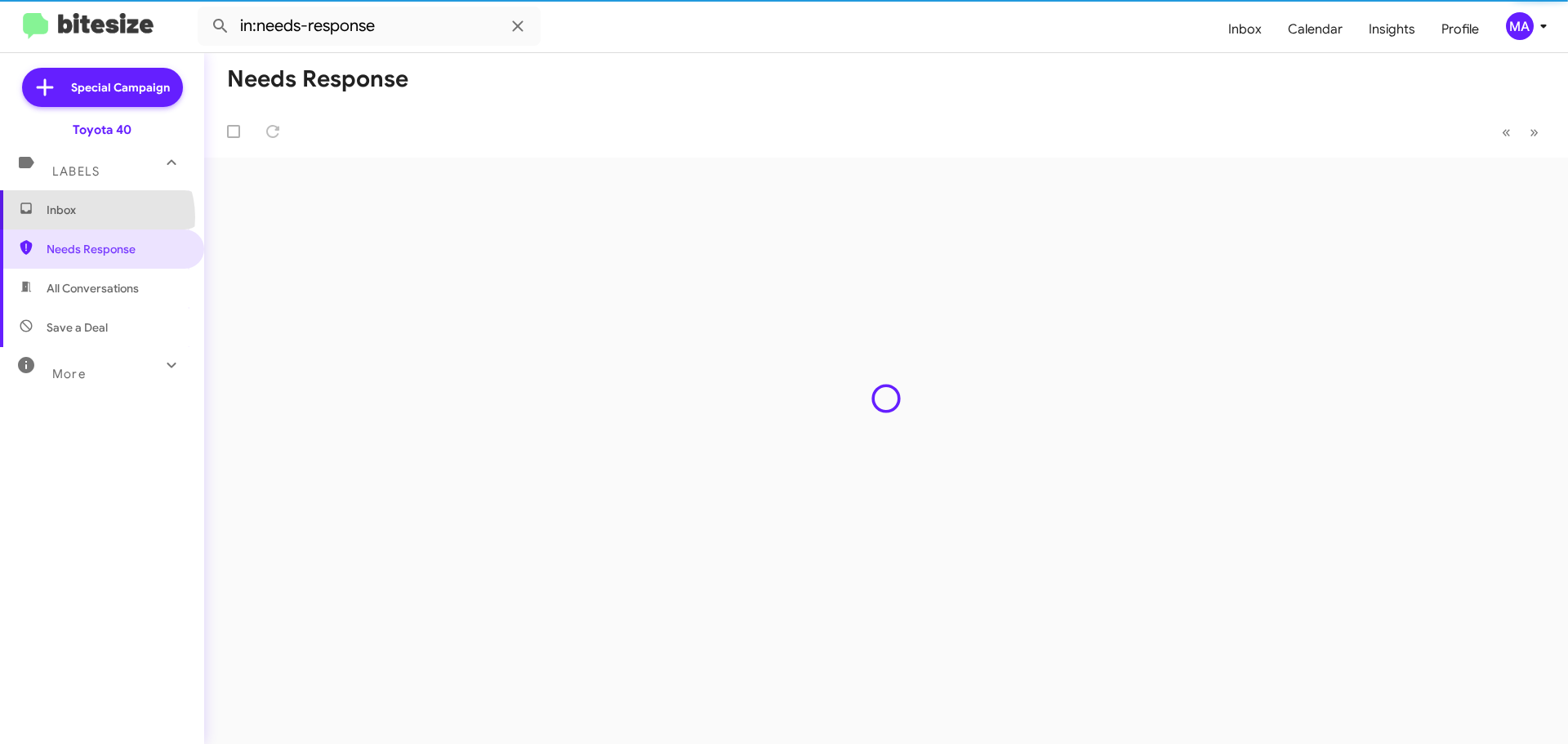
click at [95, 217] on span "Inbox" at bounding box center [116, 209] width 139 height 16
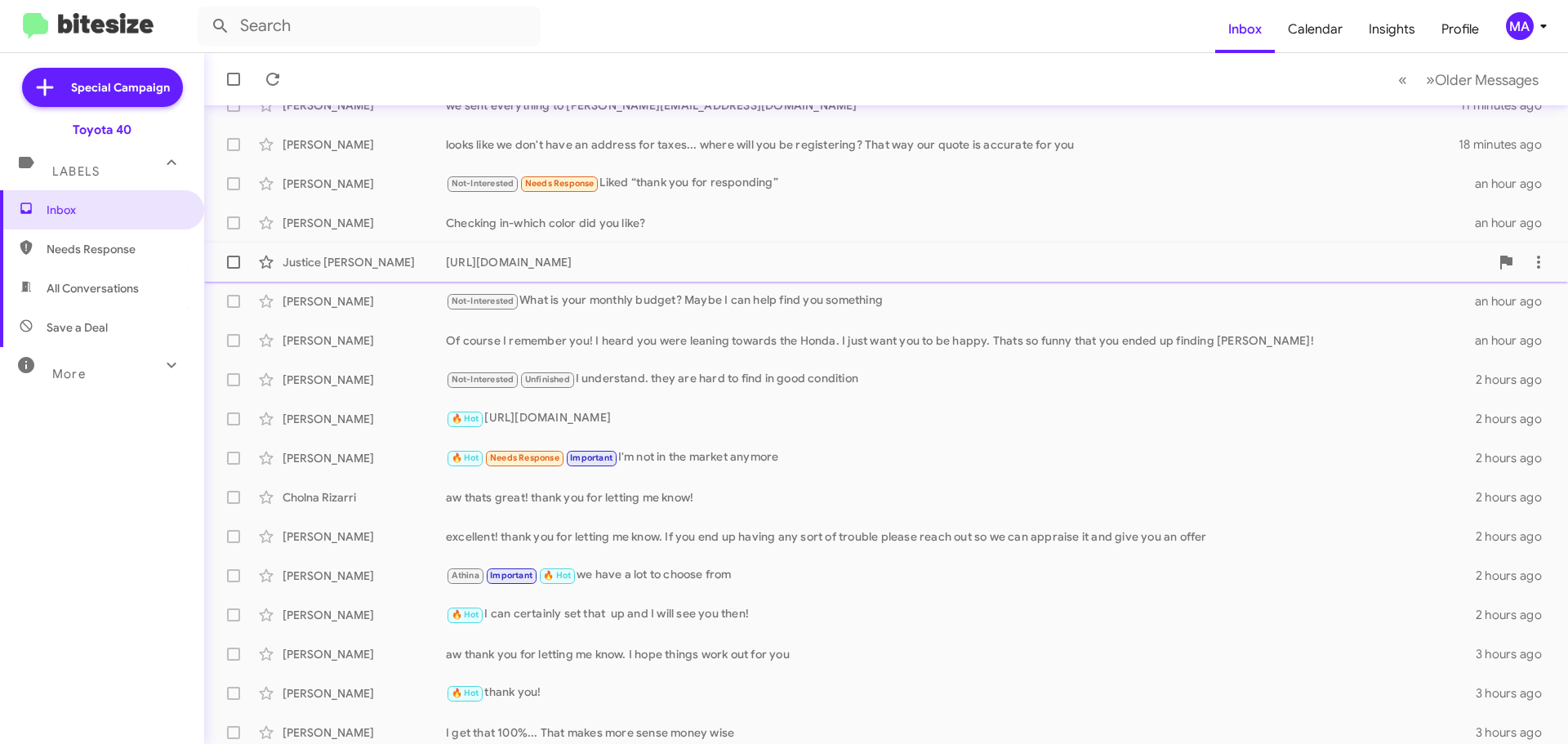
scroll to position [164, 0]
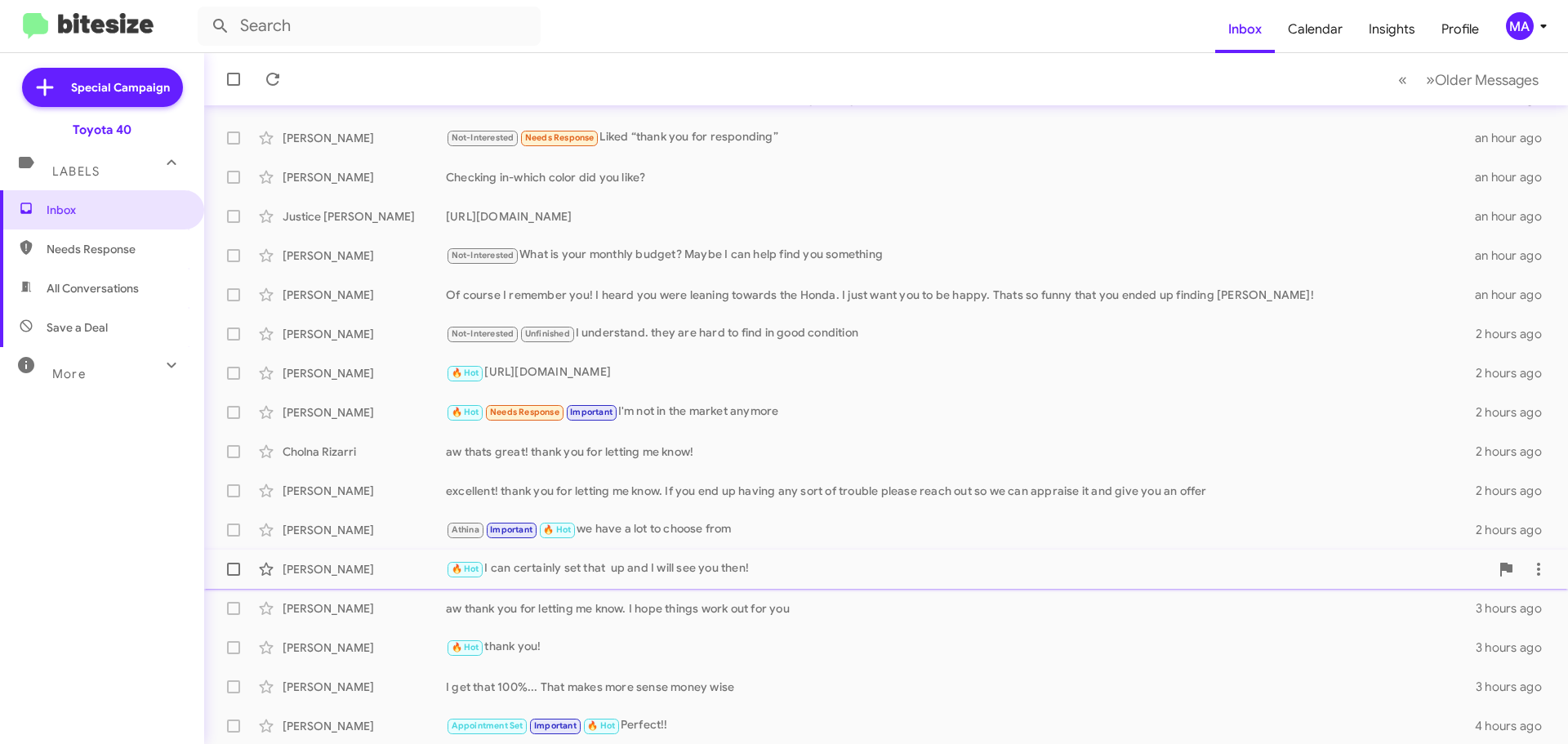
click at [688, 563] on div "🔥 Hot I can certainly set that up and I will see you then!" at bounding box center [967, 569] width 1044 height 19
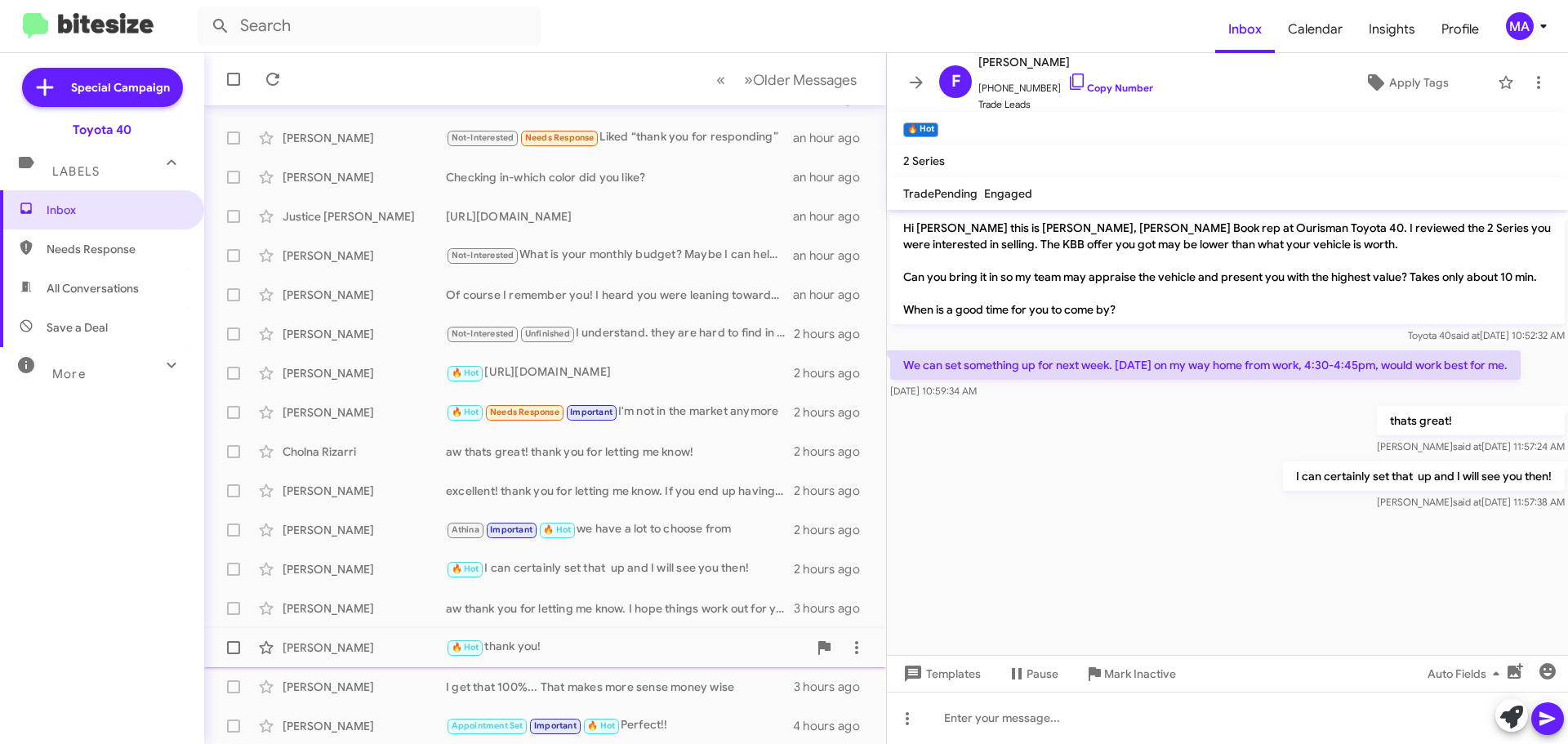
click at [533, 650] on div "🔥 Hot thank you!" at bounding box center [626, 647] width 362 height 19
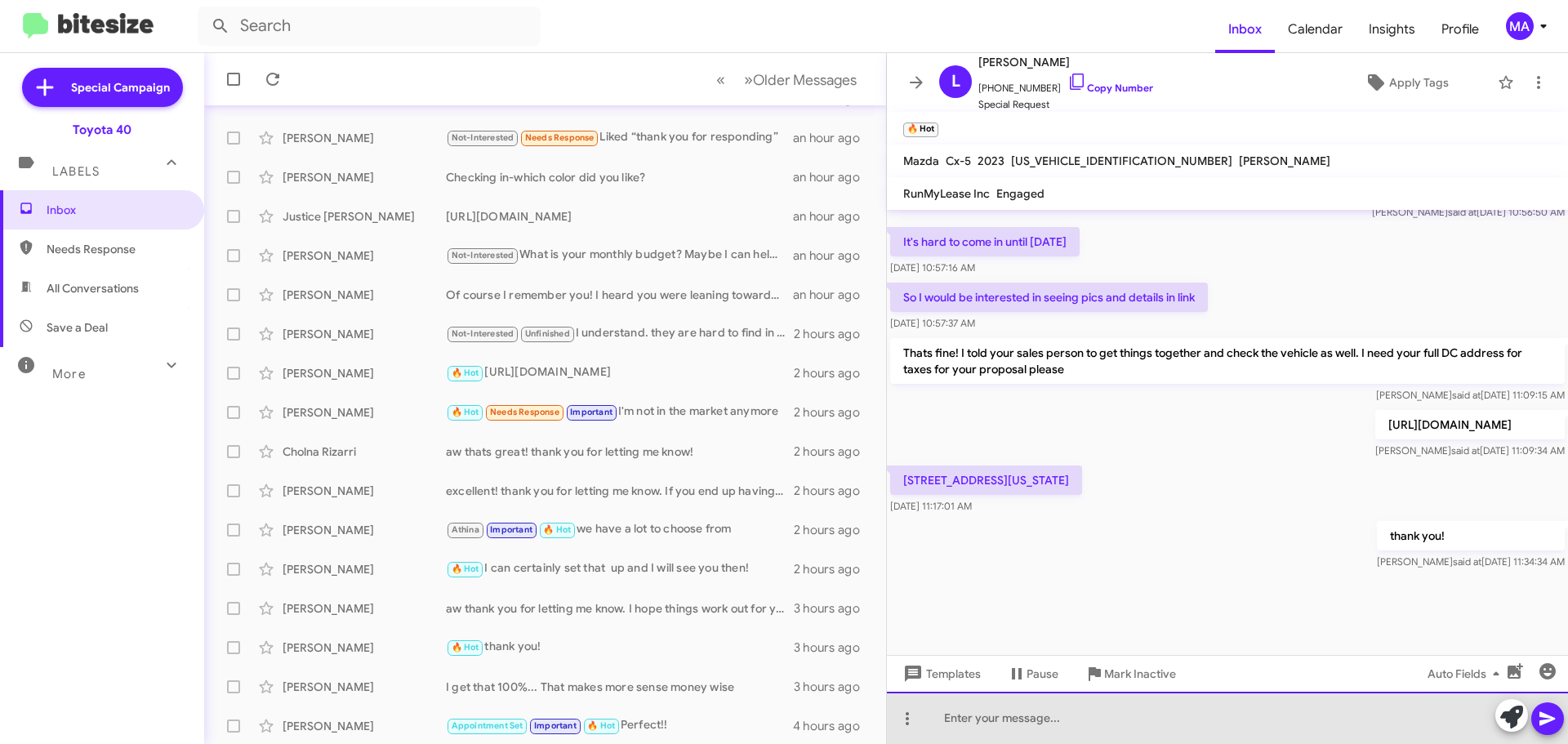
click at [977, 722] on div at bounding box center [1227, 718] width 681 height 52
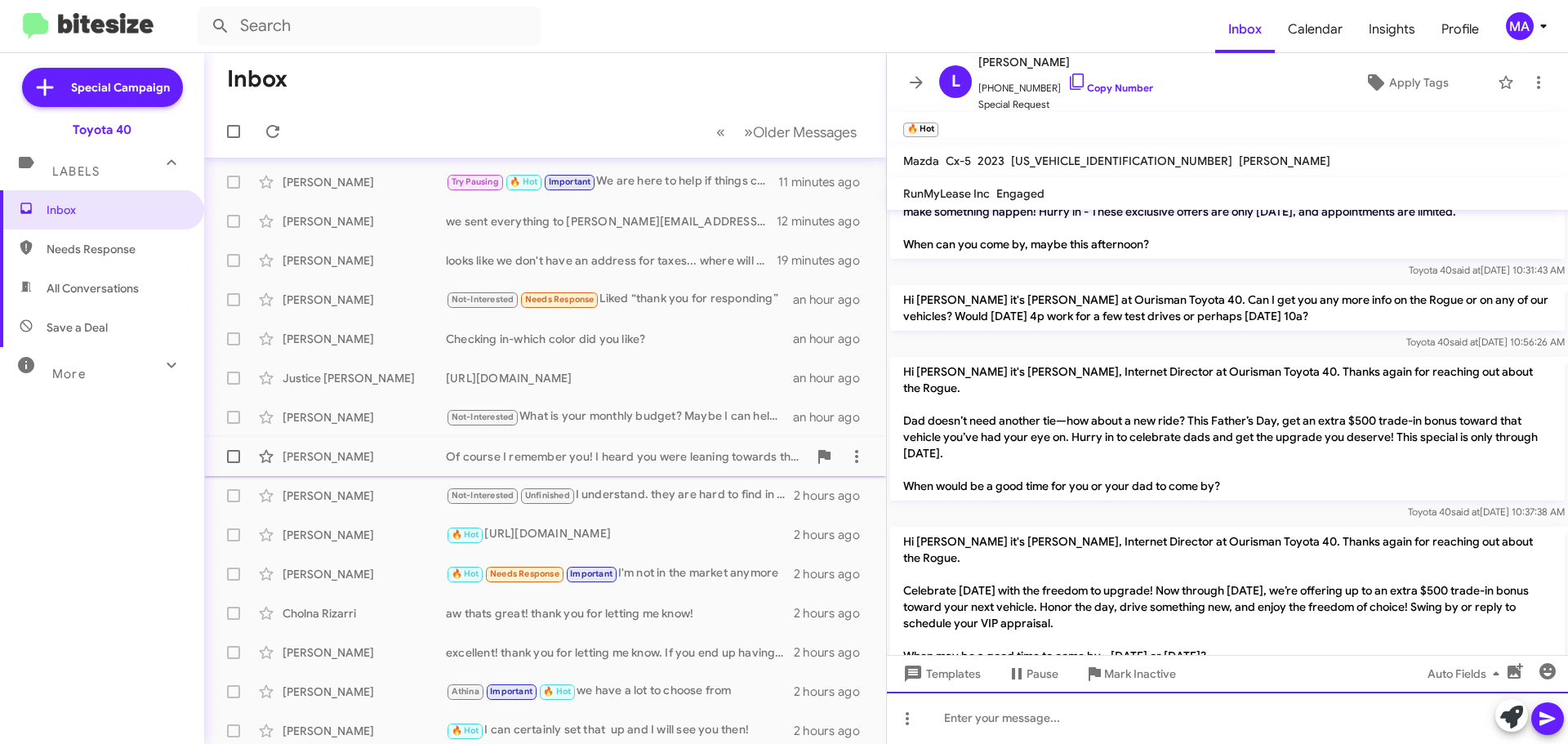
scroll to position [0, 0]
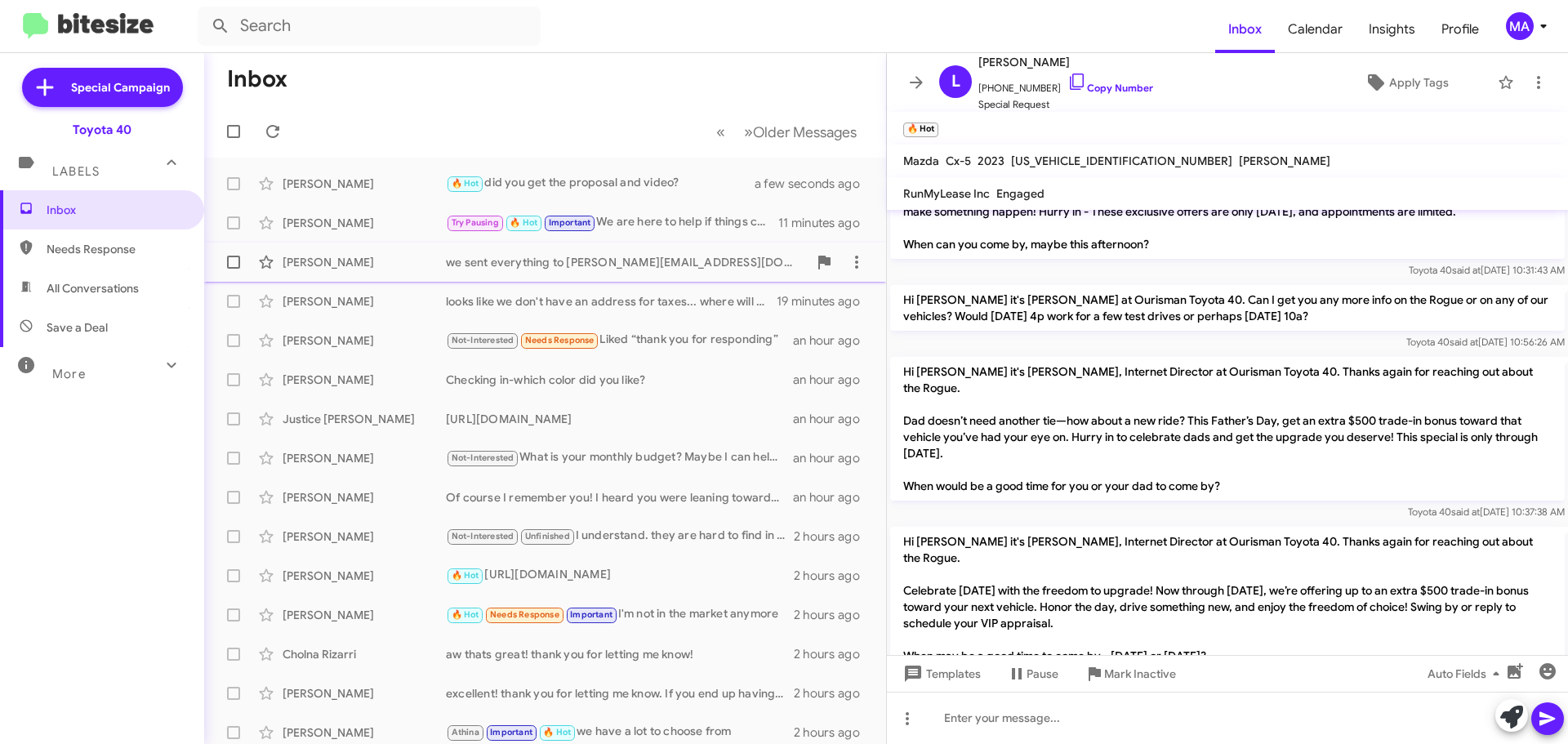
click at [723, 265] on div "we sent everything to eric.dotp@gmail.com" at bounding box center [626, 261] width 362 height 16
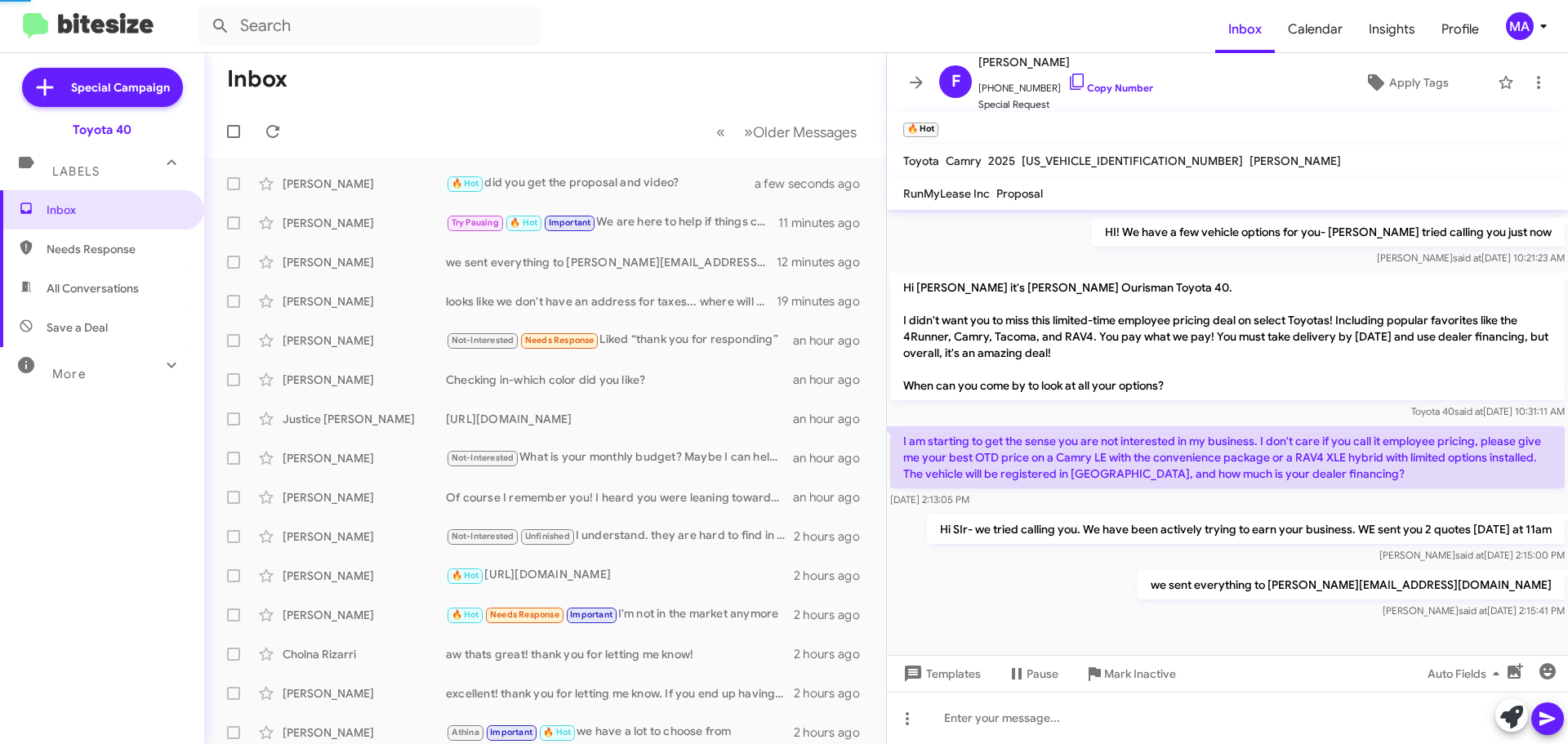
scroll to position [695, 0]
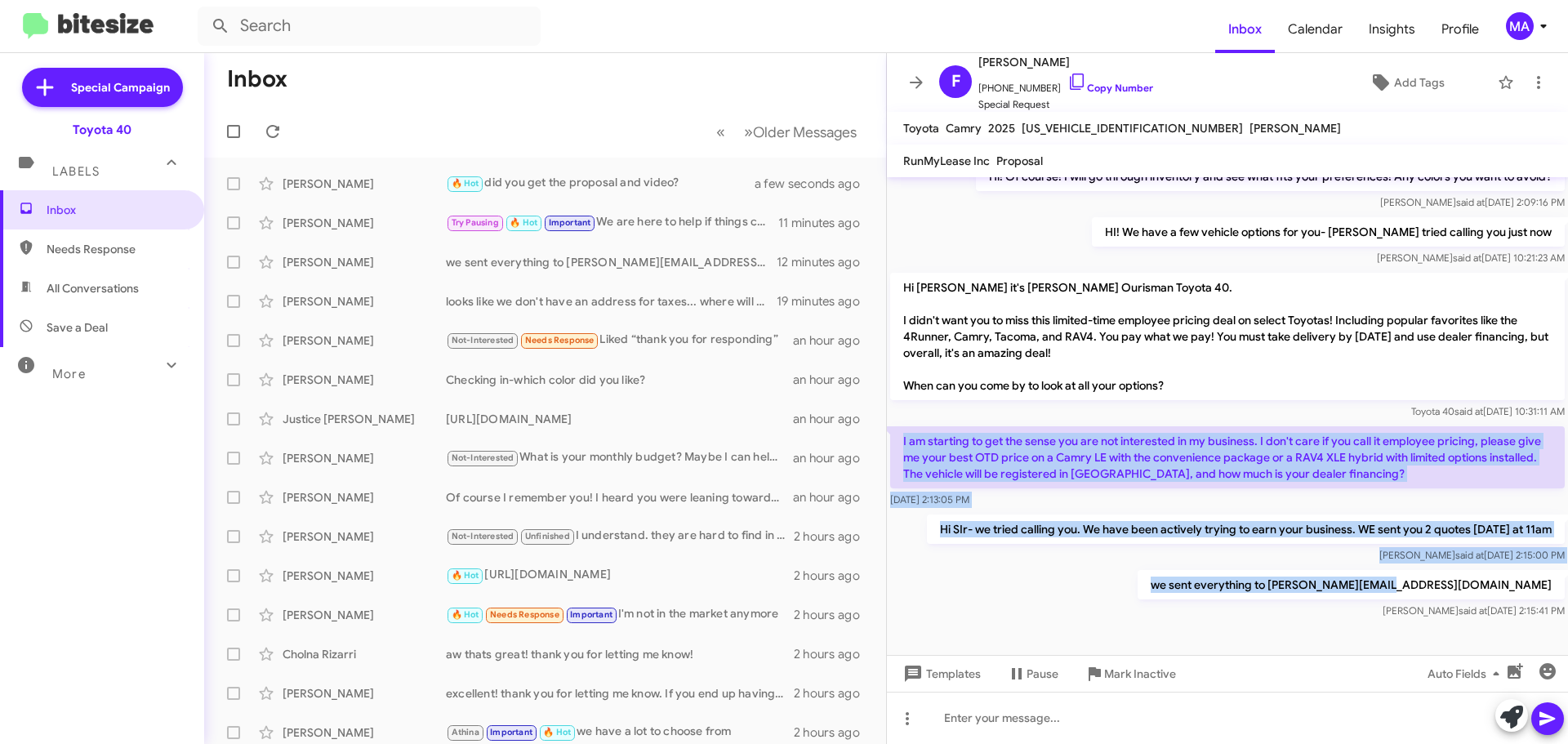
drag, startPoint x: 1551, startPoint y: 574, endPoint x: 898, endPoint y: 422, distance: 670.5
click at [898, 422] on div "Hi Fred it's Morgan Anderson, Internet Director at Ourisman Toyota 40. Thanks a…" at bounding box center [1227, 51] width 681 height 1140
copy div "I am starting to get the sense you are not interested in my business. I don't c…"
click at [143, 259] on span "Needs Response" at bounding box center [102, 249] width 204 height 39
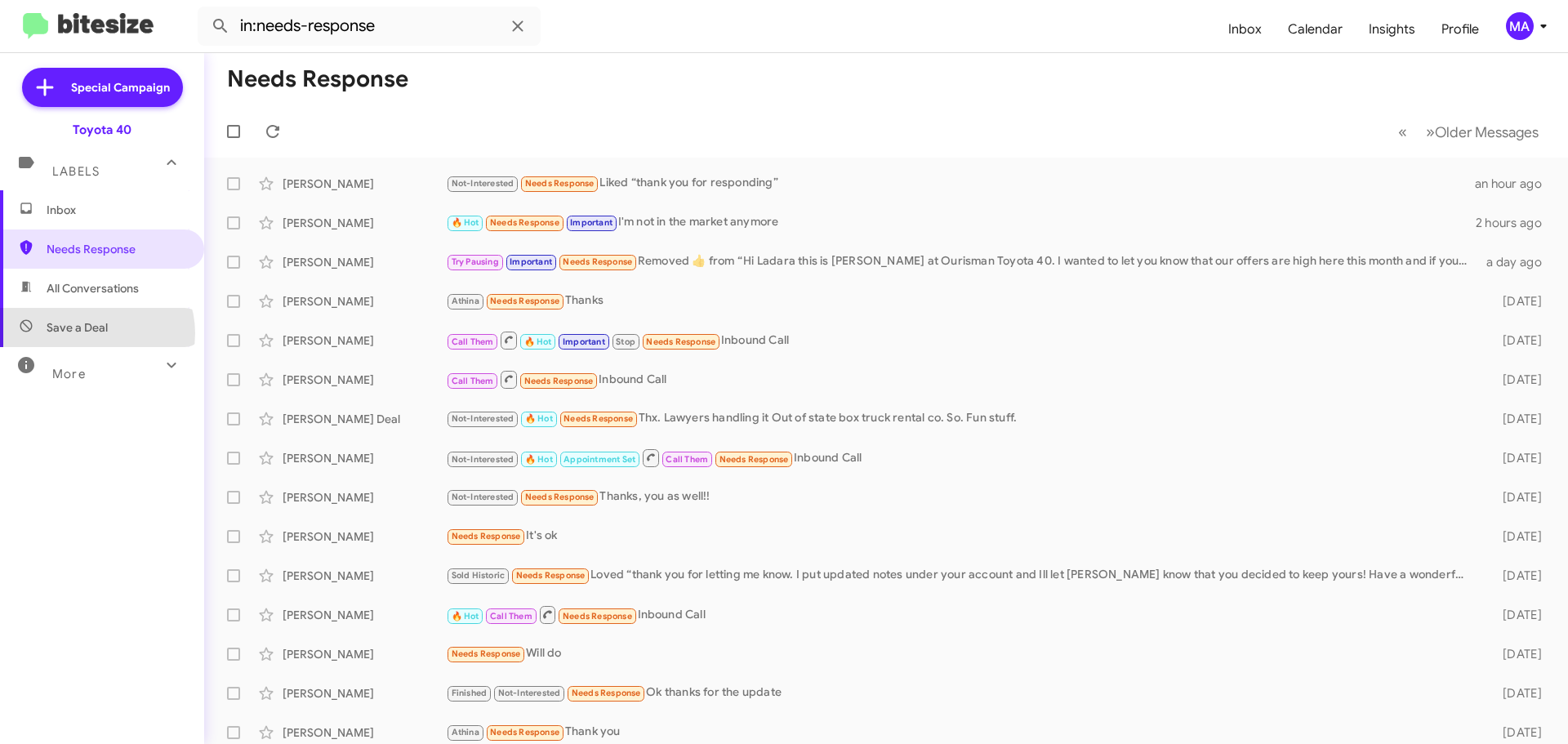
click at [95, 334] on span "Save a Deal" at bounding box center [77, 326] width 62 height 16
type input "in:not-interested"
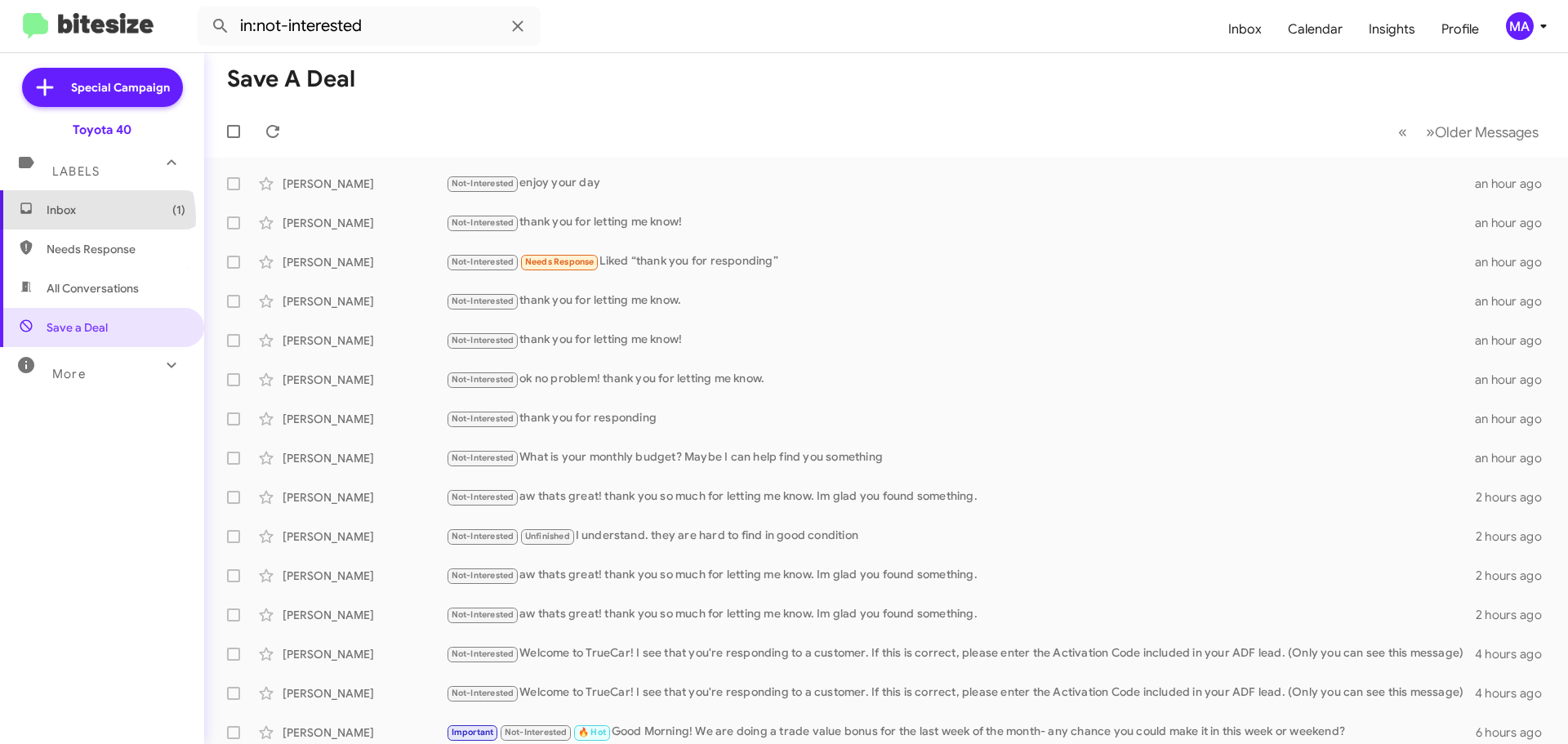
click at [89, 218] on span "Inbox (1)" at bounding box center [102, 209] width 204 height 39
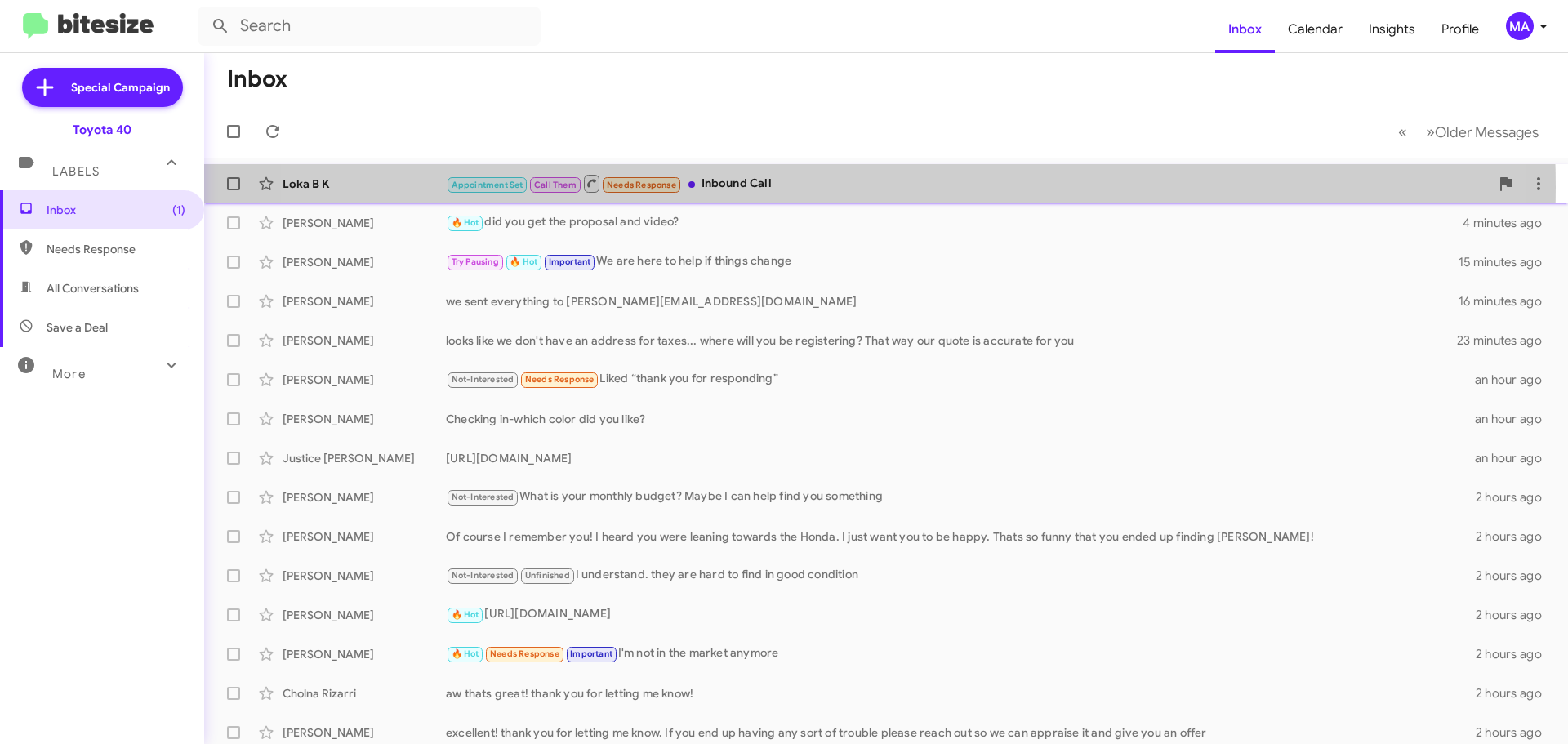
click at [816, 183] on div "Appointment Set Call Them Needs Response Inbound Call" at bounding box center [967, 183] width 1044 height 20
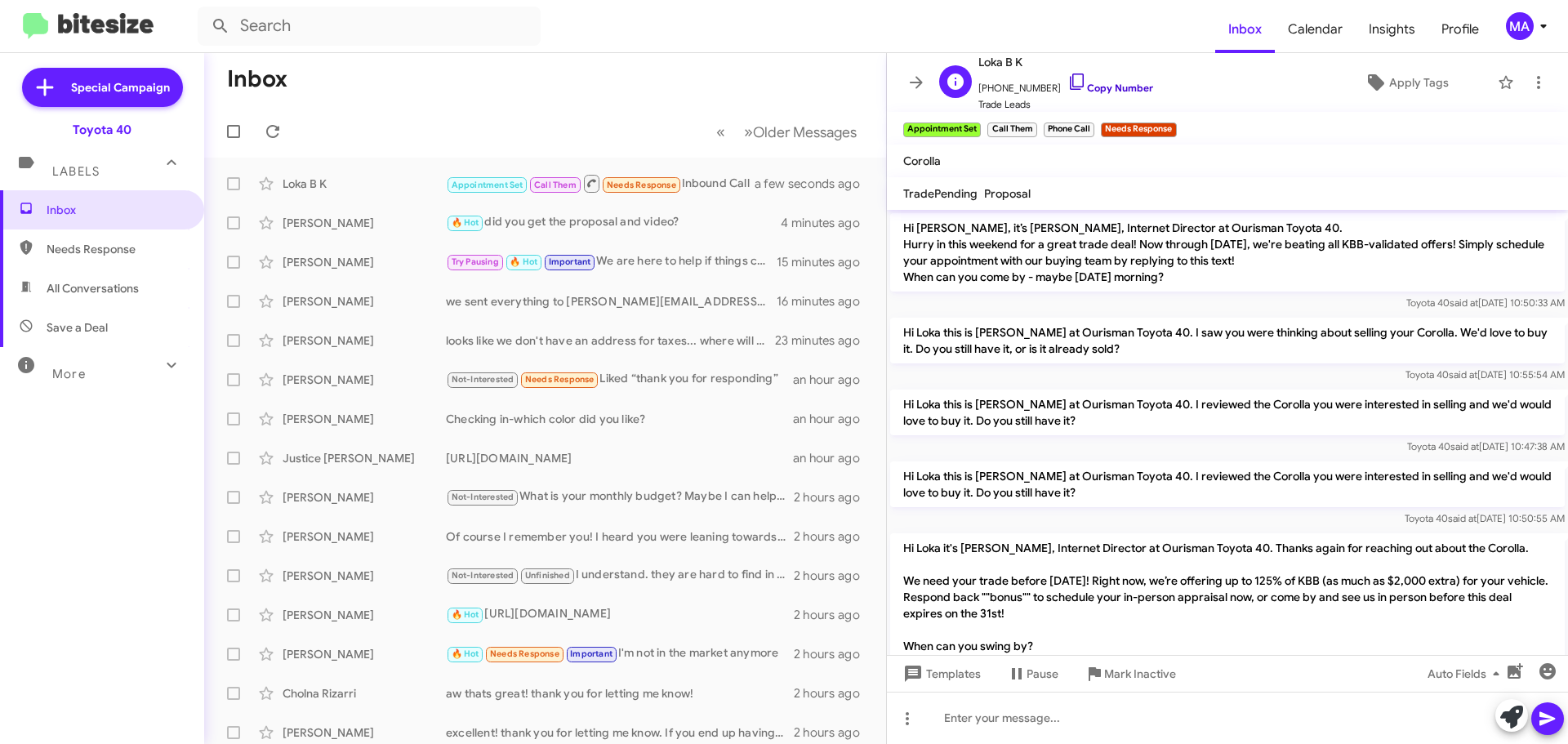
click at [1068, 84] on icon at bounding box center [1077, 81] width 19 height 19
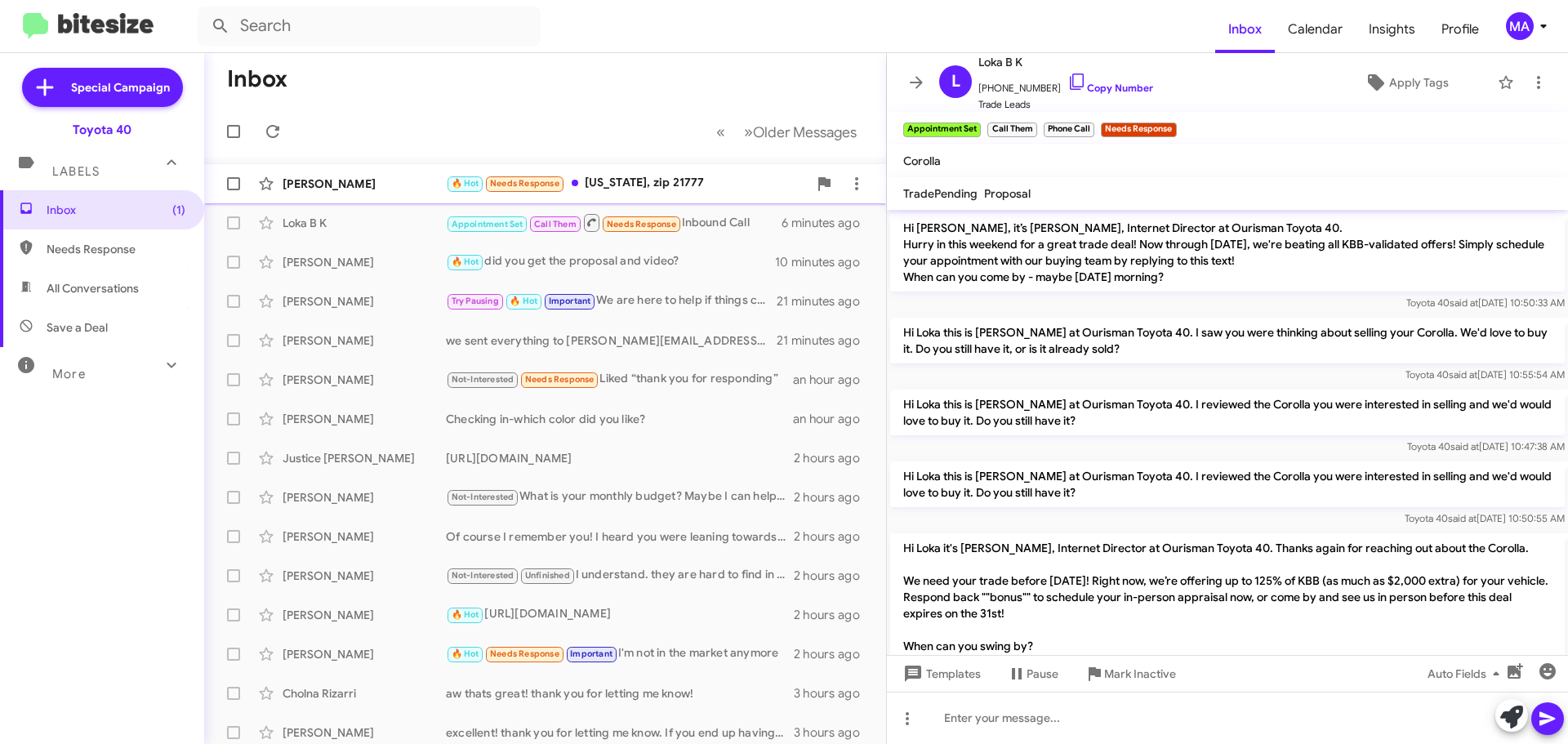
click at [639, 180] on div "🔥 Hot Needs Response Maryland, zip 21777" at bounding box center [626, 183] width 362 height 19
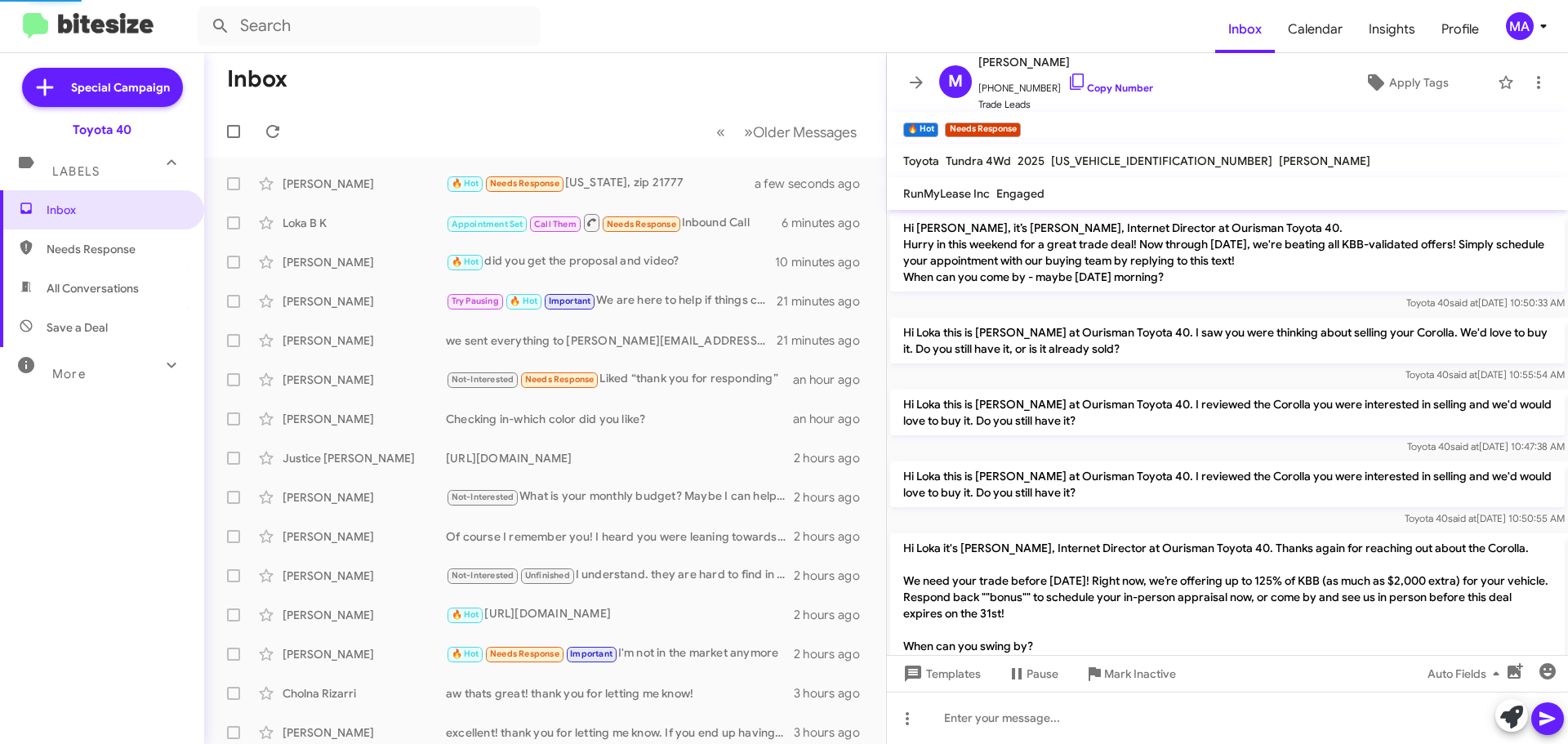
scroll to position [874, 0]
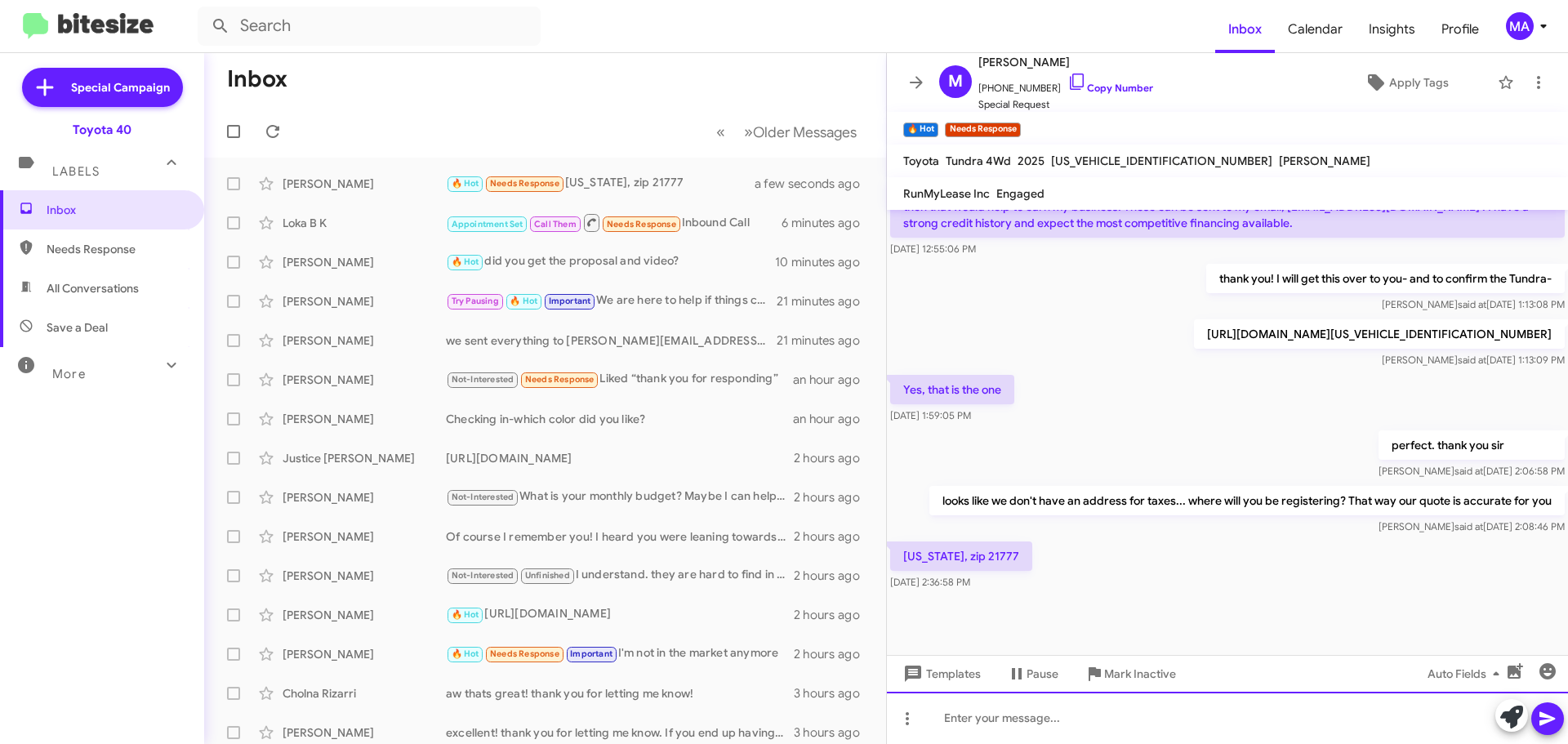
click at [992, 720] on div at bounding box center [1227, 718] width 681 height 52
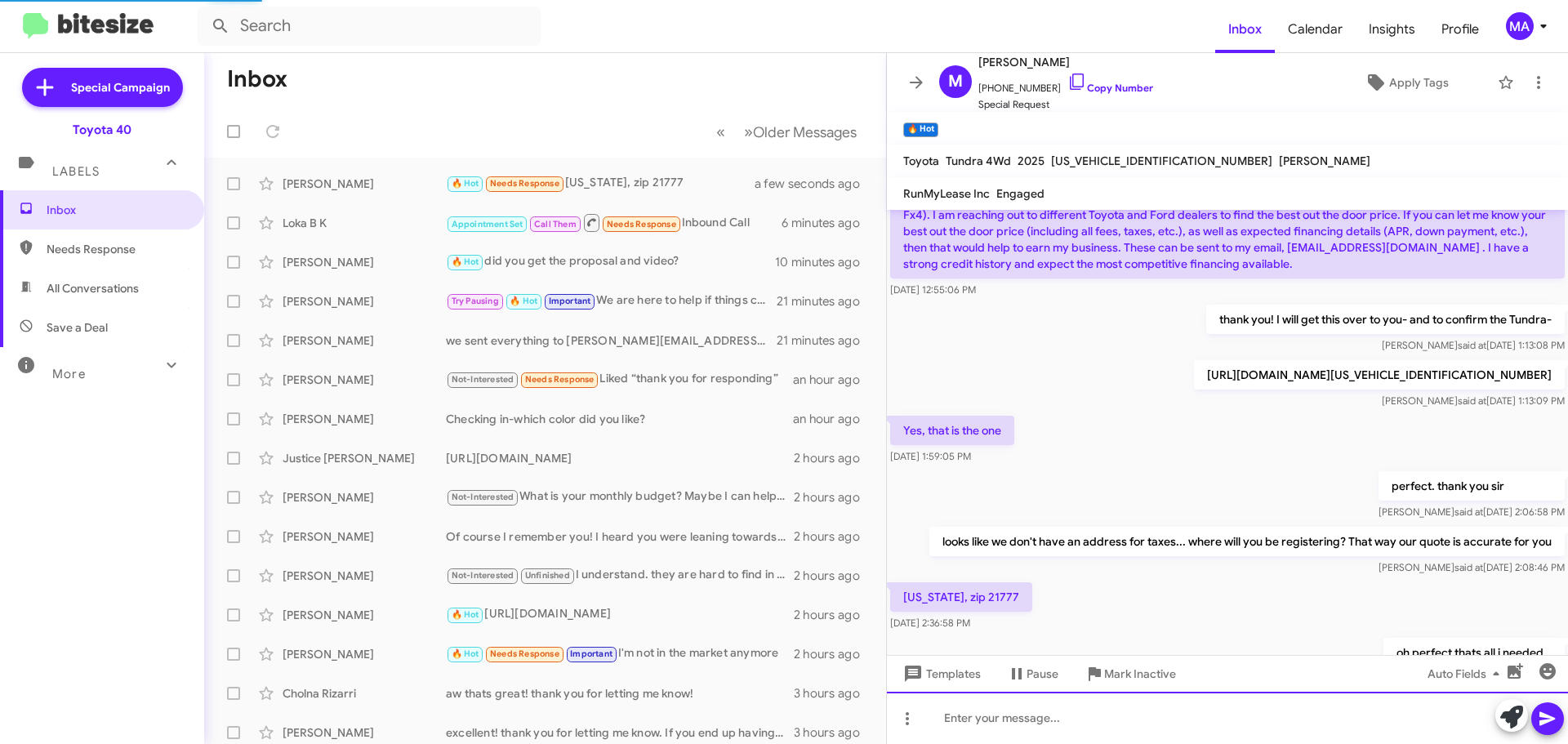
scroll to position [933, 0]
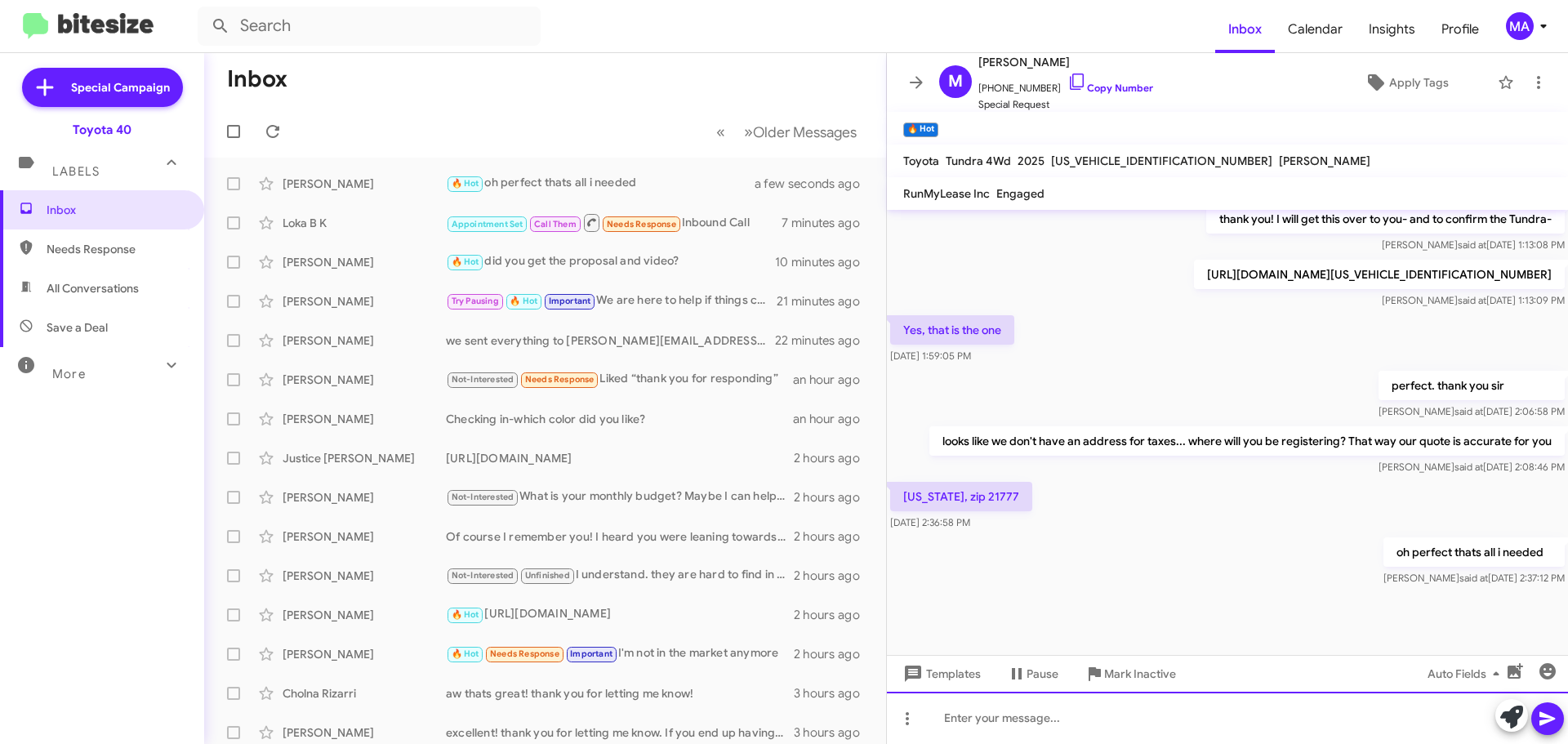
click at [1054, 729] on div at bounding box center [1227, 718] width 681 height 52
click at [1087, 712] on div "proposal sent to your" at bounding box center [1227, 718] width 681 height 52
click at [1045, 719] on div "proposal sent-" at bounding box center [1227, 718] width 681 height 52
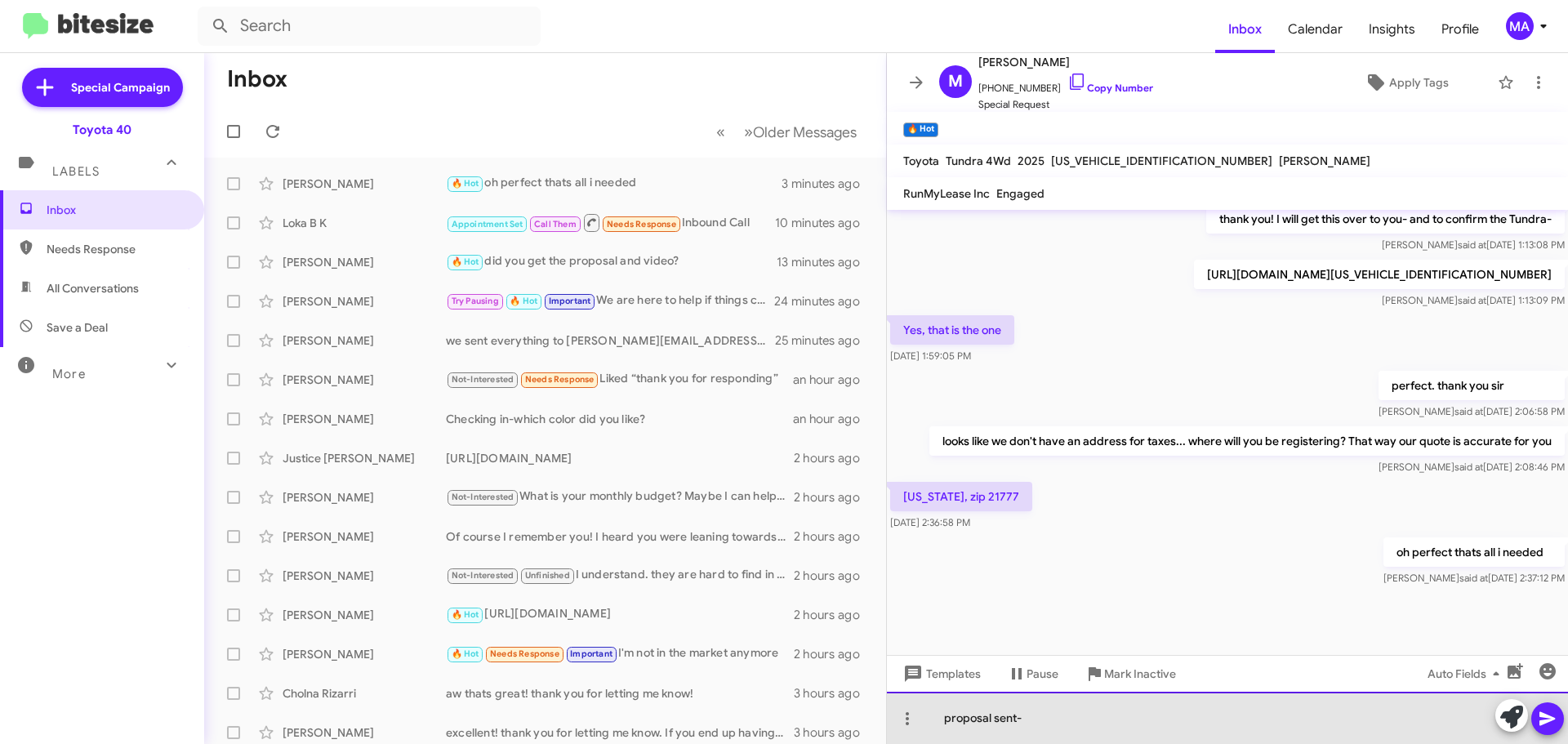
click at [1045, 719] on div "proposal sent-" at bounding box center [1227, 718] width 681 height 52
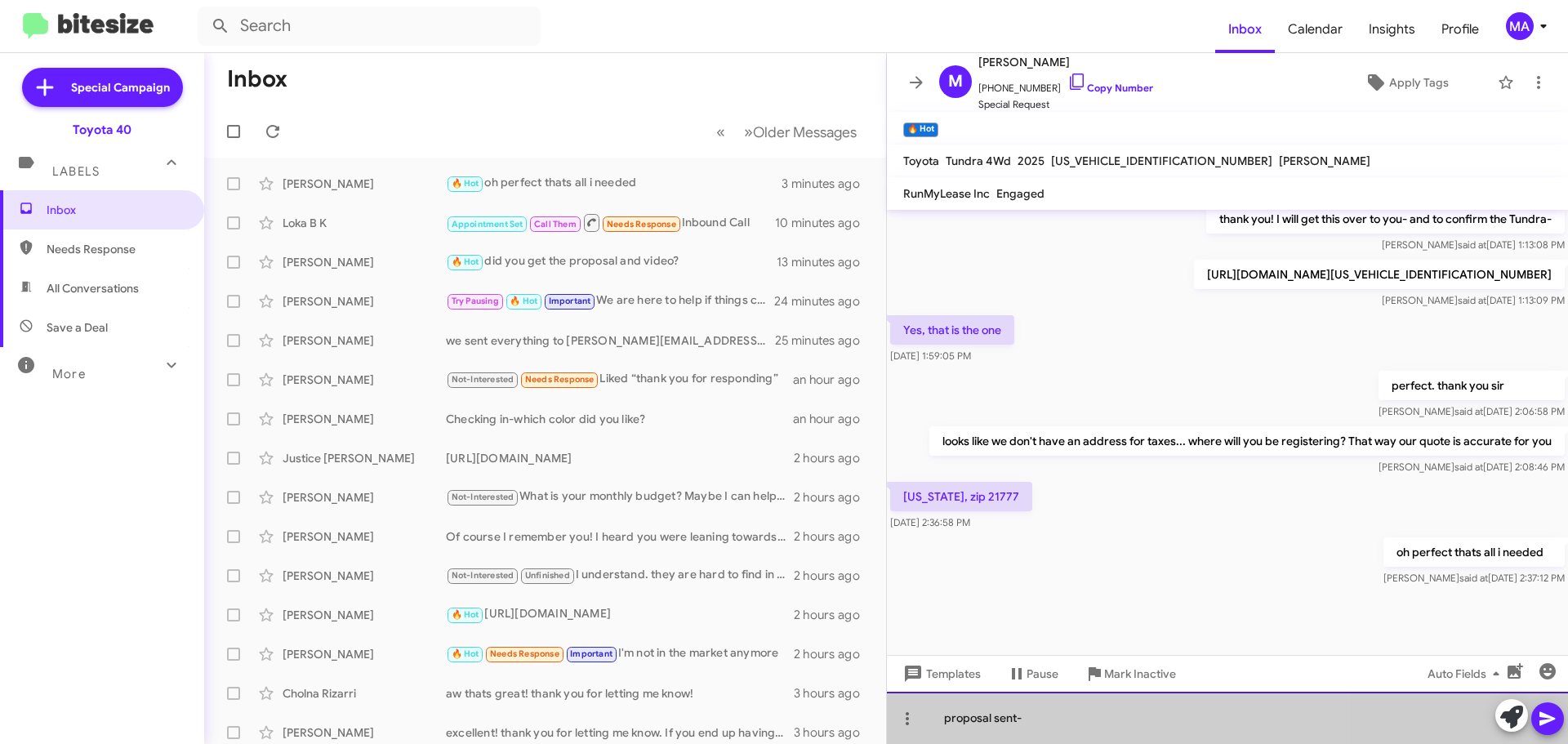
click at [1045, 719] on div "proposal sent-" at bounding box center [1227, 718] width 681 height 52
